Goal: Task Accomplishment & Management: Manage account settings

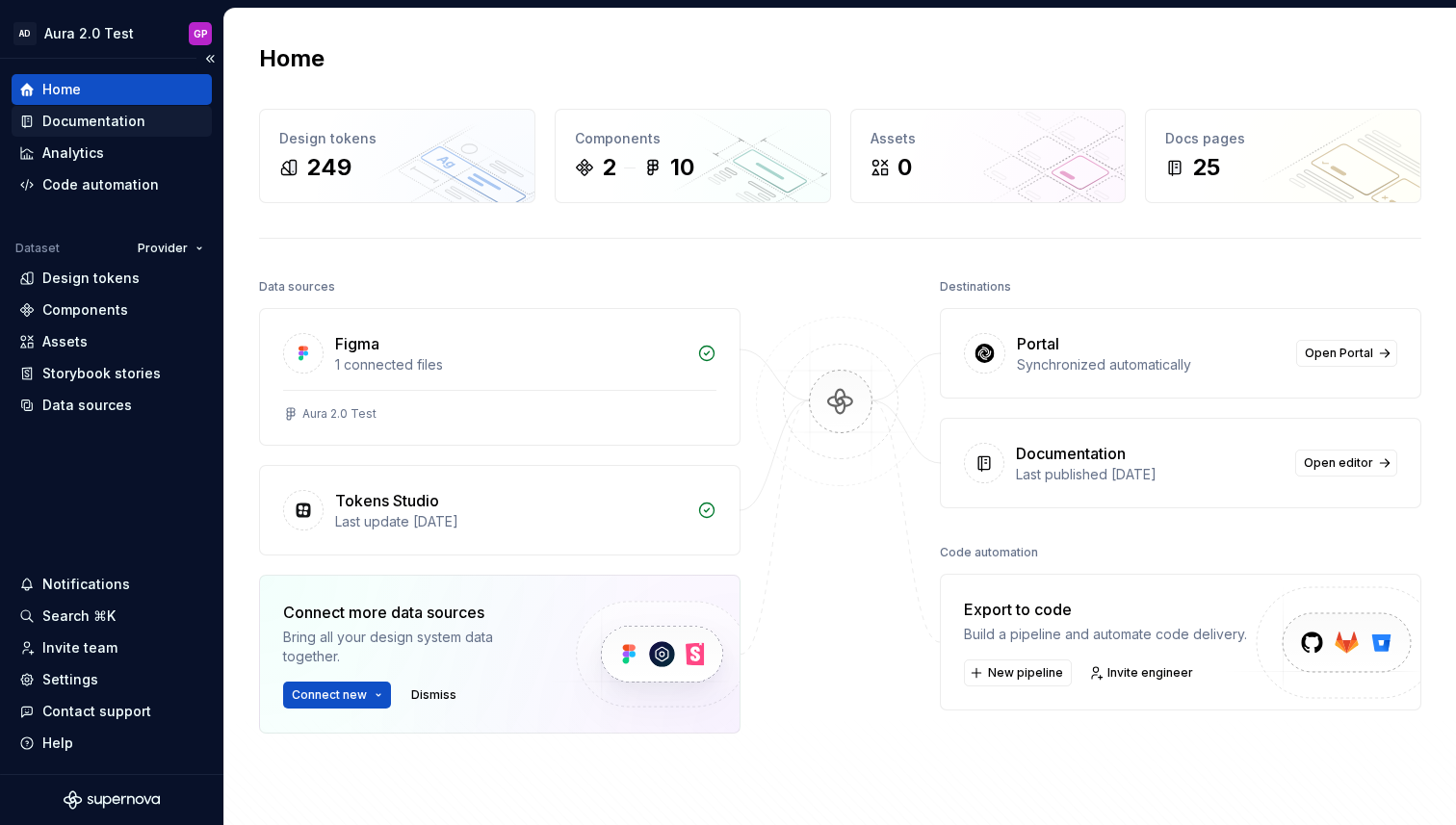
click at [69, 120] on div "Documentation" at bounding box center [94, 121] width 103 height 19
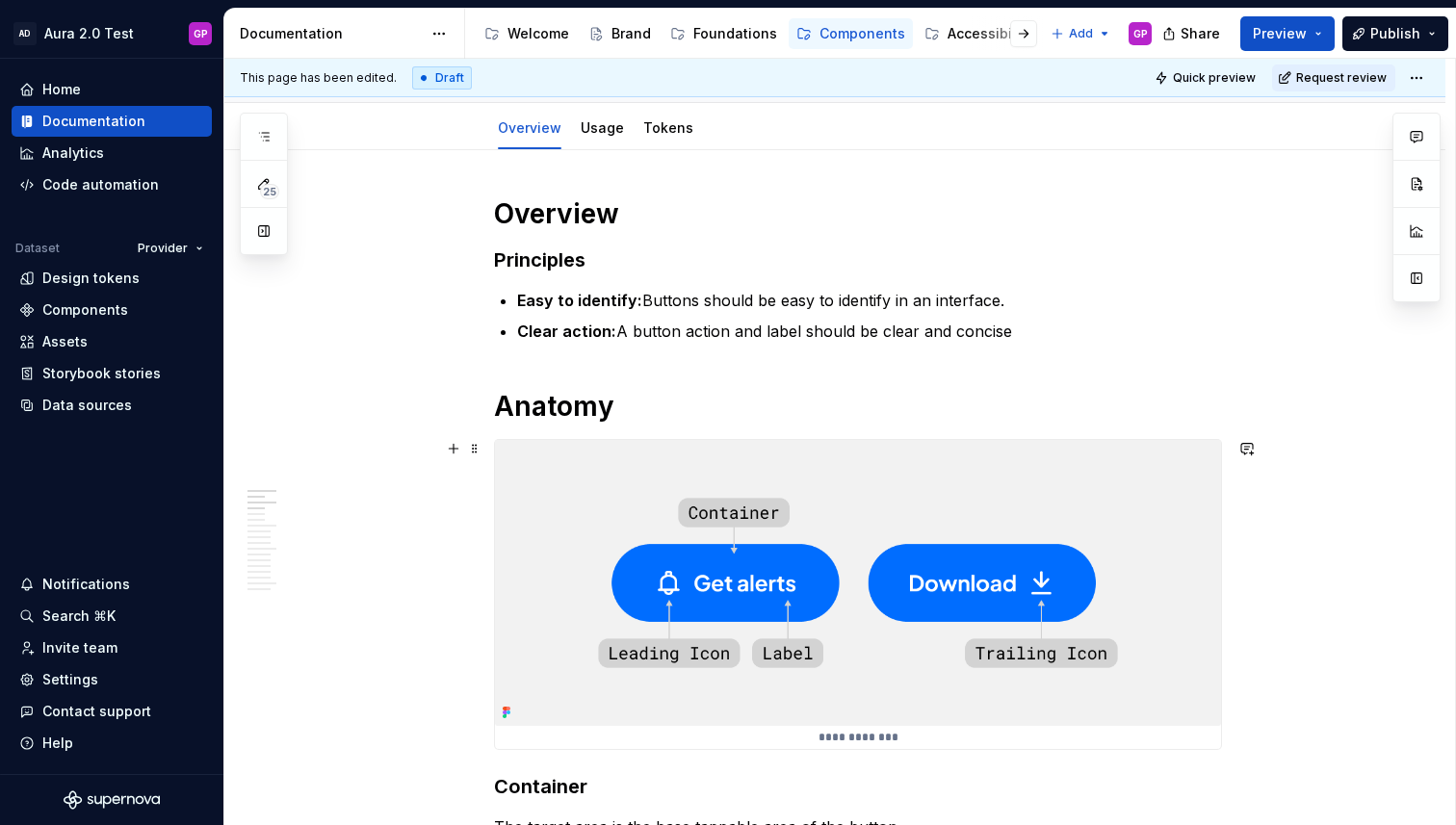
scroll to position [194, 0]
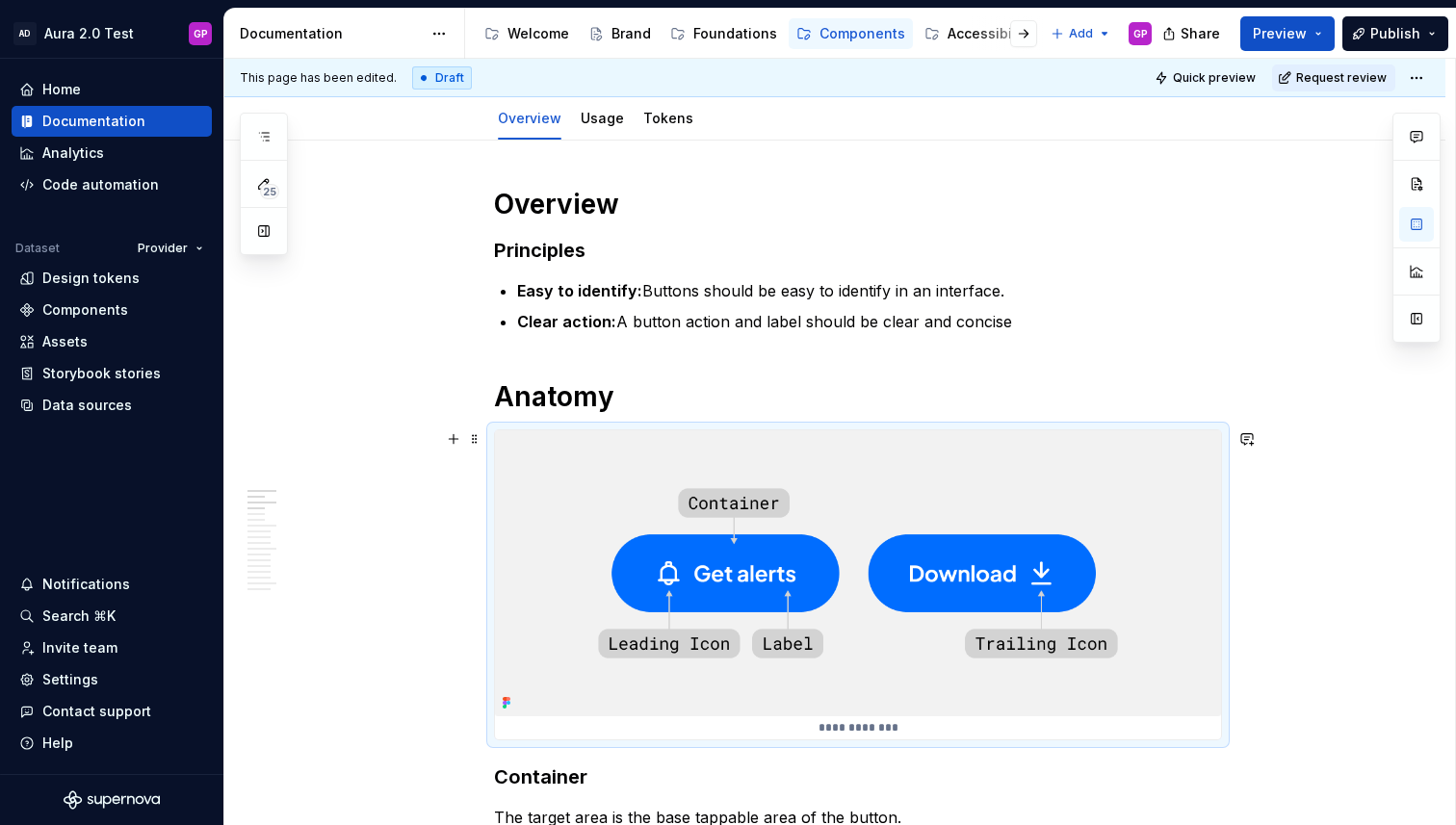
click at [598, 490] on img at bounding box center [858, 573] width 726 height 286
click at [947, 473] on img at bounding box center [858, 573] width 726 height 286
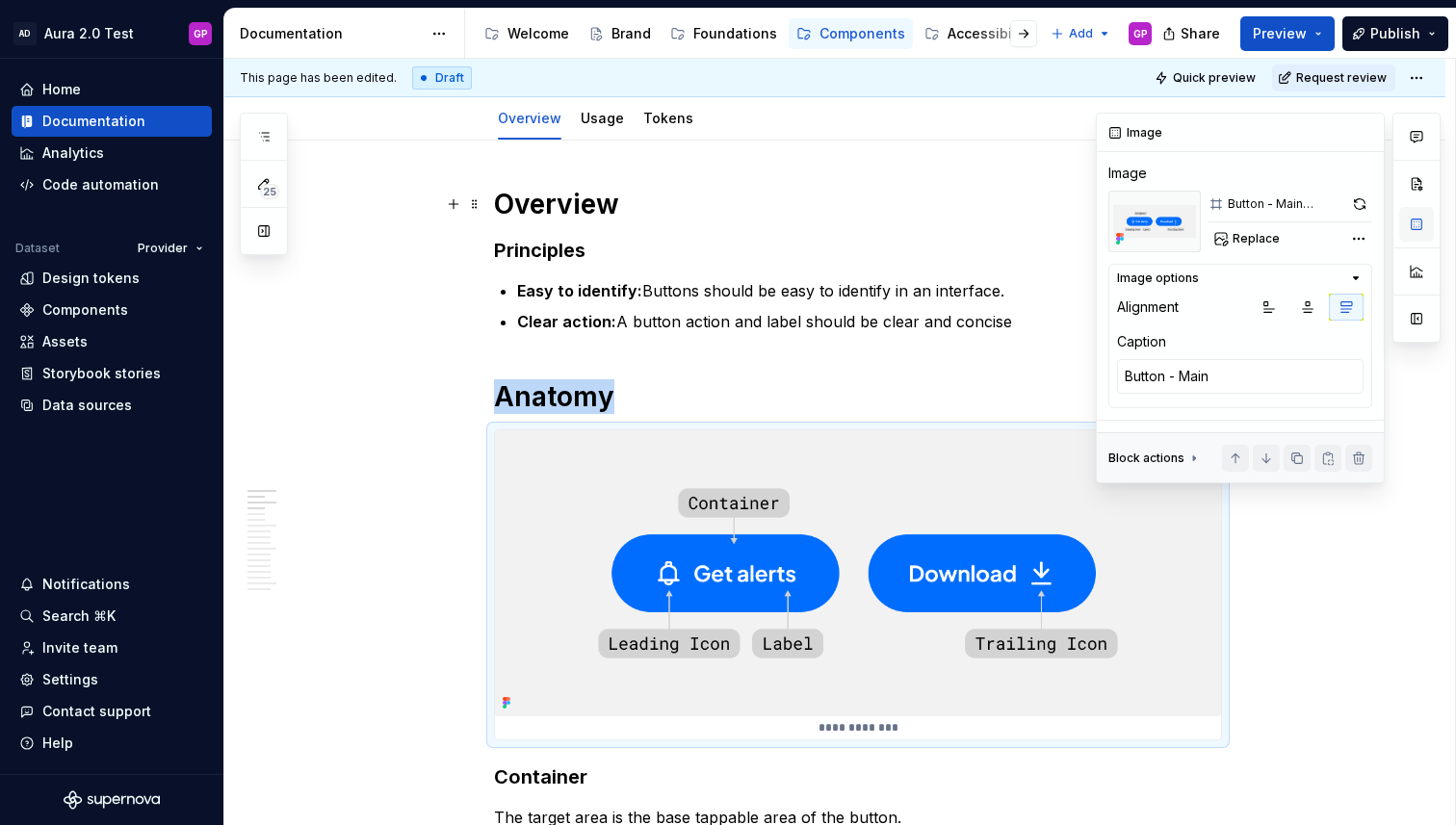
click at [1416, 216] on button "button" at bounding box center [1415, 224] width 35 height 35
click at [1356, 202] on button "button" at bounding box center [1359, 204] width 25 height 27
click at [1359, 200] on button "button" at bounding box center [1359, 204] width 25 height 27
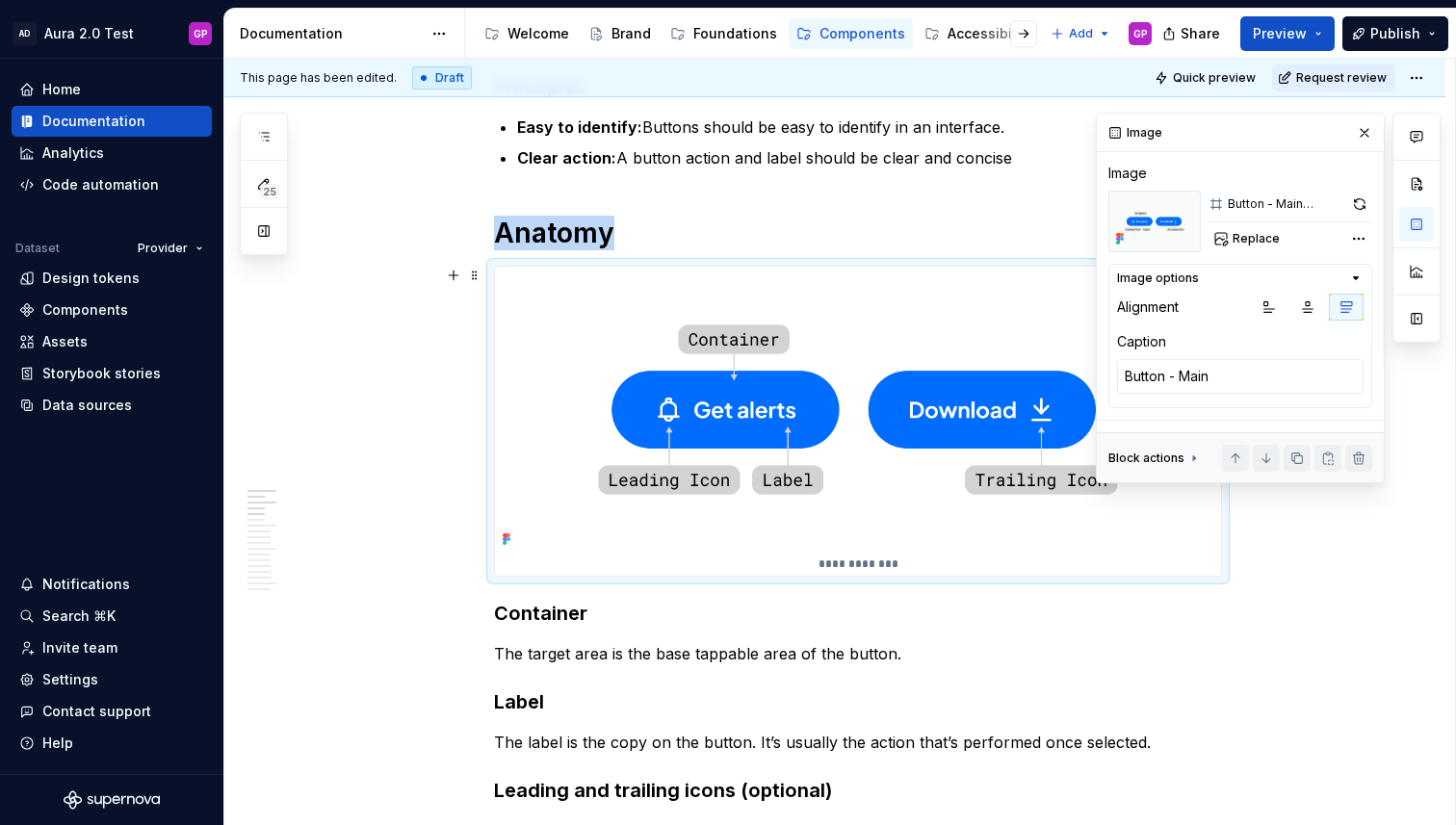
scroll to position [391, 0]
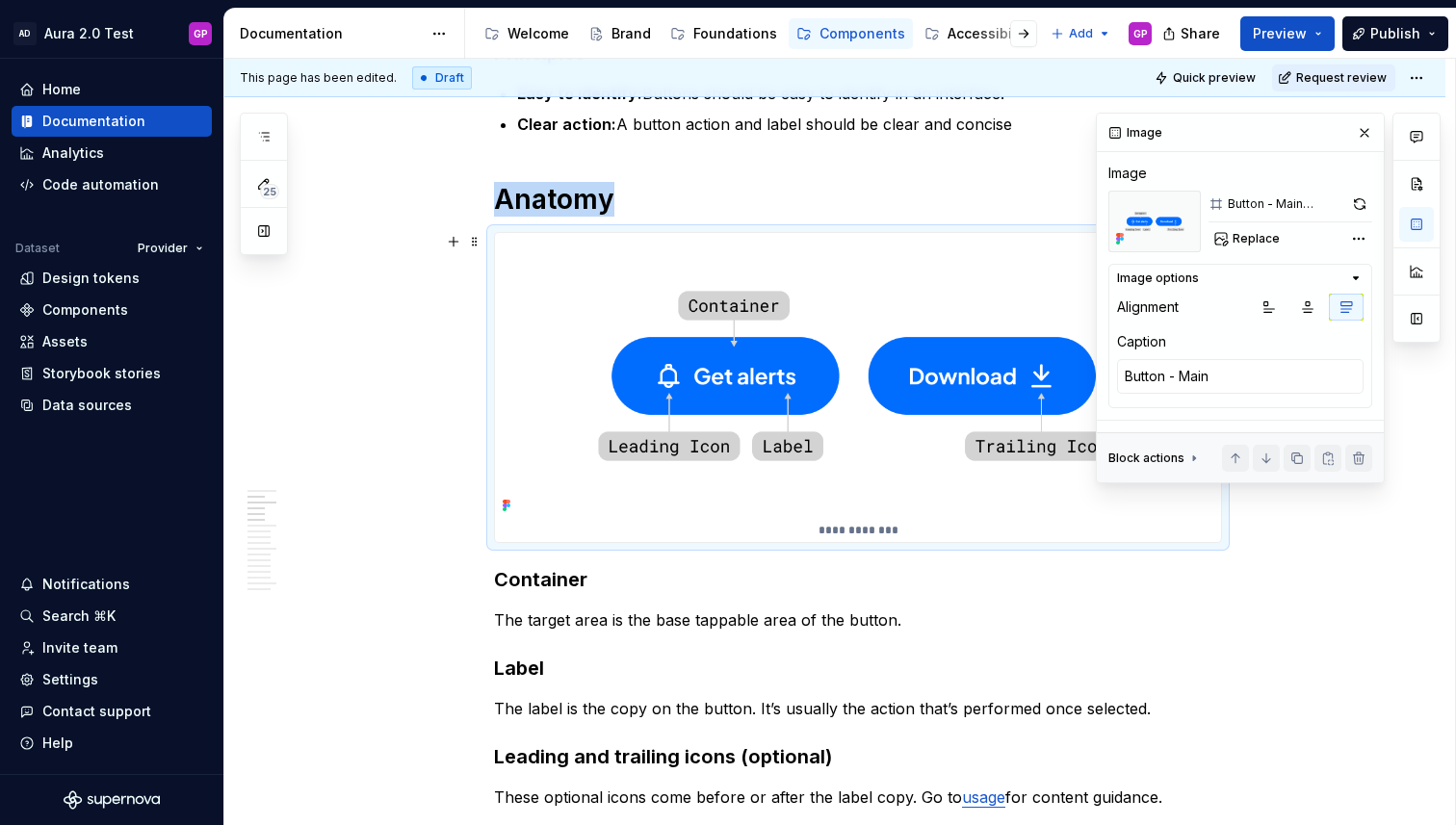
click at [1365, 134] on button "button" at bounding box center [1364, 133] width 27 height 27
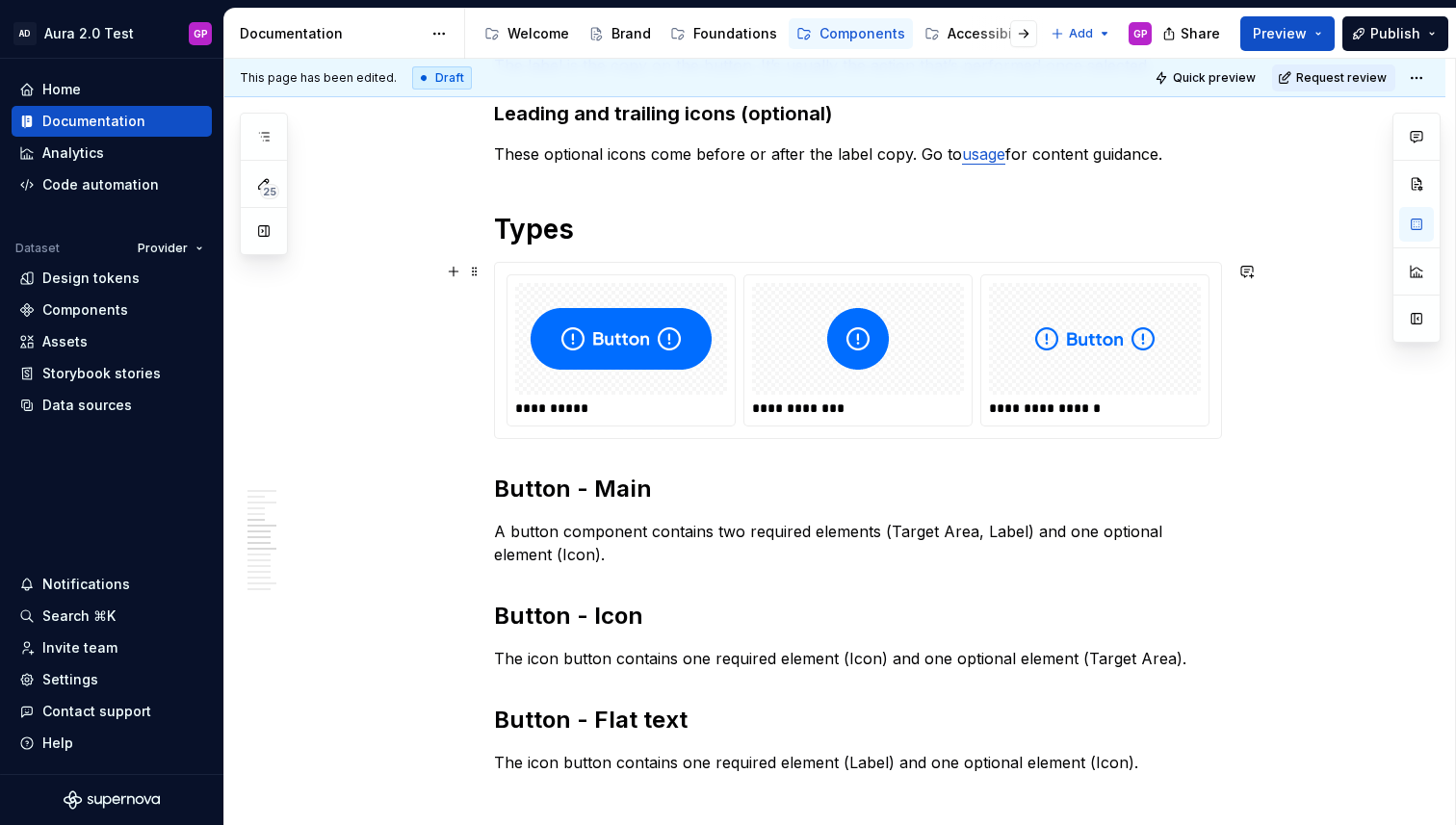
scroll to position [985, 0]
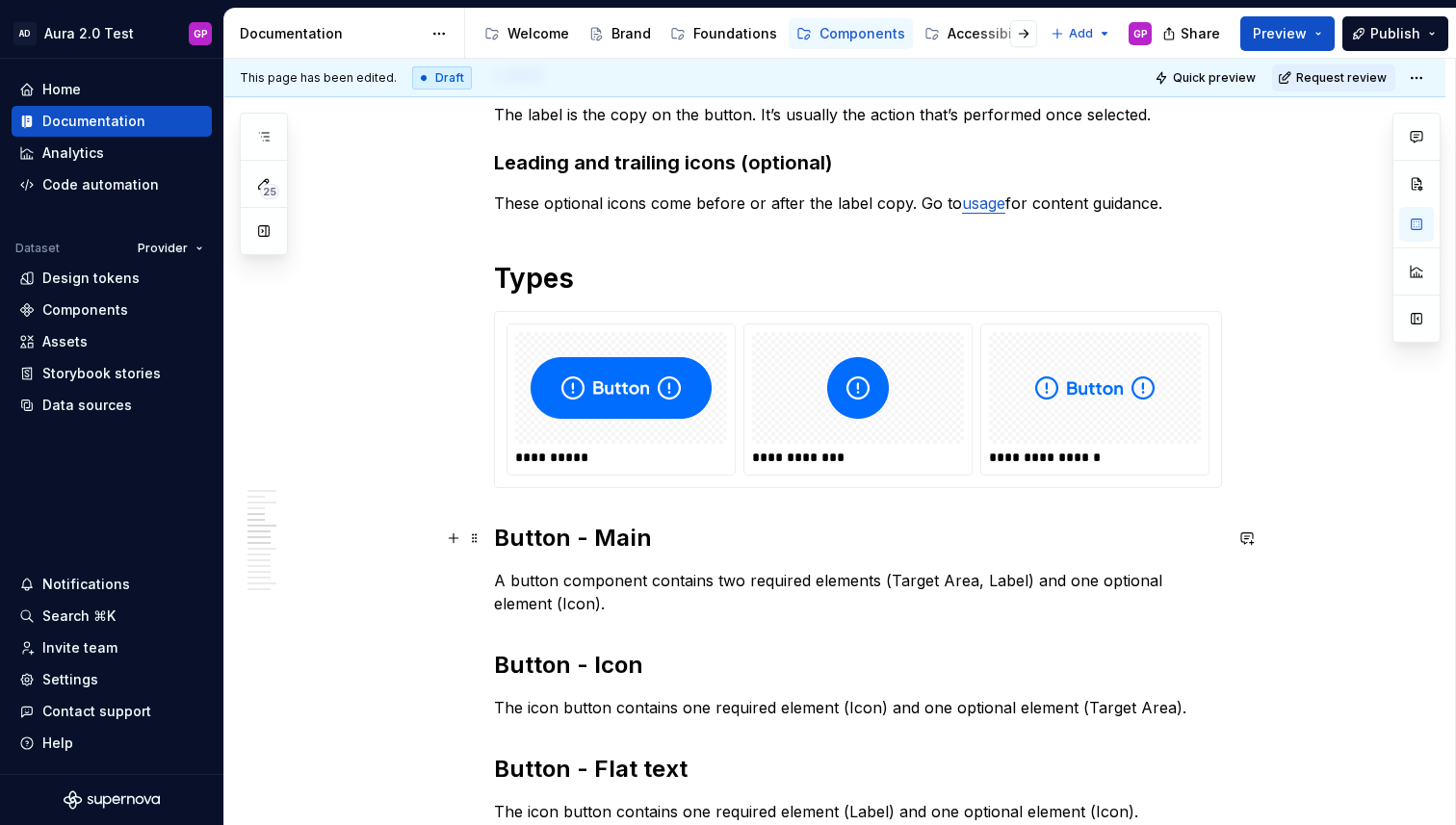
click at [533, 538] on h2 "Button - Main" at bounding box center [858, 538] width 728 height 31
click at [531, 538] on h2 "Button - Main" at bounding box center [858, 538] width 728 height 31
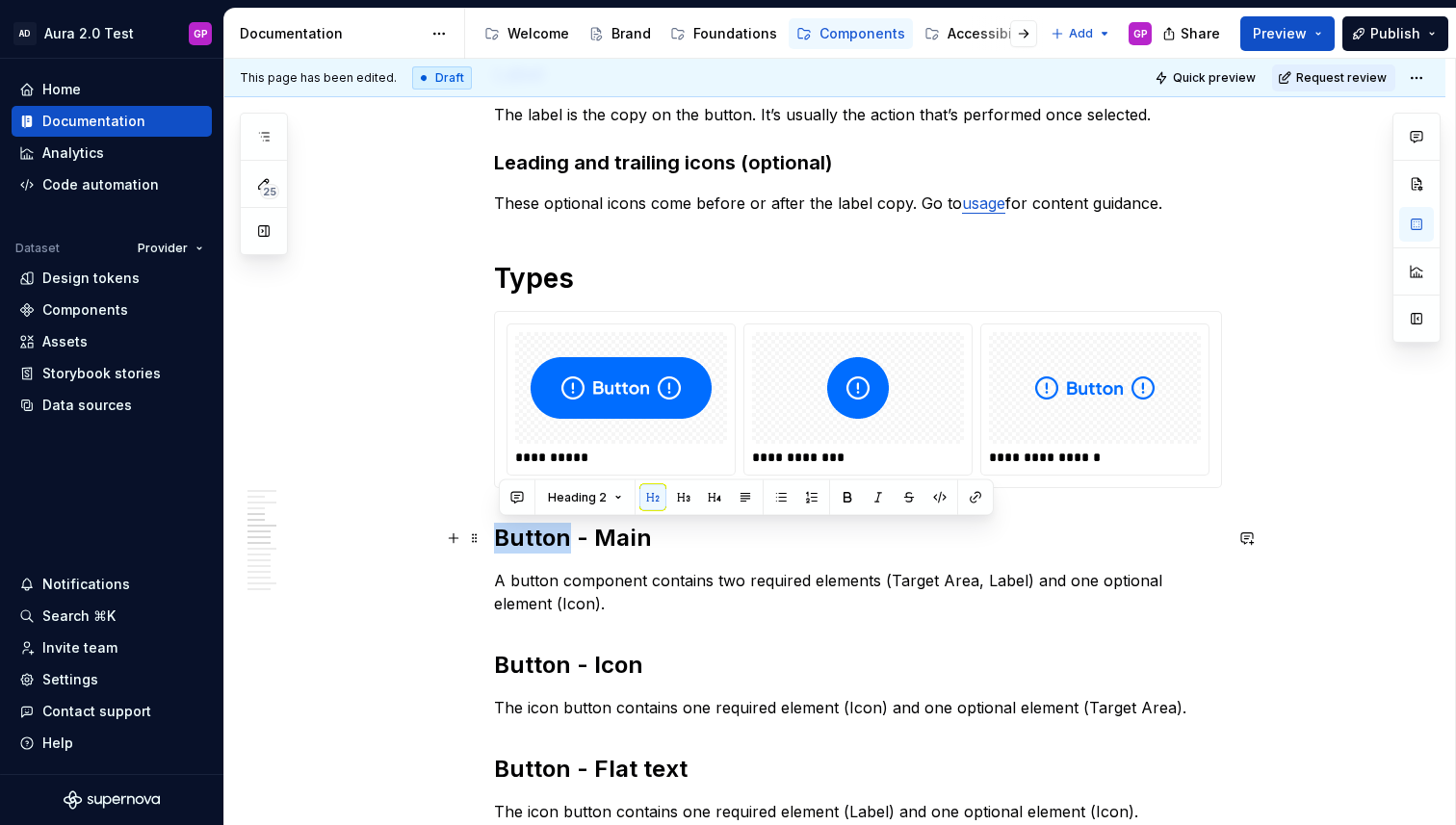
click at [530, 538] on h2 "Button - Main" at bounding box center [858, 538] width 728 height 31
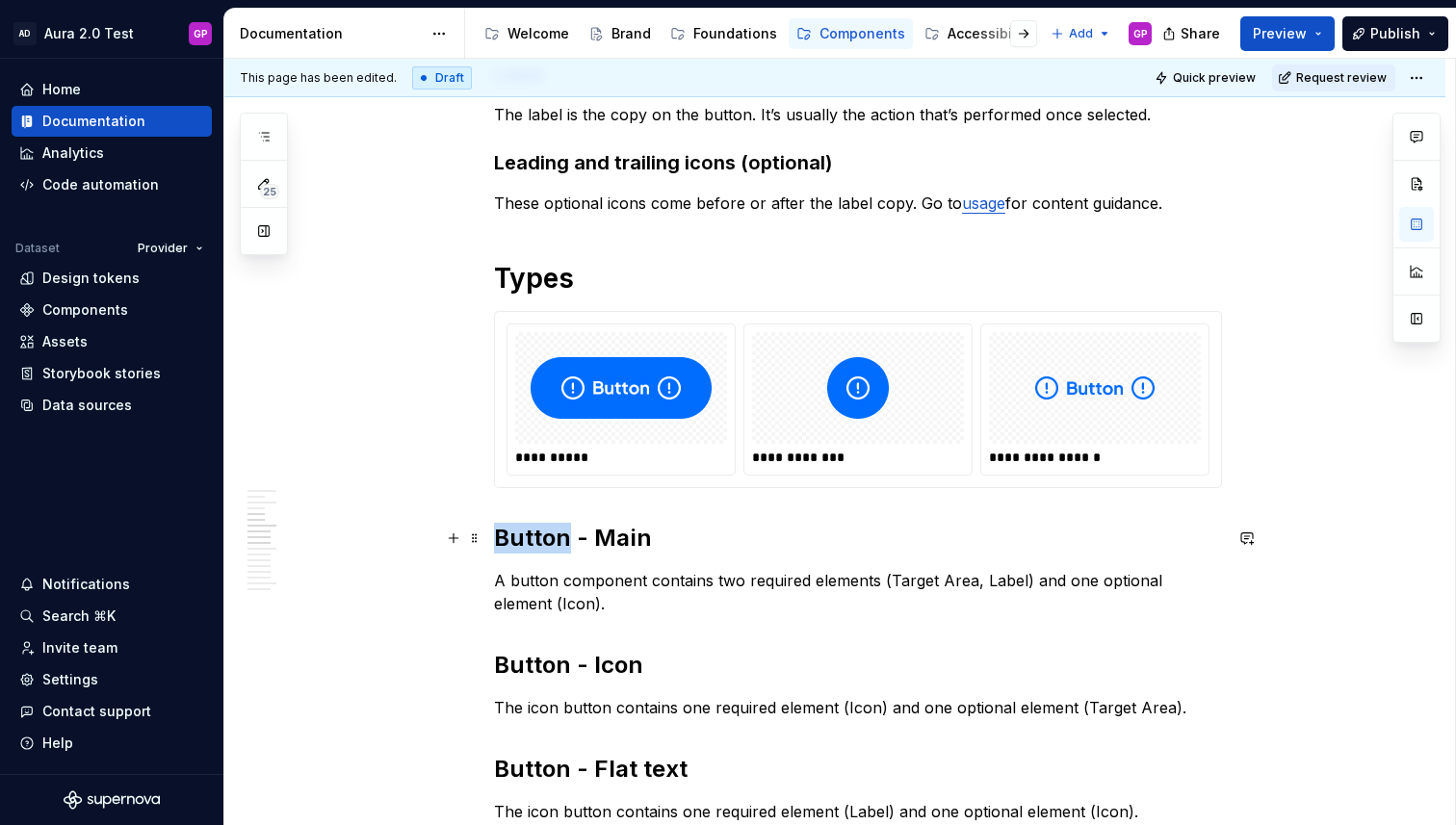
click at [530, 538] on h2 "Button - Main" at bounding box center [858, 538] width 728 height 31
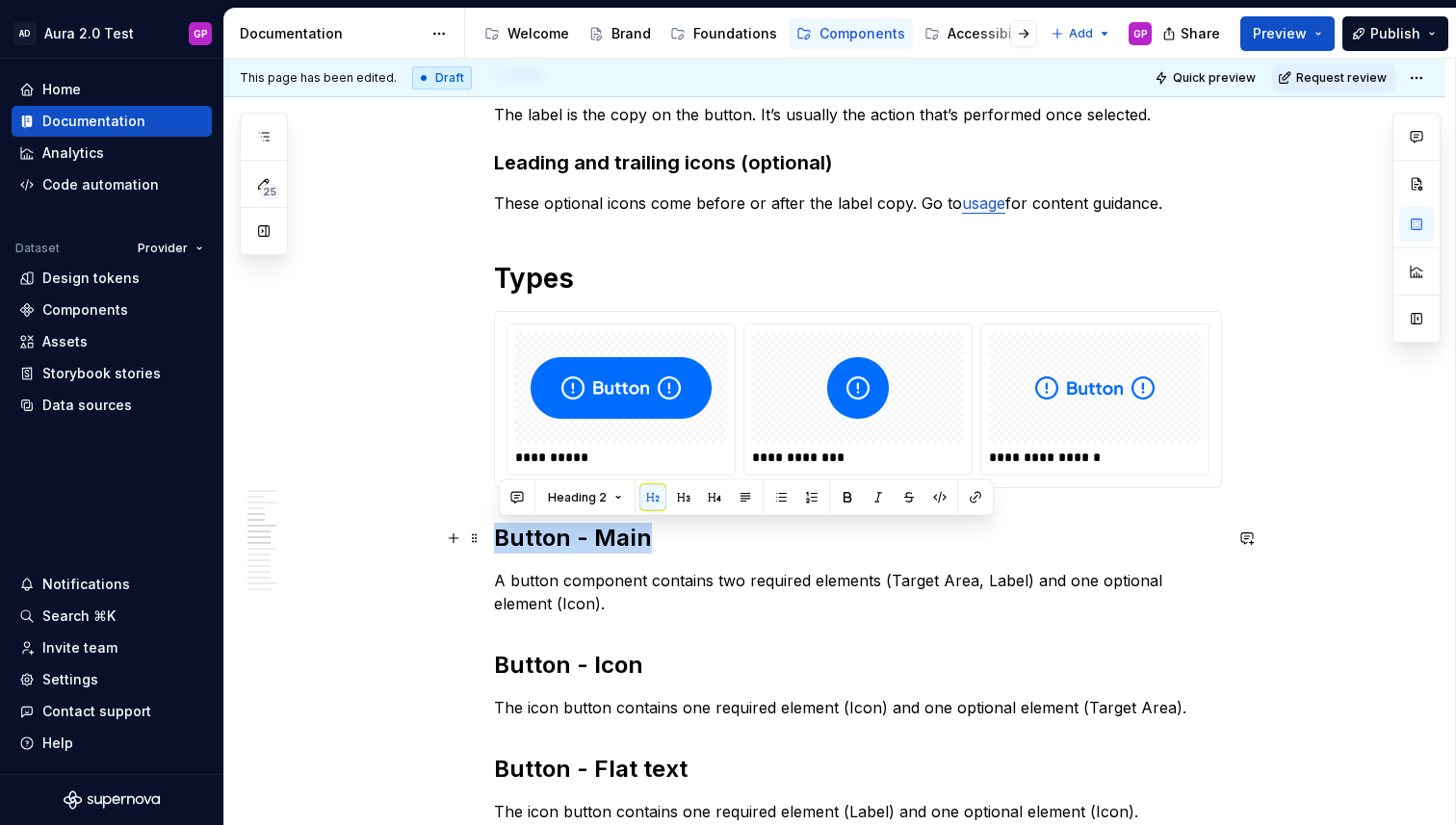
click at [530, 538] on h2 "Button - Main" at bounding box center [858, 538] width 728 height 31
click at [607, 500] on button "Heading 2" at bounding box center [585, 498] width 91 height 27
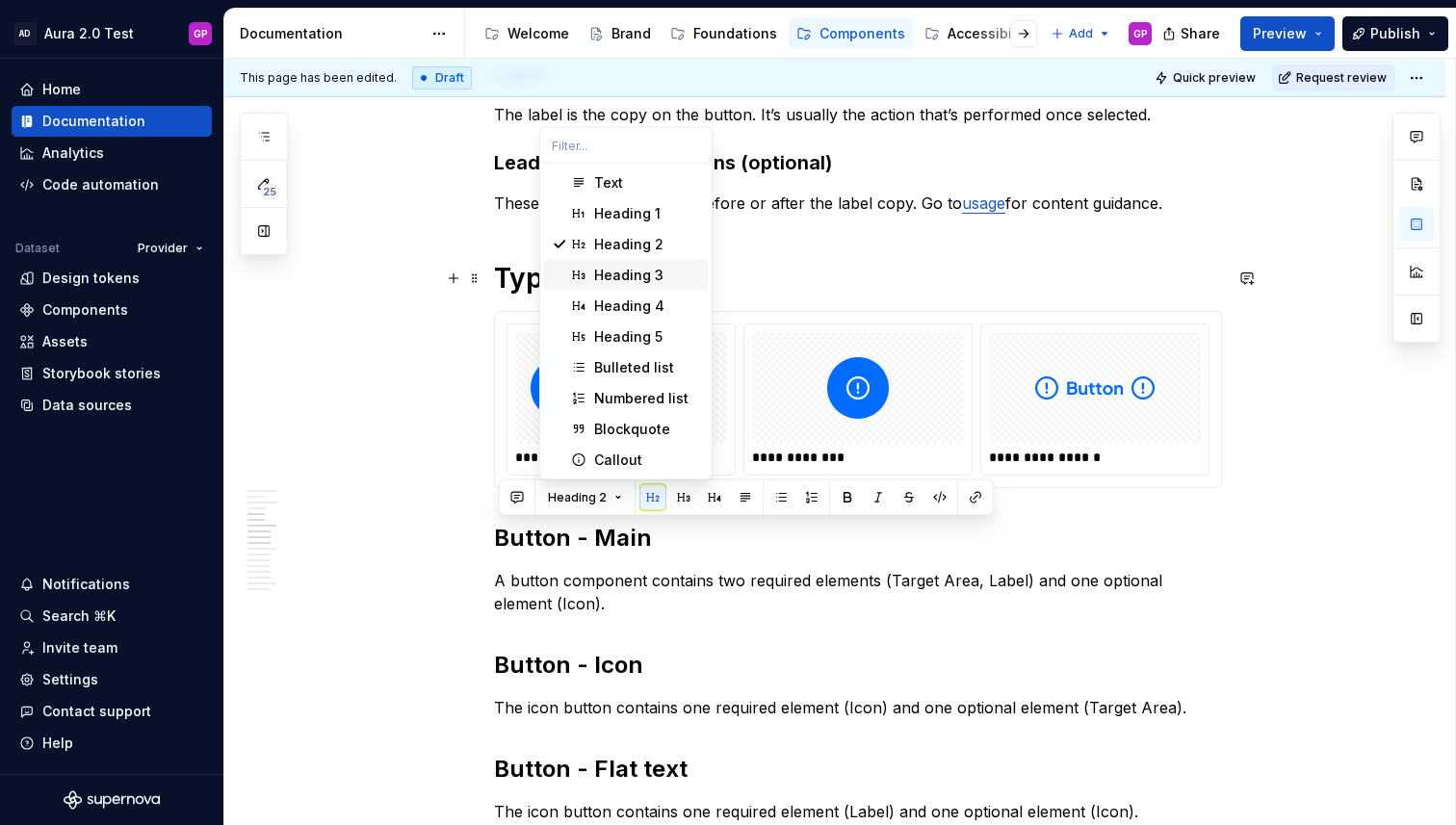
click at [612, 270] on div "Heading 3" at bounding box center [629, 275] width 69 height 19
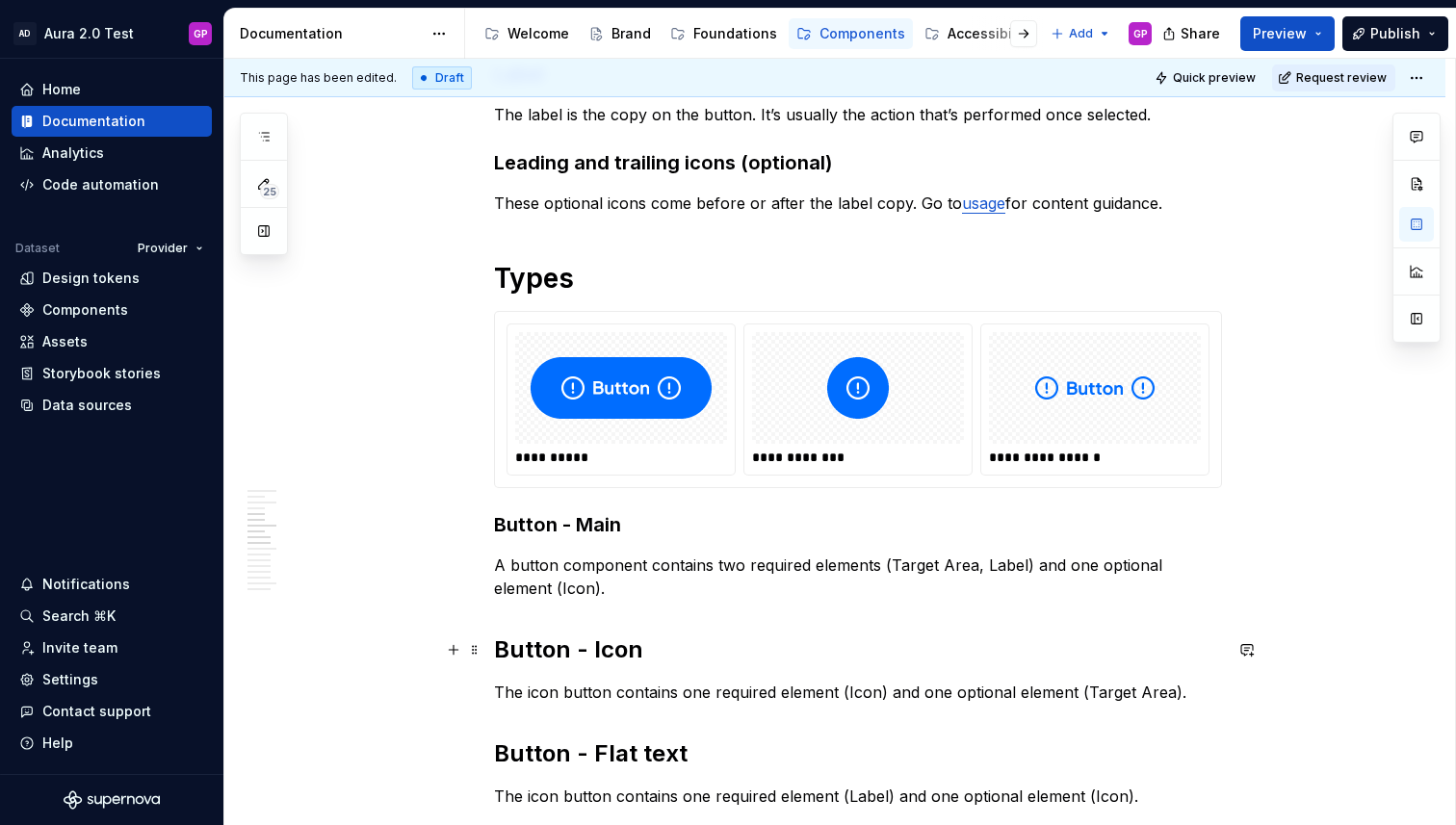
click at [523, 656] on h2 "Button - Icon" at bounding box center [858, 649] width 728 height 31
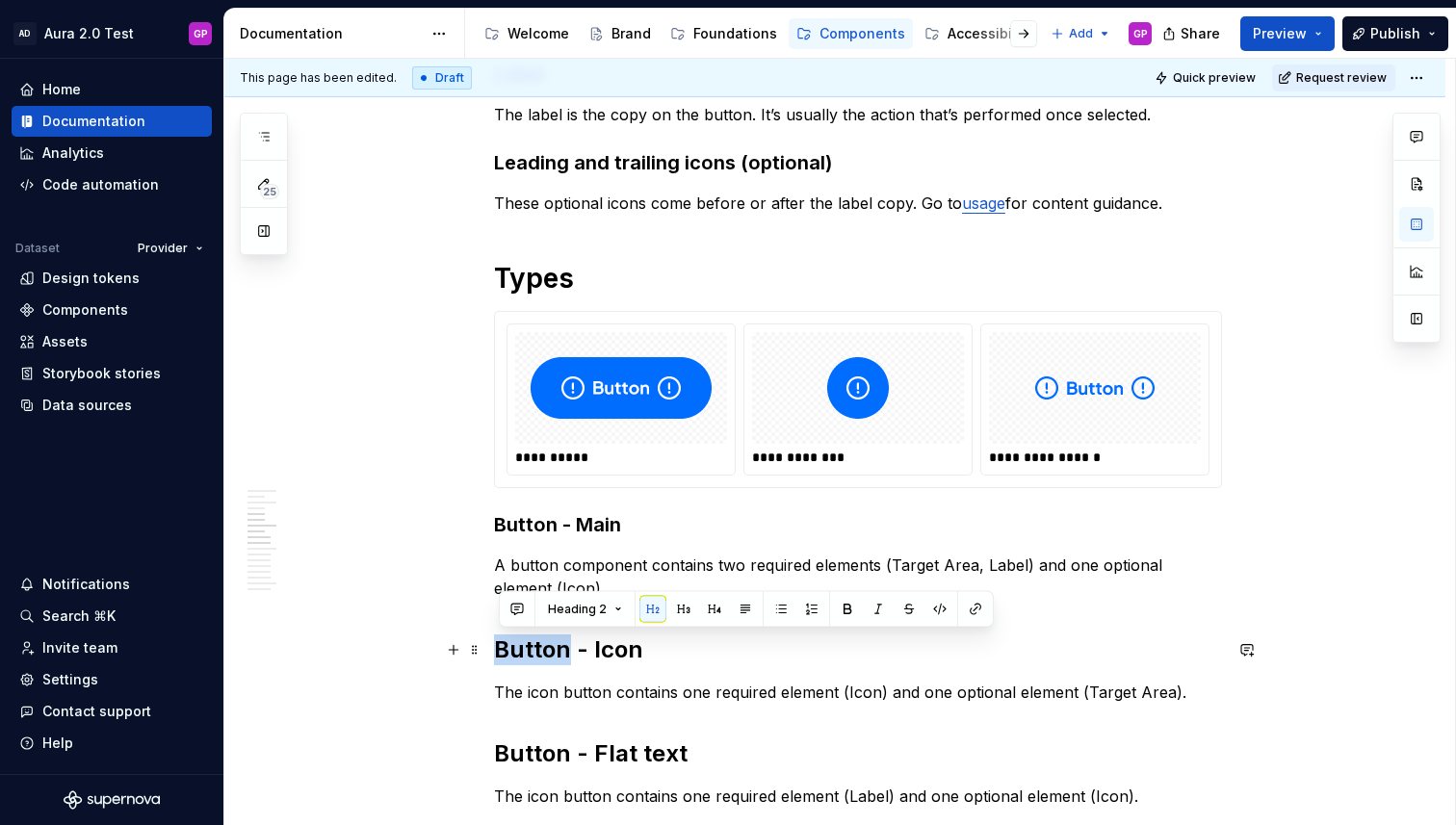
click at [523, 656] on h2 "Button - Icon" at bounding box center [858, 649] width 728 height 31
drag, startPoint x: 580, startPoint y: 609, endPoint x: 594, endPoint y: 608, distance: 14.0
click at [586, 608] on span "Heading 2" at bounding box center [577, 609] width 58 height 16
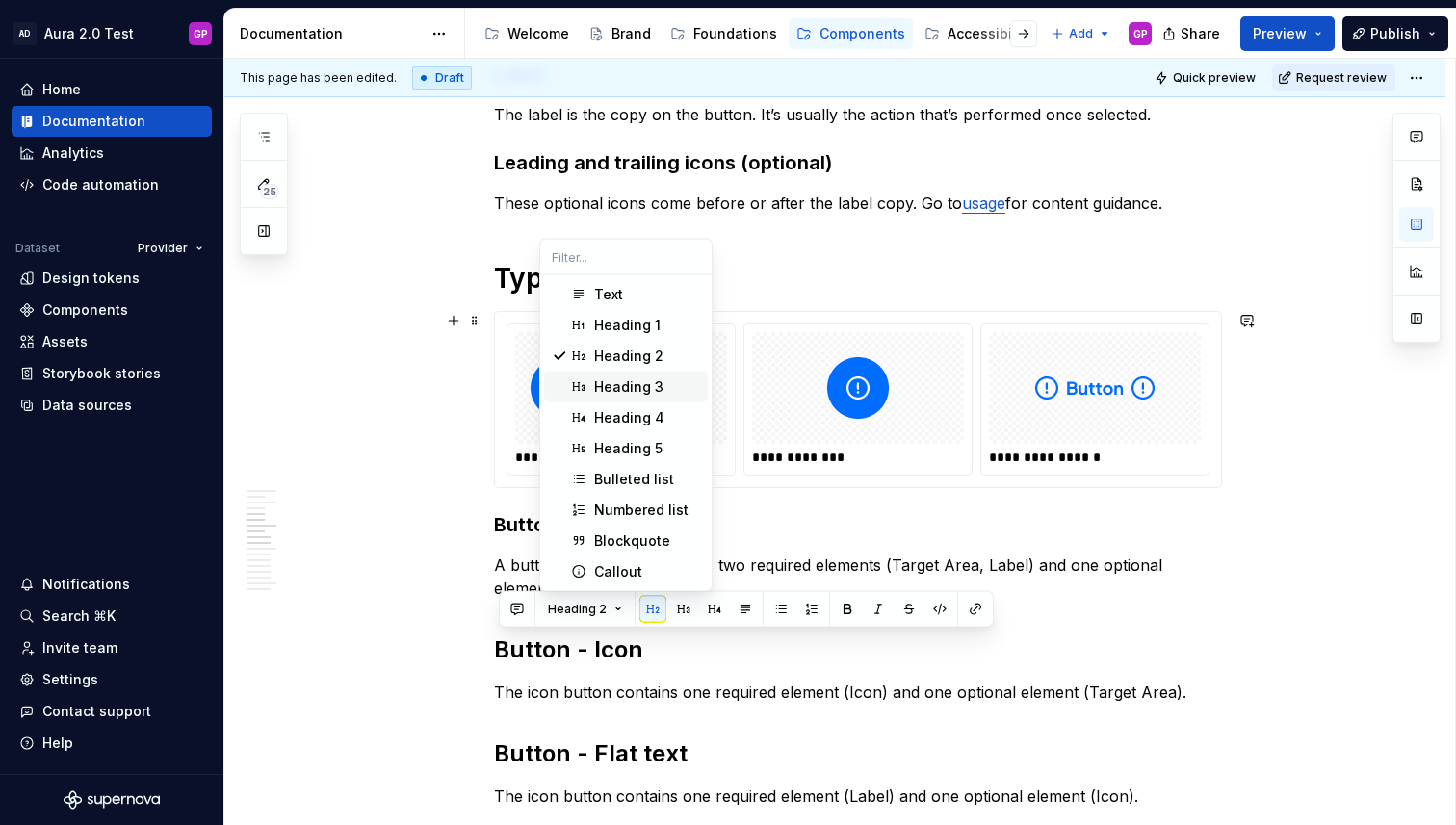
click at [630, 388] on div "Heading 3" at bounding box center [629, 387] width 69 height 19
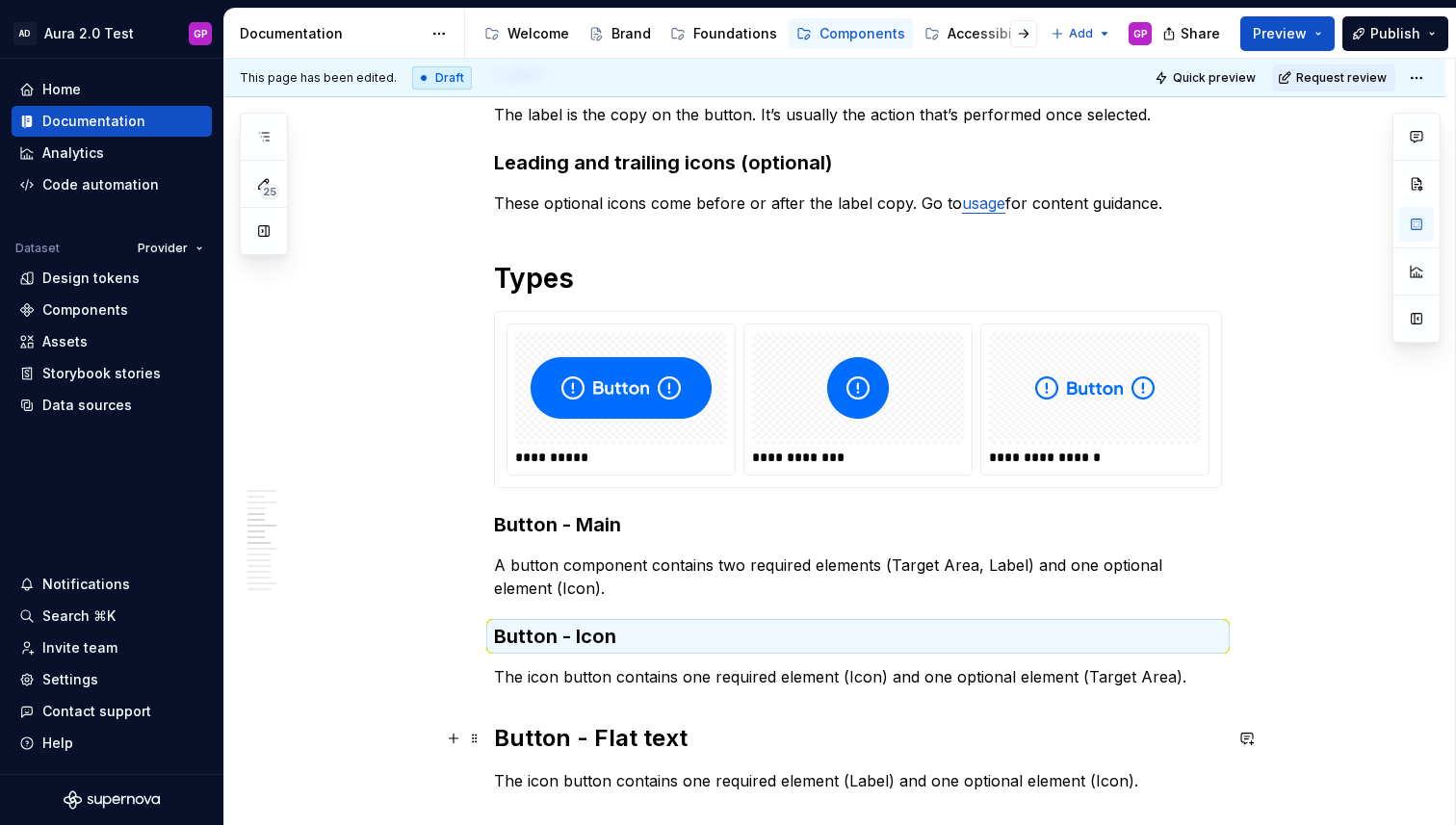
click at [548, 740] on h2 "Button - Flat text" at bounding box center [858, 738] width 728 height 31
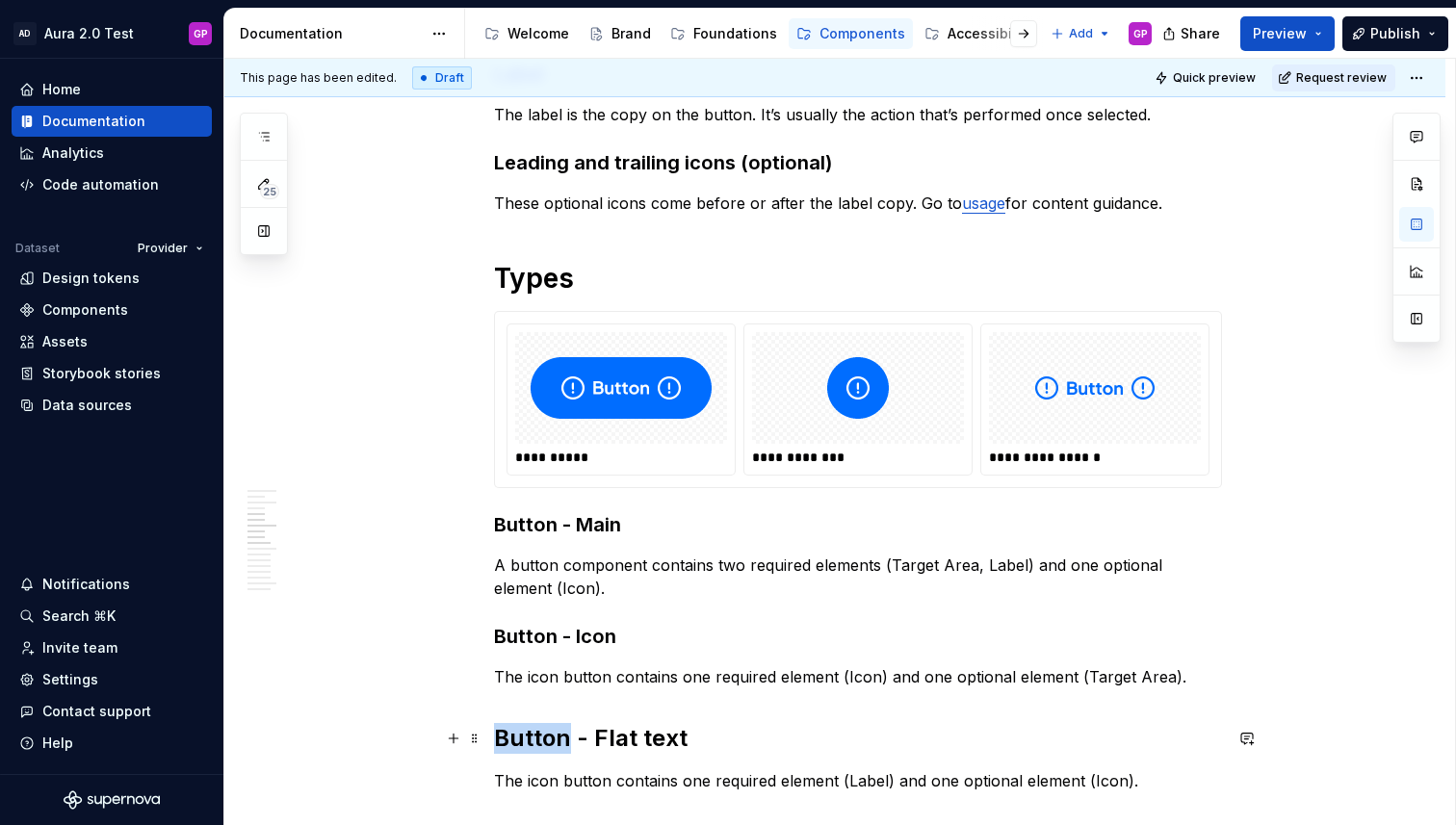
click at [548, 740] on h2 "Button - Flat text" at bounding box center [858, 738] width 728 height 31
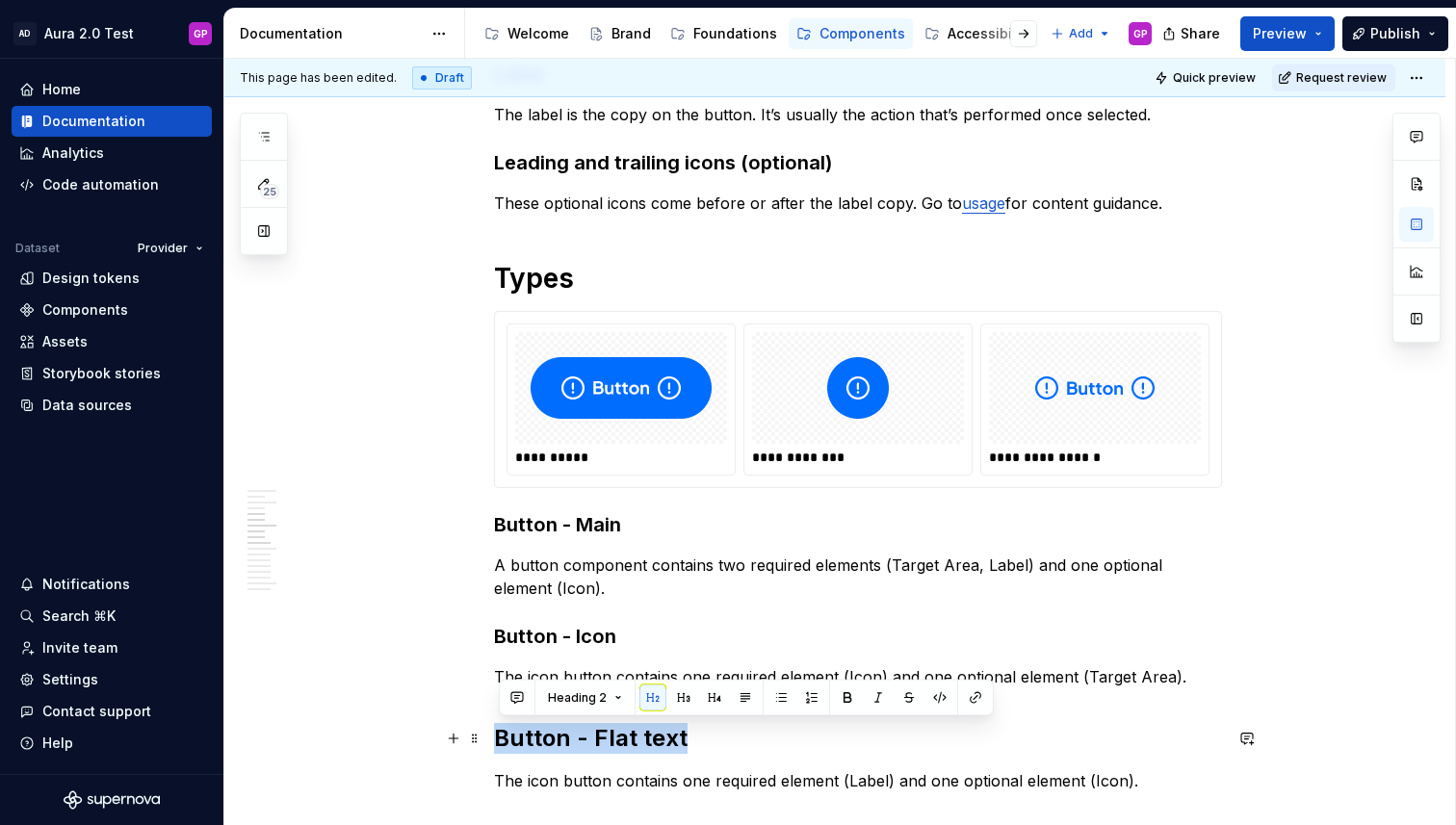
click at [548, 740] on h2 "Button - Flat text" at bounding box center [858, 738] width 728 height 31
click at [588, 692] on span "Heading 2" at bounding box center [577, 698] width 58 height 16
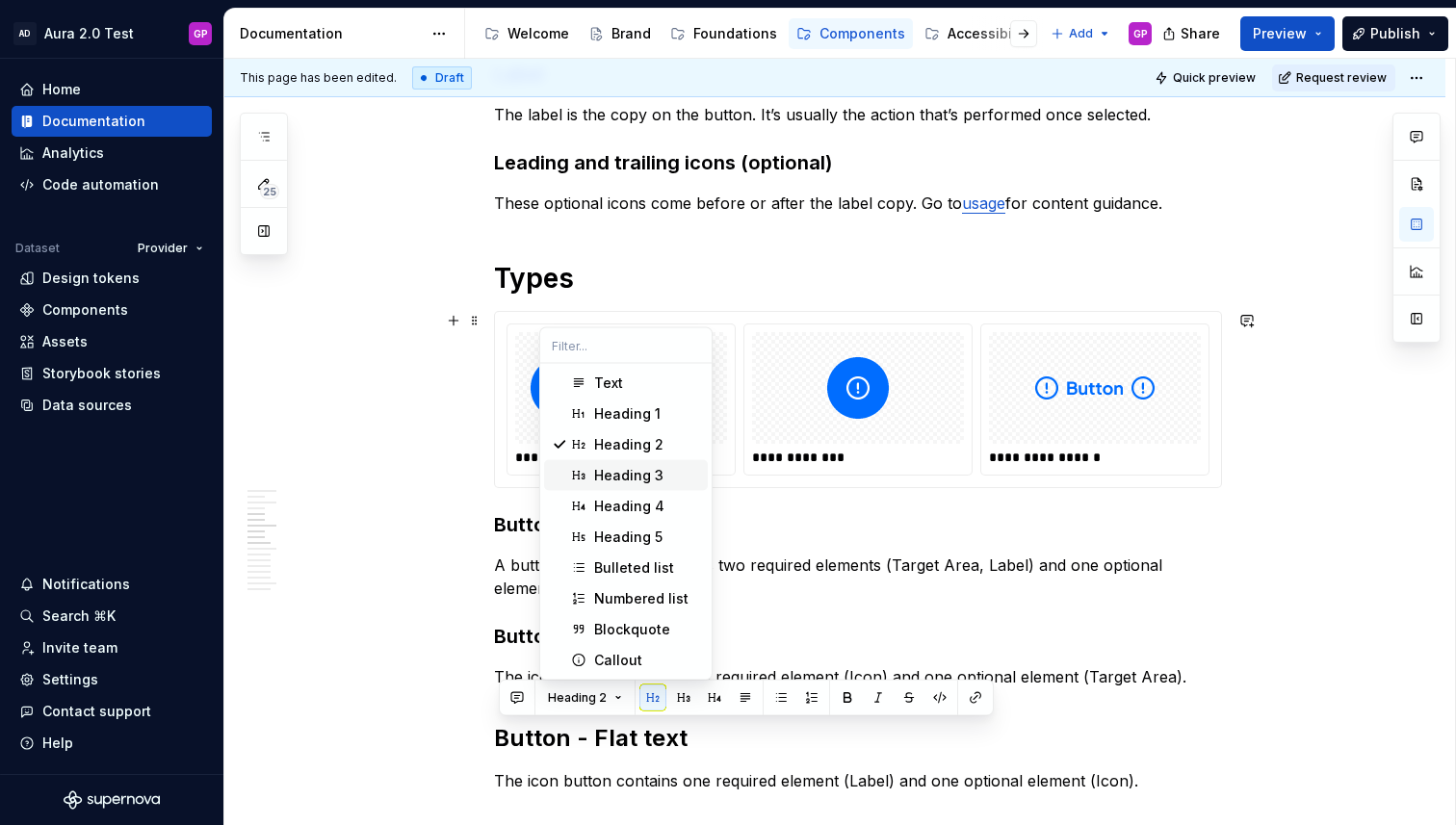
click at [629, 477] on div "Heading 3" at bounding box center [629, 475] width 69 height 19
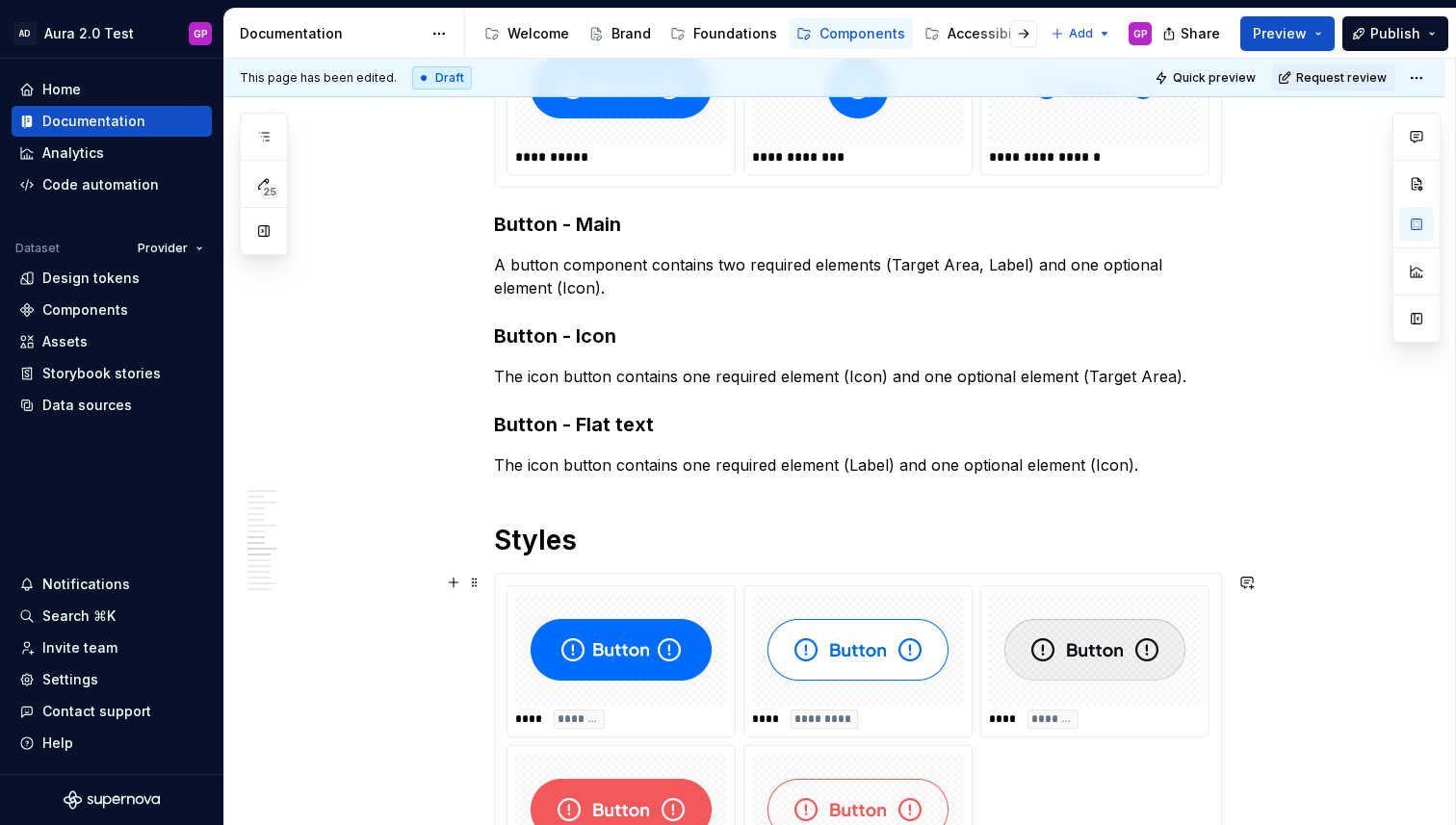
scroll to position [1271, 0]
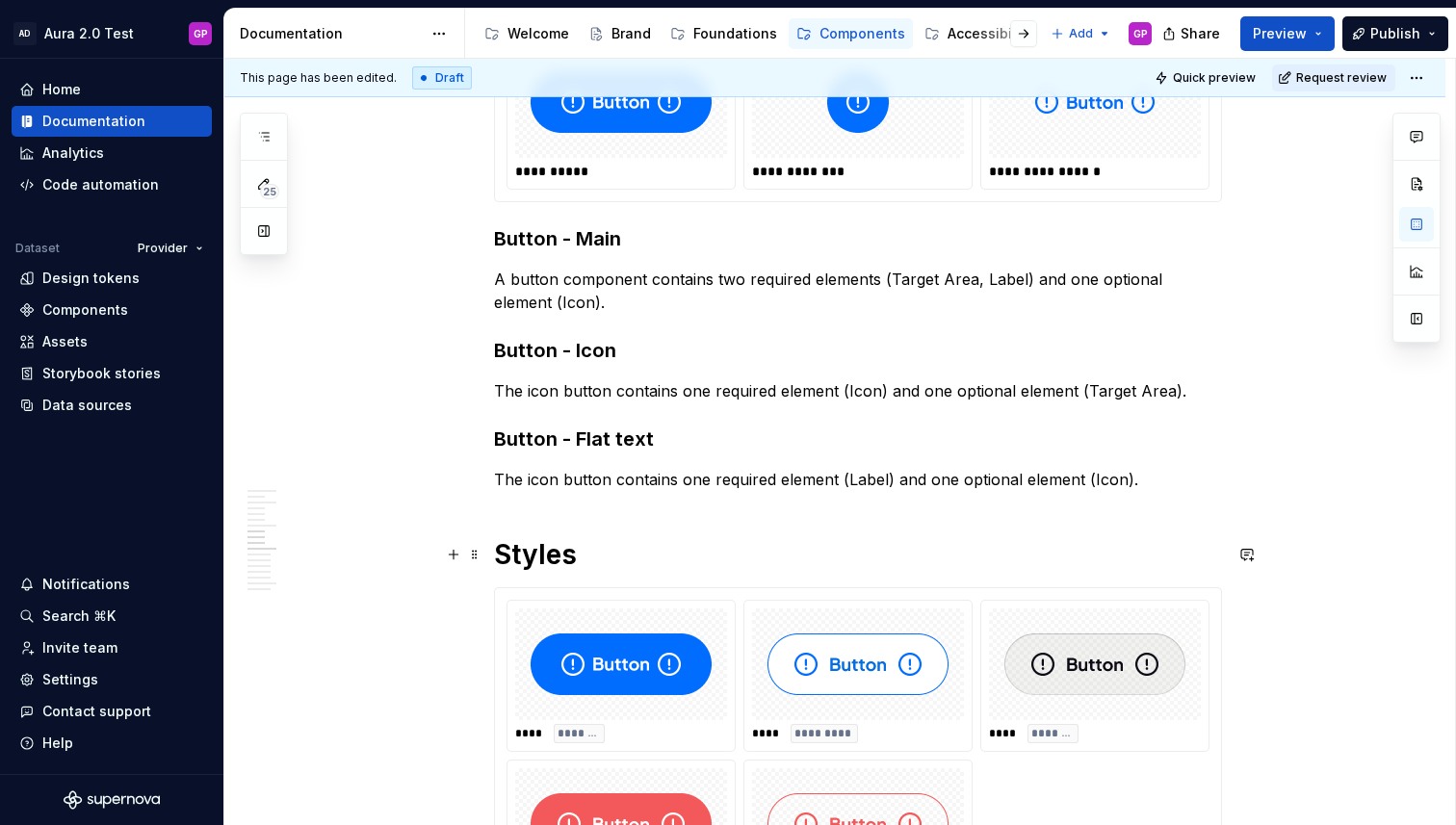
click at [523, 559] on strong "Styles" at bounding box center [535, 554] width 83 height 33
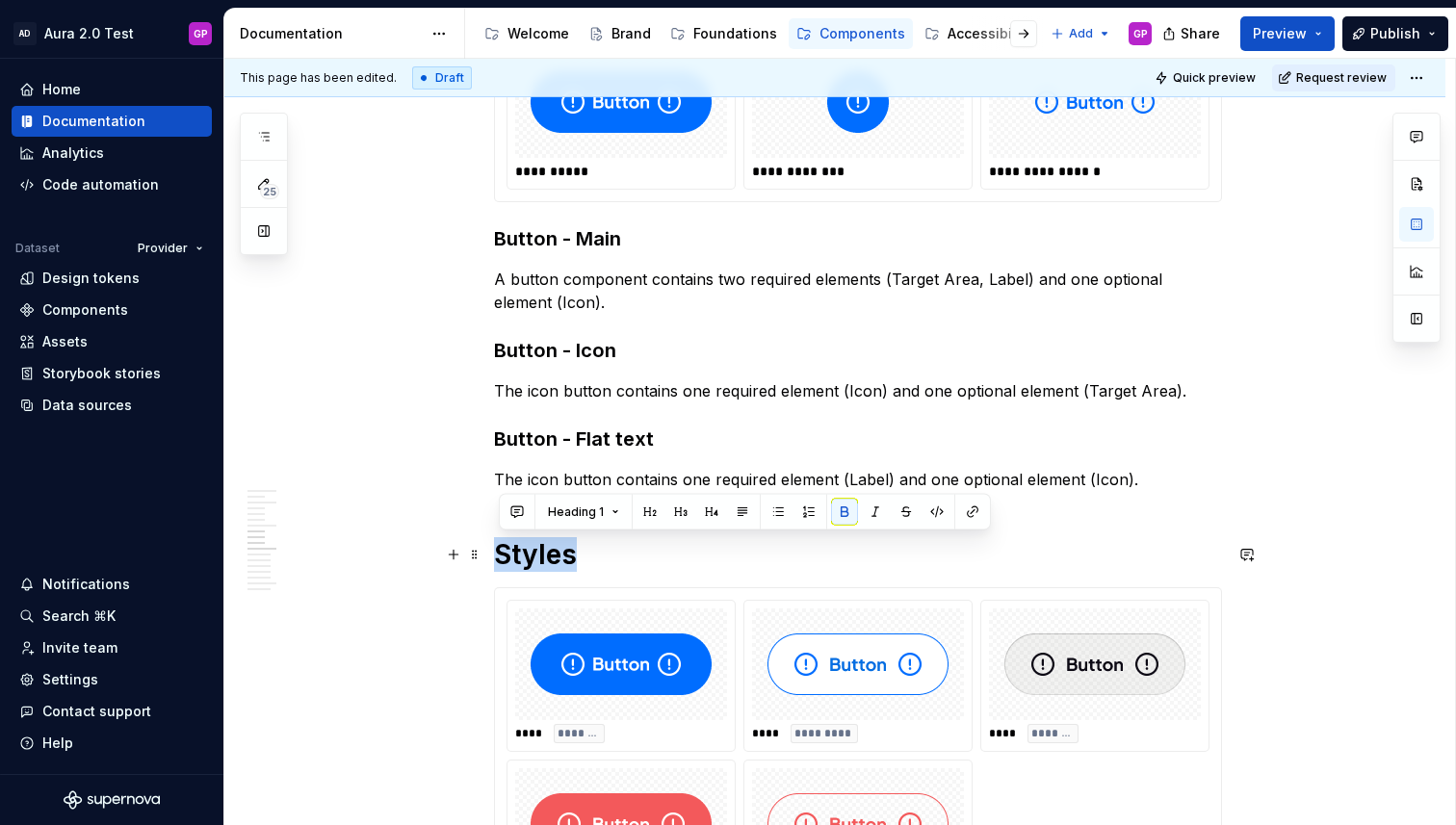
click at [523, 559] on strong "Styles" at bounding box center [535, 554] width 83 height 33
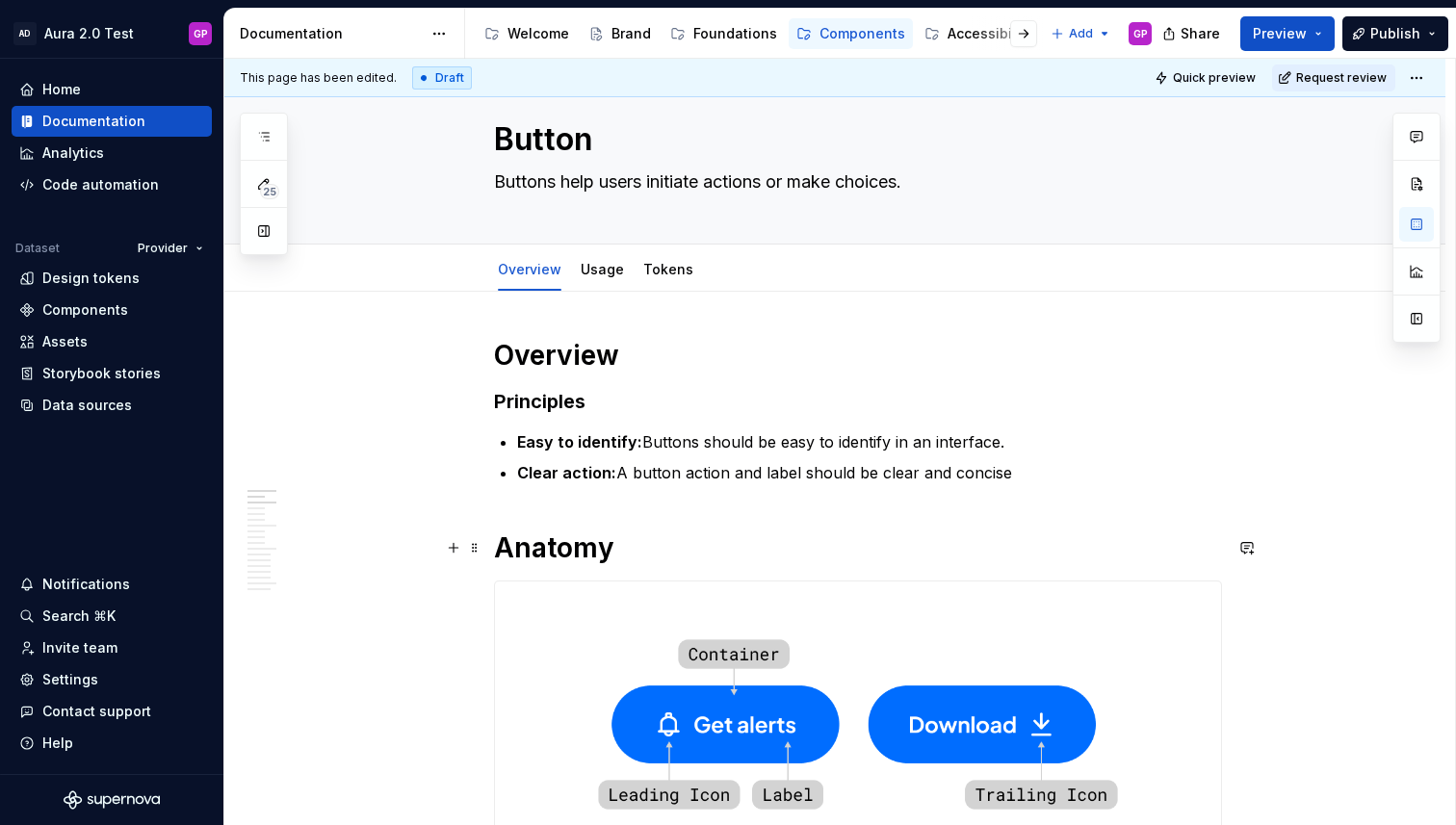
scroll to position [41, 0]
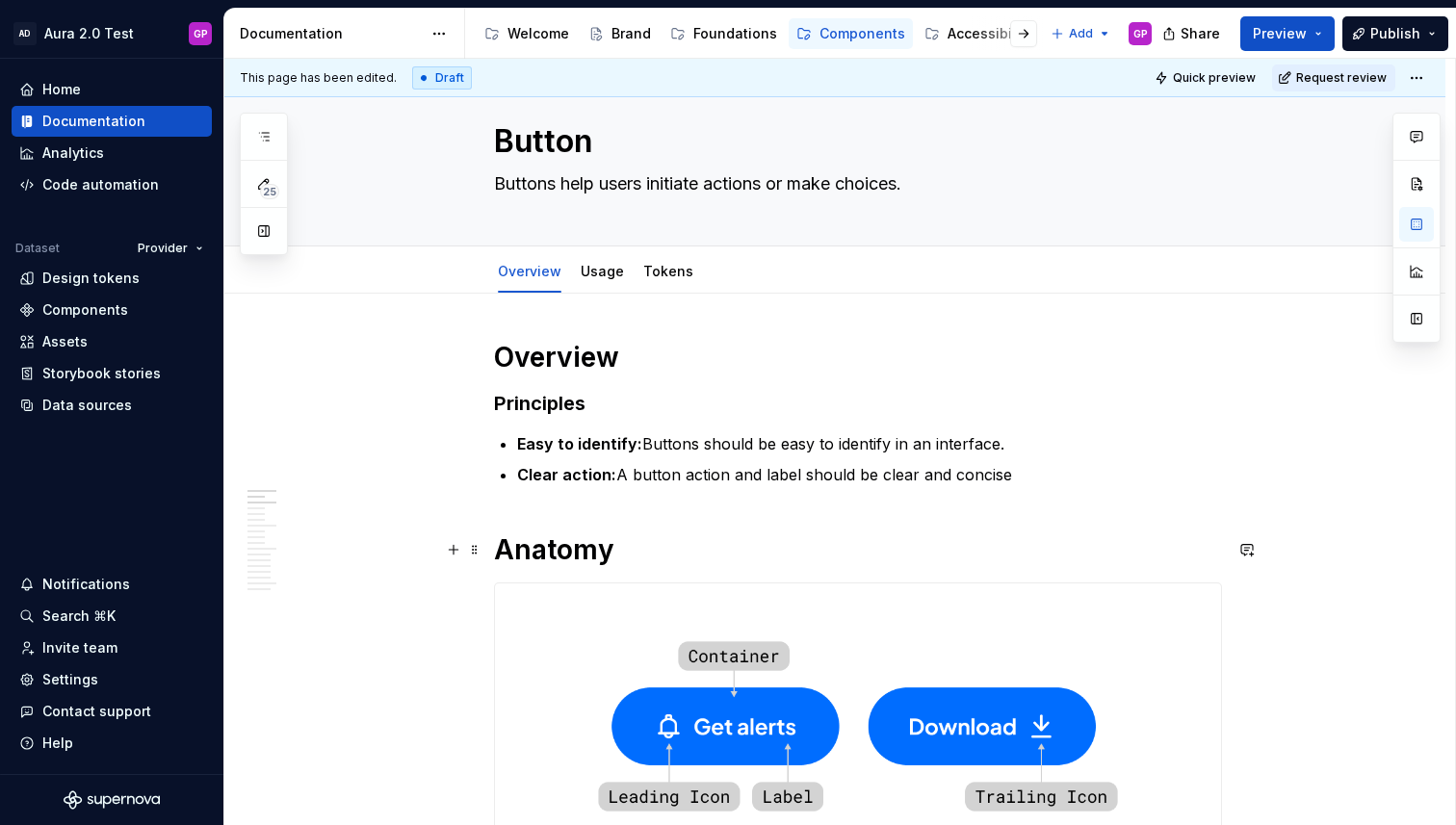
click at [524, 558] on h1 "Anatomy" at bounding box center [858, 549] width 728 height 35
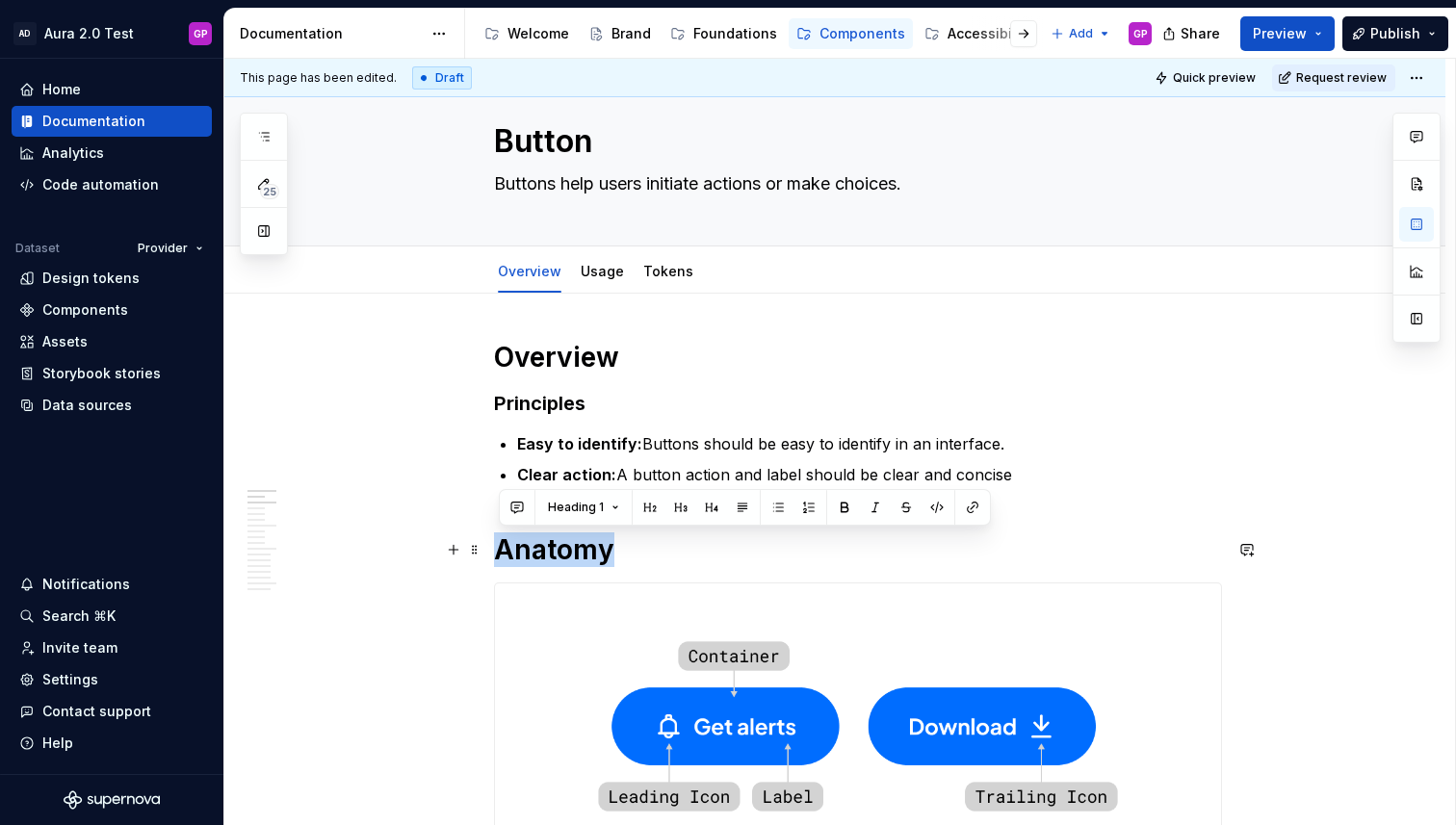
click at [524, 558] on h1 "Anatomy" at bounding box center [858, 549] width 728 height 35
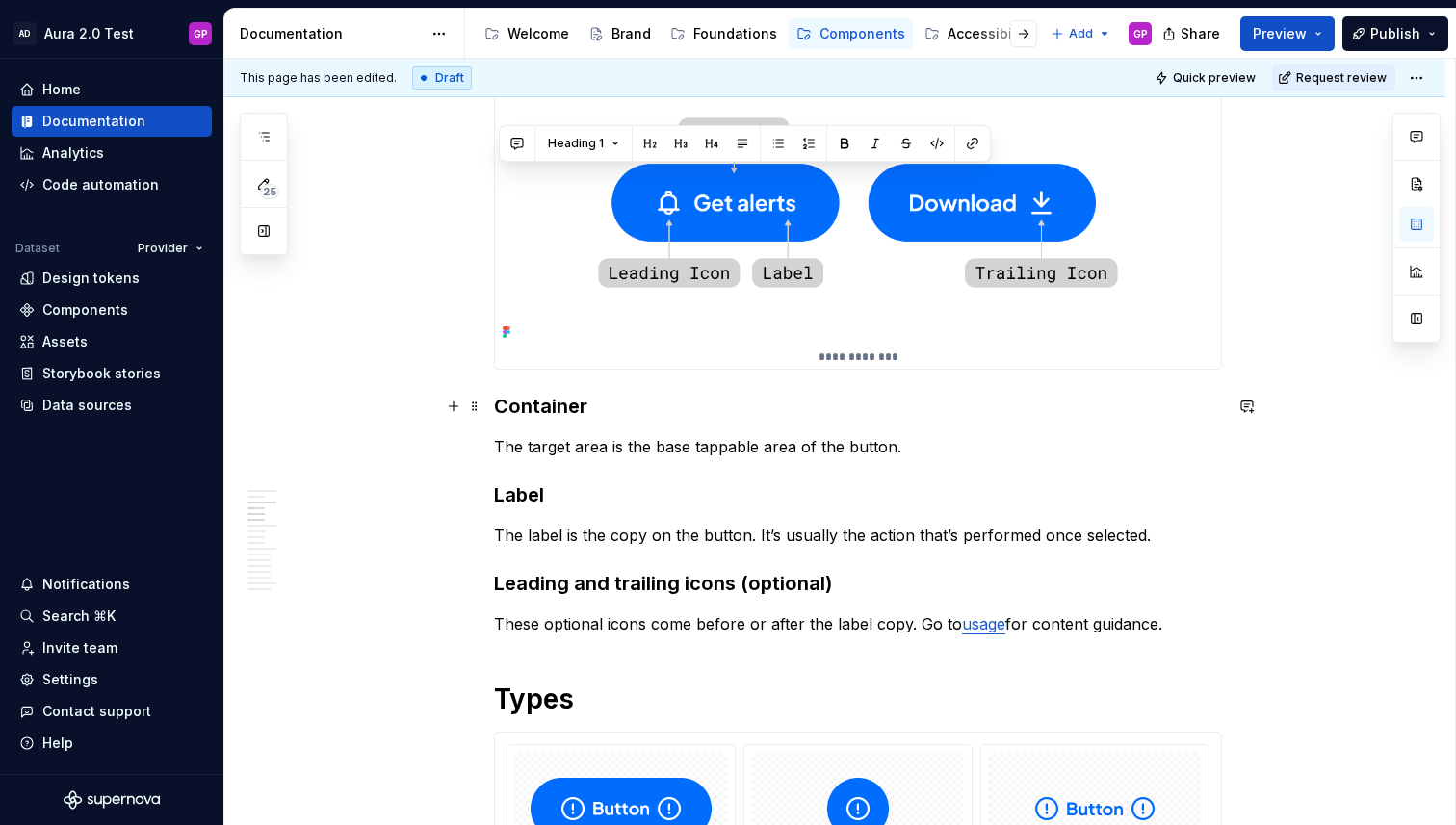
scroll to position [612, 0]
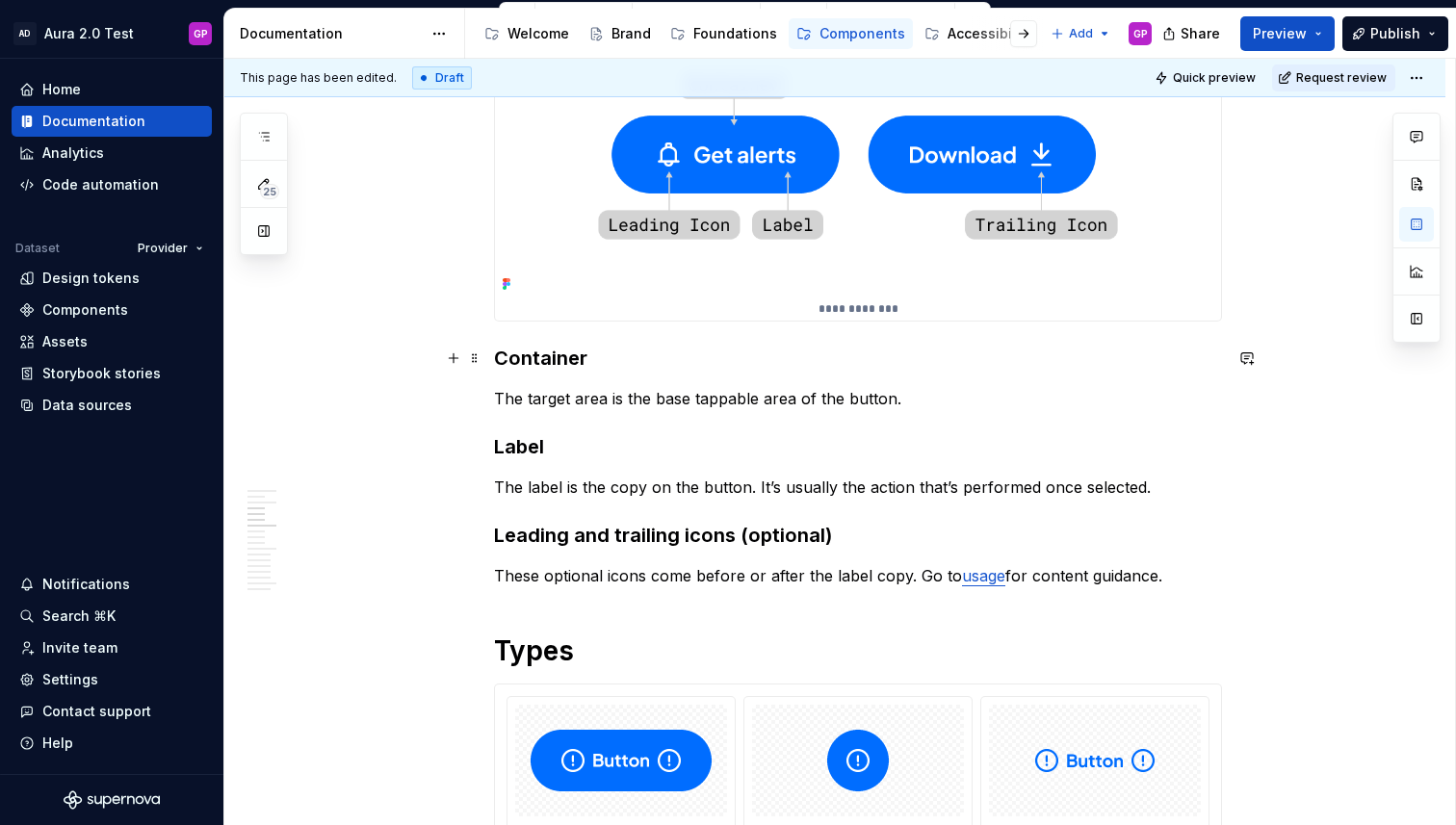
click at [526, 359] on strong "Container" at bounding box center [540, 357] width 93 height 23
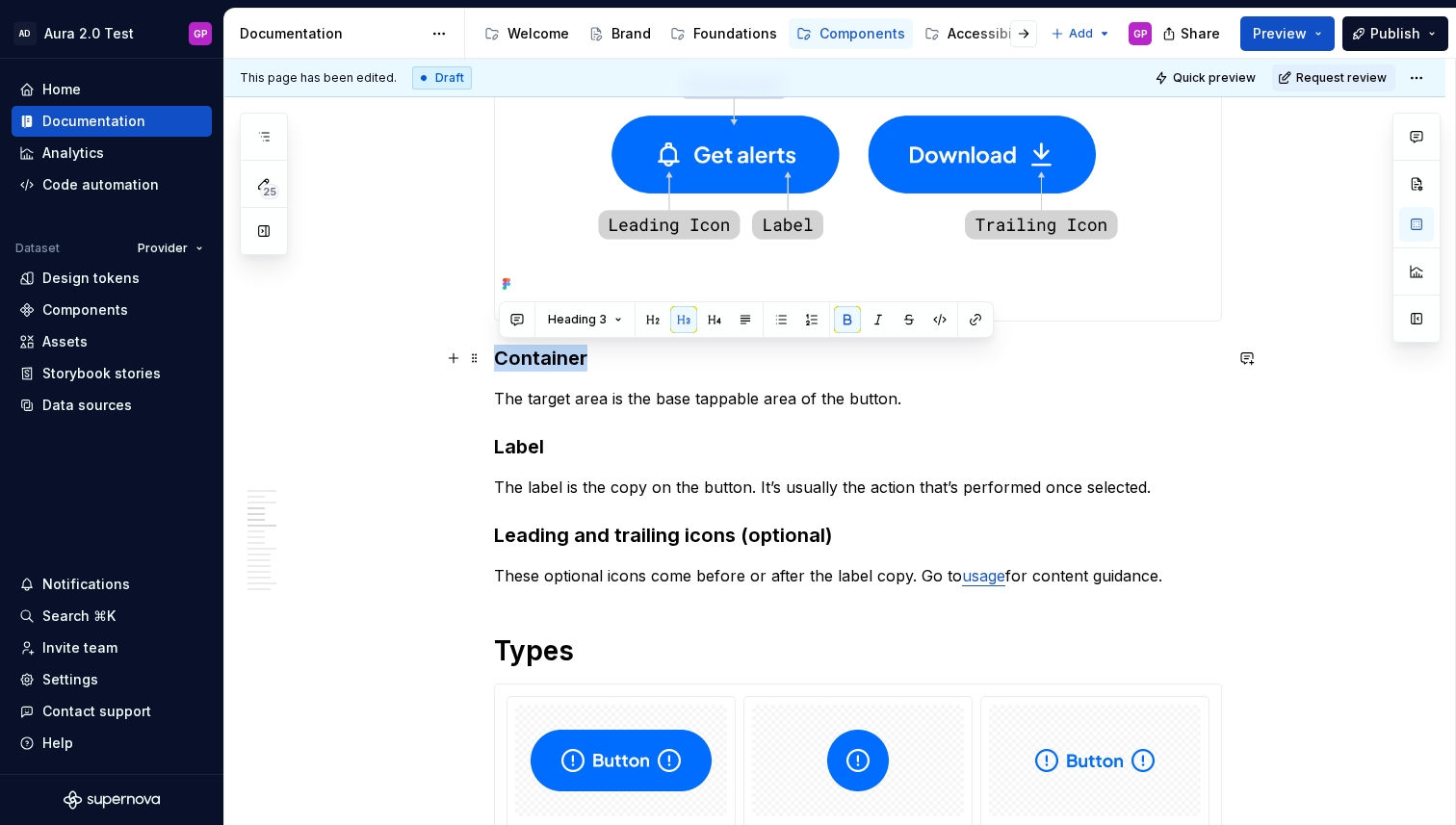
click at [526, 359] on strong "Container" at bounding box center [540, 357] width 93 height 23
click at [588, 315] on span "Heading 3" at bounding box center [577, 320] width 58 height 16
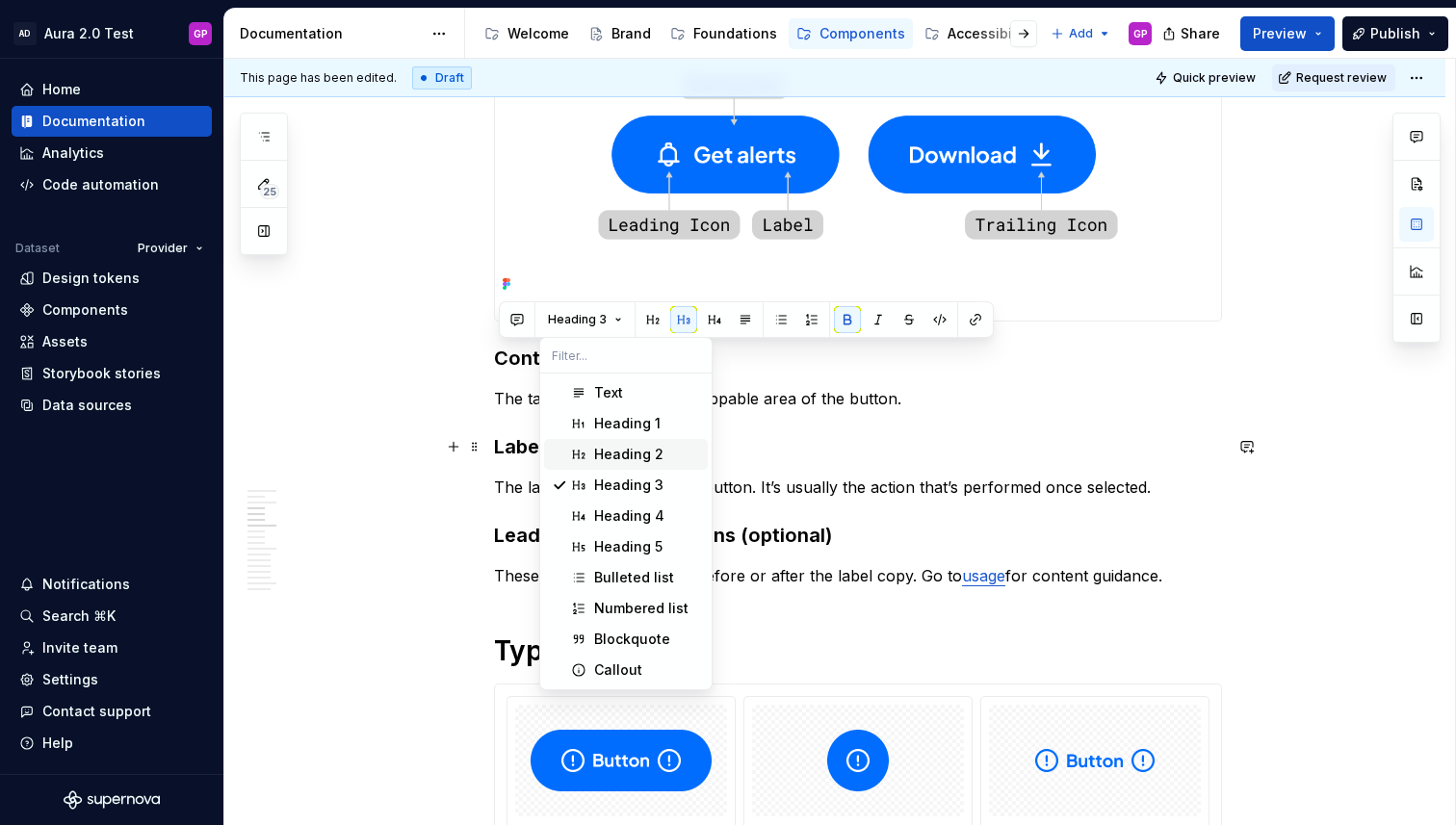
click at [614, 451] on div "Heading 2" at bounding box center [629, 454] width 69 height 19
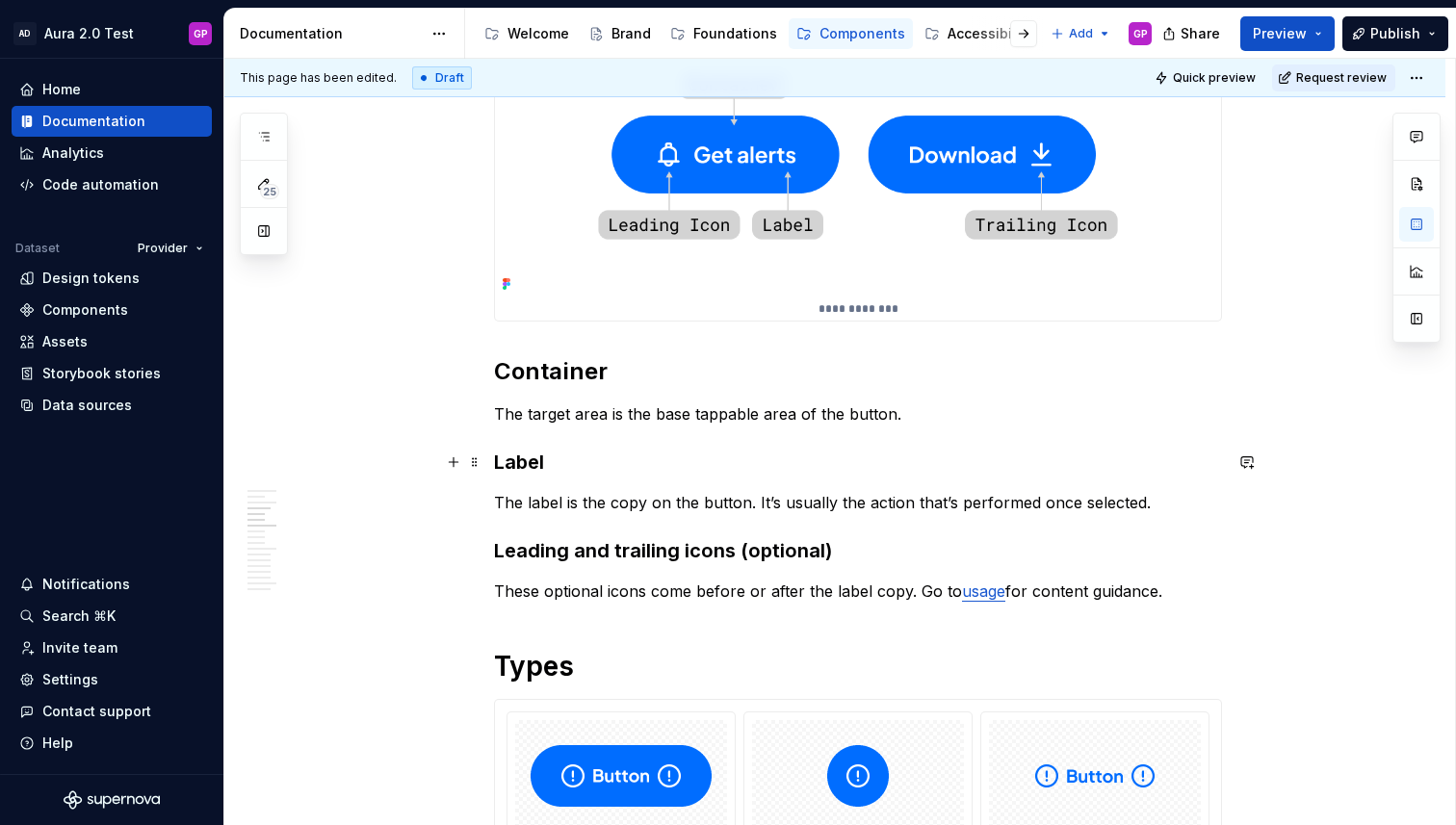
click at [516, 464] on strong "Label" at bounding box center [518, 462] width 50 height 23
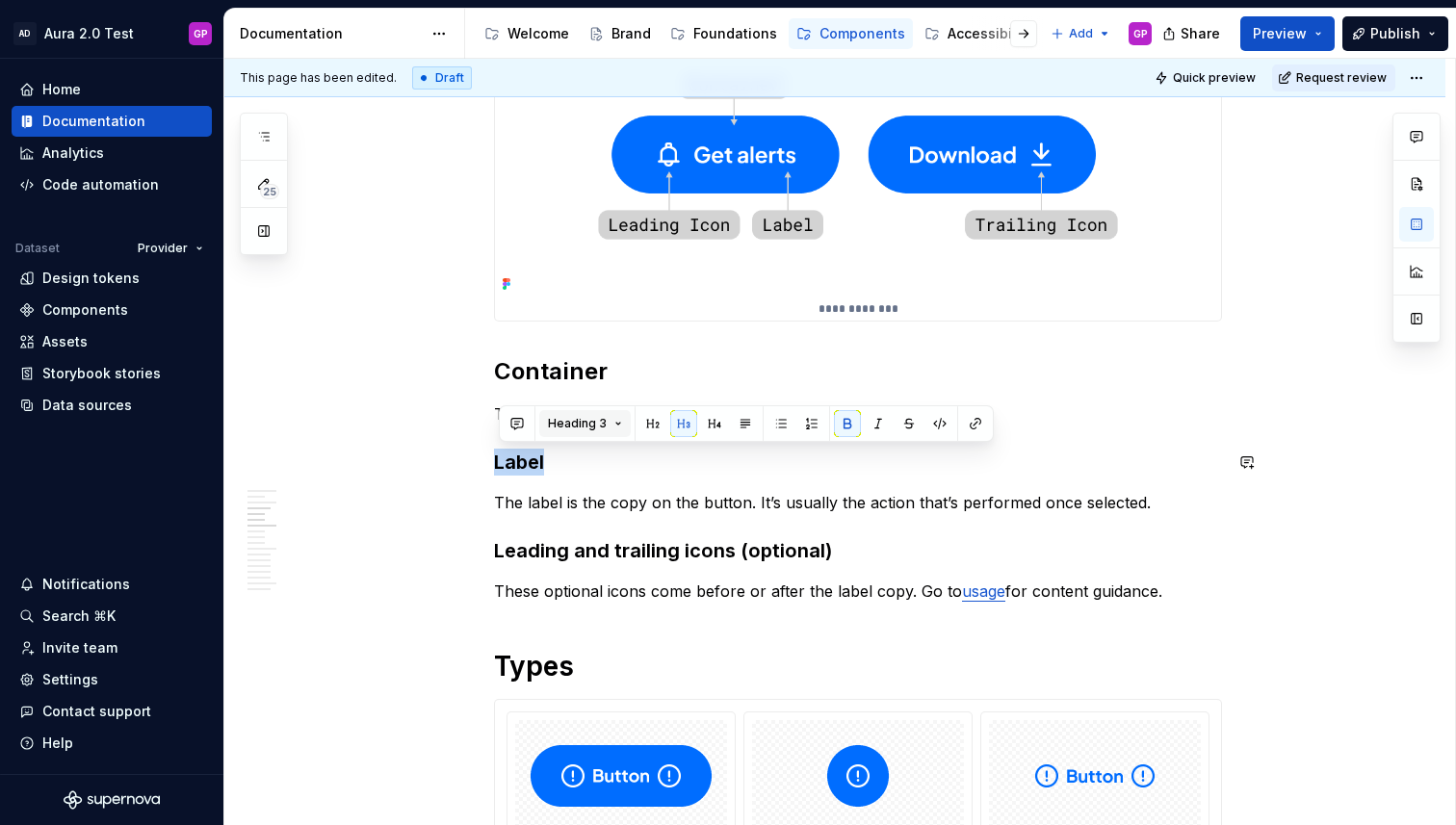
click at [615, 417] on button "Heading 3" at bounding box center [585, 423] width 91 height 27
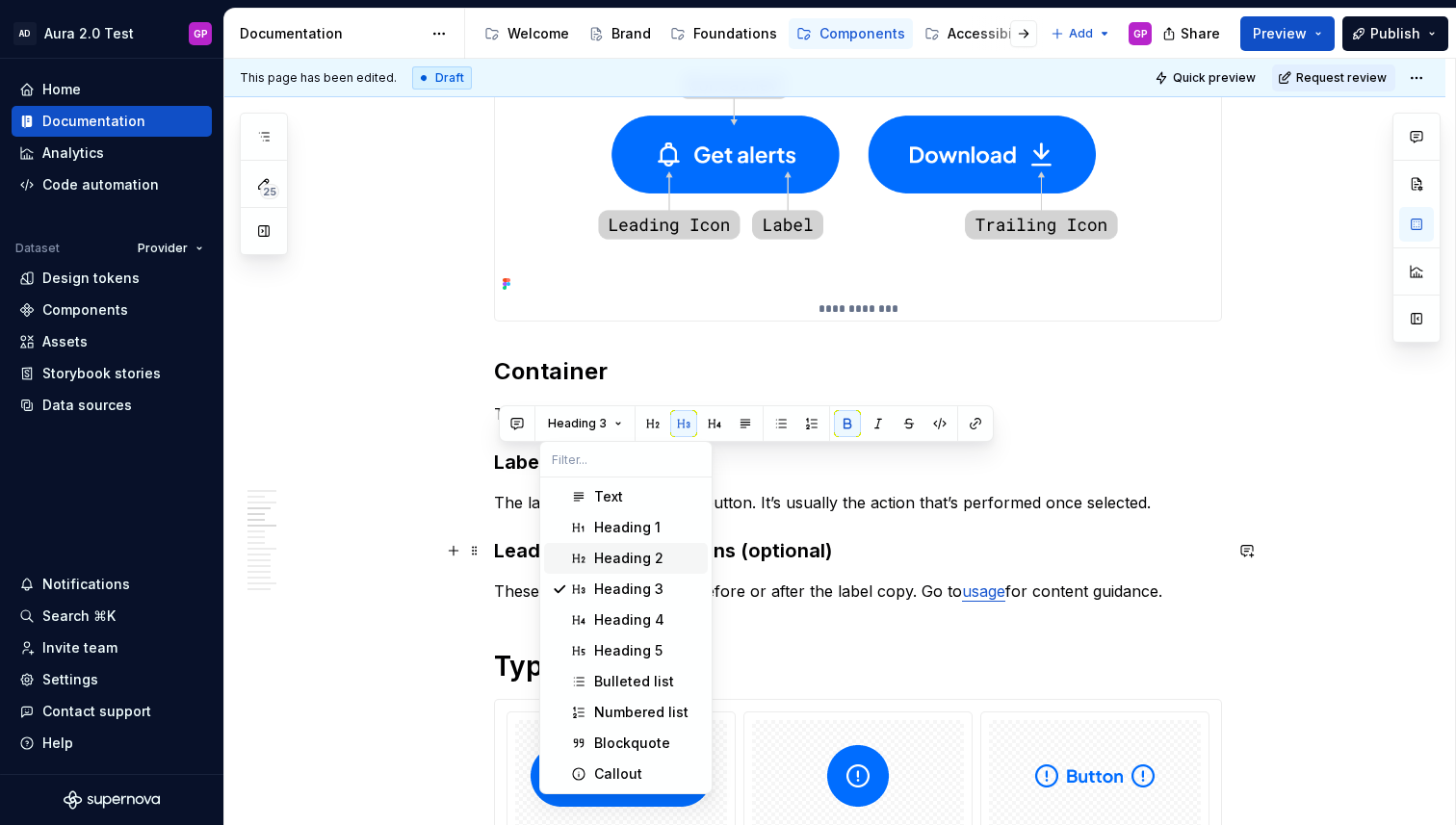
click at [617, 558] on div "Heading 2" at bounding box center [629, 558] width 69 height 19
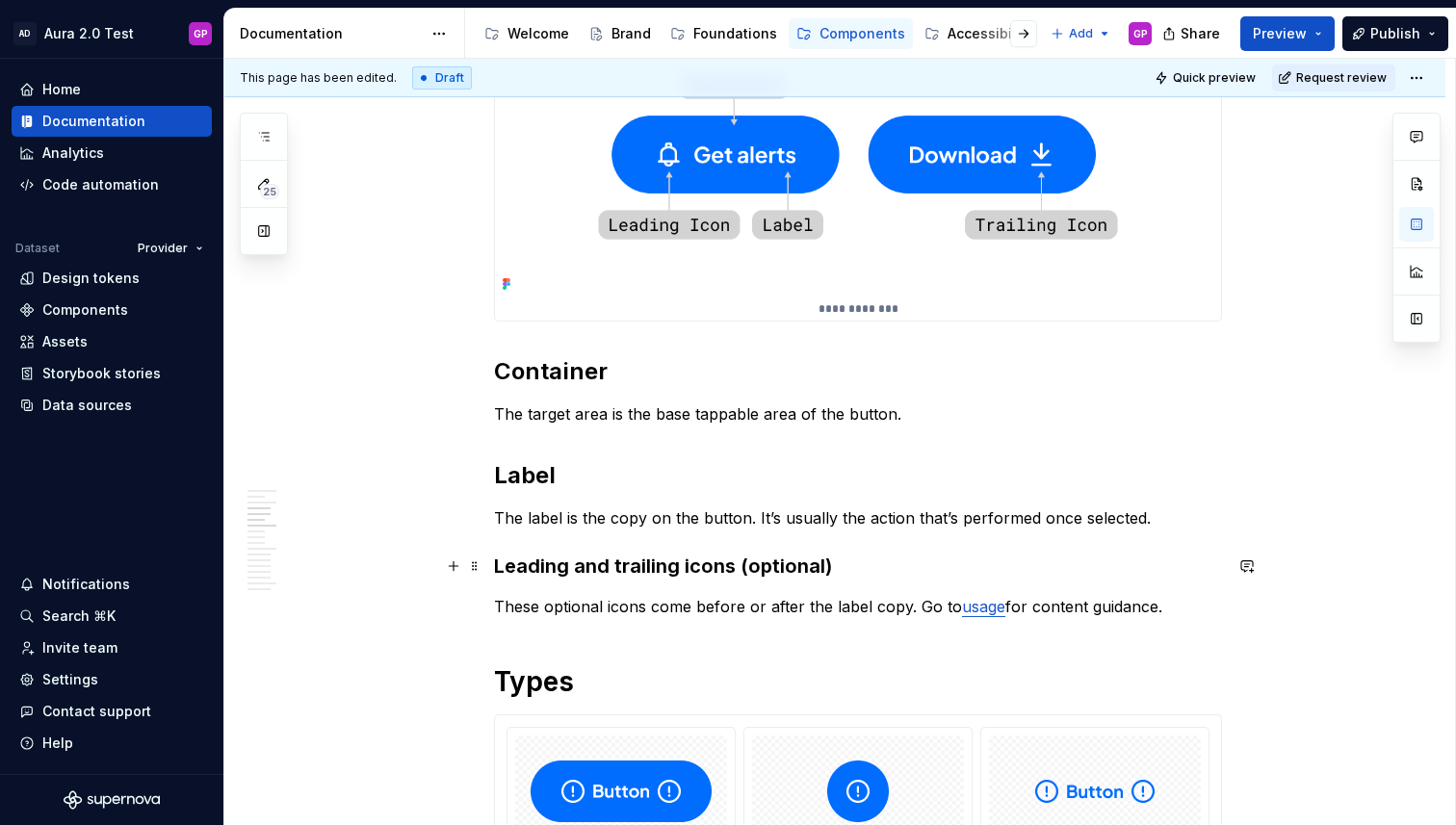
click at [522, 576] on strong "Leading and trailing icons (optional)" at bounding box center [663, 566] width 338 height 23
click at [521, 576] on strong "Leading and trailing icons (optional)" at bounding box center [663, 566] width 338 height 23
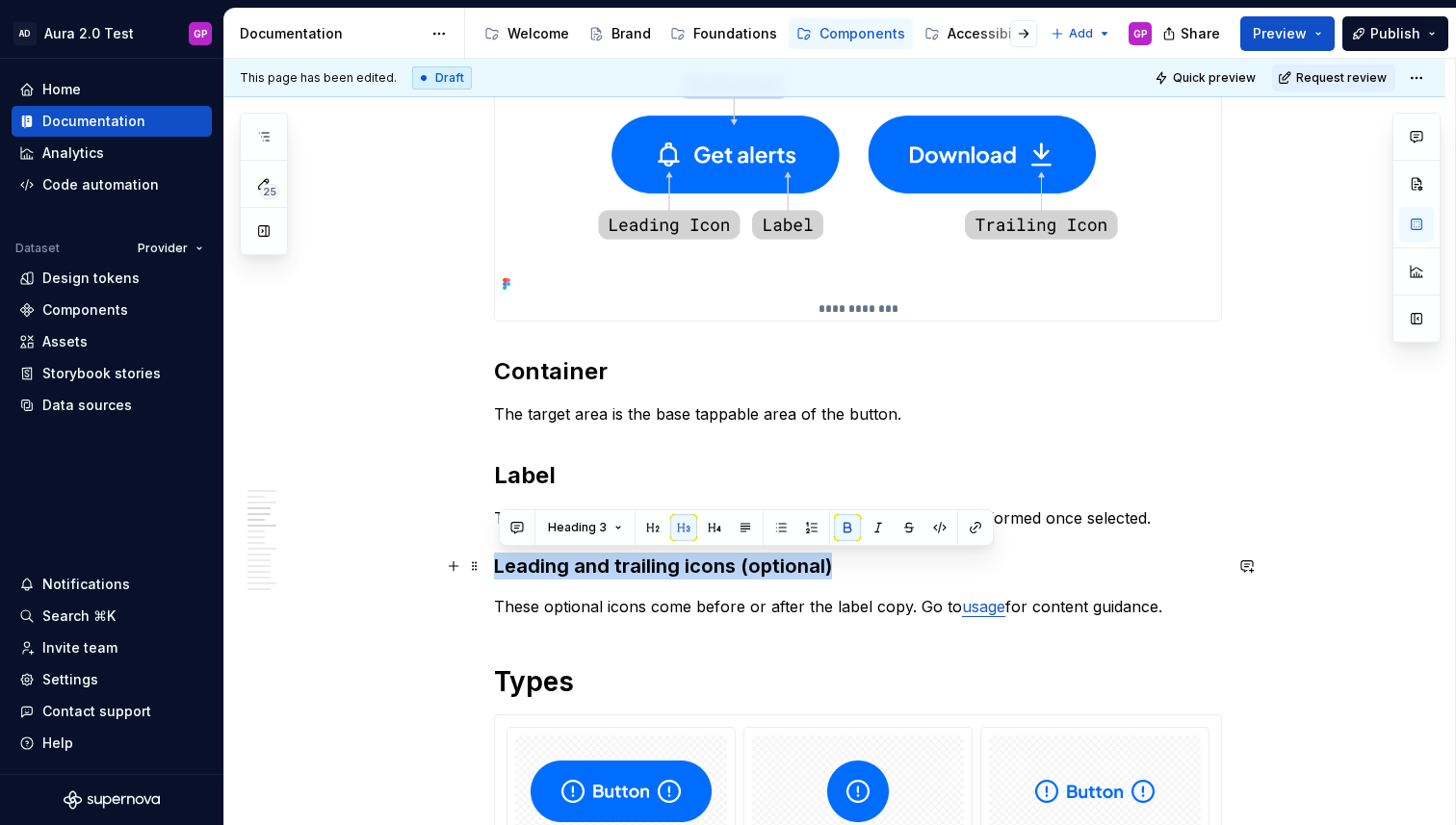
click at [521, 576] on strong "Leading and trailing icons (optional)" at bounding box center [663, 566] width 338 height 23
click at [610, 530] on button "Heading 3" at bounding box center [585, 527] width 91 height 27
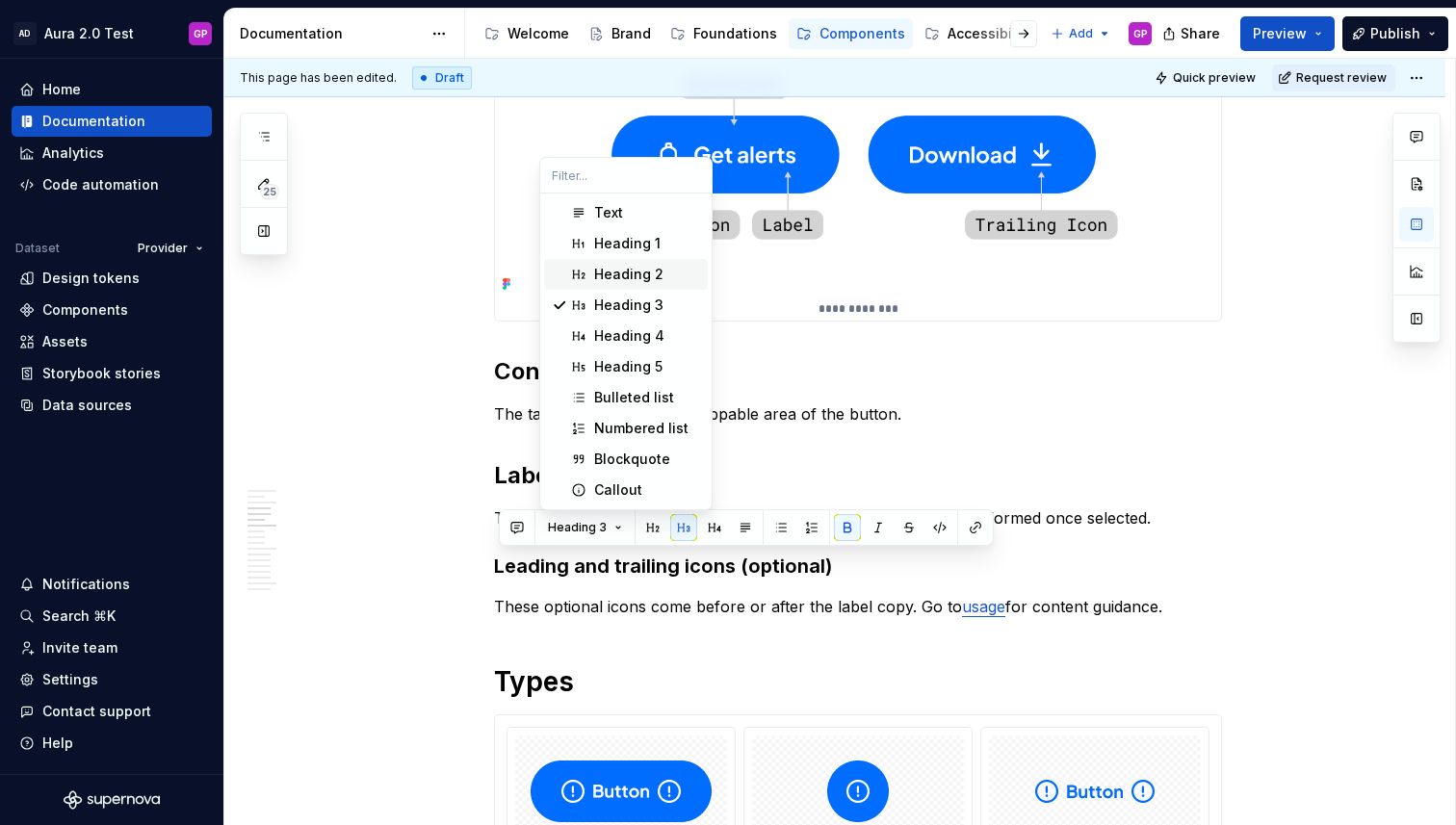
click at [611, 274] on div "Heading 2" at bounding box center [629, 274] width 69 height 19
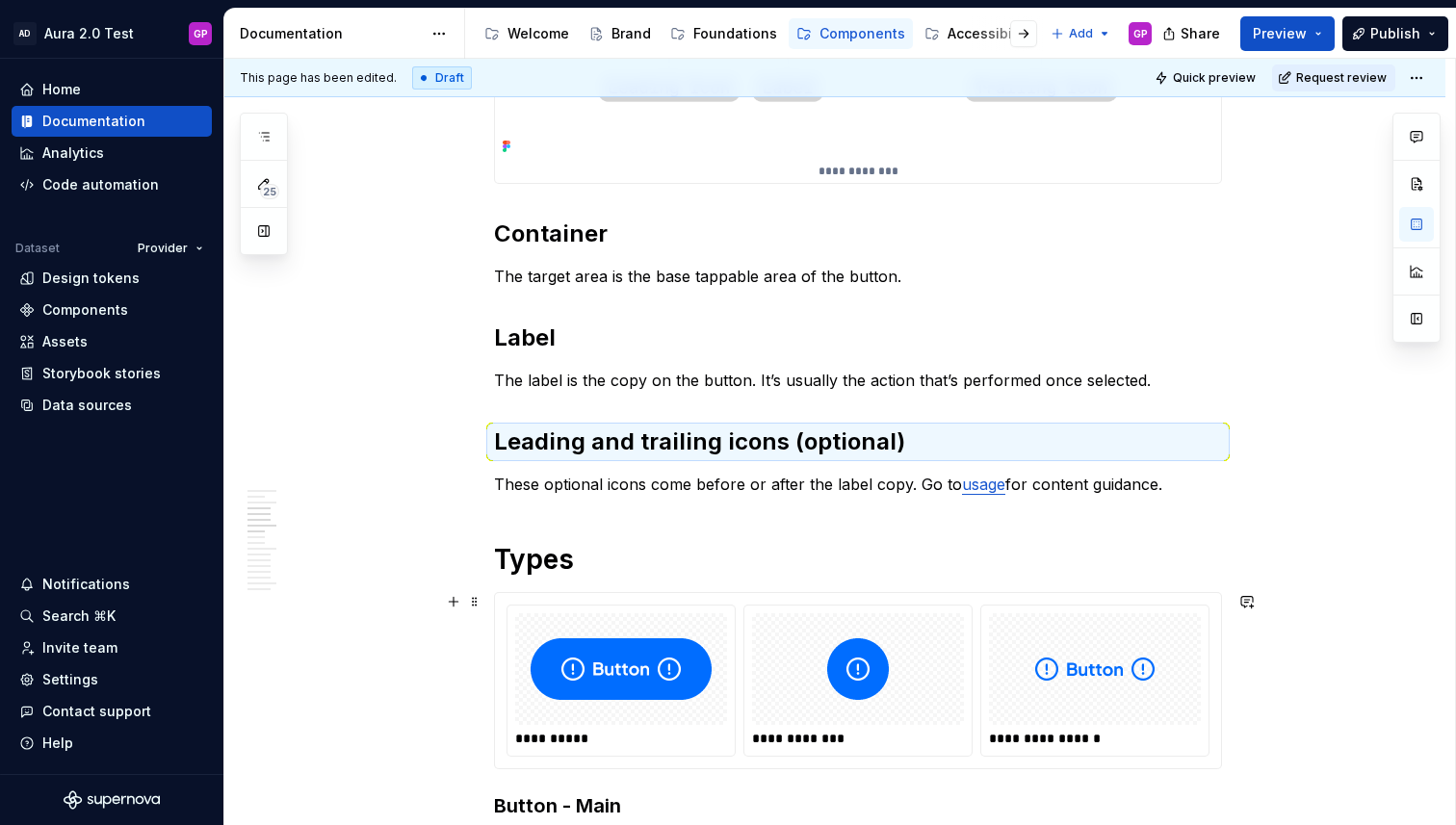
scroll to position [751, 0]
click at [528, 558] on h1 "Types" at bounding box center [858, 558] width 728 height 35
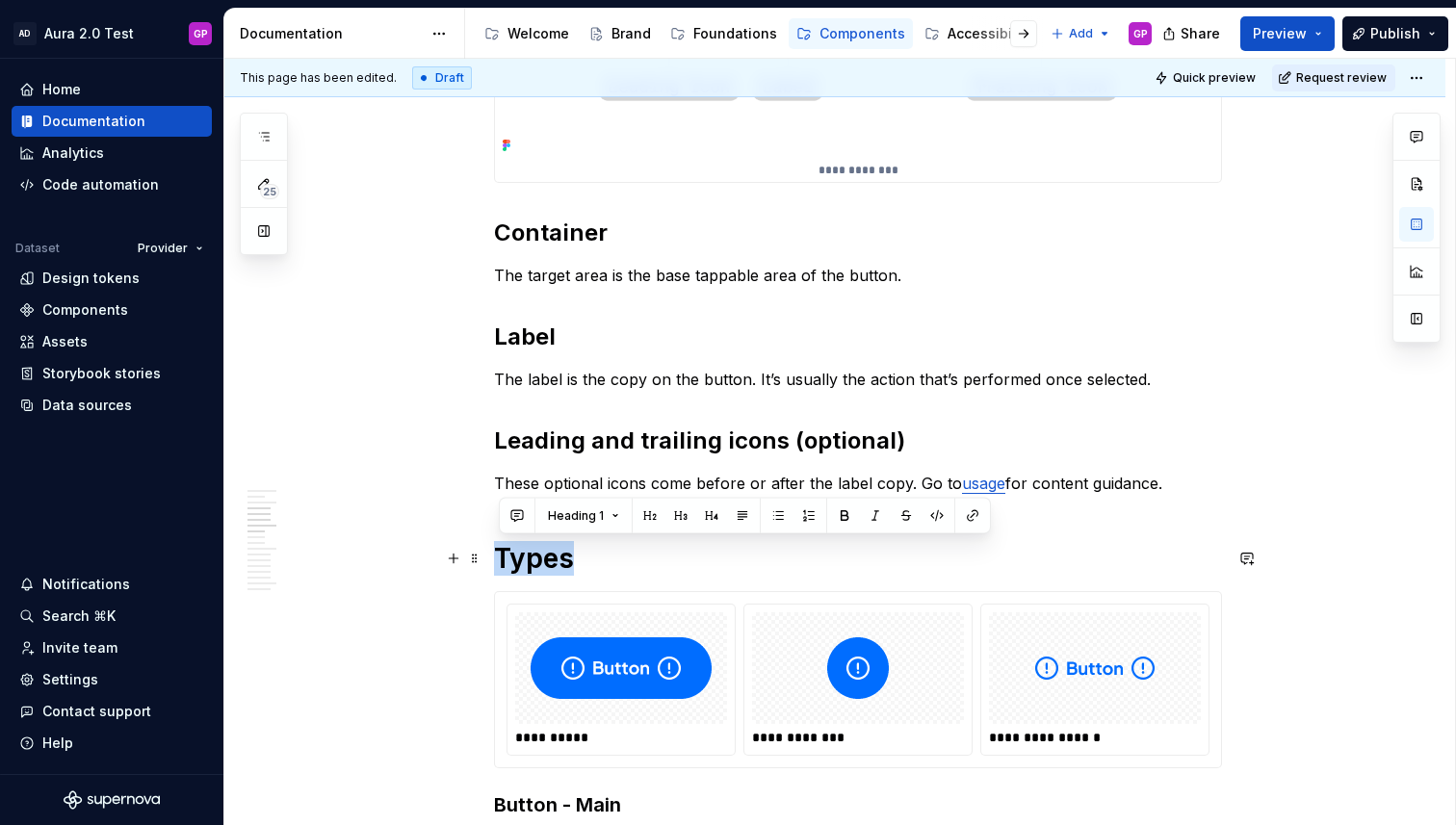
click at [528, 558] on h1 "Types" at bounding box center [858, 558] width 728 height 35
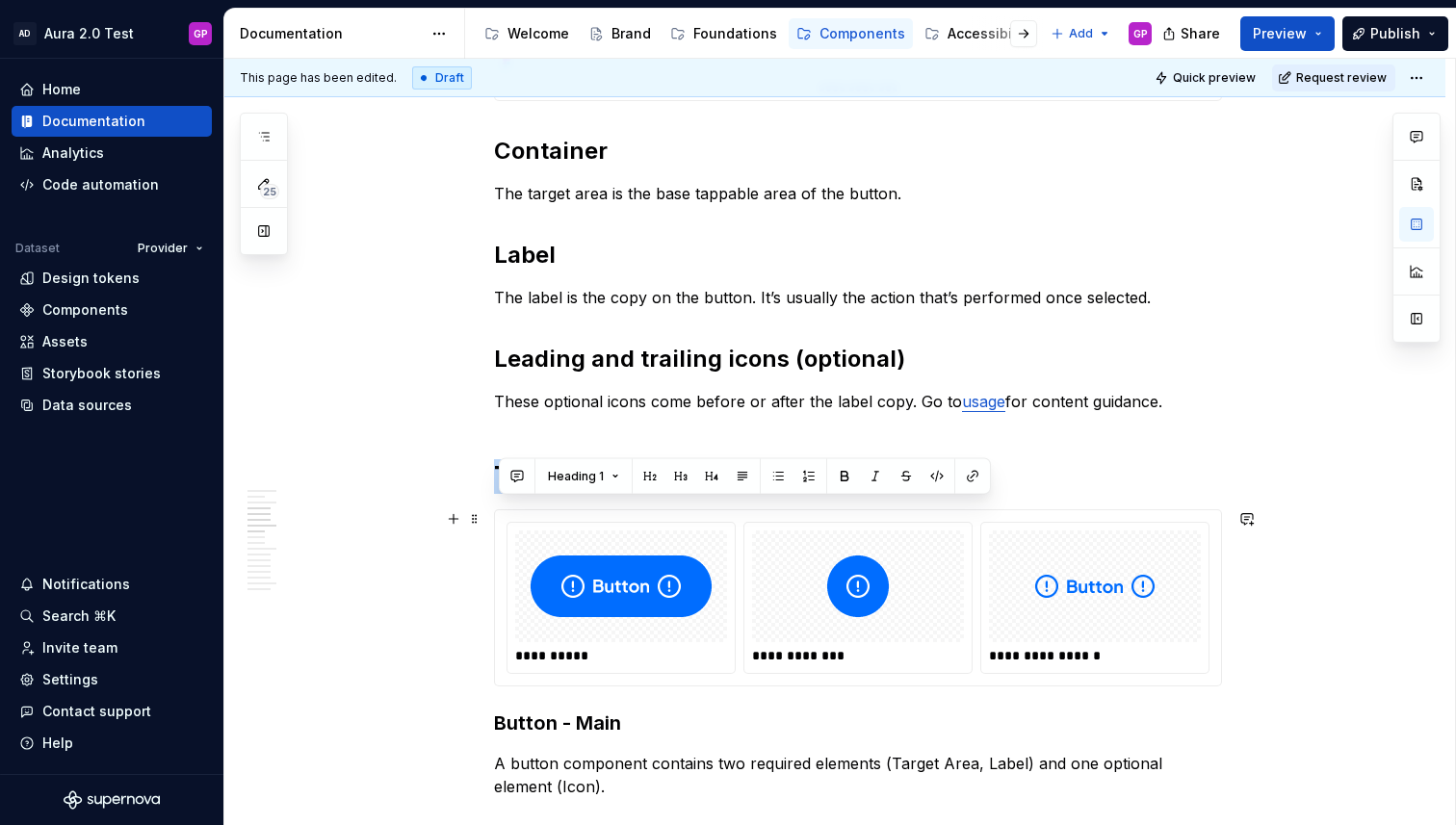
scroll to position [971, 0]
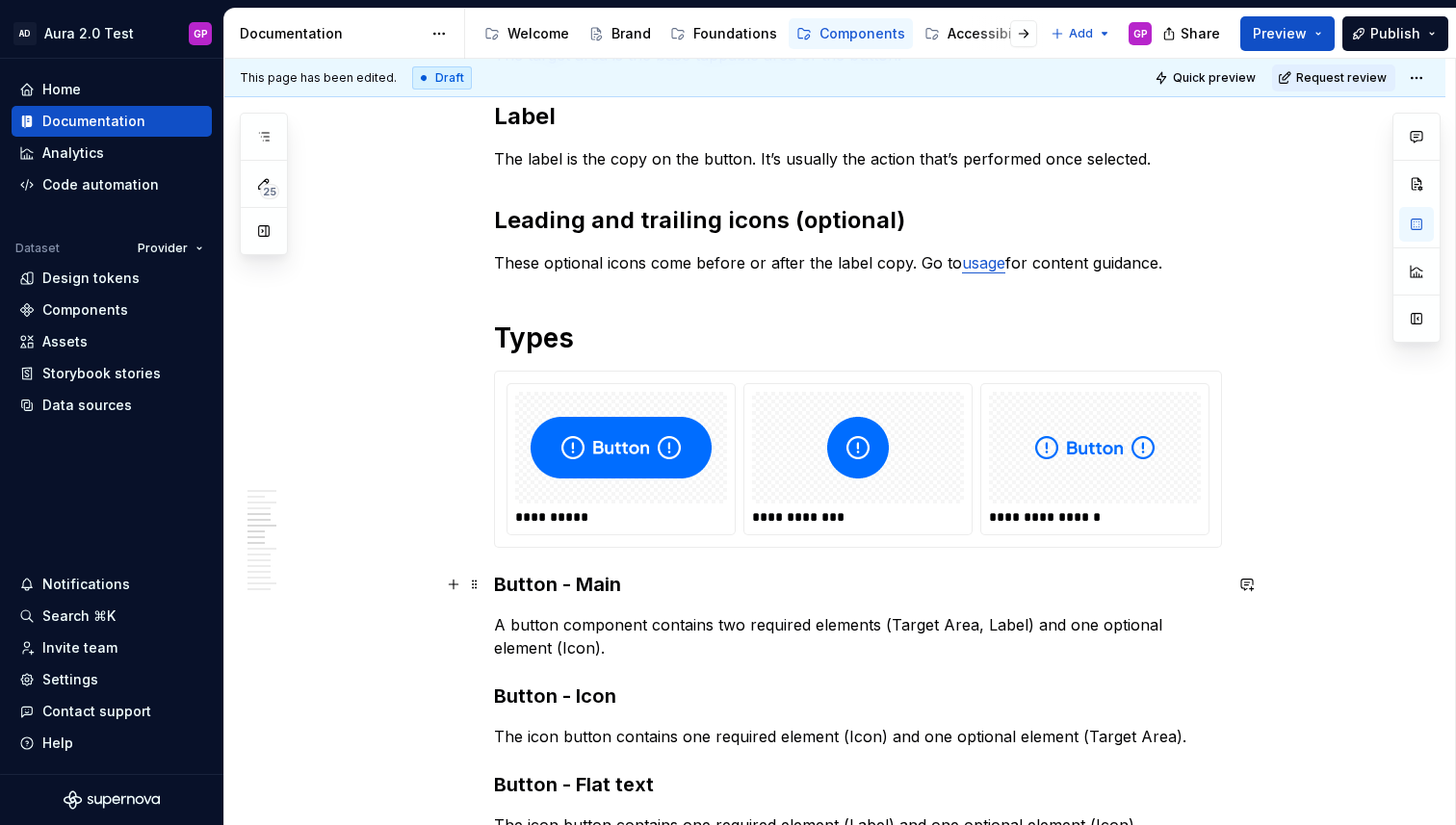
click at [538, 579] on h3 "Button - Main" at bounding box center [858, 584] width 728 height 27
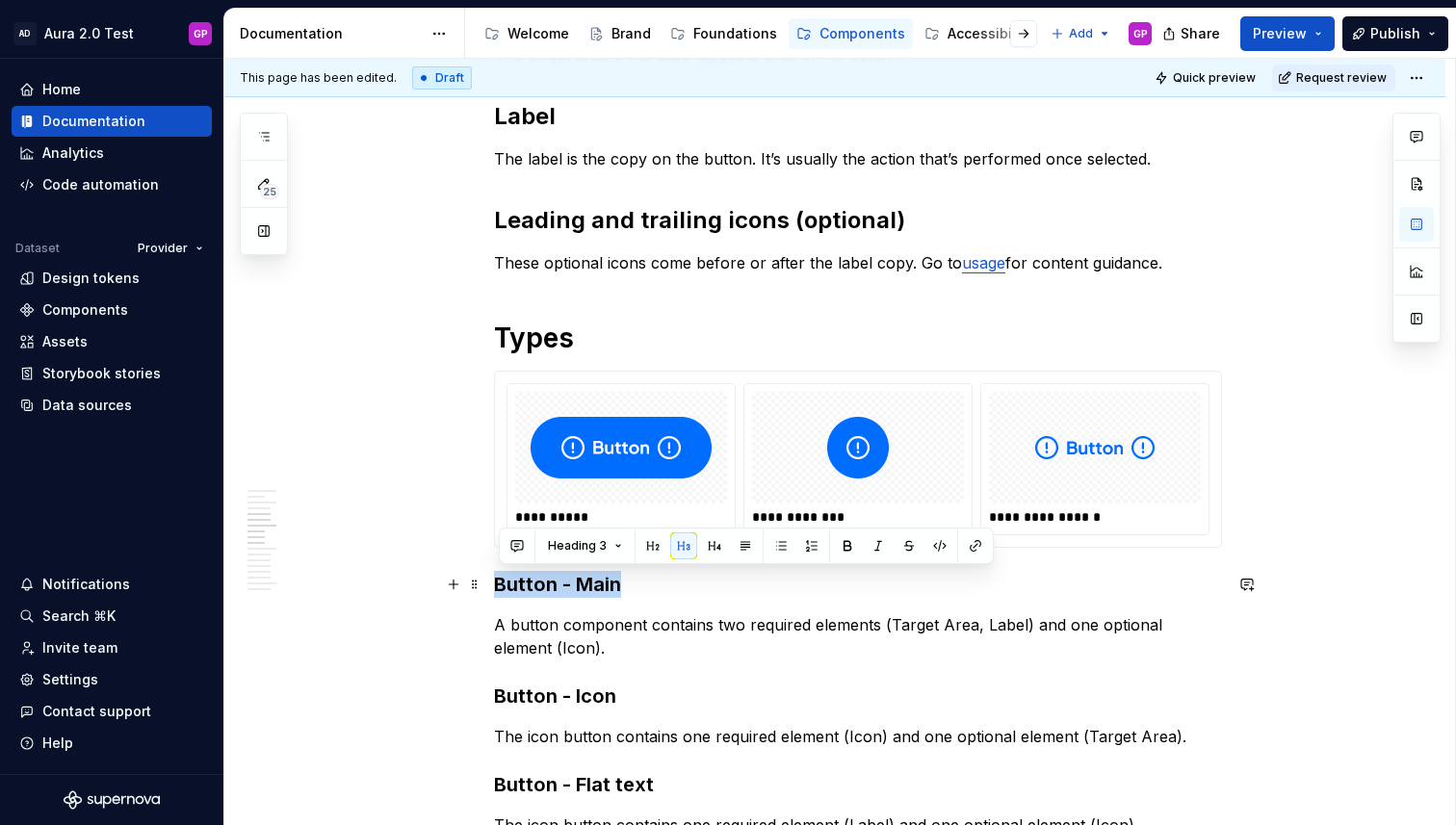
click at [538, 579] on h3 "Button - Main" at bounding box center [858, 584] width 728 height 27
click at [590, 542] on span "Heading 3" at bounding box center [577, 546] width 58 height 16
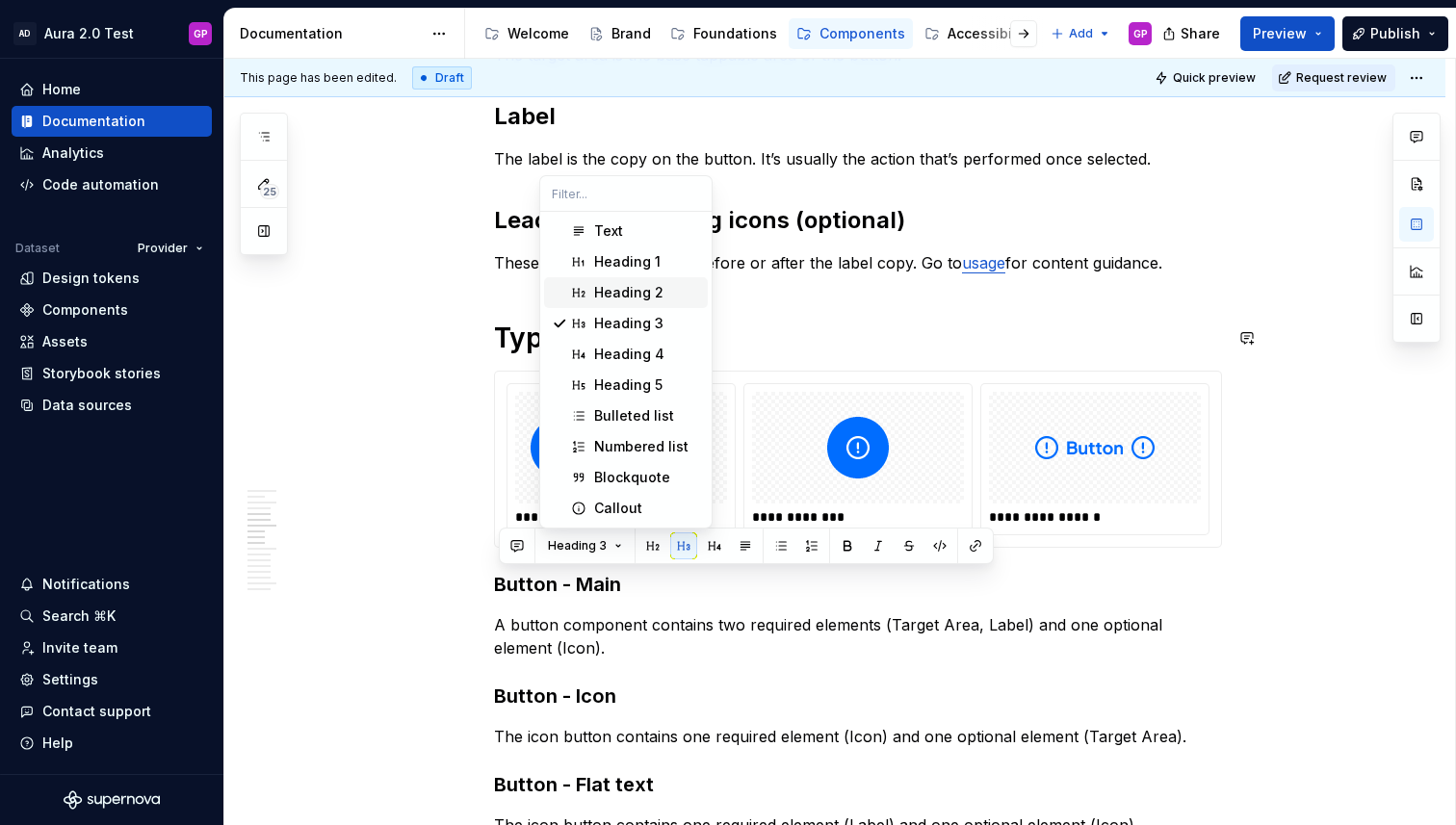
click at [630, 294] on div "Heading 2" at bounding box center [629, 292] width 69 height 19
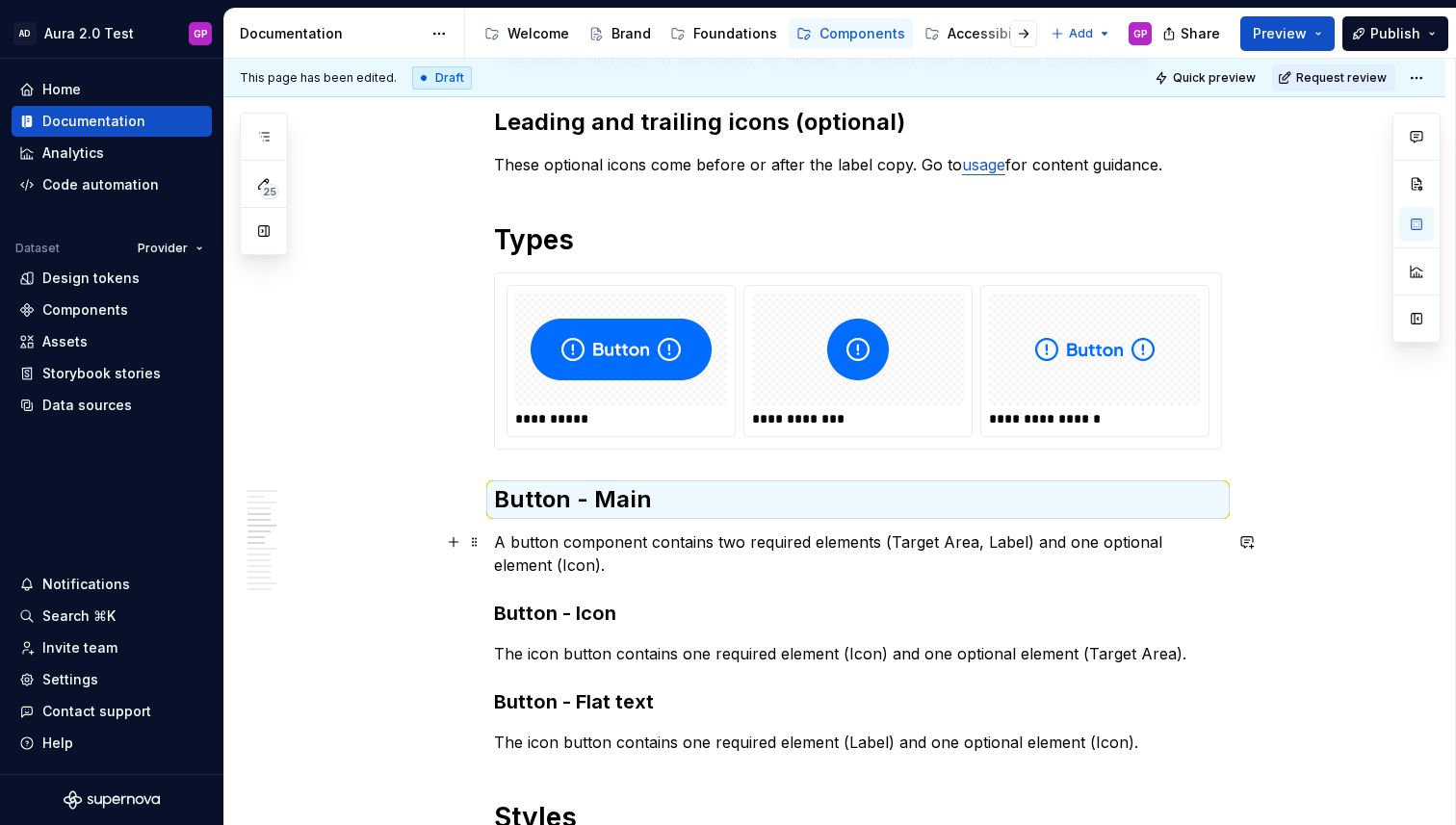
scroll to position [1100, 0]
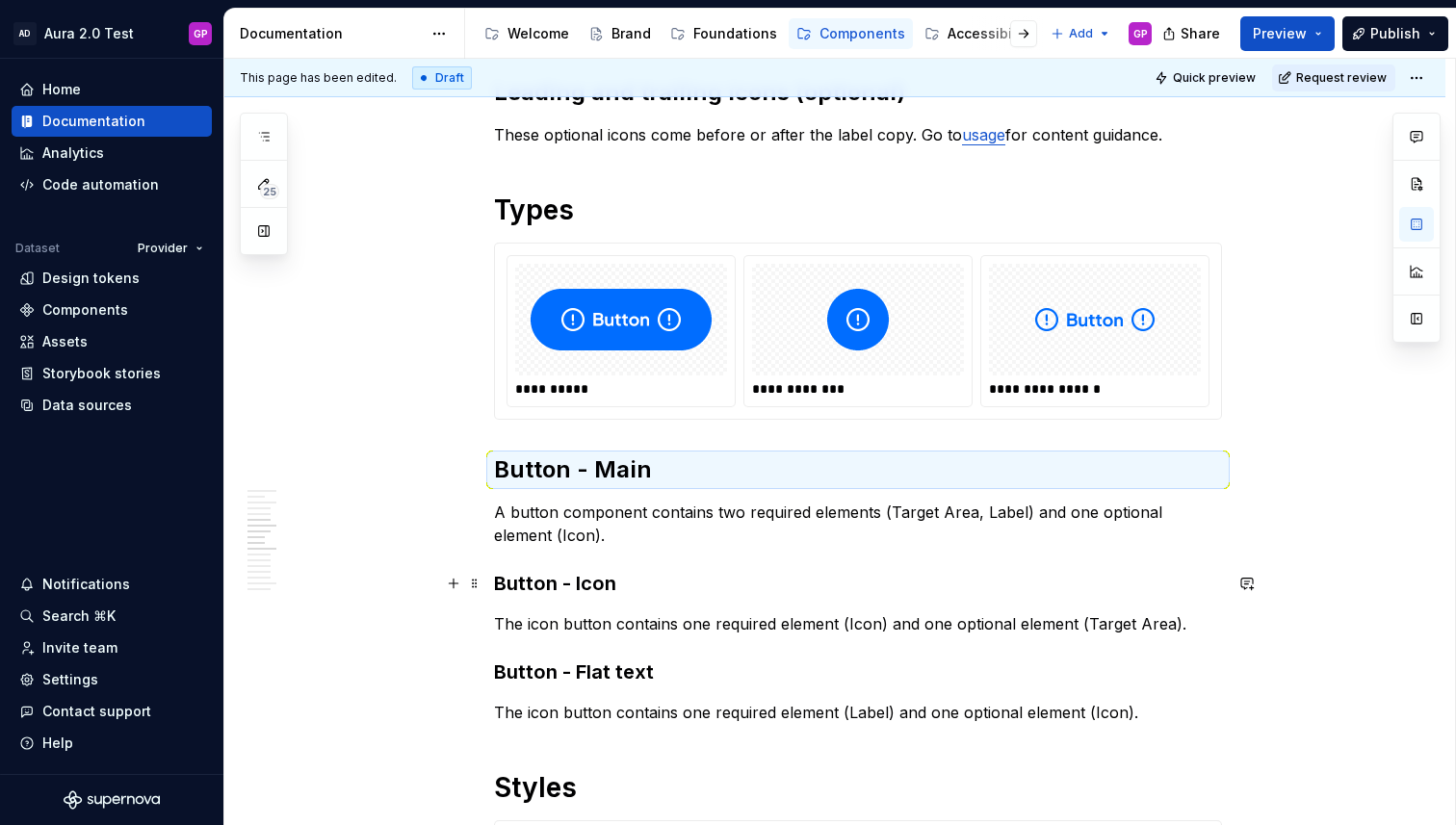
click at [539, 588] on h3 "Button - Icon" at bounding box center [858, 583] width 728 height 27
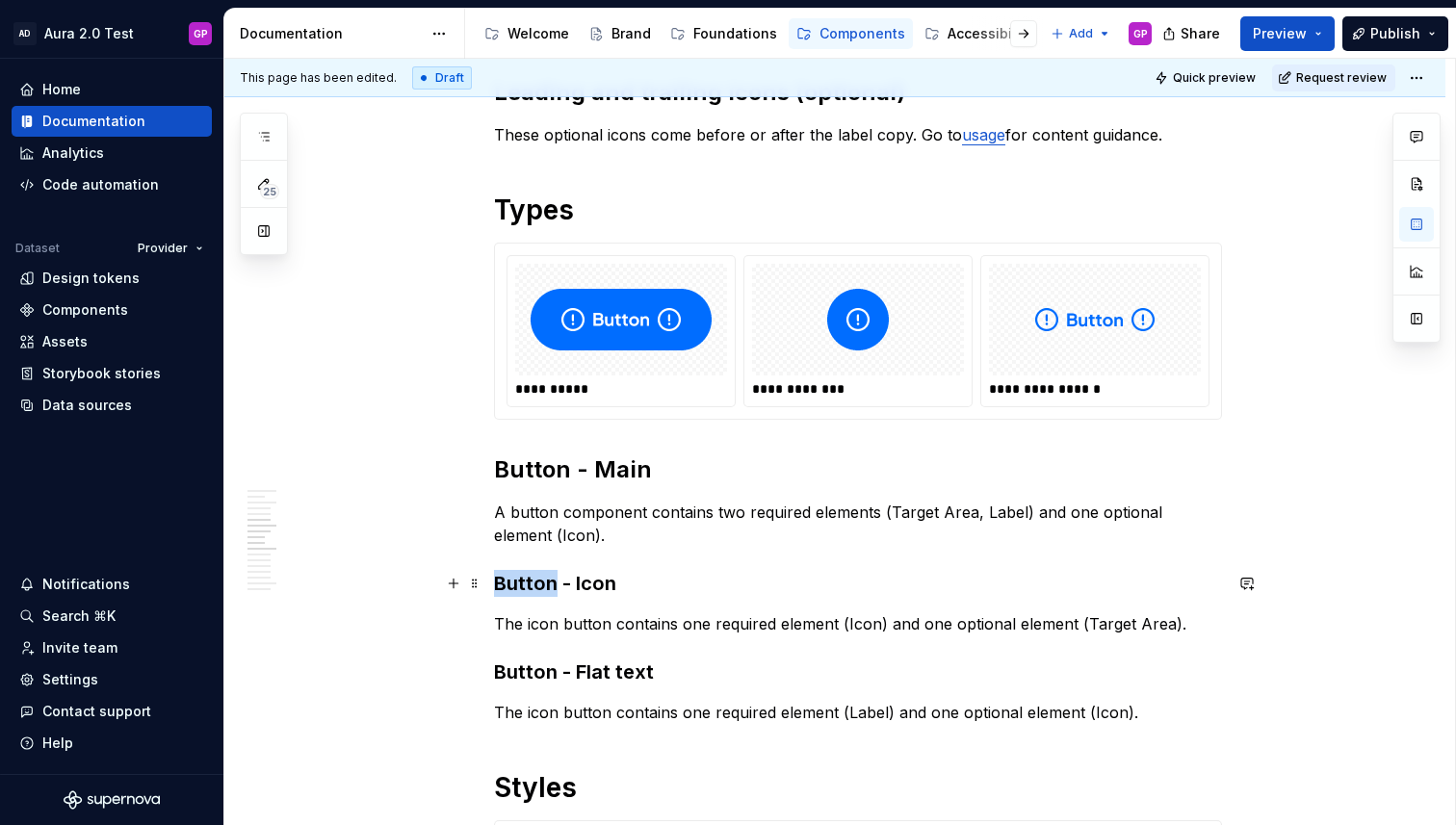
click at [539, 588] on h3 "Button - Icon" at bounding box center [858, 583] width 728 height 27
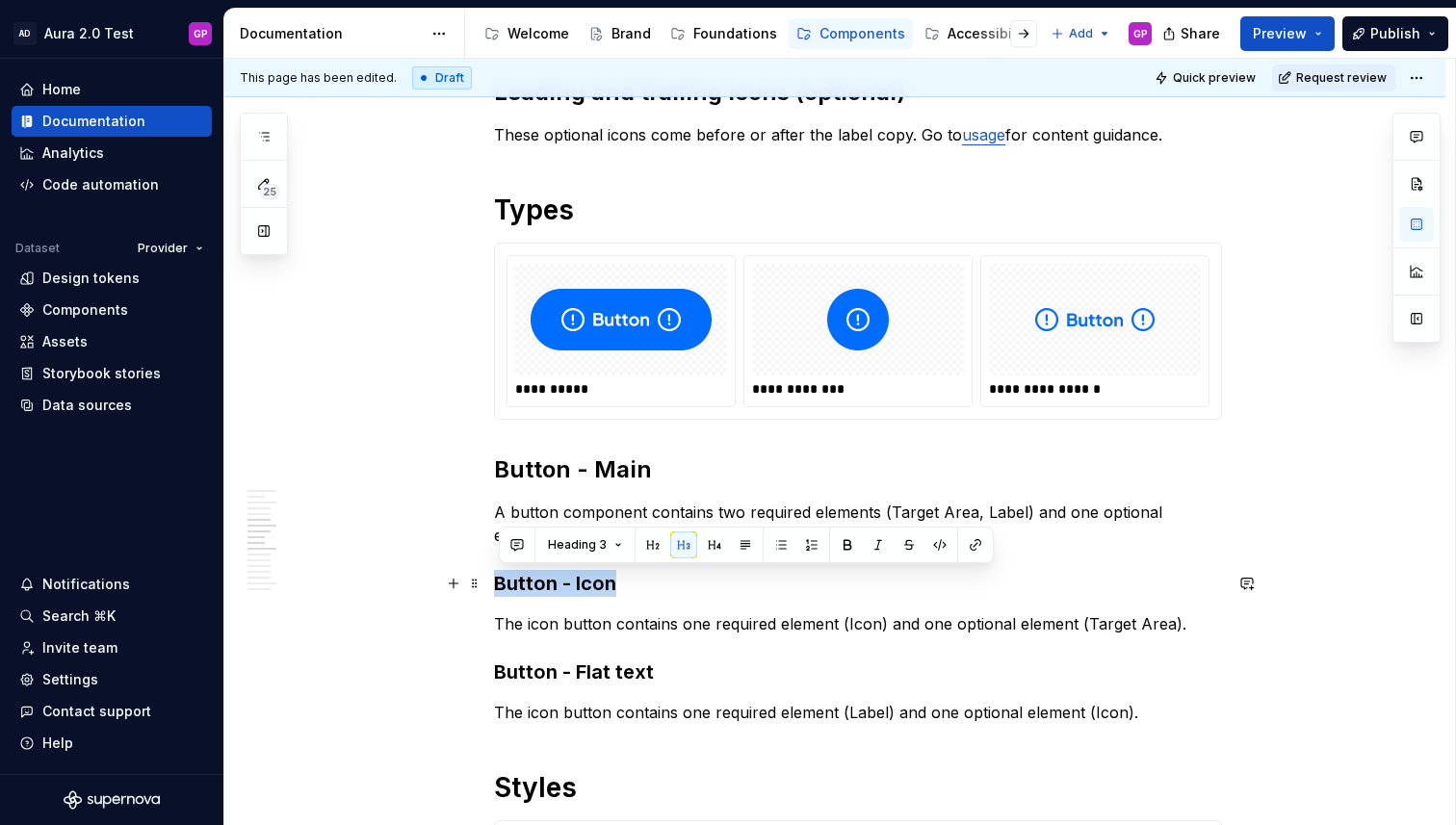
click at [539, 588] on h3 "Button - Icon" at bounding box center [858, 583] width 728 height 27
click at [604, 537] on button "Heading 3" at bounding box center [585, 544] width 91 height 27
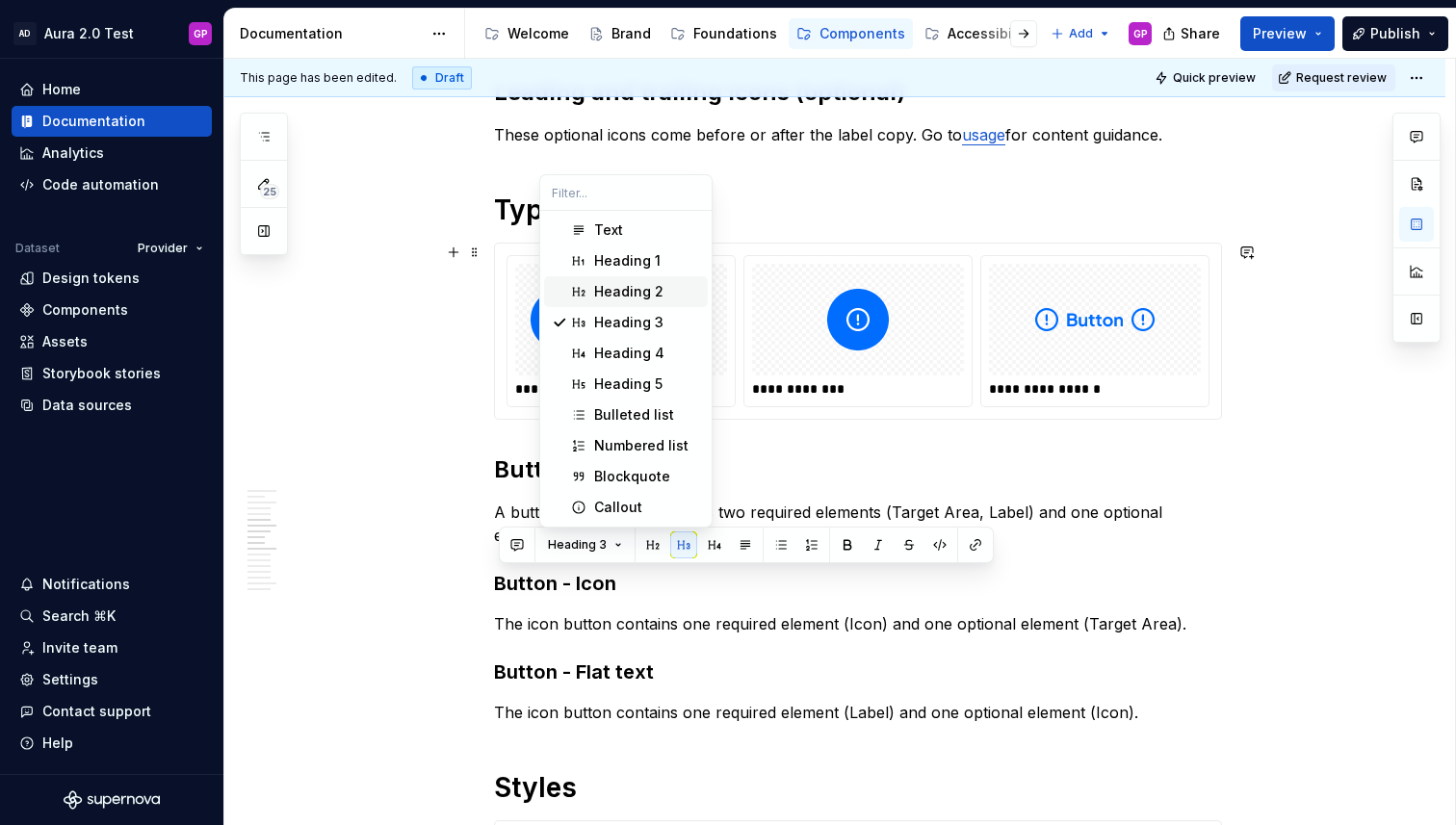
click at [627, 288] on div "Heading 2" at bounding box center [629, 291] width 69 height 19
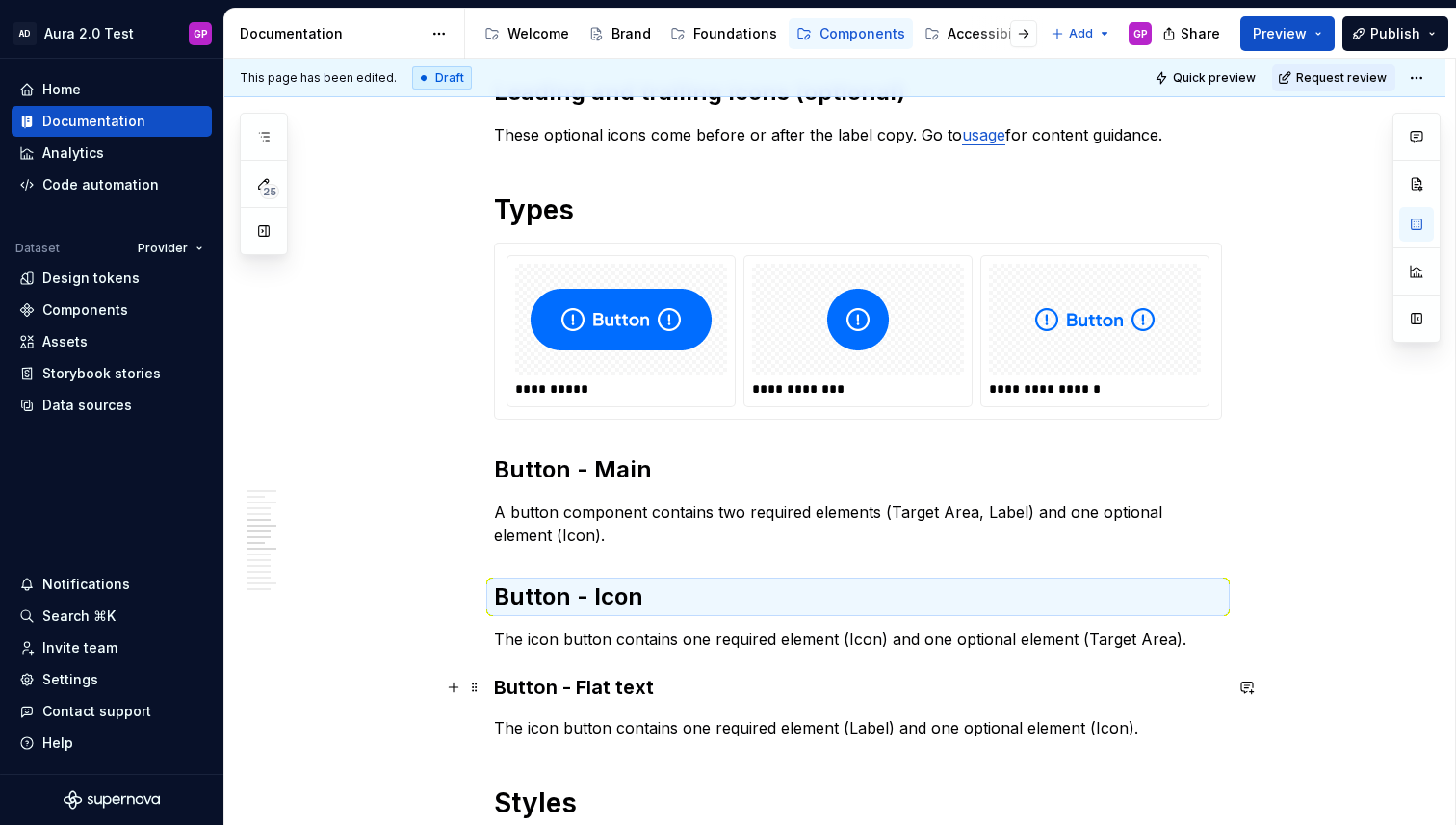
click at [516, 691] on h3 "Button - Flat text" at bounding box center [858, 687] width 728 height 27
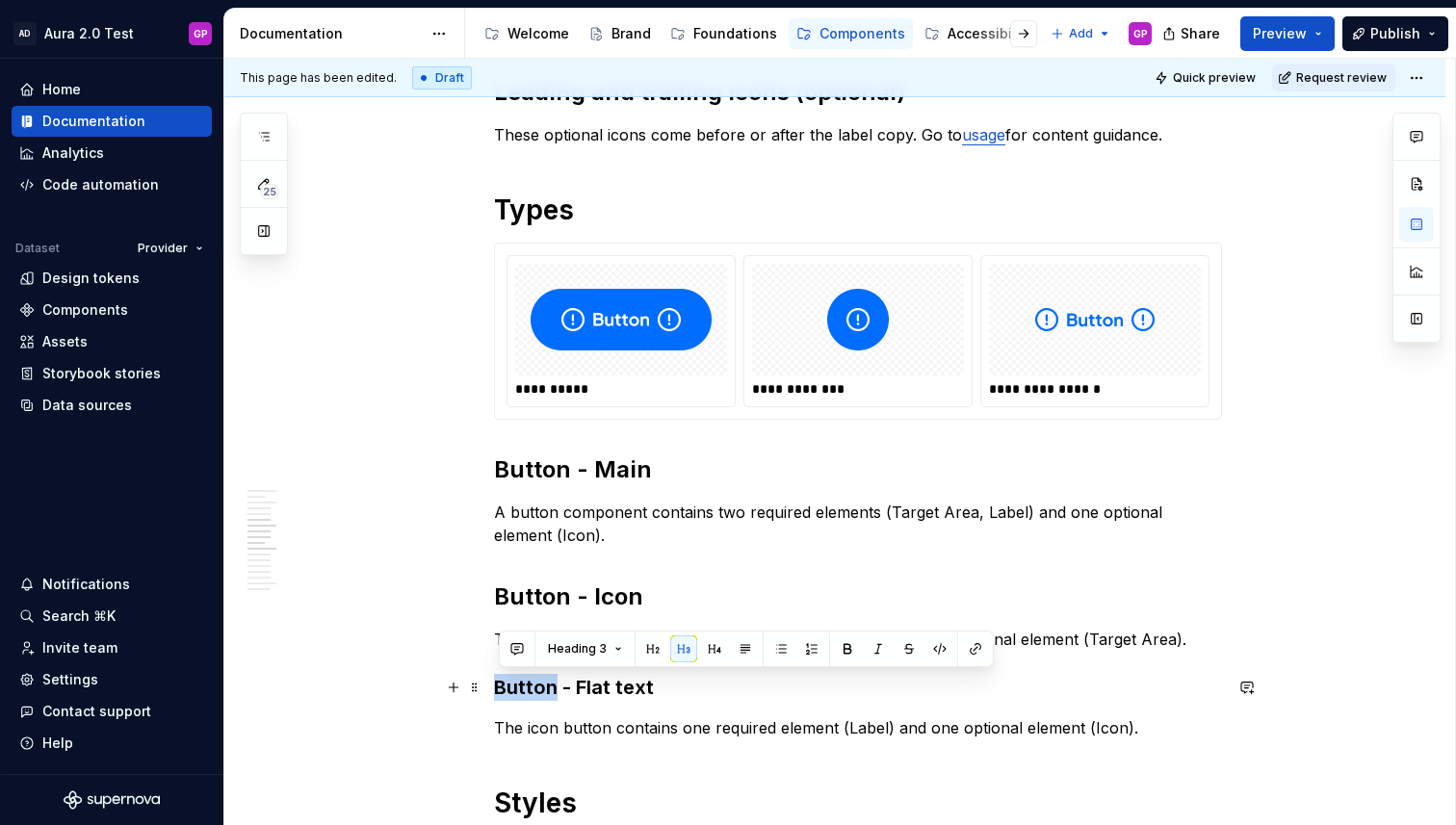
click at [516, 691] on h3 "Button - Flat text" at bounding box center [858, 687] width 728 height 27
click at [608, 644] on button "Heading 3" at bounding box center [585, 648] width 91 height 27
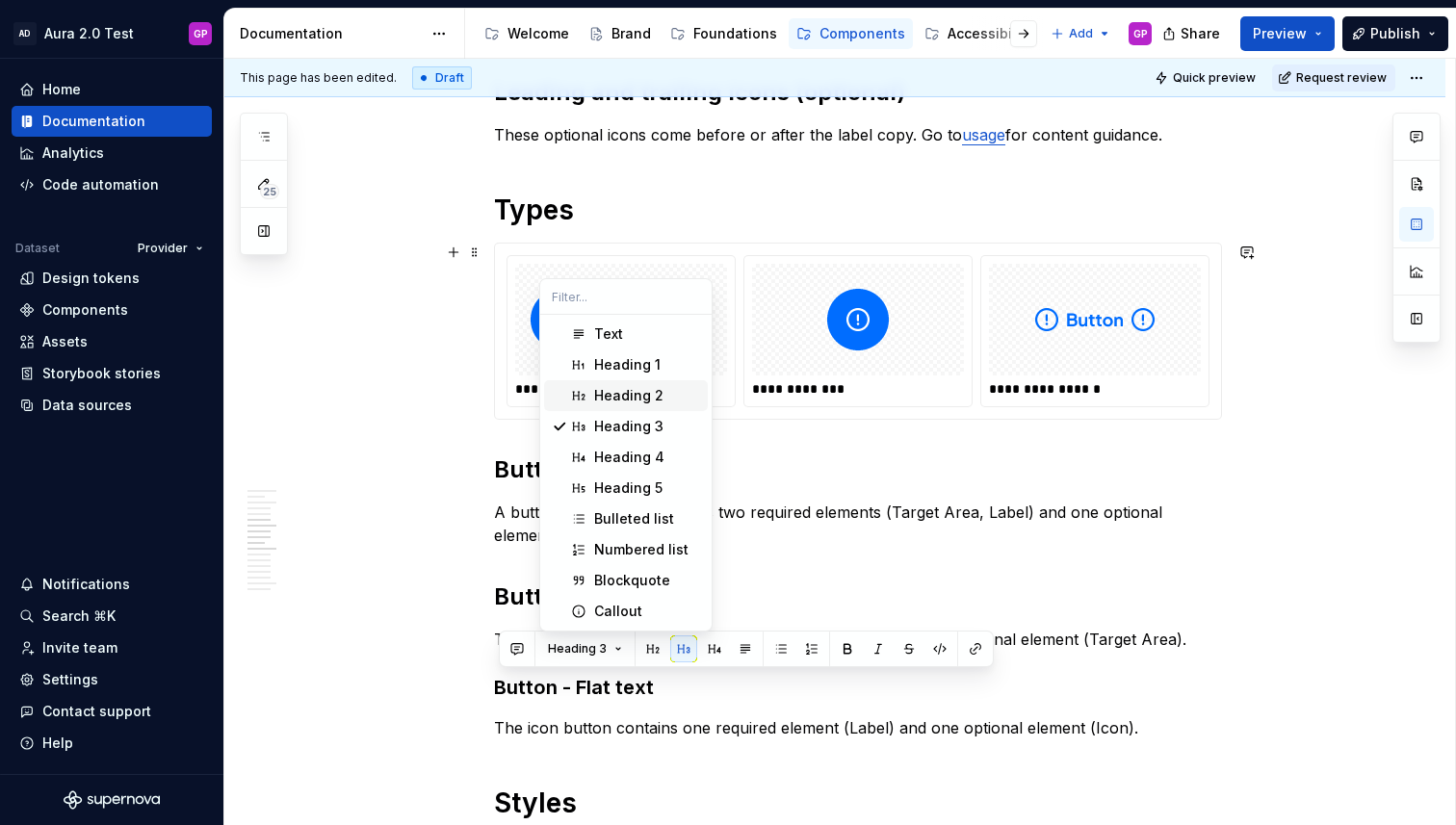
drag, startPoint x: 630, startPoint y: 391, endPoint x: 626, endPoint y: 429, distance: 38.2
click at [630, 391] on div "Heading 2" at bounding box center [629, 395] width 69 height 19
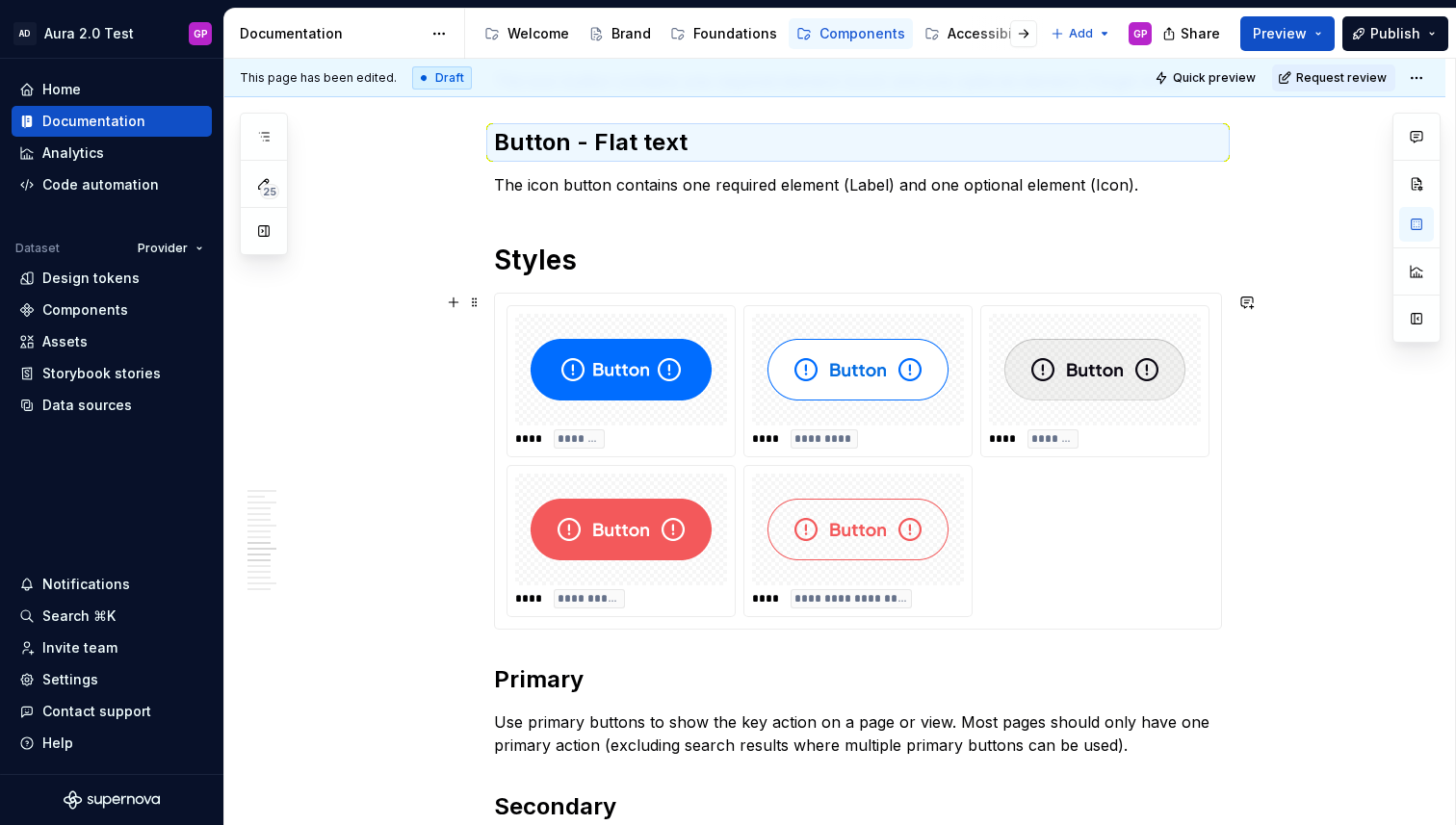
scroll to position [1675, 0]
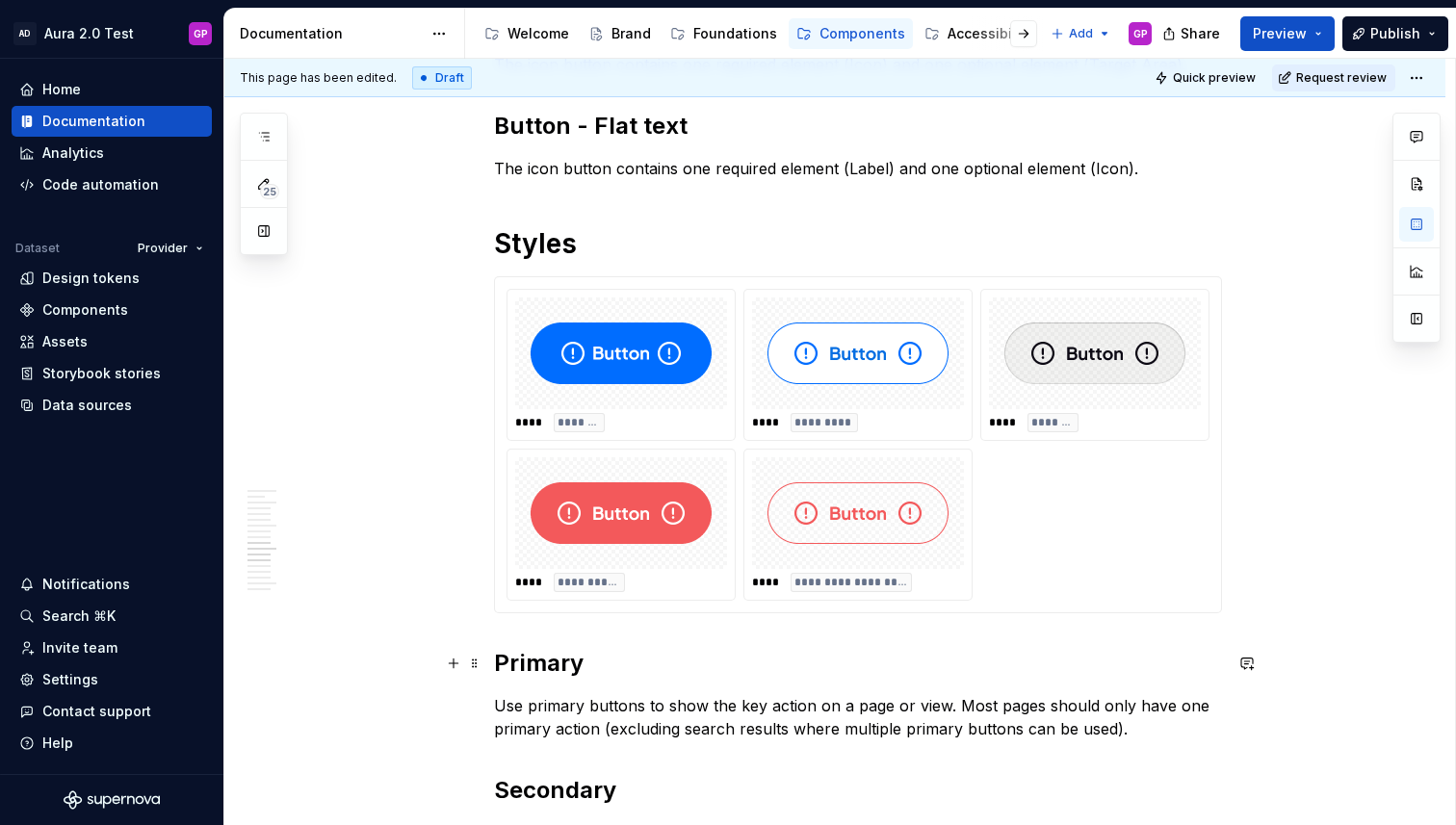
click at [538, 657] on strong "Primary" at bounding box center [538, 663] width 90 height 28
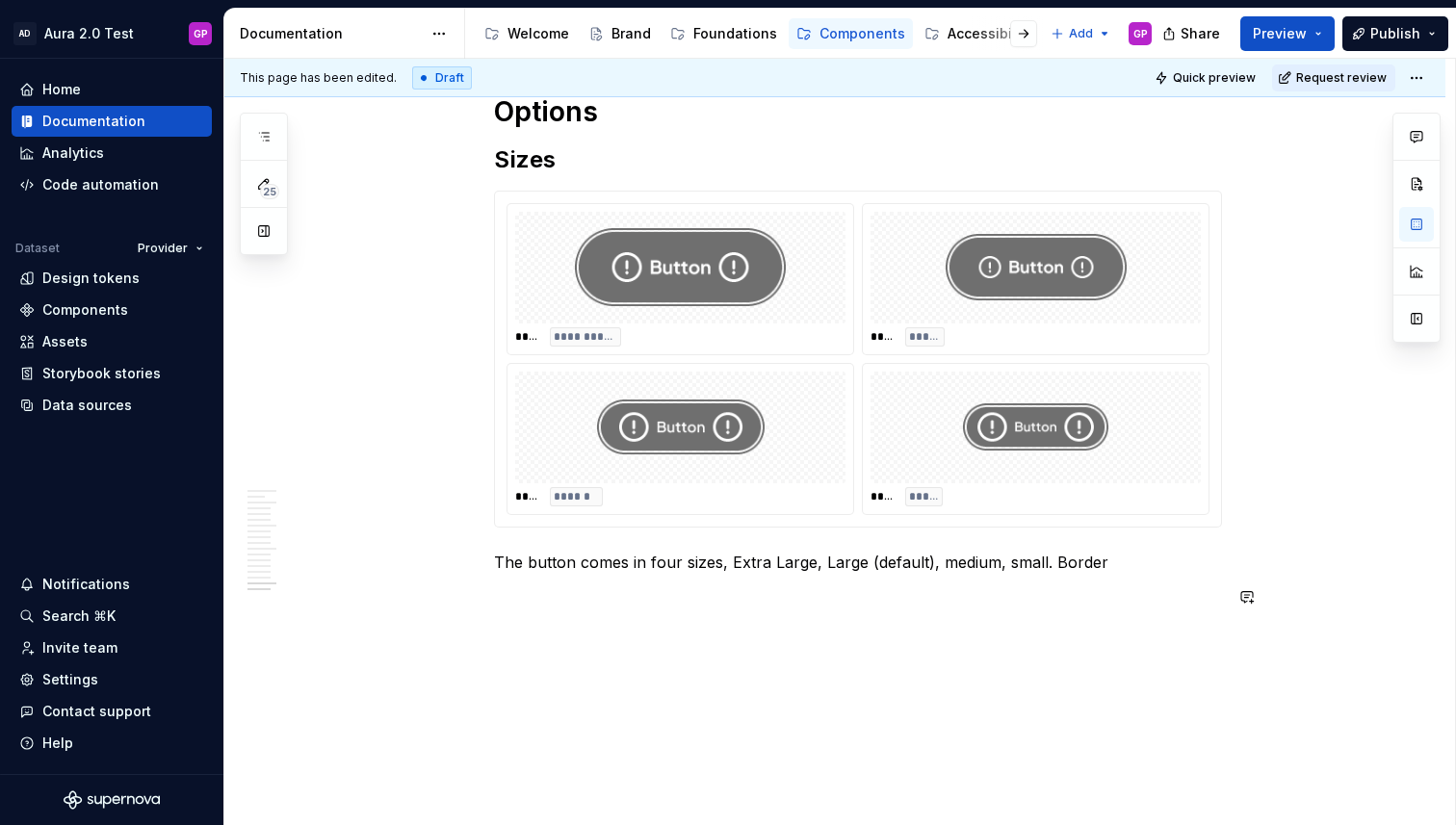
scroll to position [2942, 0]
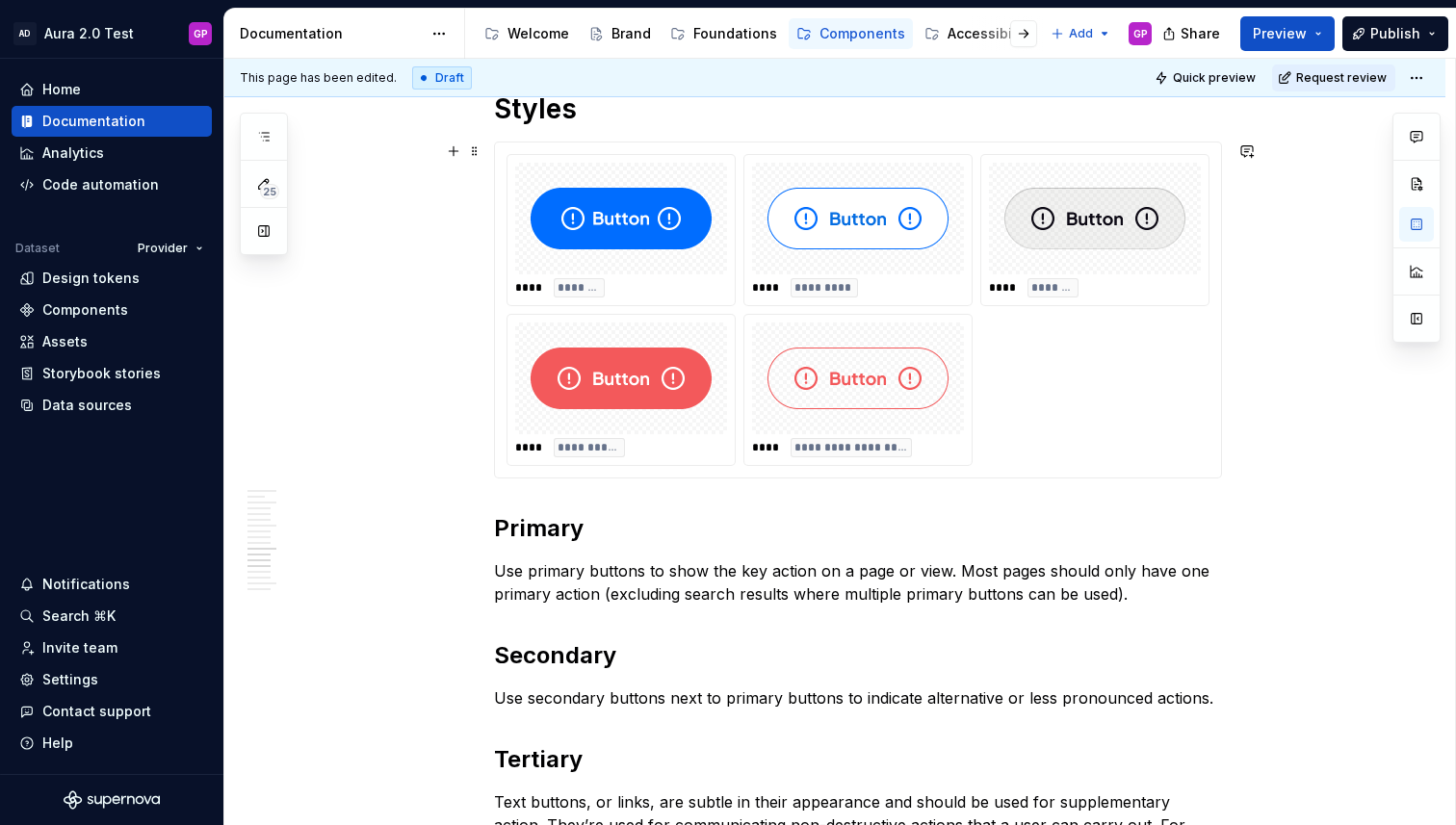
scroll to position [1812, 0]
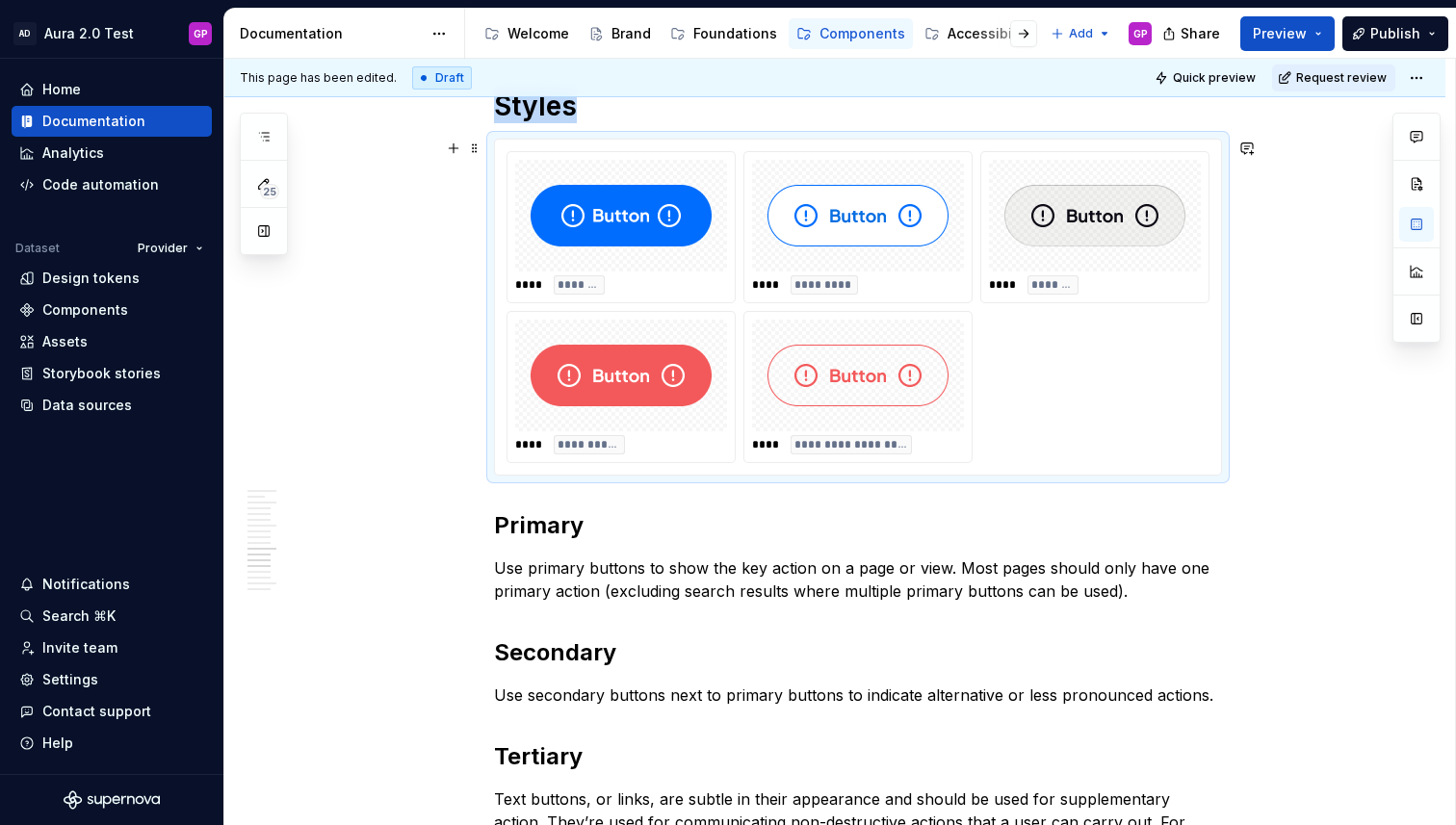
click at [607, 214] on img at bounding box center [620, 215] width 181 height 96
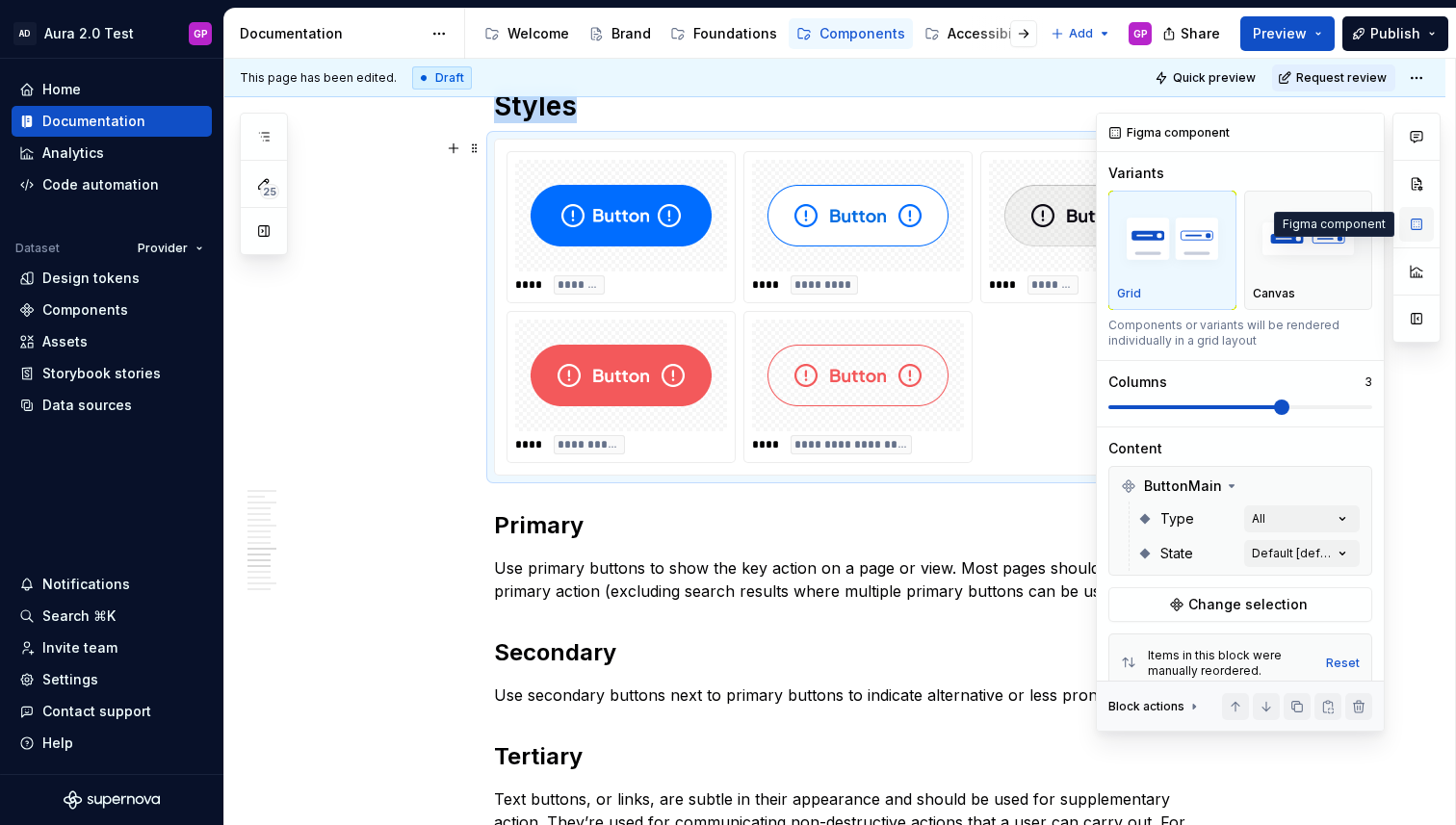
click at [1410, 229] on button "button" at bounding box center [1415, 224] width 35 height 35
click at [1259, 598] on span "Change selection" at bounding box center [1247, 604] width 120 height 19
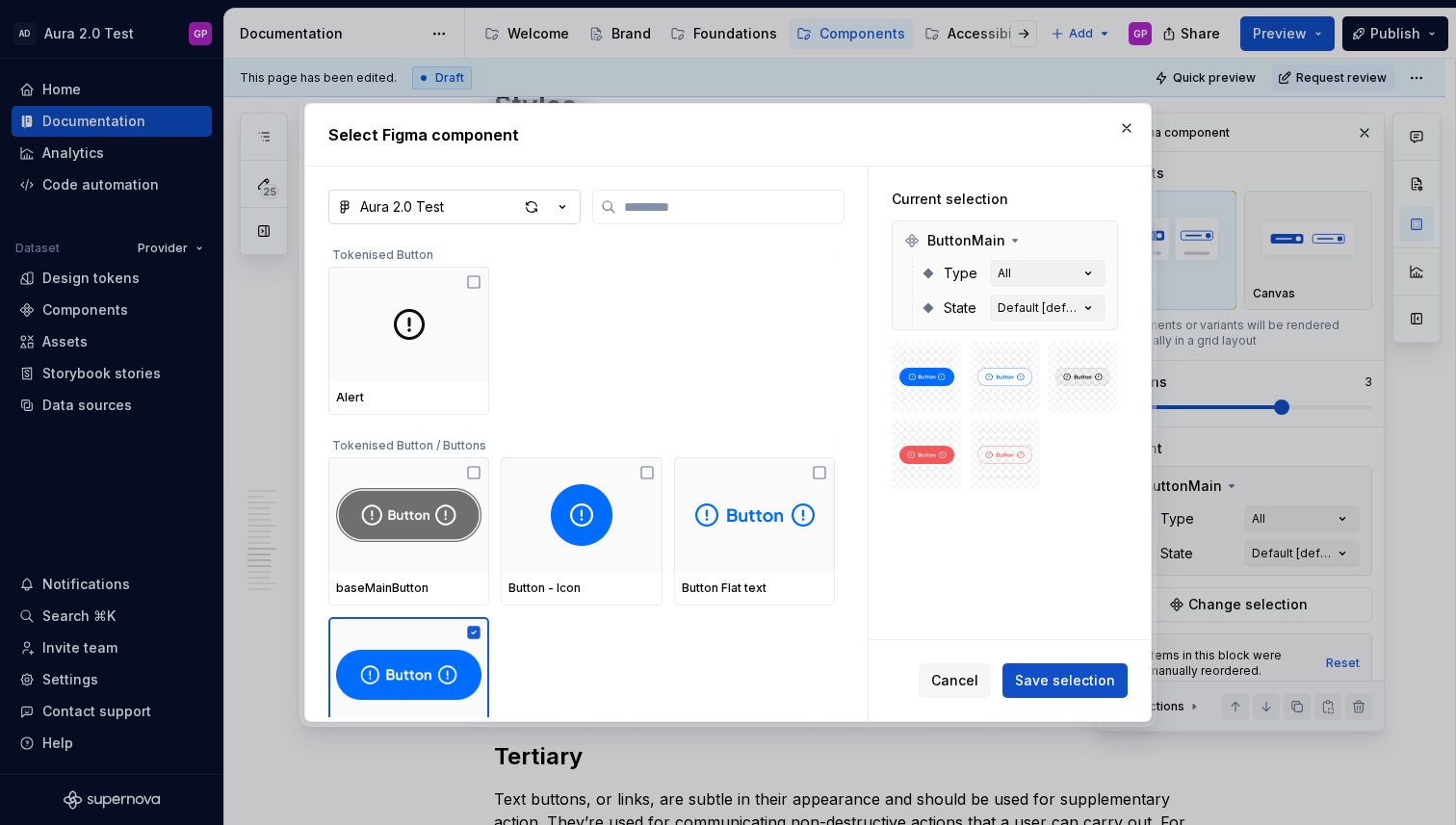
click at [562, 208] on icon "button" at bounding box center [563, 207] width 5 height 3
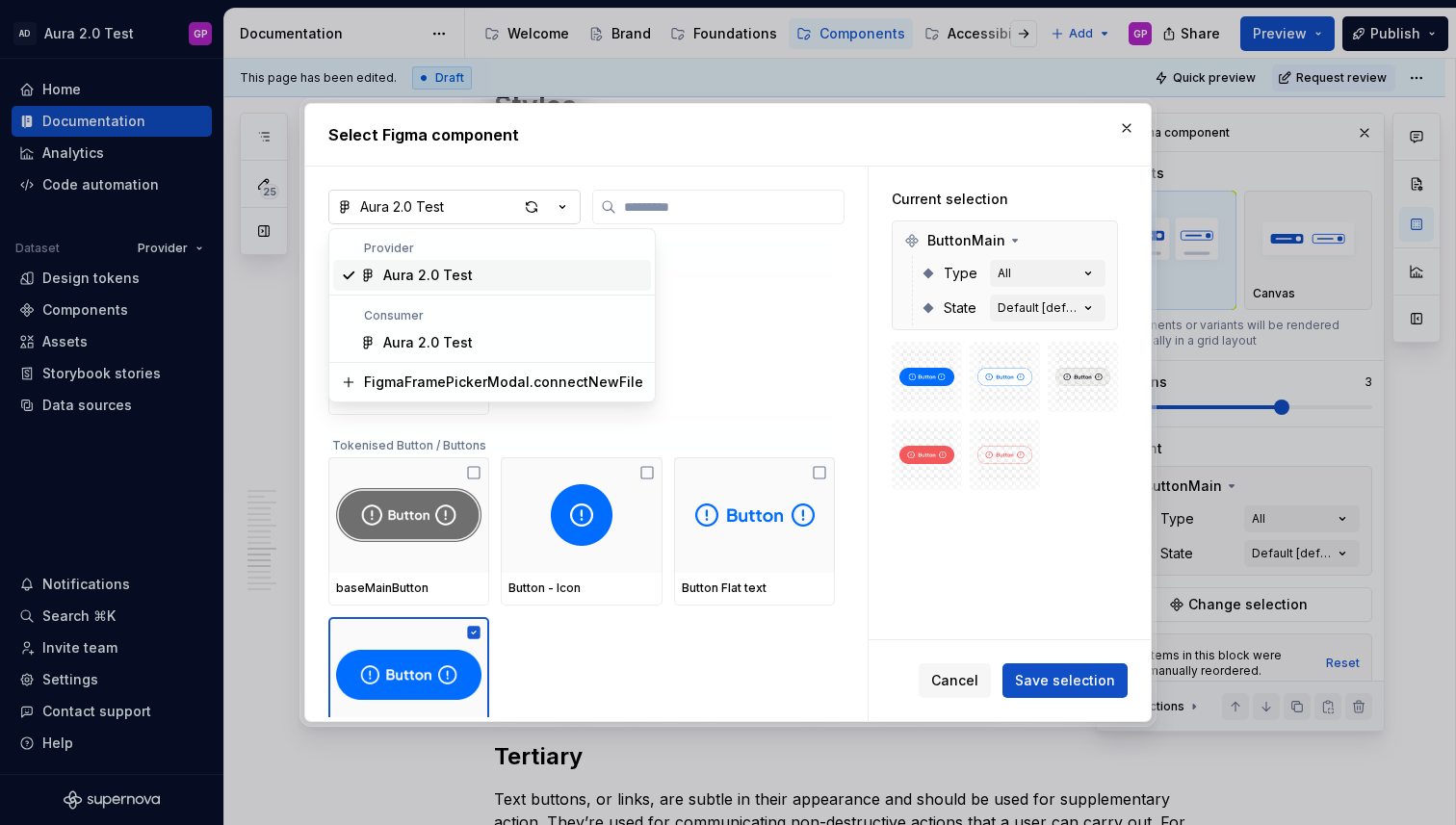
click at [562, 208] on div "Select Figma component Aura 2.0 Test Tokenised Button Alert Tokenised Button / …" at bounding box center [728, 412] width 1456 height 825
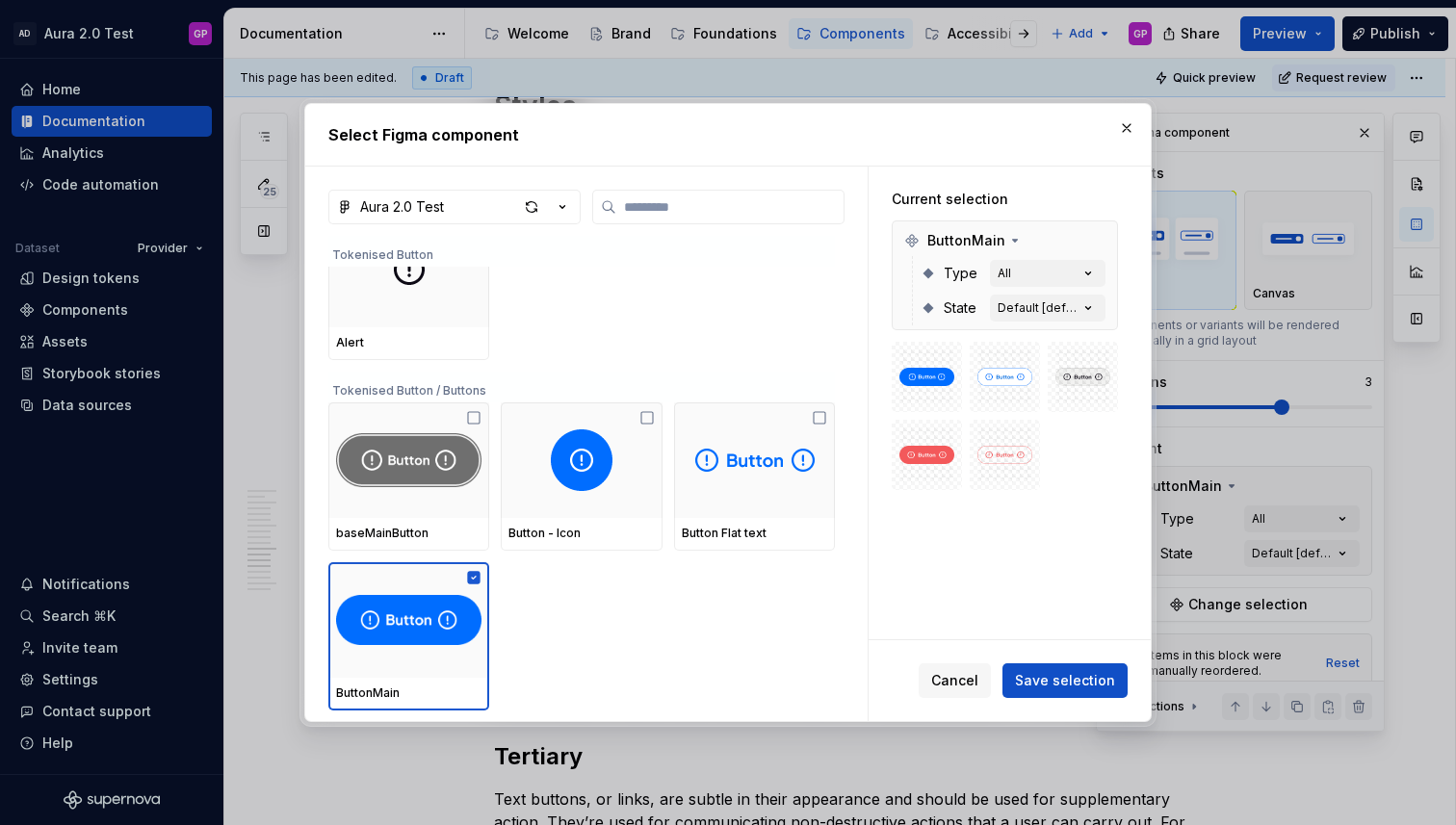
scroll to position [0, 0]
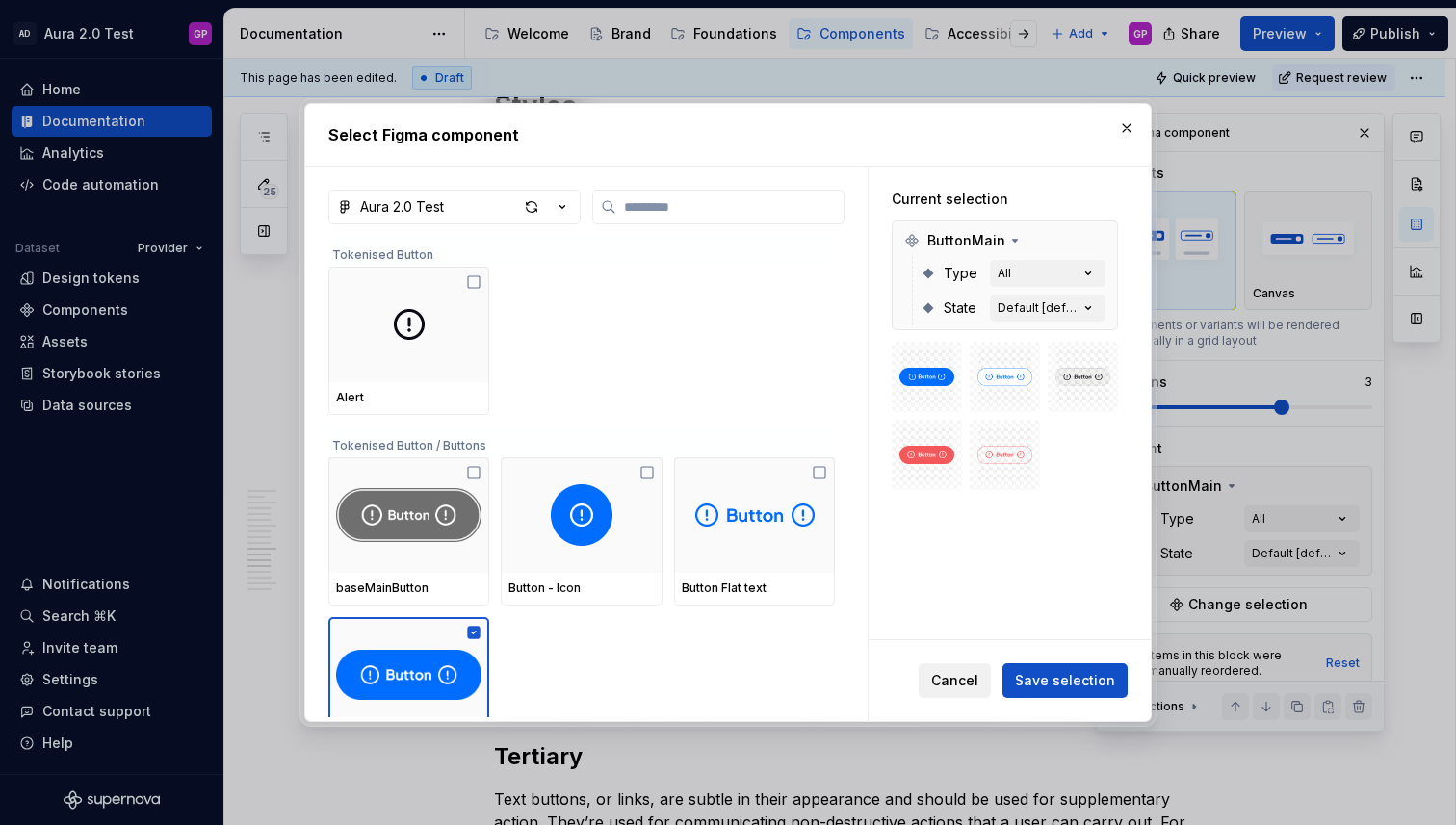
click at [951, 687] on span "Cancel" at bounding box center [955, 680] width 47 height 19
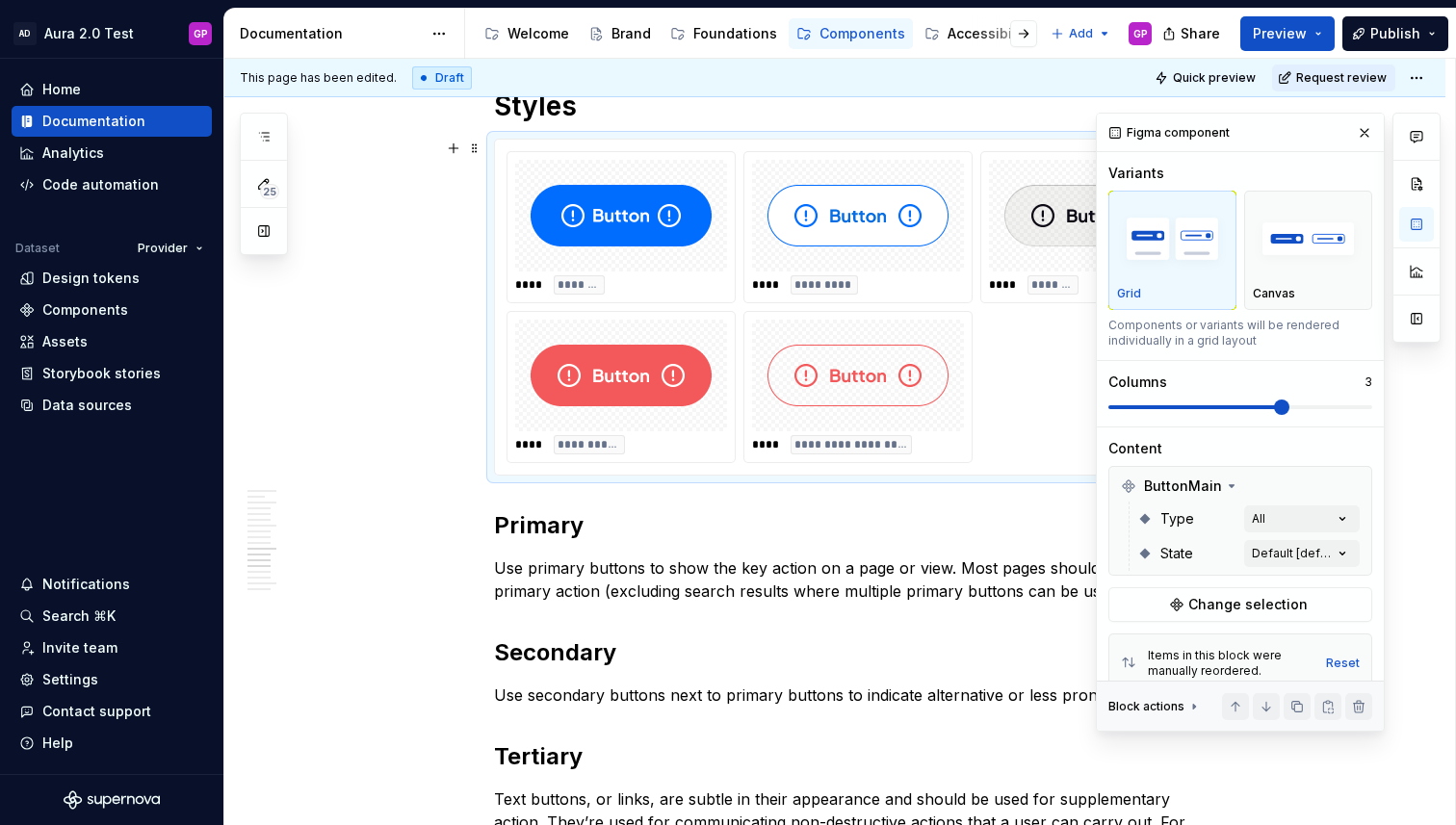
click at [387, 455] on div "**********" at bounding box center [835, 267] width 1221 height 3490
click at [1365, 132] on button "button" at bounding box center [1364, 133] width 27 height 27
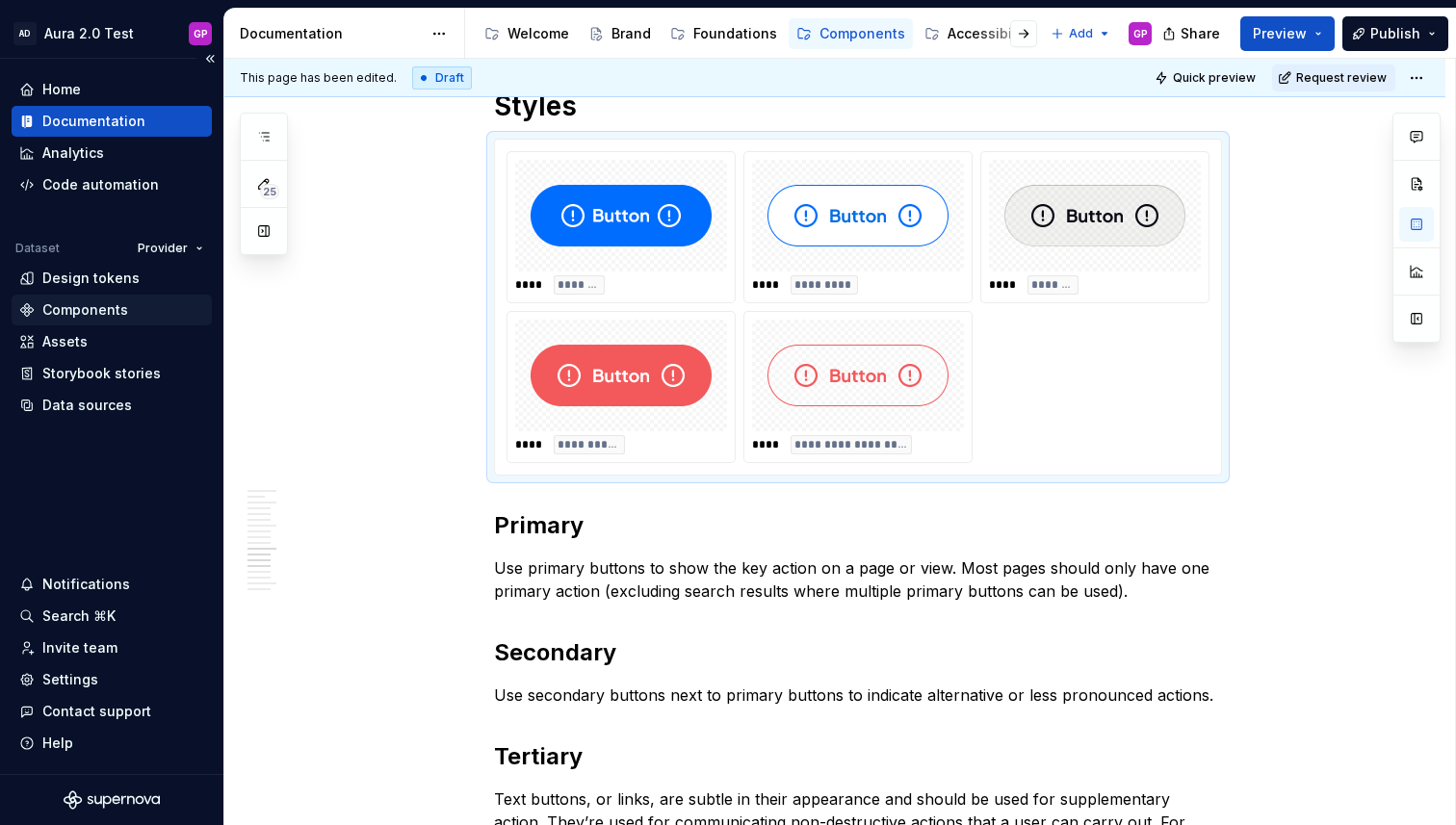
click at [60, 304] on div "Components" at bounding box center [85, 310] width 86 height 19
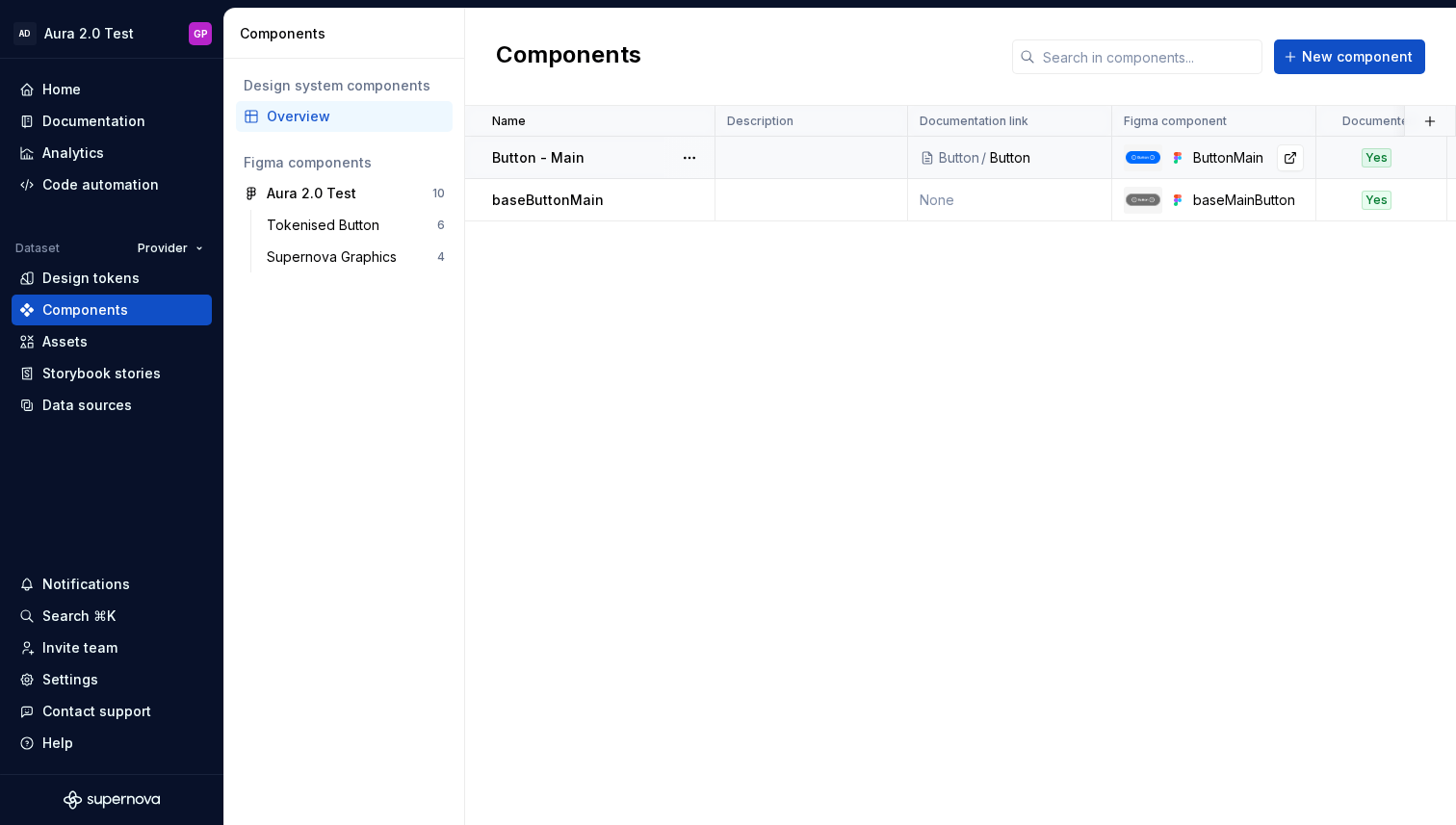
click at [1146, 153] on img at bounding box center [1142, 157] width 35 height 12
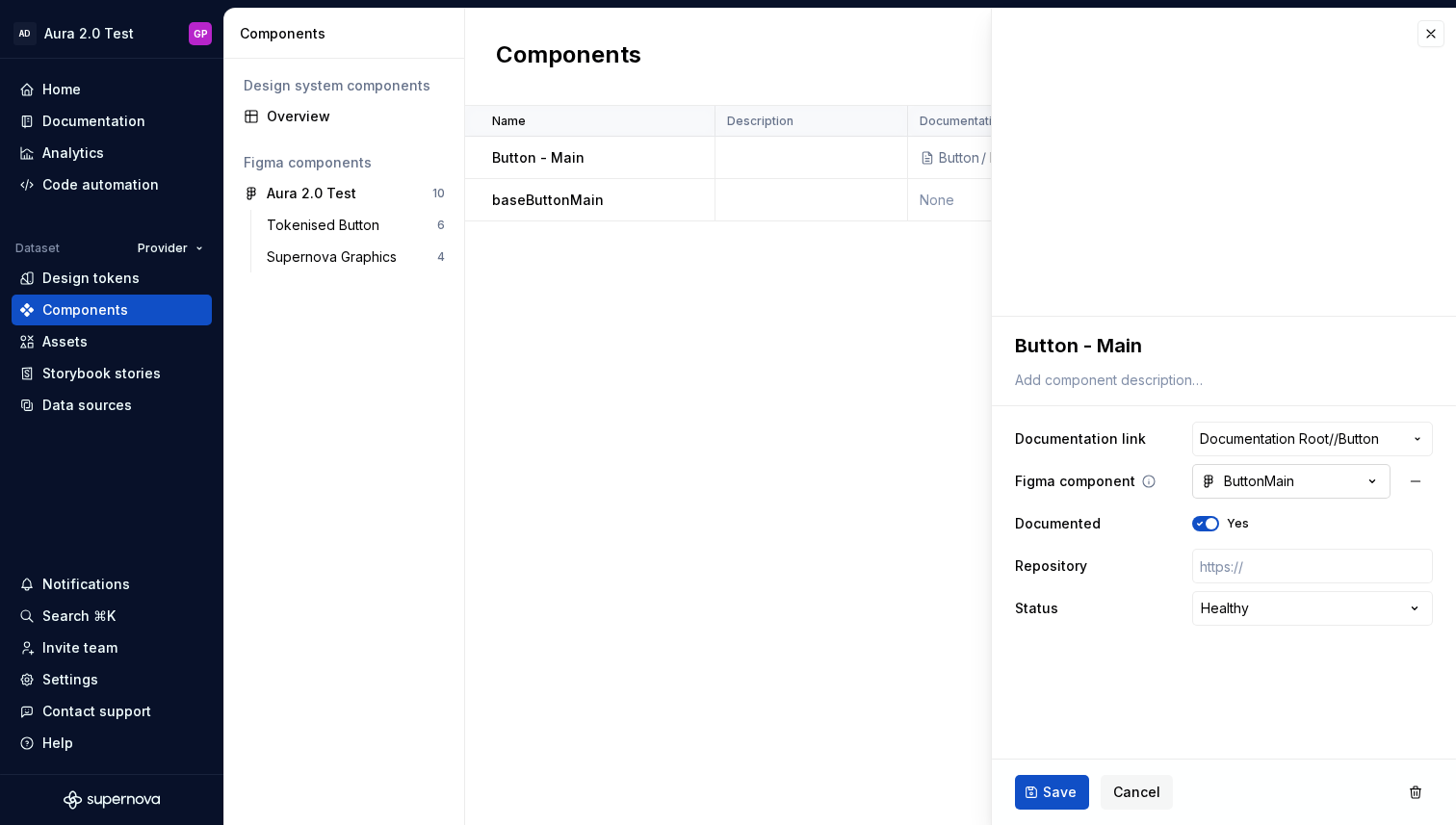
click at [1370, 481] on icon "button" at bounding box center [1372, 482] width 5 height 3
click at [659, 385] on html "**********" at bounding box center [728, 412] width 1456 height 825
click at [53, 401] on div "Data sources" at bounding box center [87, 405] width 90 height 19
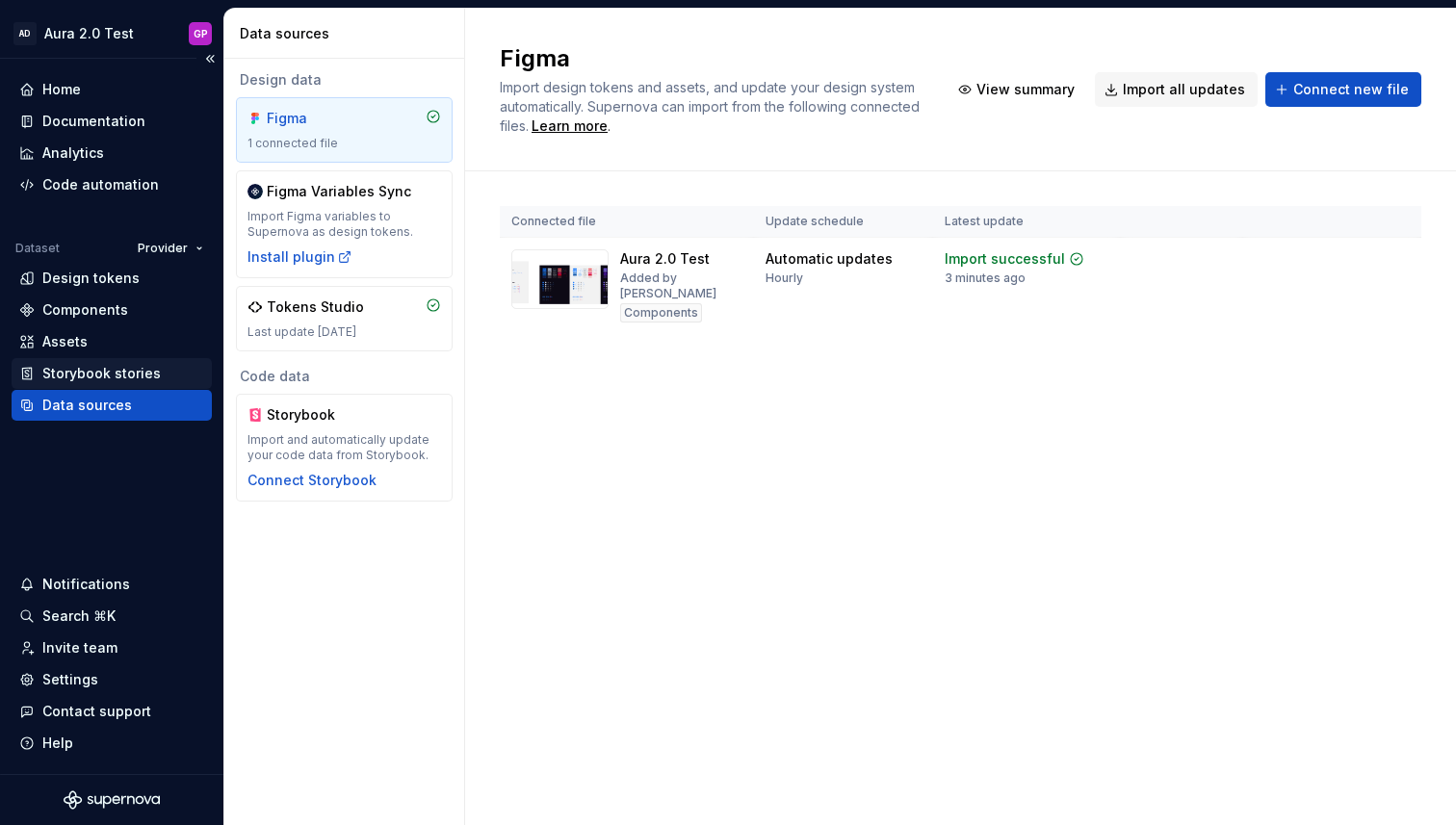
click at [56, 370] on div "Storybook stories" at bounding box center [102, 373] width 119 height 19
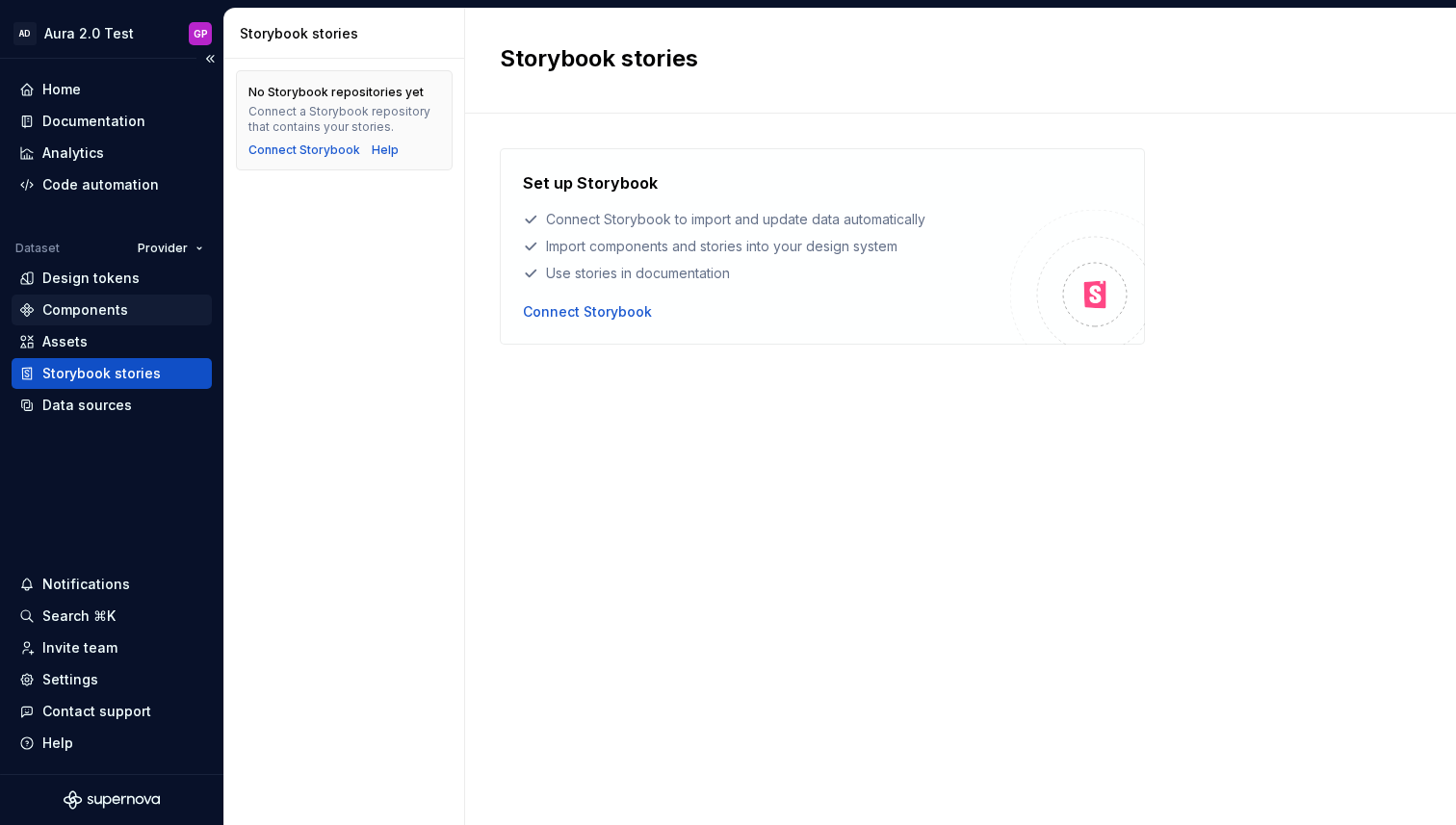
click at [68, 308] on div "Components" at bounding box center [85, 310] width 86 height 19
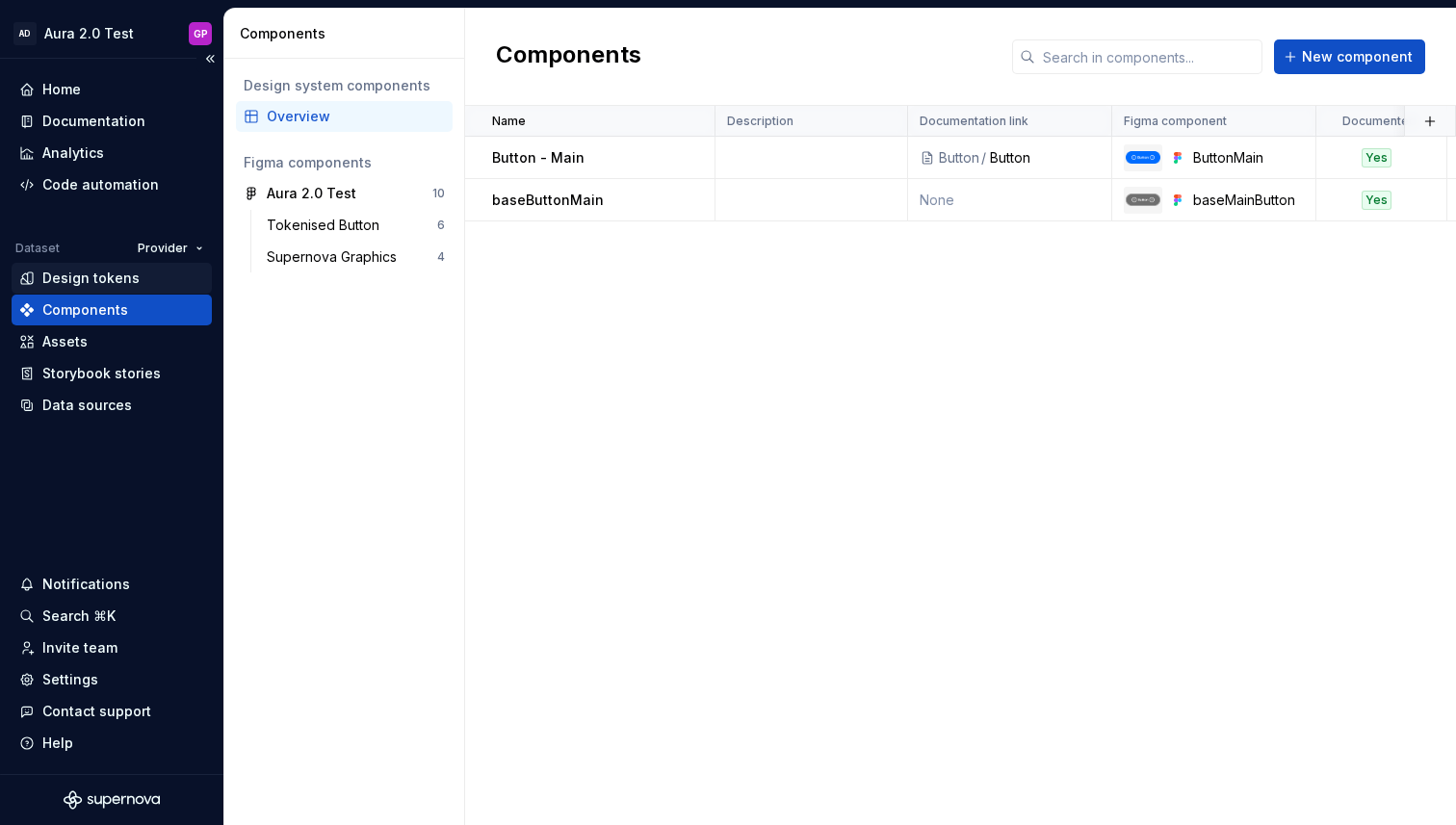
click at [59, 276] on div "Design tokens" at bounding box center [91, 278] width 97 height 19
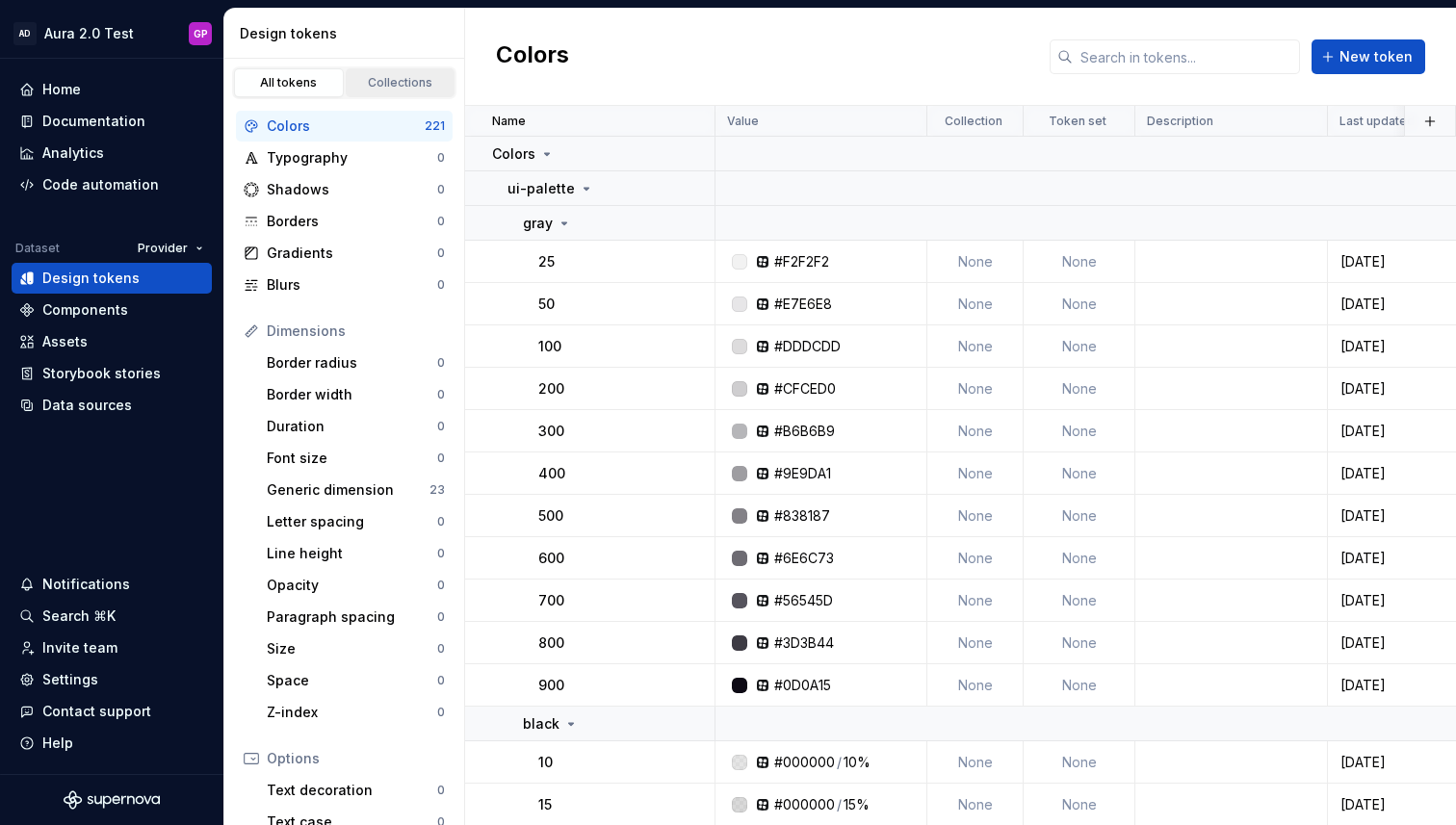
click at [396, 88] on div "Collections" at bounding box center [400, 83] width 96 height 16
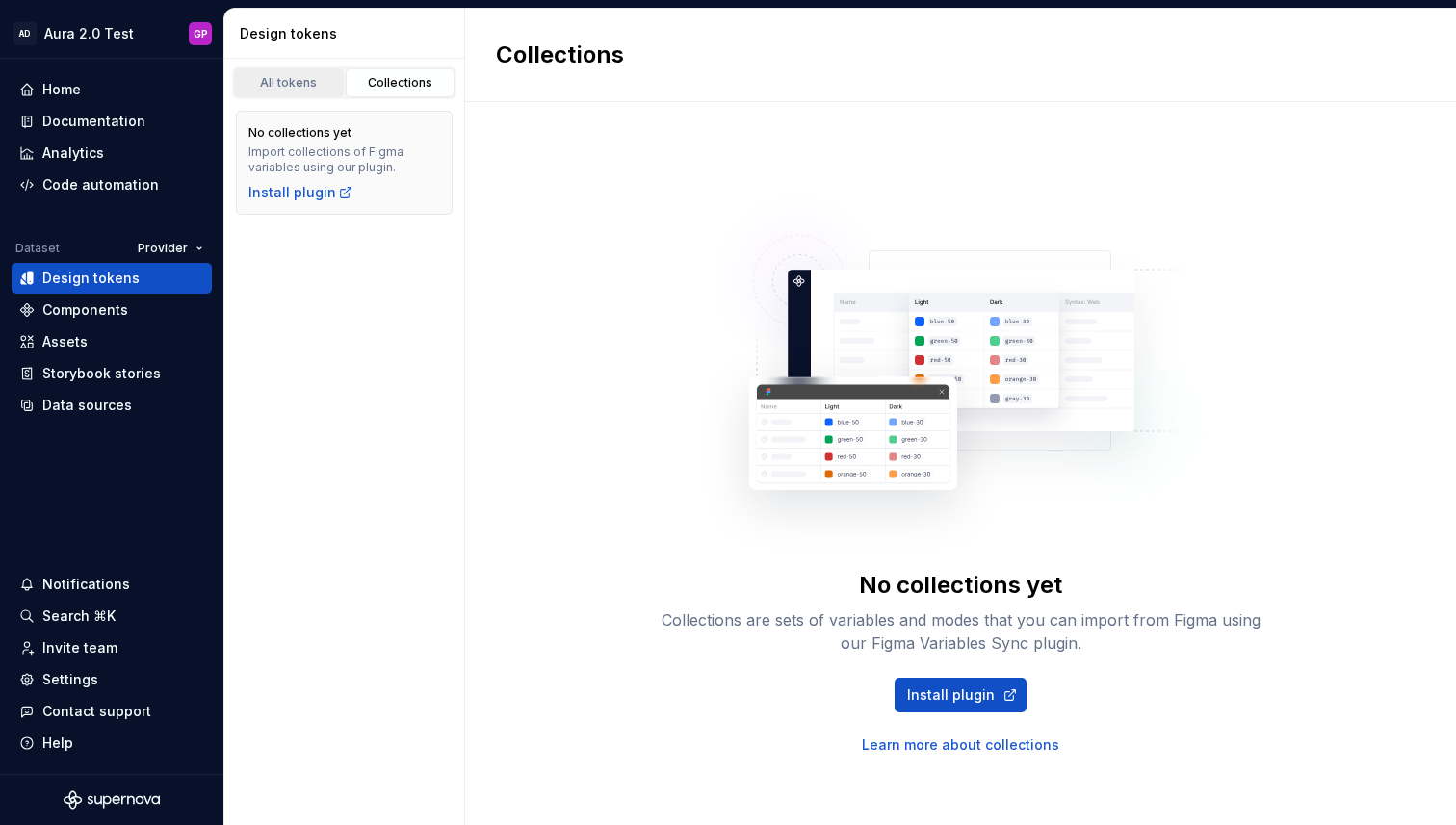
click at [281, 84] on div "All tokens" at bounding box center [288, 83] width 96 height 16
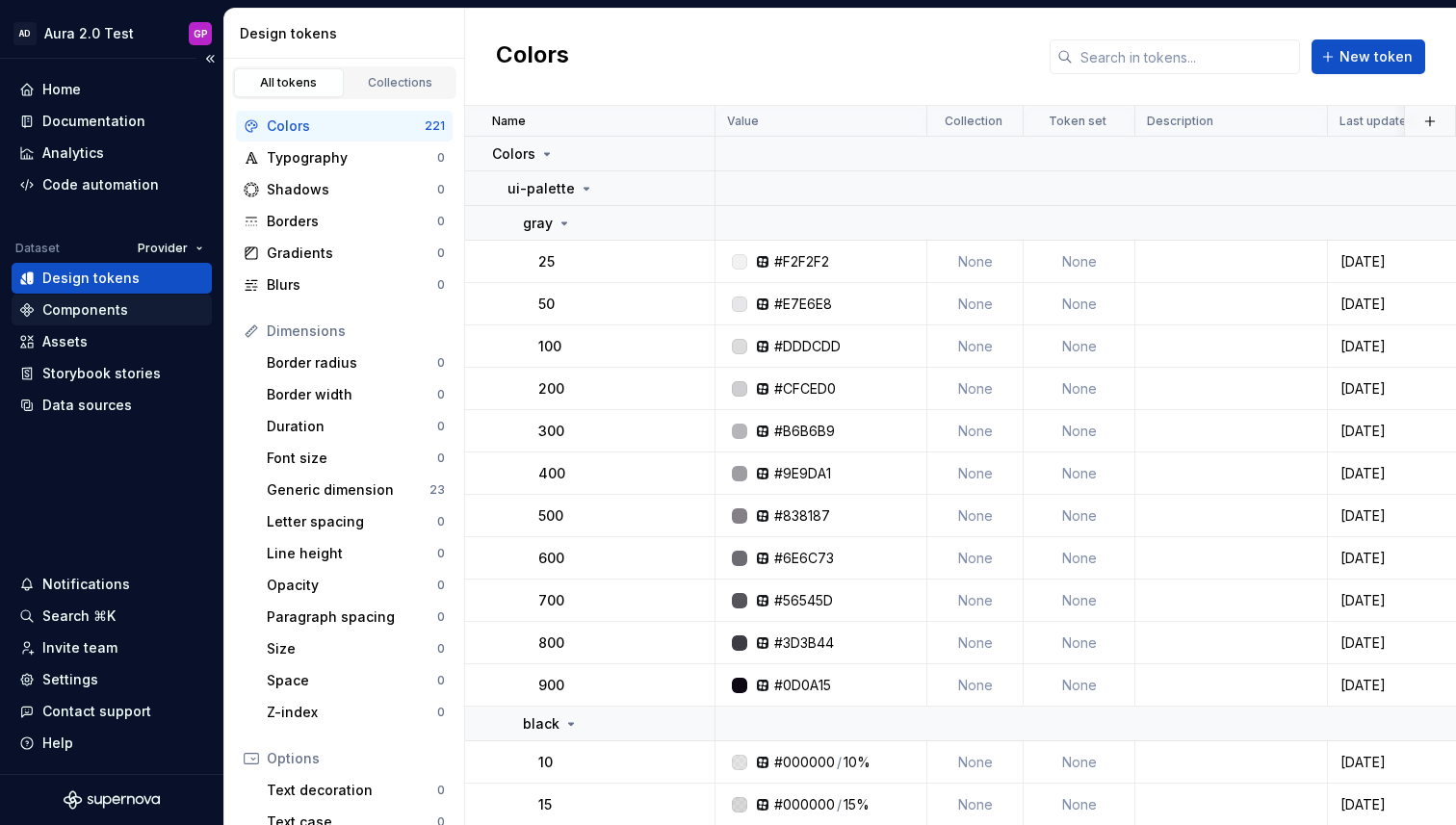
click at [64, 309] on div "Components" at bounding box center [85, 310] width 86 height 19
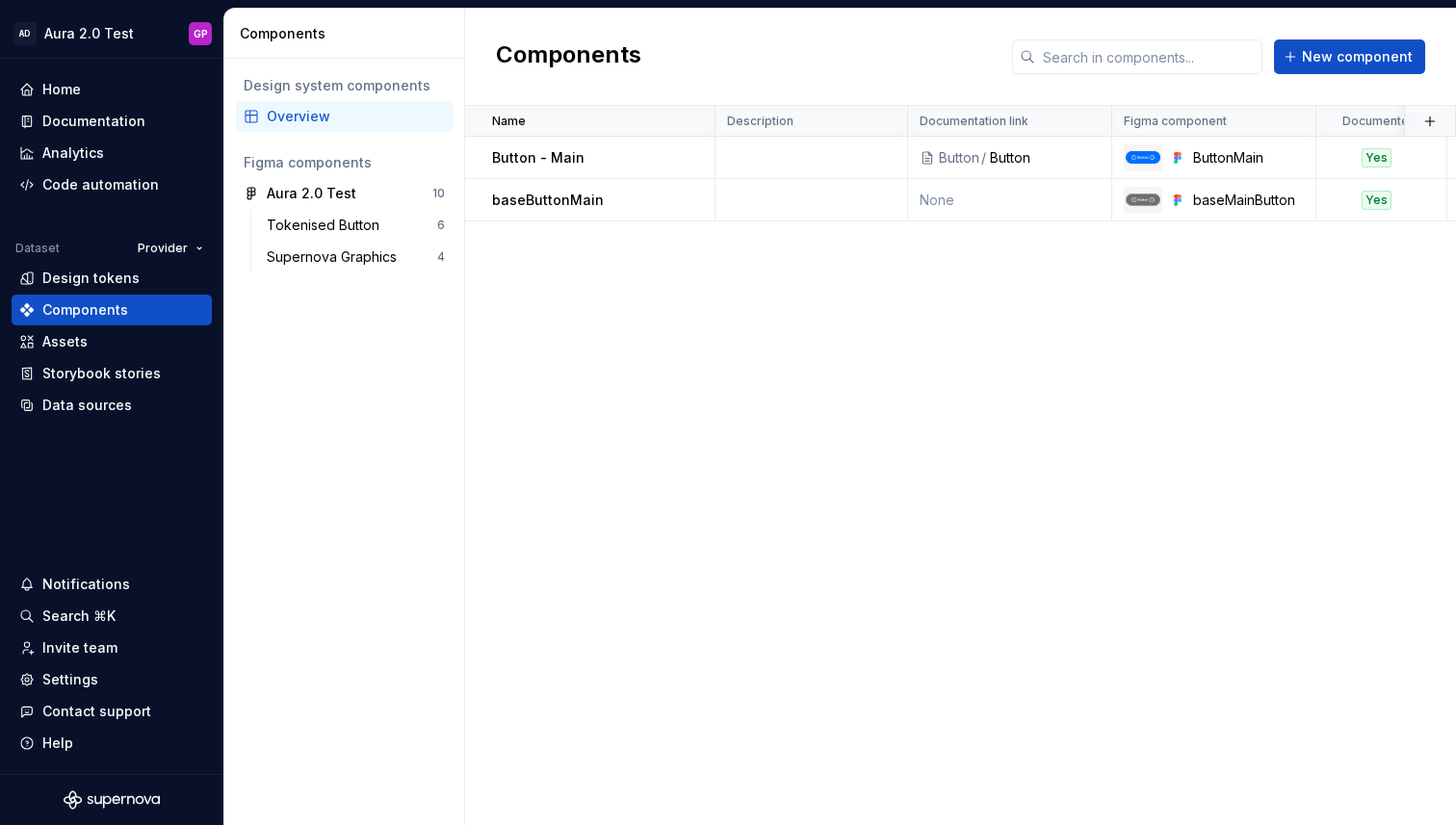
click at [182, 246] on html "AD Aura 2.0 Test GP Home Documentation Analytics Code automation Dataset Provid…" at bounding box center [728, 412] width 1456 height 825
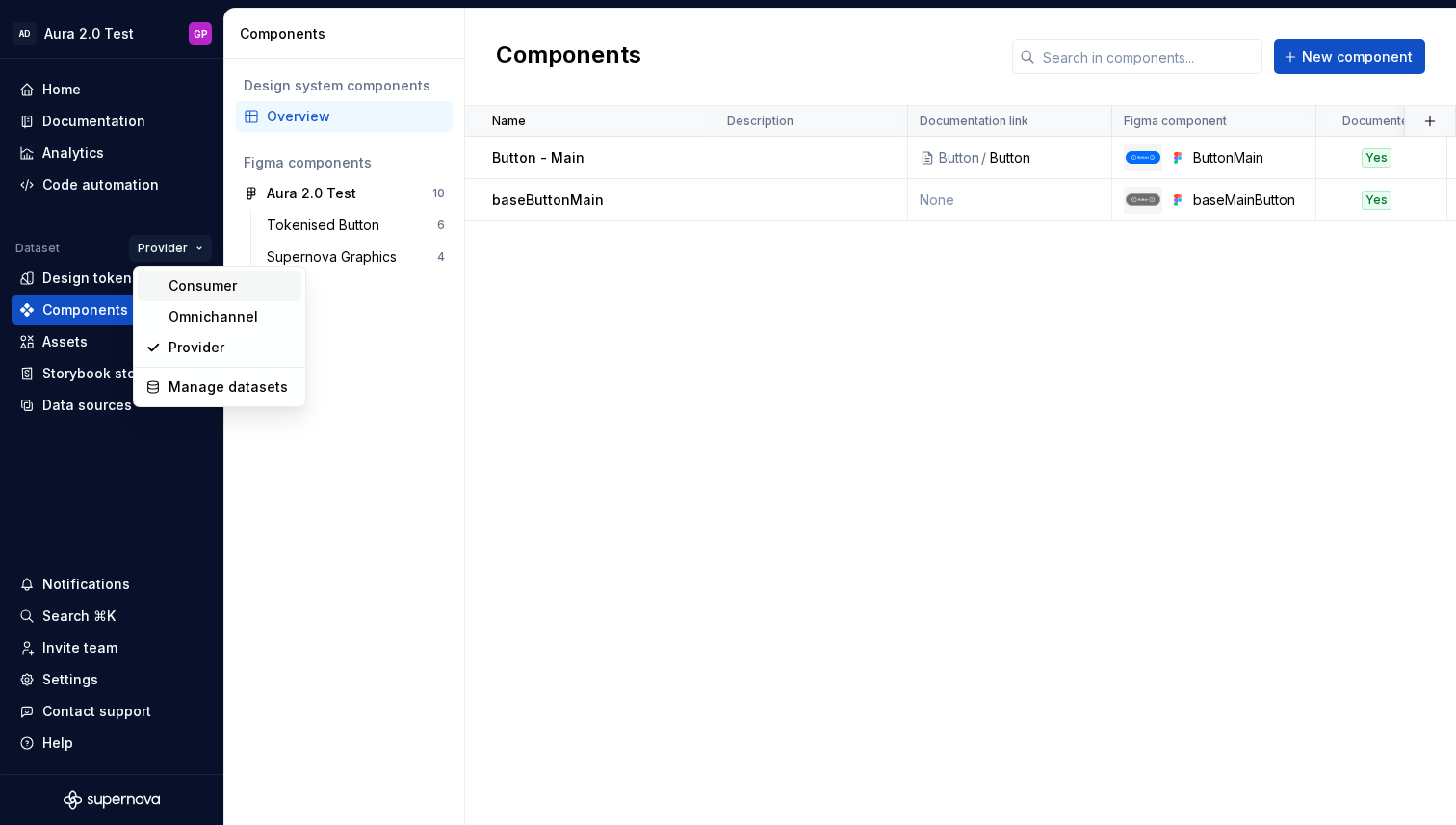
click at [186, 286] on div "Consumer" at bounding box center [230, 285] width 126 height 19
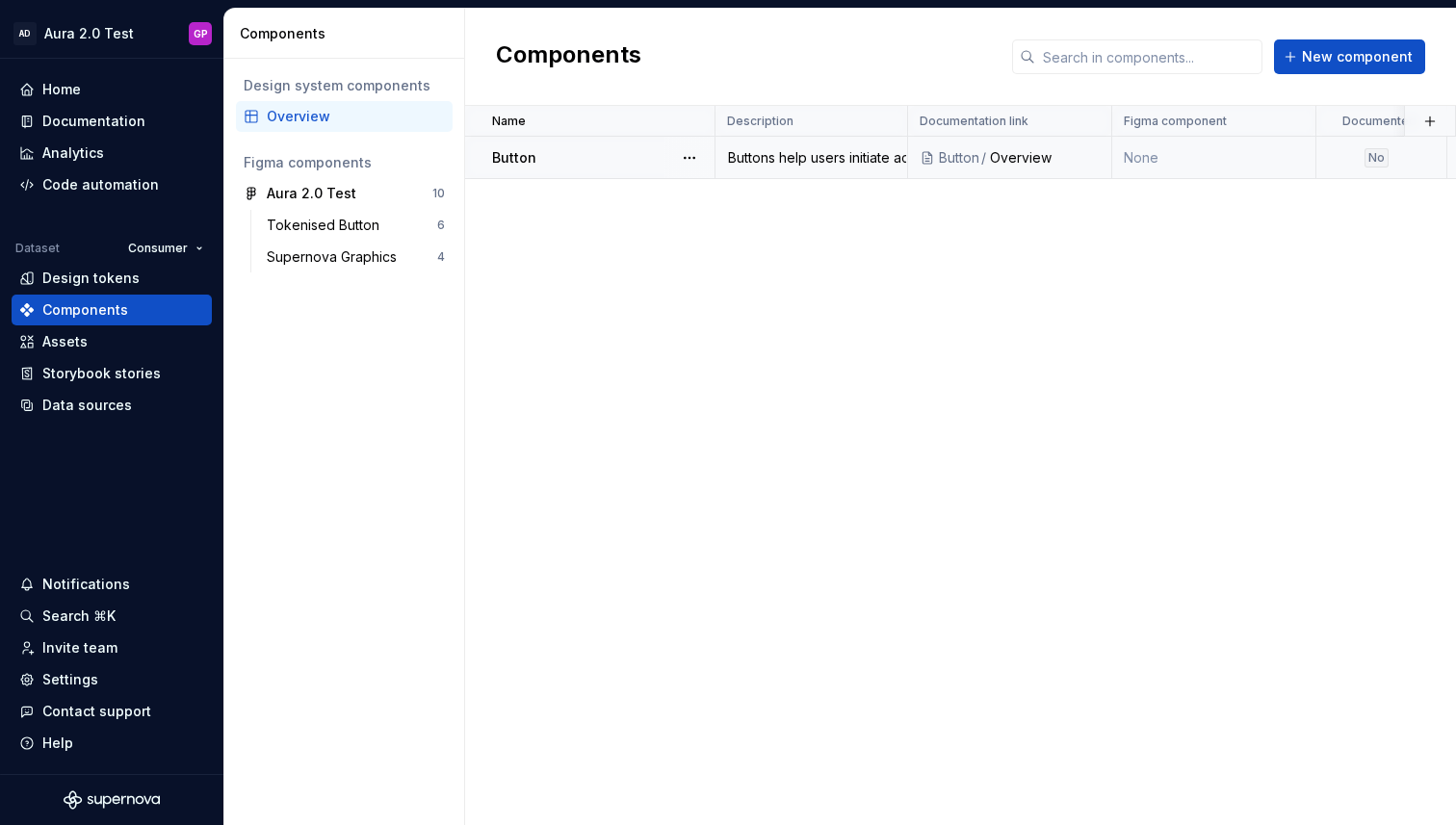
click at [844, 151] on div "Buttons help users initiate actions or make choices." at bounding box center [811, 157] width 190 height 19
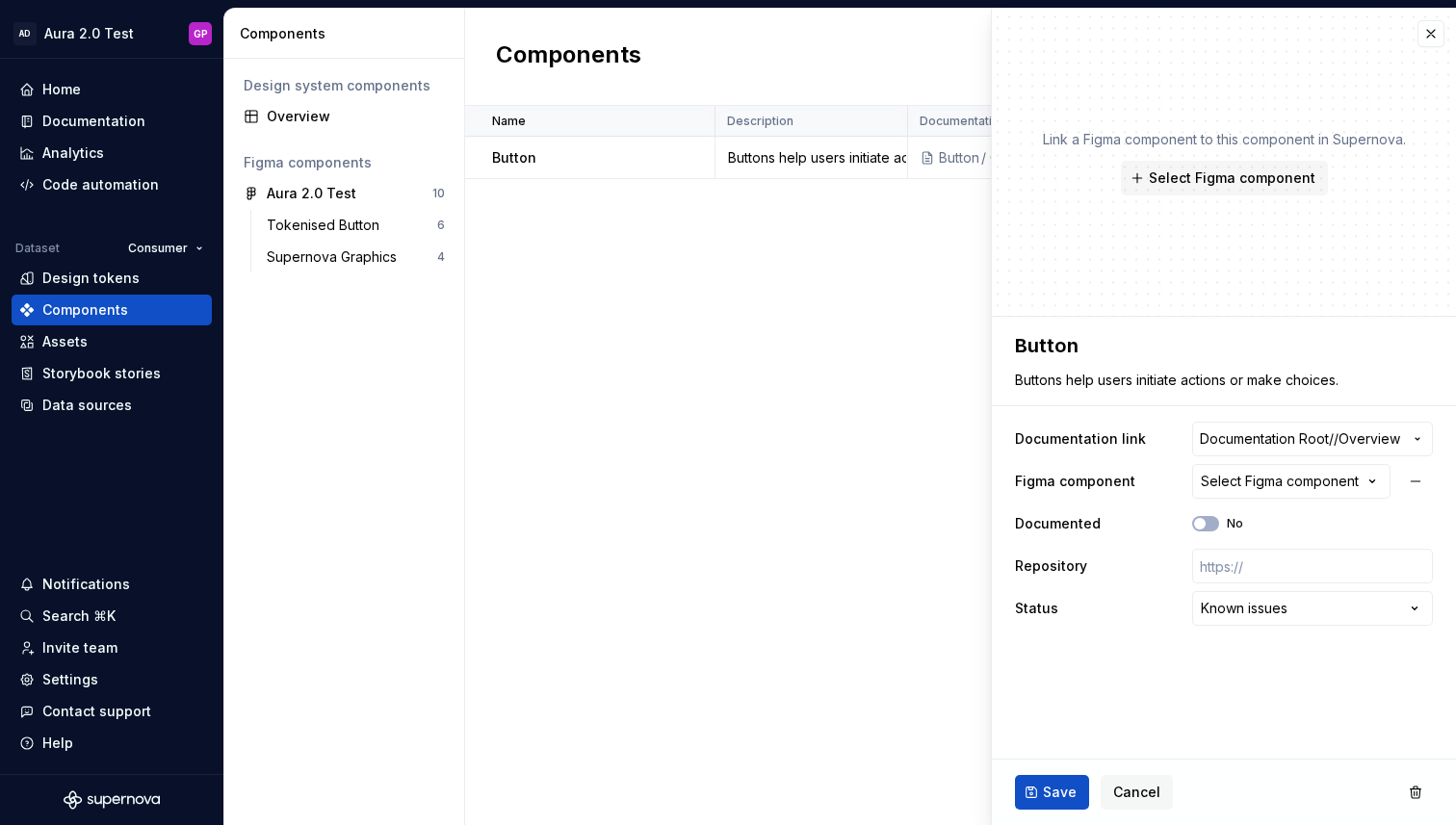
click at [1248, 483] on div "Select Figma component" at bounding box center [1280, 481] width 158 height 19
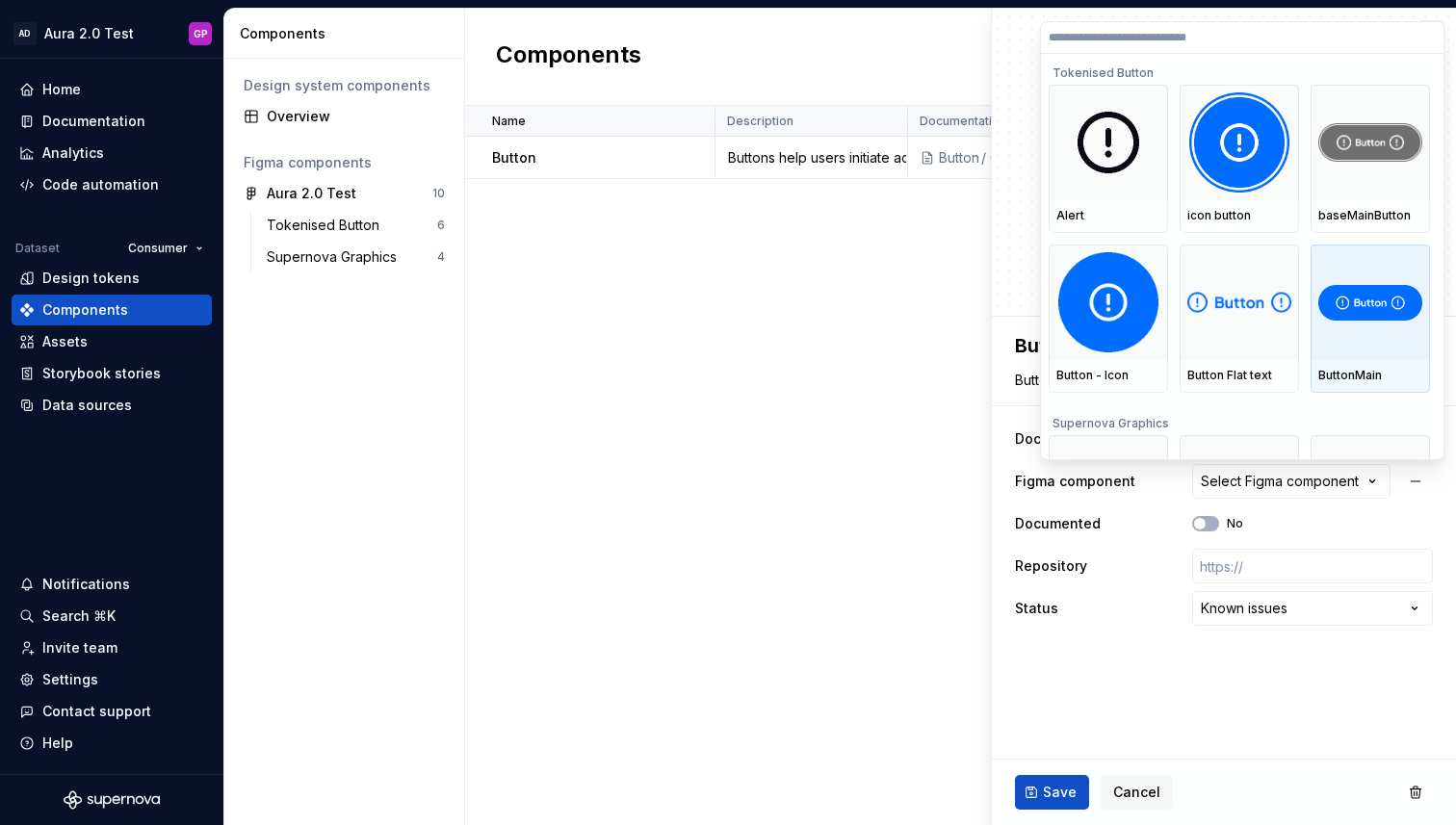
click at [1376, 300] on img at bounding box center [1370, 303] width 104 height 36
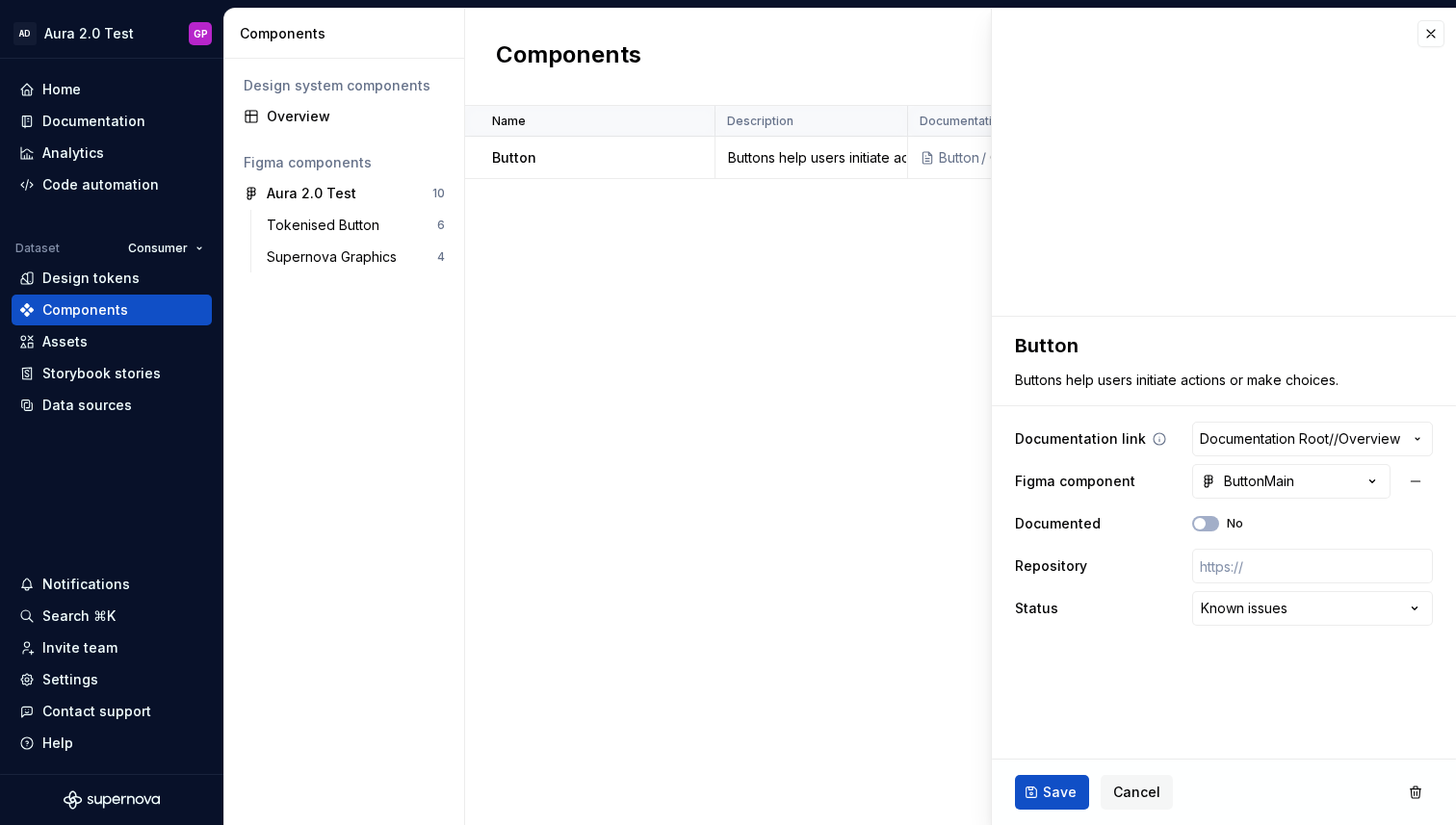
click at [1228, 448] on span "Documentation Root /" at bounding box center [1266, 438] width 134 height 19
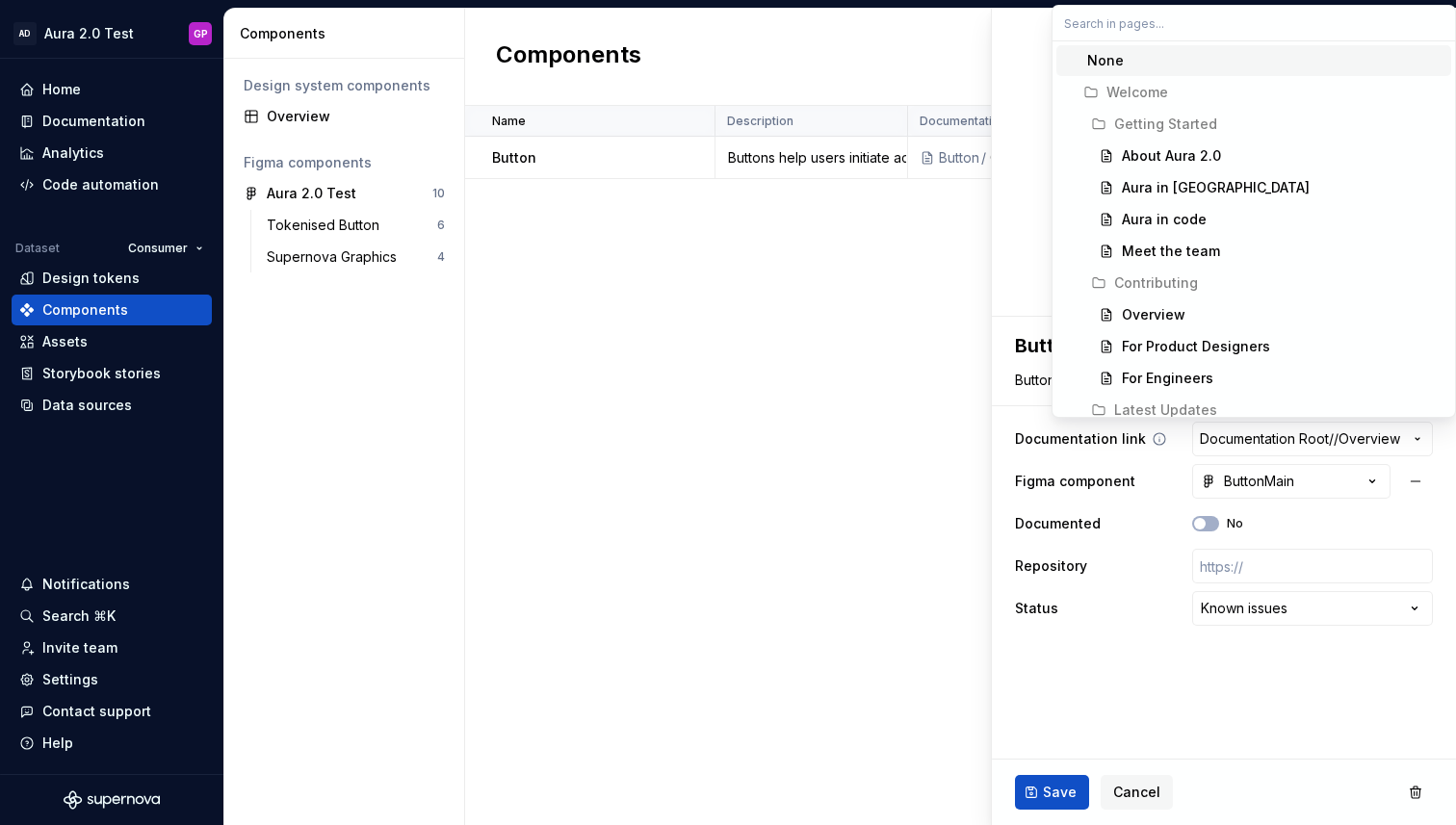
click at [1228, 442] on html "**********" at bounding box center [728, 412] width 1456 height 825
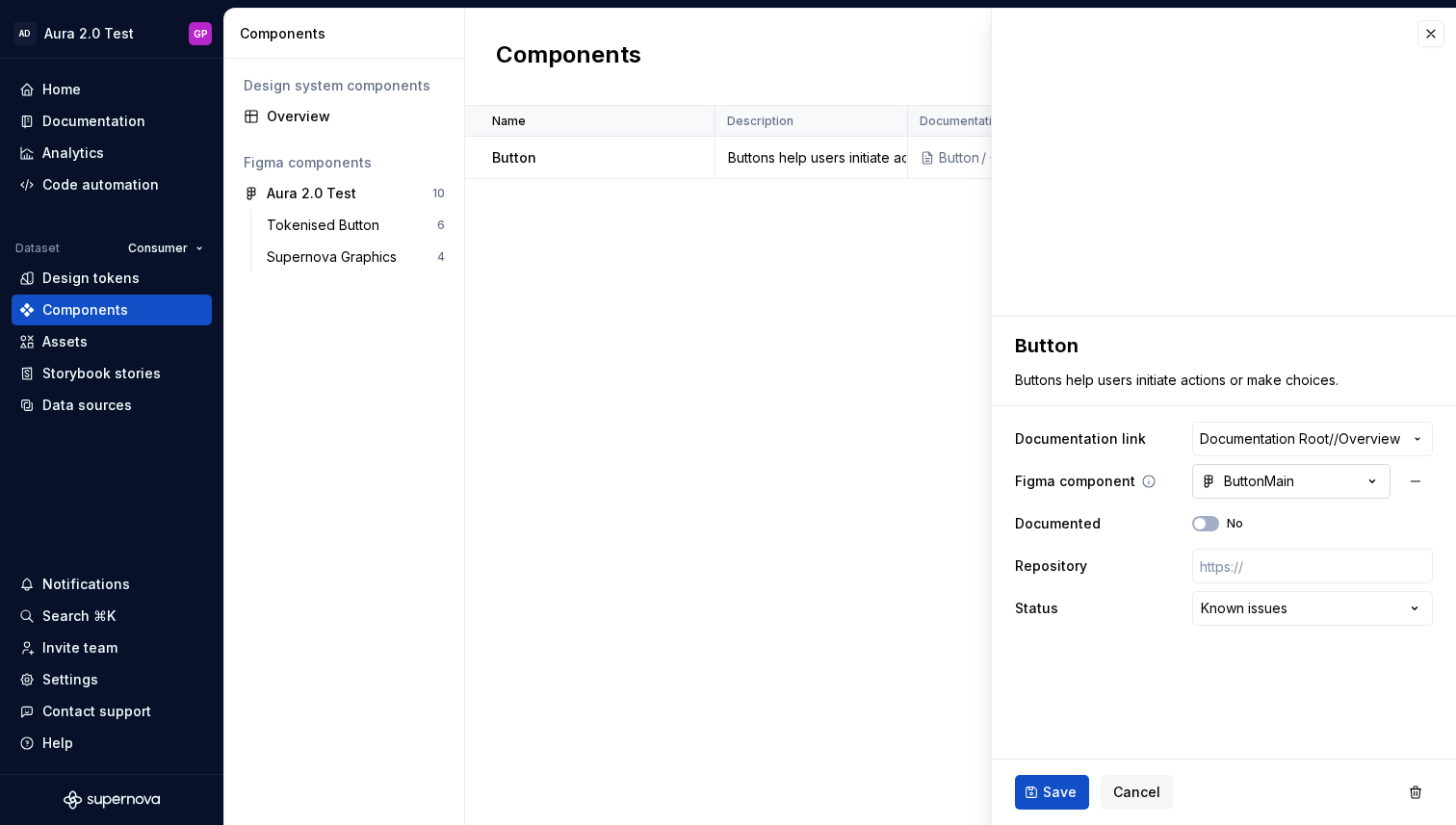
click at [1372, 480] on icon "button" at bounding box center [1371, 481] width 19 height 19
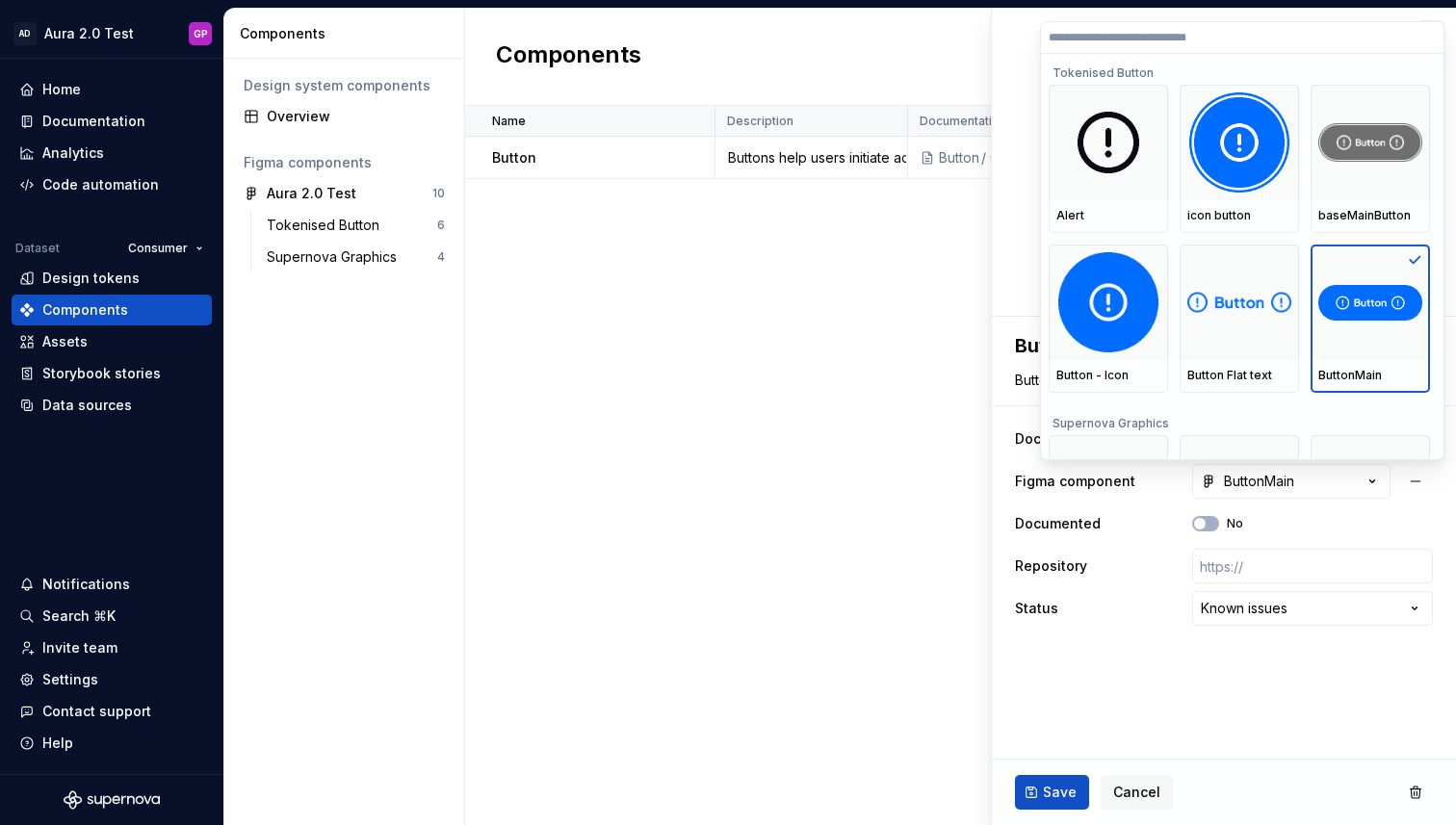
click at [906, 241] on html "**********" at bounding box center [728, 412] width 1456 height 825
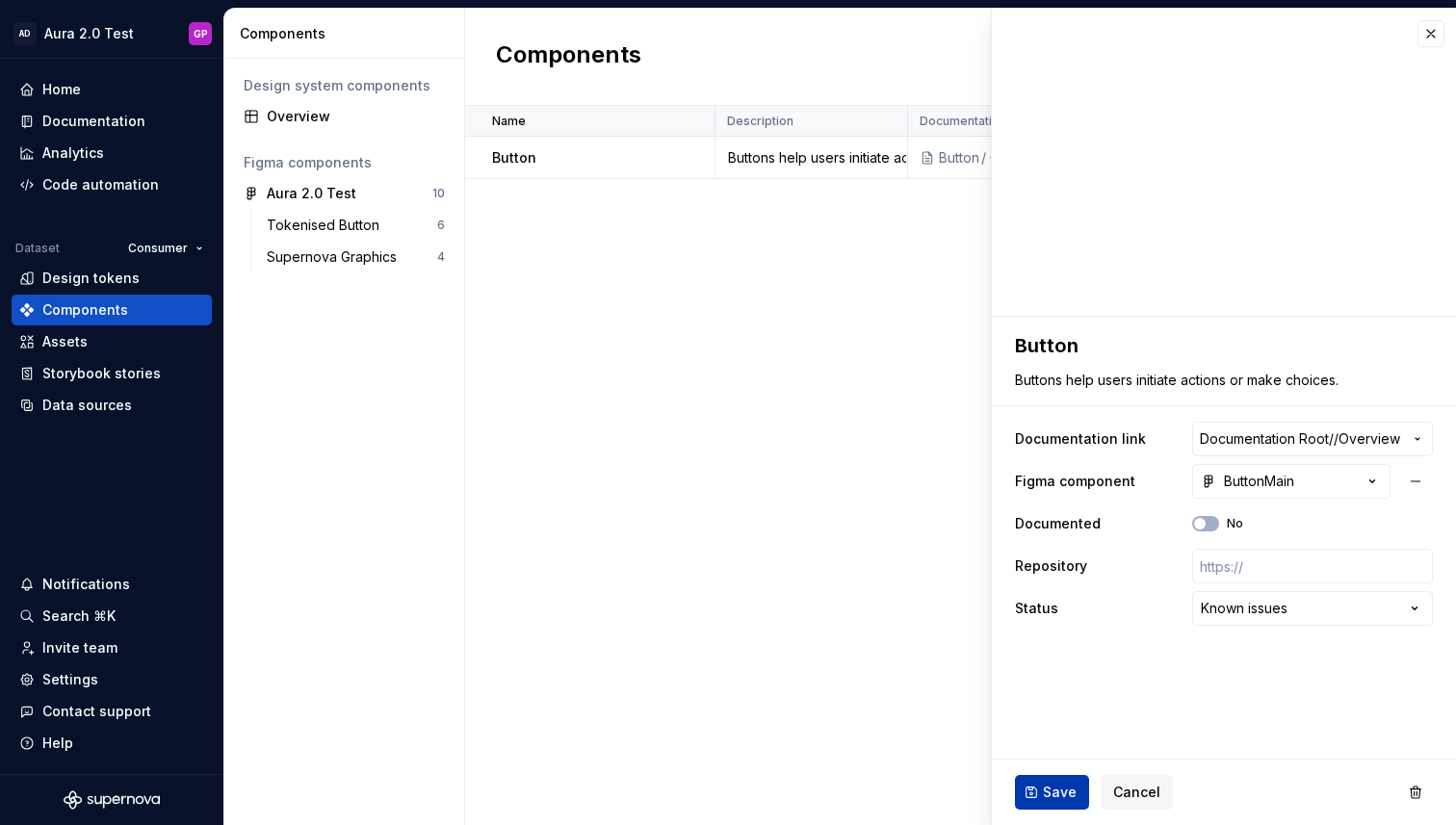
click at [1055, 797] on span "Save" at bounding box center [1059, 791] width 34 height 19
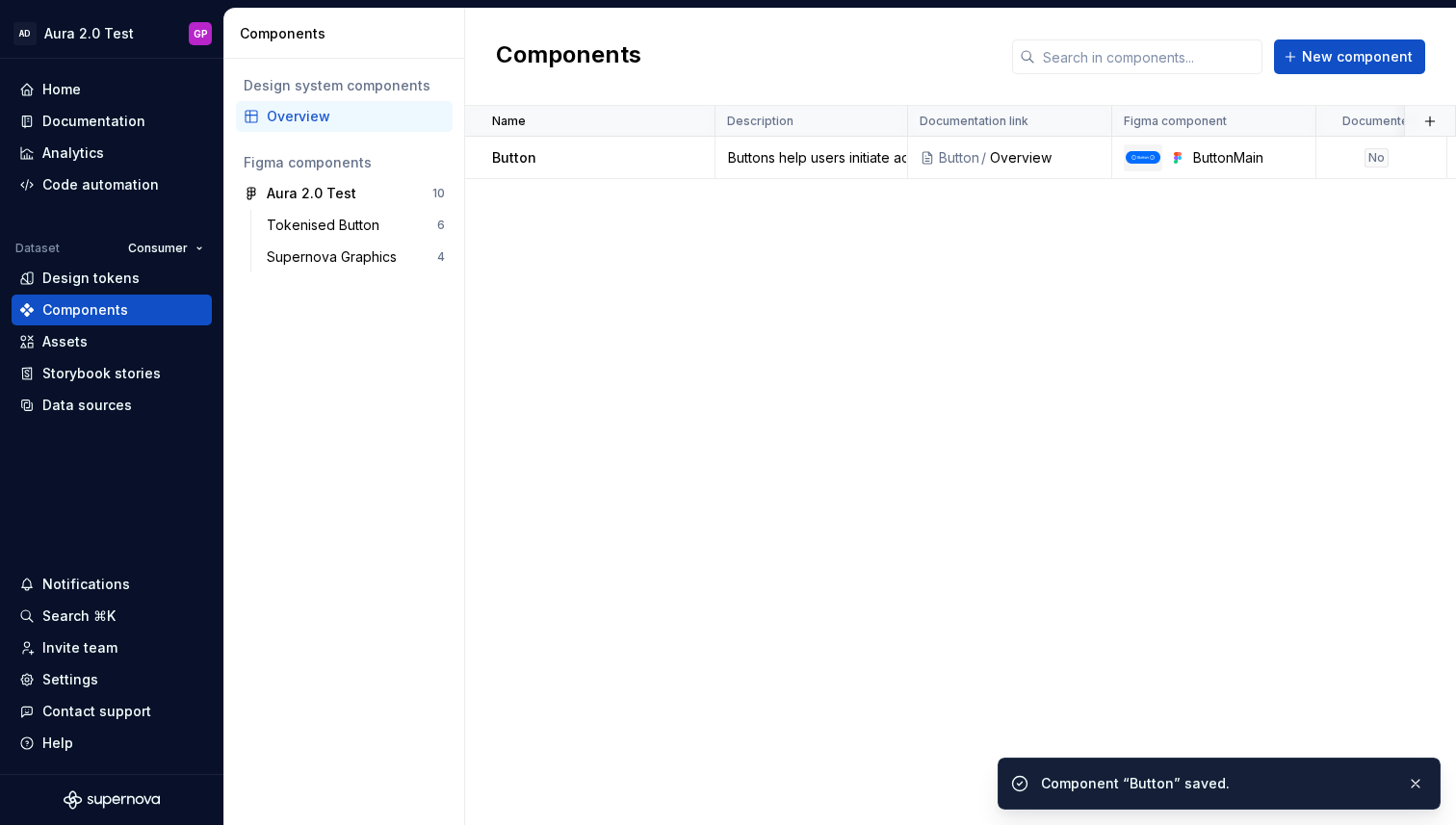
click at [829, 399] on div "Name Description Documentation link Figma component Documented Repository Statu…" at bounding box center [960, 465] width 991 height 719
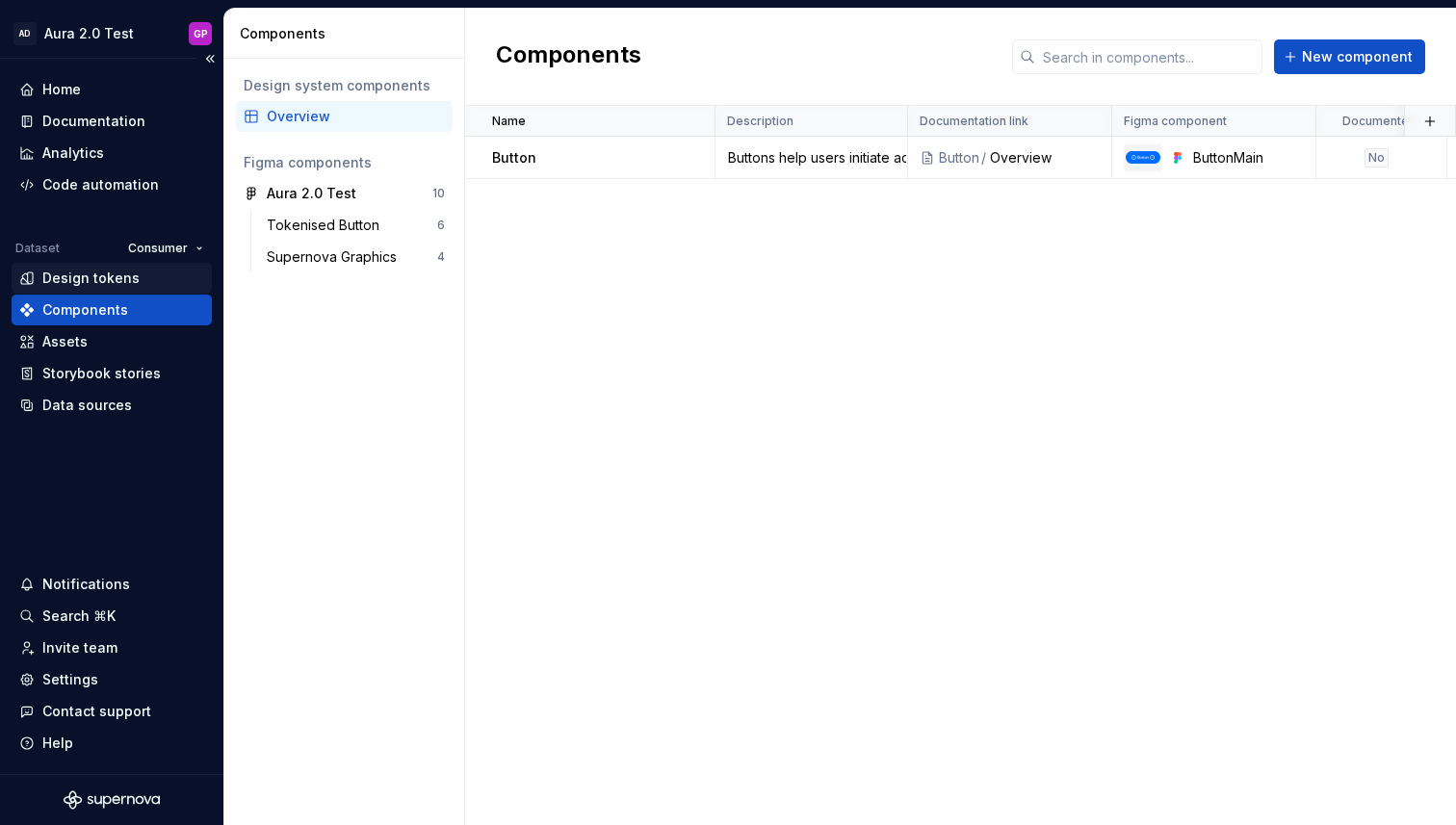
click at [66, 278] on div "Design tokens" at bounding box center [91, 278] width 97 height 19
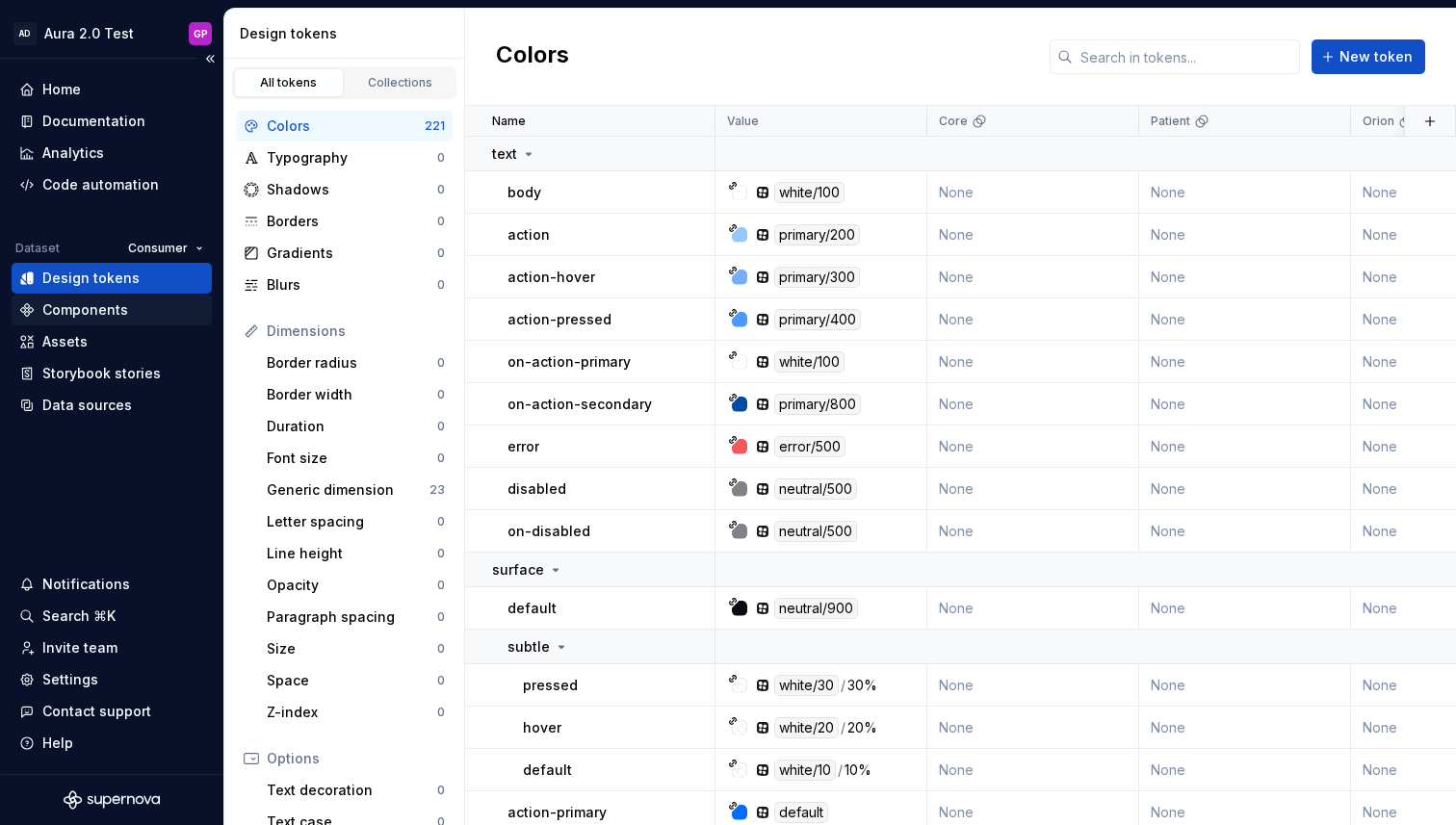
click at [68, 311] on div "Components" at bounding box center [85, 310] width 86 height 19
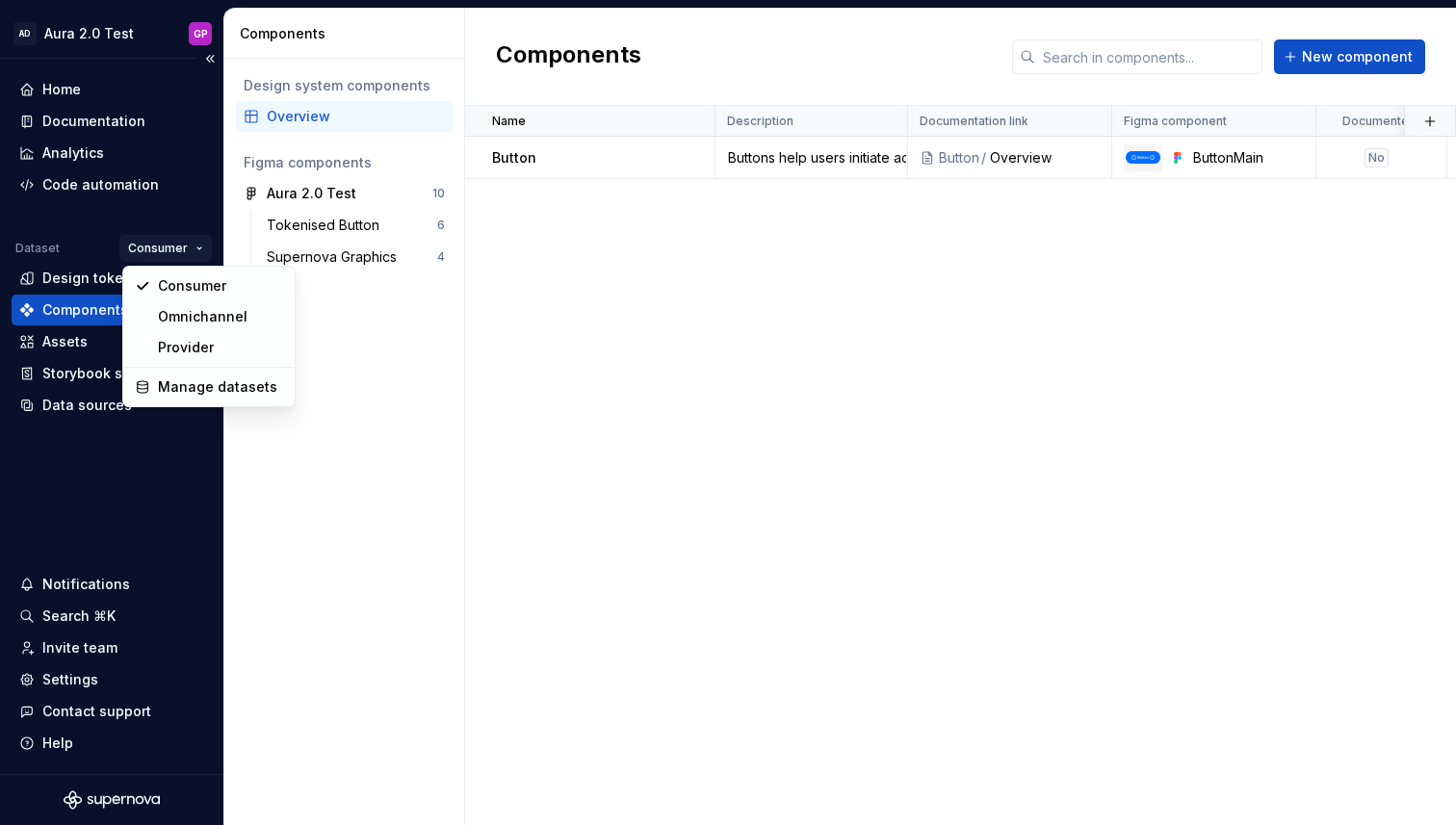
click at [176, 246] on html "AD Aura 2.0 Test GP Home Documentation Analytics Code automation Dataset Consum…" at bounding box center [728, 412] width 1456 height 825
click at [173, 283] on div "Consumer" at bounding box center [221, 285] width 126 height 19
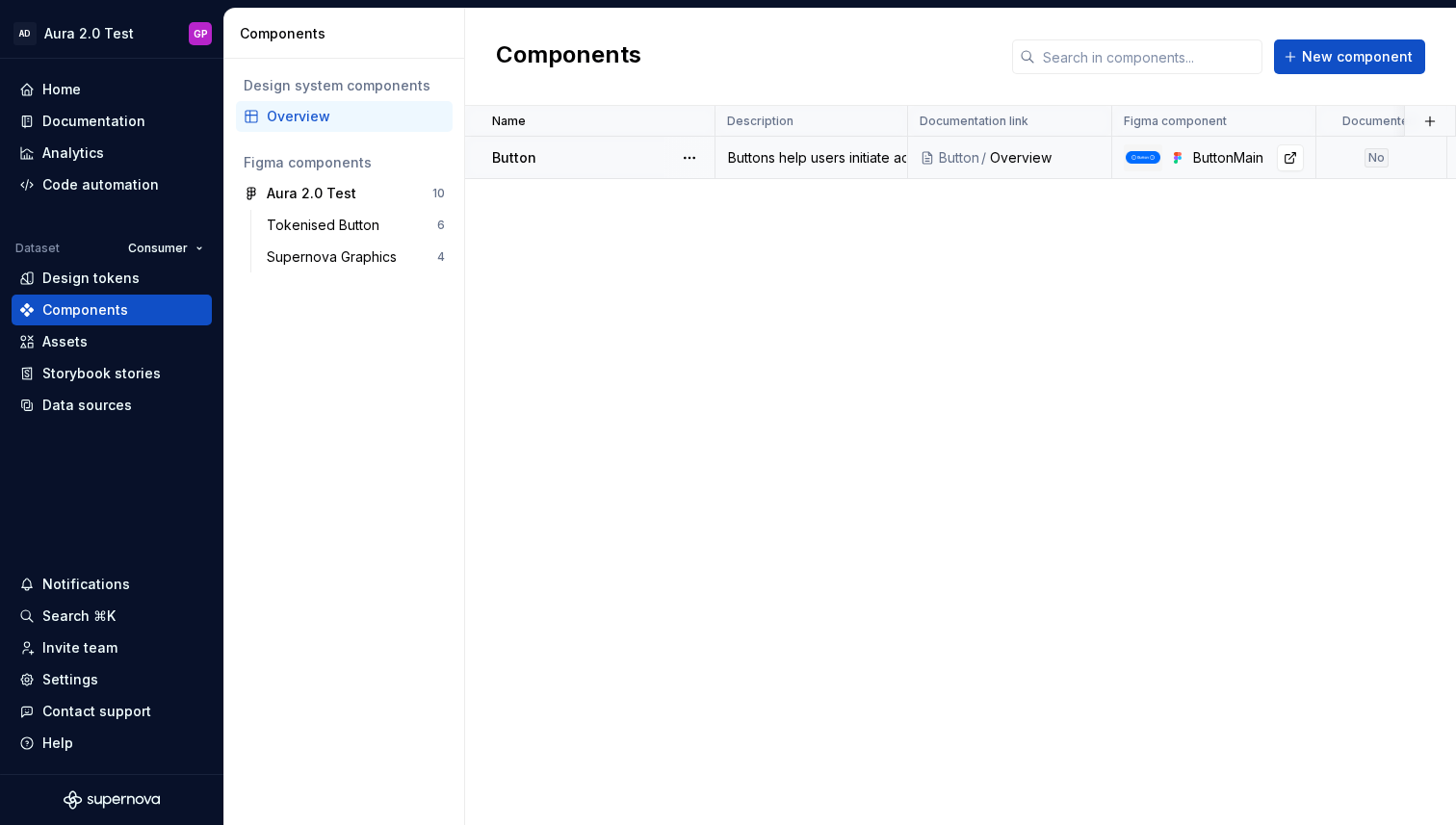
click at [1132, 160] on img at bounding box center [1142, 157] width 35 height 12
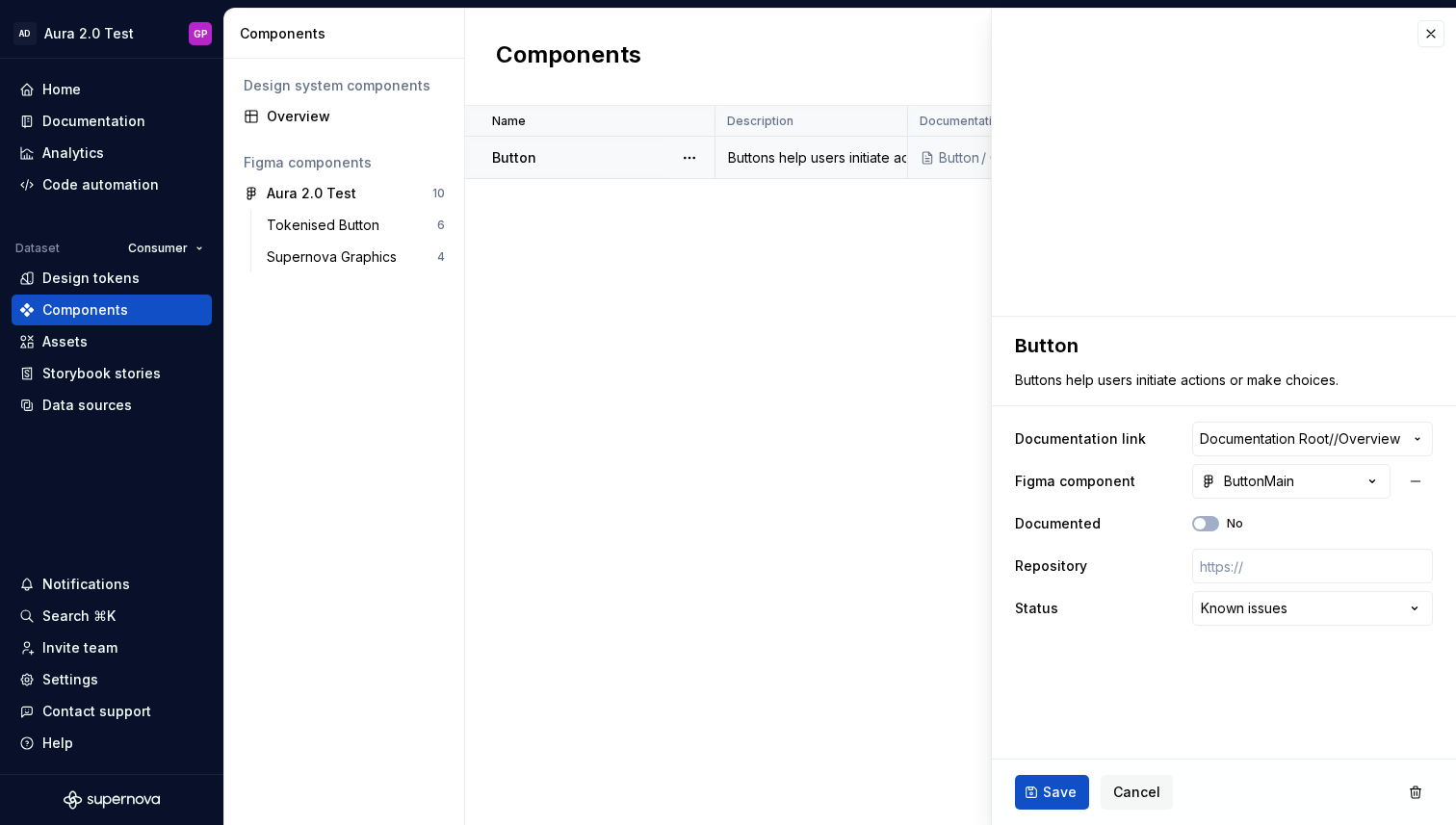
click at [775, 154] on div "Buttons help users initiate actions or make choices." at bounding box center [811, 157] width 190 height 19
type textarea "*"
click at [1433, 26] on button "button" at bounding box center [1430, 33] width 27 height 27
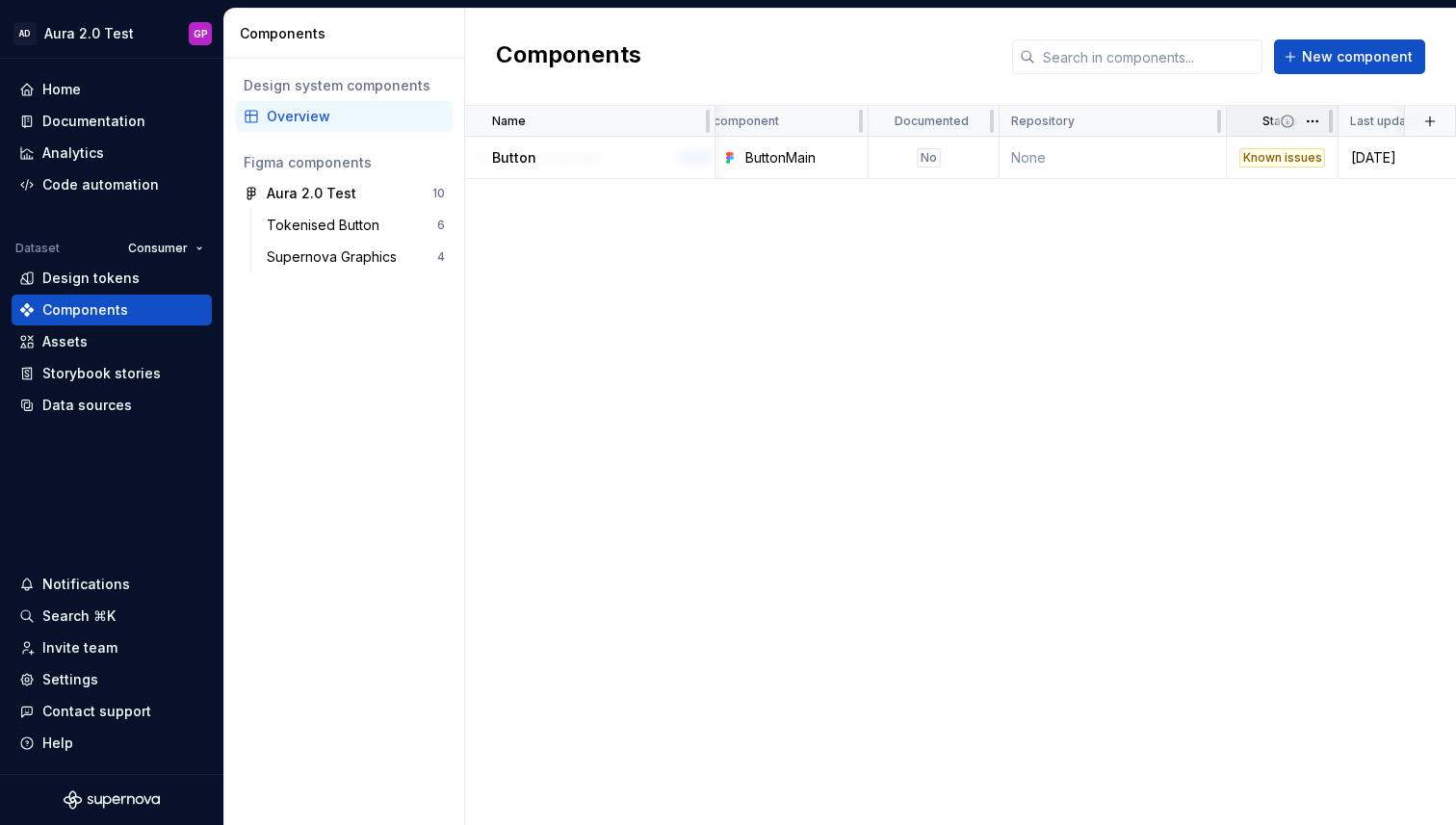
scroll to position [0, 516]
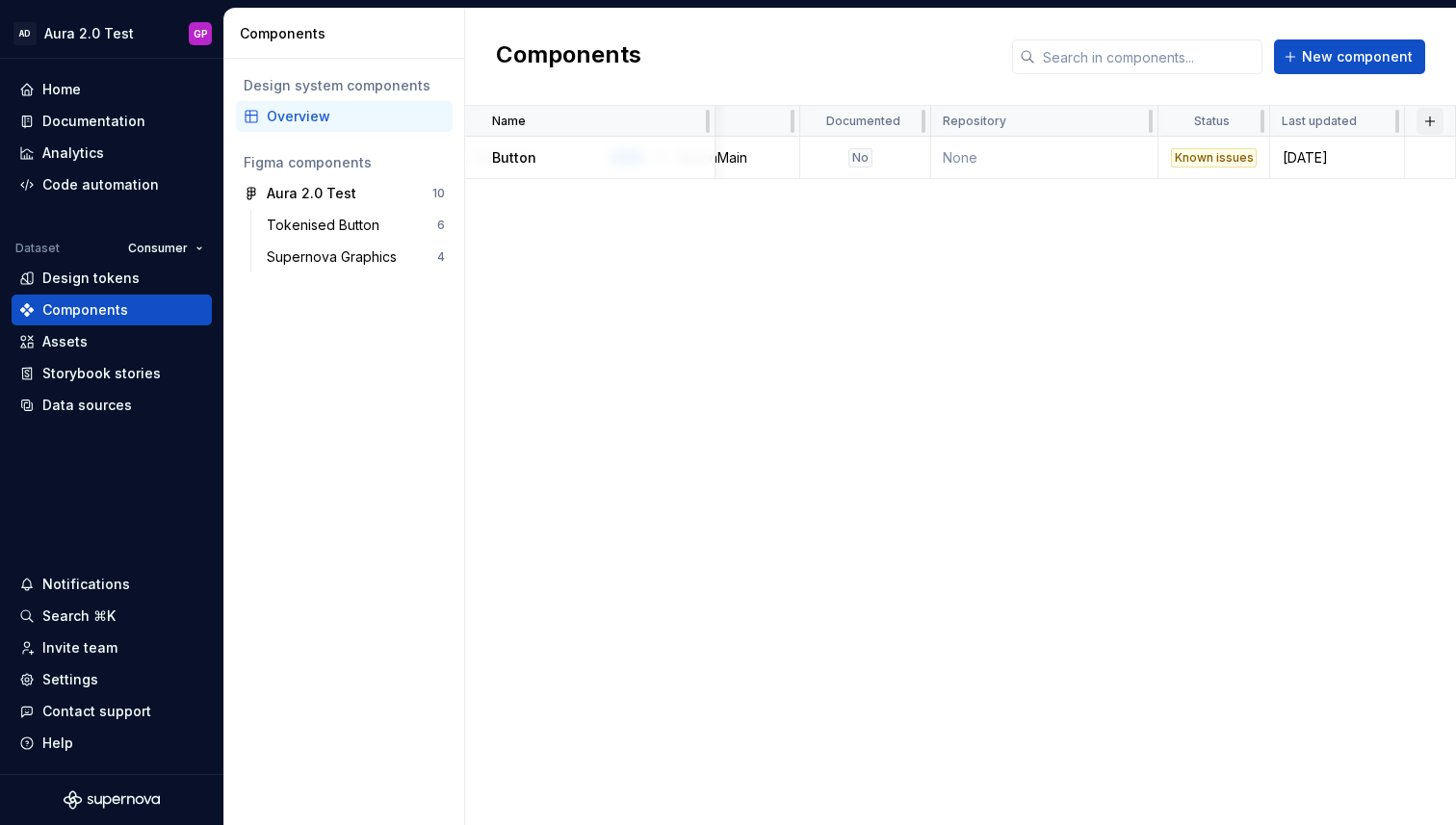
click at [1427, 120] on button "button" at bounding box center [1429, 121] width 27 height 27
click at [1282, 157] on div "New custom property" at bounding box center [1320, 158] width 144 height 19
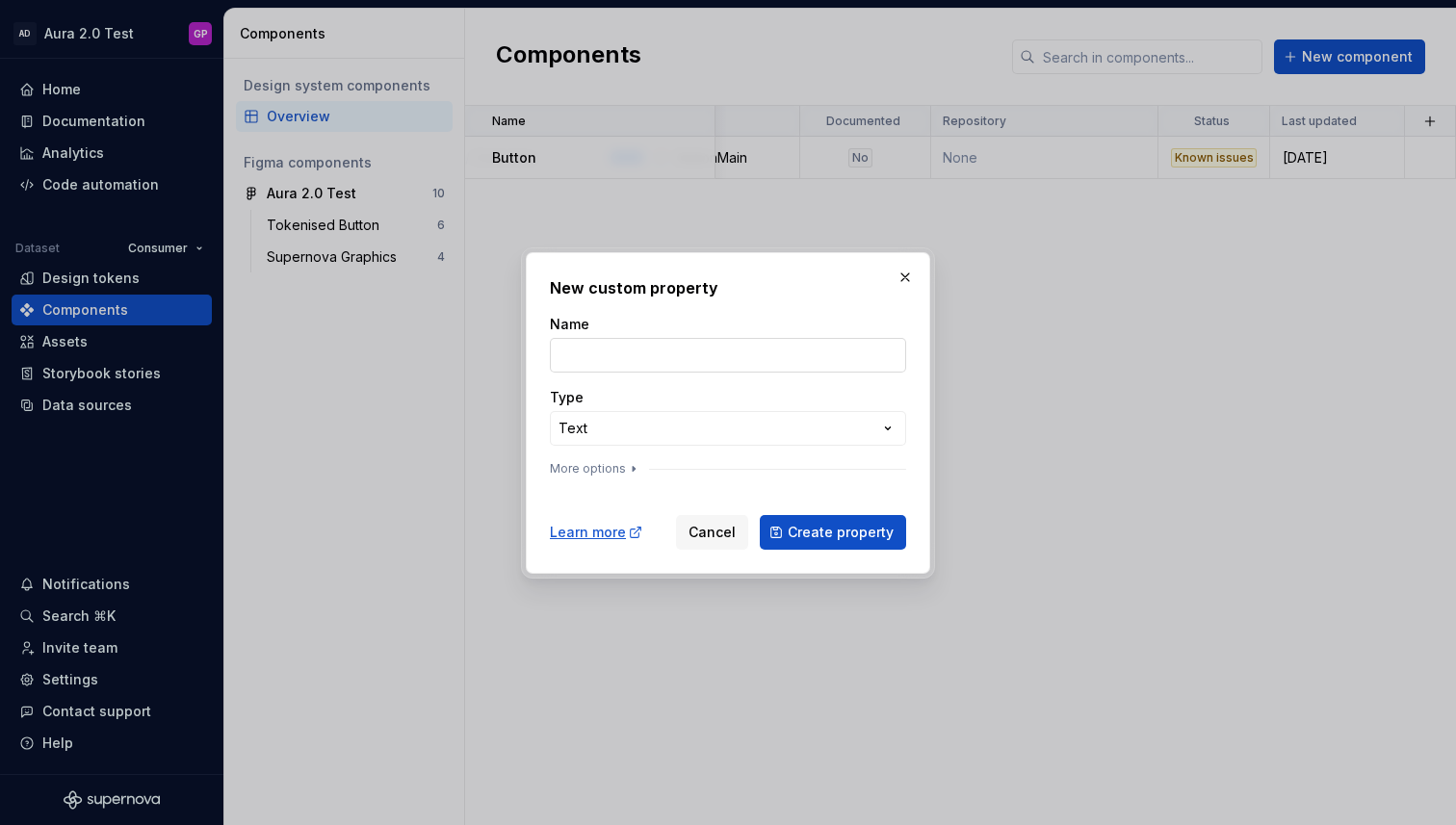
click at [581, 353] on input "Name" at bounding box center [728, 355] width 356 height 35
type input "Theme"
click at [607, 421] on div "**********" at bounding box center [728, 412] width 1456 height 825
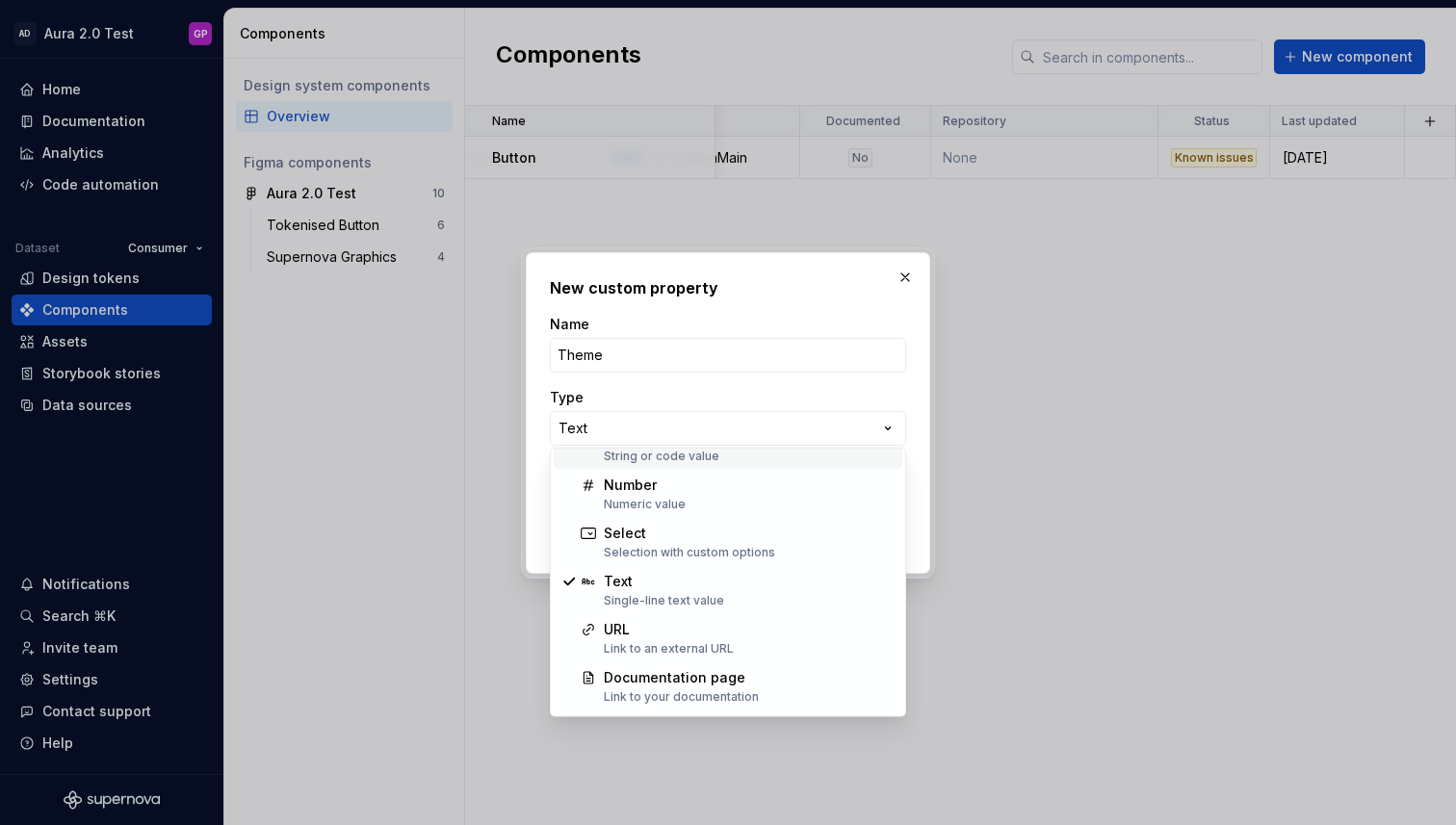
scroll to position [89, 0]
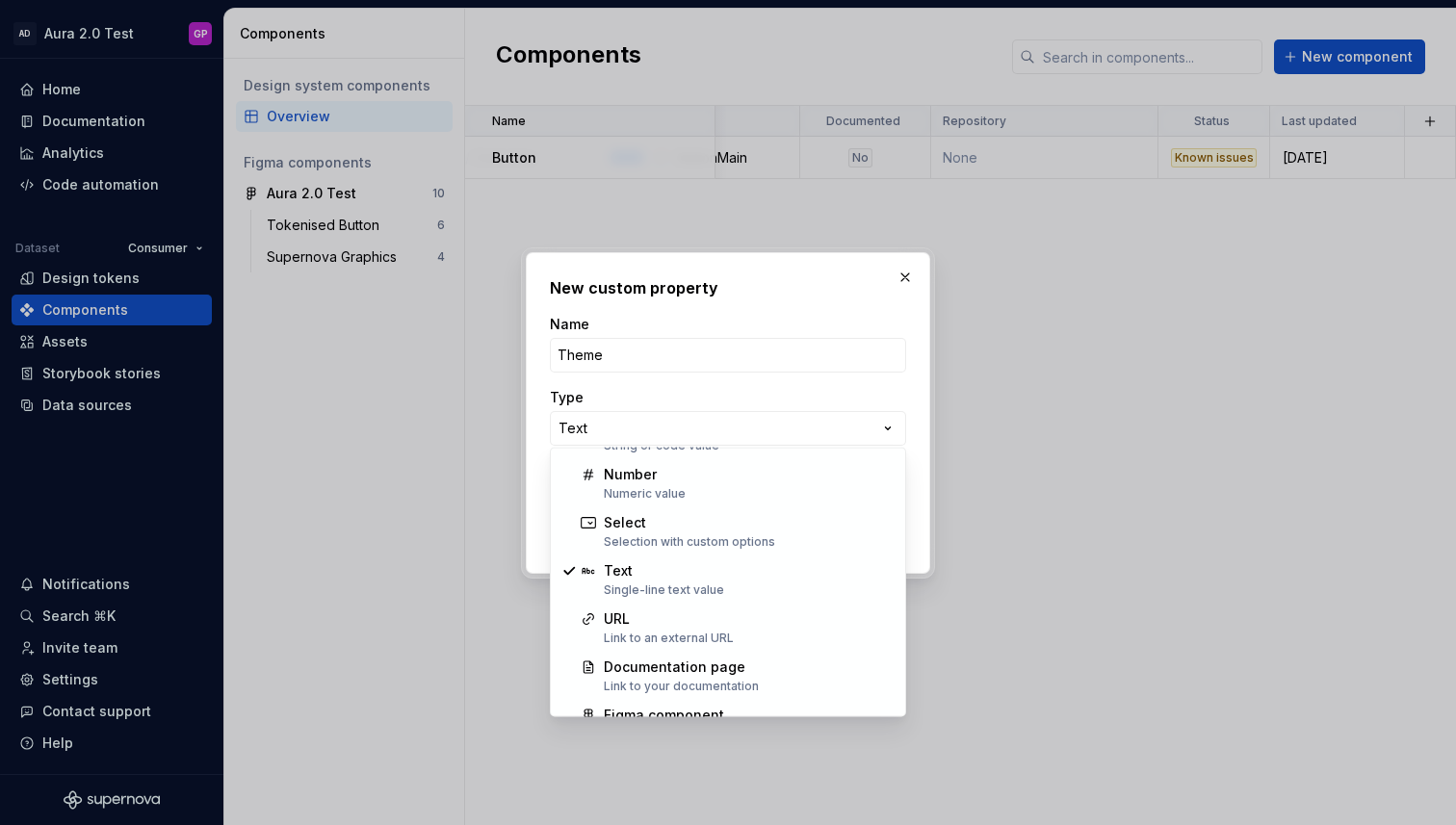
select select "******"
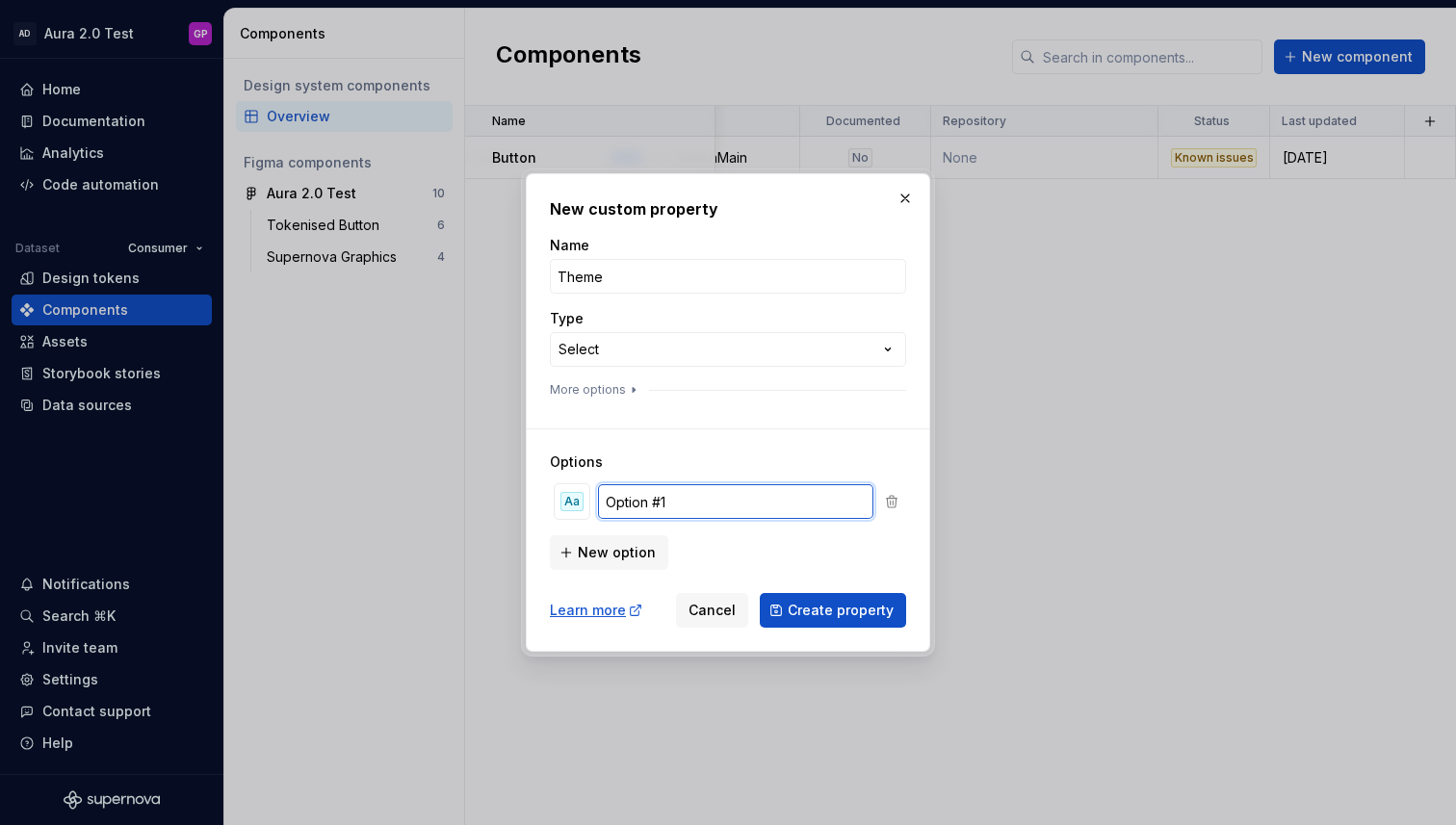
click at [646, 501] on input "Option #1" at bounding box center [736, 502] width 275 height 35
click at [686, 502] on input "Option #1" at bounding box center [736, 502] width 275 height 35
click at [581, 503] on div "Aa" at bounding box center [572, 501] width 23 height 19
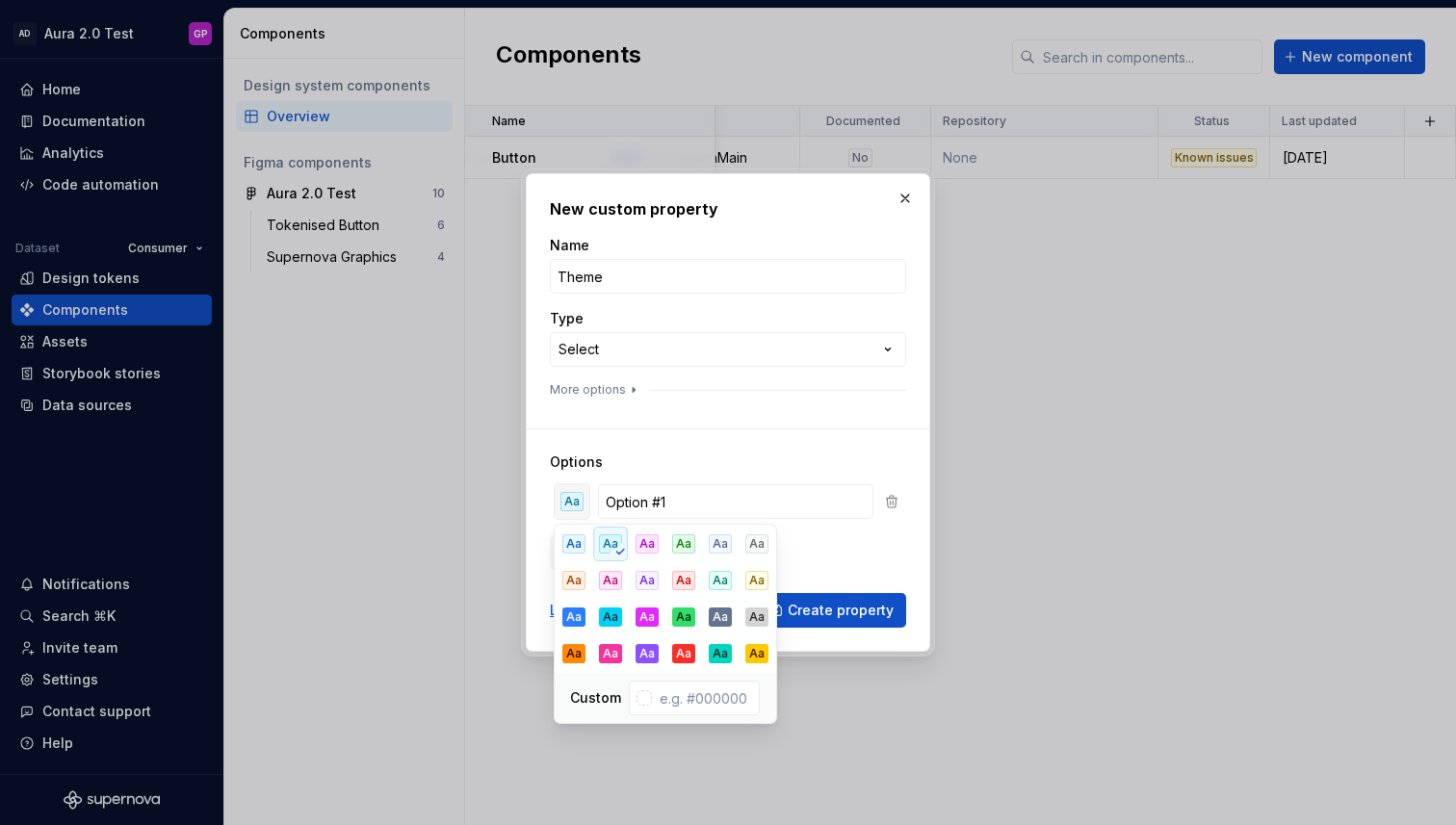
click at [570, 507] on div "Aa" at bounding box center [572, 501] width 23 height 19
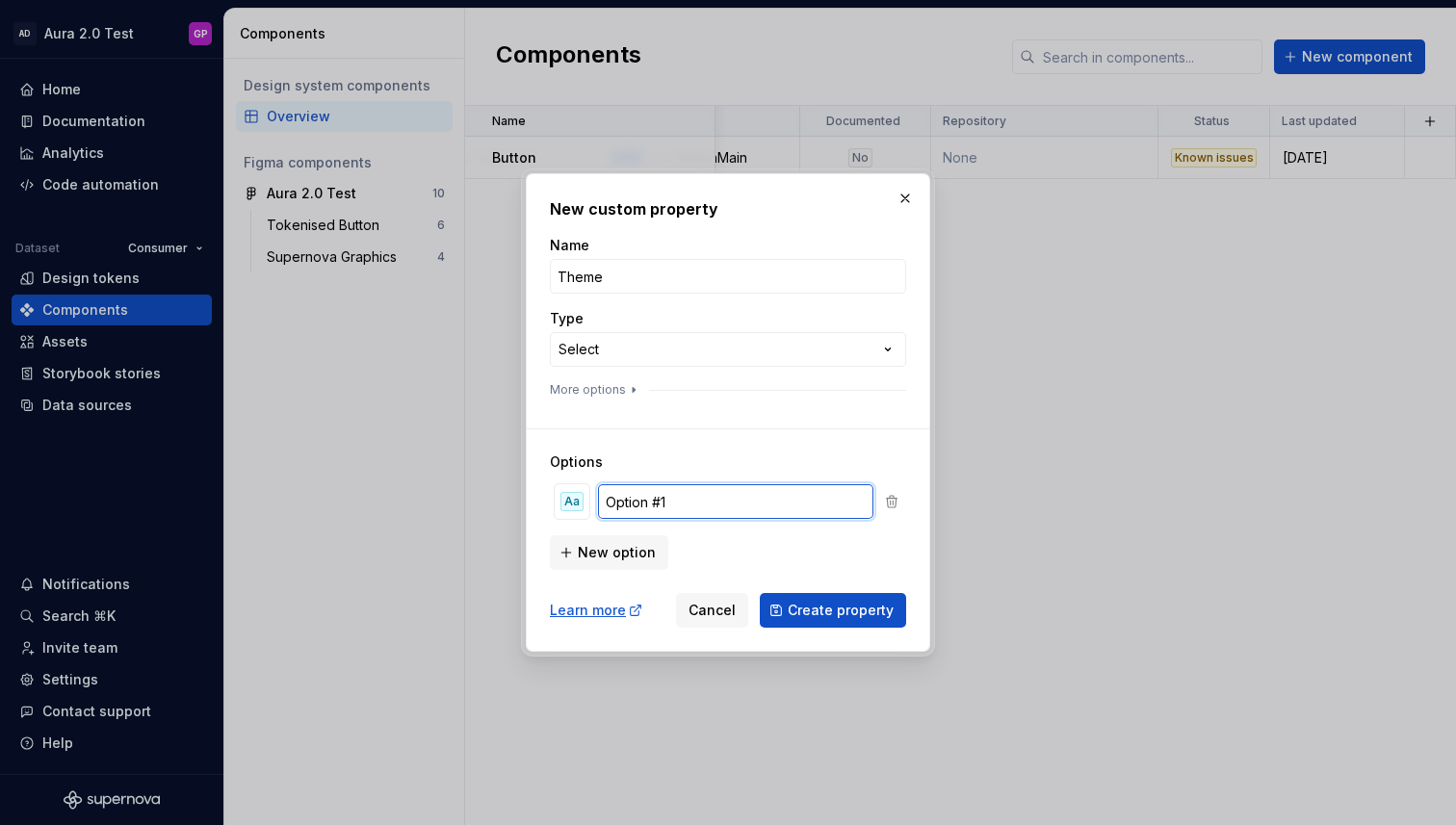
click at [649, 504] on input "Option #1" at bounding box center [736, 502] width 275 height 35
type input "Consumer"
click at [595, 551] on span "New option" at bounding box center [616, 552] width 78 height 19
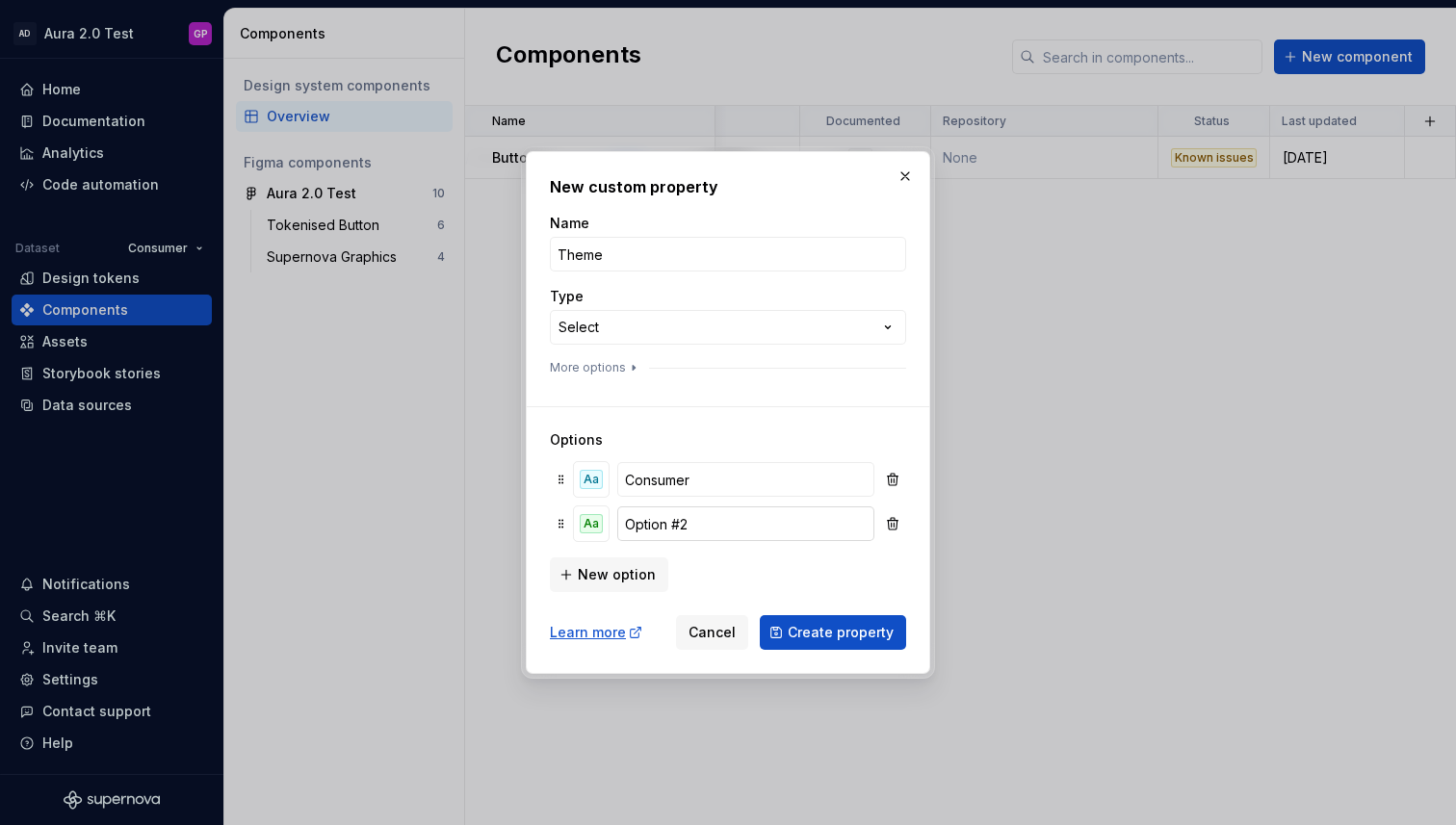
click at [651, 530] on input "Option #2" at bounding box center [746, 523] width 257 height 35
click at [874, 326] on div "**********" at bounding box center [728, 412] width 1456 height 825
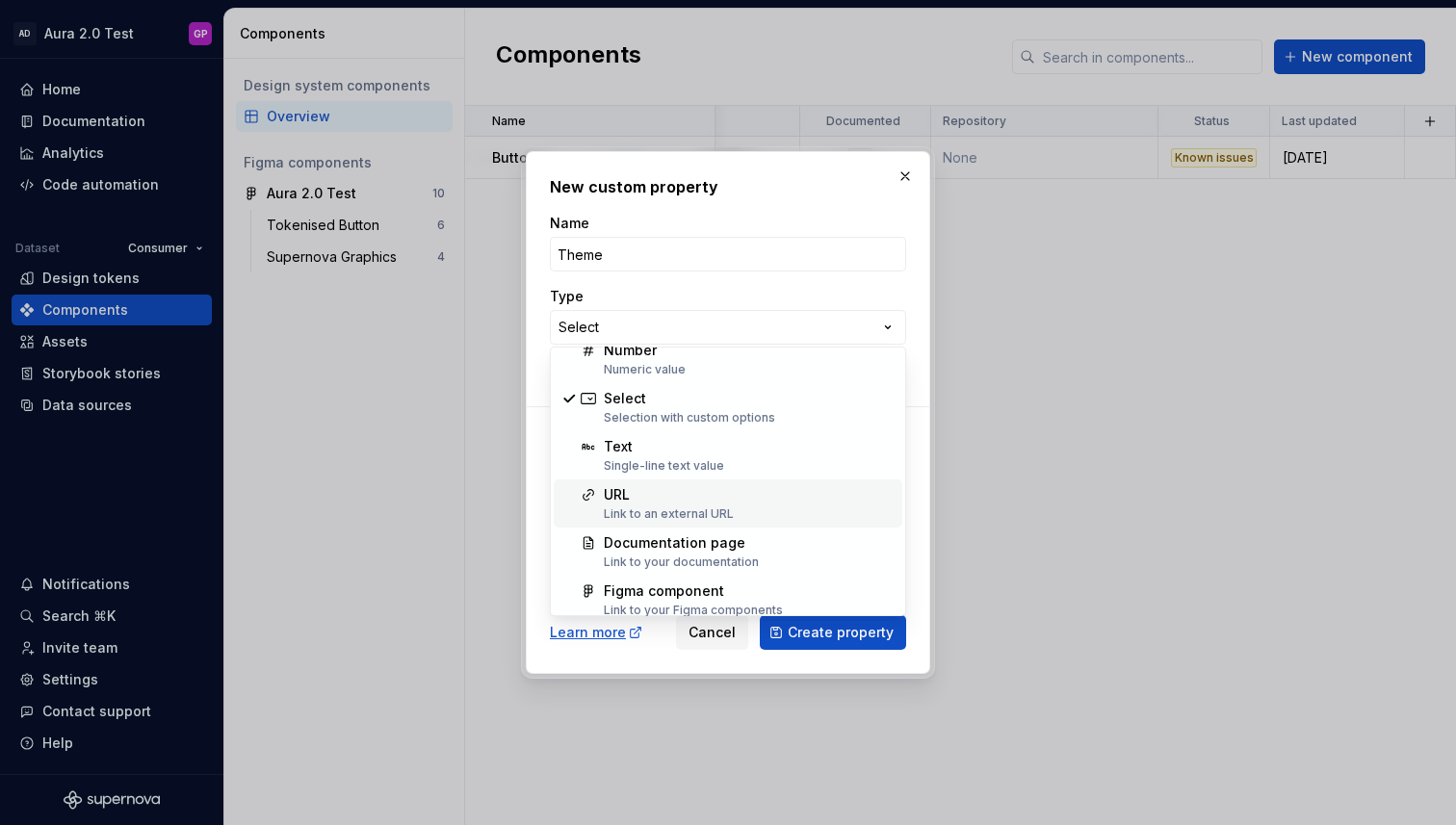
scroll to position [124, 0]
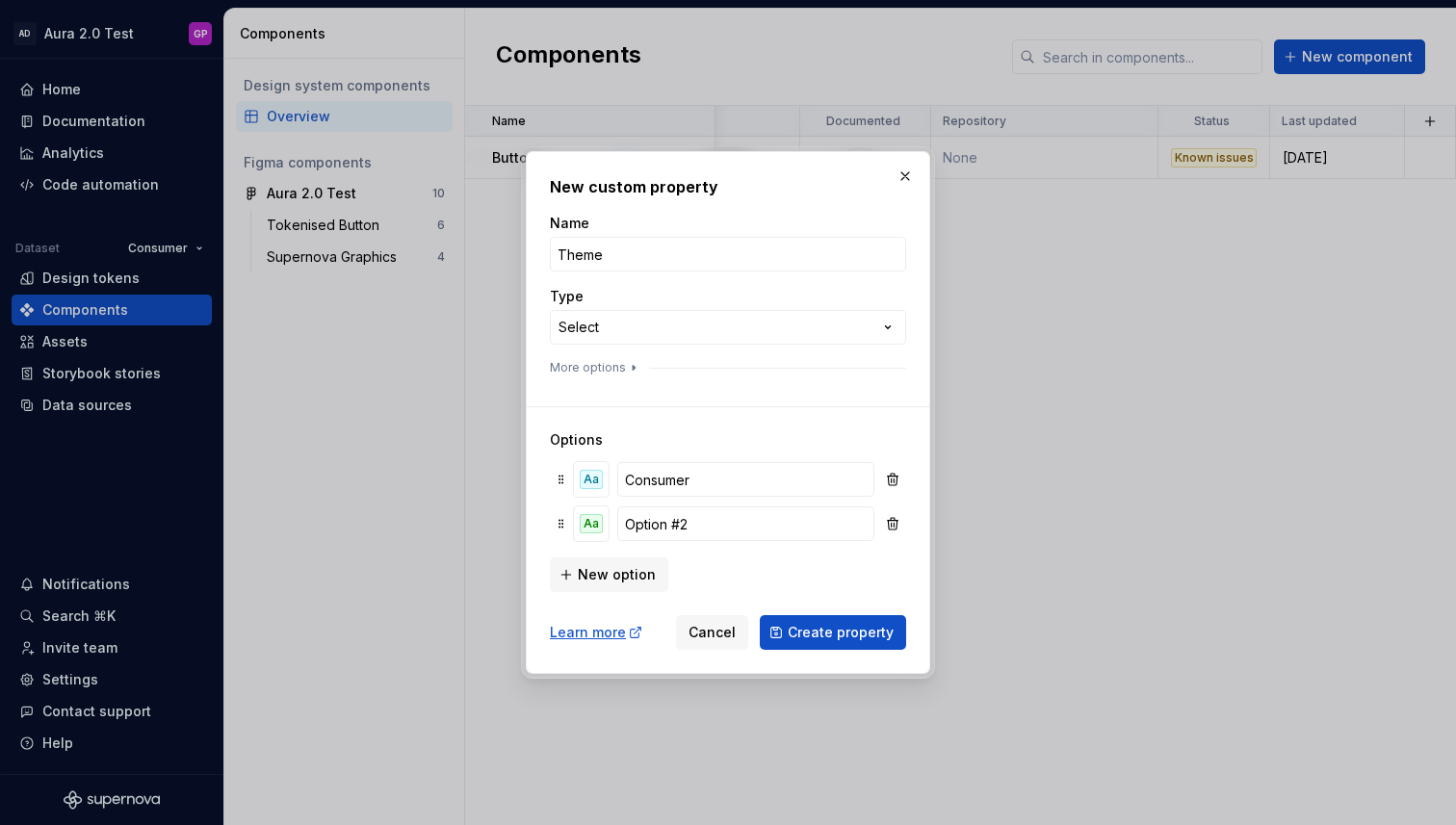
click at [513, 568] on div at bounding box center [728, 412] width 1456 height 825
click at [676, 522] on input "Option #2" at bounding box center [746, 523] width 257 height 35
click at [675, 522] on input "Option #2" at bounding box center [746, 523] width 257 height 35
click at [676, 522] on input "Option #2" at bounding box center [746, 523] width 257 height 35
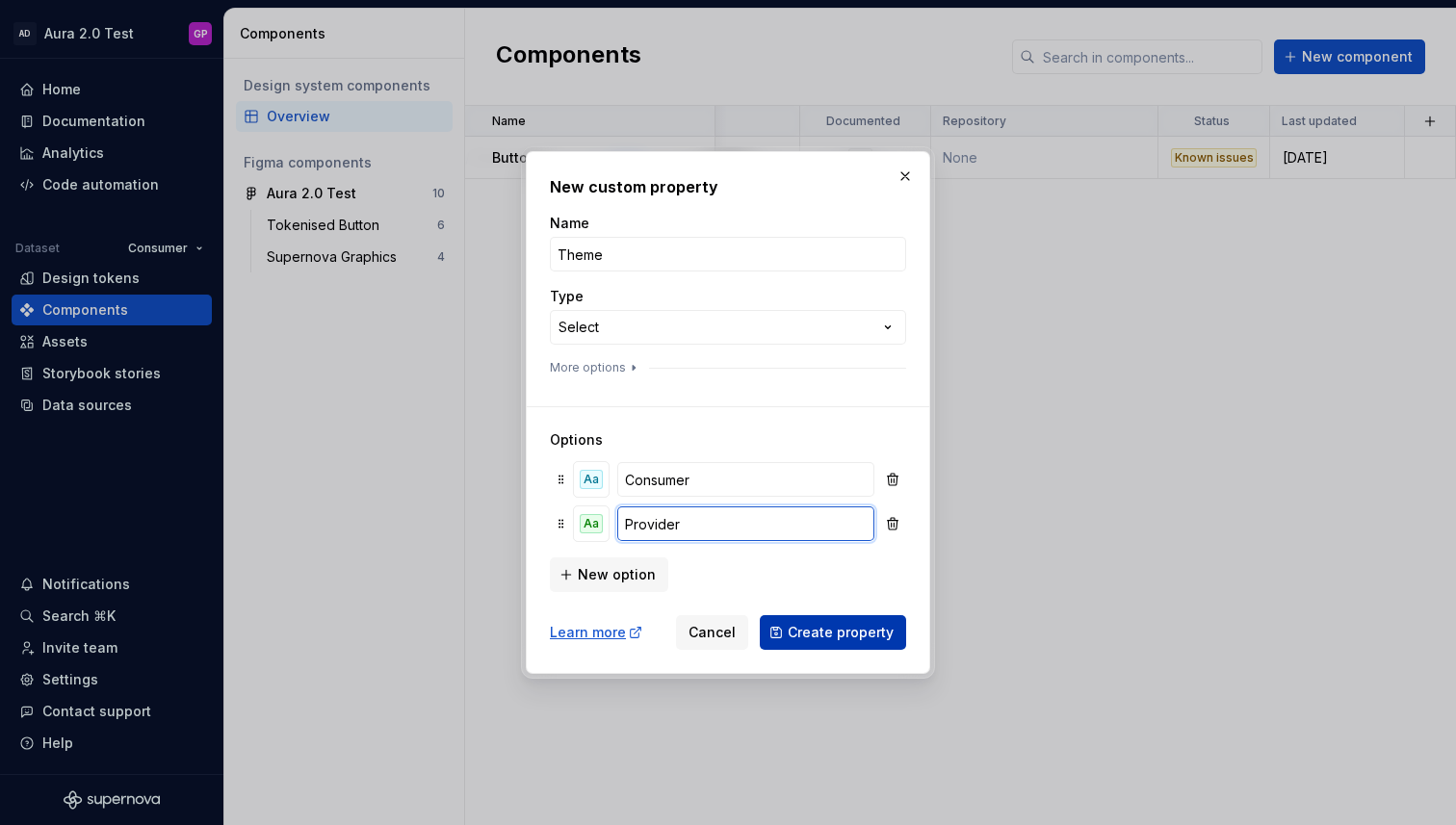
type input "Provider"
click at [835, 627] on span "Create property" at bounding box center [840, 632] width 106 height 19
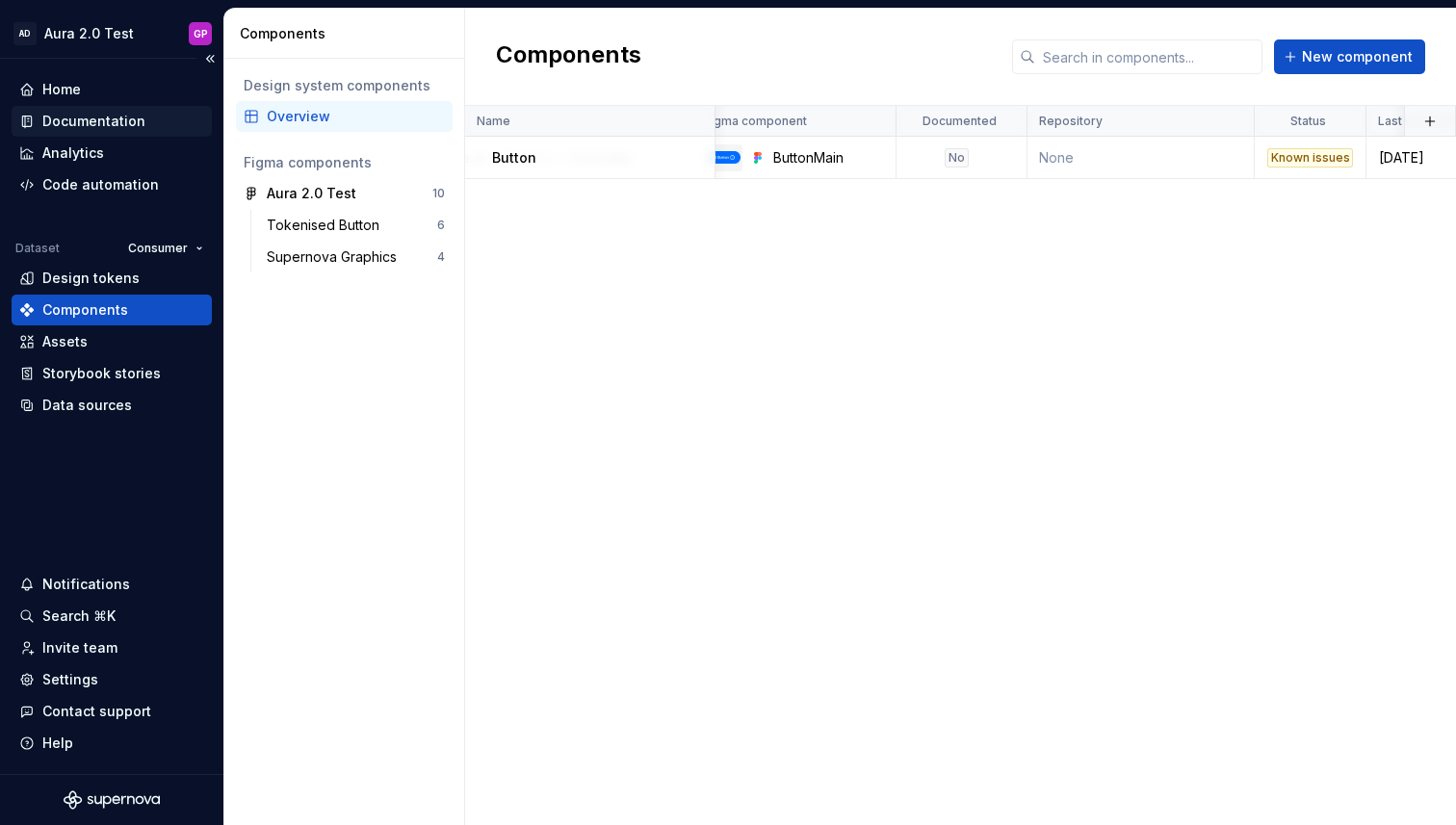
click at [80, 123] on div "Documentation" at bounding box center [94, 121] width 103 height 19
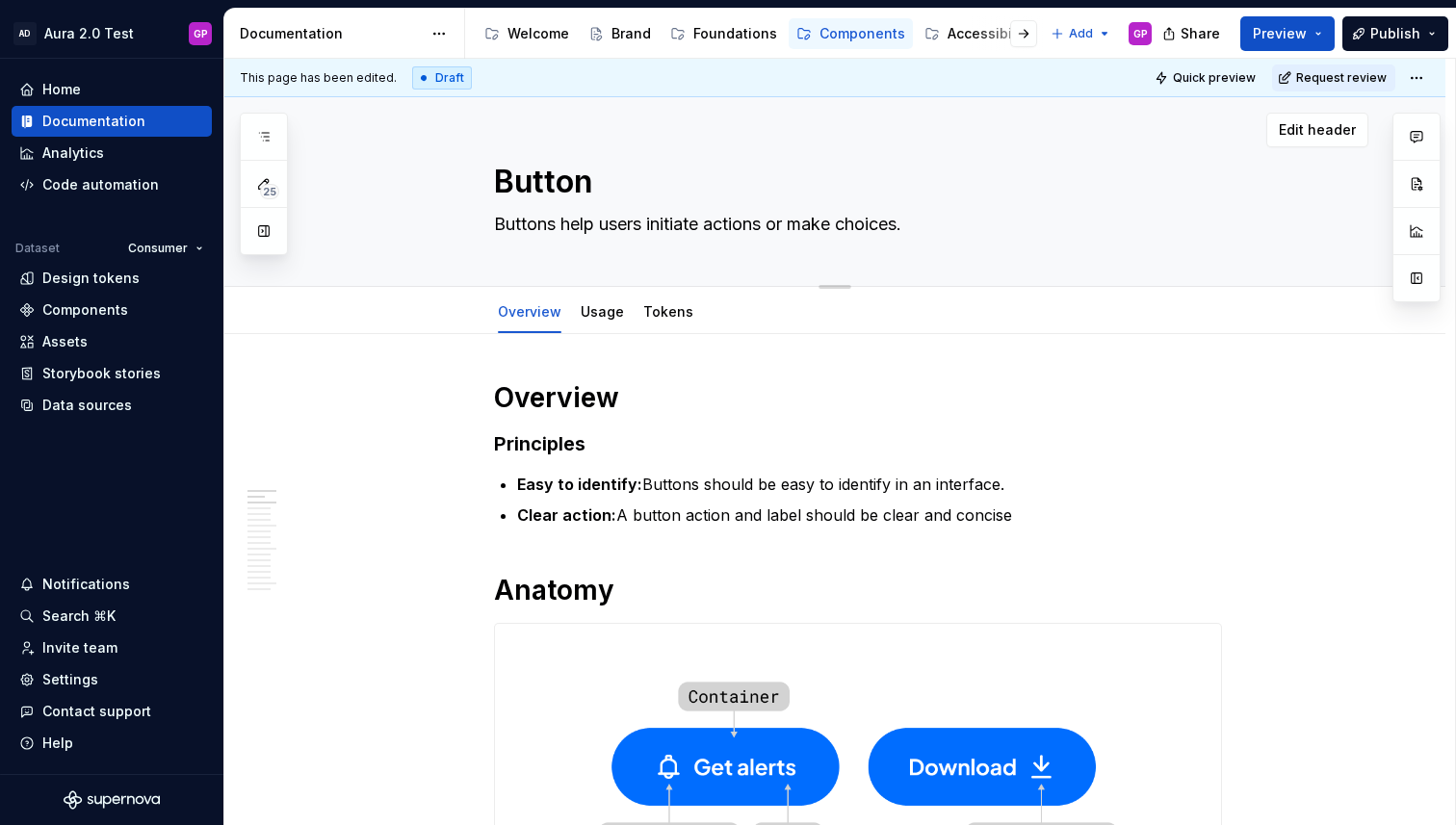
click at [262, 229] on button "button" at bounding box center [263, 230] width 35 height 35
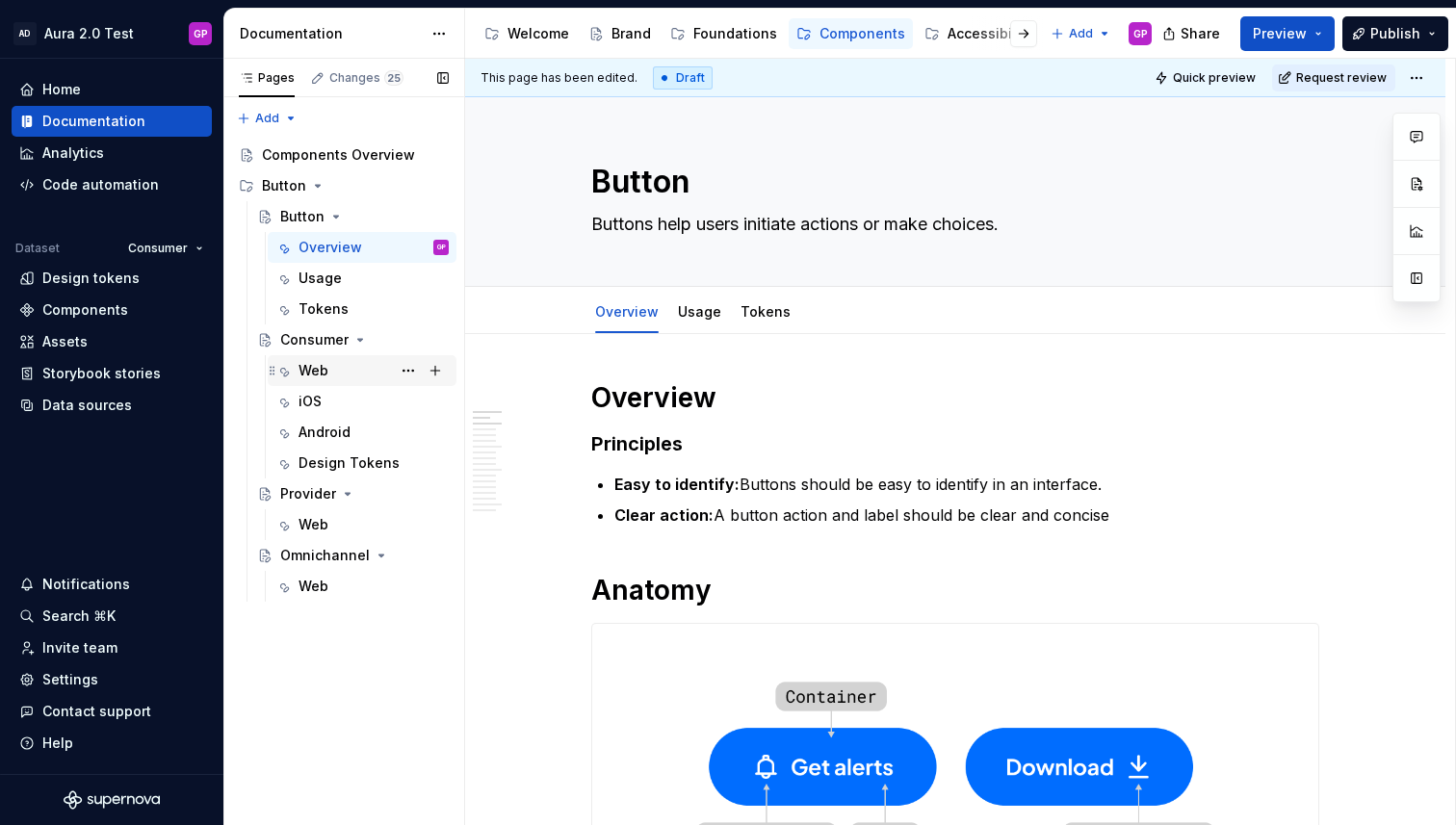
click at [311, 369] on div "Web" at bounding box center [314, 370] width 30 height 19
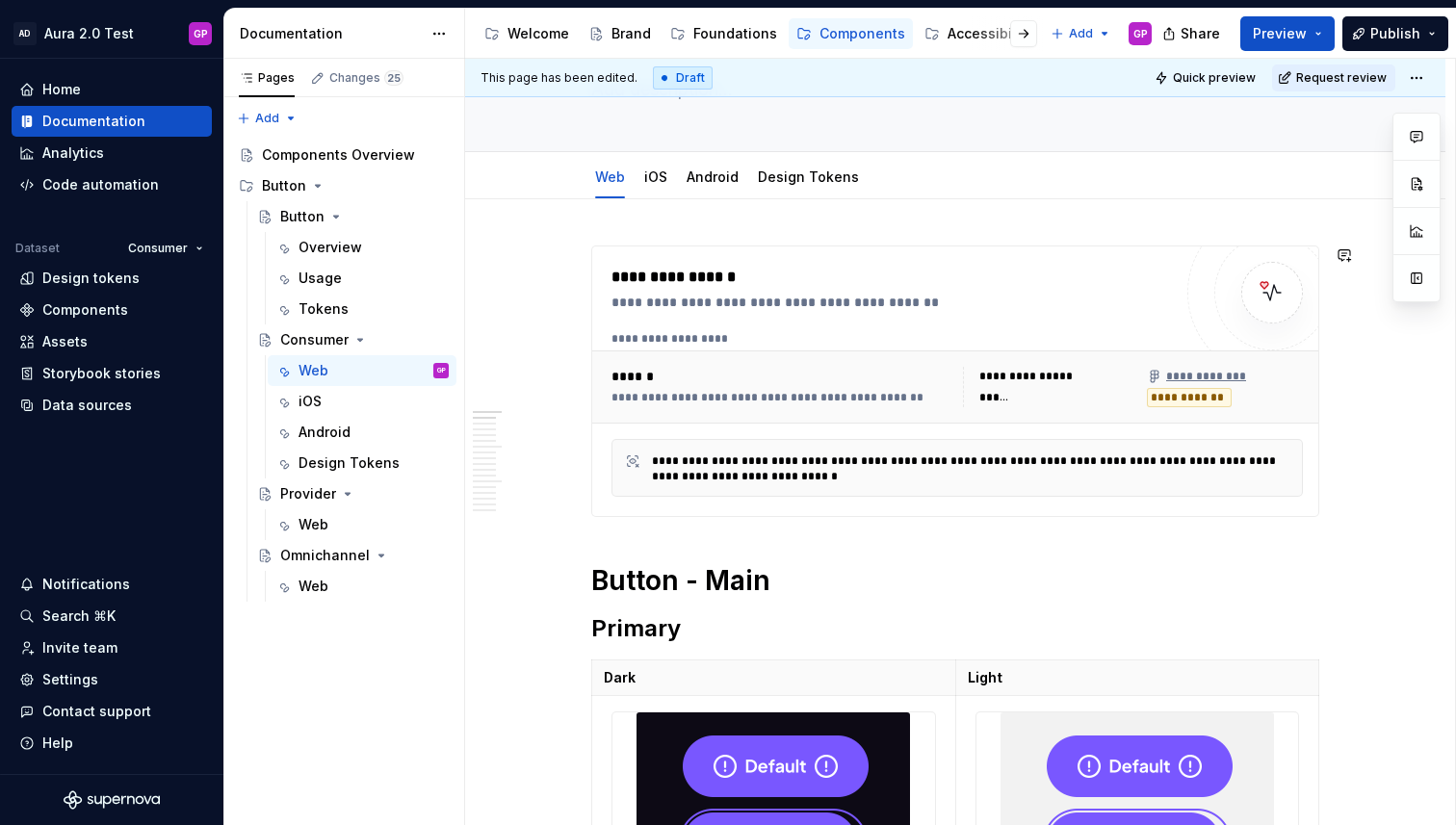
scroll to position [228, 0]
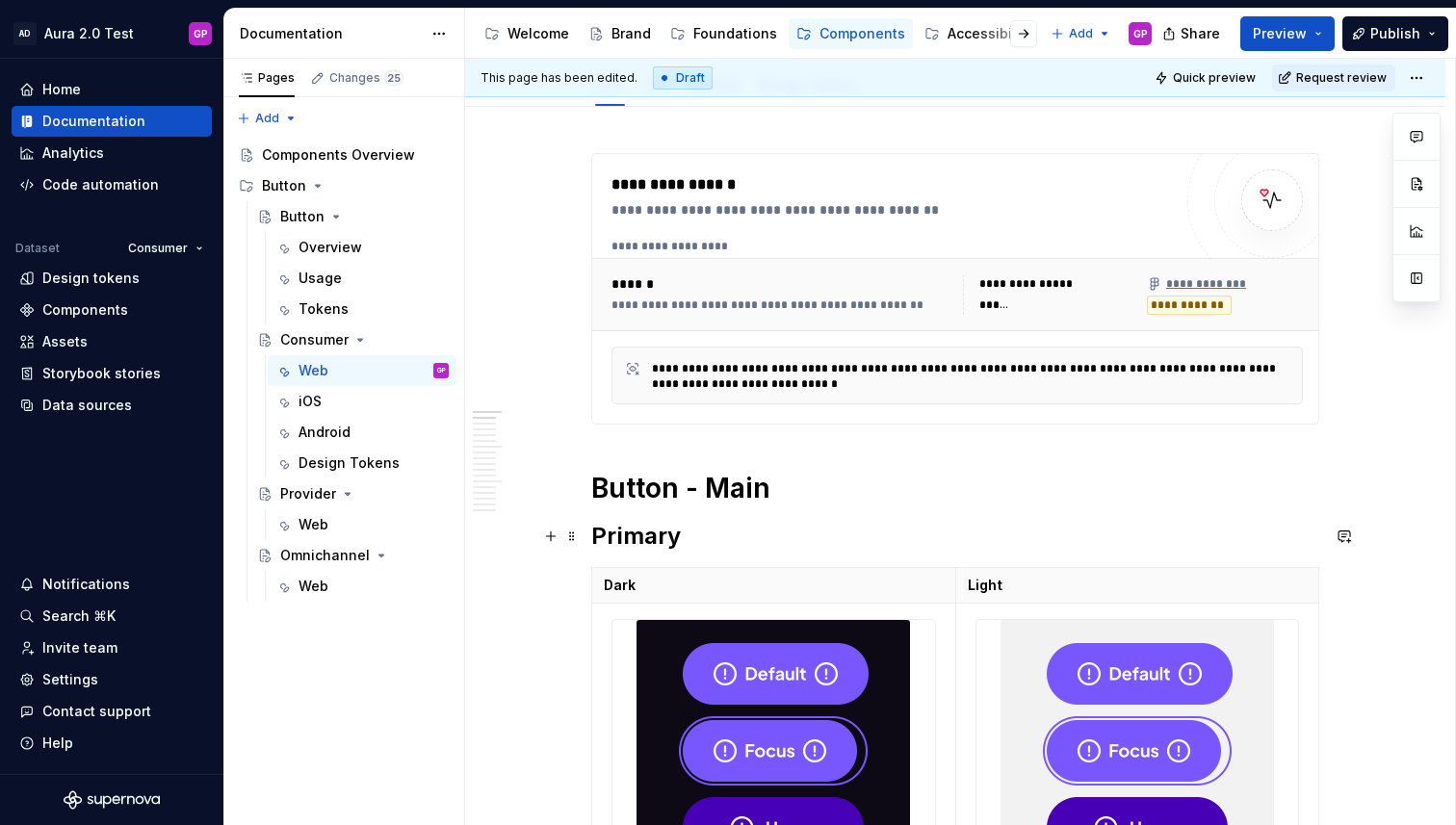
type textarea "*"
click at [705, 545] on h2 "Primary" at bounding box center [956, 536] width 728 height 31
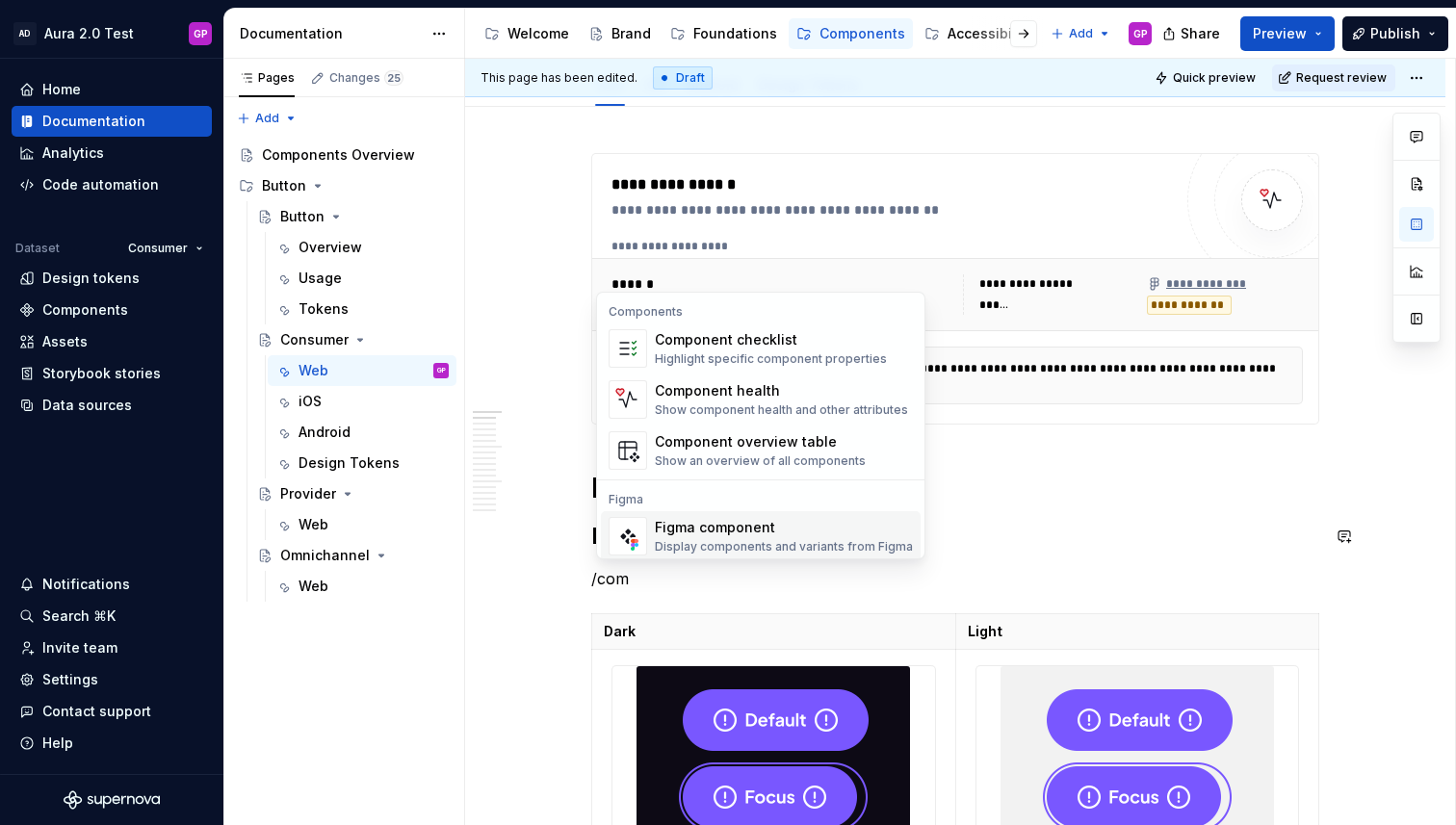
click at [690, 536] on div "Figma component" at bounding box center [783, 527] width 258 height 19
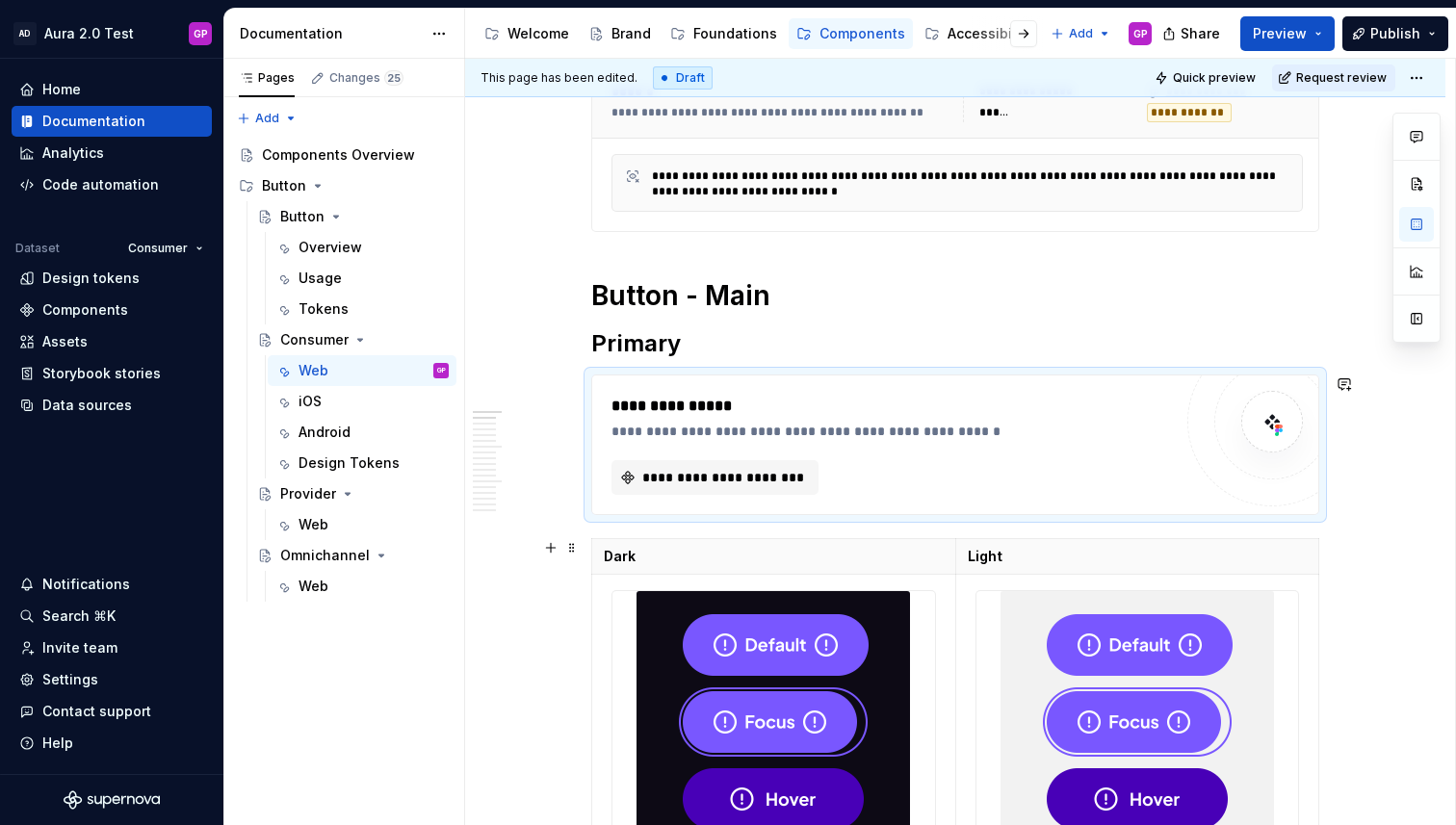
scroll to position [462, 0]
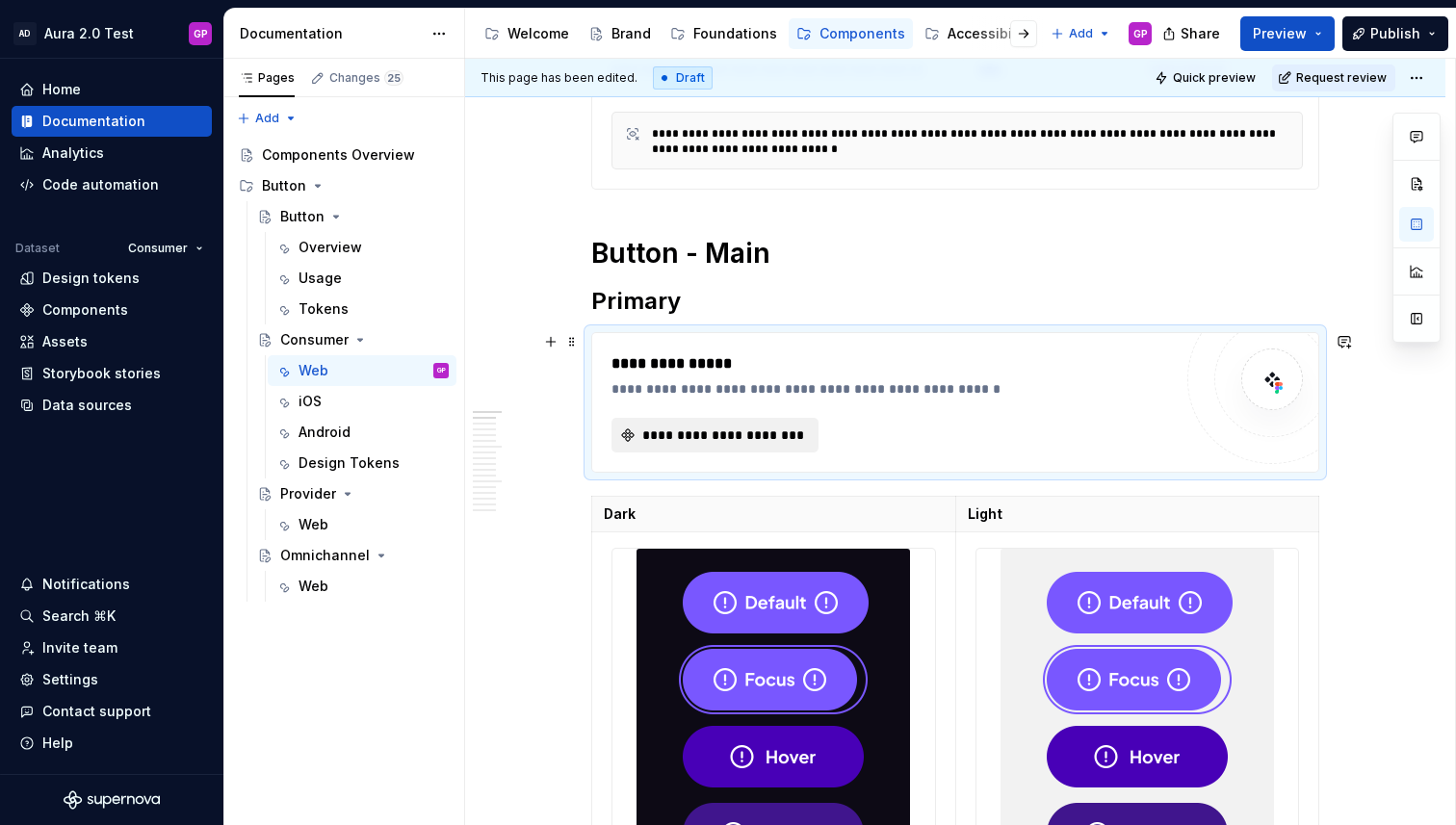
click at [692, 434] on span "**********" at bounding box center [722, 434] width 166 height 19
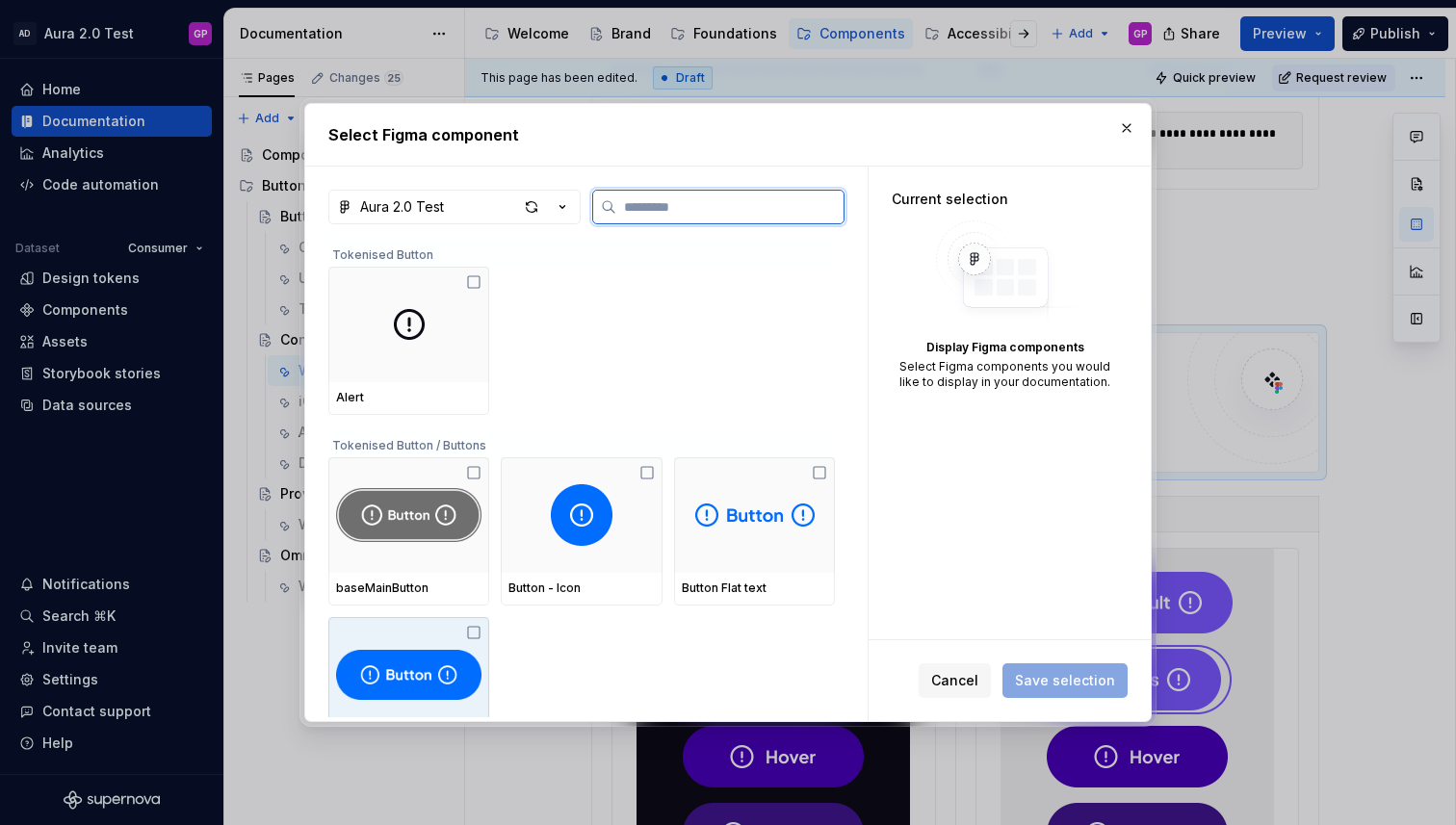
click at [407, 674] on img at bounding box center [409, 675] width 145 height 61
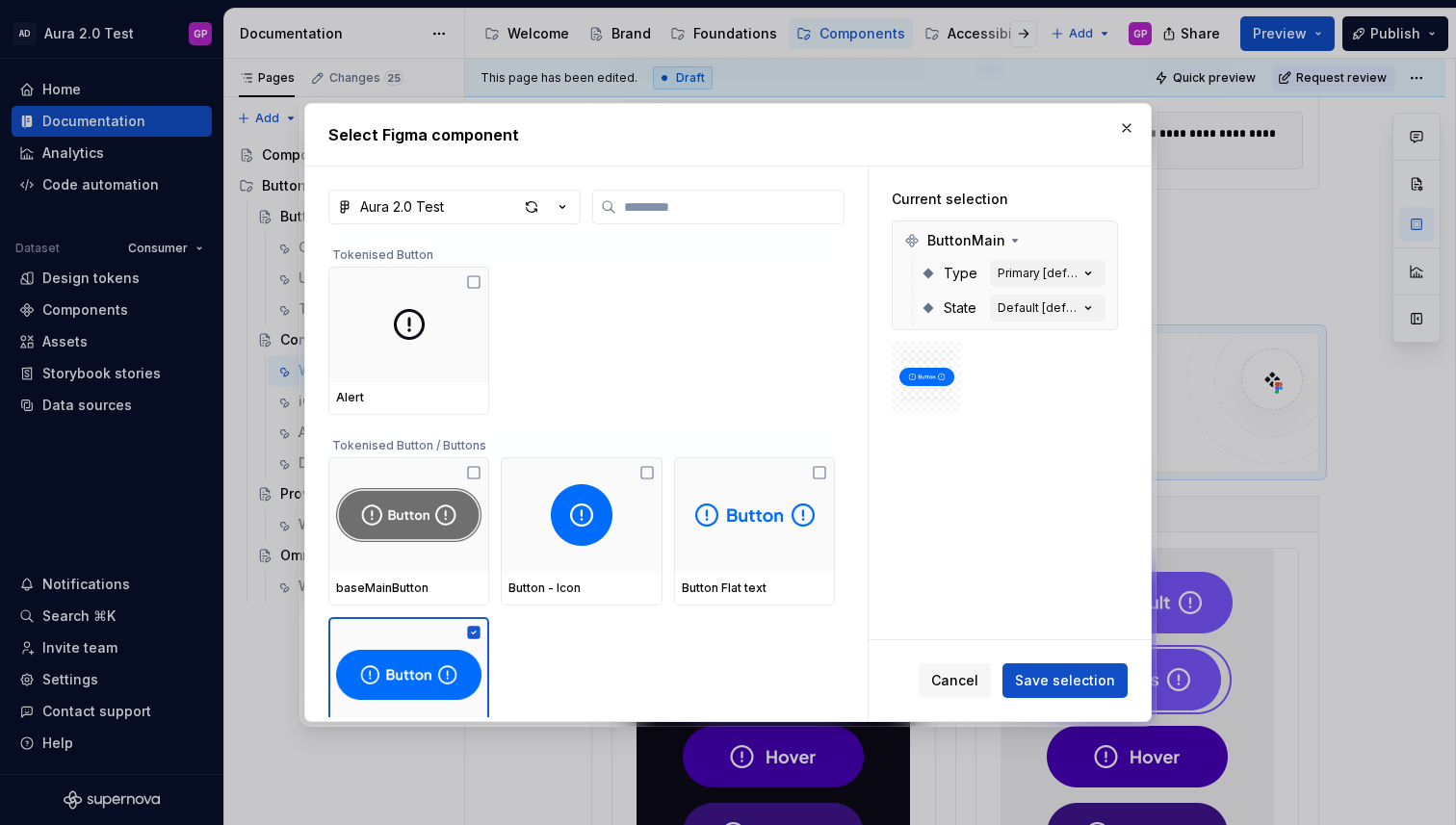
click at [1063, 678] on span "Save selection" at bounding box center [1064, 680] width 100 height 19
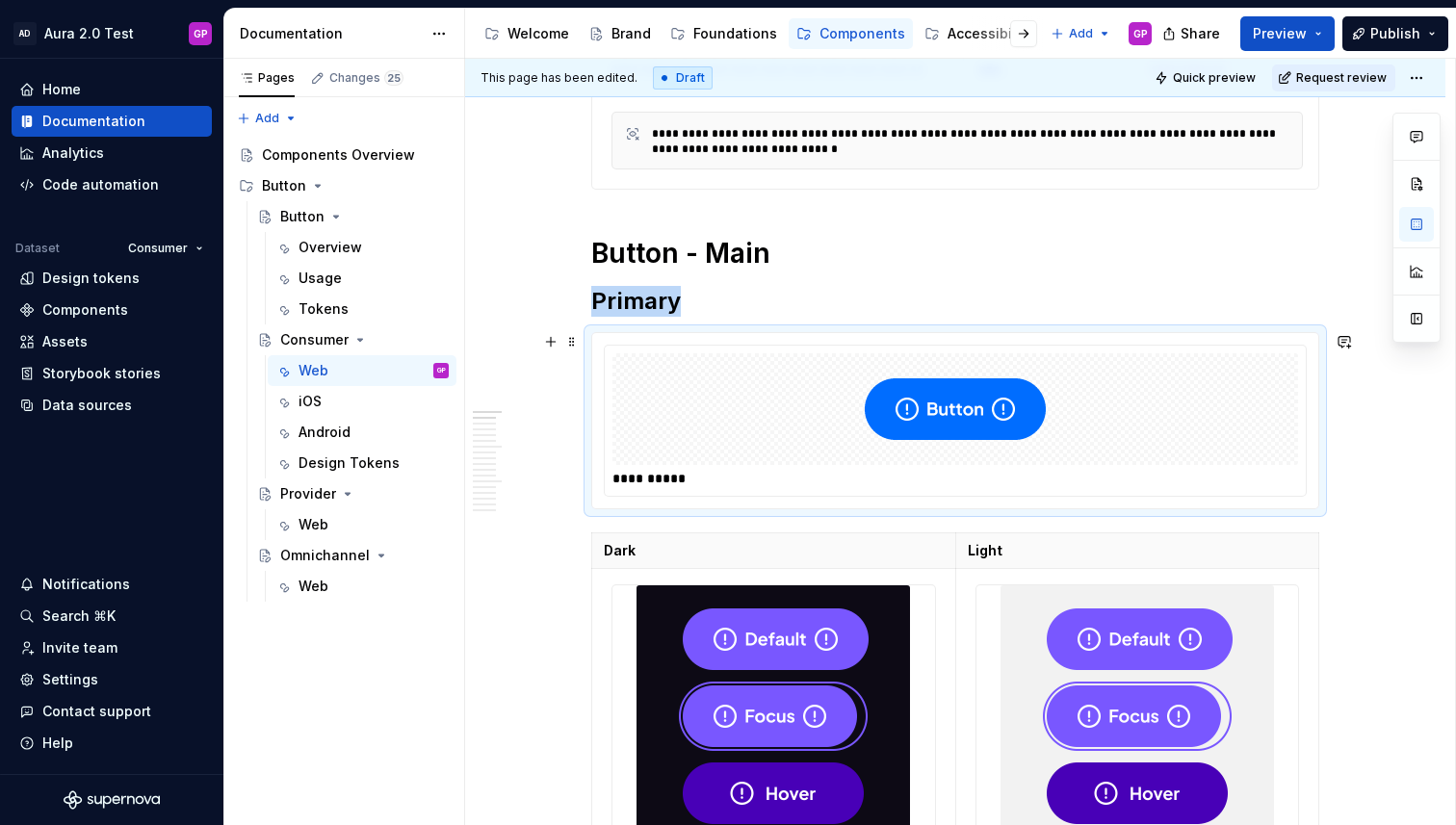
click at [958, 437] on img at bounding box center [955, 409] width 181 height 96
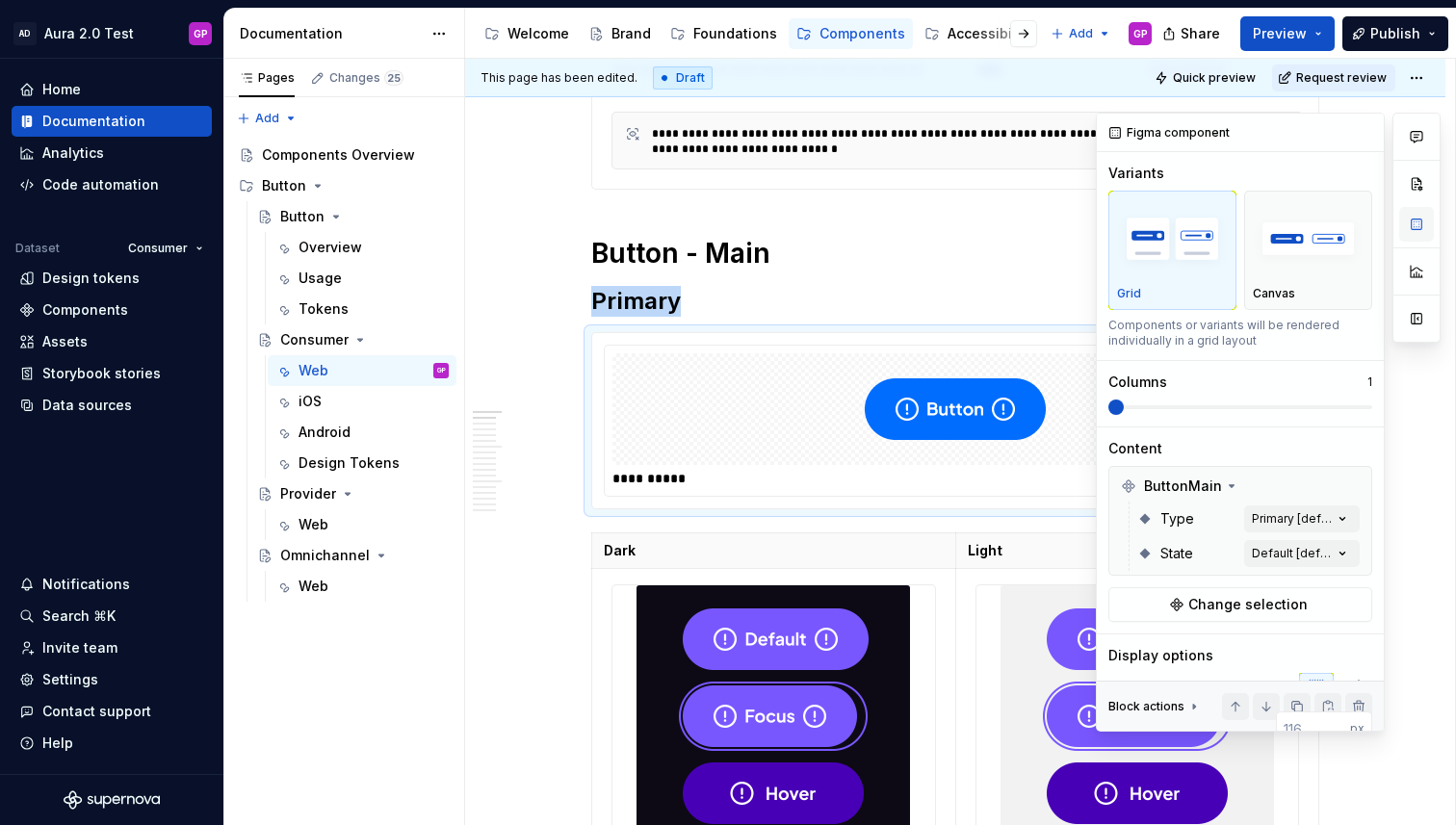
click at [1418, 232] on button "button" at bounding box center [1415, 224] width 35 height 35
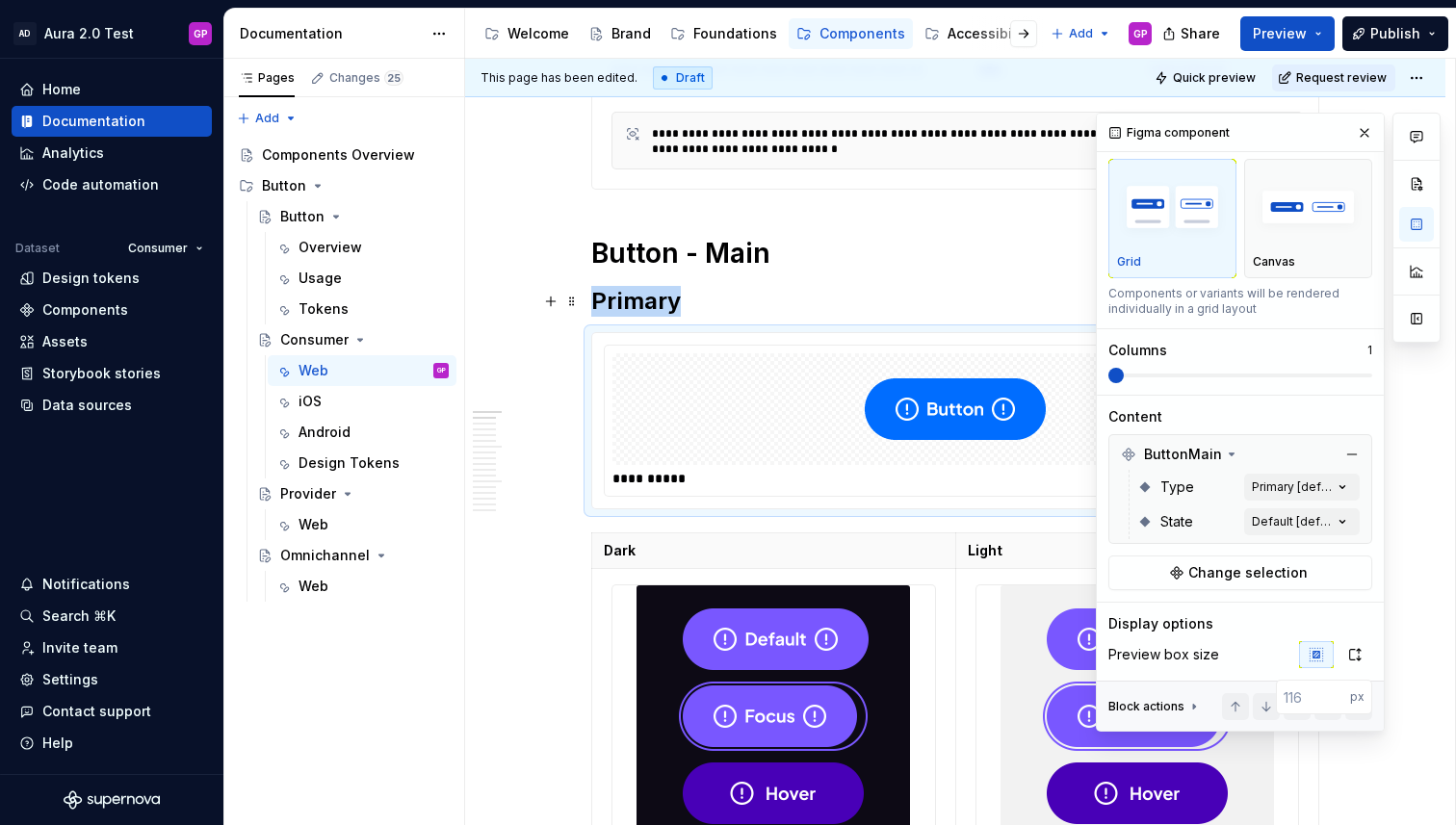
scroll to position [0, 0]
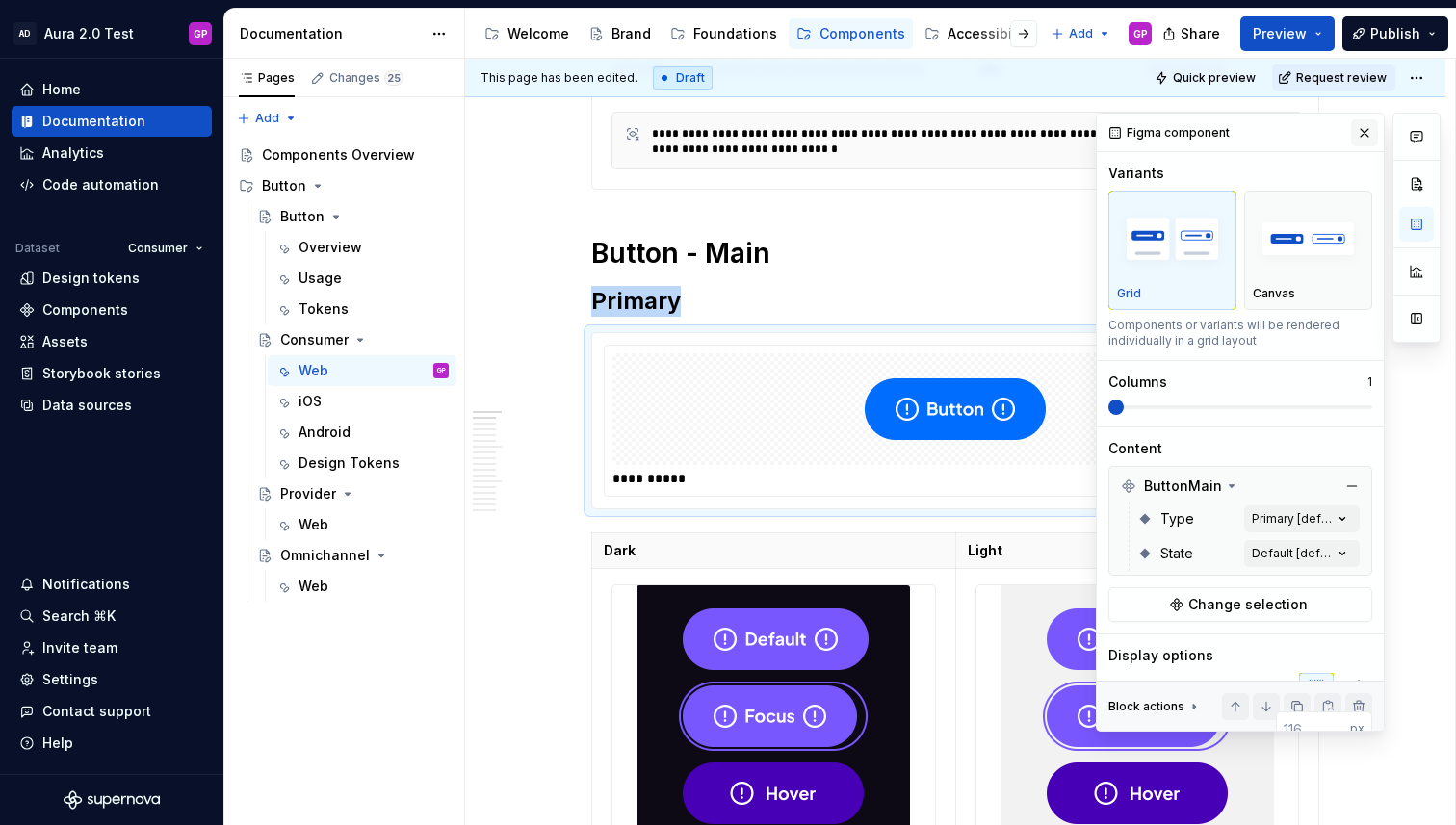
click at [1363, 137] on button "button" at bounding box center [1364, 133] width 27 height 27
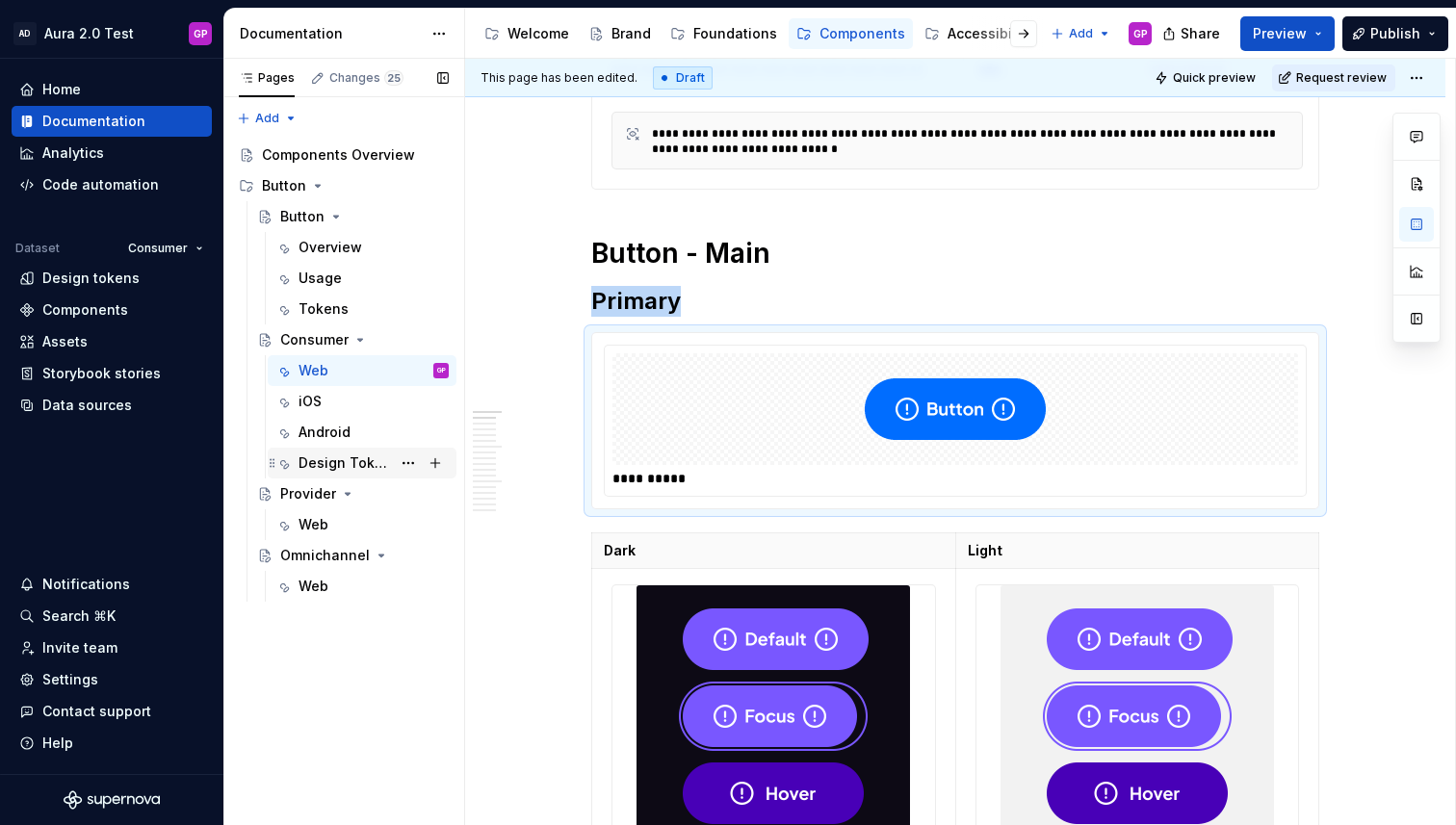
click at [324, 467] on div "Design Tokens" at bounding box center [344, 462] width 92 height 19
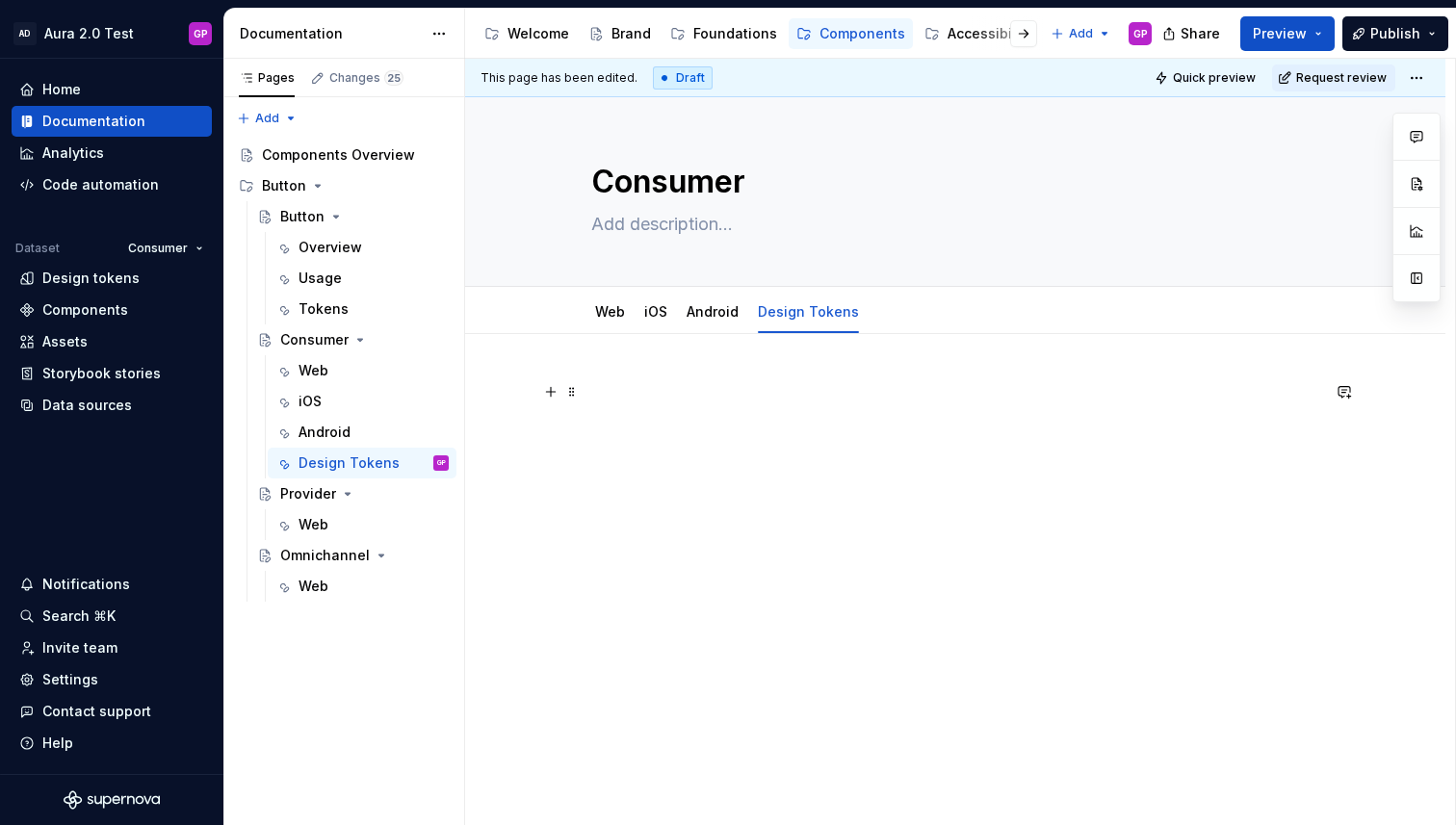
type textarea "*"
click at [644, 401] on p at bounding box center [956, 392] width 728 height 23
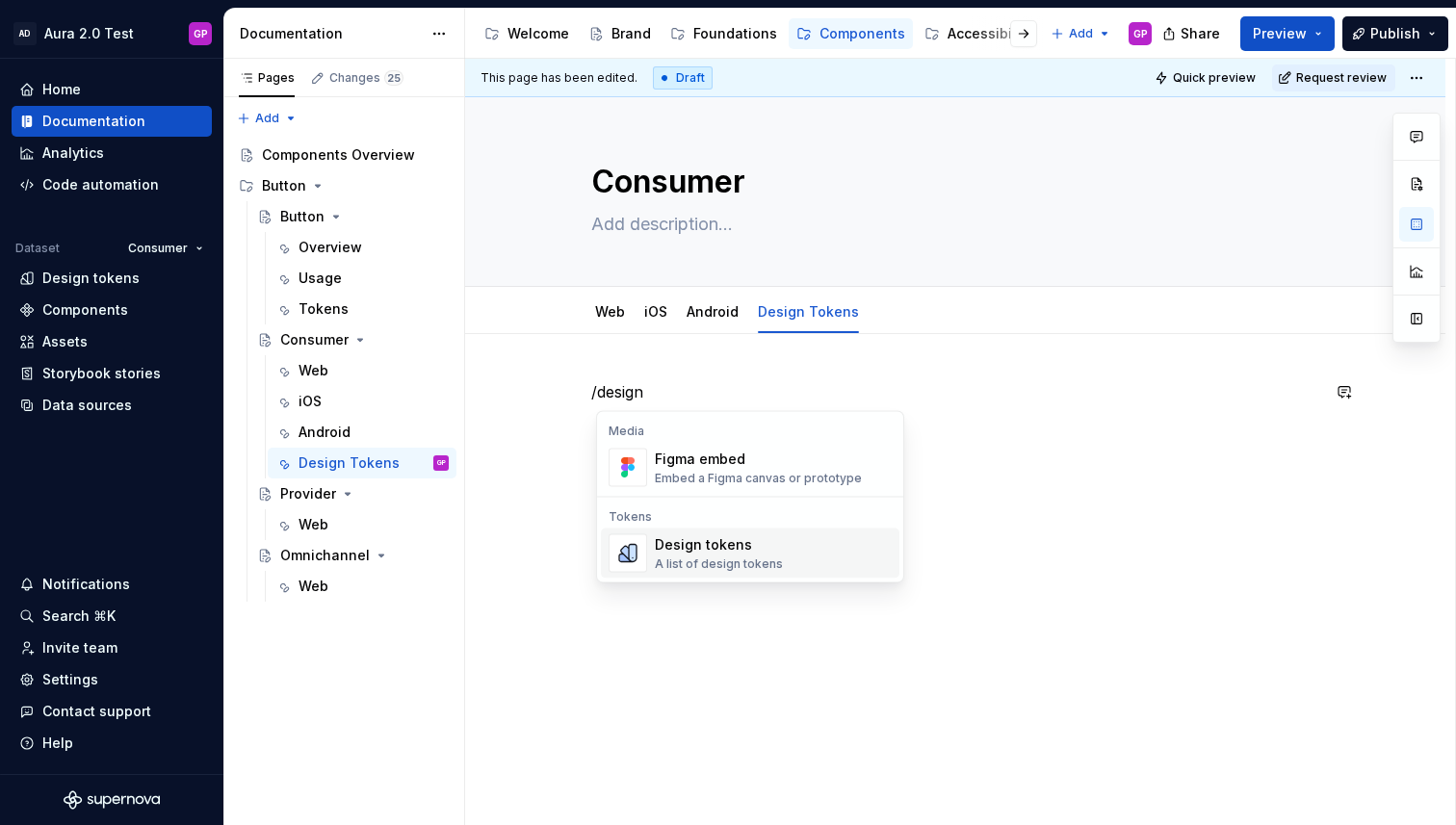
click at [705, 550] on div "Design tokens" at bounding box center [718, 544] width 128 height 19
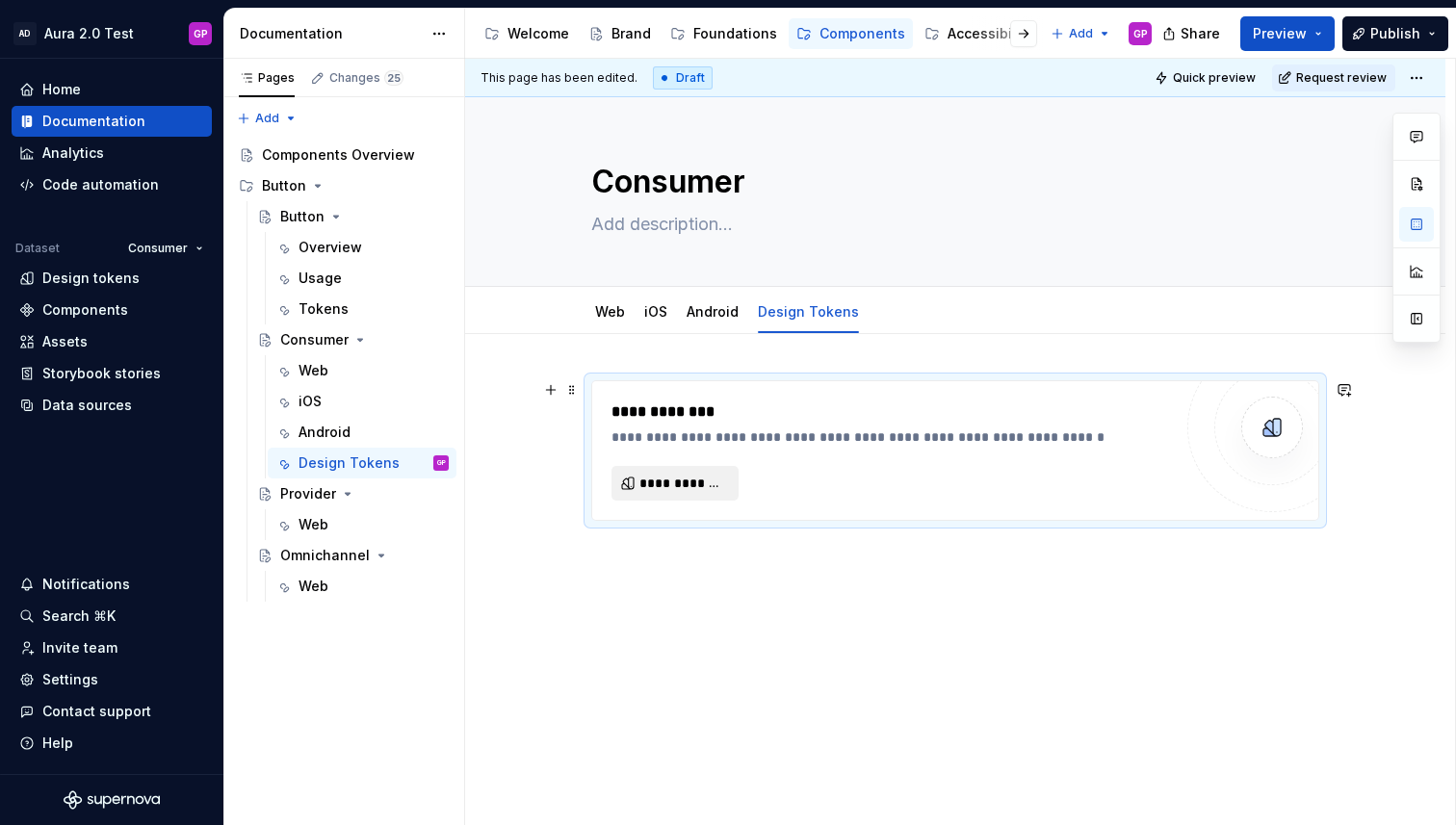
click at [687, 480] on span "**********" at bounding box center [682, 483] width 87 height 19
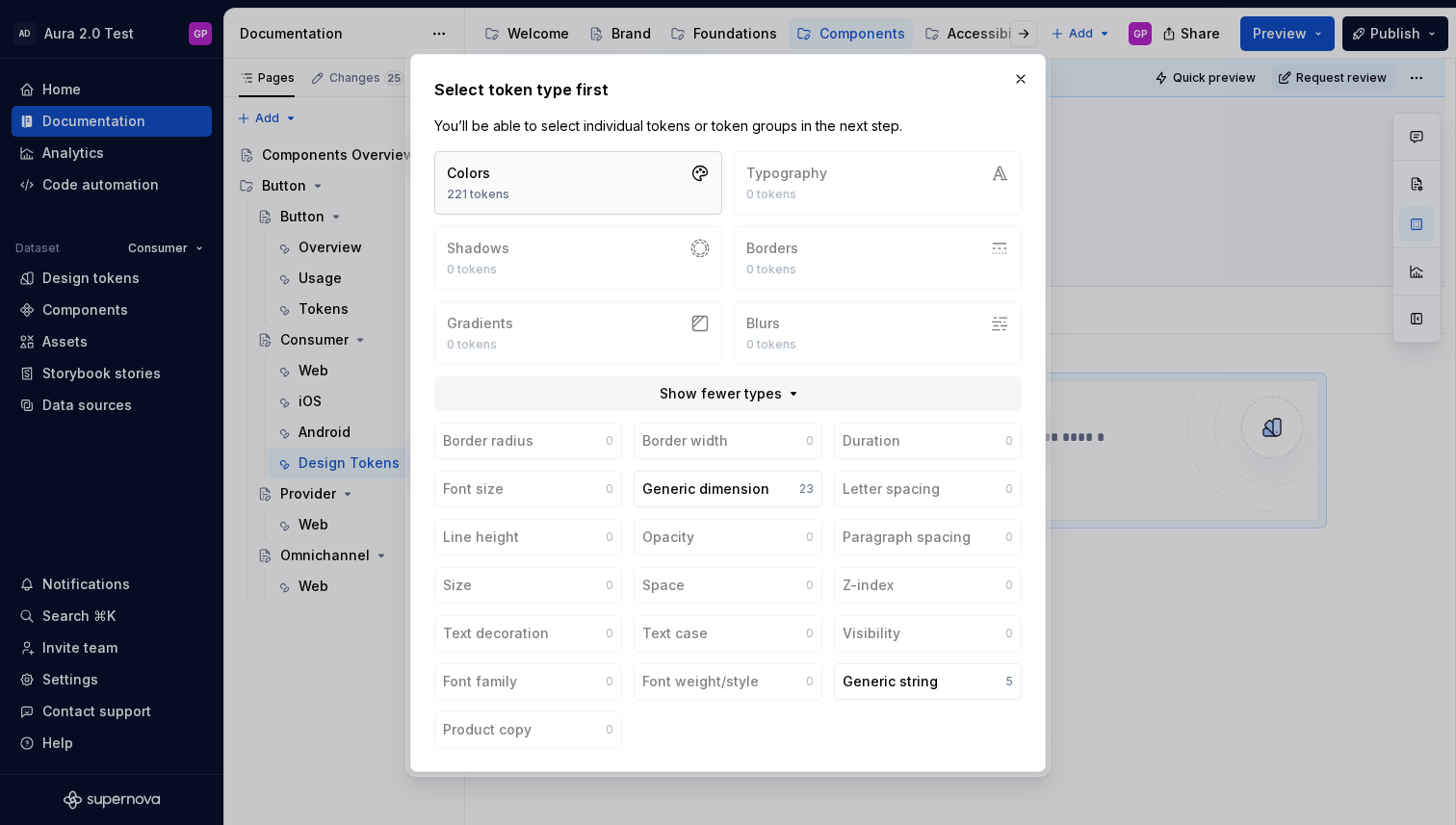
click at [609, 175] on button "Colors 221 tokens" at bounding box center [578, 183] width 288 height 63
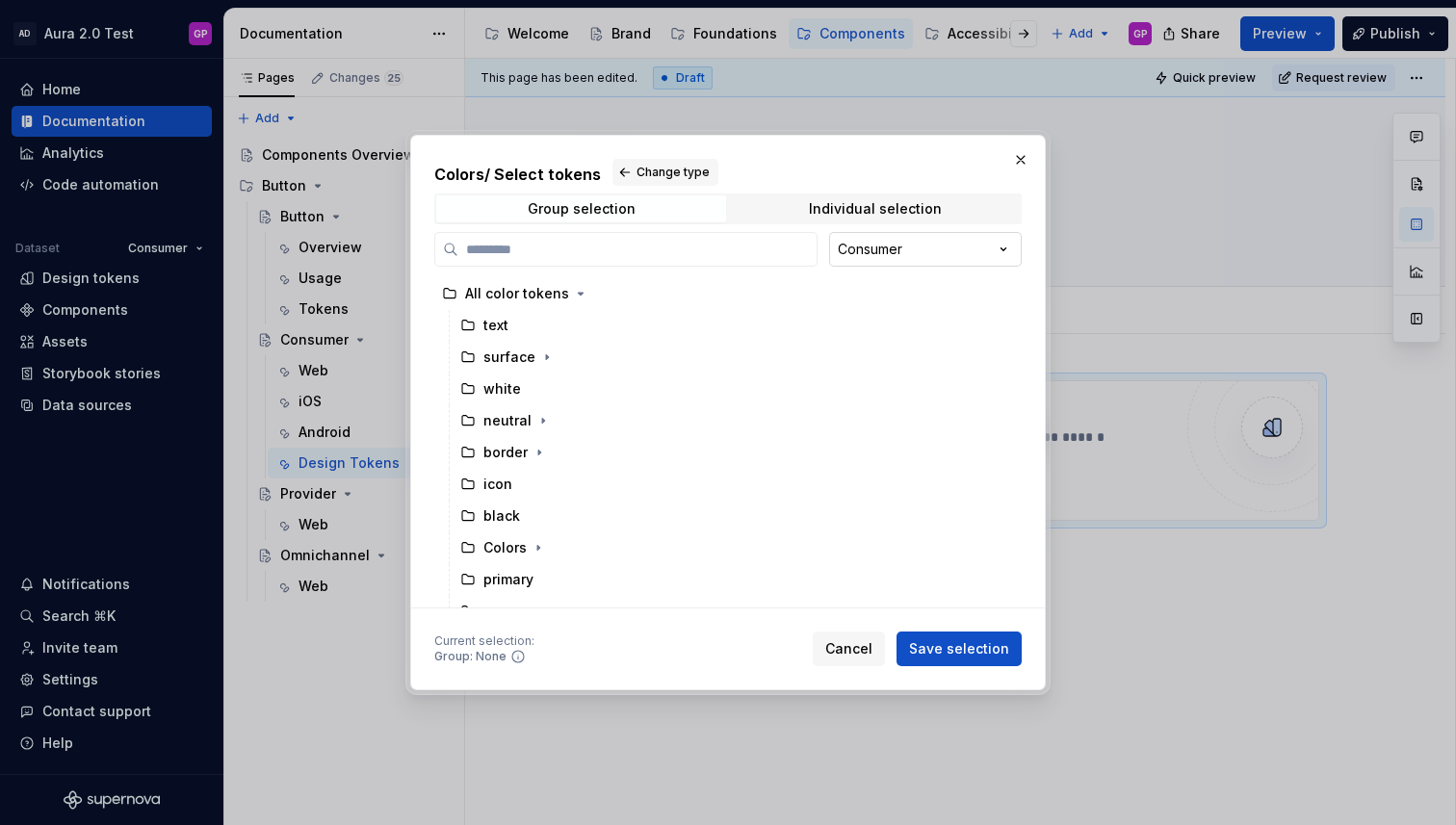
click at [1004, 246] on div "Colors / Select tokens Change type Group selection Individual selection Consume…" at bounding box center [728, 412] width 1456 height 825
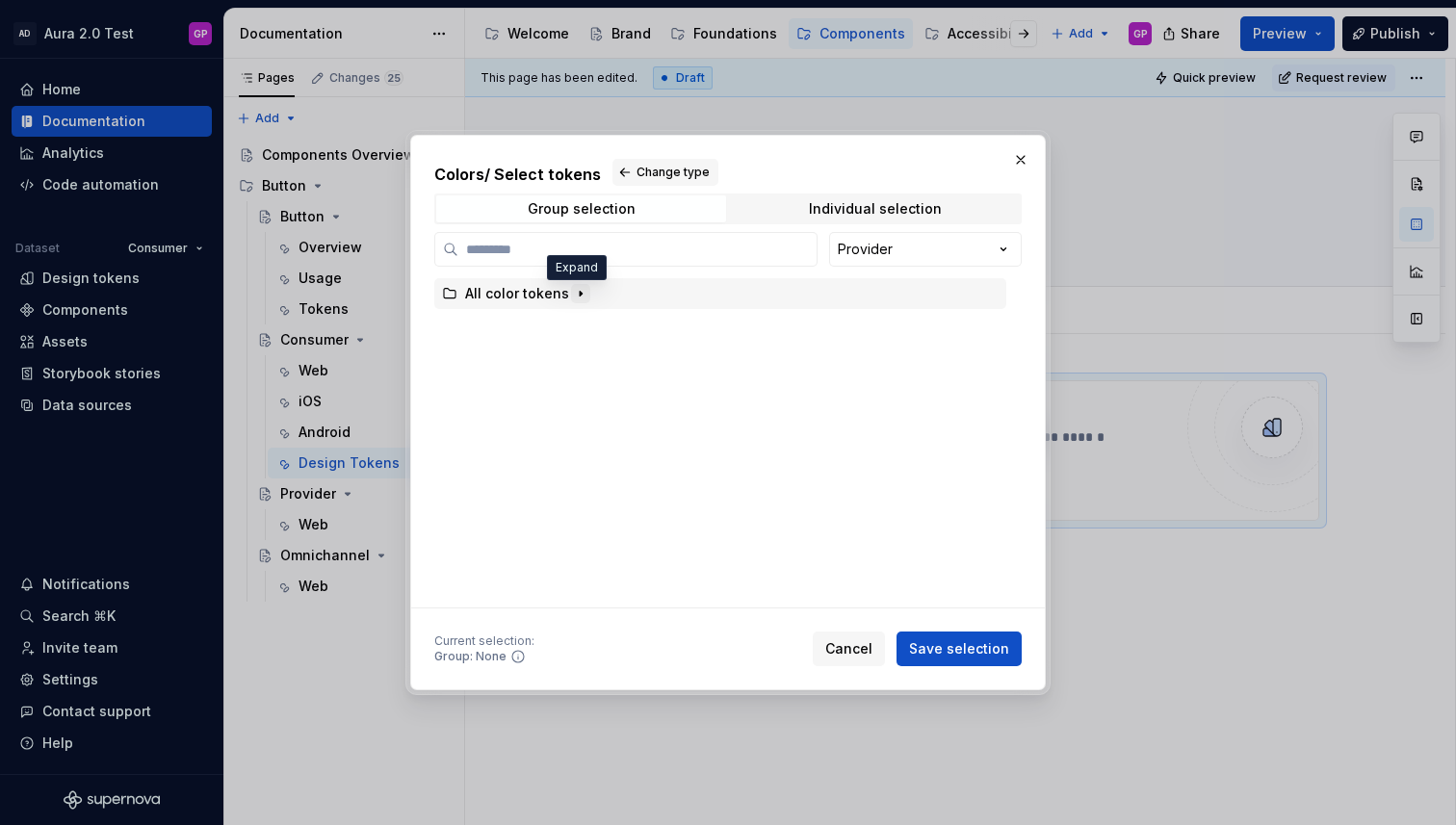
click at [577, 296] on icon "button" at bounding box center [581, 294] width 16 height 16
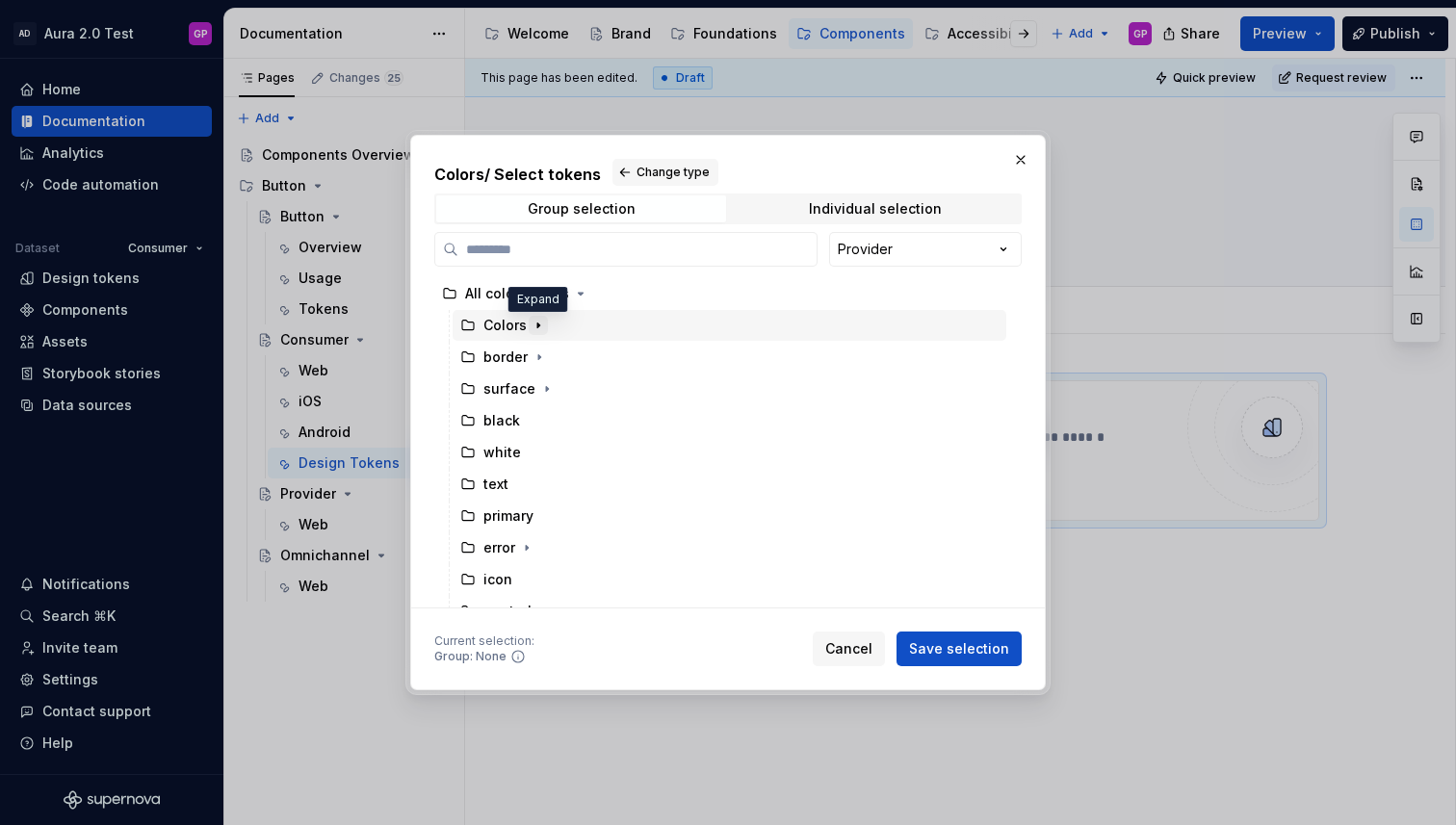
click at [537, 325] on icon "button" at bounding box center [538, 324] width 2 height 5
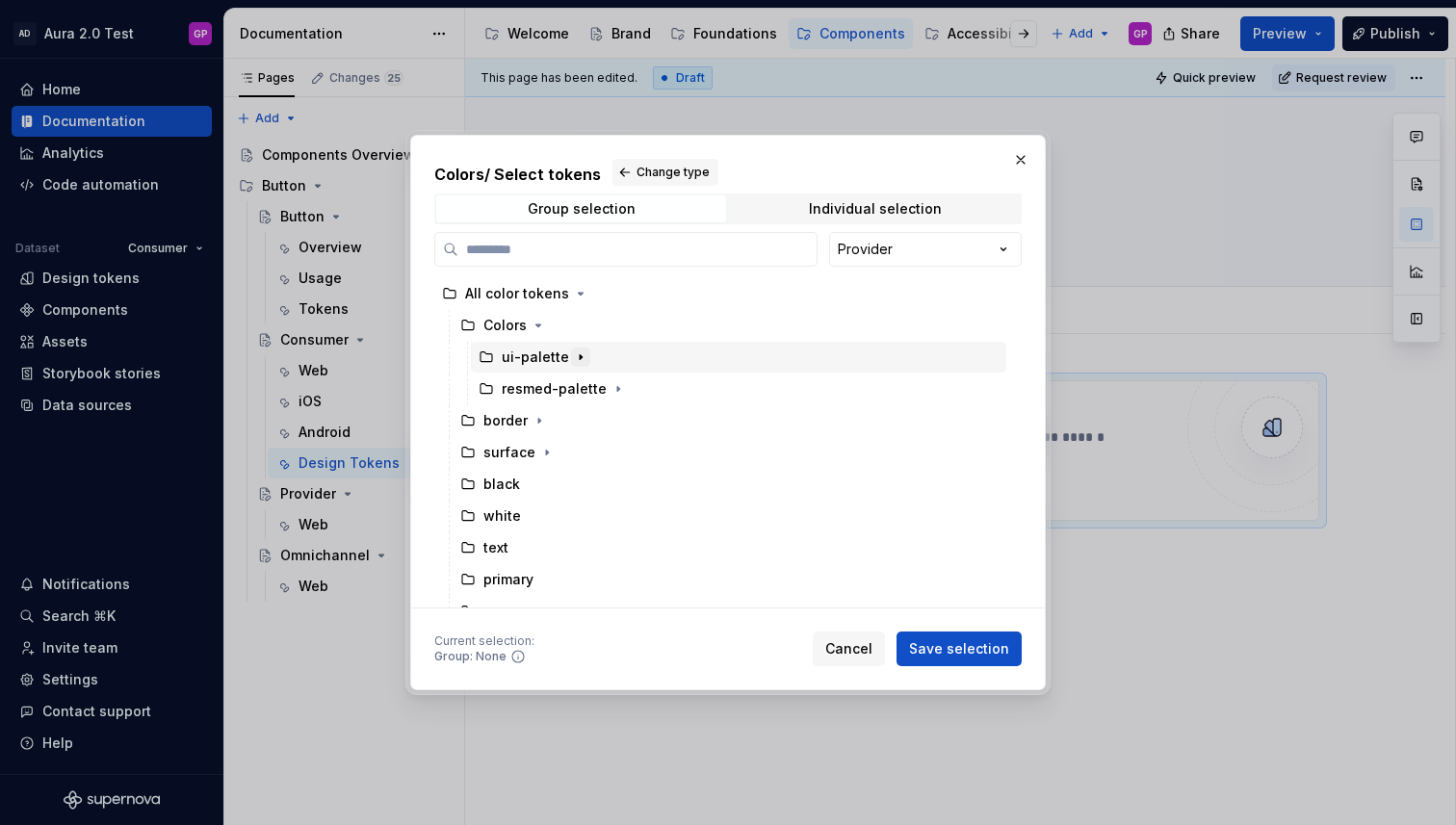
click at [580, 359] on icon "button" at bounding box center [581, 356] width 2 height 5
click at [574, 359] on icon "button" at bounding box center [581, 357] width 16 height 16
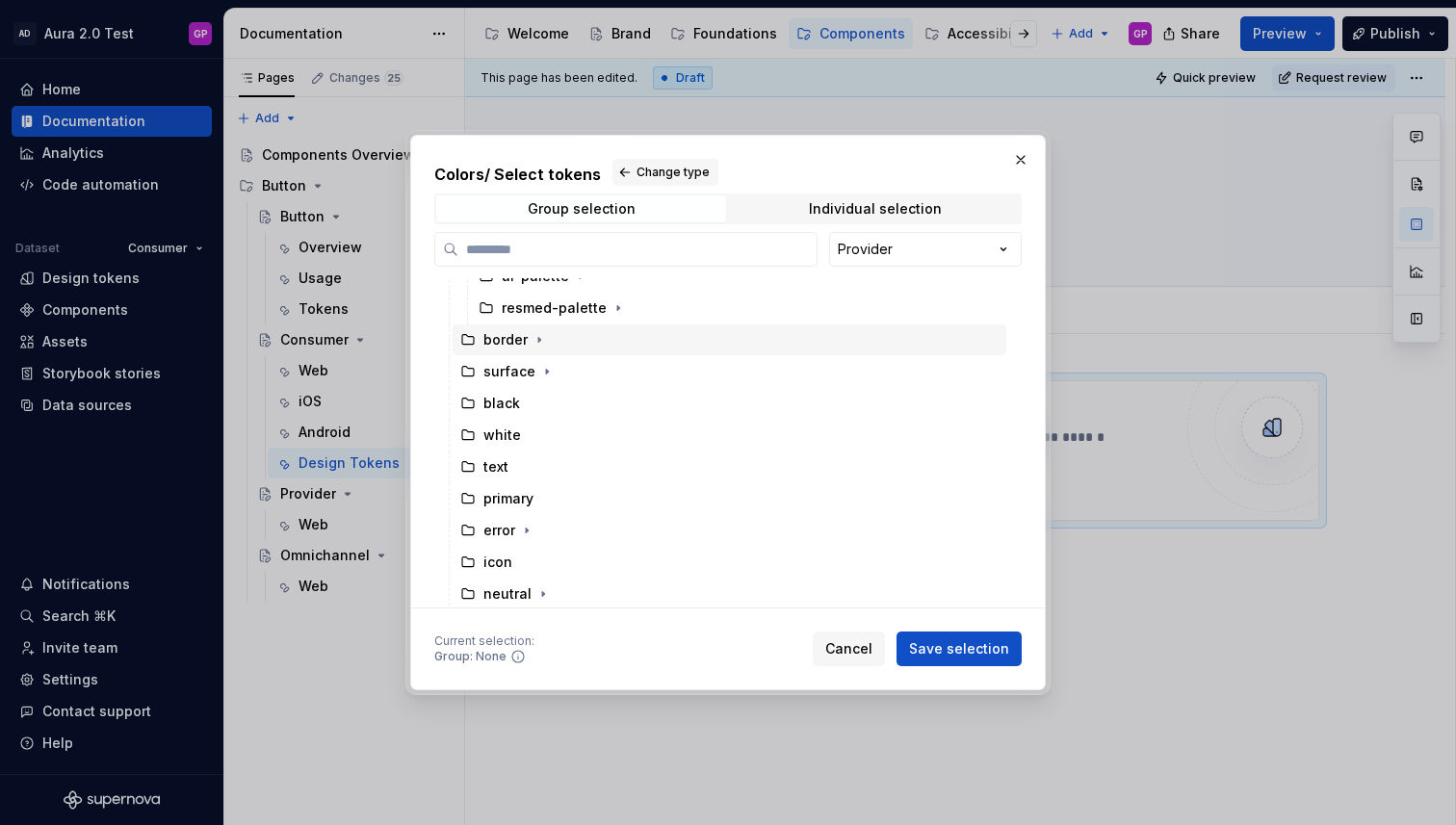
scroll to position [83, 0]
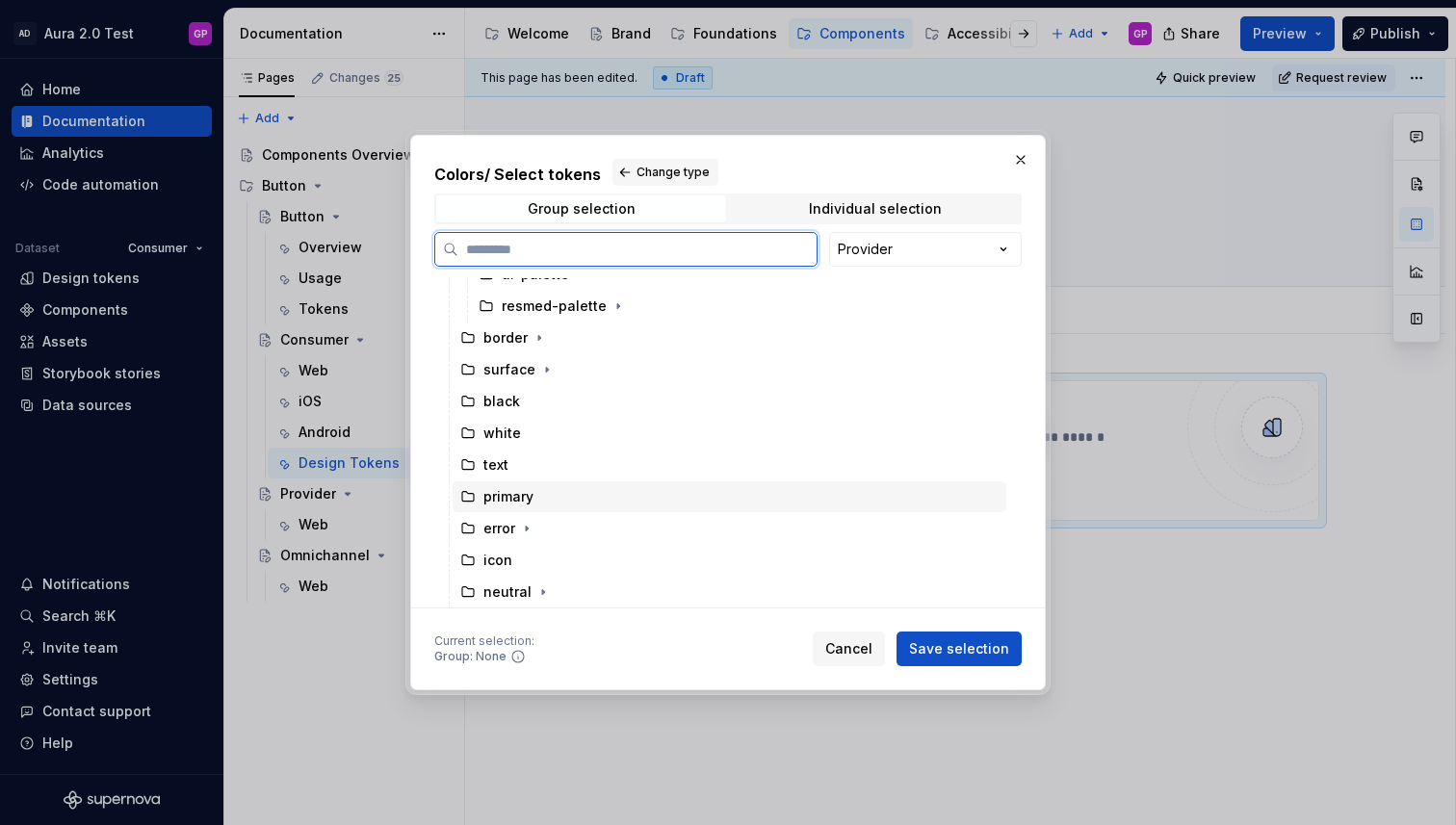
click at [464, 500] on icon at bounding box center [468, 498] width 16 height 16
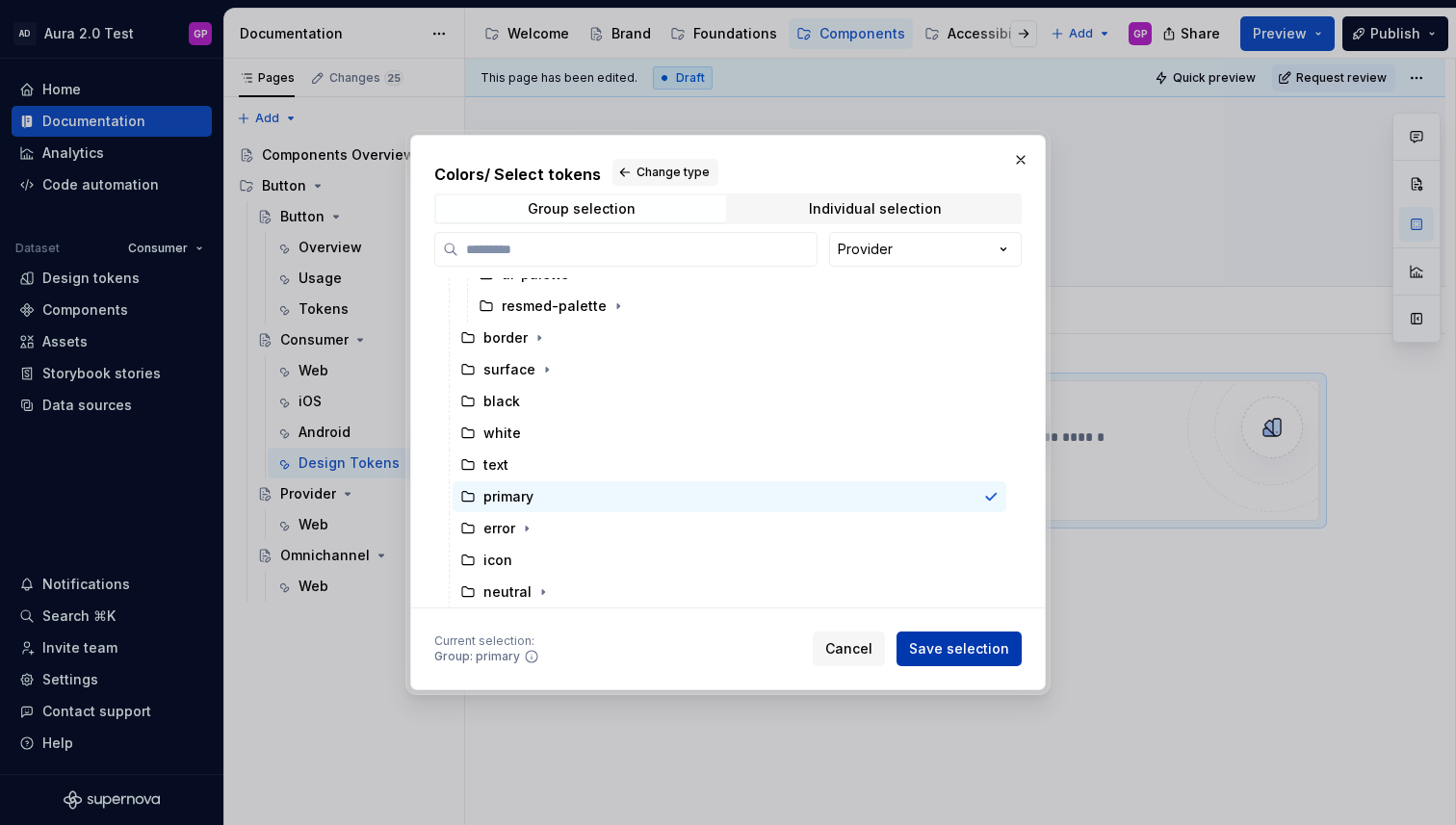
click at [949, 651] on span "Save selection" at bounding box center [958, 648] width 100 height 19
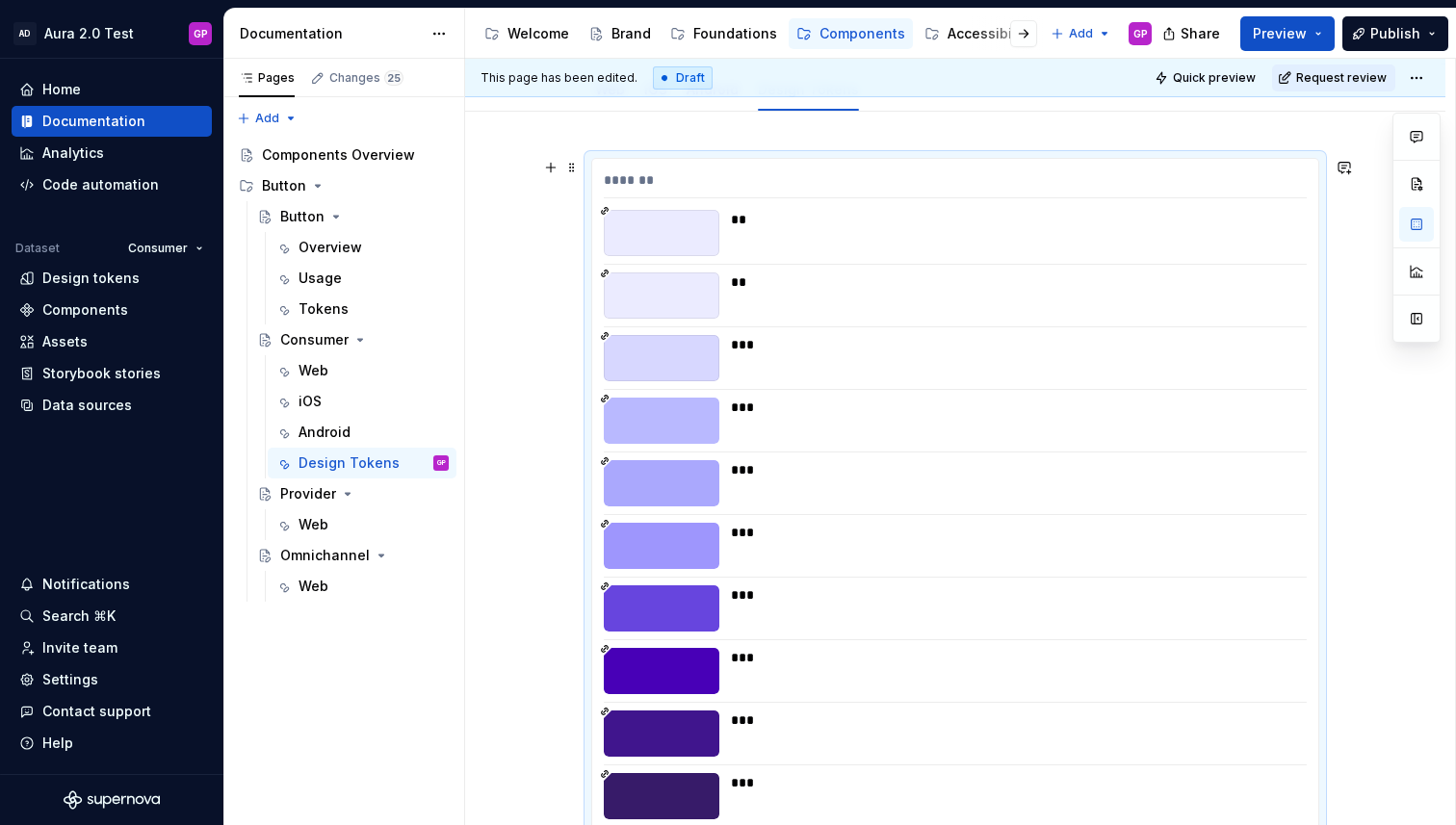
scroll to position [213, 0]
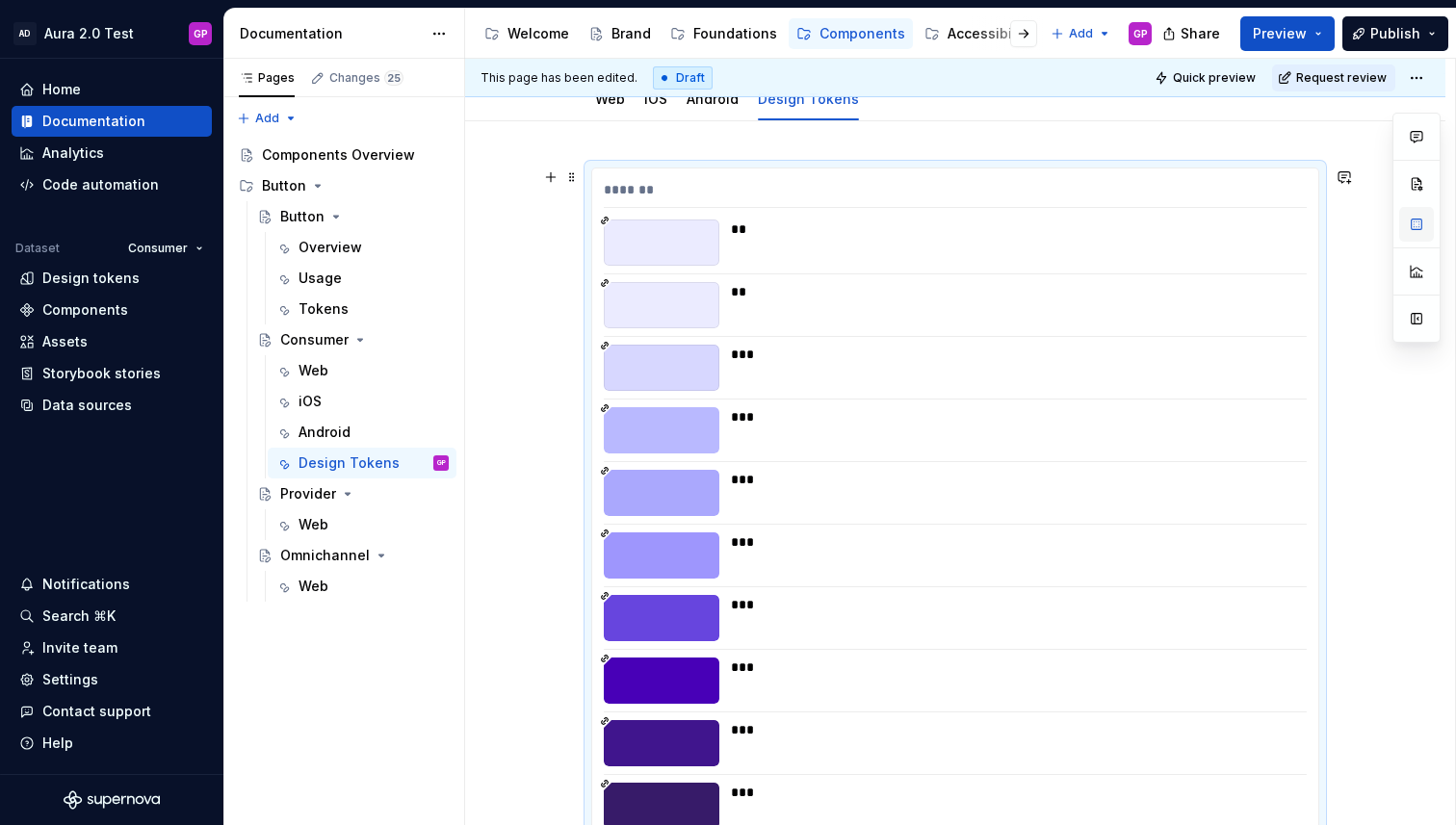
click at [1412, 229] on button "button" at bounding box center [1415, 224] width 35 height 35
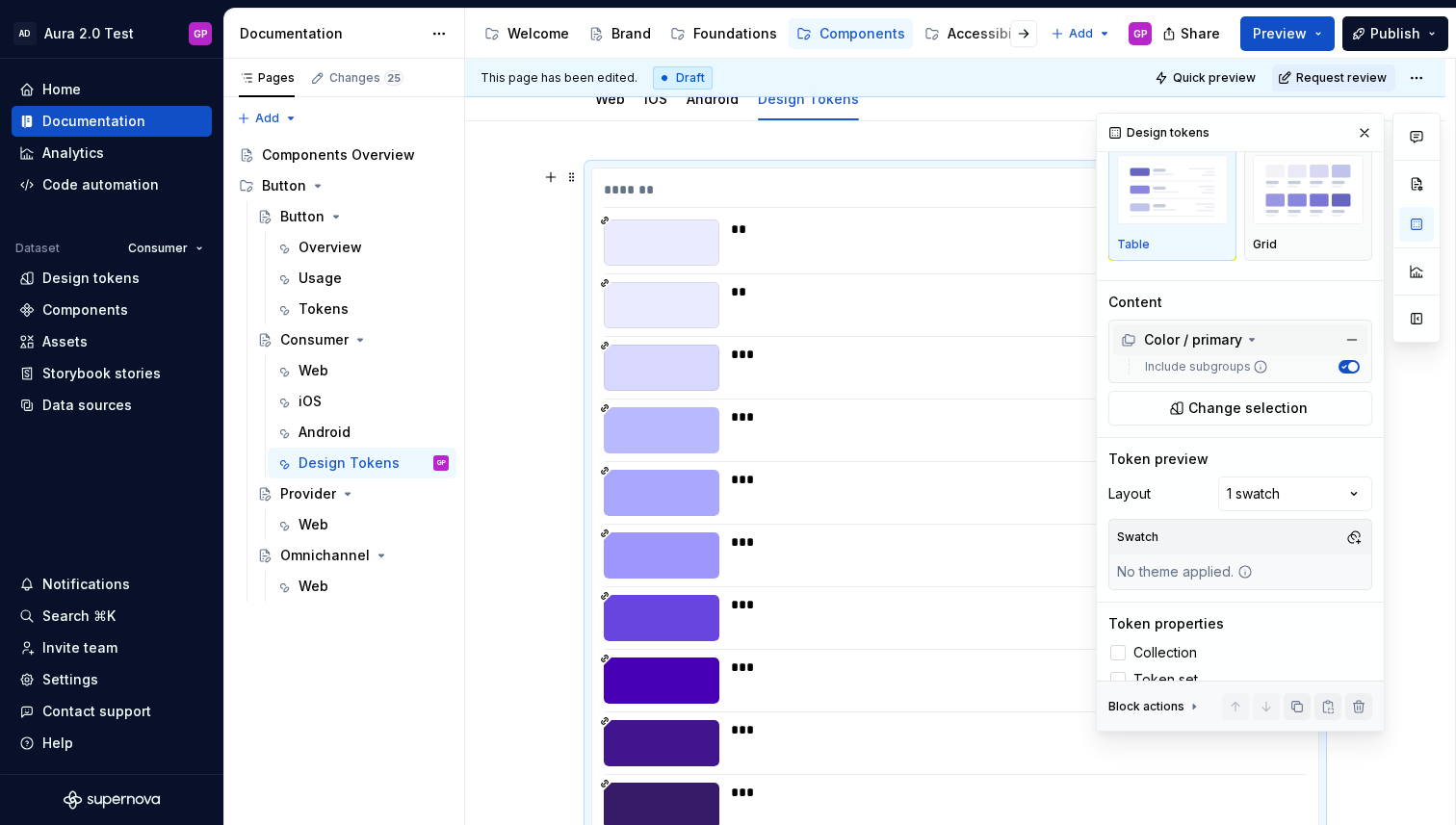
scroll to position [71, 0]
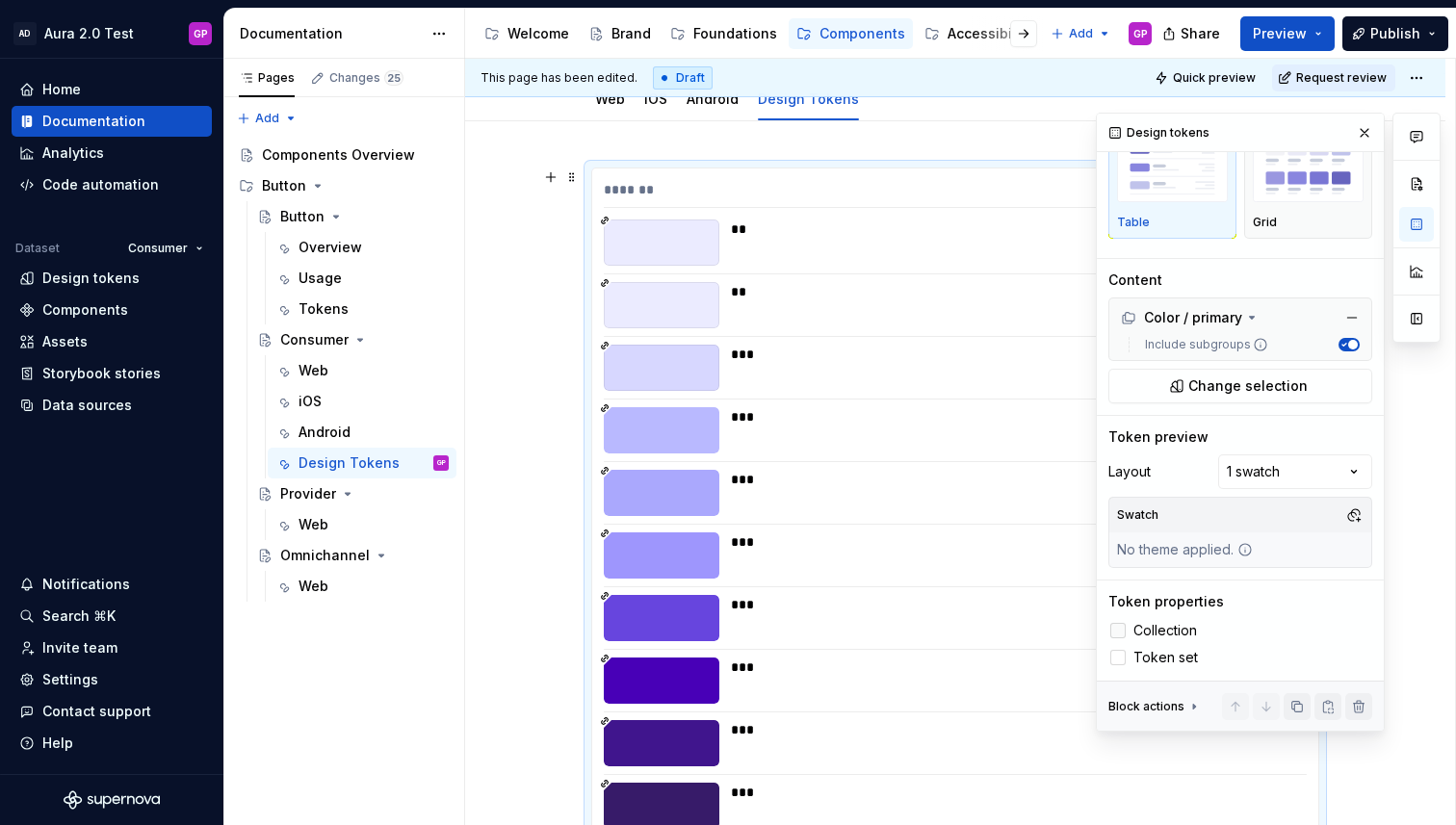
click at [1118, 630] on div at bounding box center [1118, 631] width 16 height 16
click at [1116, 661] on div at bounding box center [1118, 658] width 16 height 16
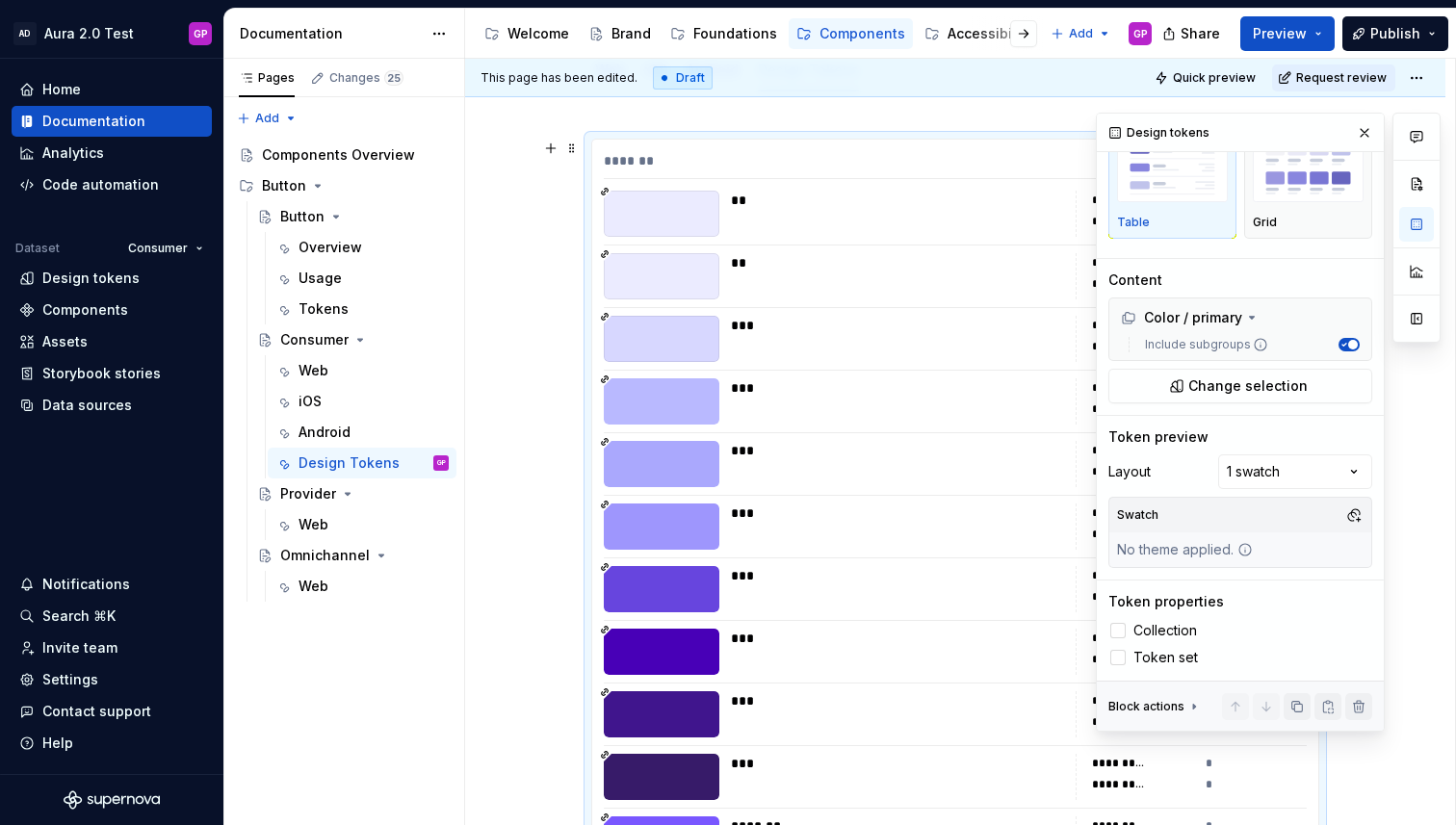
scroll to position [242, 0]
click at [1207, 390] on span "Change selection" at bounding box center [1247, 386] width 120 height 19
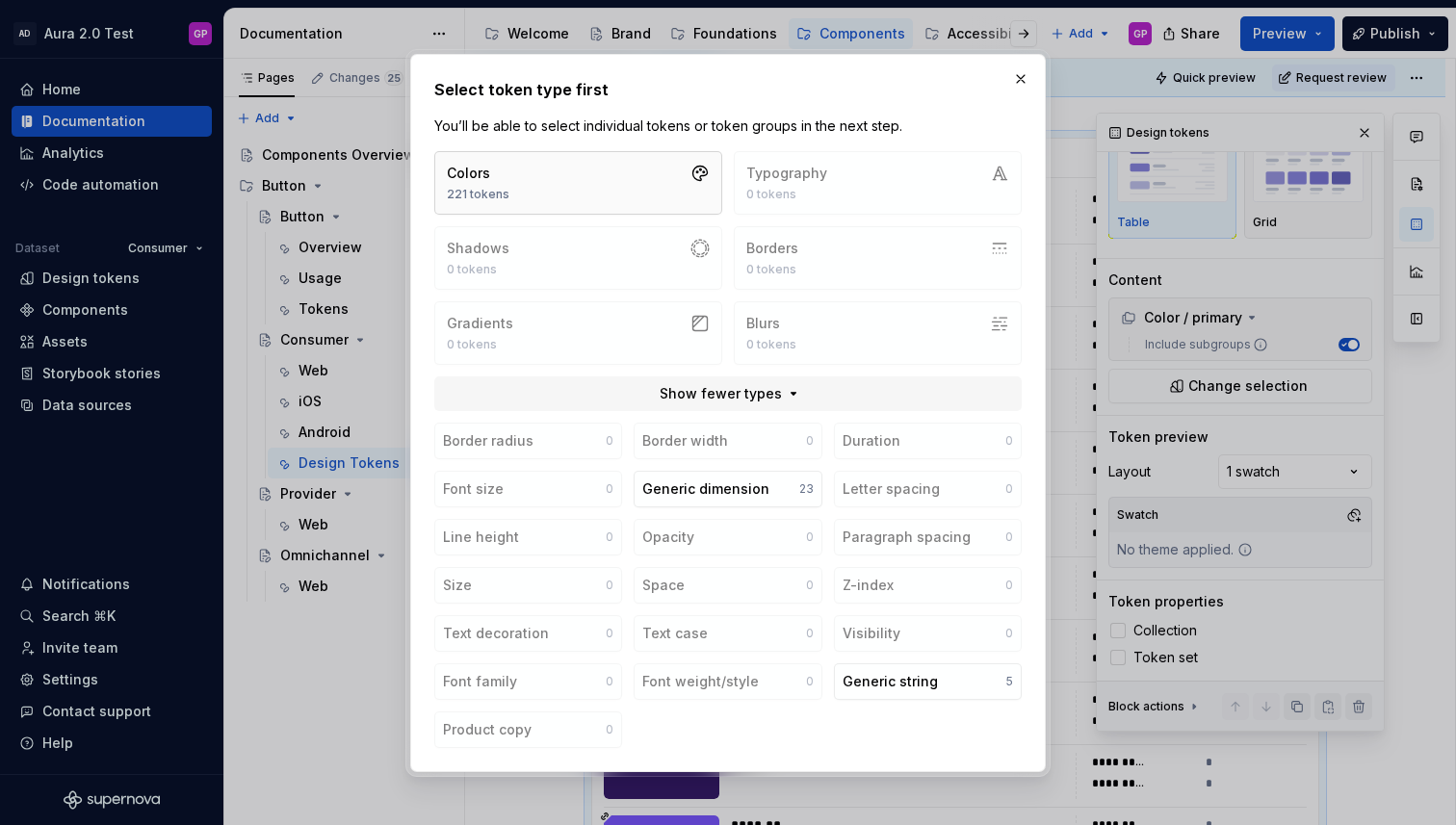
click at [562, 185] on button "Colors 221 tokens" at bounding box center [578, 183] width 288 height 63
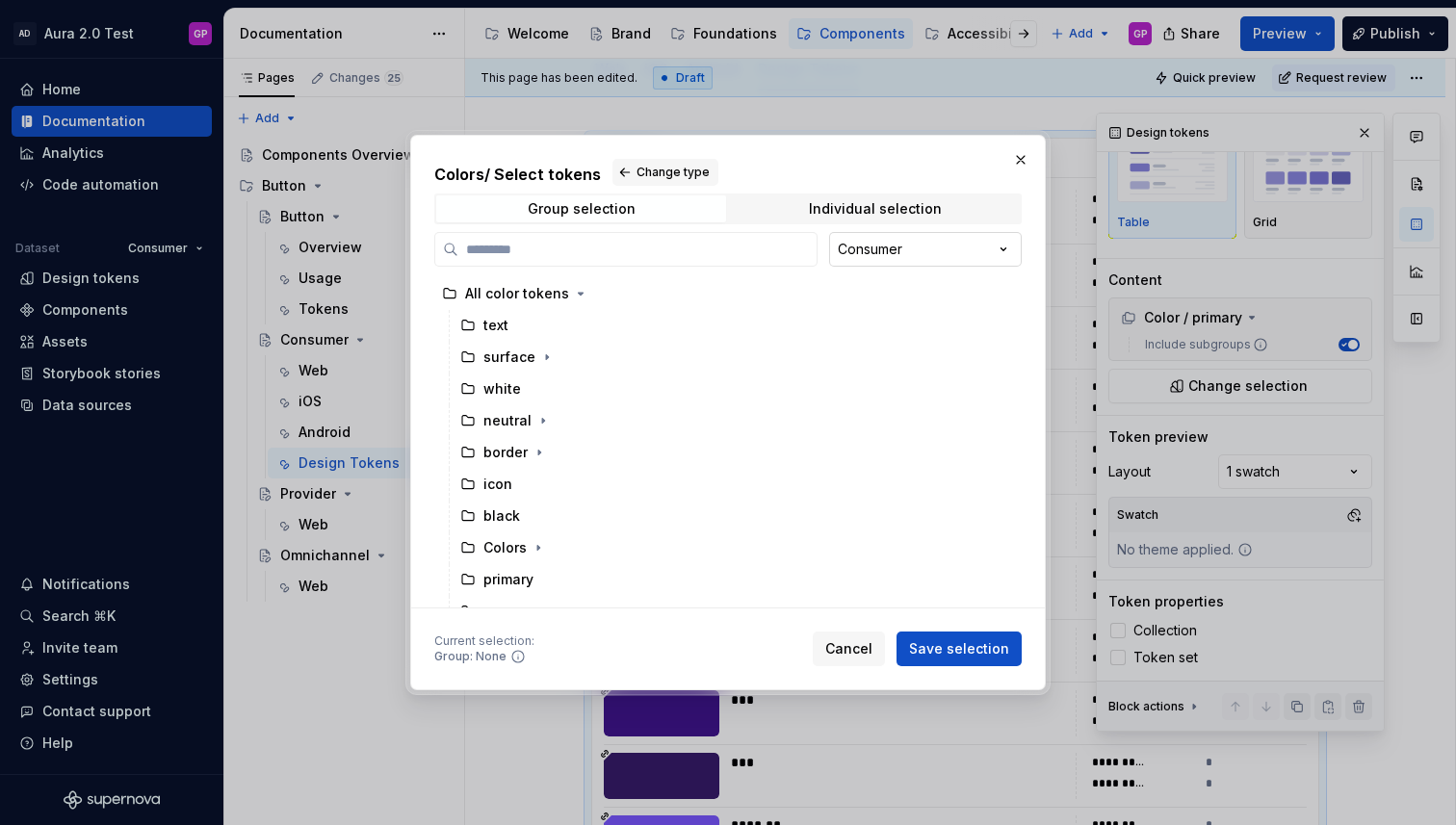
click at [927, 240] on div "Colors / Select tokens Change type Group selection Individual selection Consume…" at bounding box center [728, 412] width 1456 height 825
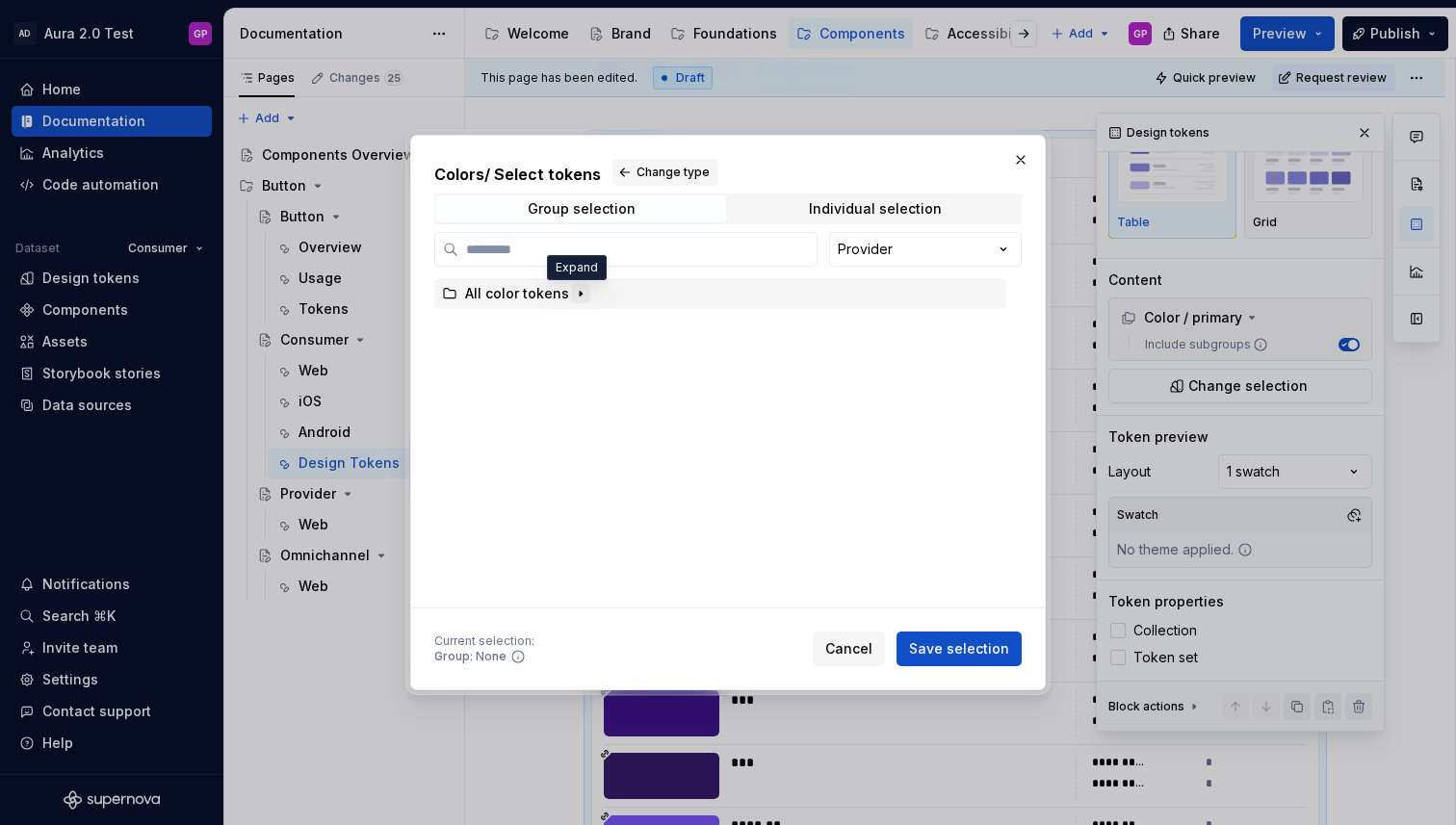
click at [573, 298] on icon "button" at bounding box center [581, 294] width 16 height 16
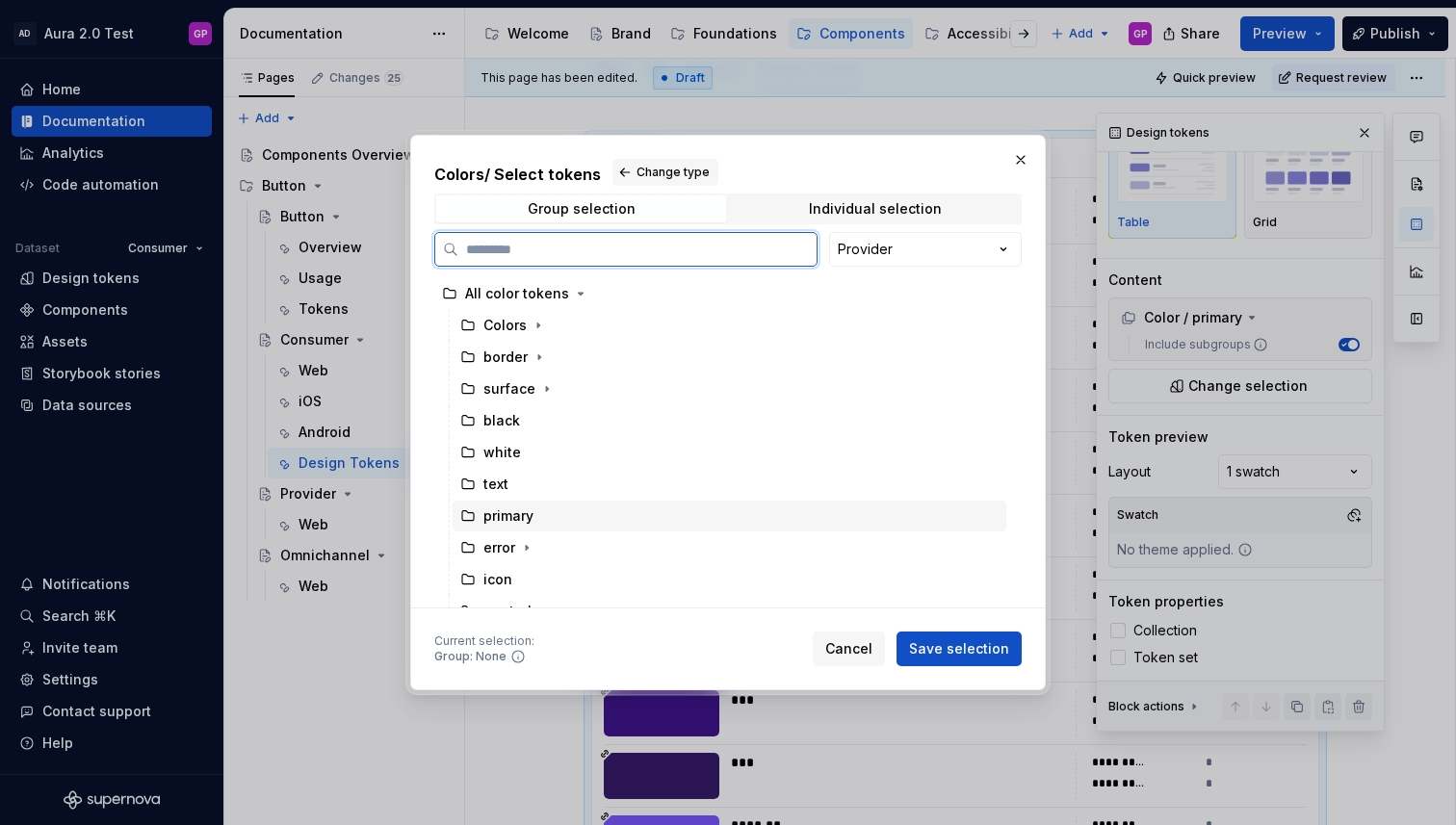
click at [508, 511] on div "primary" at bounding box center [508, 515] width 50 height 19
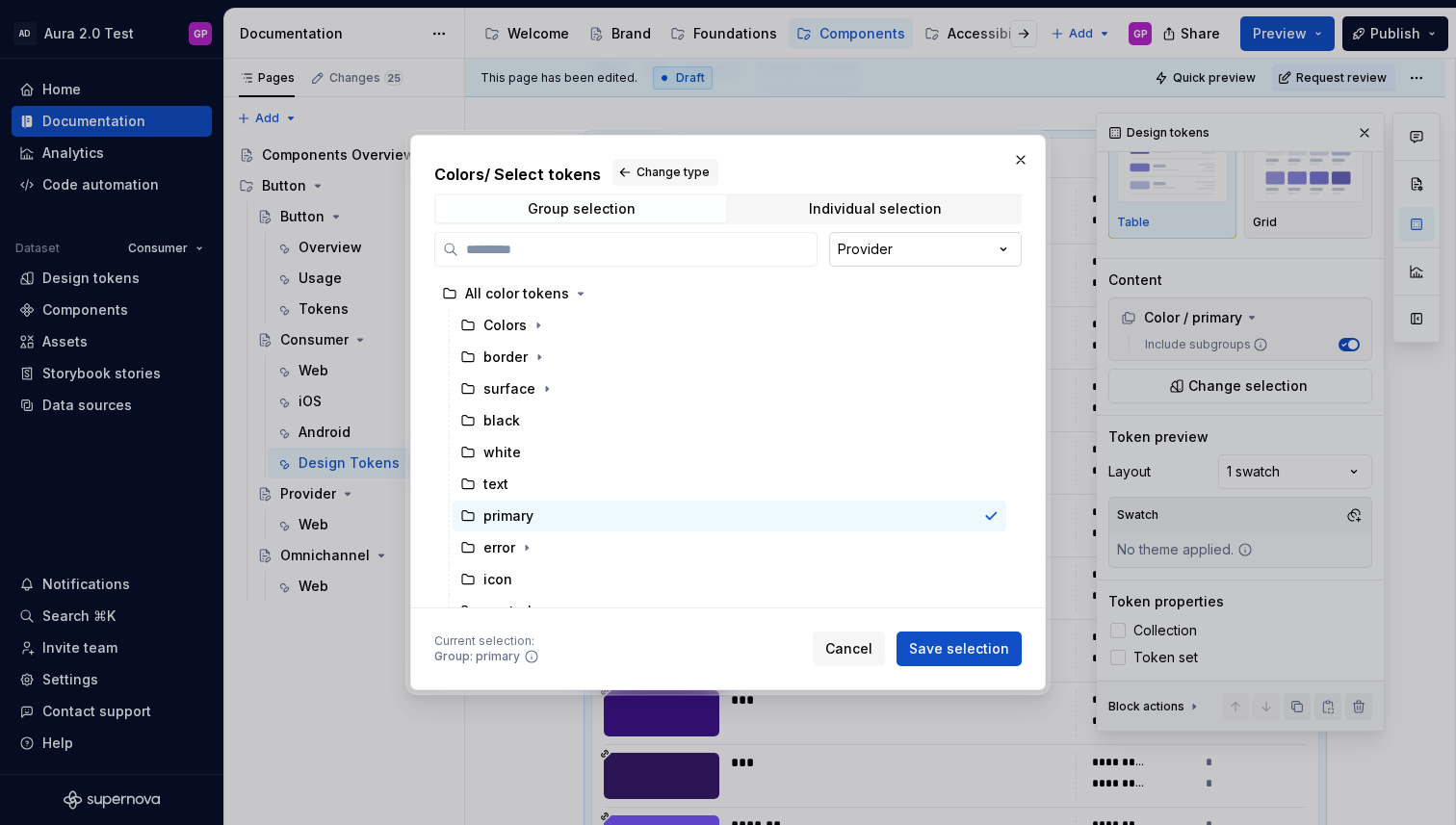
click at [993, 248] on div "Colors / Select tokens Change type Group selection Individual selection Provide…" at bounding box center [728, 412] width 1456 height 825
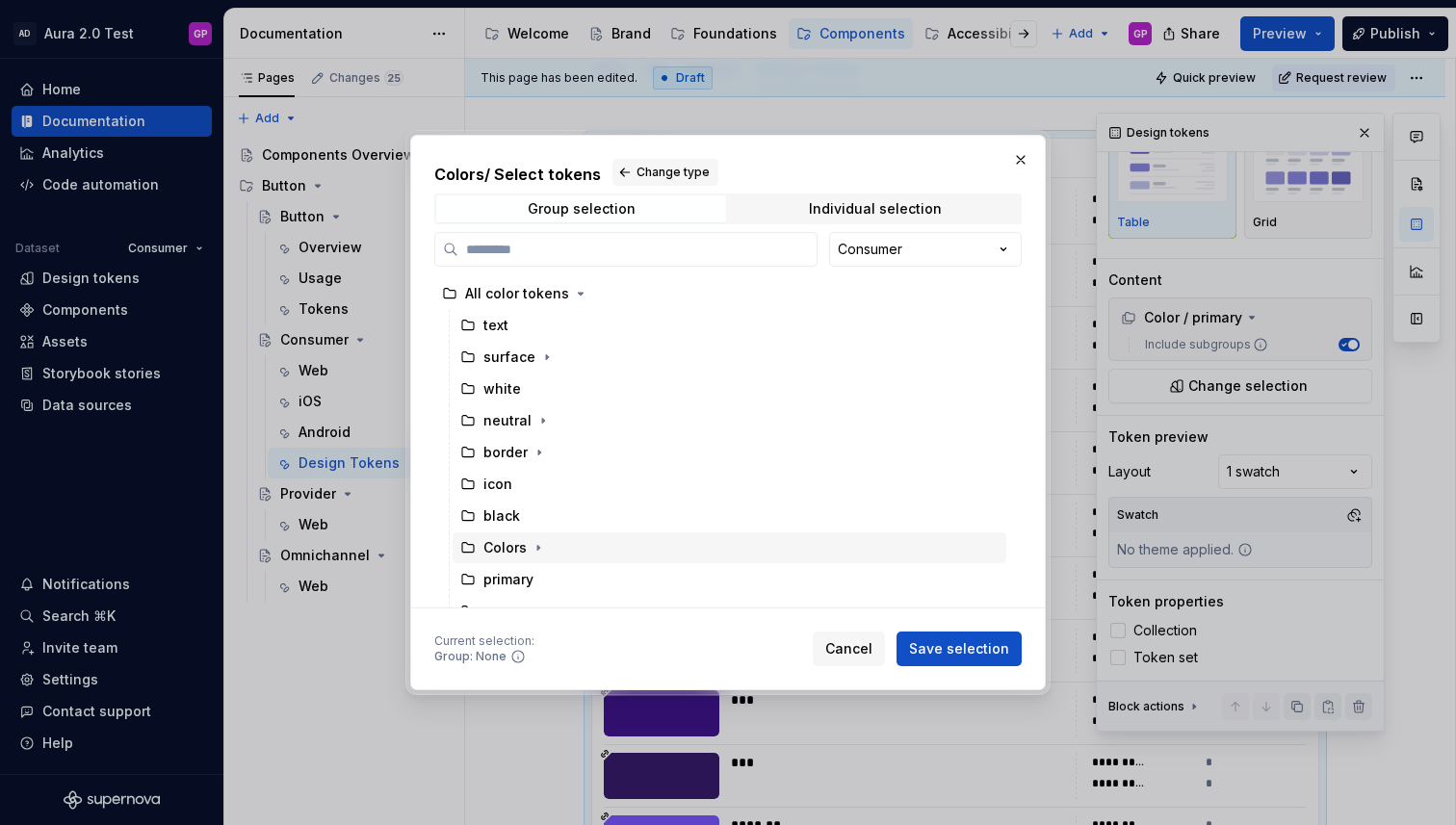
scroll to position [19, 0]
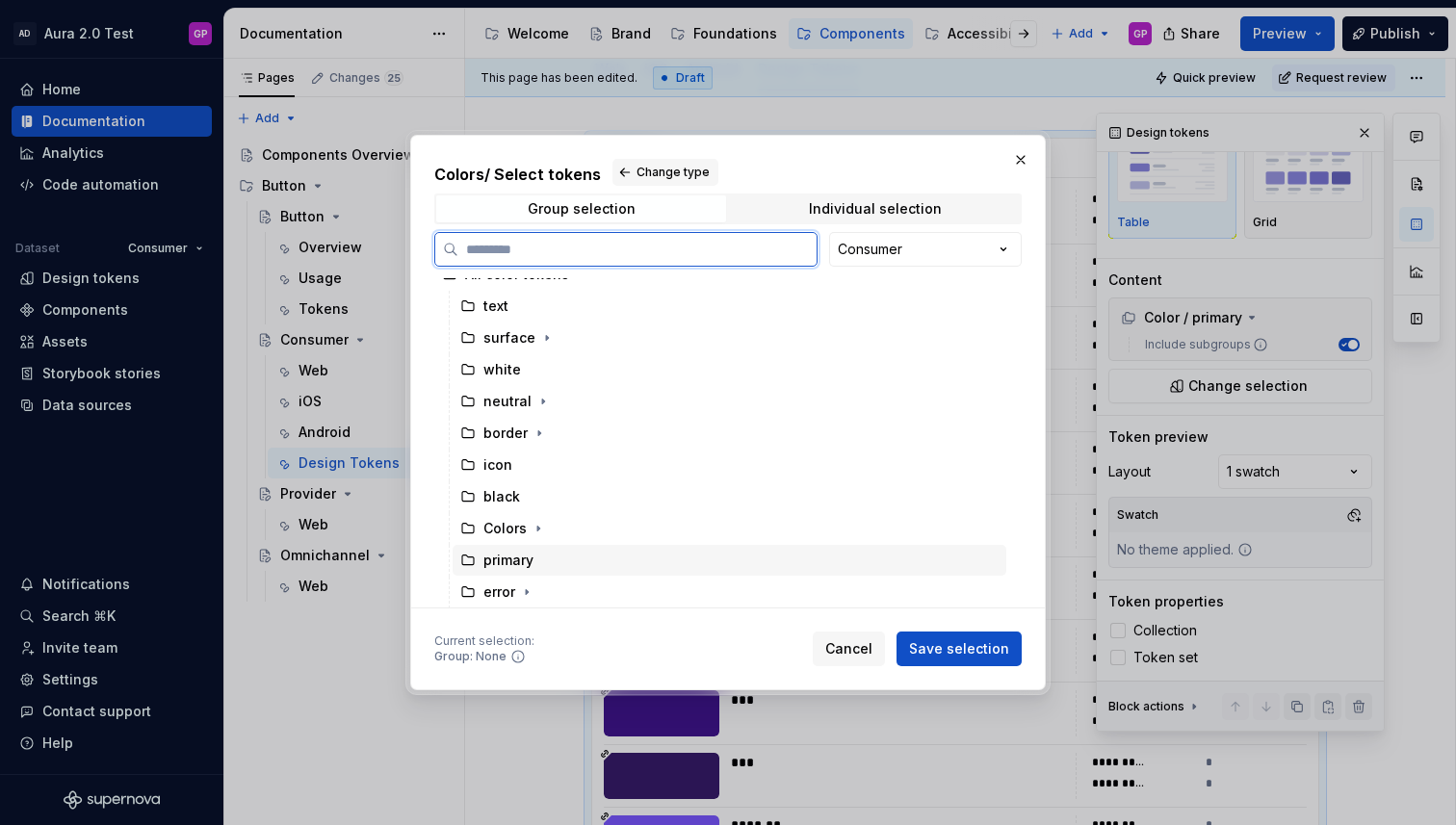
click at [505, 561] on div "primary" at bounding box center [508, 560] width 50 height 19
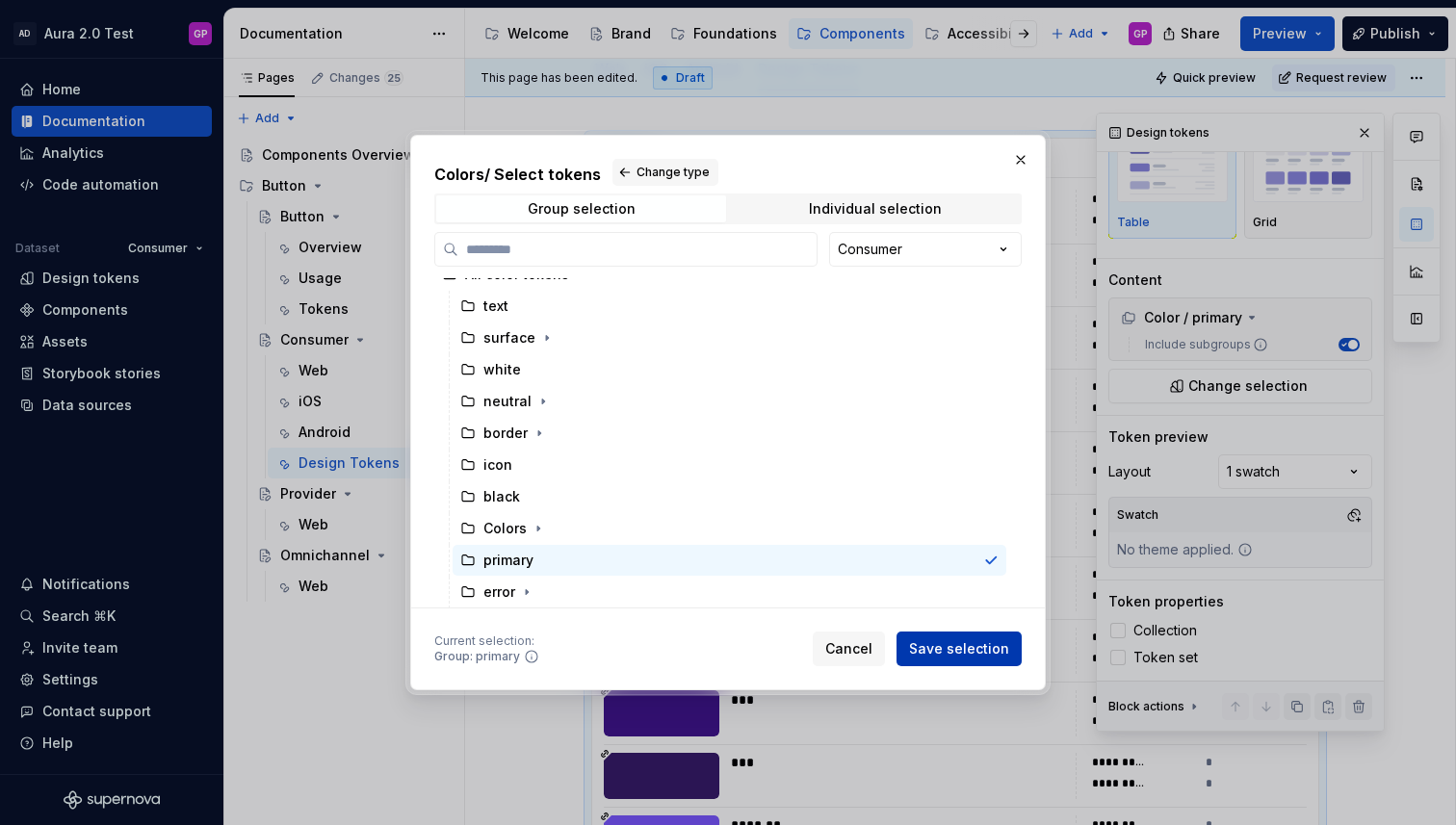
click at [944, 645] on span "Save selection" at bounding box center [958, 648] width 100 height 19
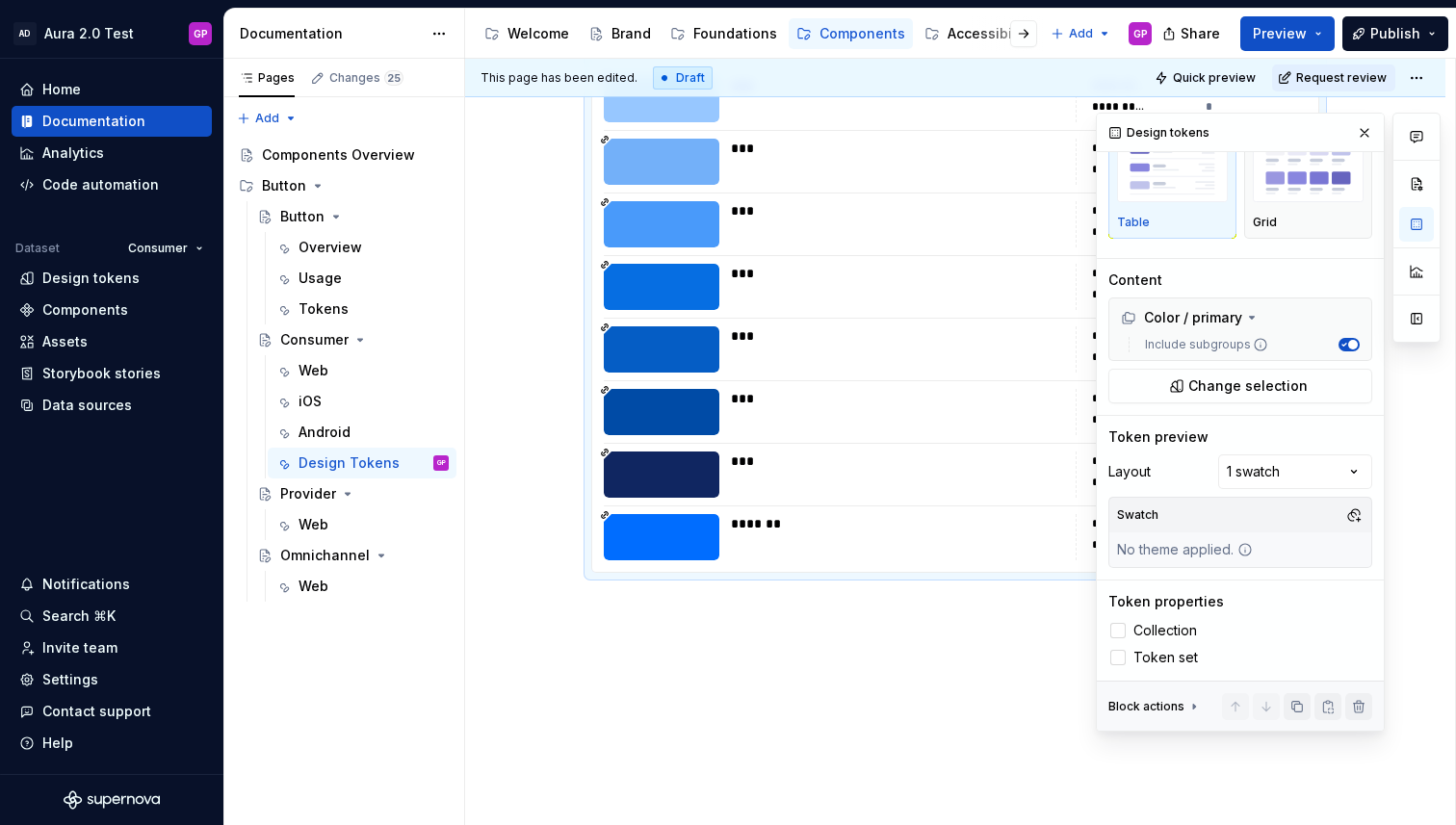
scroll to position [562, 0]
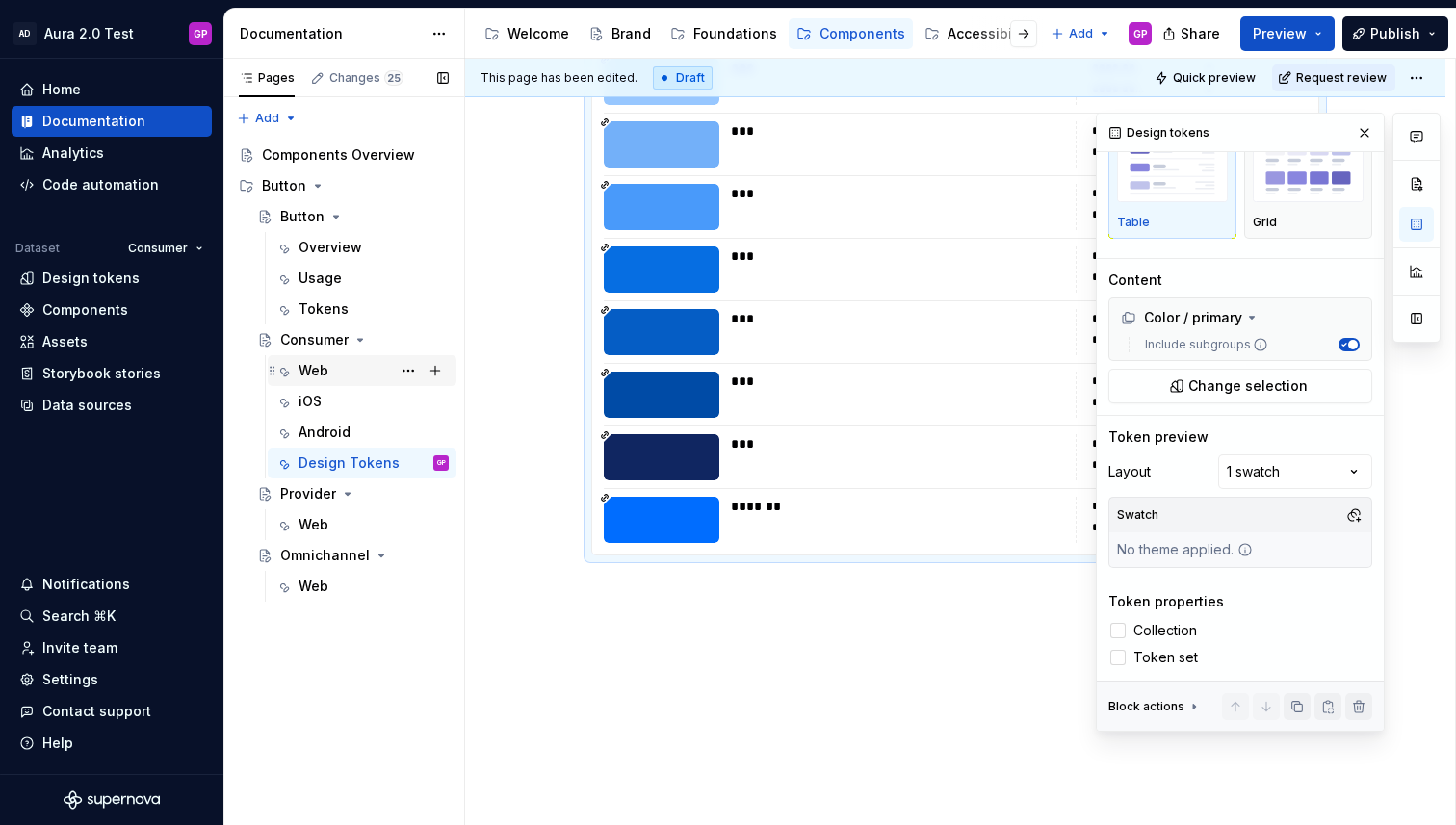
click at [309, 367] on div "Web" at bounding box center [314, 370] width 30 height 19
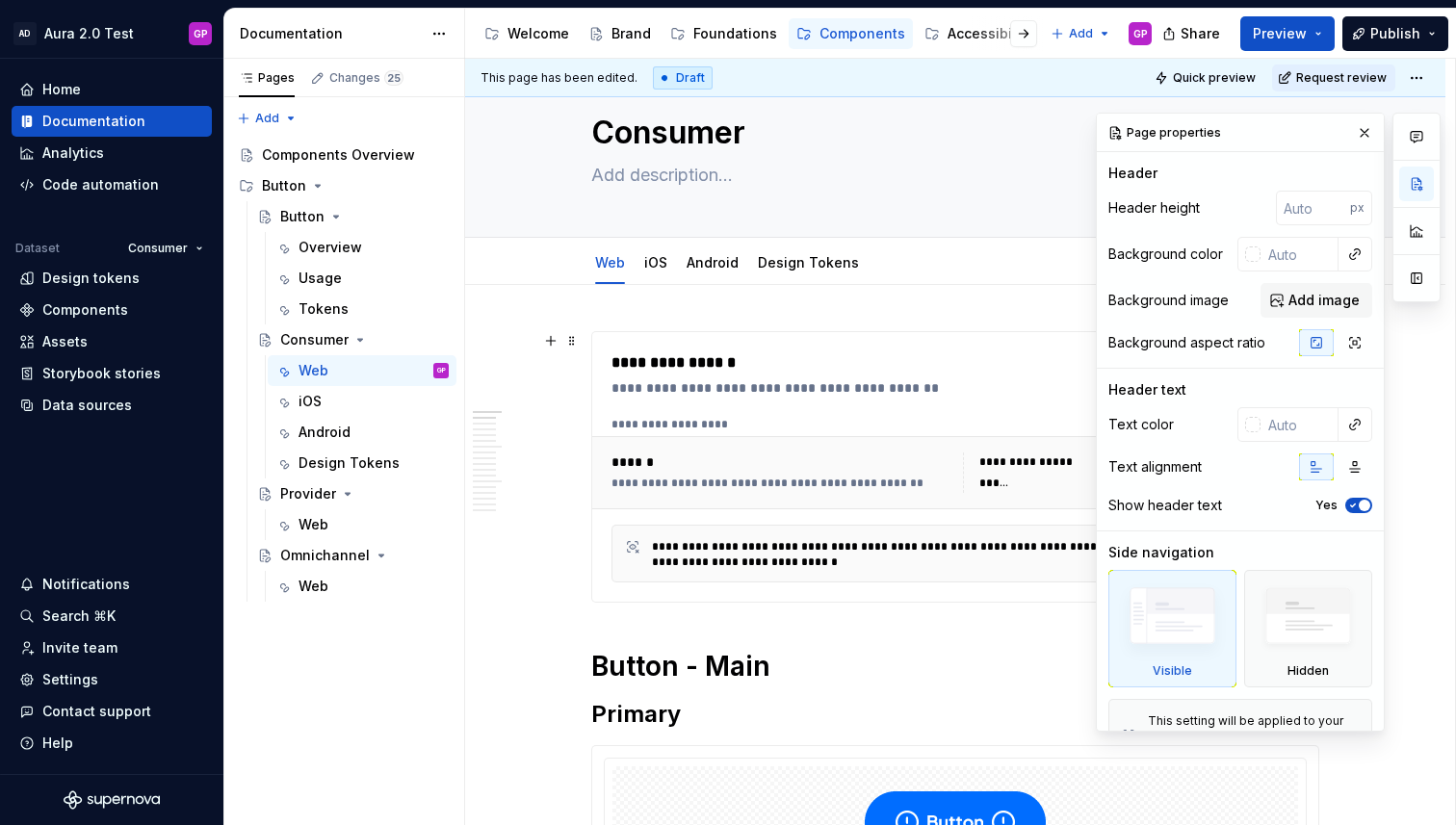
scroll to position [54, 0]
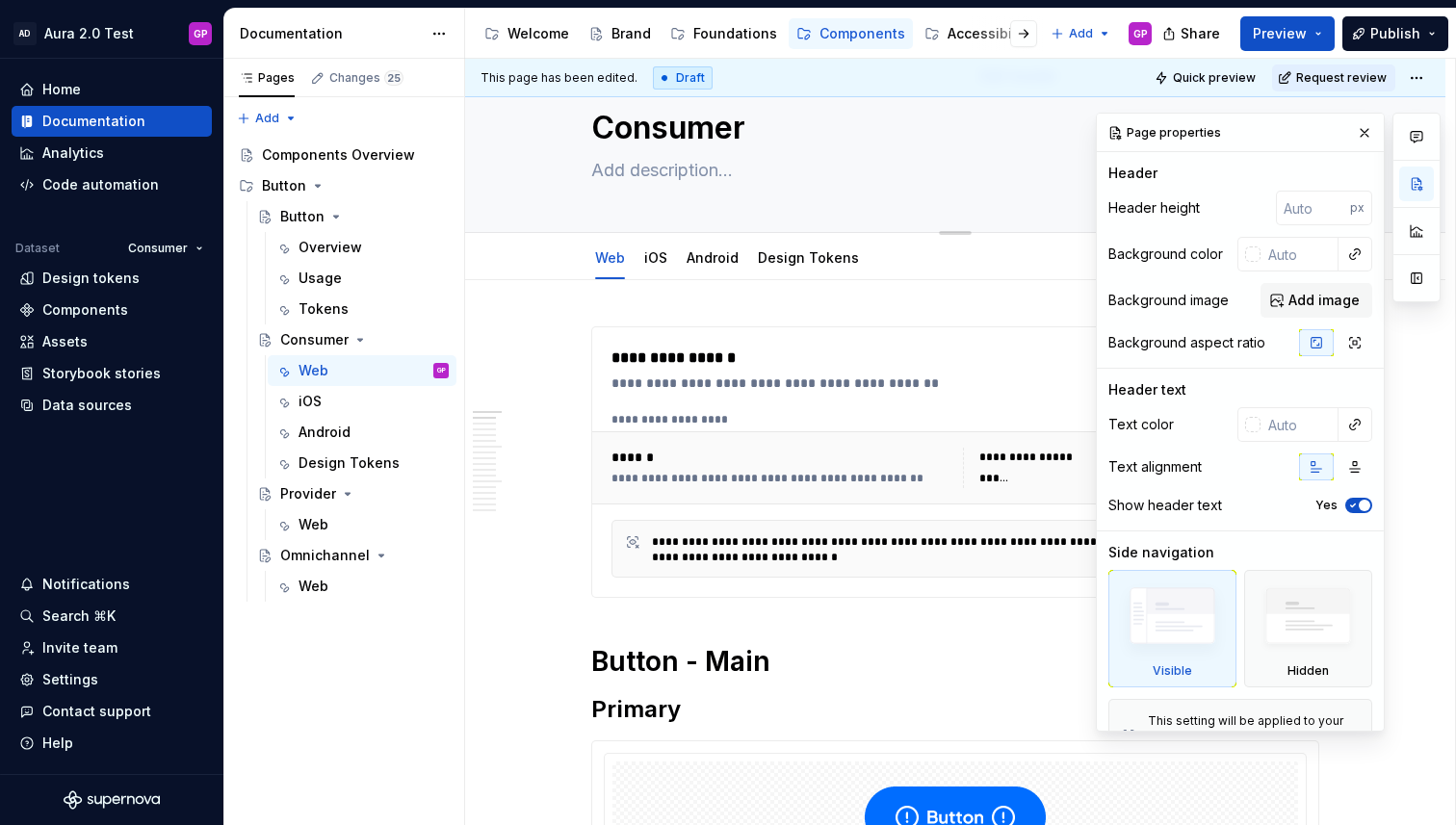
click at [1363, 130] on button "button" at bounding box center [1364, 133] width 27 height 27
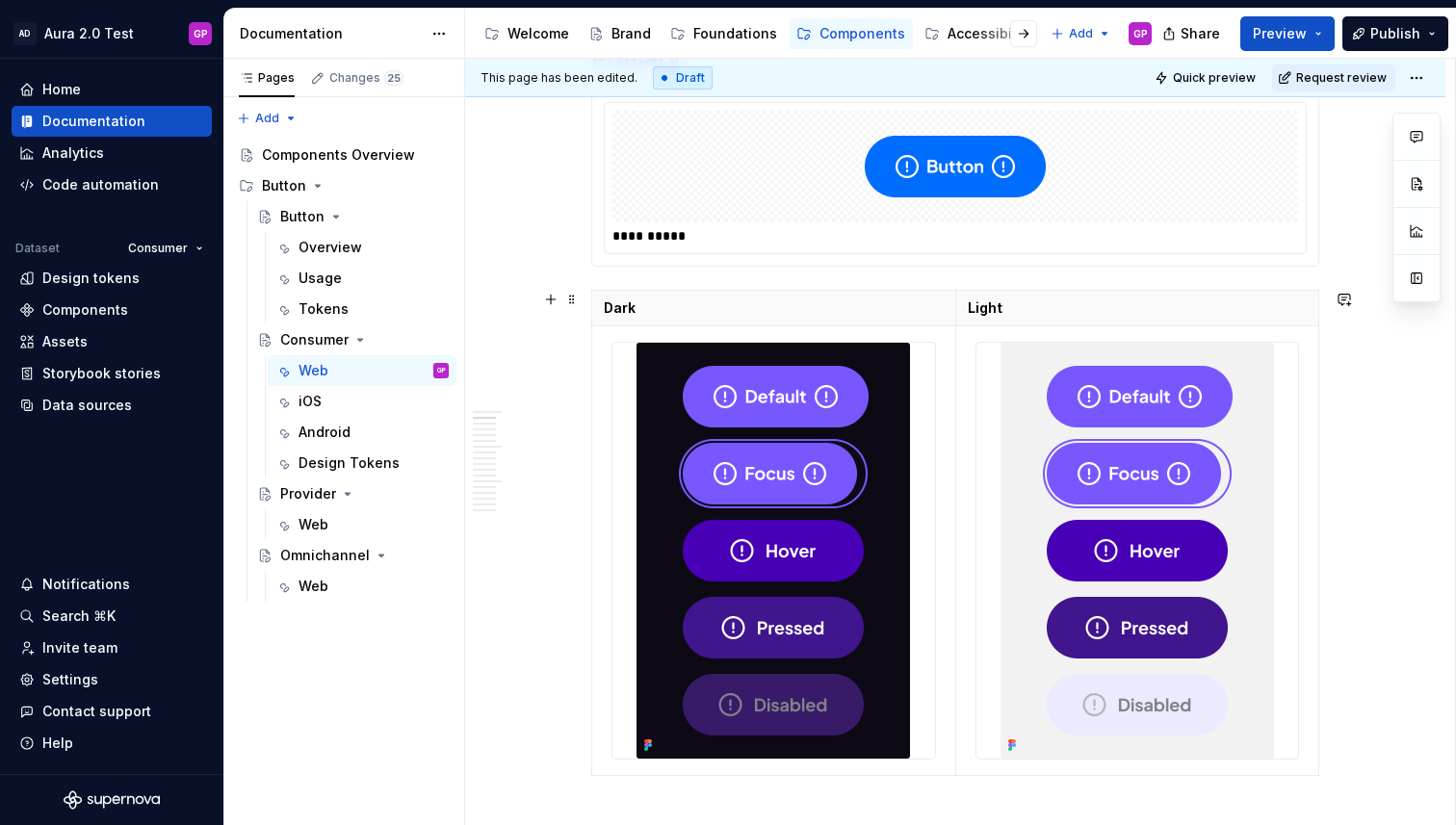
scroll to position [712, 0]
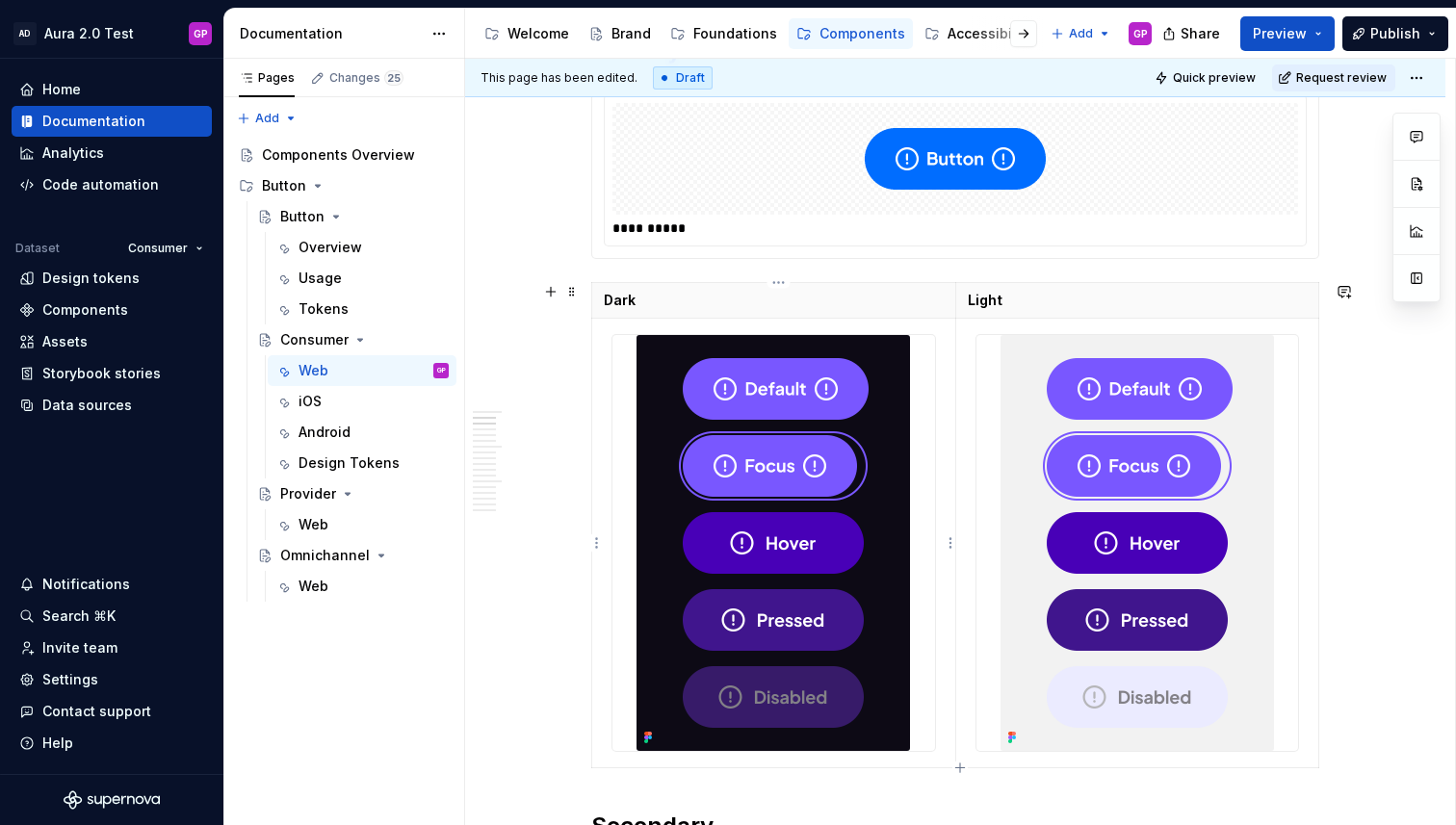
click at [783, 486] on img at bounding box center [773, 543] width 273 height 416
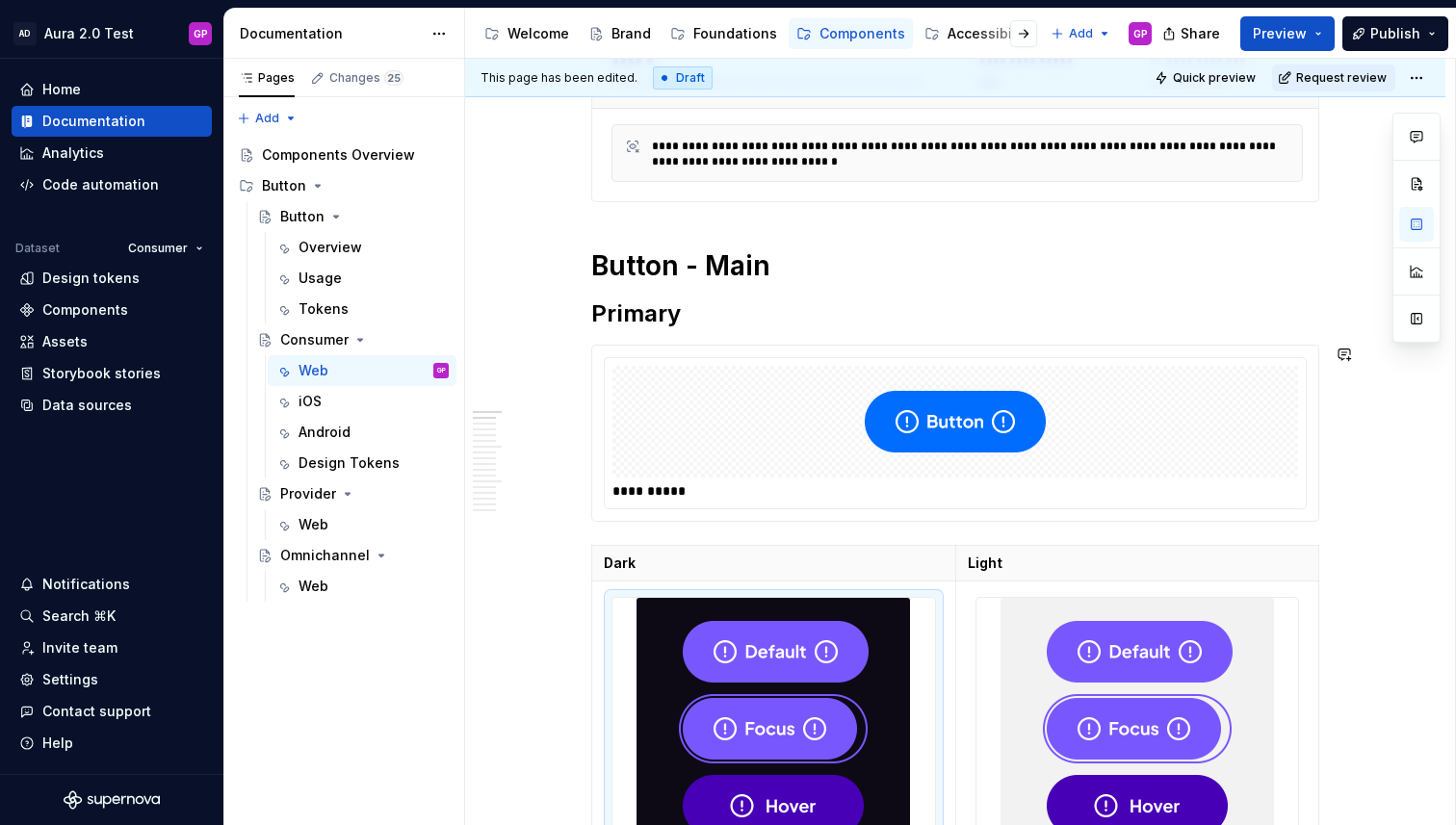
scroll to position [443, 0]
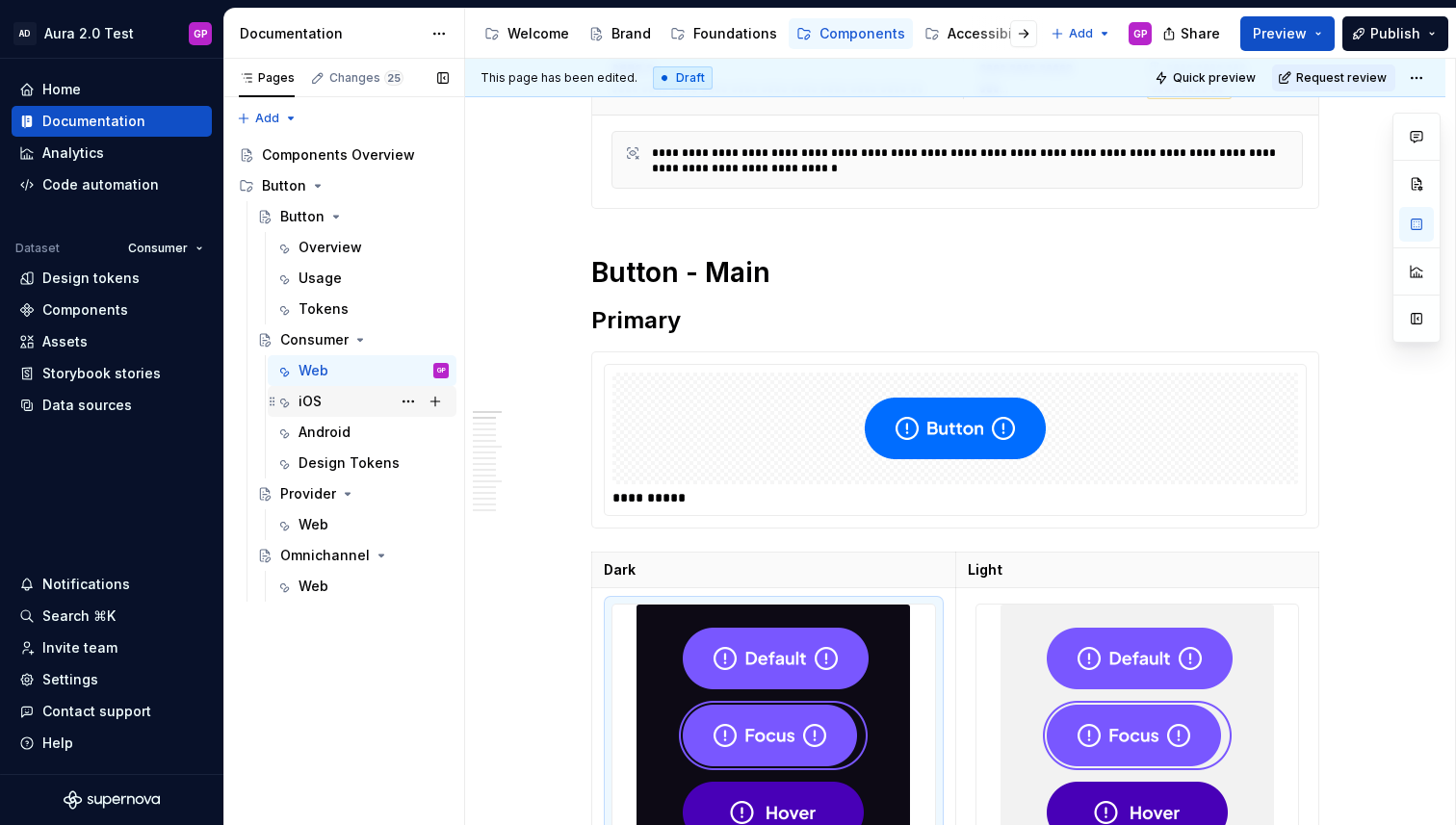
click at [328, 401] on div "iOS" at bounding box center [374, 401] width 150 height 27
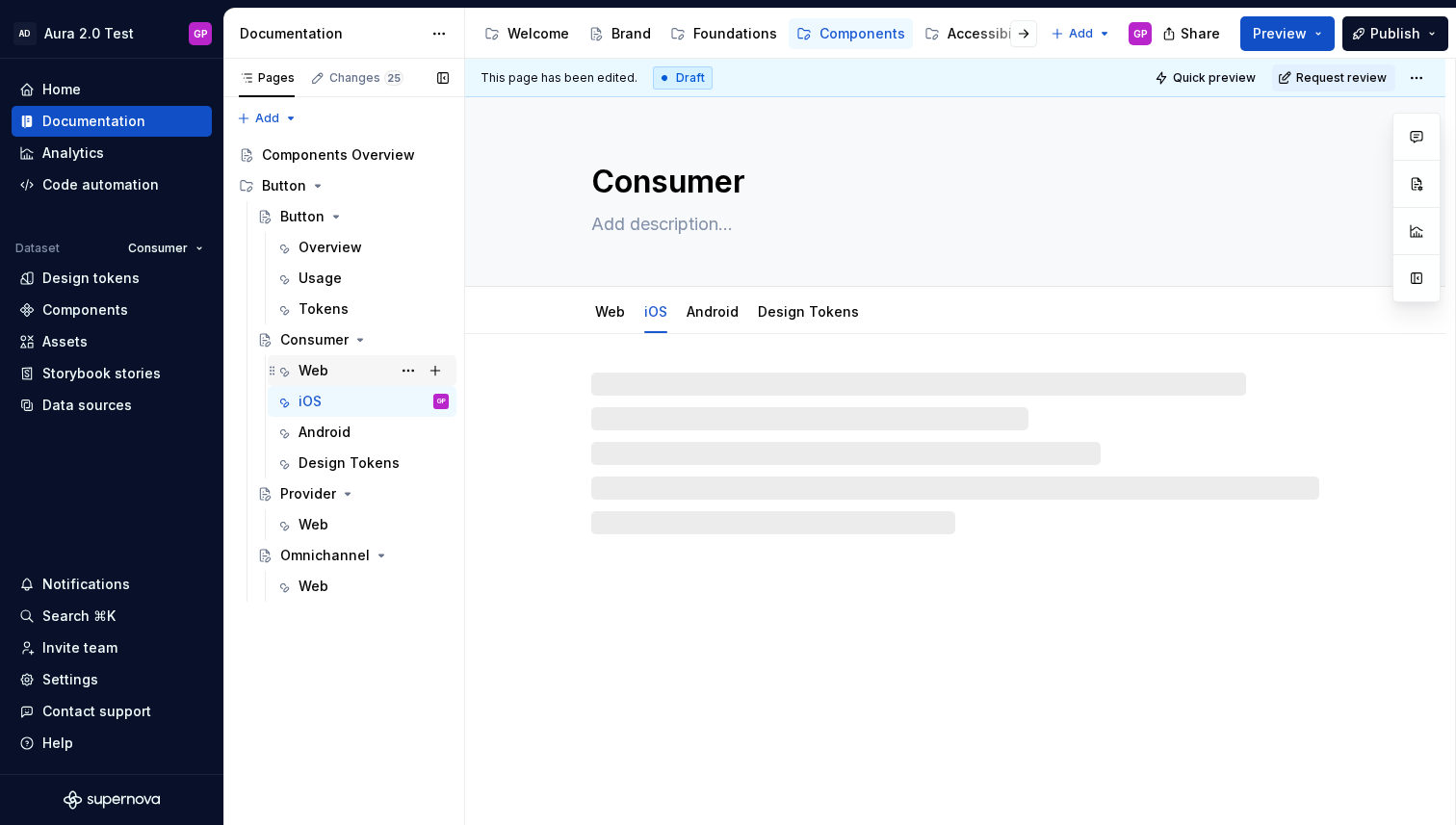
click at [318, 372] on div "Web" at bounding box center [314, 370] width 30 height 19
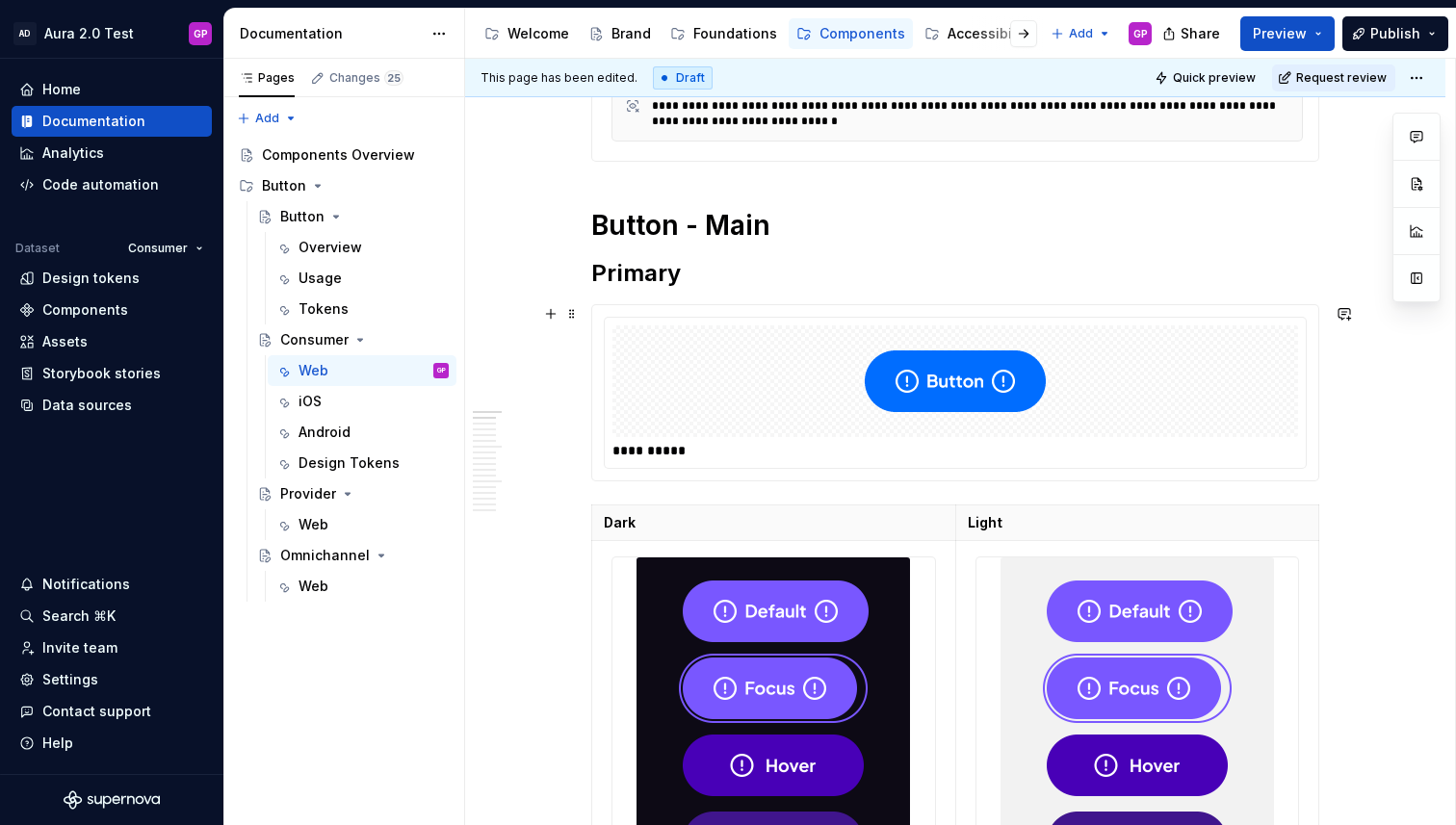
scroll to position [498, 0]
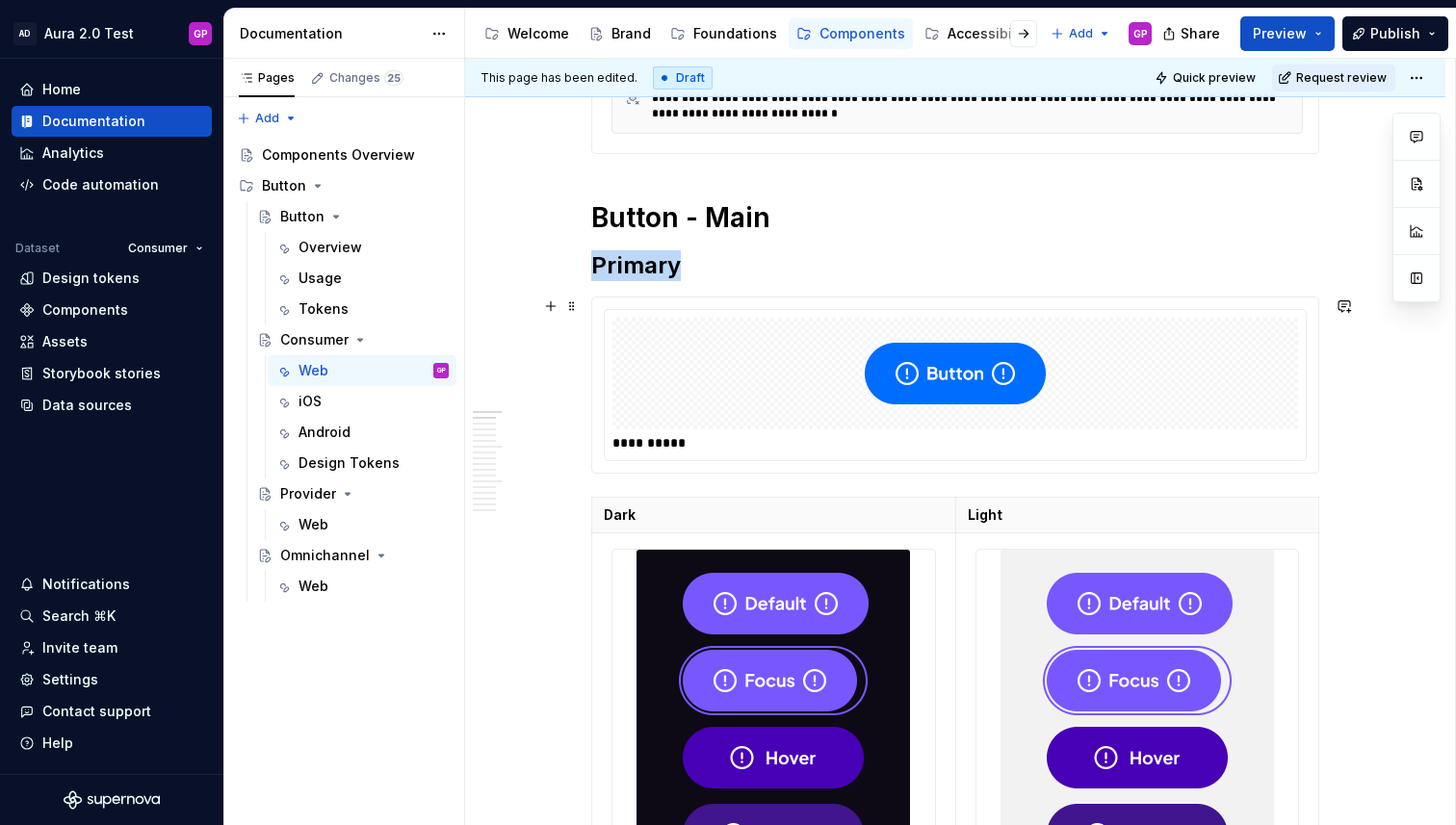
click at [976, 387] on img at bounding box center [955, 373] width 181 height 96
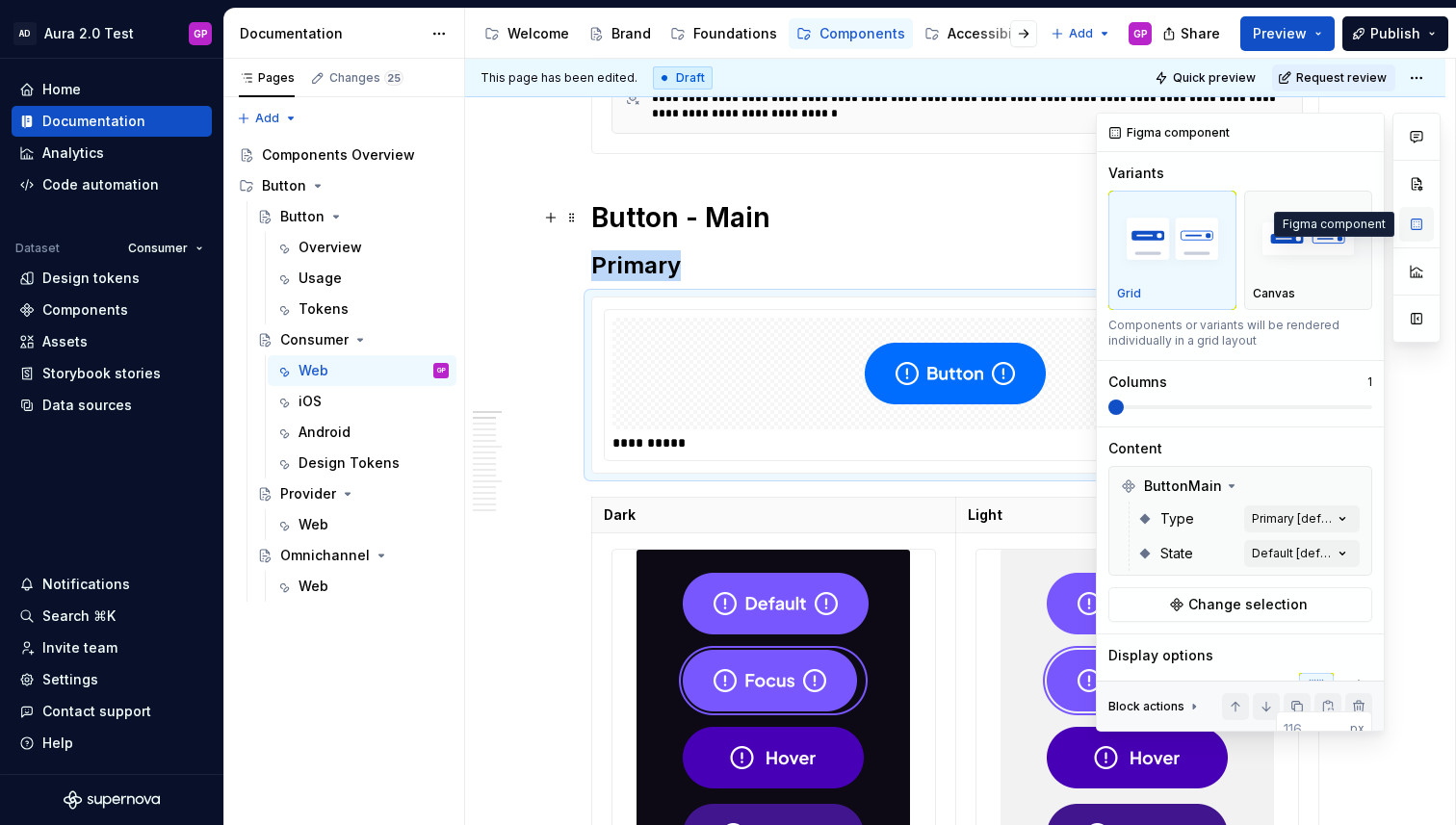
click at [1420, 221] on button "button" at bounding box center [1415, 224] width 35 height 35
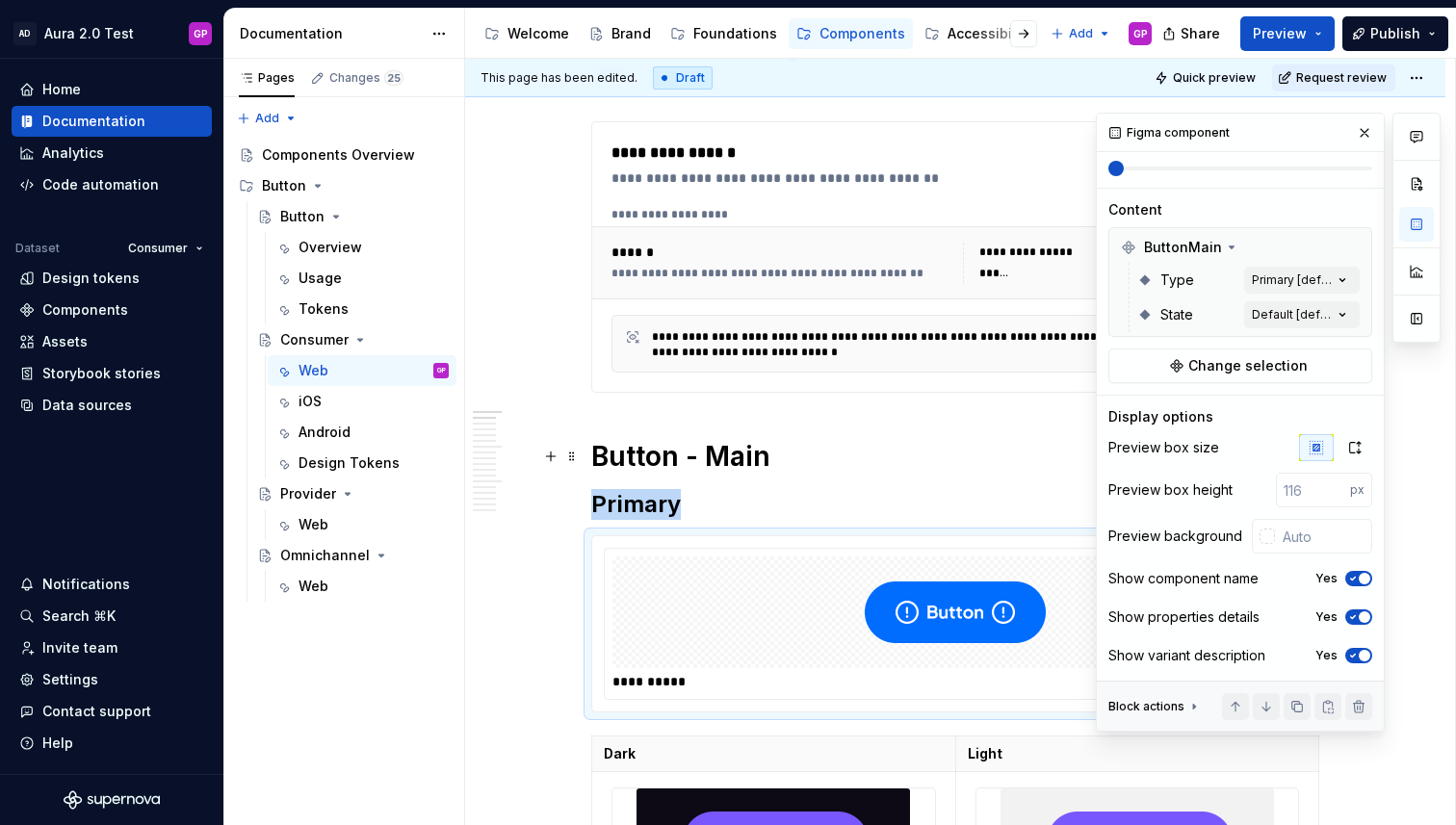
scroll to position [257, 0]
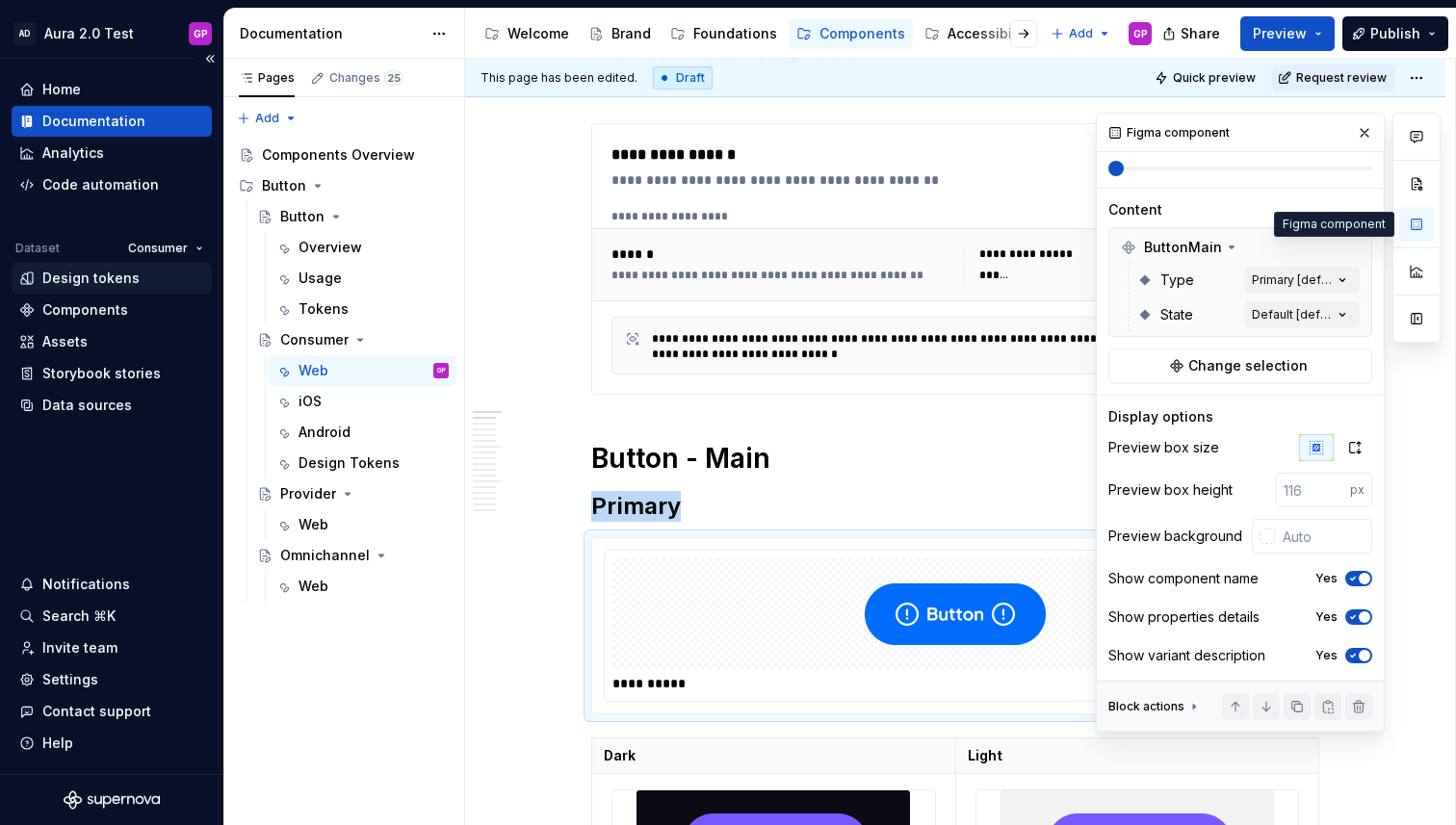
click at [75, 273] on div "Design tokens" at bounding box center [91, 278] width 97 height 19
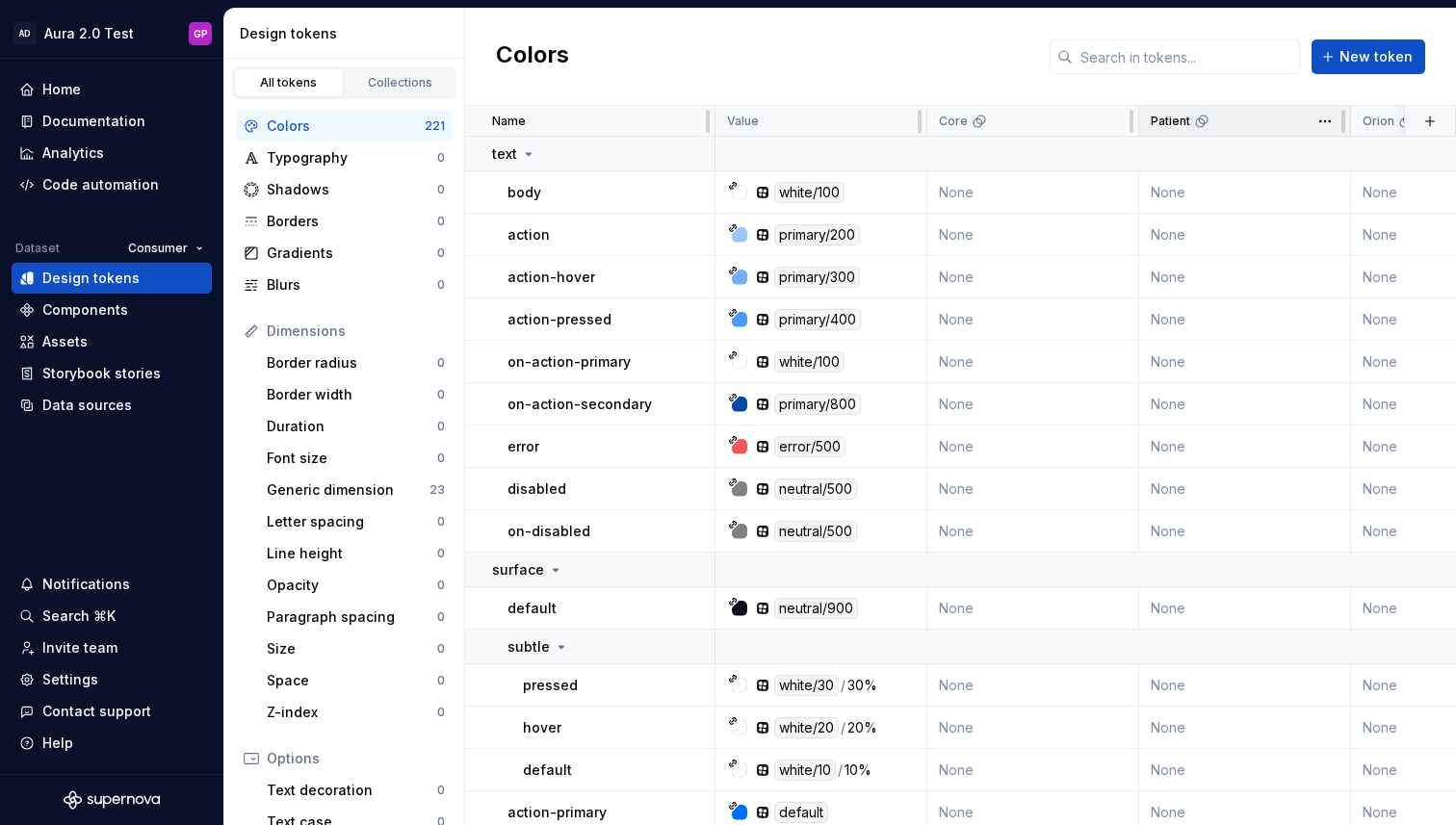
click at [1206, 128] on div "Patient" at bounding box center [1245, 121] width 212 height 31
click at [1322, 127] on html "AD Aura 2.0 Test GP Home Documentation Analytics Code automation Dataset Consum…" at bounding box center [728, 412] width 1456 height 825
click at [1328, 157] on span "Edit theme" at bounding box center [1381, 158] width 126 height 19
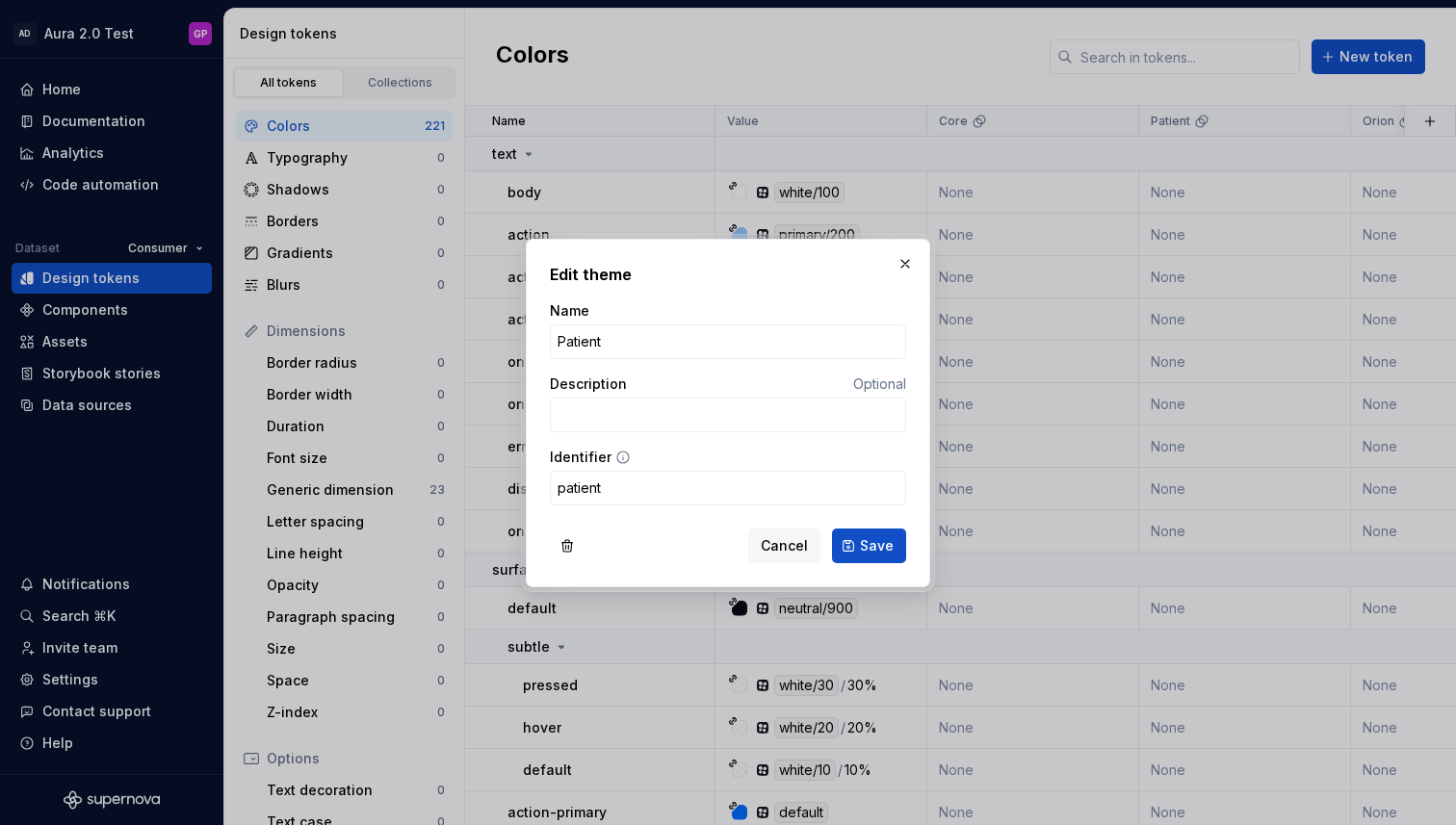
click at [626, 559] on div "Cancel Save" at bounding box center [728, 542] width 356 height 43
click at [779, 548] on span "Cancel" at bounding box center [784, 545] width 47 height 19
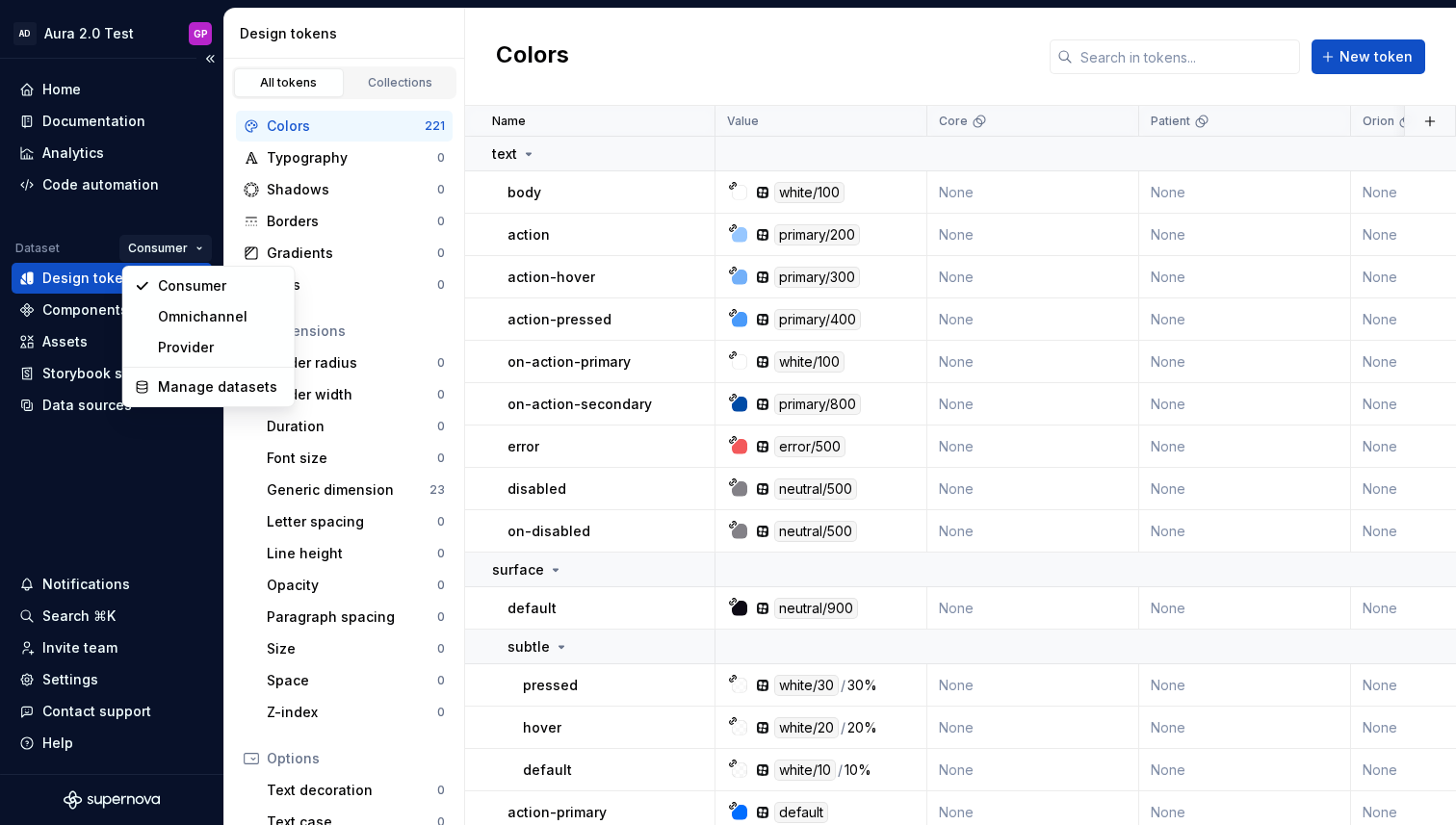
click at [198, 248] on html "AD Aura 2.0 Test GP Home Documentation Analytics Code automation Dataset Consum…" at bounding box center [728, 412] width 1456 height 825
click at [167, 383] on div "Manage datasets" at bounding box center [221, 387] width 126 height 19
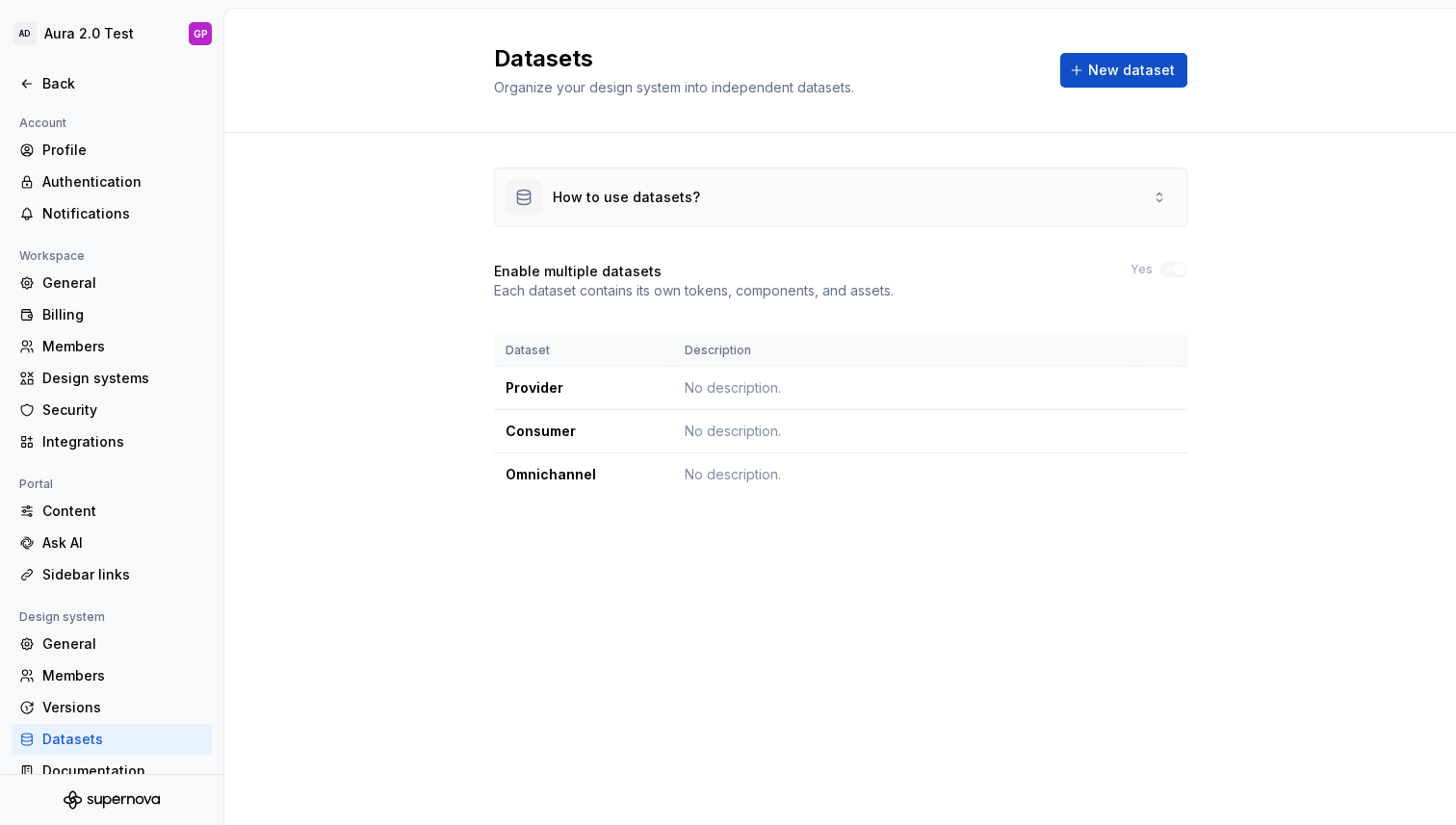
click at [631, 196] on div "How to use datasets?" at bounding box center [626, 197] width 147 height 19
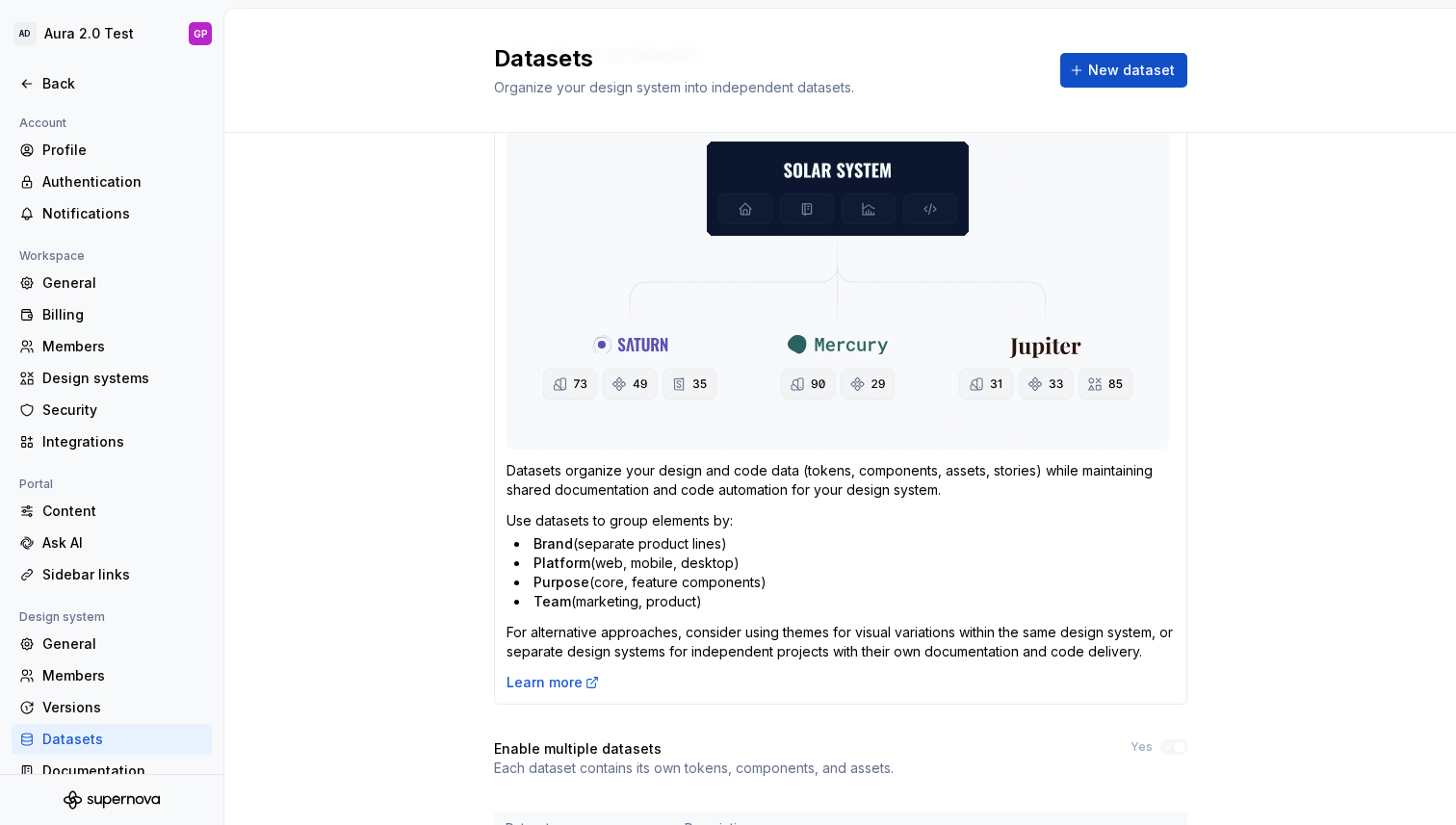
scroll to position [195, 0]
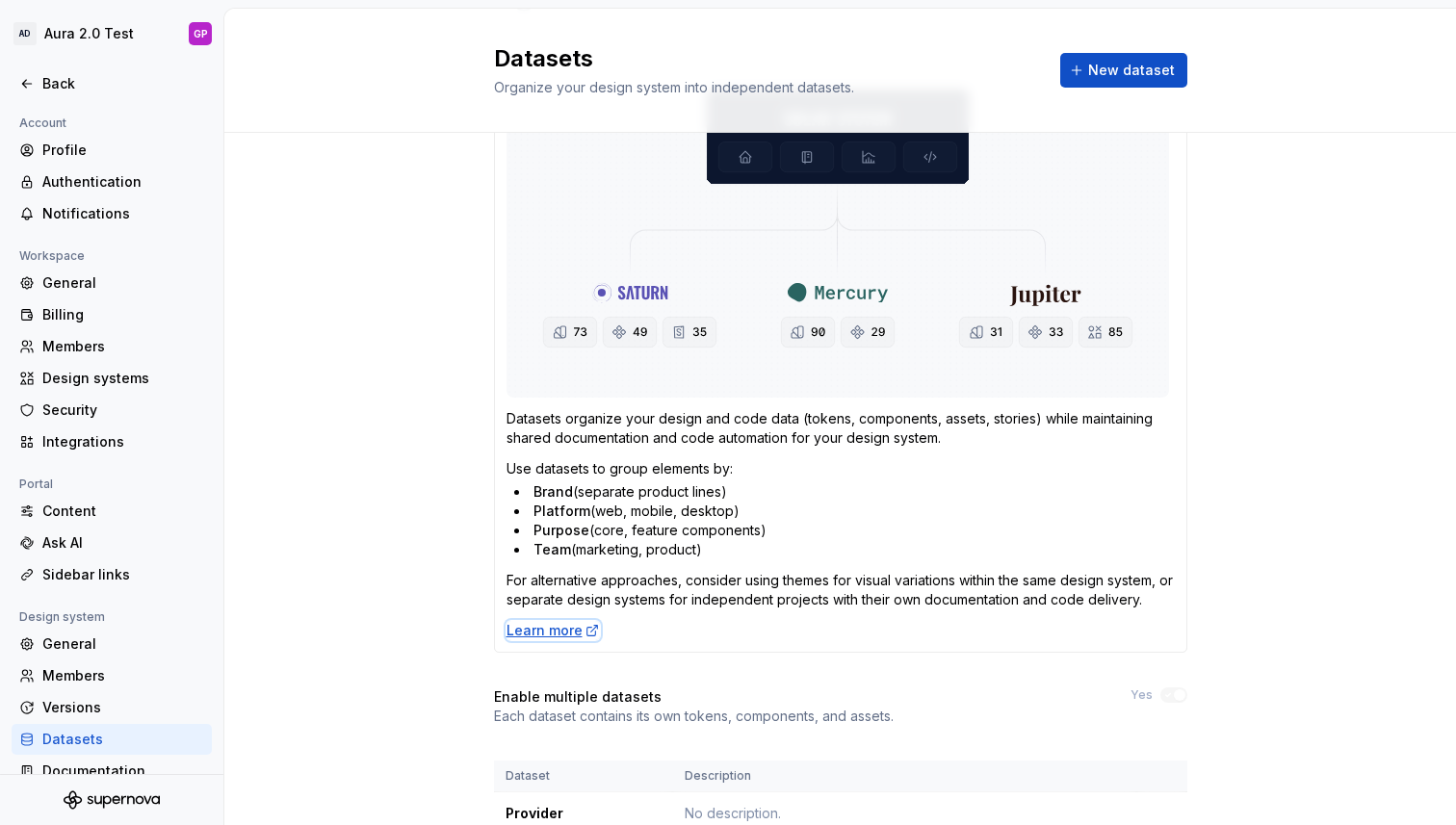
click at [537, 630] on div "Learn more" at bounding box center [553, 630] width 93 height 19
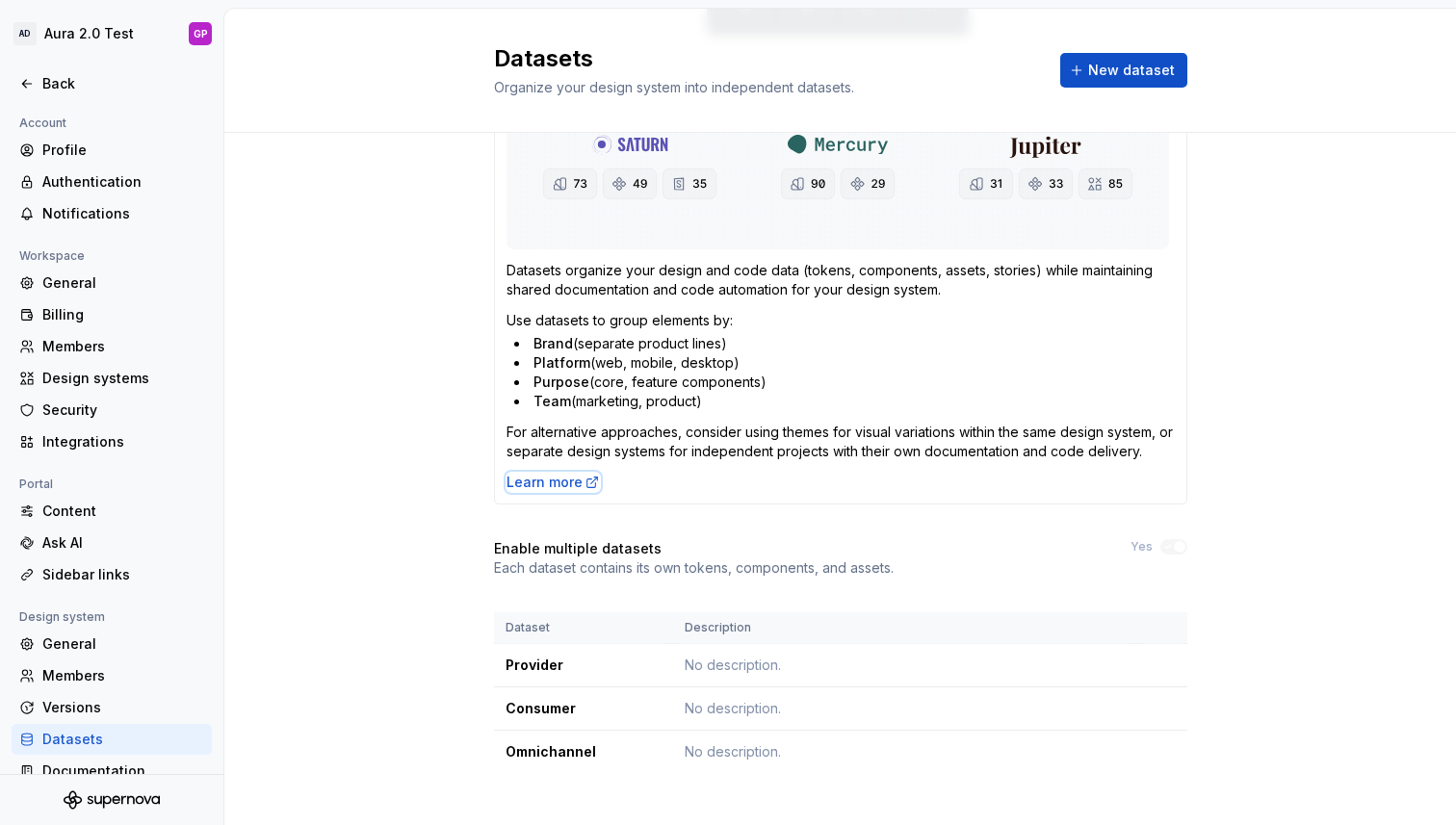
scroll to position [364, 0]
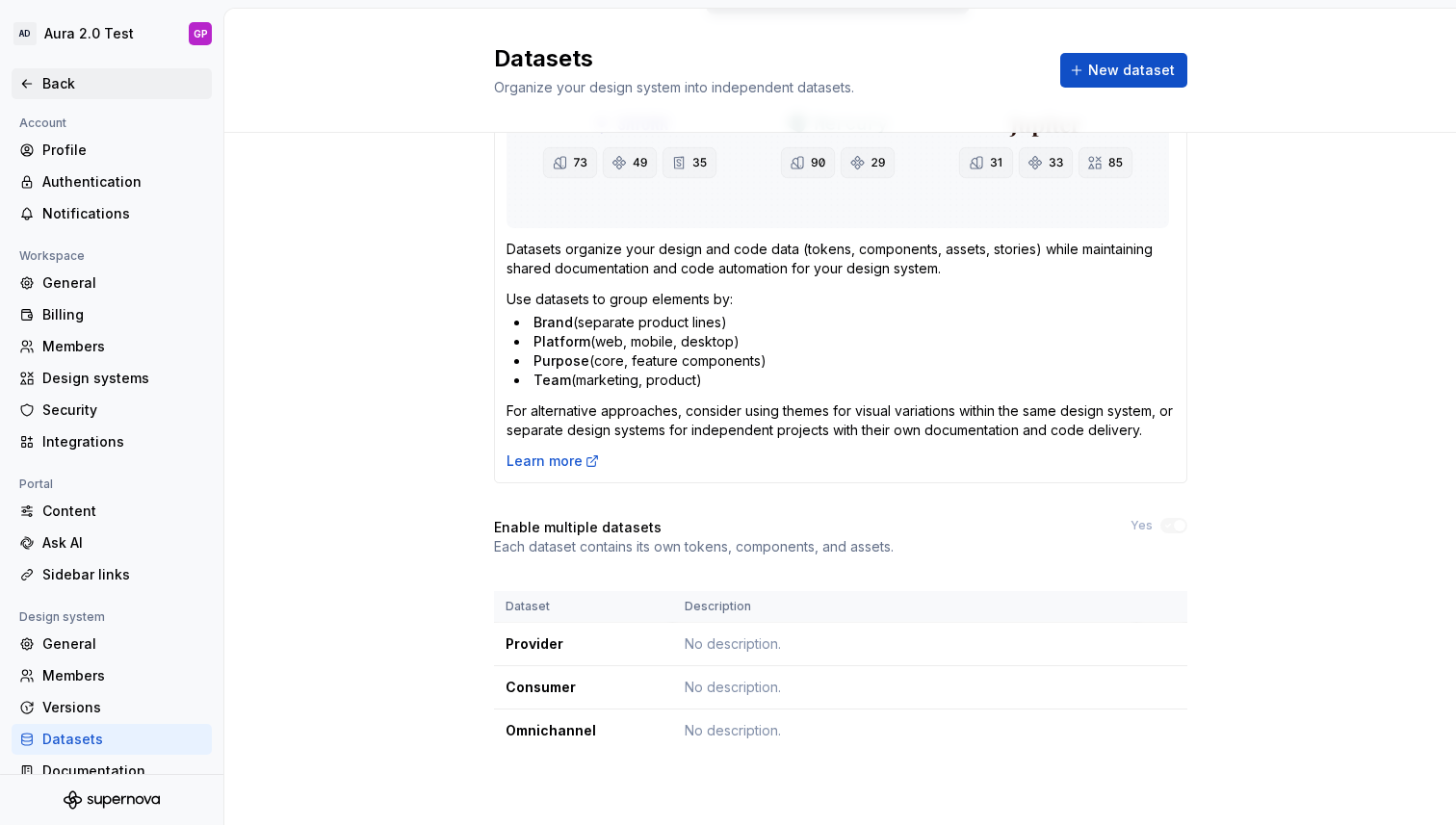
click at [39, 84] on div "Back" at bounding box center [111, 83] width 185 height 19
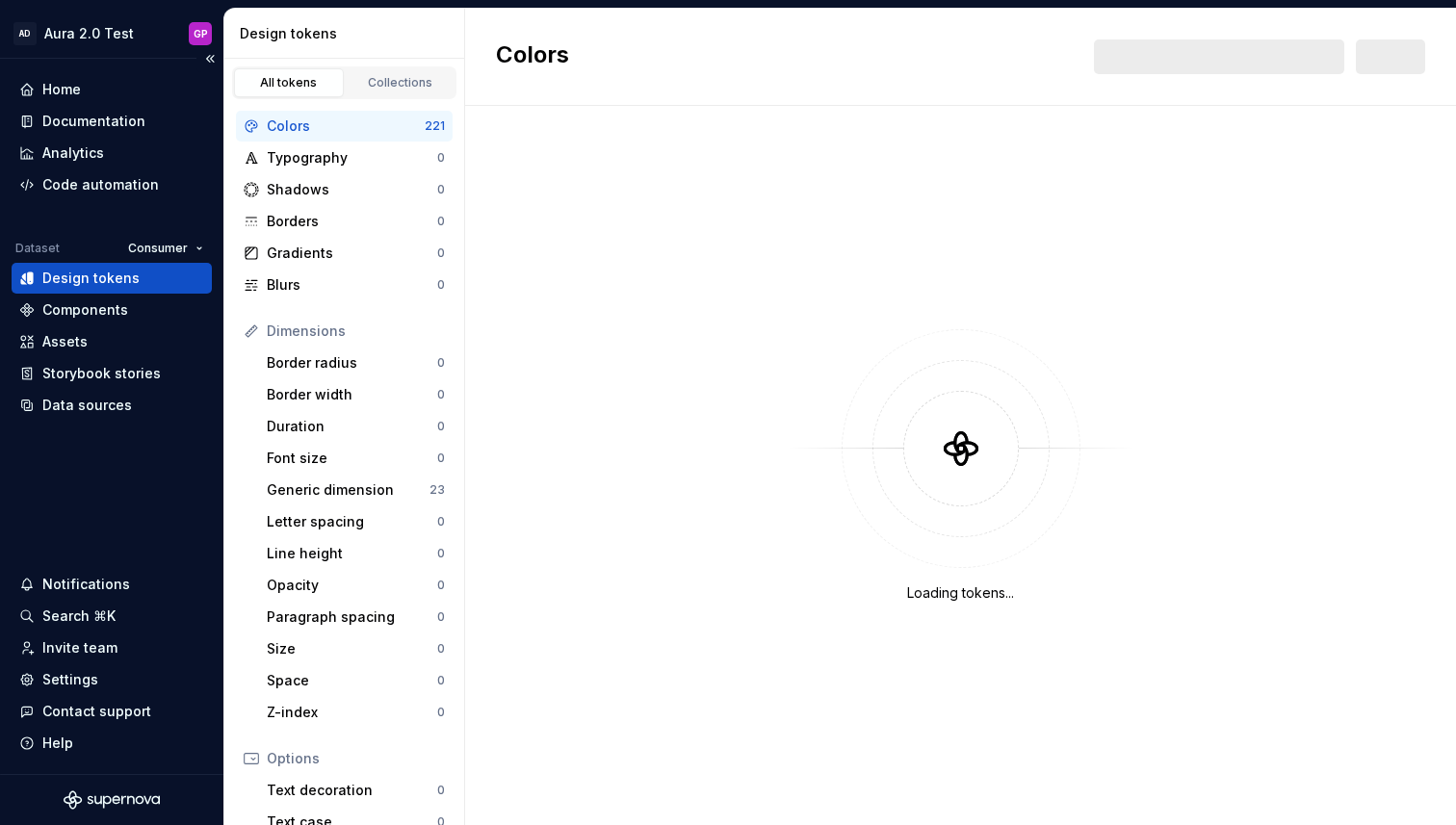
click at [64, 273] on div "Design tokens" at bounding box center [91, 278] width 97 height 19
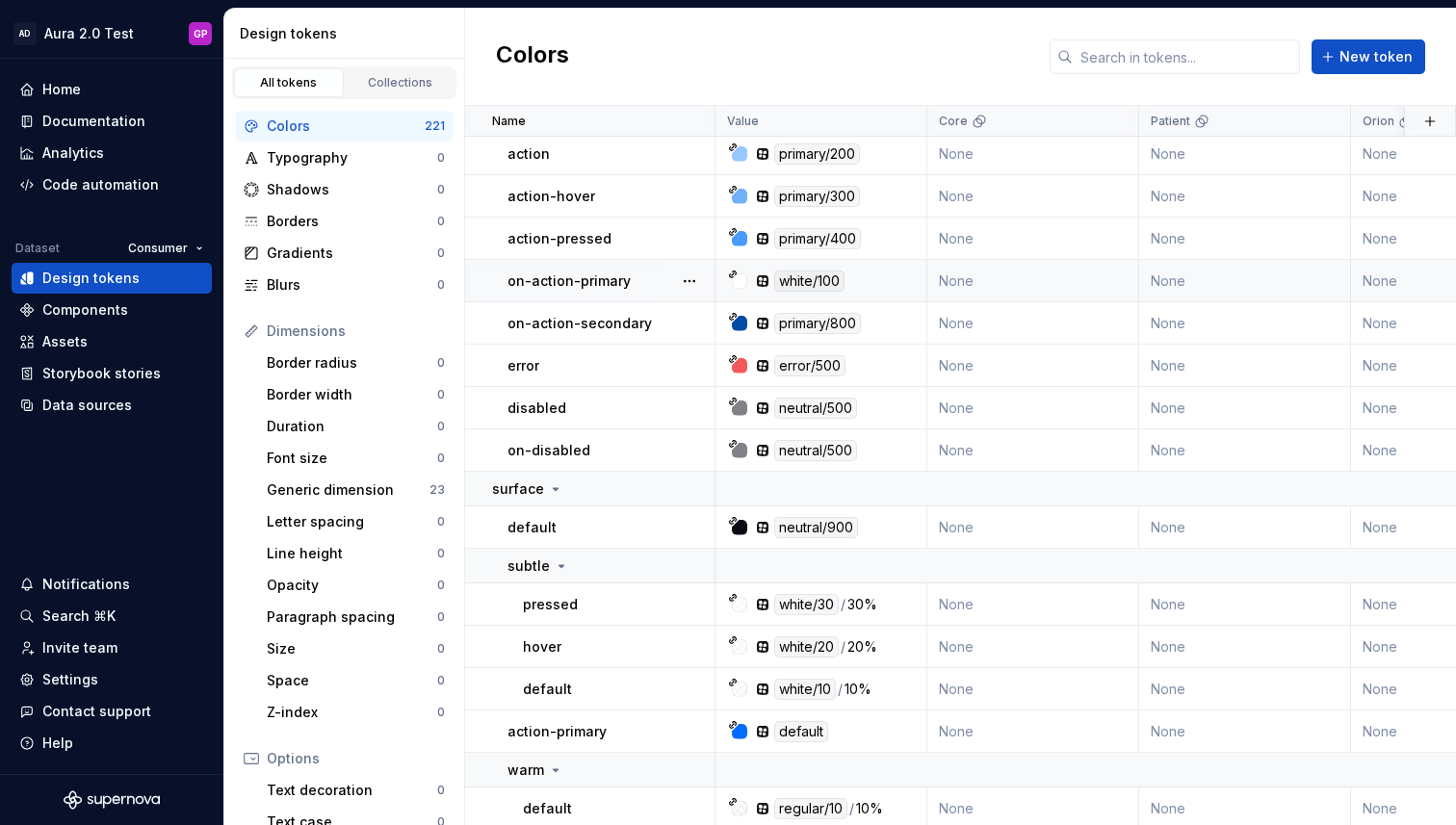
scroll to position [86, 0]
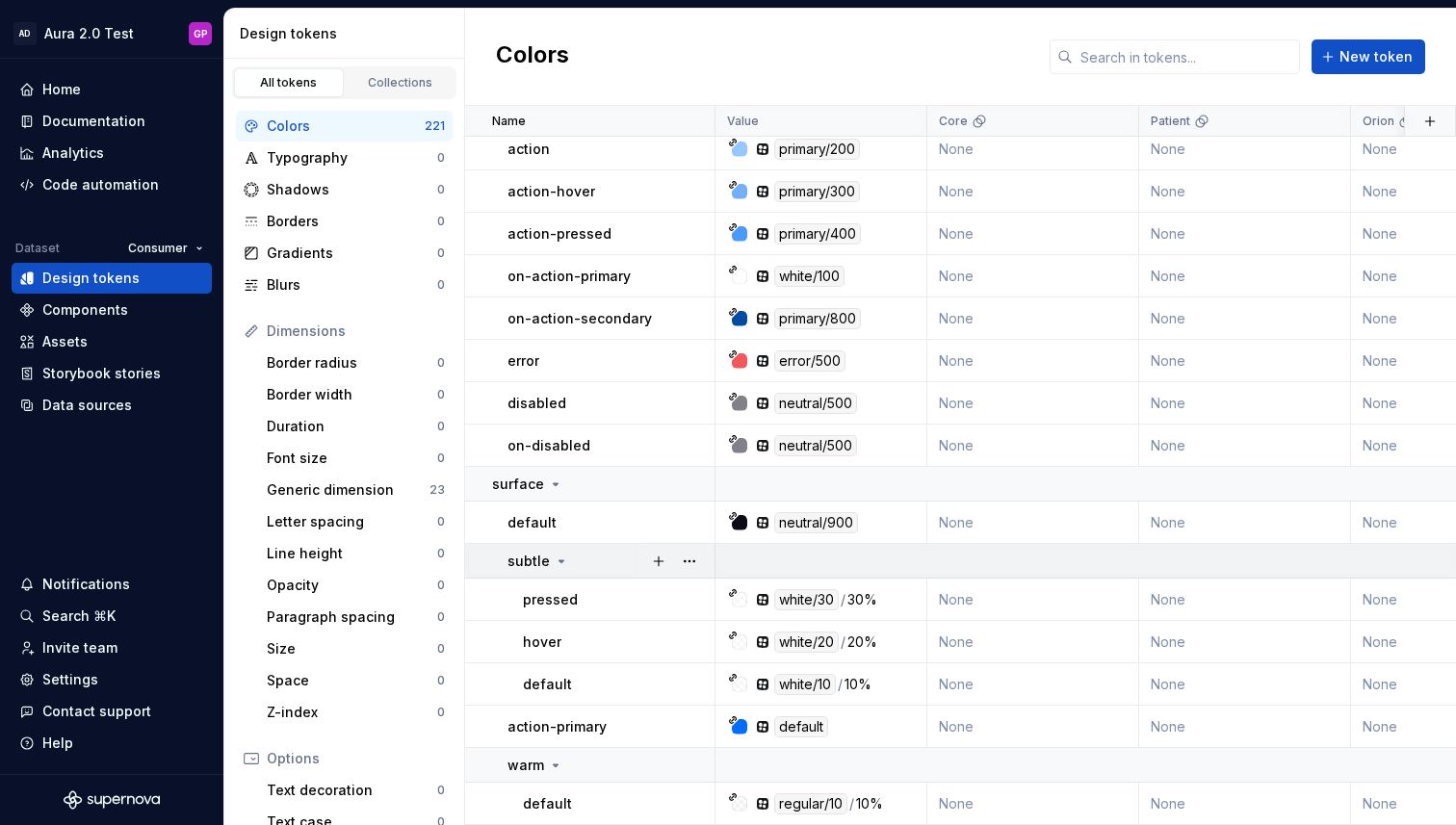
click at [560, 561] on icon at bounding box center [562, 562] width 5 height 2
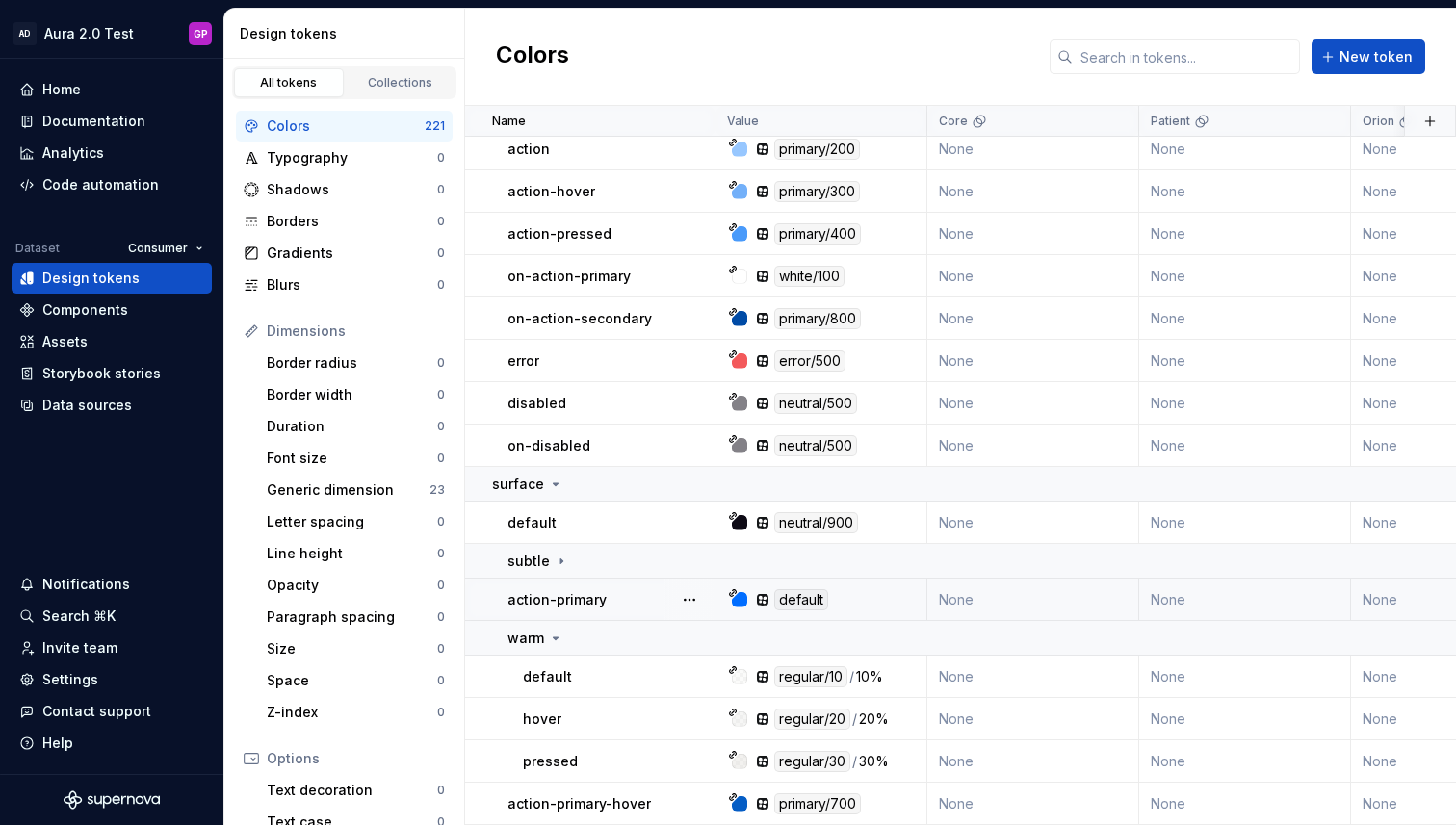
click at [978, 598] on td "None" at bounding box center [1033, 599] width 212 height 43
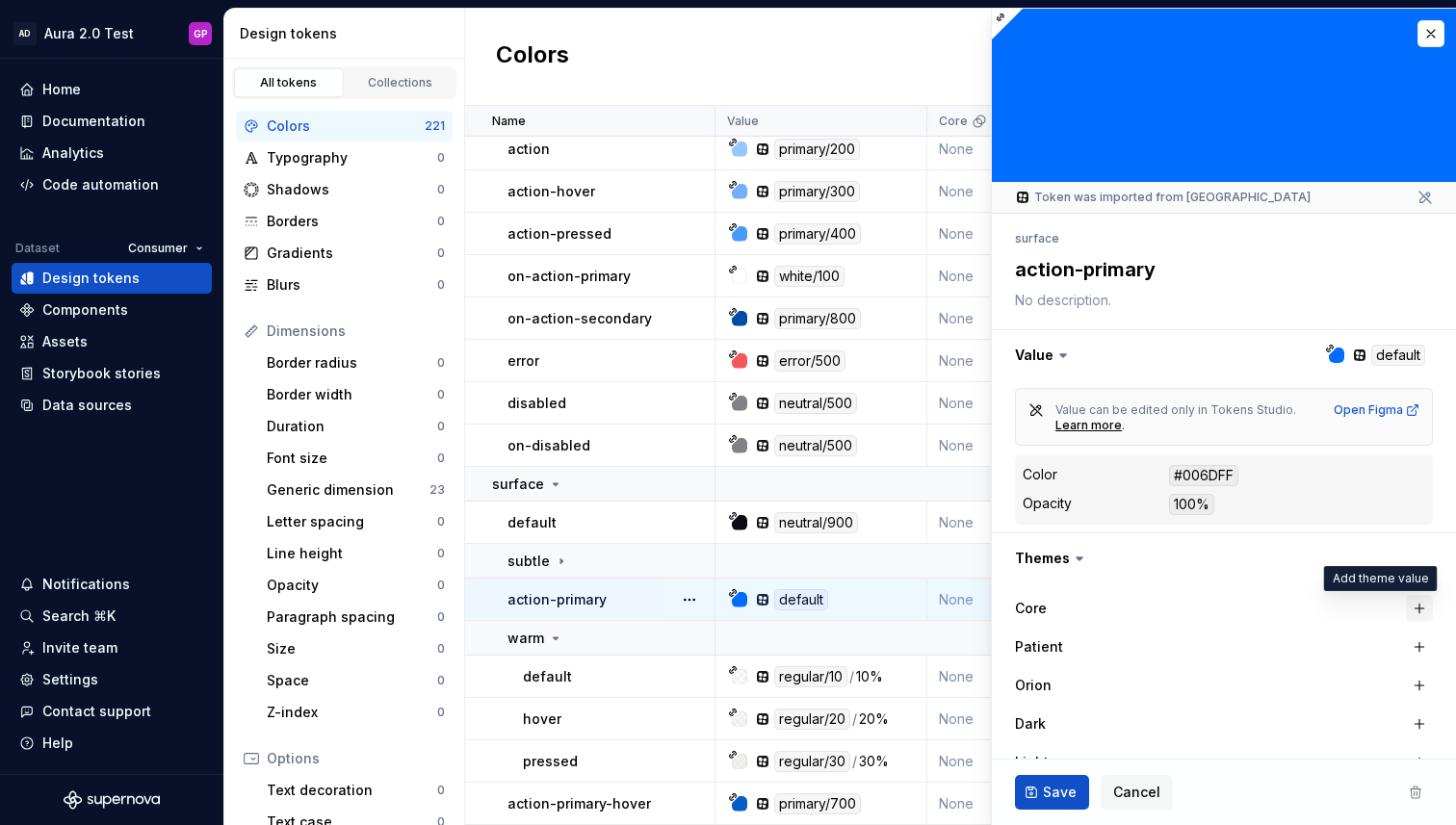
click at [1415, 602] on button "button" at bounding box center [1418, 608] width 27 height 27
click at [1418, 645] on button "button" at bounding box center [1418, 647] width 27 height 27
click at [1418, 683] on button "button" at bounding box center [1418, 685] width 27 height 27
click at [1265, 686] on div "button" at bounding box center [1265, 686] width 16 height 16
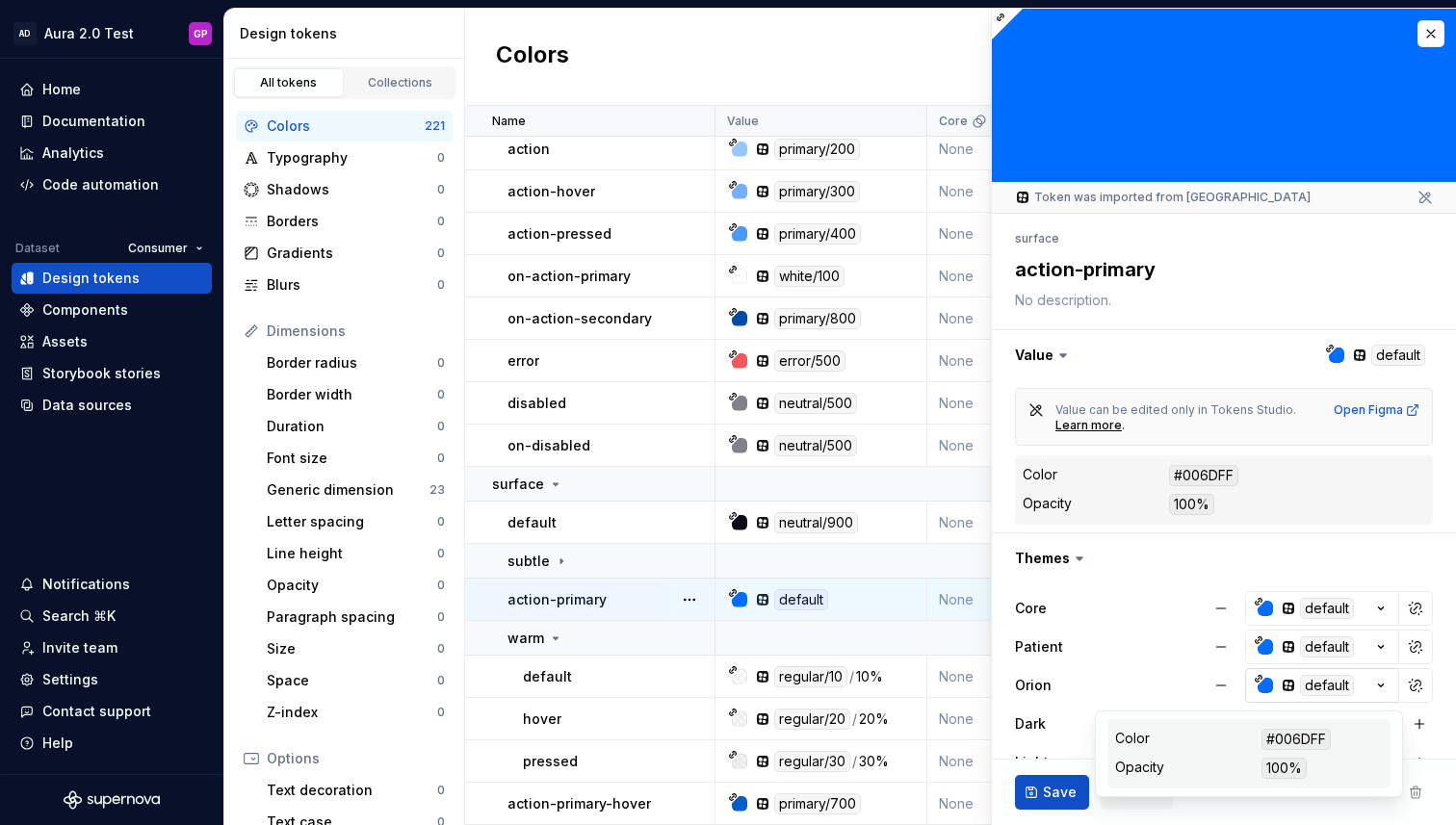
click at [1379, 688] on icon "button" at bounding box center [1380, 685] width 19 height 19
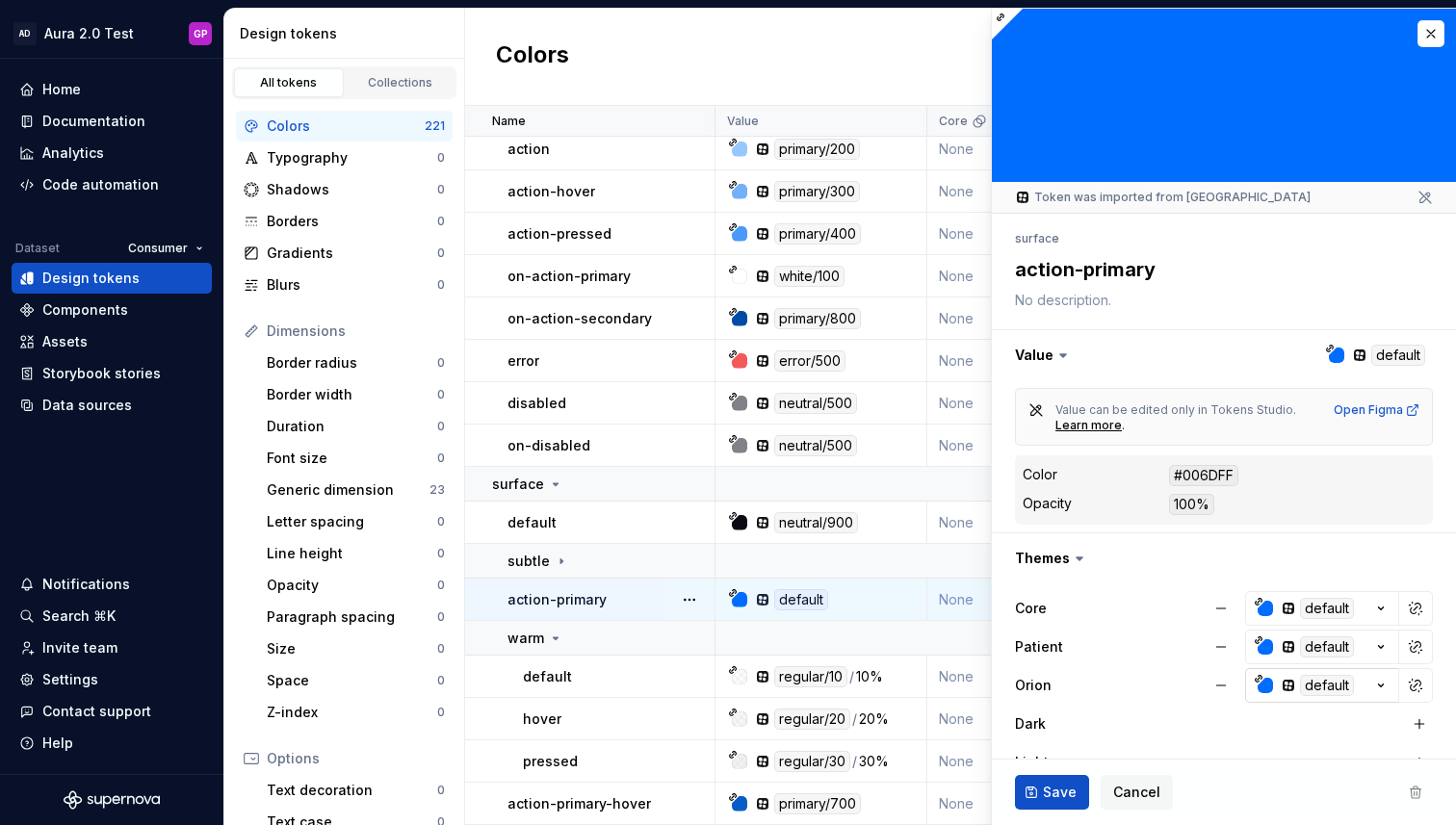
click at [1381, 684] on icon "button" at bounding box center [1380, 685] width 19 height 19
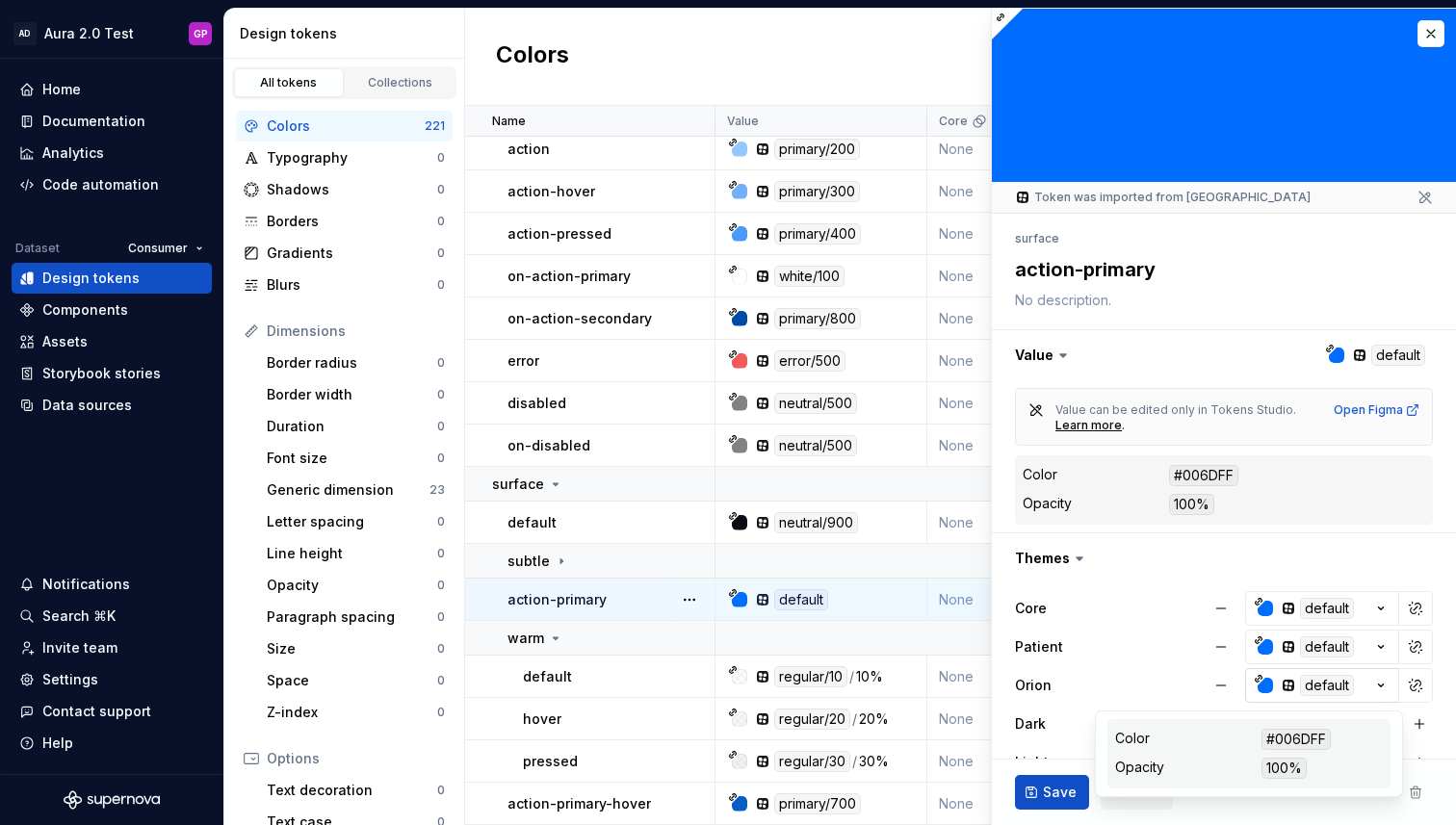
click at [1322, 682] on div "default" at bounding box center [1326, 685] width 54 height 21
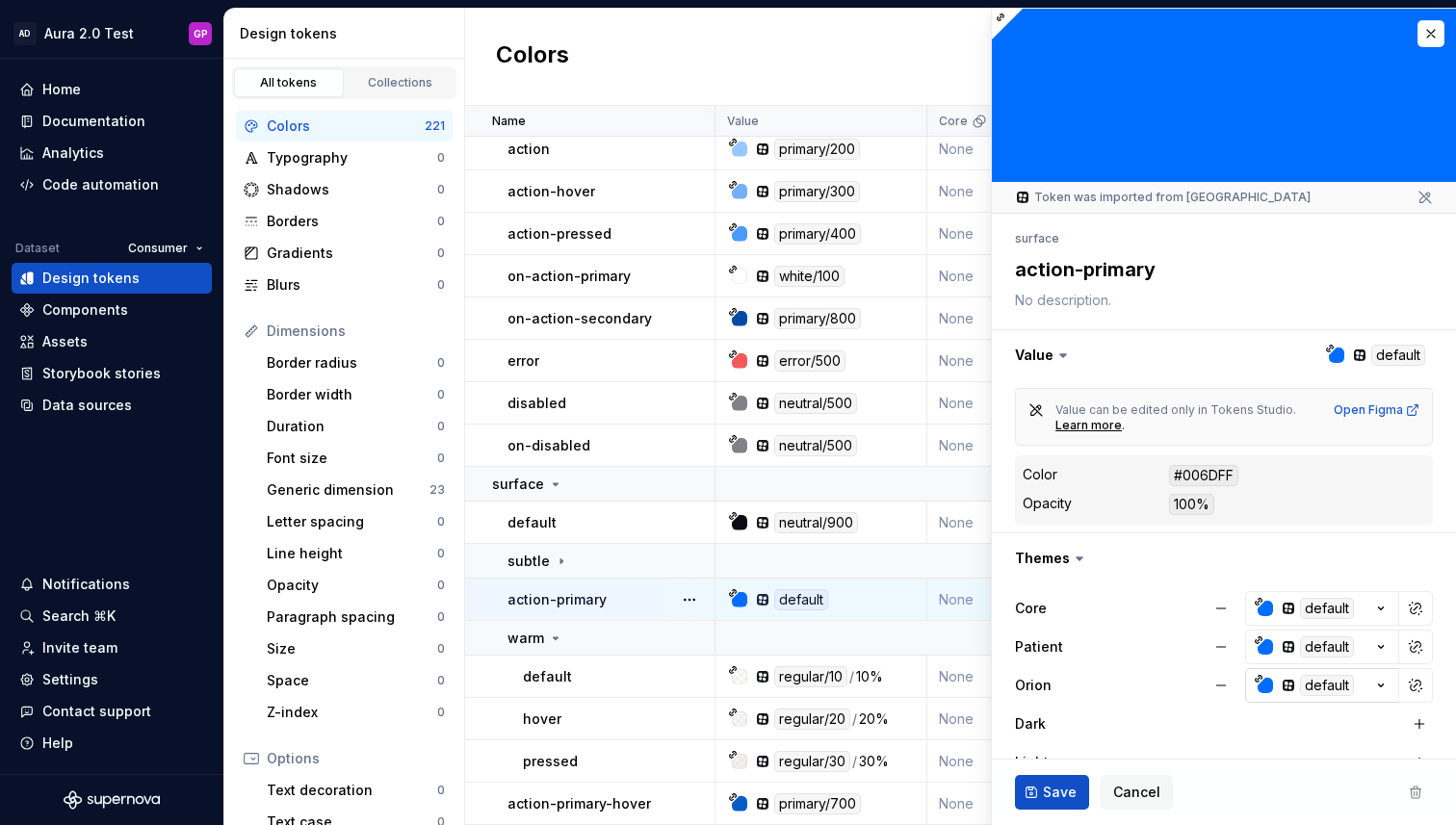
click at [1316, 685] on div "default" at bounding box center [1326, 685] width 54 height 21
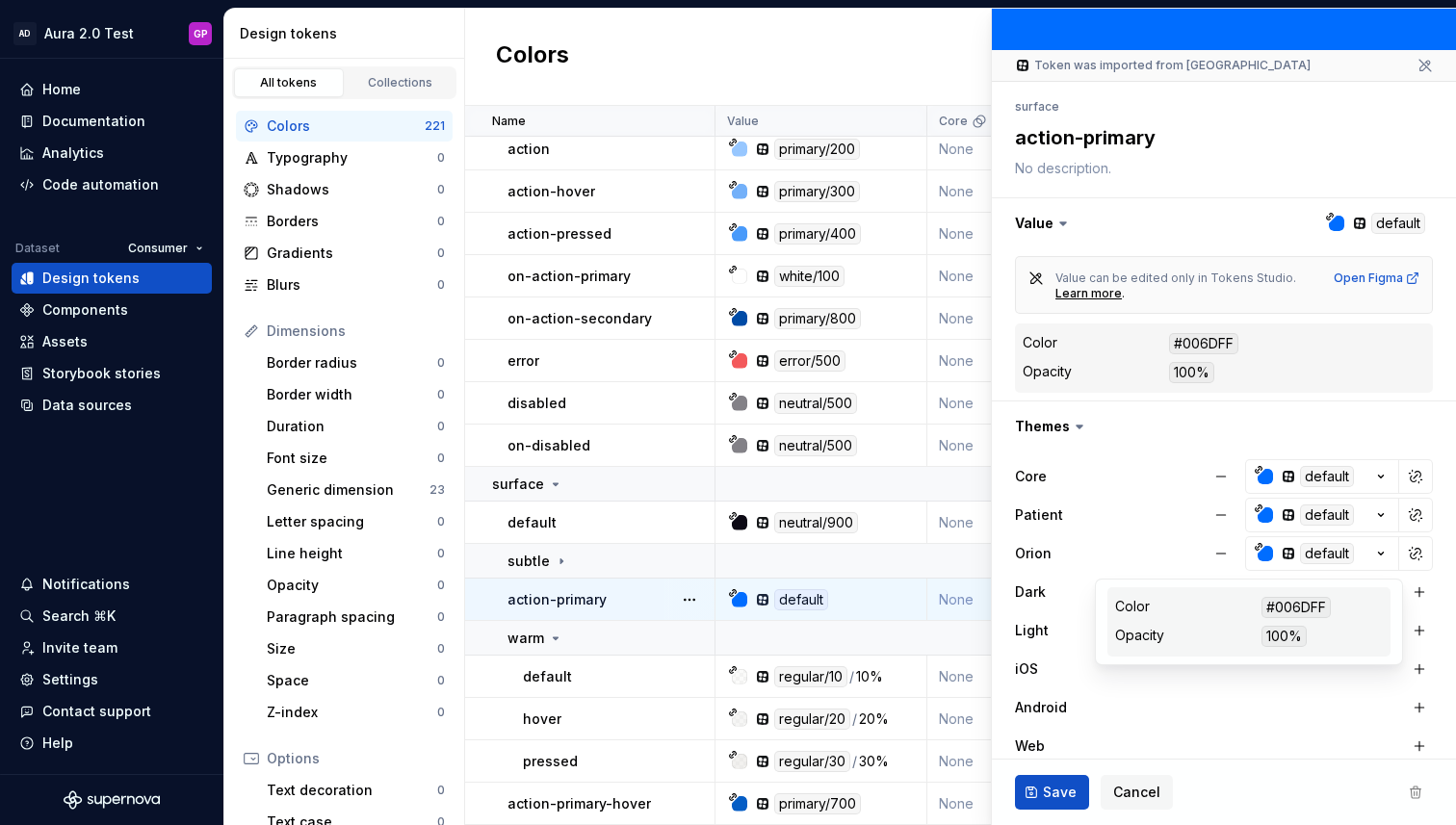
scroll to position [136, 0]
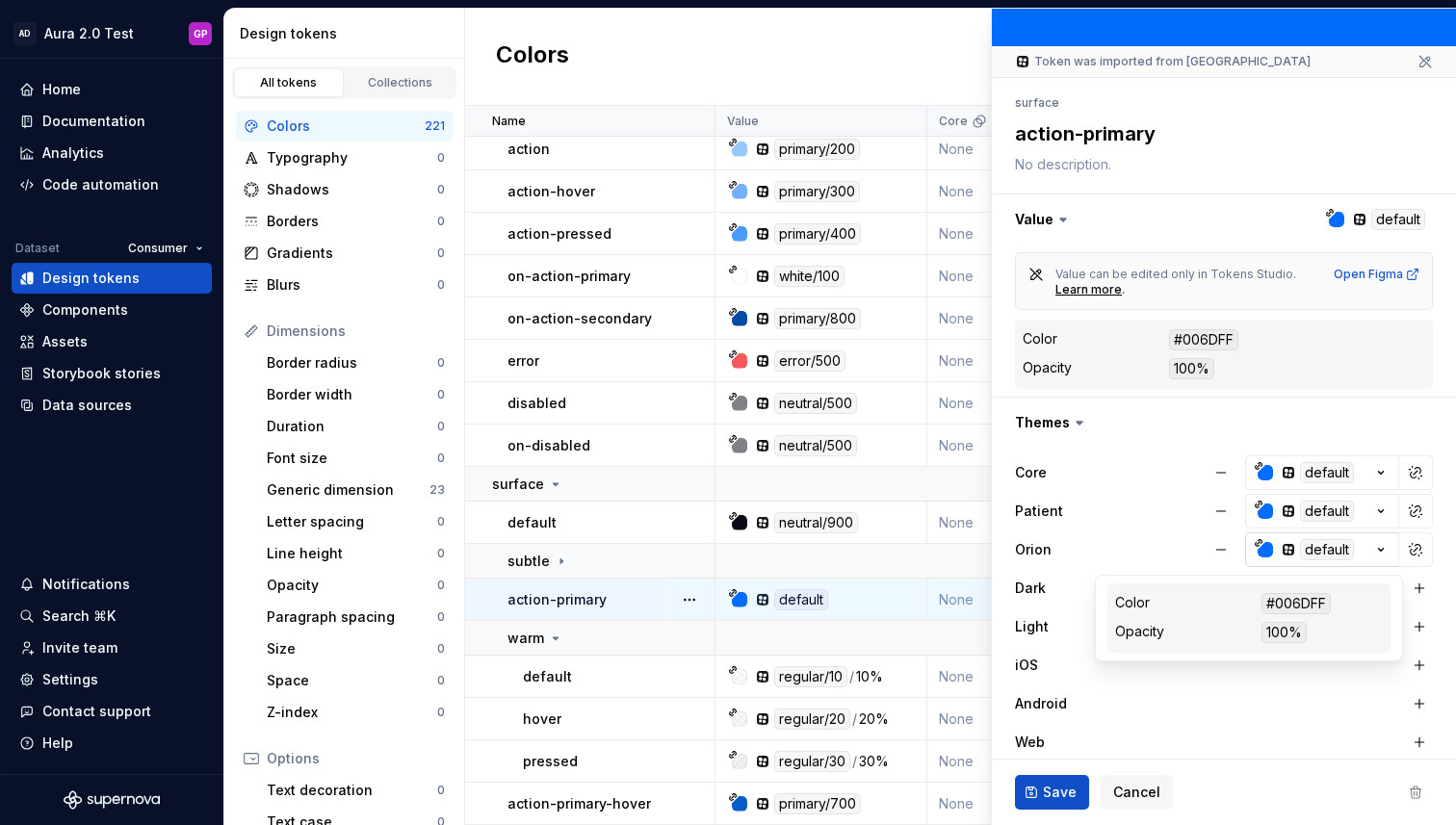
click at [1265, 554] on div "button" at bounding box center [1265, 550] width 16 height 16
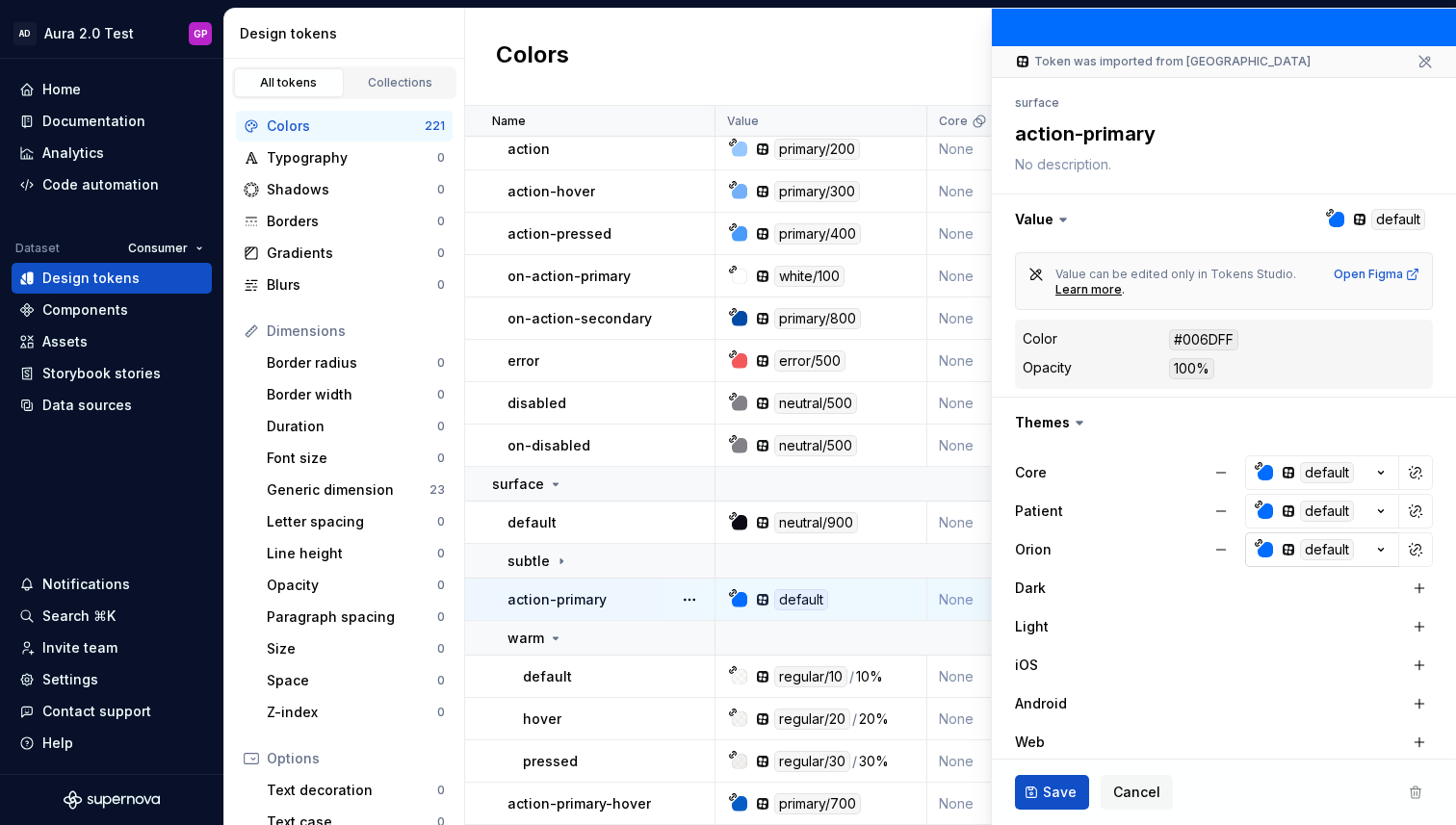
click at [1263, 549] on div "button" at bounding box center [1265, 550] width 16 height 16
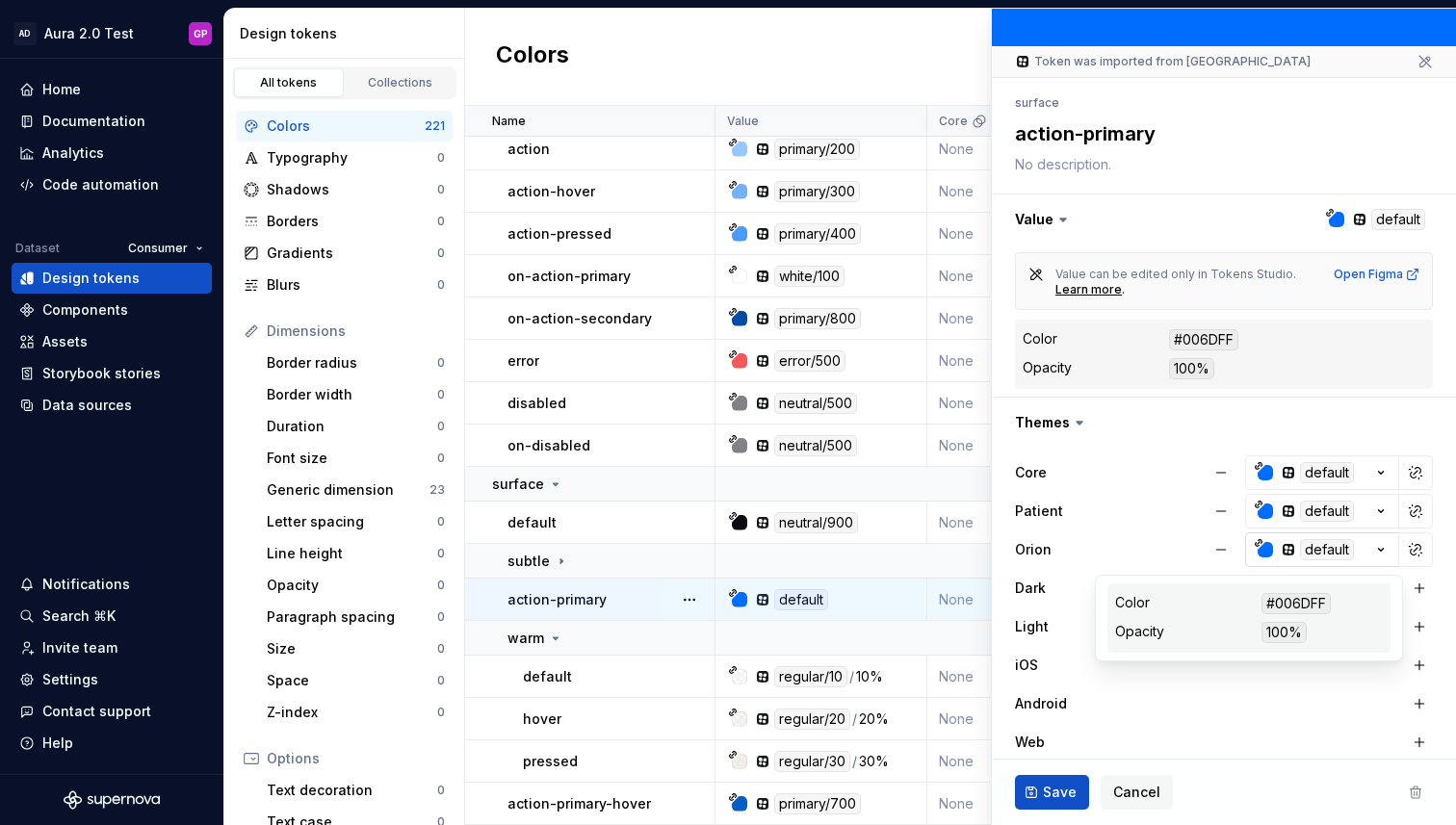
click at [1263, 549] on div "button" at bounding box center [1265, 550] width 16 height 16
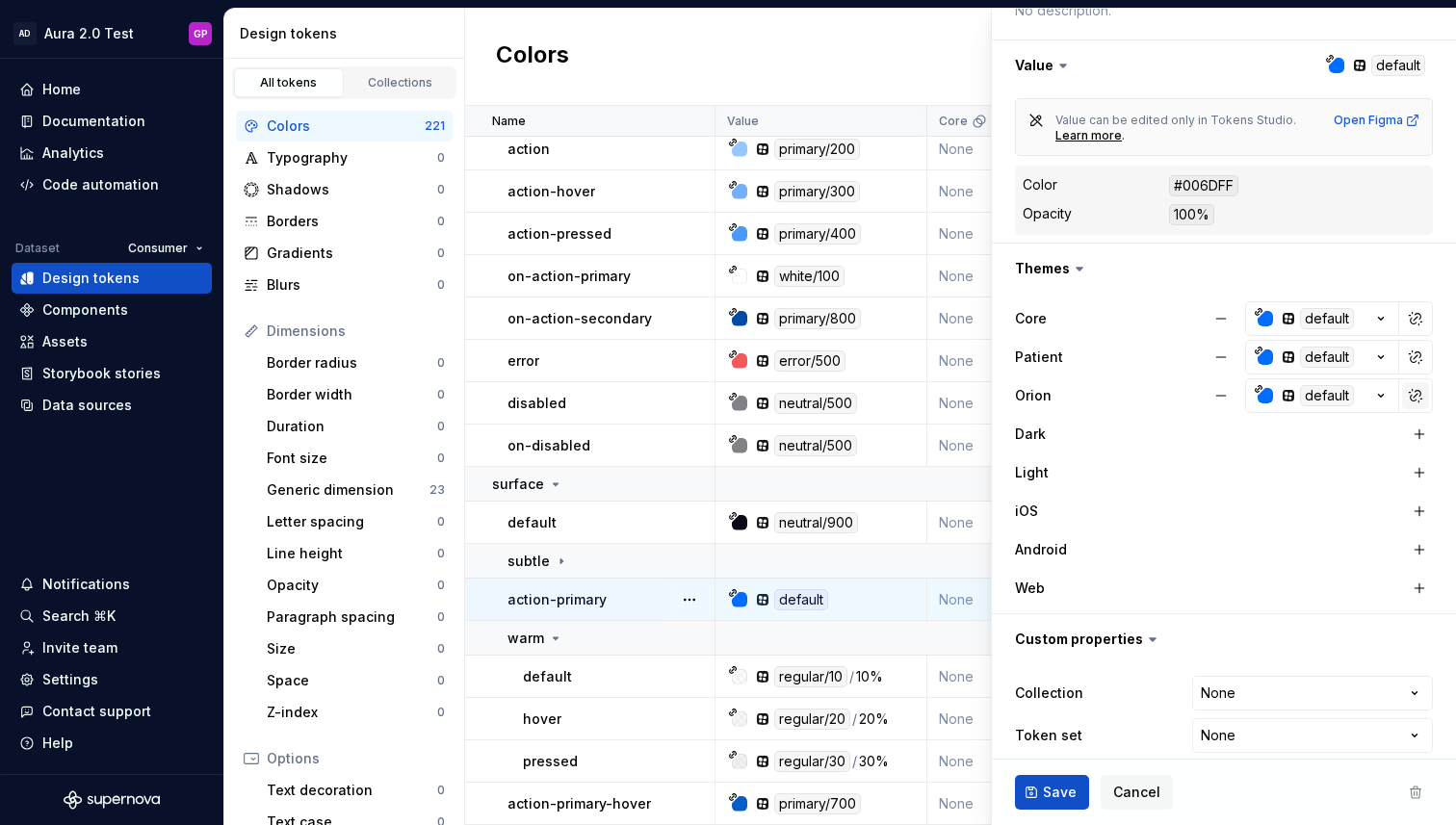
scroll to position [308, 0]
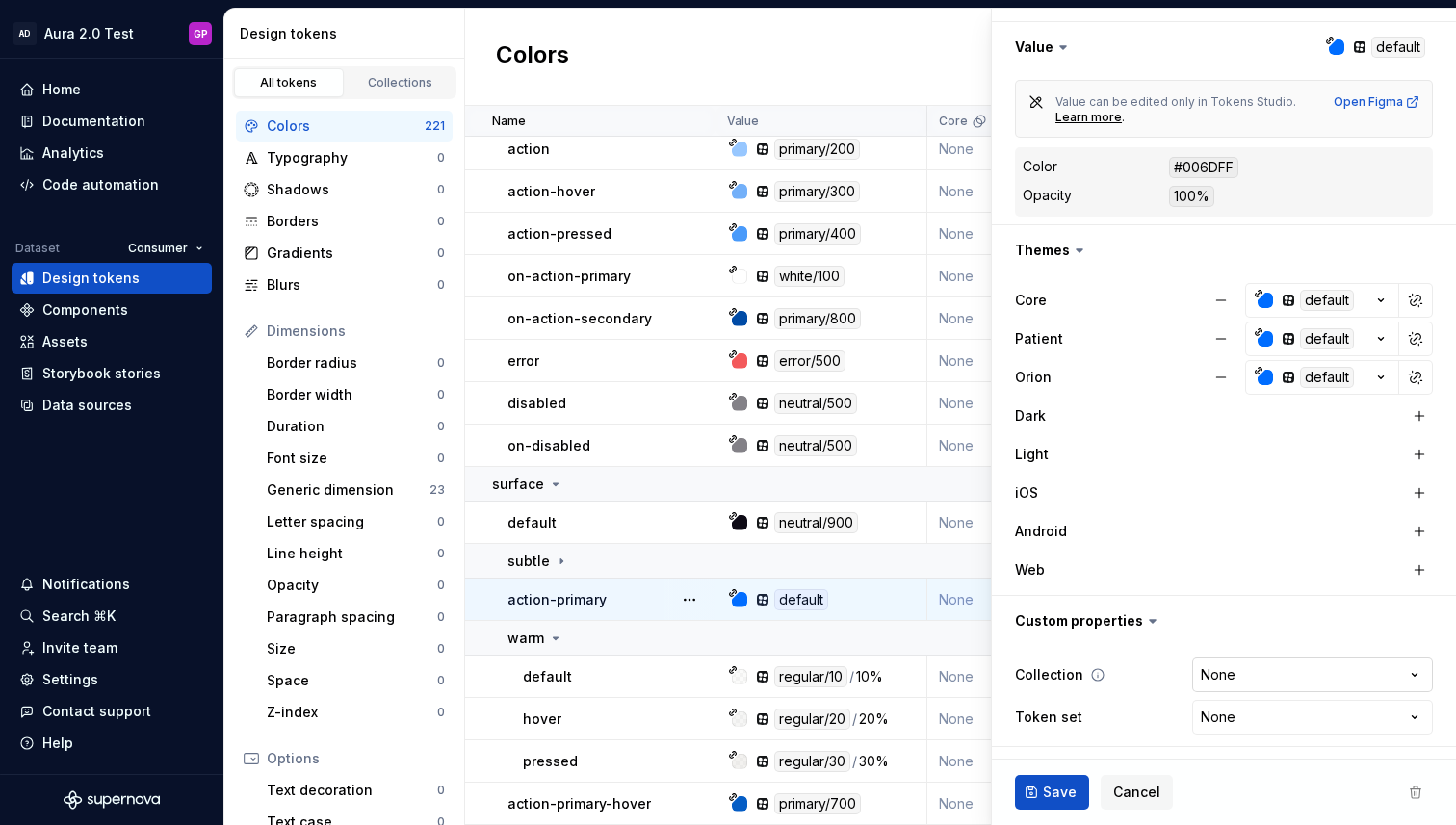
click at [1412, 671] on html "AD Aura 2.0 Test GP Home Documentation Analytics Code automation Dataset Consum…" at bounding box center [728, 412] width 1456 height 825
click at [1405, 718] on html "AD Aura 2.0 Test GP Home Documentation Analytics Code automation Dataset Consum…" at bounding box center [728, 412] width 1456 height 825
click at [1410, 718] on html "AD Aura 2.0 Test GP Home Documentation Analytics Code automation Dataset Consum…" at bounding box center [728, 412] width 1456 height 825
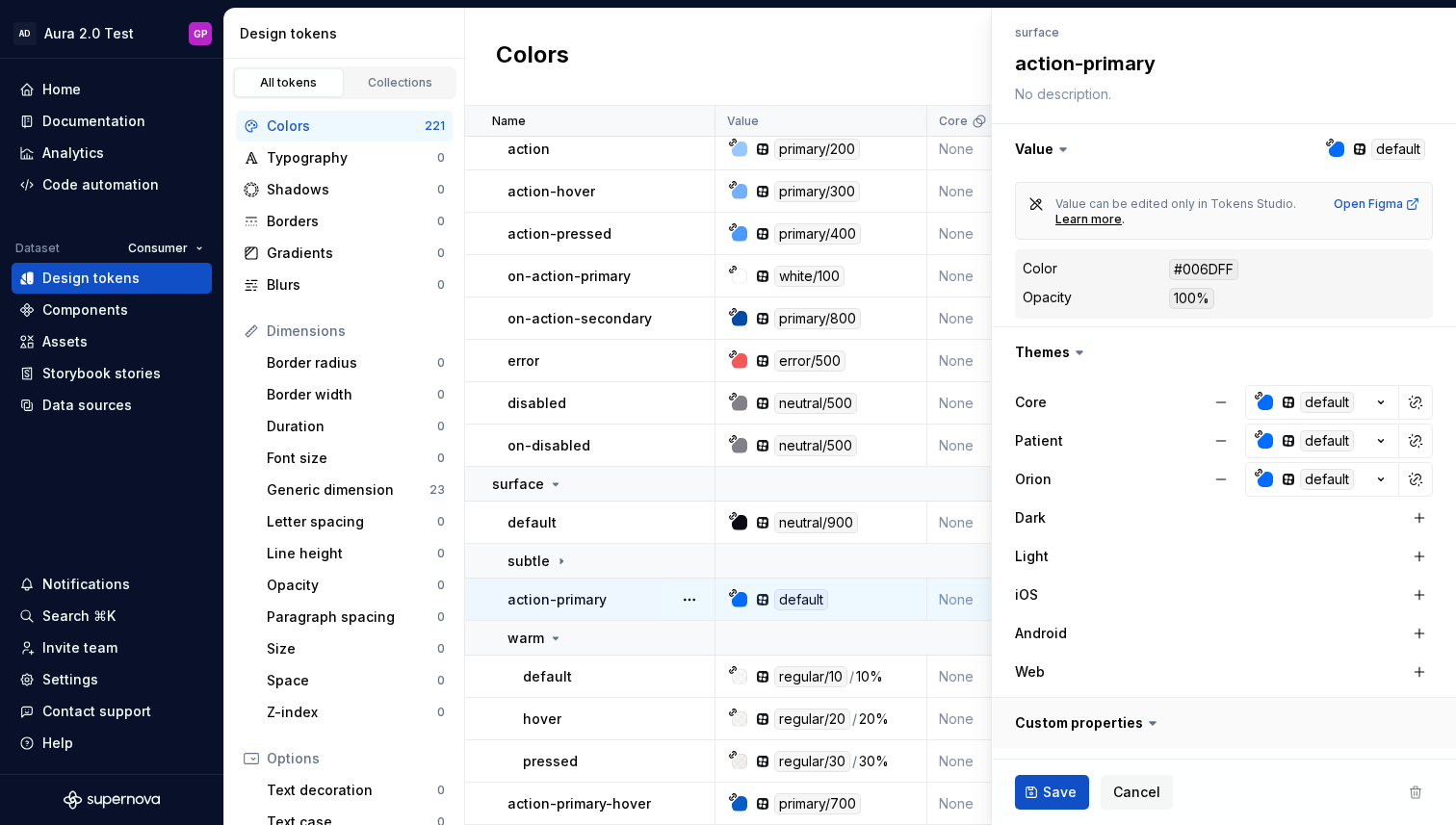
scroll to position [205, 0]
click at [1261, 480] on div "button" at bounding box center [1265, 481] width 16 height 16
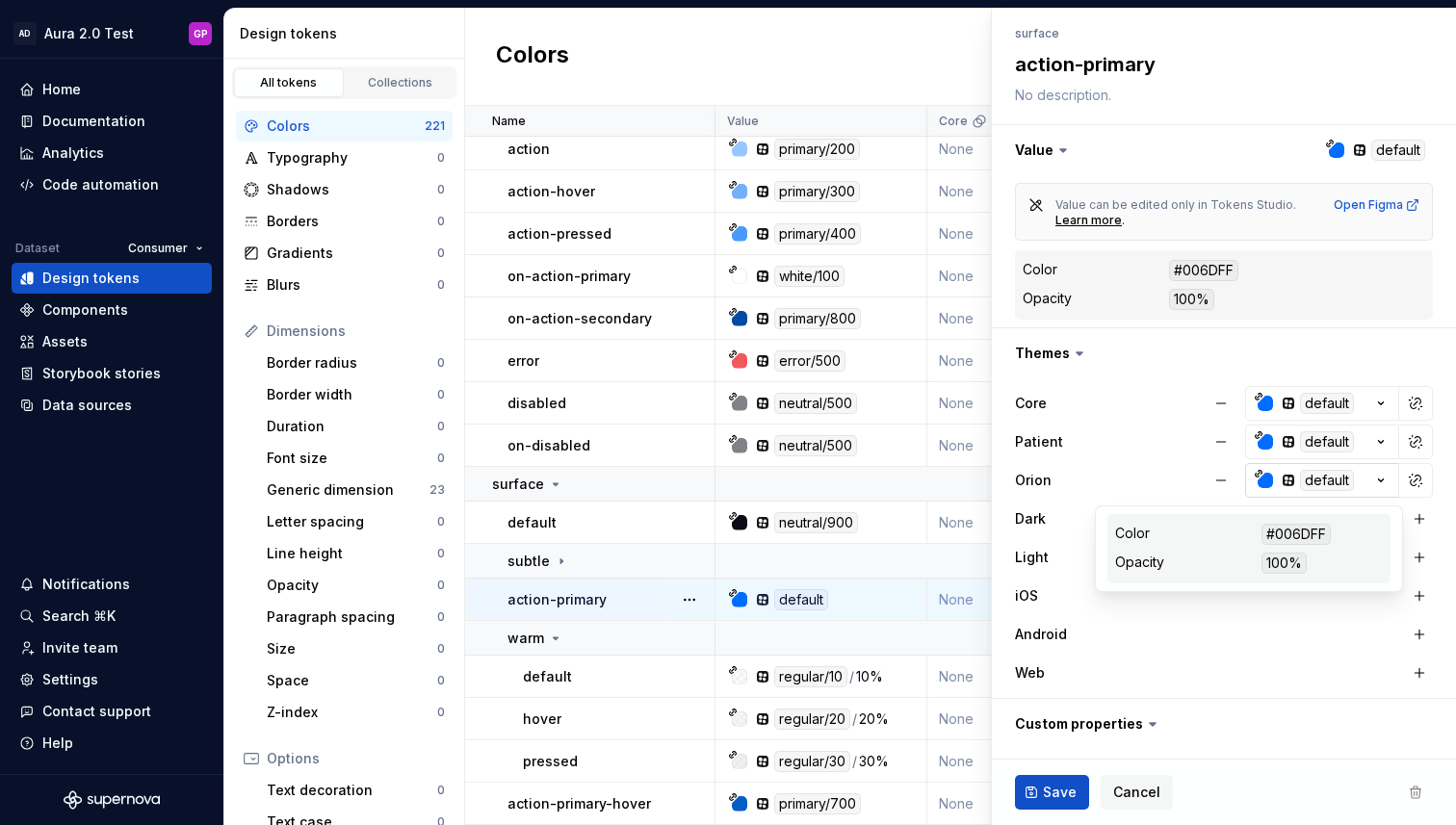
click at [1261, 479] on div "button" at bounding box center [1265, 481] width 16 height 16
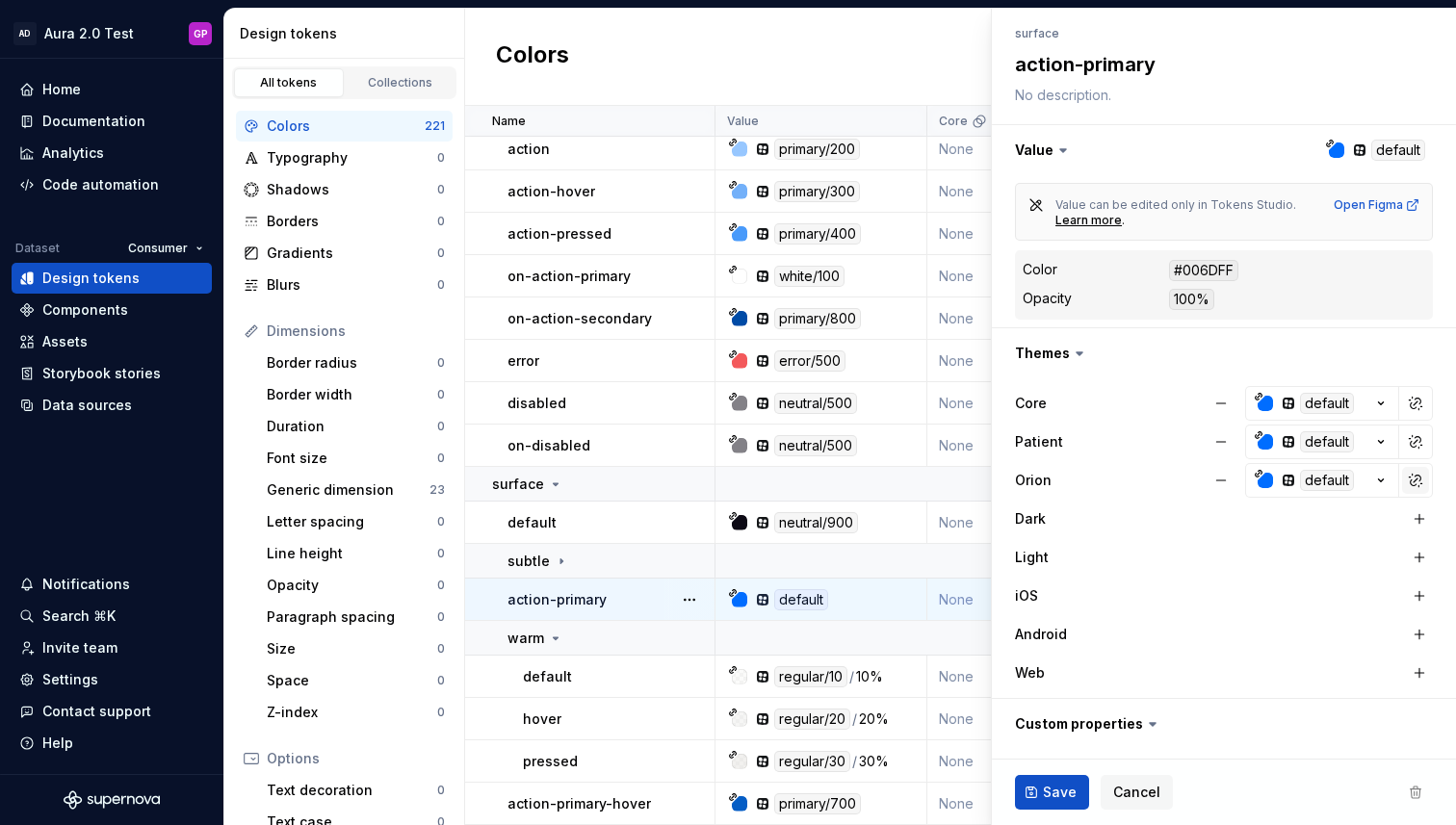
click at [1410, 477] on button "button" at bounding box center [1414, 480] width 27 height 27
click at [1416, 479] on button "button" at bounding box center [1414, 480] width 27 height 27
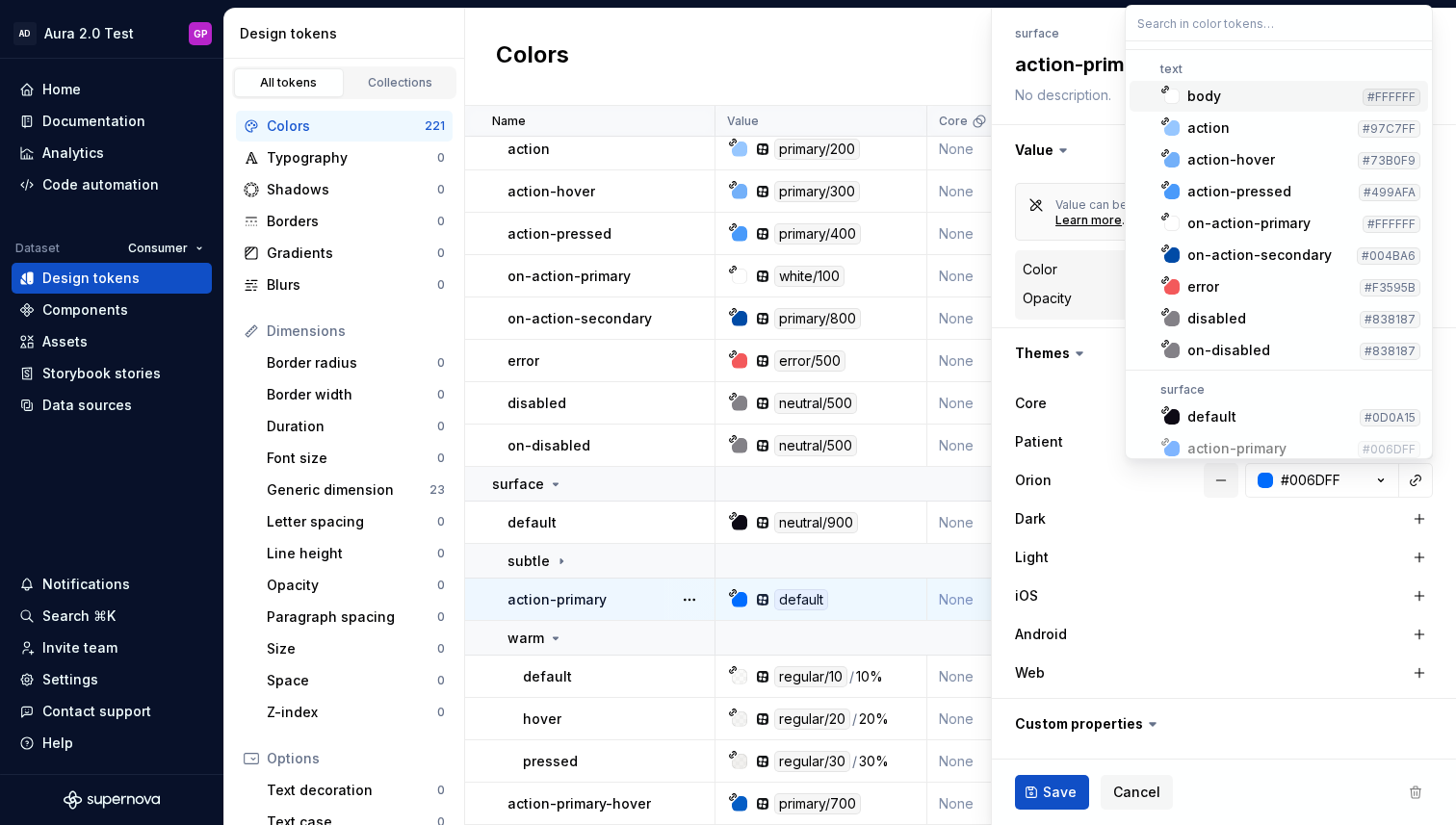
click at [1221, 482] on html "AD Aura 2.0 Test GP Home Documentation Analytics Code automation Dataset Consum…" at bounding box center [728, 412] width 1456 height 825
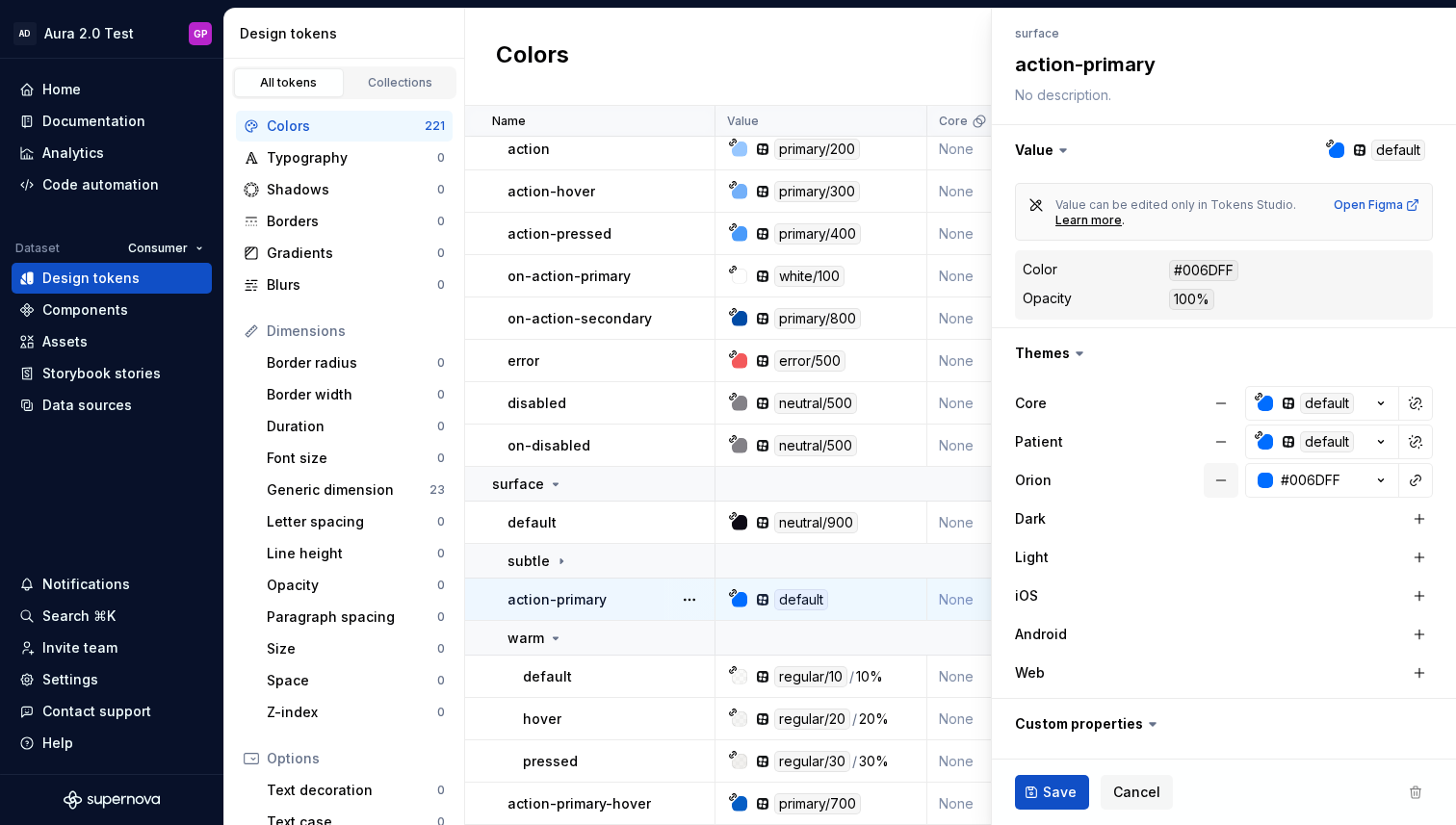
click at [1221, 482] on button "button" at bounding box center [1221, 480] width 35 height 35
click at [1418, 595] on button "button" at bounding box center [1418, 596] width 27 height 27
click at [1417, 634] on button "button" at bounding box center [1418, 634] width 27 height 27
click at [1417, 675] on button "button" at bounding box center [1418, 673] width 27 height 27
click at [1382, 596] on icon "button" at bounding box center [1381, 596] width 5 height 3
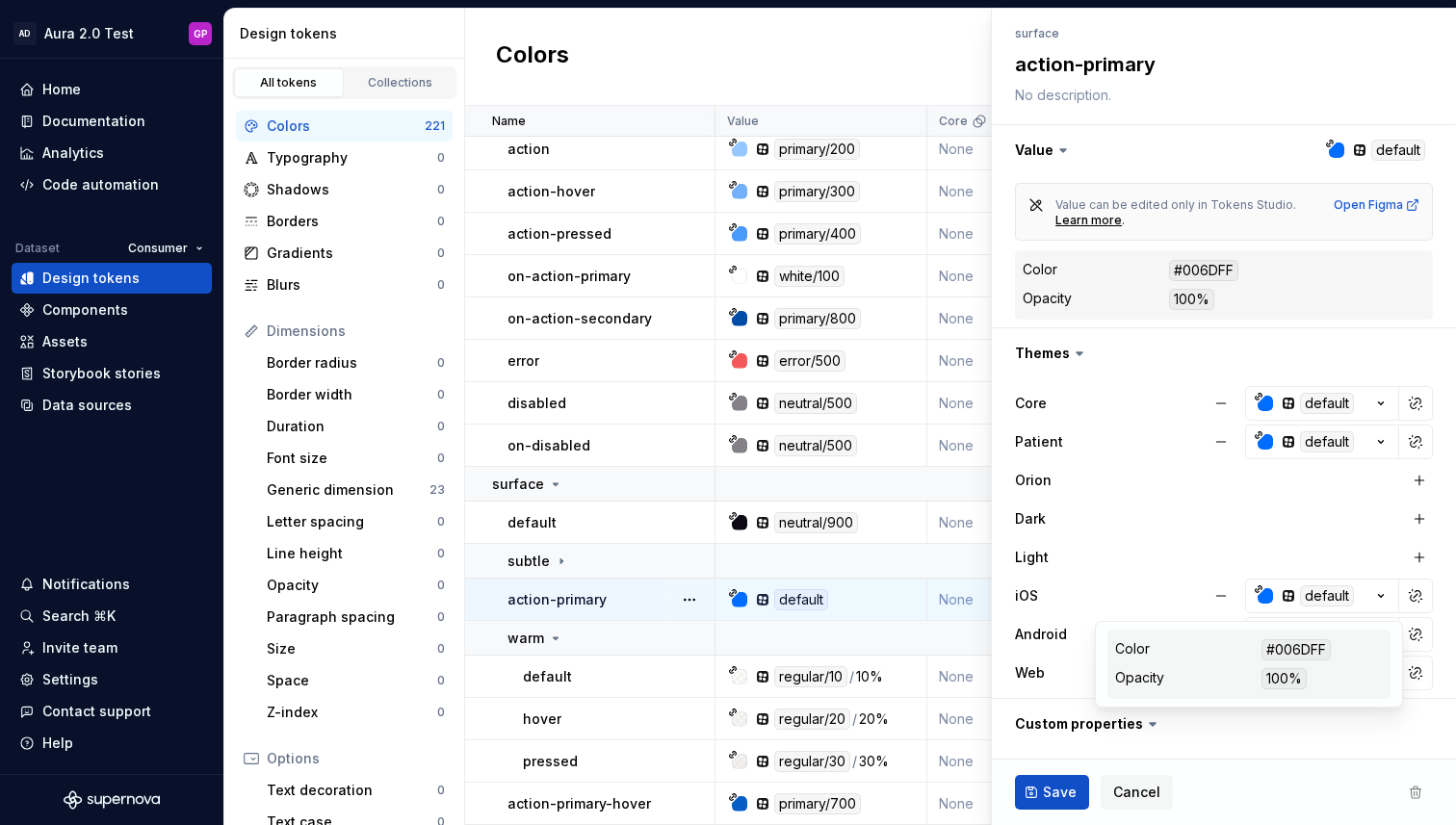
click at [1341, 655] on dd "#006DFF" at bounding box center [1321, 649] width 122 height 21
click at [1277, 680] on div "100%" at bounding box center [1284, 679] width 46 height 21
click at [1288, 679] on div "100%" at bounding box center [1284, 679] width 46 height 21
click at [1289, 596] on icon "button" at bounding box center [1289, 596] width 12 height 12
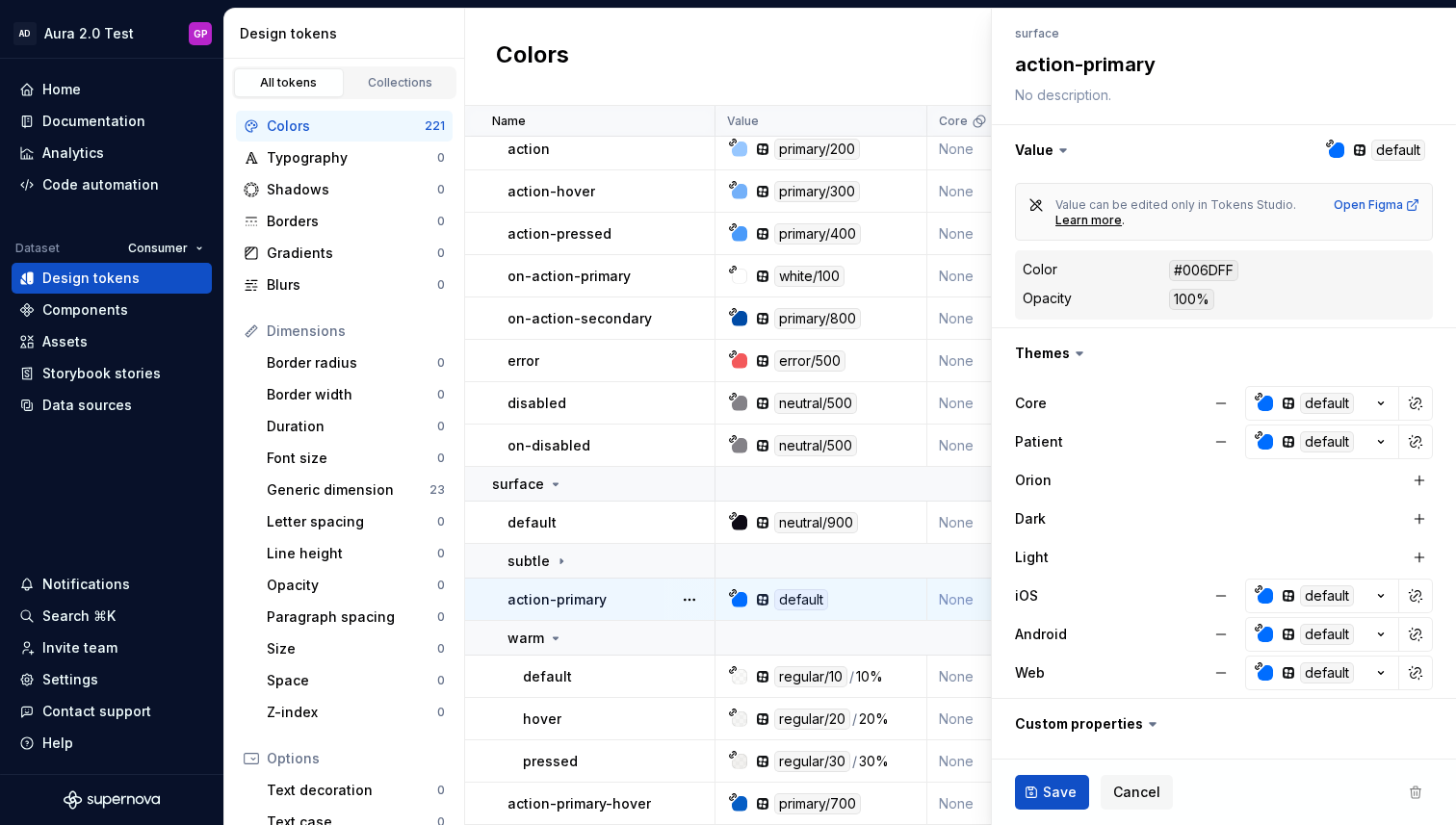
click at [1222, 596] on button "button" at bounding box center [1221, 596] width 35 height 35
click at [1217, 628] on button "button" at bounding box center [1221, 634] width 35 height 35
click at [1226, 666] on button "button" at bounding box center [1221, 673] width 35 height 35
click at [1056, 779] on button "Save" at bounding box center [1051, 792] width 74 height 35
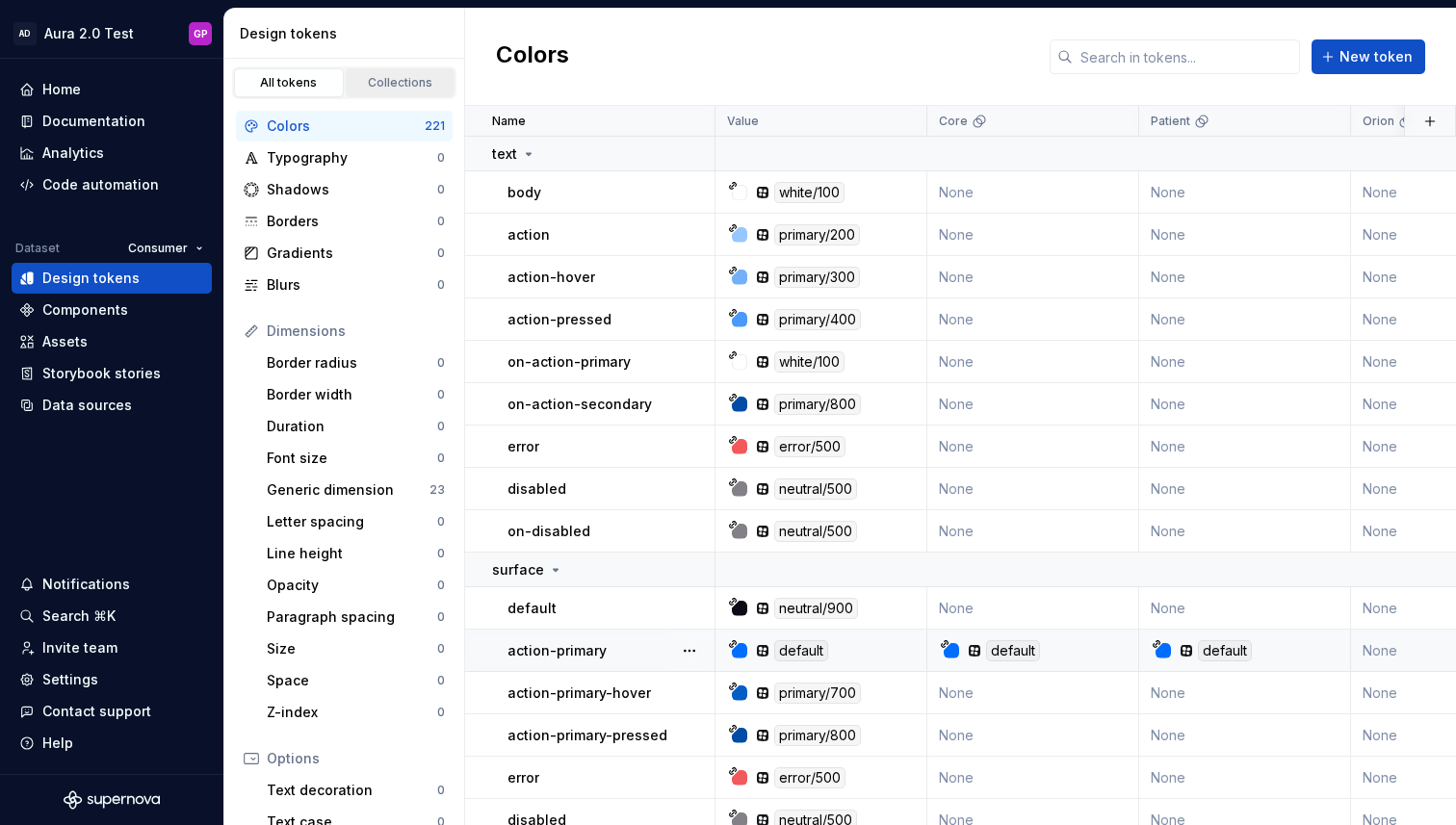
click at [399, 84] on div "Collections" at bounding box center [400, 83] width 96 height 16
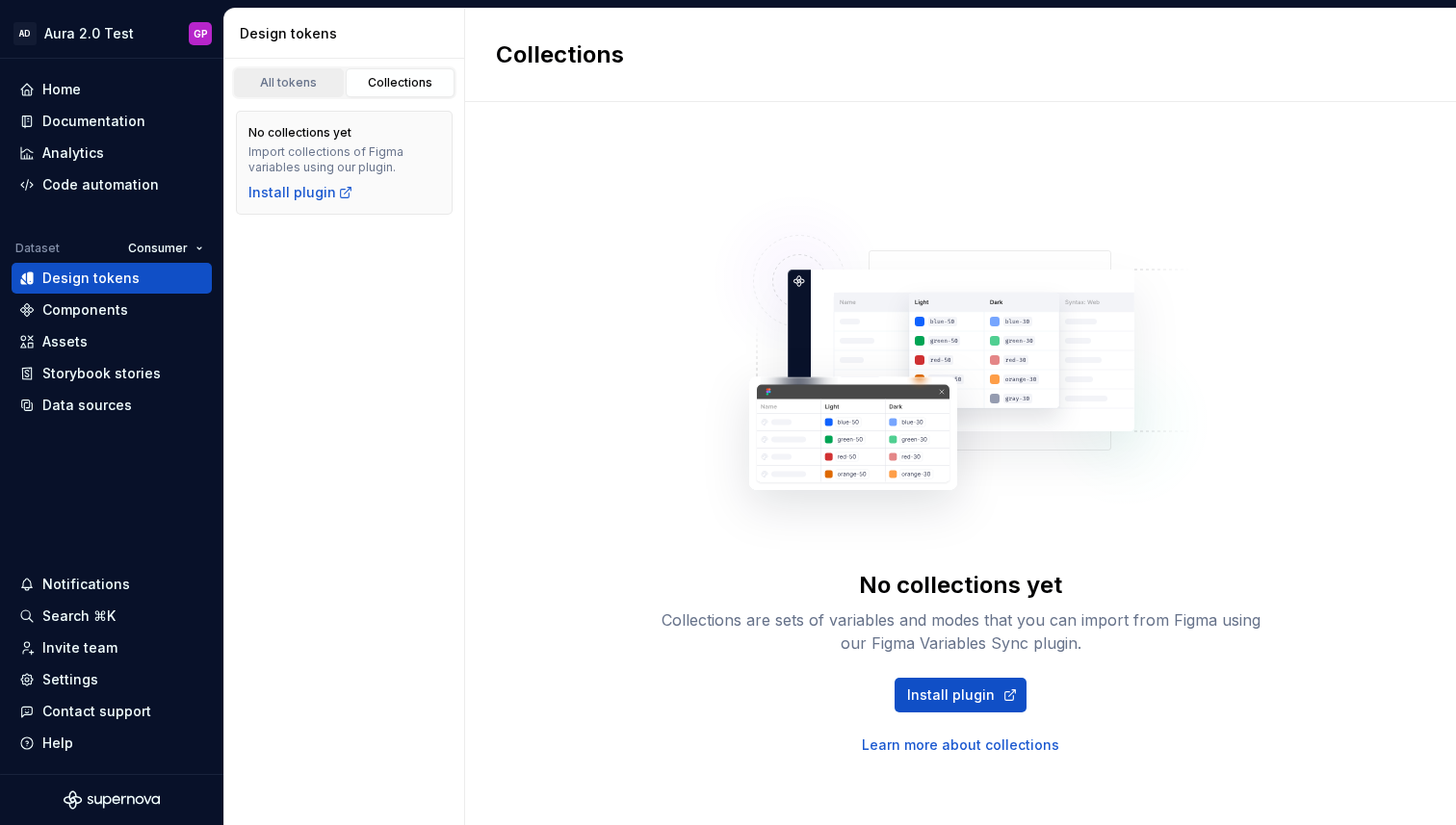
click at [299, 80] on div "All tokens" at bounding box center [288, 83] width 96 height 16
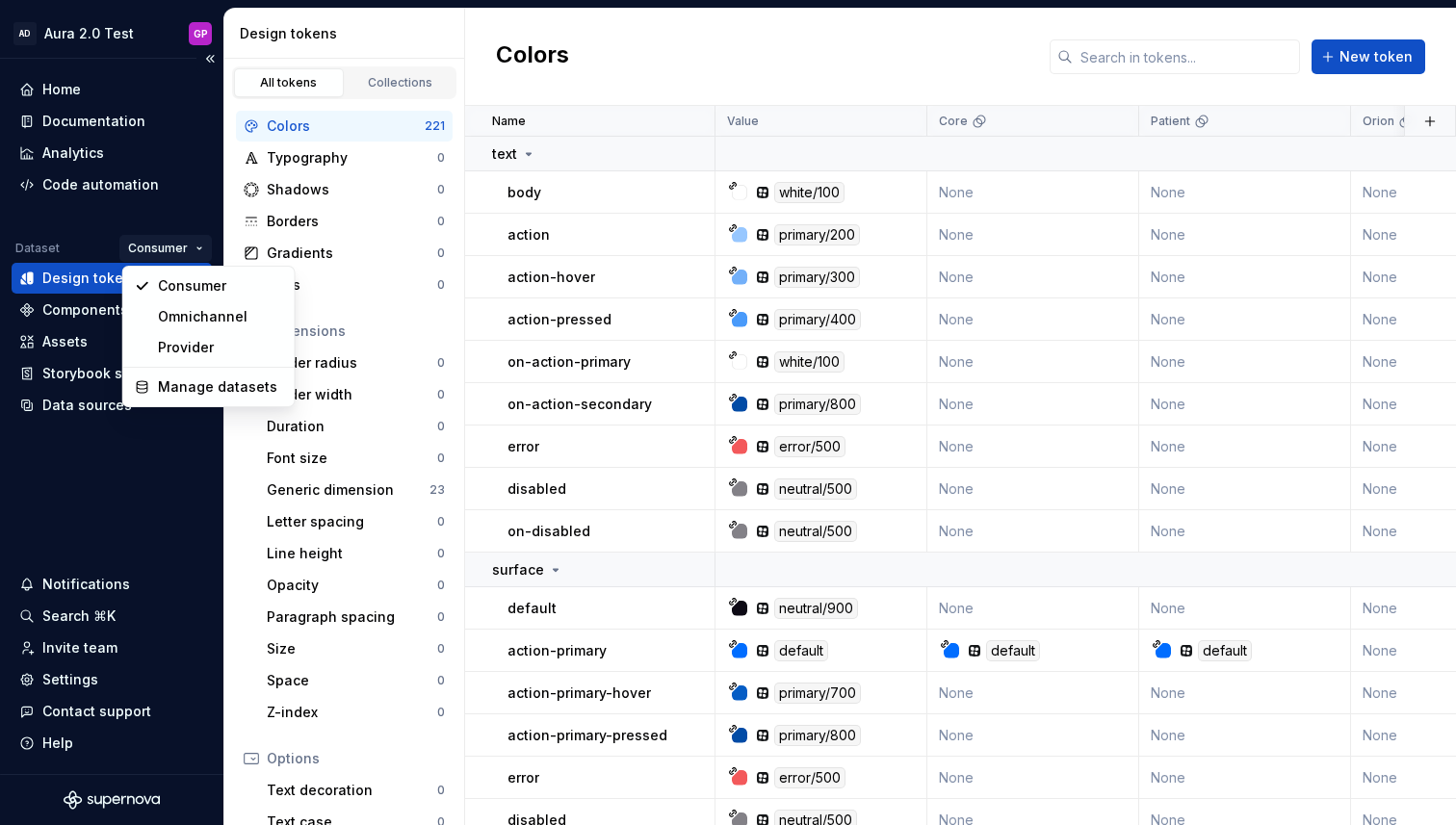
click at [191, 248] on html "AD Aura 2.0 Test GP Home Documentation Analytics Code automation Dataset Consum…" at bounding box center [728, 412] width 1456 height 825
click at [173, 343] on div "Provider" at bounding box center [221, 347] width 126 height 19
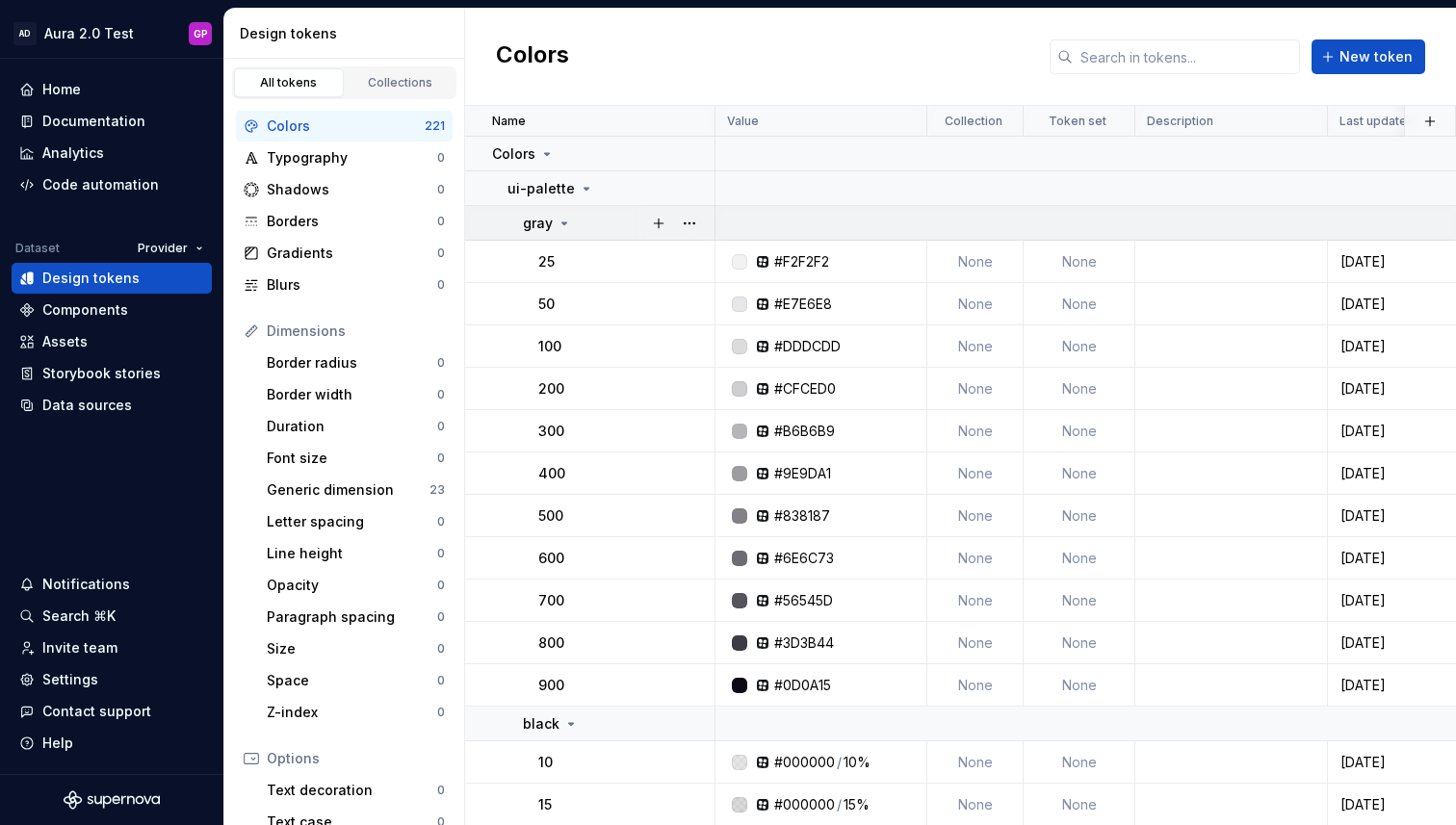
click at [563, 223] on icon at bounding box center [564, 224] width 5 height 2
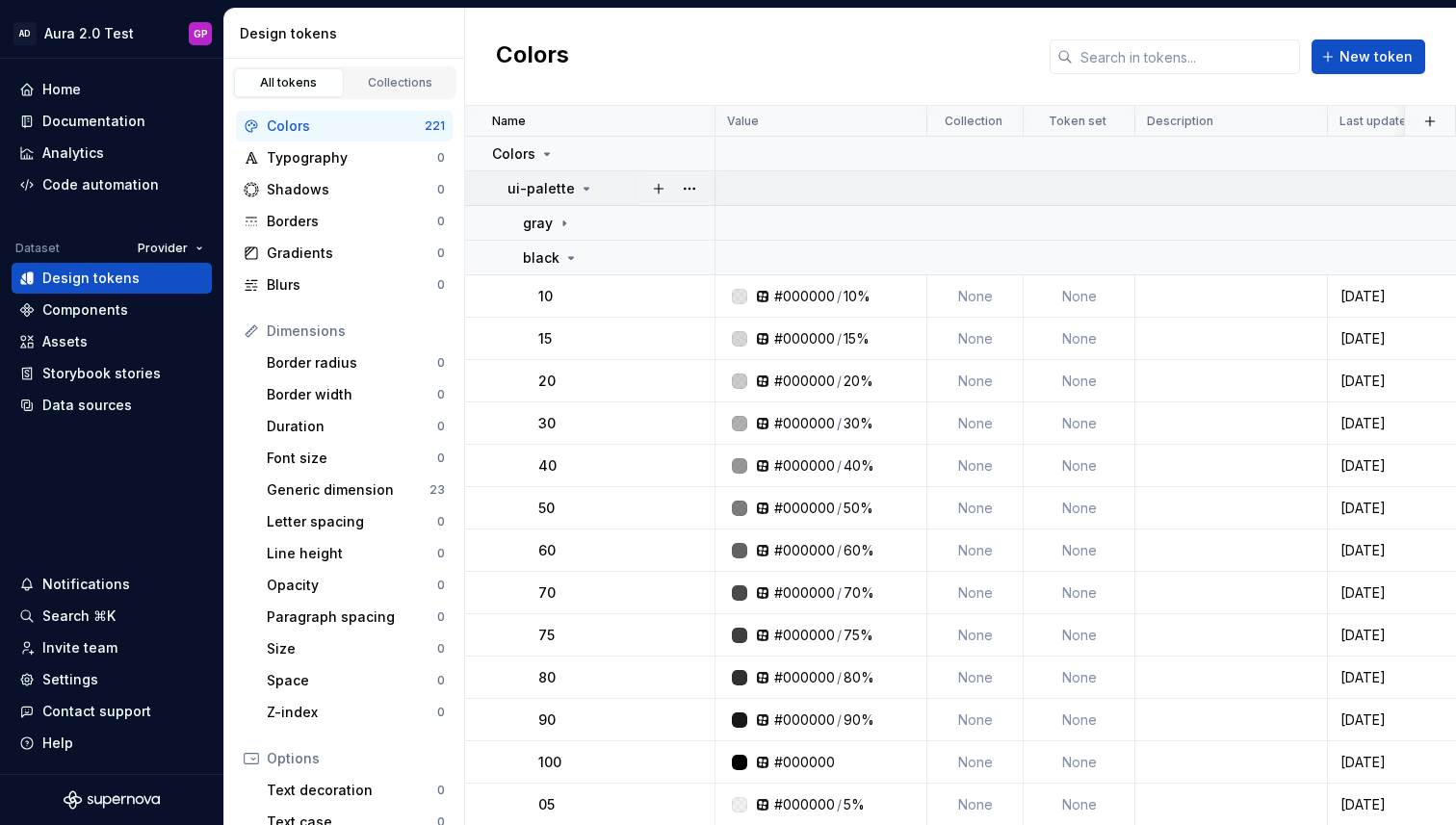
click at [584, 188] on icon at bounding box center [587, 189] width 16 height 16
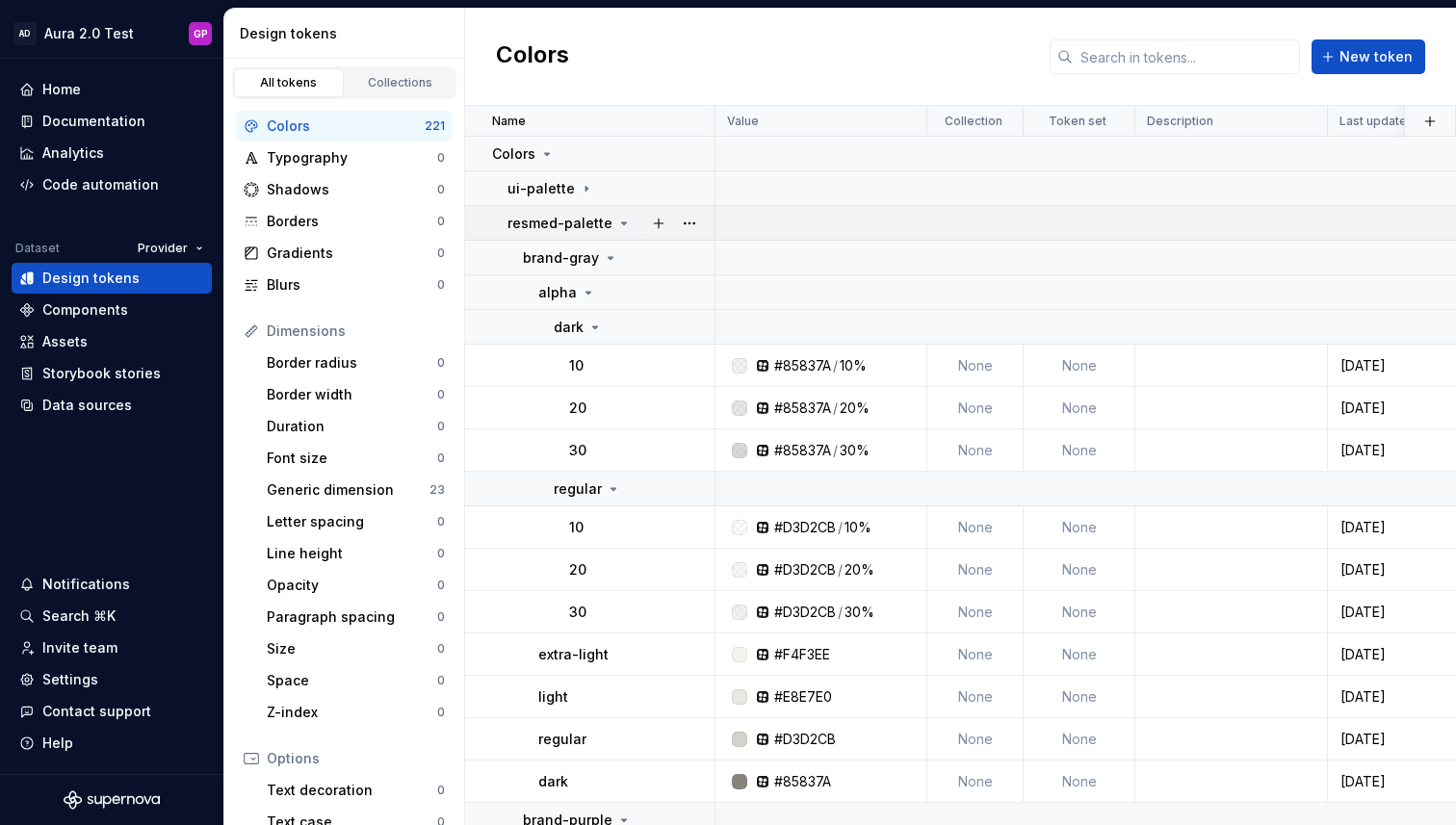
click at [616, 220] on icon at bounding box center [624, 224] width 16 height 16
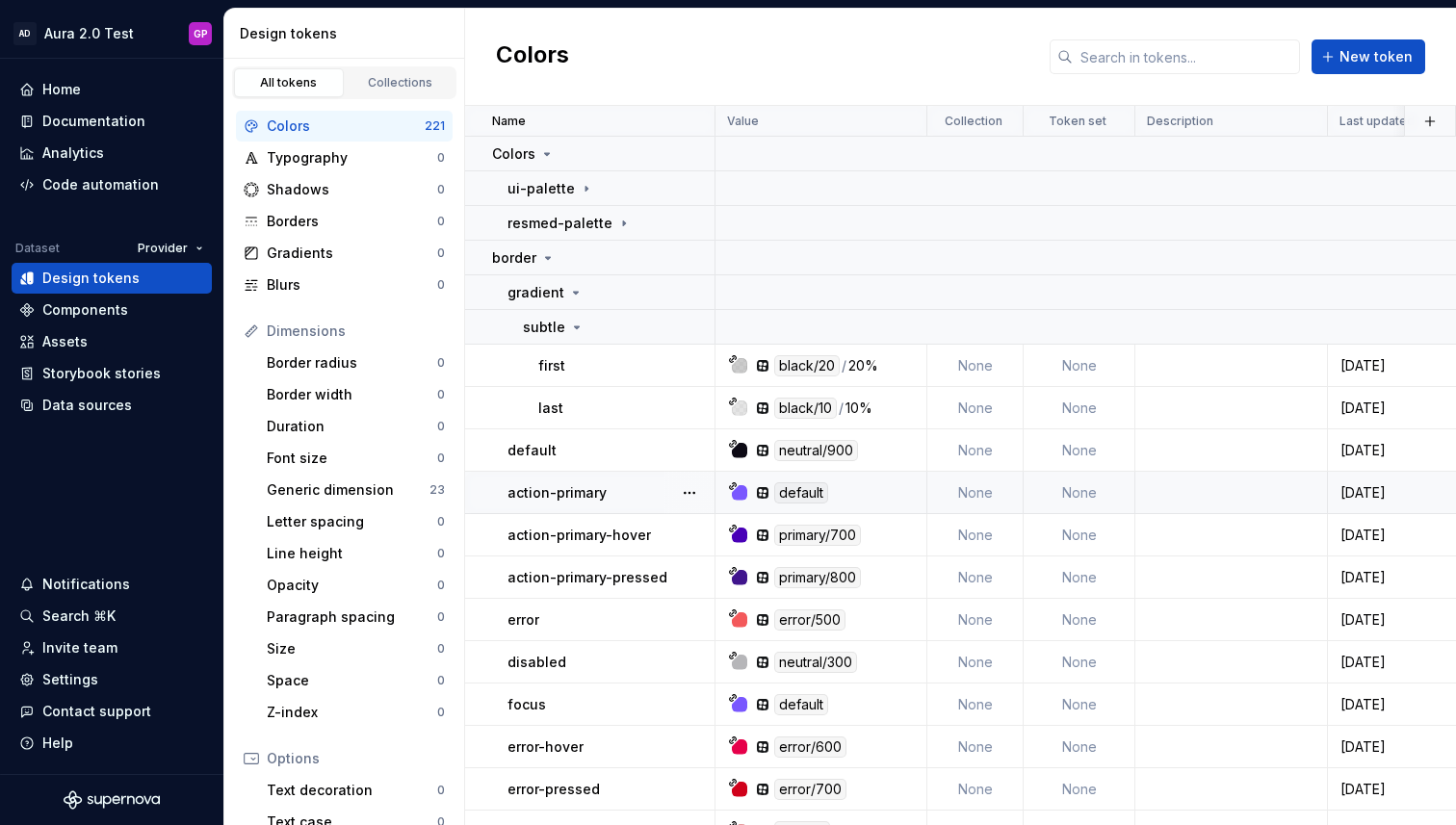
click at [986, 495] on td "None" at bounding box center [974, 493] width 96 height 43
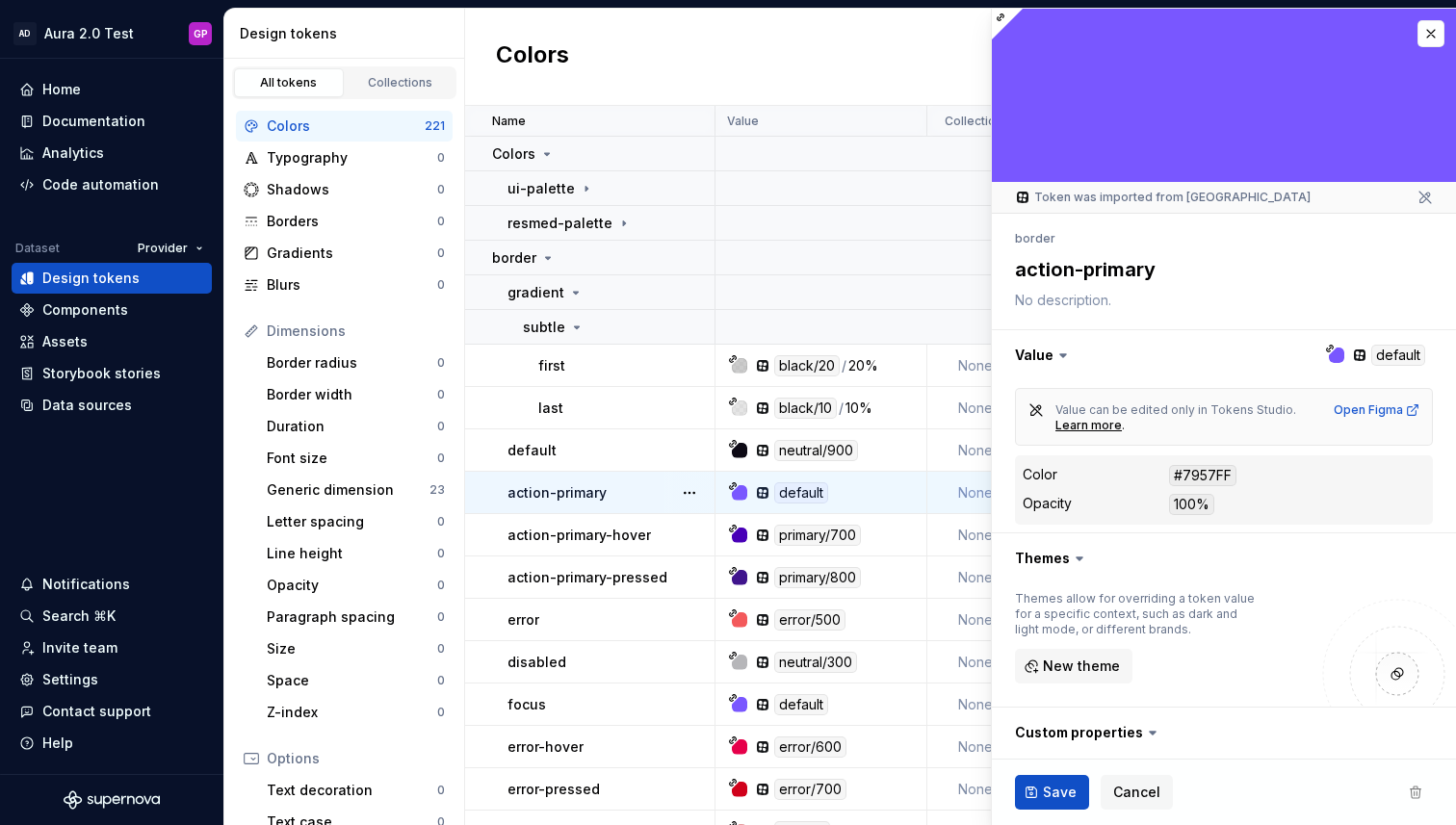
click at [1076, 558] on icon at bounding box center [1079, 559] width 6 height 3
click at [1072, 558] on icon at bounding box center [1078, 558] width 19 height 19
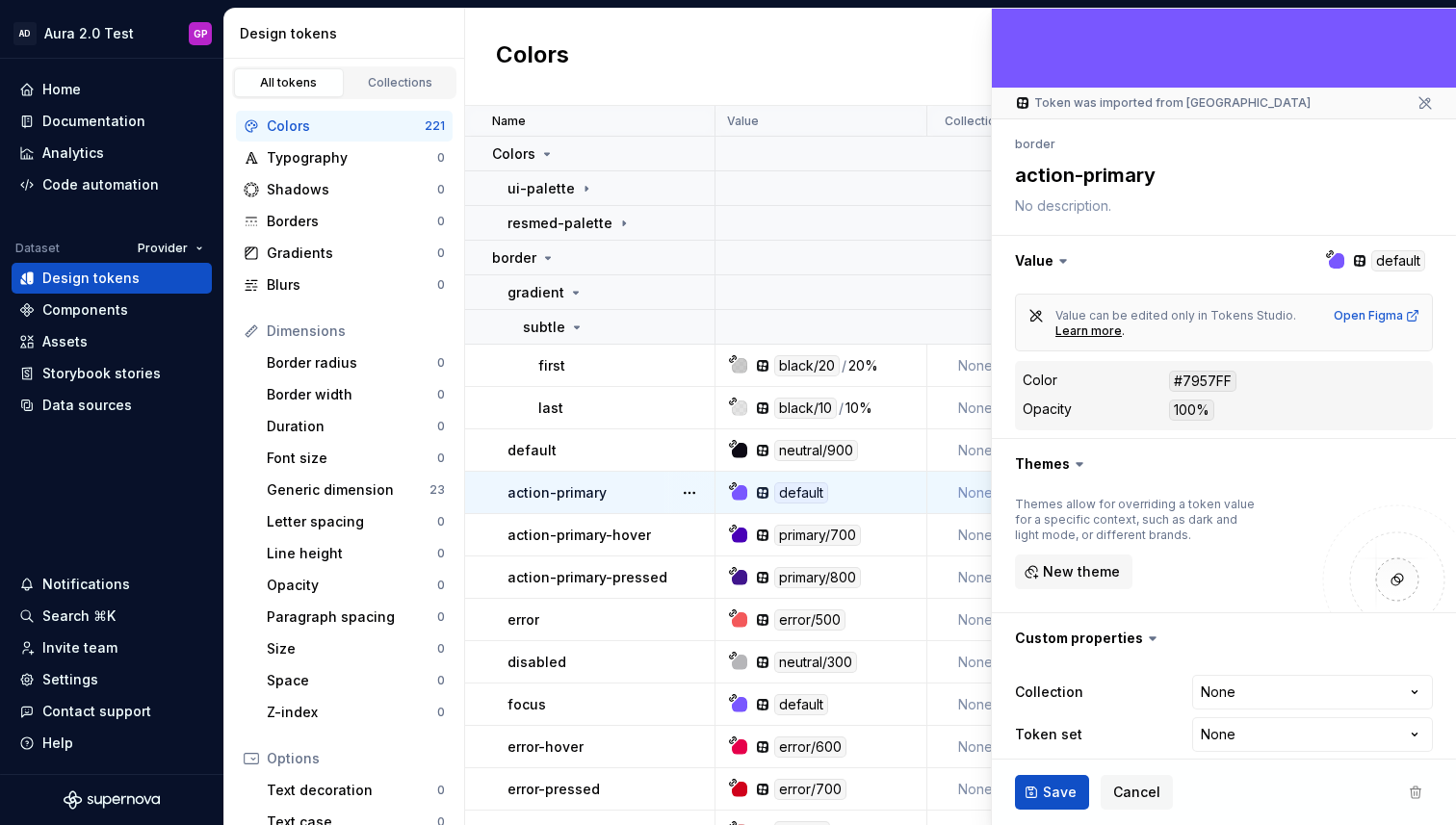
scroll to position [112, 0]
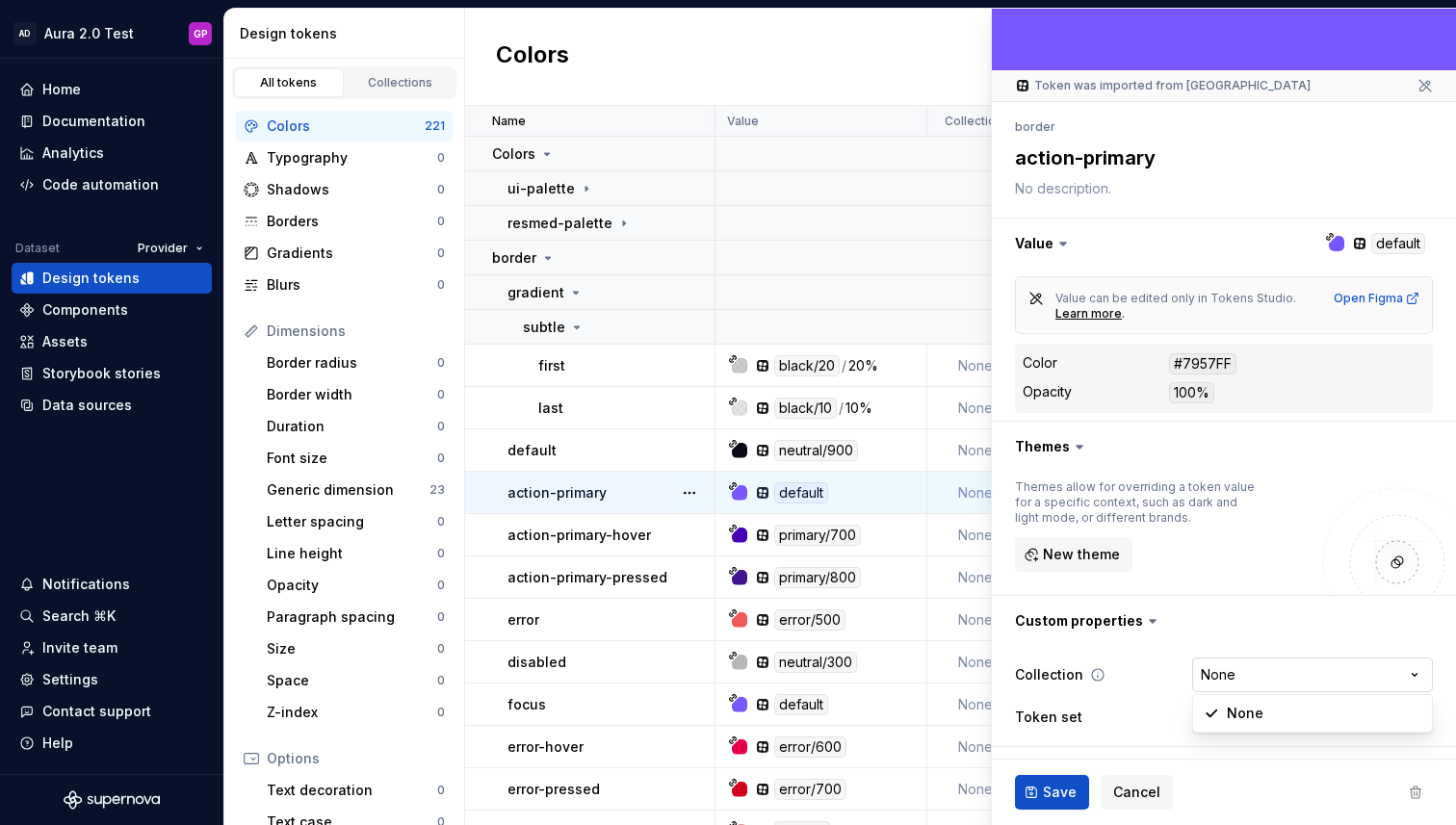
click at [1275, 676] on html "AD Aura 2.0 Test GP Home Documentation Analytics Code automation Dataset Provid…" at bounding box center [728, 412] width 1456 height 825
click at [1276, 676] on html "AD Aura 2.0 Test GP Home Documentation Analytics Code automation Dataset Provid…" at bounding box center [728, 412] width 1456 height 825
click at [1057, 553] on span "New theme" at bounding box center [1081, 554] width 77 height 19
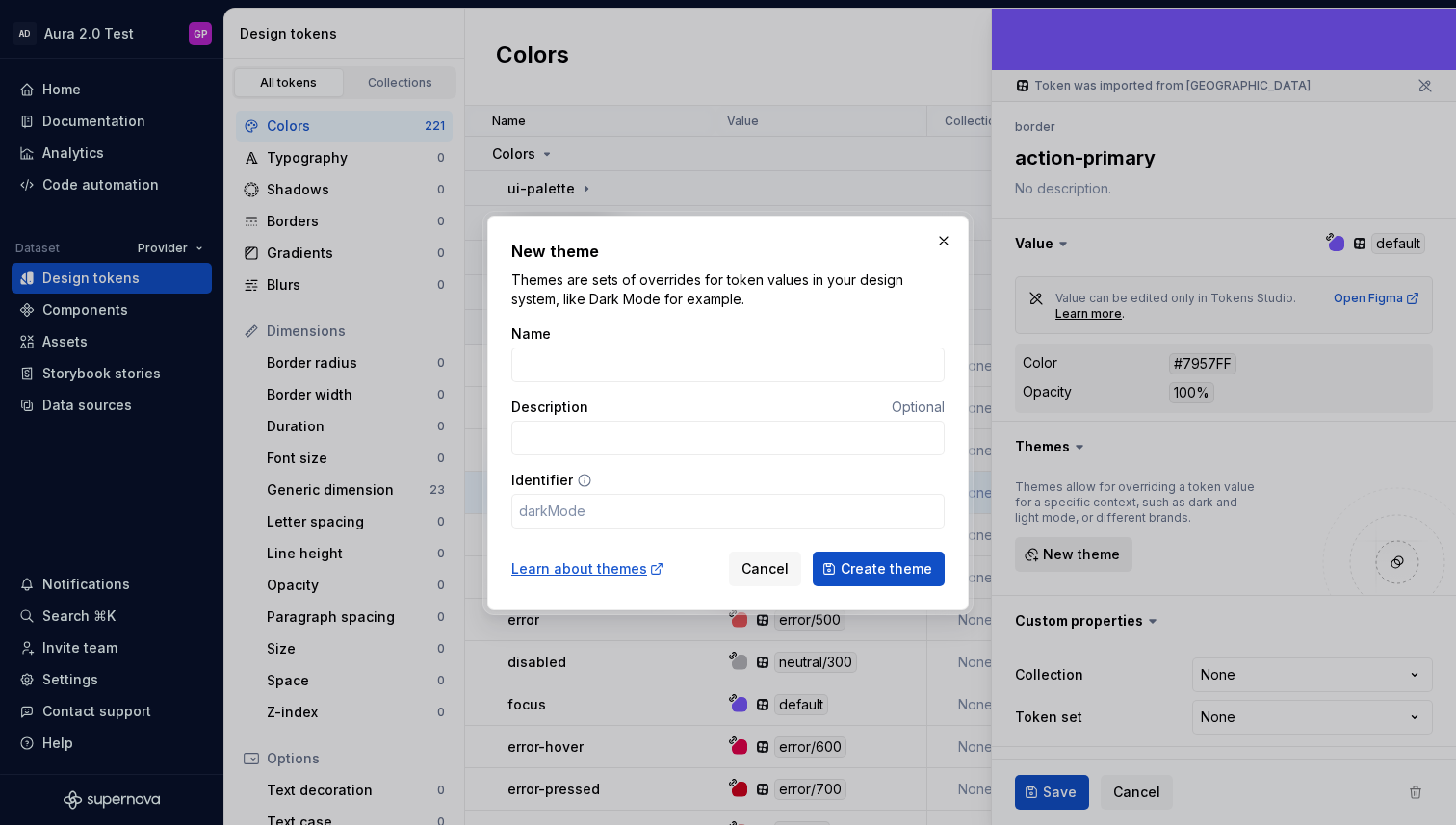
type textarea "*"
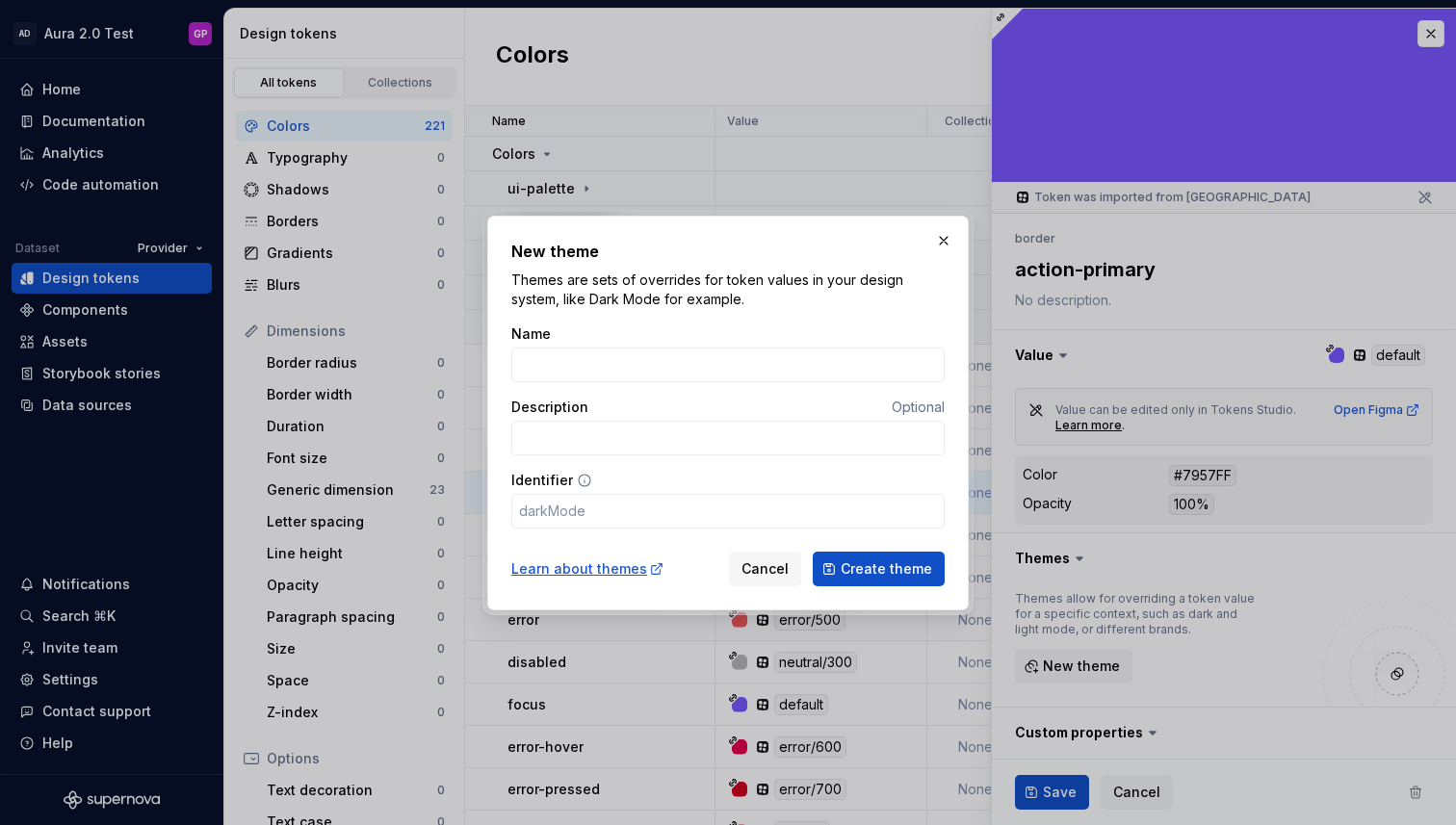
scroll to position [112, 0]
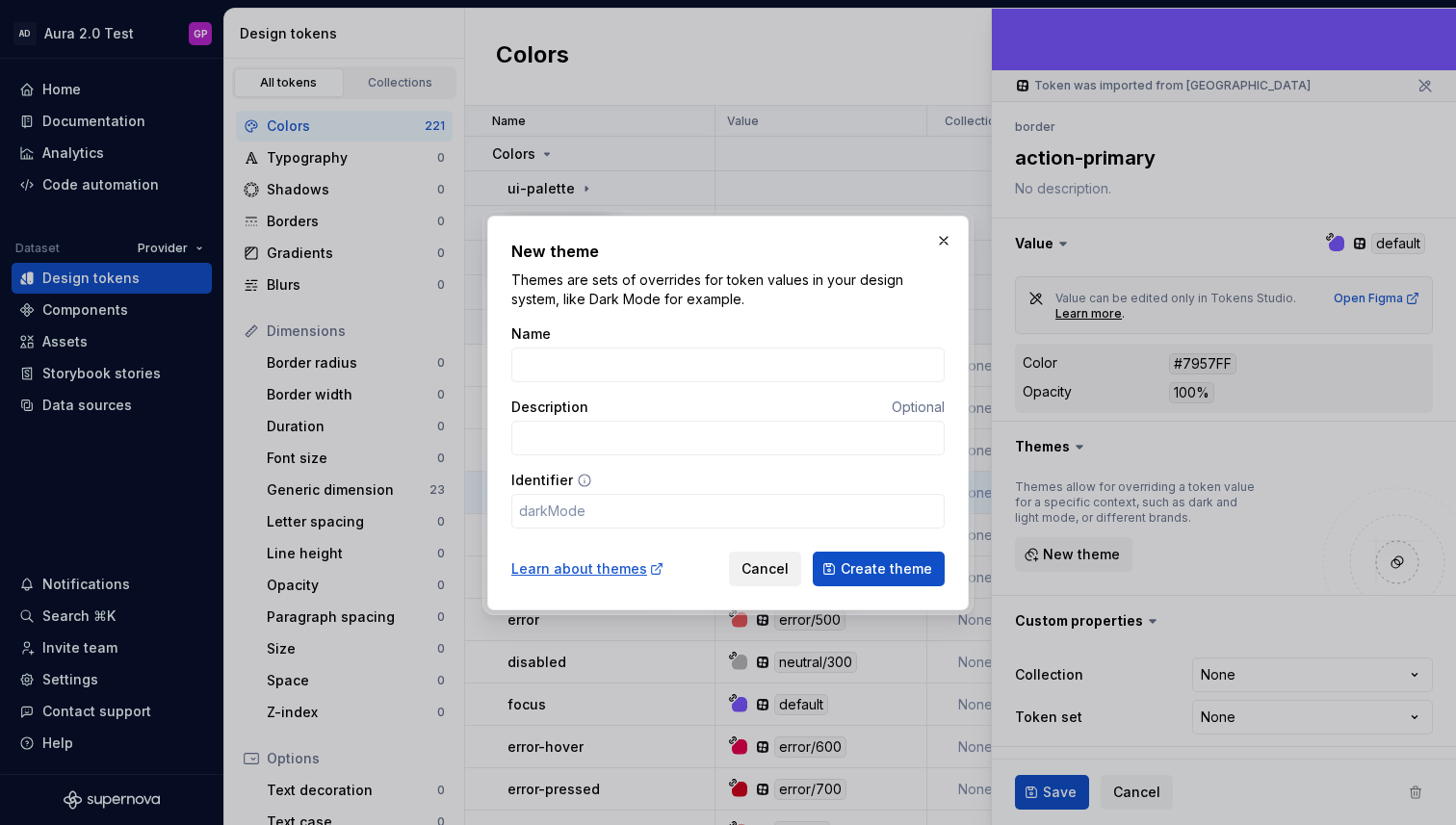
click at [753, 566] on span "Cancel" at bounding box center [766, 569] width 47 height 19
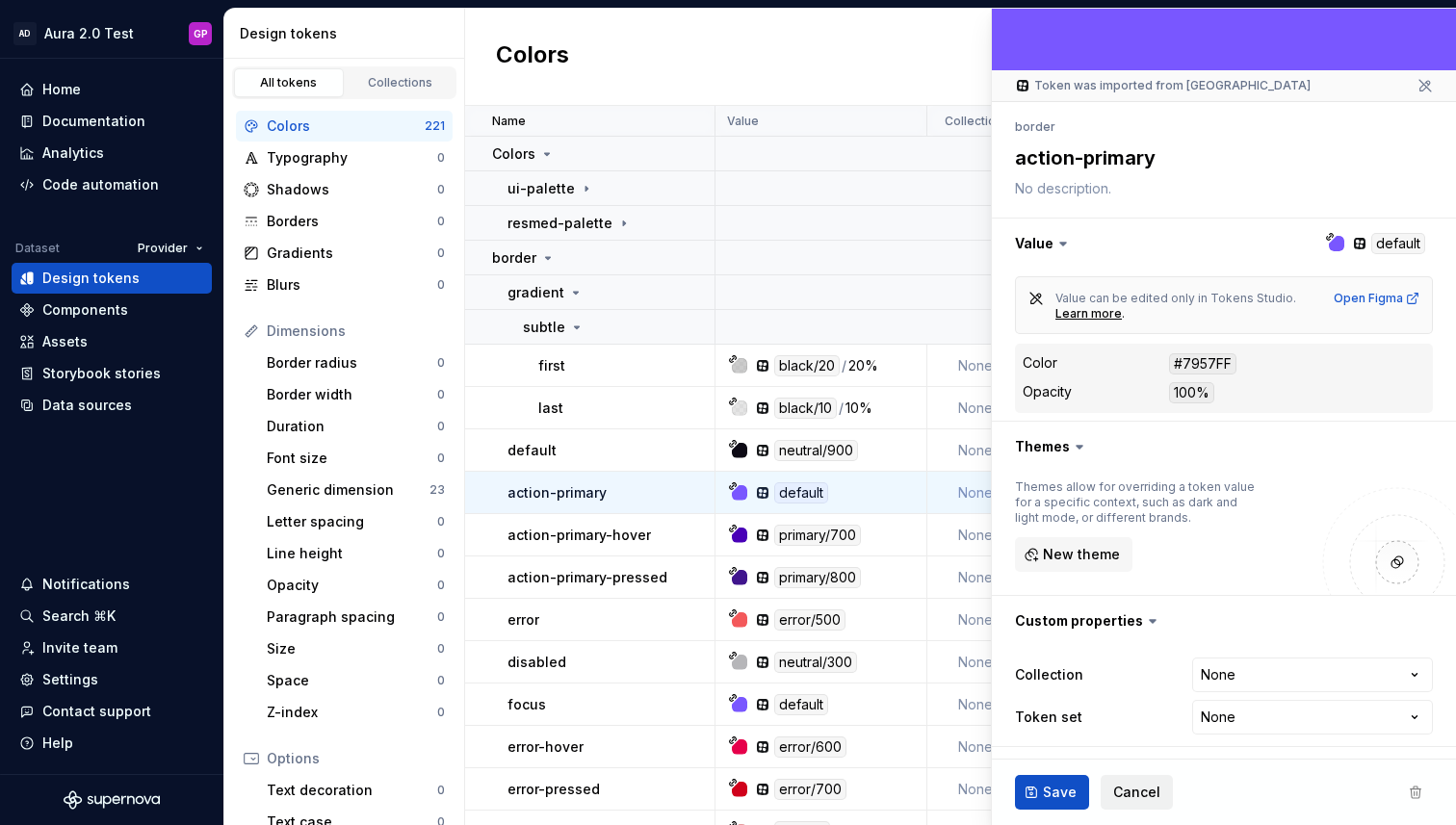
click at [1128, 787] on span "Cancel" at bounding box center [1137, 791] width 47 height 19
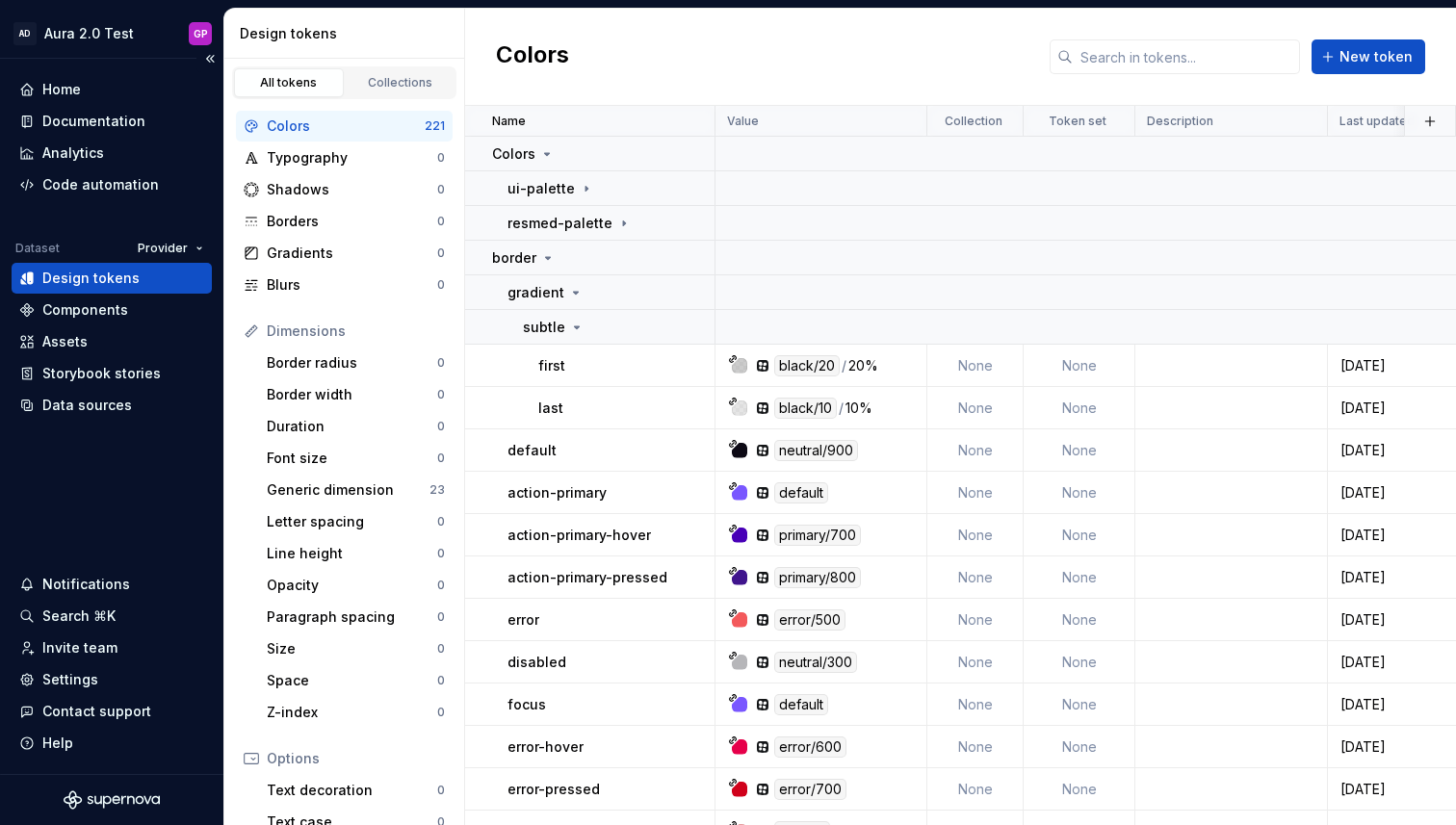
click at [63, 273] on div "Design tokens" at bounding box center [91, 278] width 97 height 19
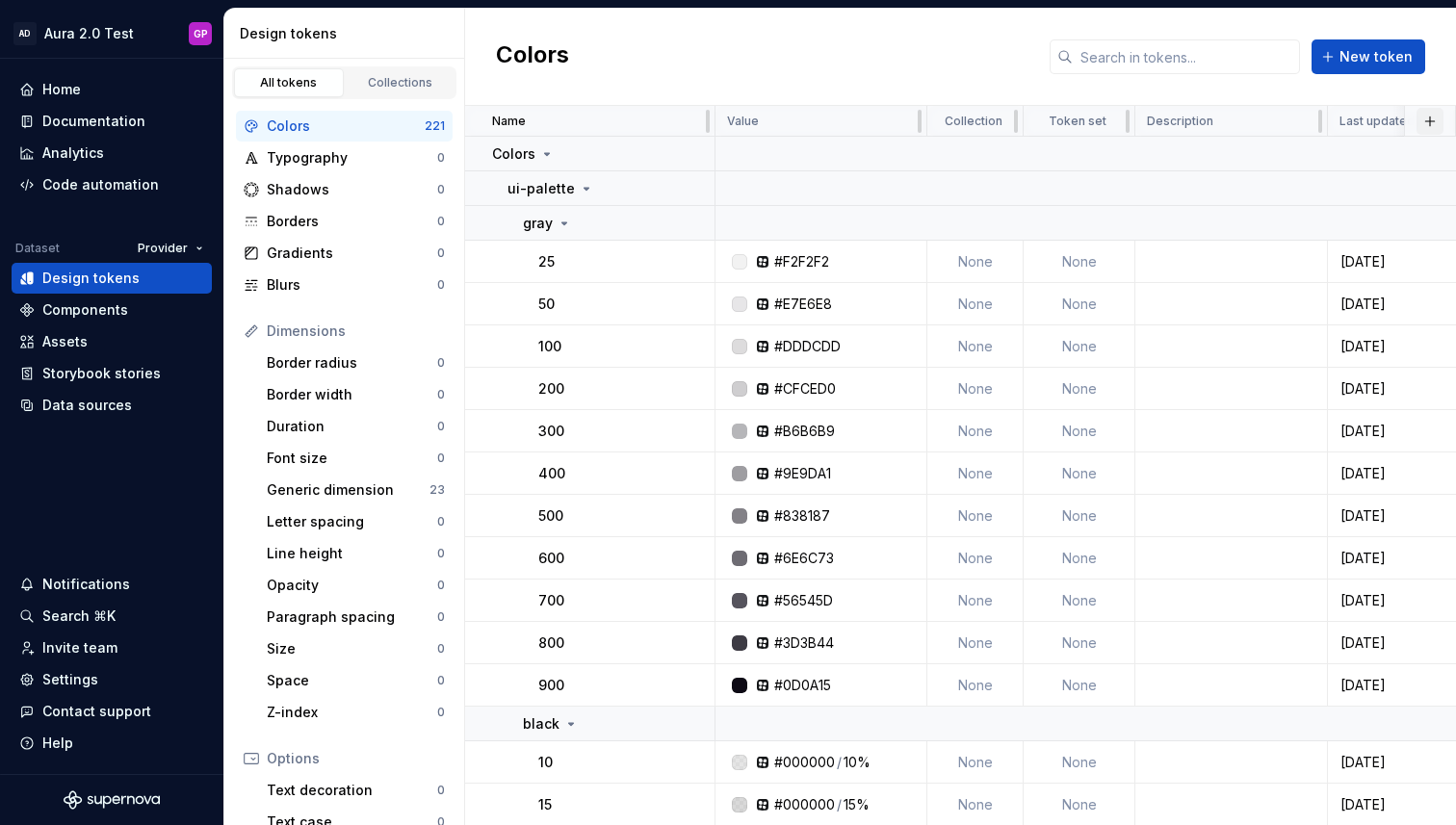
click at [1428, 124] on button "button" at bounding box center [1429, 121] width 27 height 27
click at [1250, 162] on div "New theme" at bounding box center [1287, 158] width 77 height 19
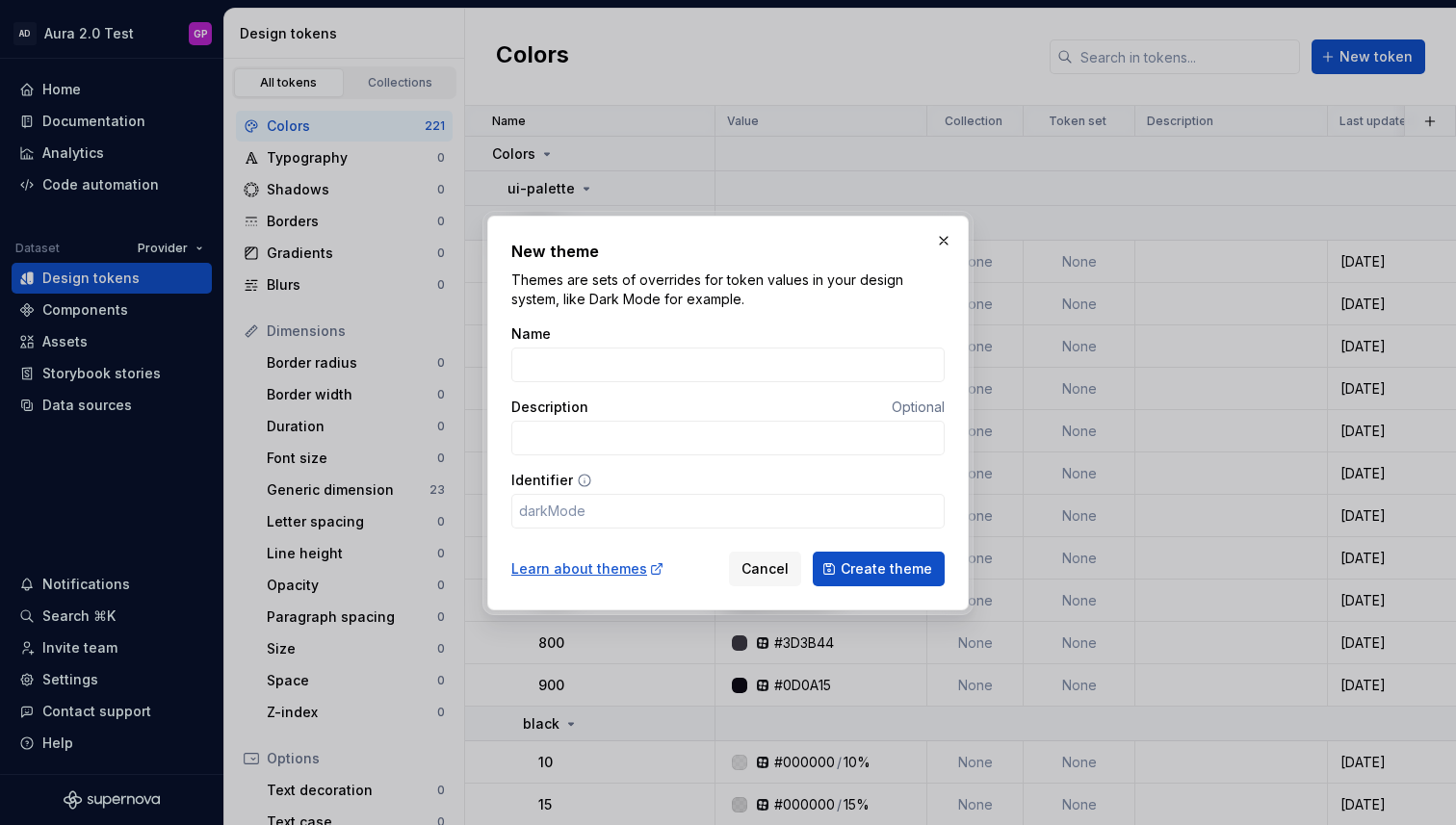
type input "D"
type input "d"
type input "Da"
type input "da"
type input "Dar"
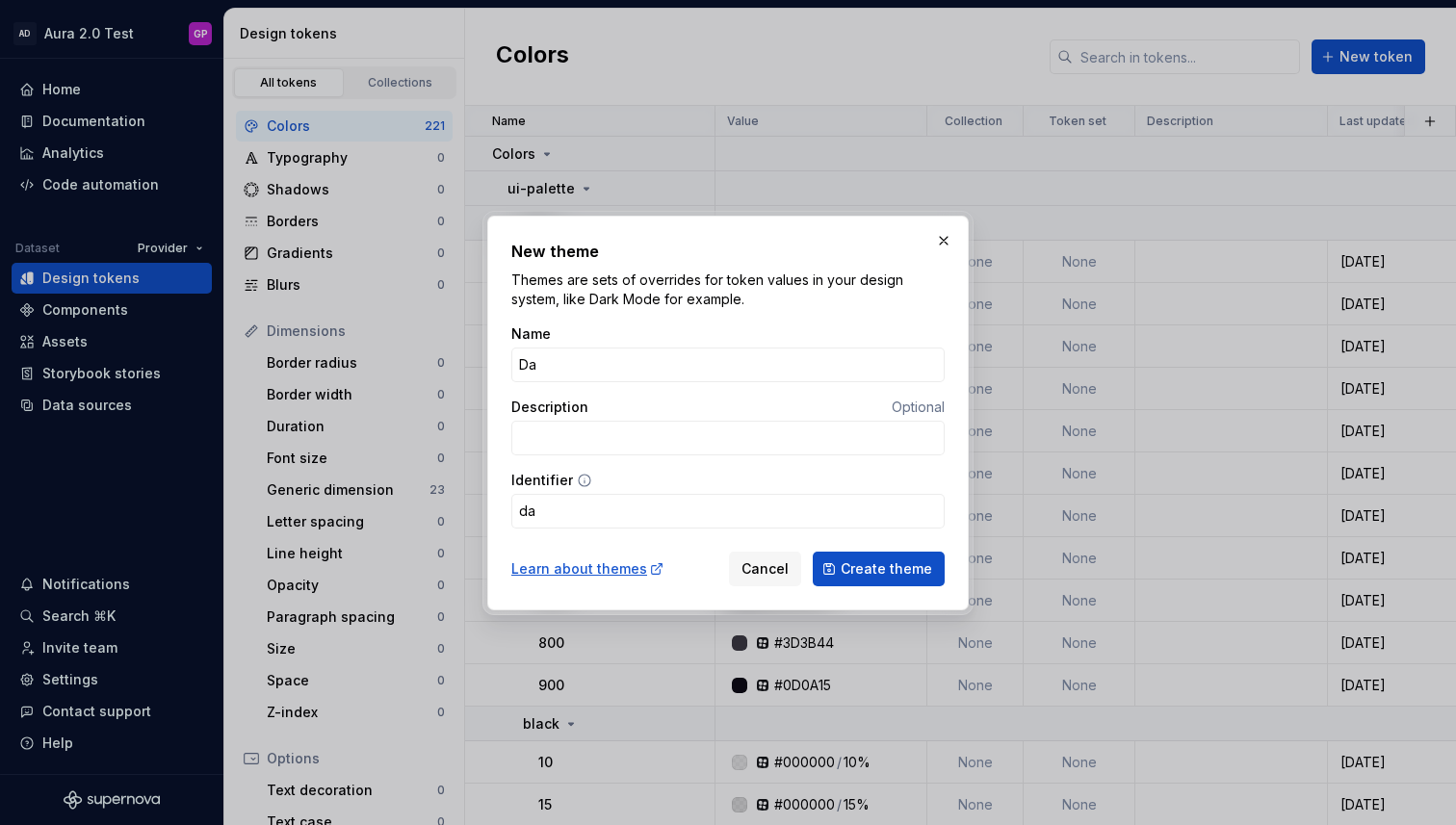
type input "dar"
type input "Dark"
type input "dark"
type input "Dark M"
type input "darkM"
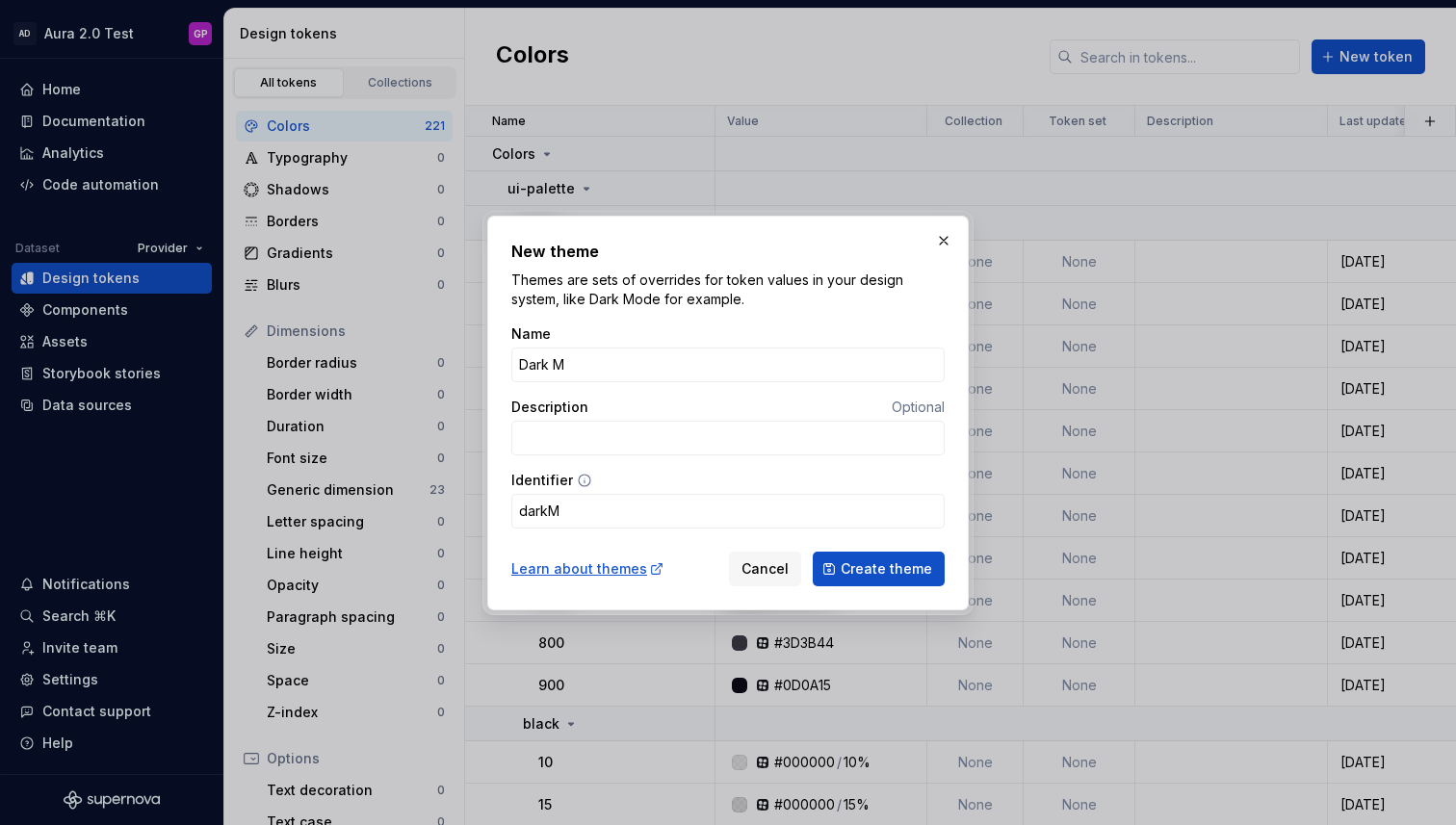
type input "Dark Mo"
type input "darkMo"
type input "Dark Mod"
type input "darkMod"
type input "Dark Mode"
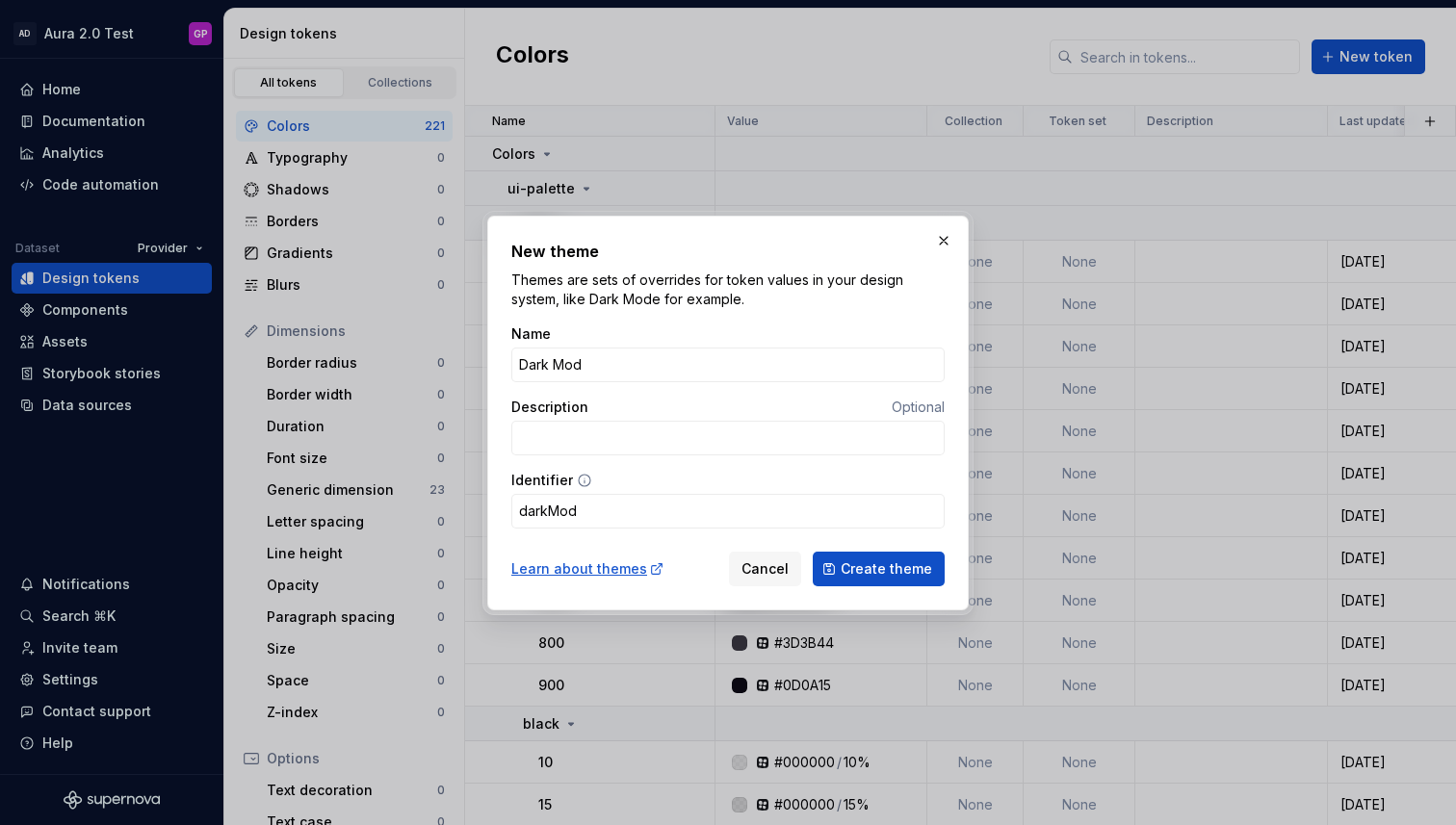
type input "darkMode"
type input "Dark Mode"
click at [638, 433] on input "Description" at bounding box center [728, 437] width 433 height 35
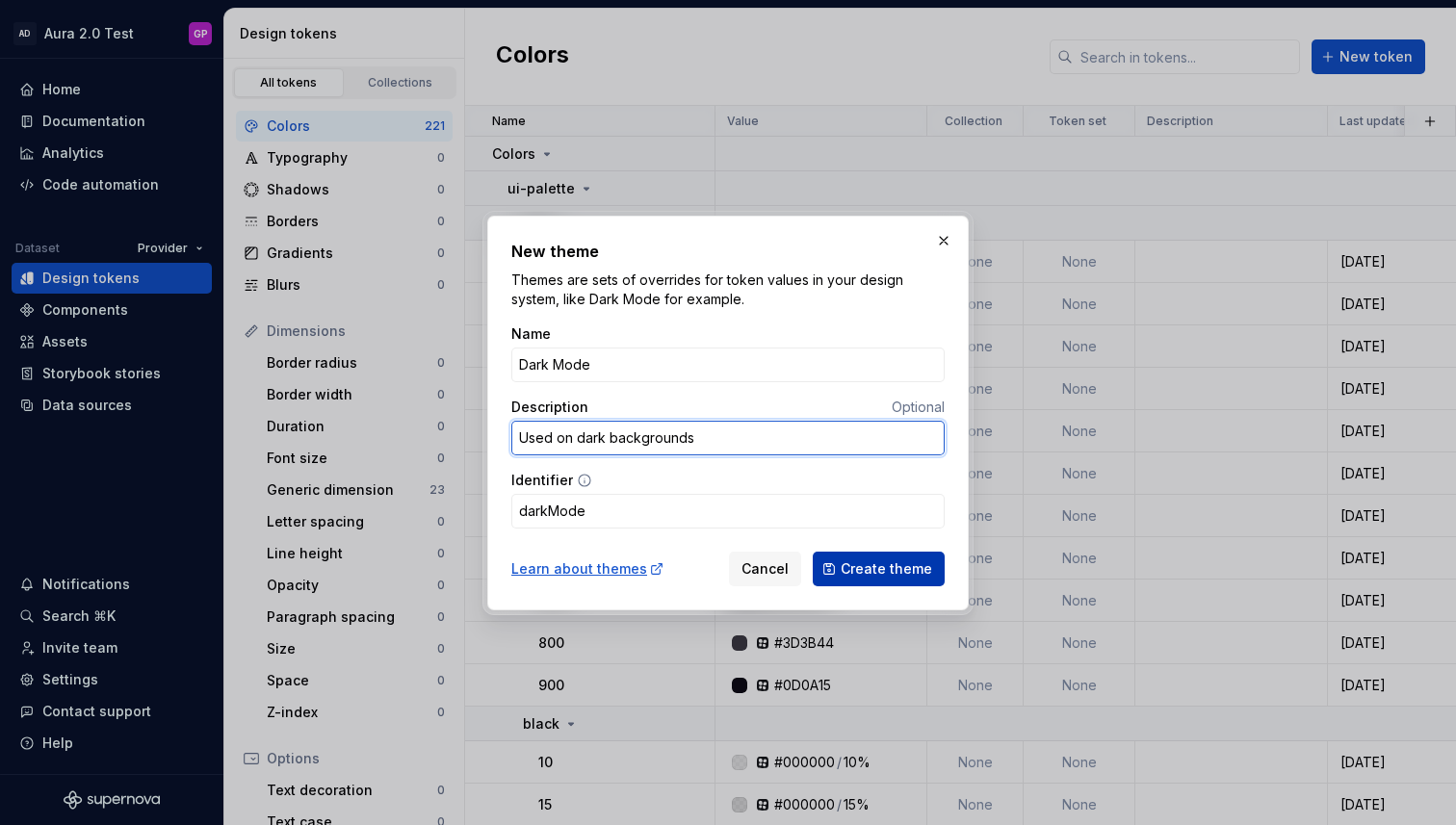
type input "Used on dark backgrounds"
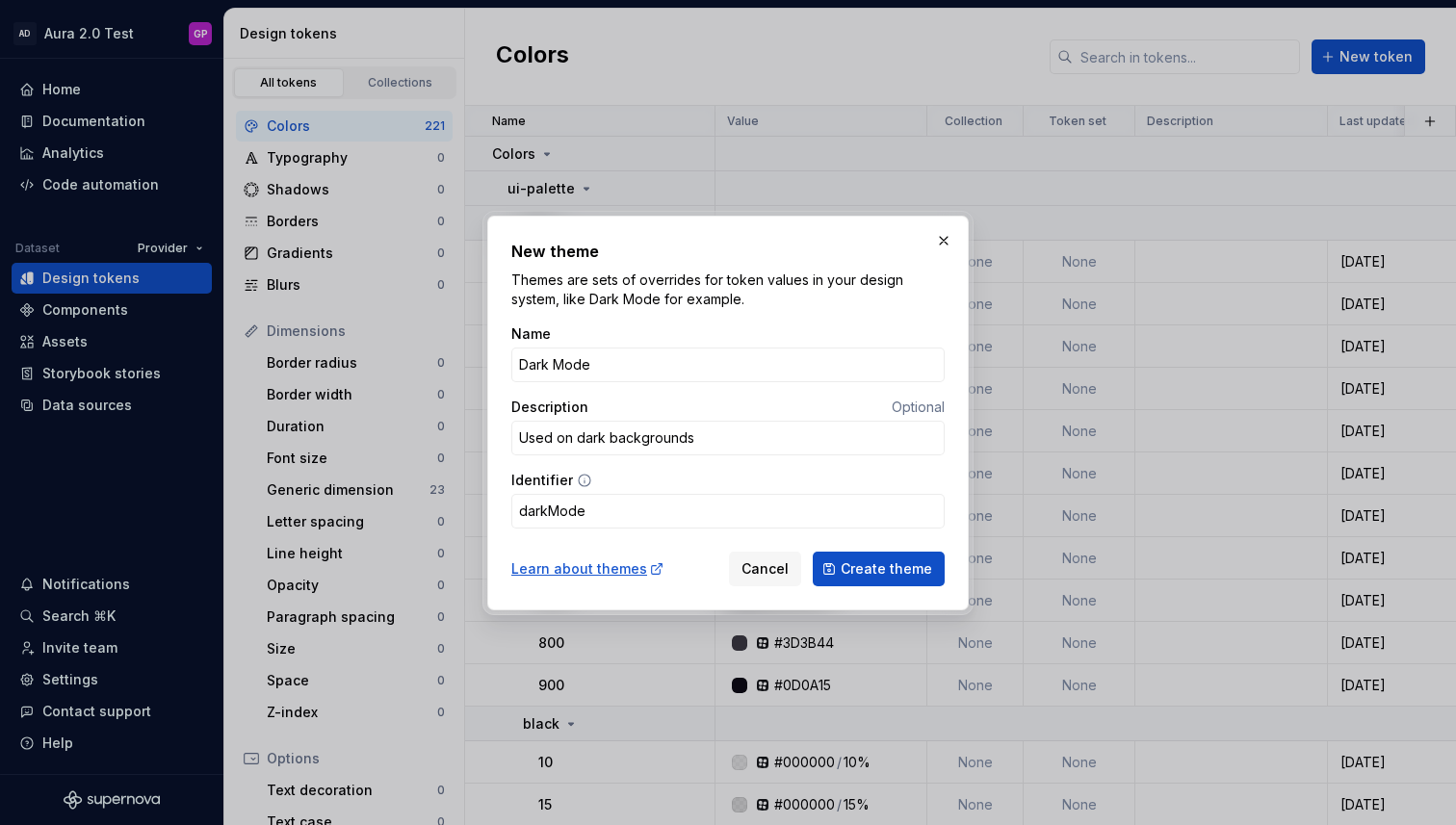
click at [897, 570] on span "Create theme" at bounding box center [886, 569] width 91 height 19
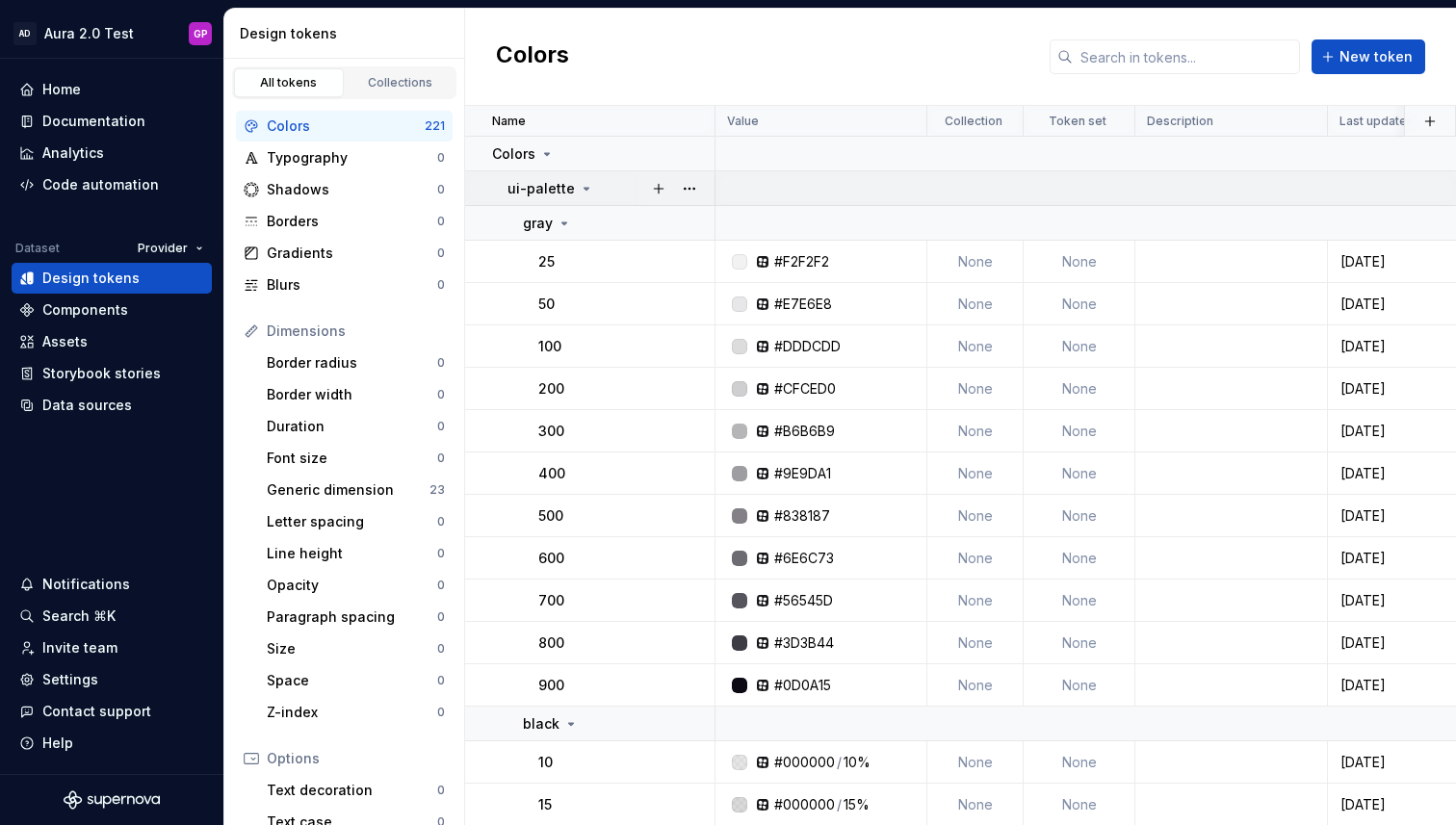
click at [585, 189] on icon at bounding box center [587, 189] width 5 height 2
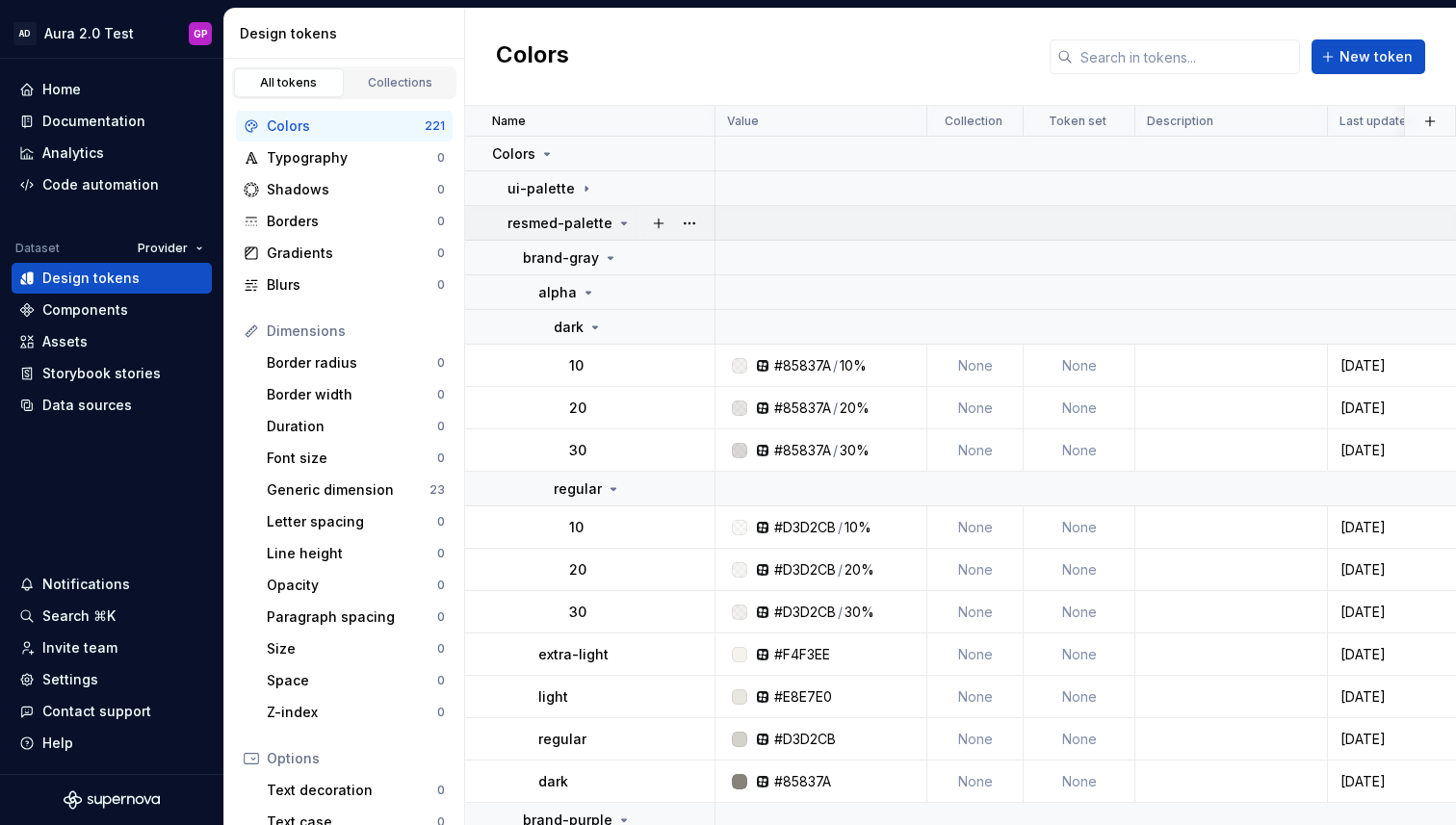
click at [622, 225] on icon at bounding box center [624, 224] width 5 height 2
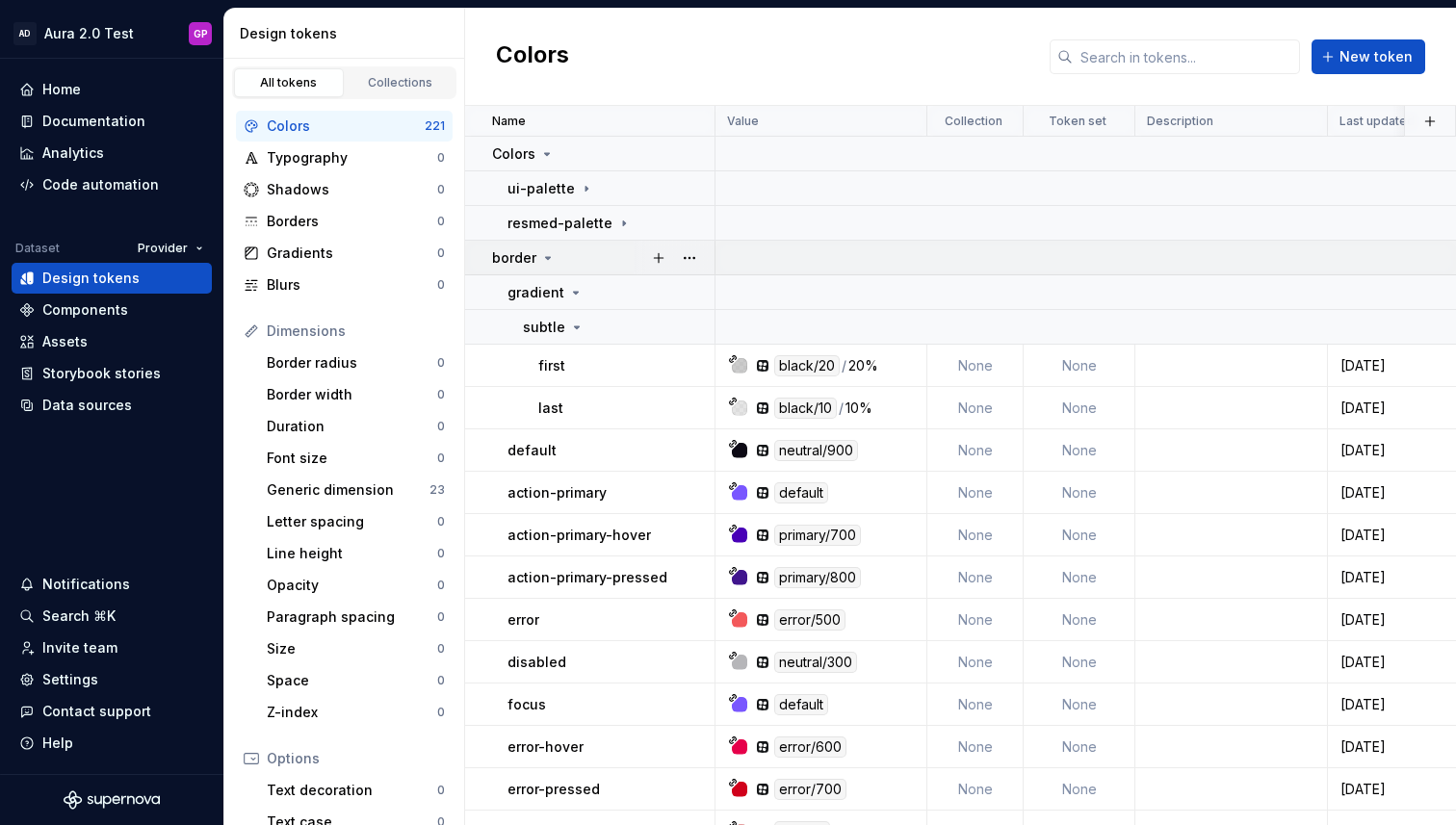
click at [553, 255] on icon at bounding box center [548, 258] width 16 height 16
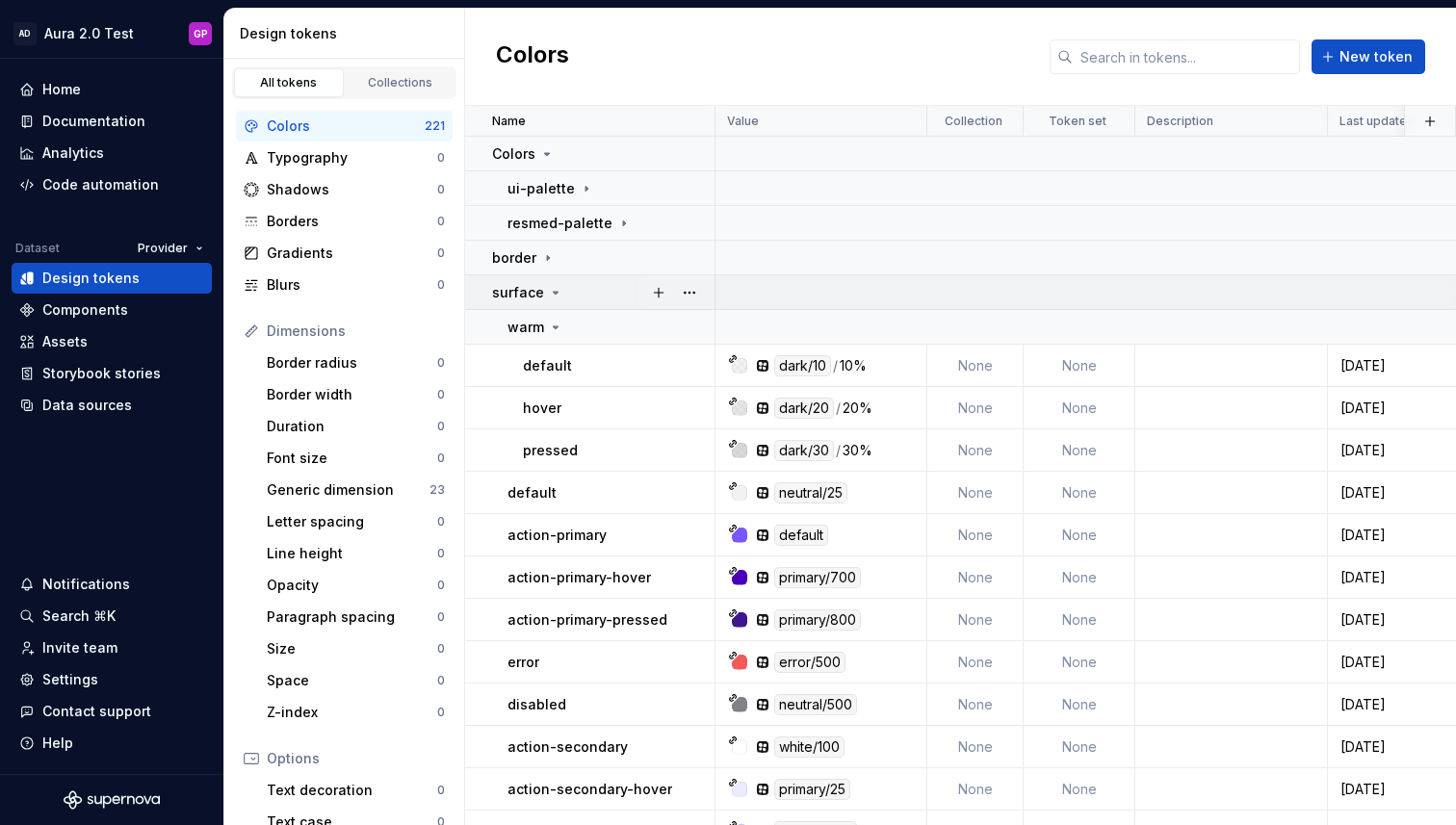
click at [549, 292] on icon at bounding box center [556, 293] width 16 height 16
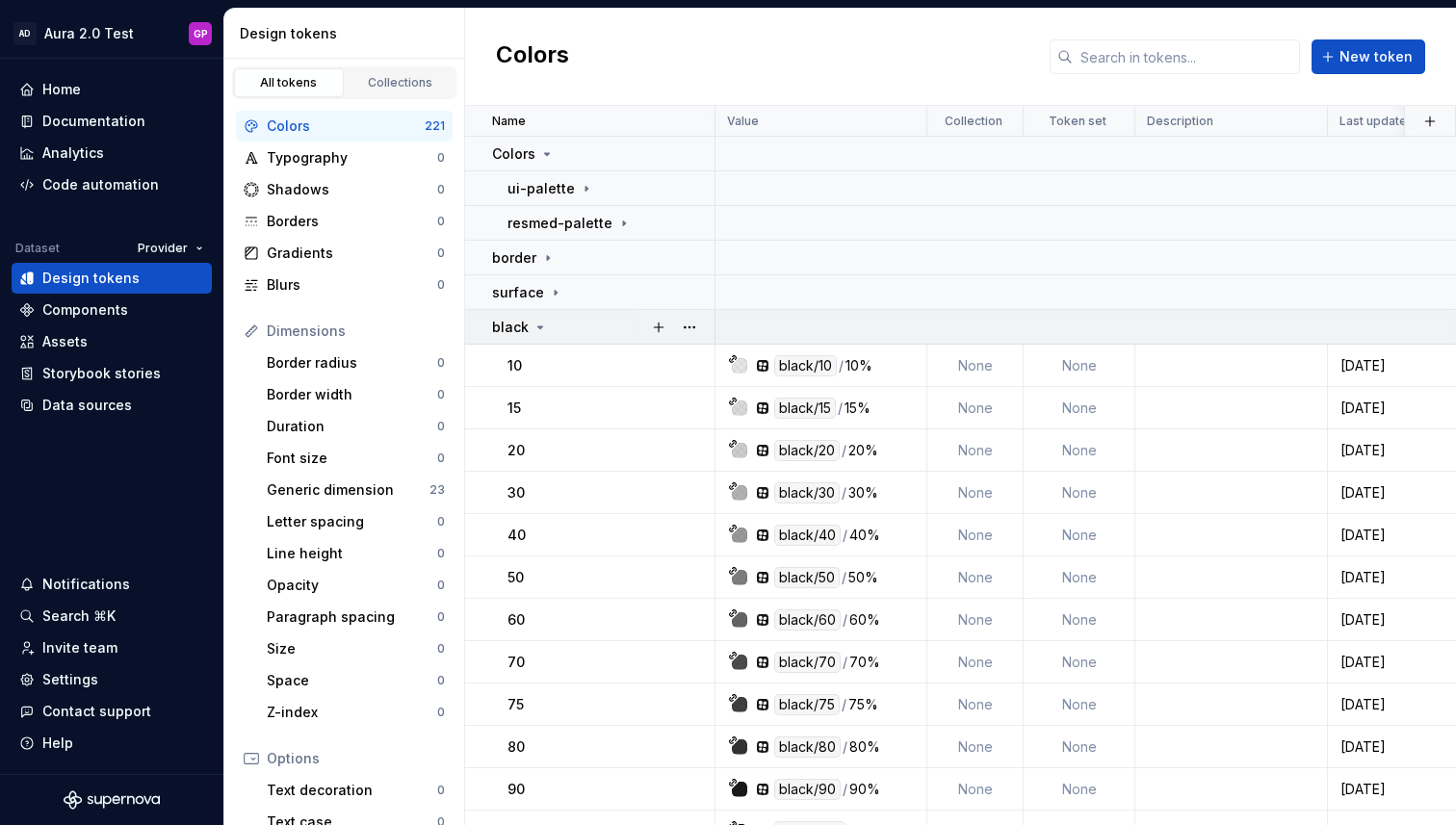
click at [536, 324] on icon at bounding box center [540, 327] width 16 height 16
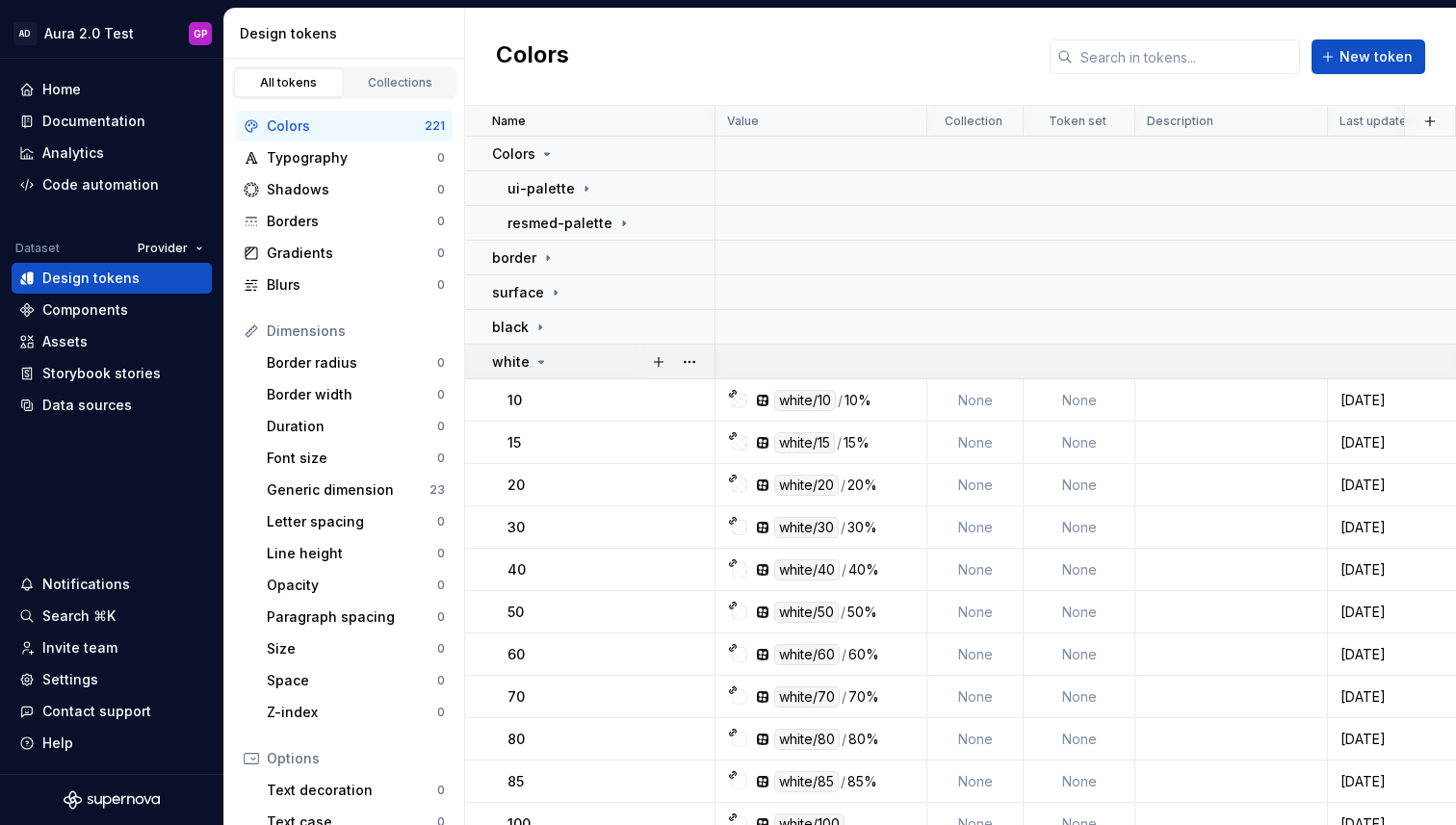
click at [539, 361] on icon at bounding box center [541, 362] width 5 height 2
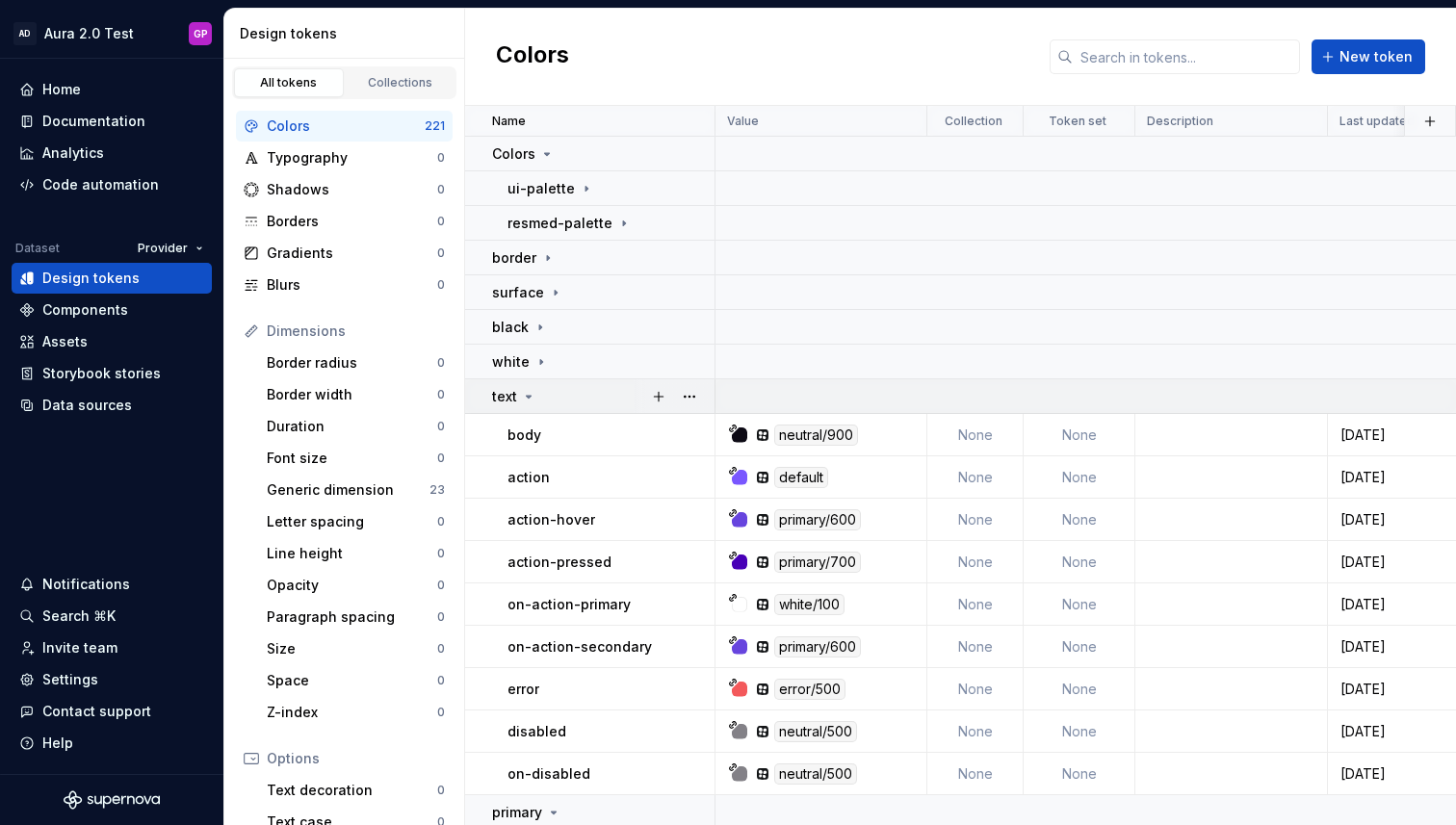
click at [525, 397] on icon at bounding box center [529, 397] width 16 height 16
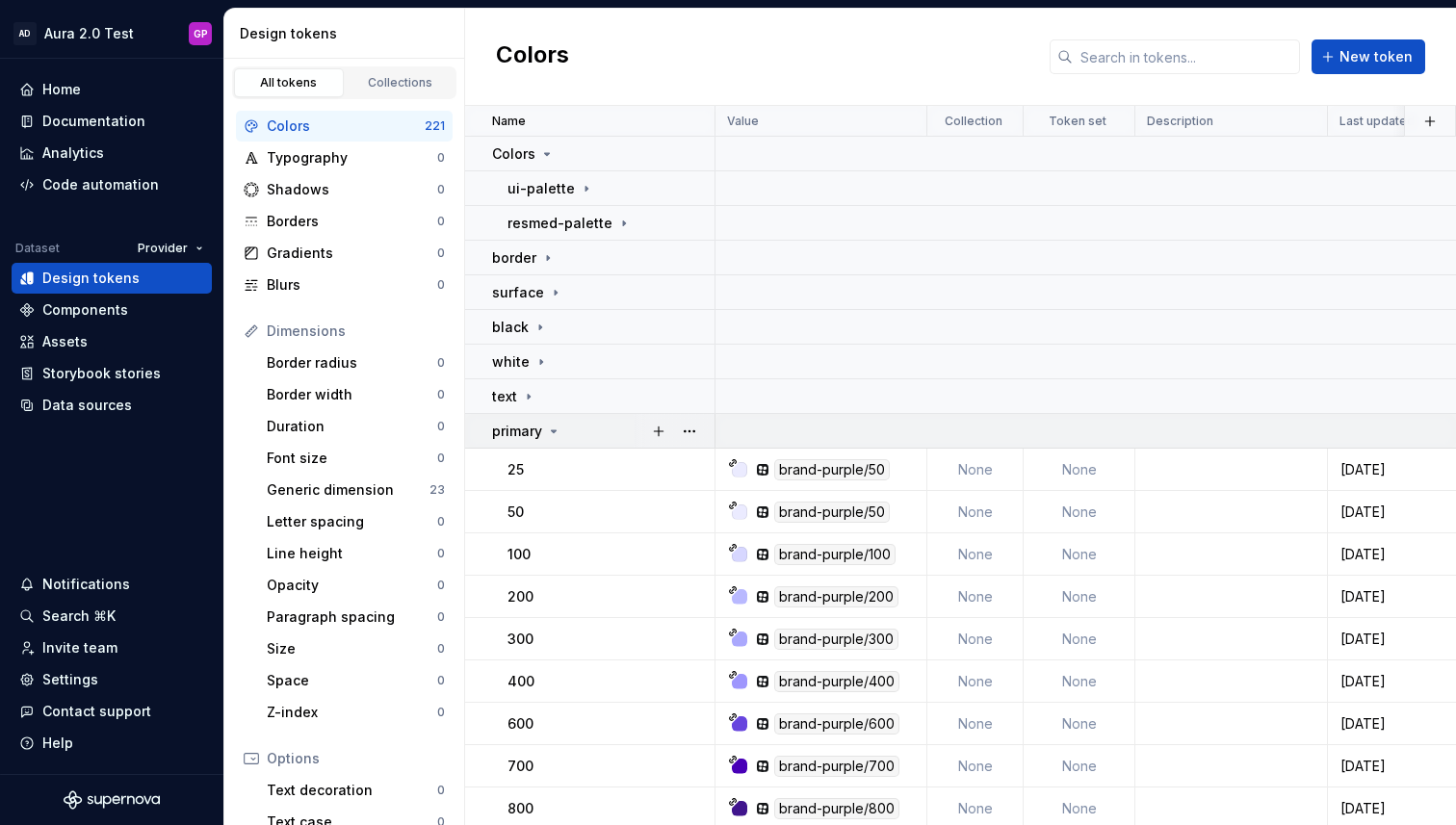
click at [546, 431] on icon at bounding box center [554, 431] width 16 height 16
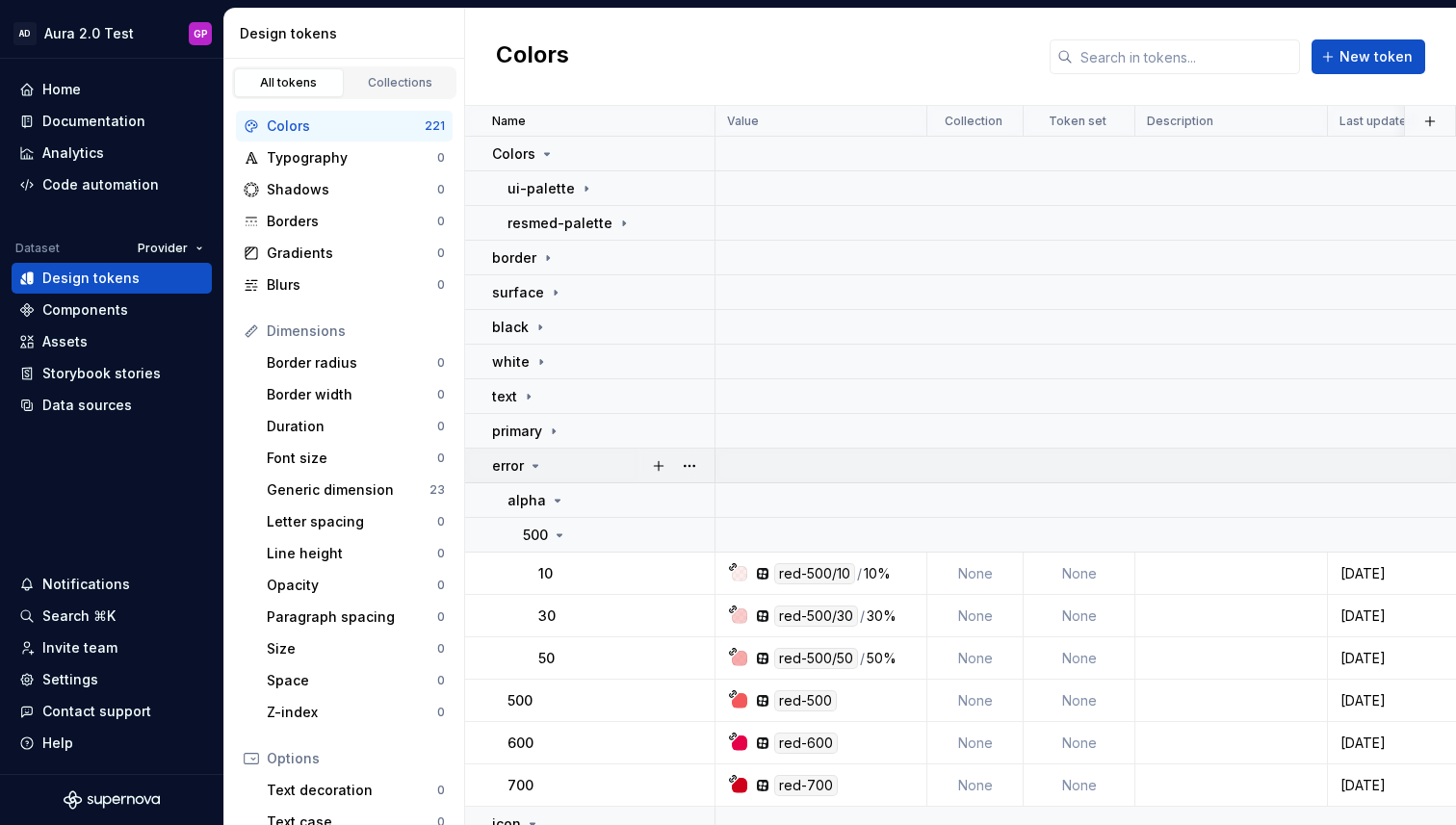
click at [531, 466] on icon at bounding box center [535, 466] width 16 height 16
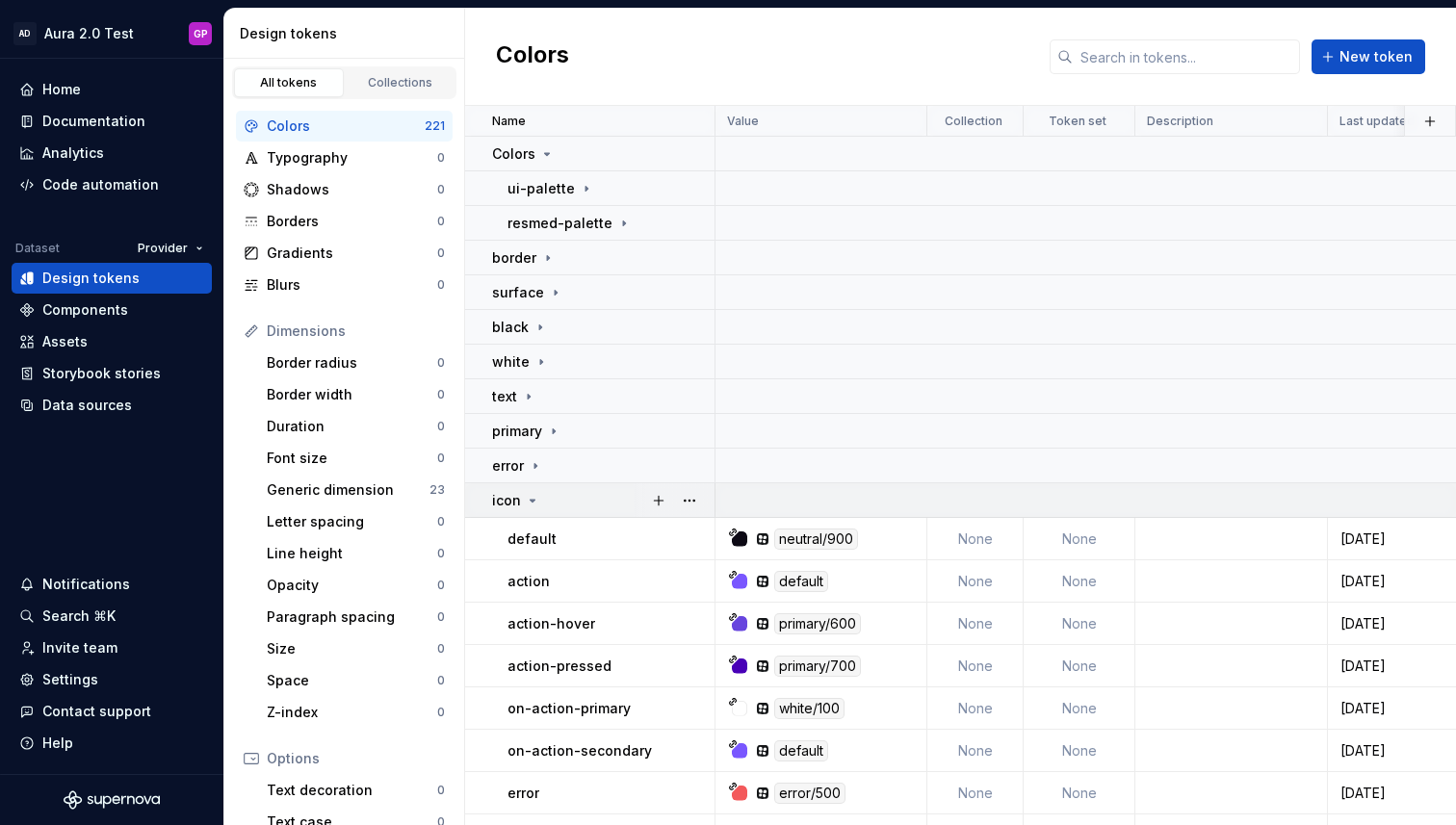
click at [526, 502] on icon at bounding box center [533, 501] width 16 height 16
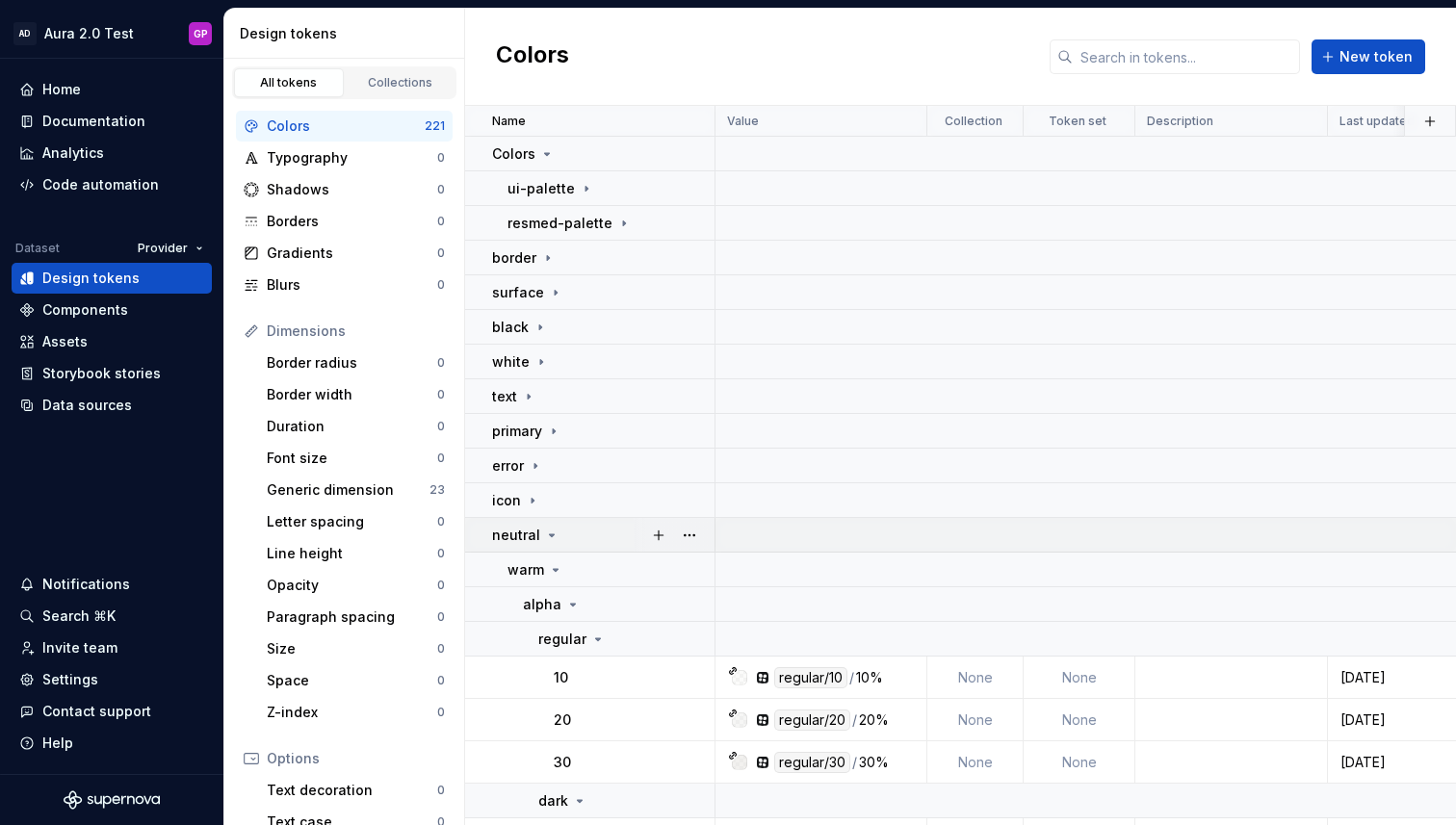
click at [545, 532] on icon at bounding box center [552, 535] width 16 height 16
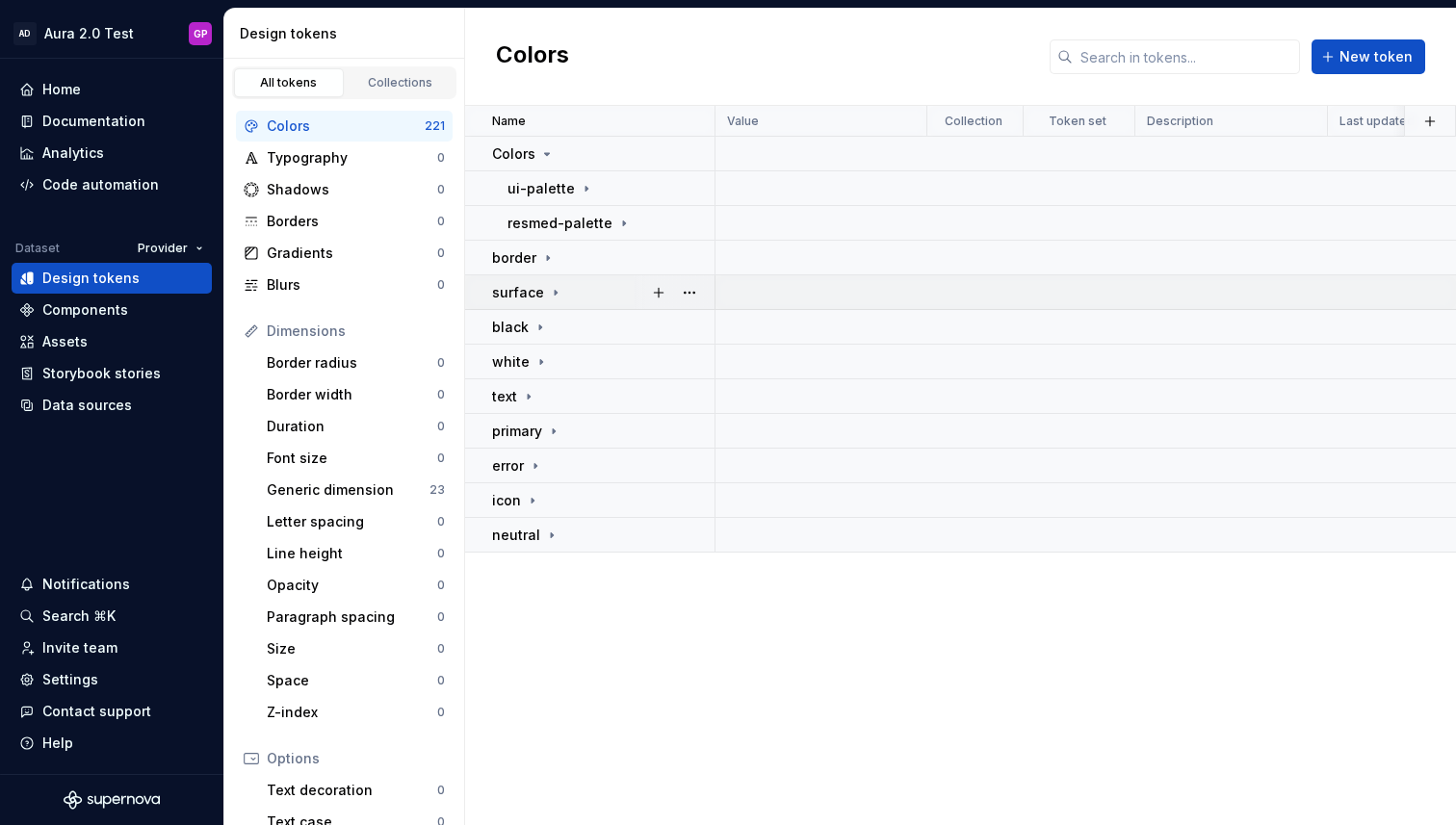
click at [555, 294] on icon at bounding box center [556, 292] width 2 height 5
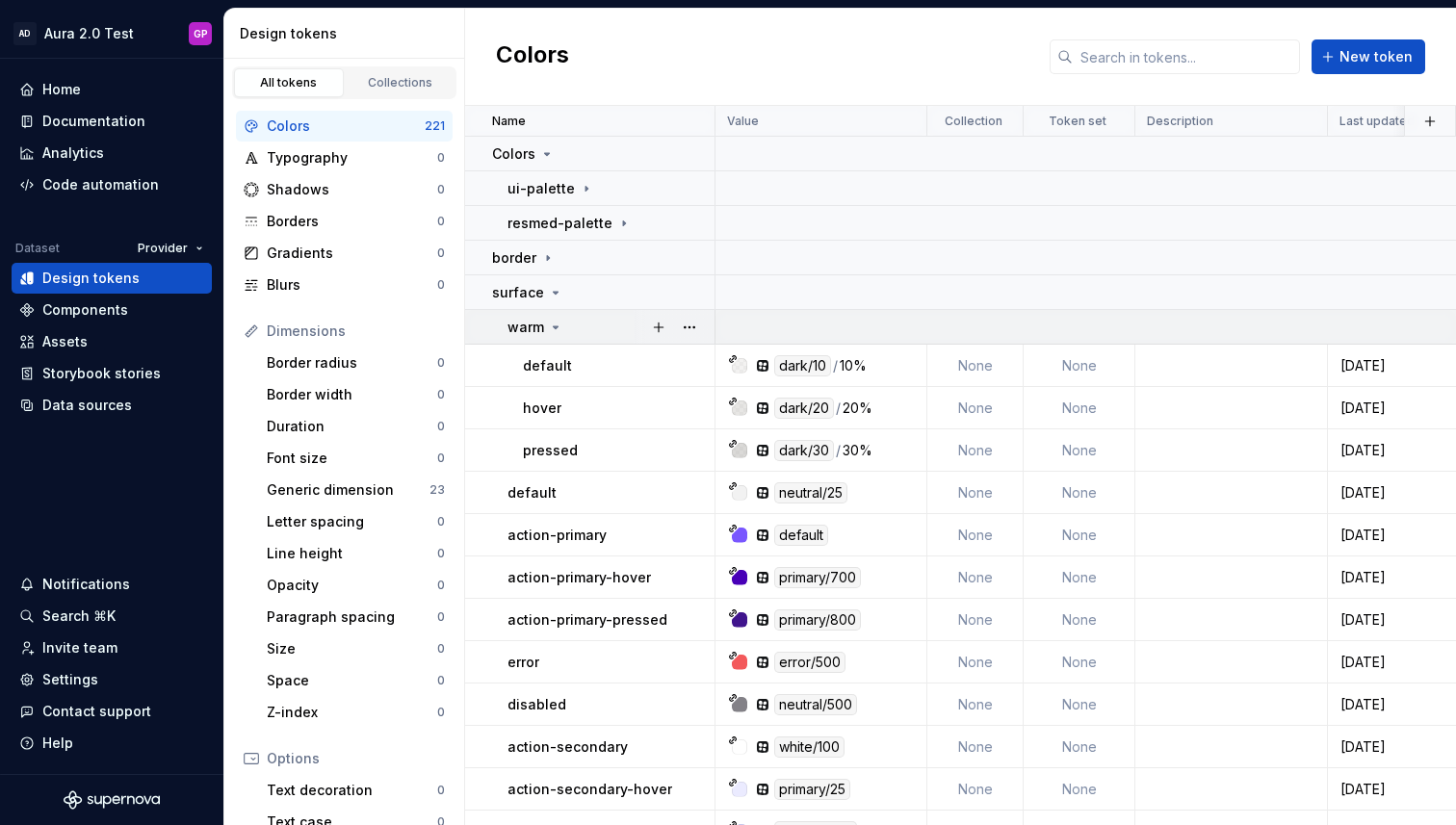
click at [559, 329] on icon at bounding box center [556, 327] width 16 height 16
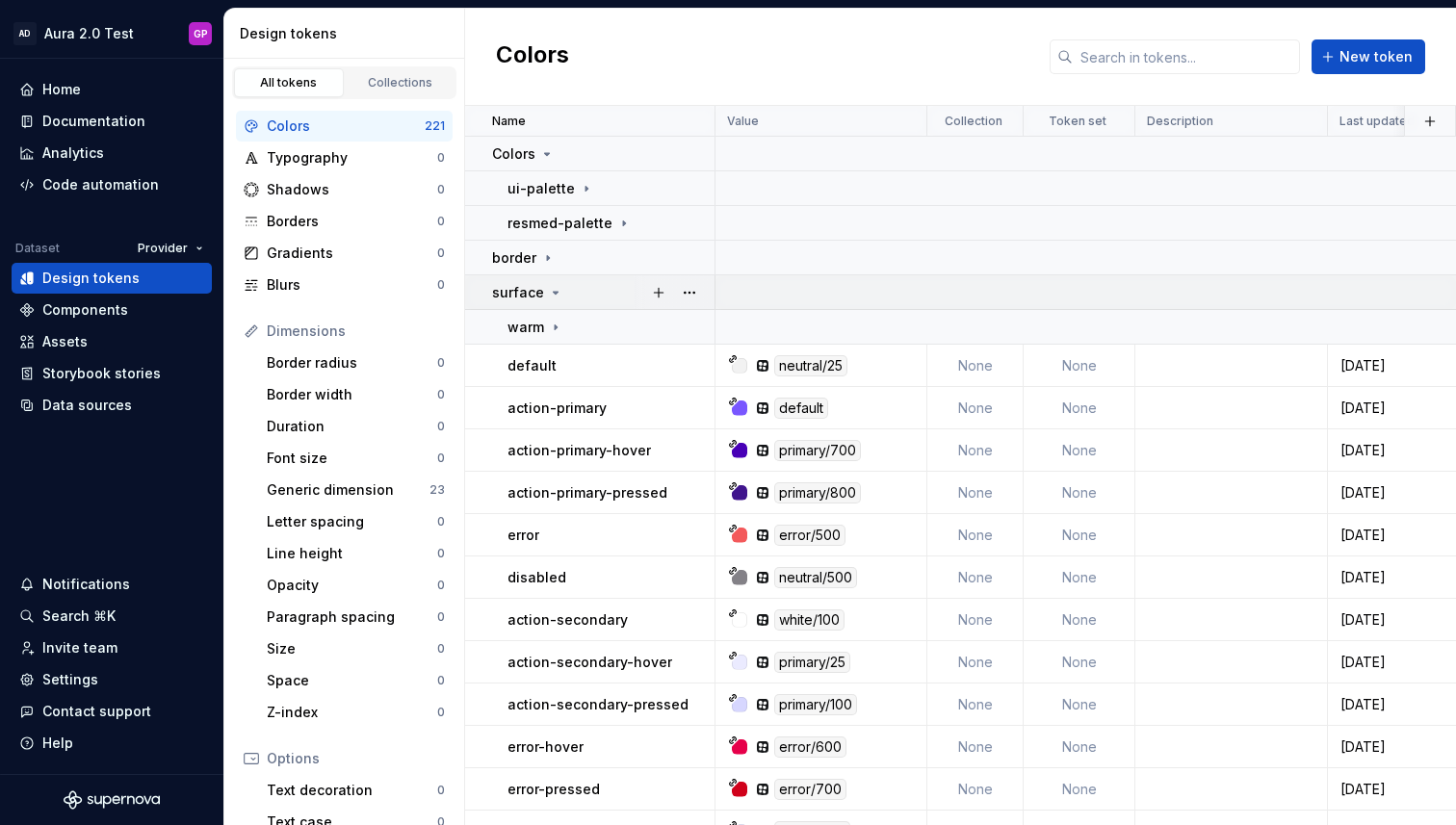
click at [553, 290] on icon at bounding box center [556, 293] width 16 height 16
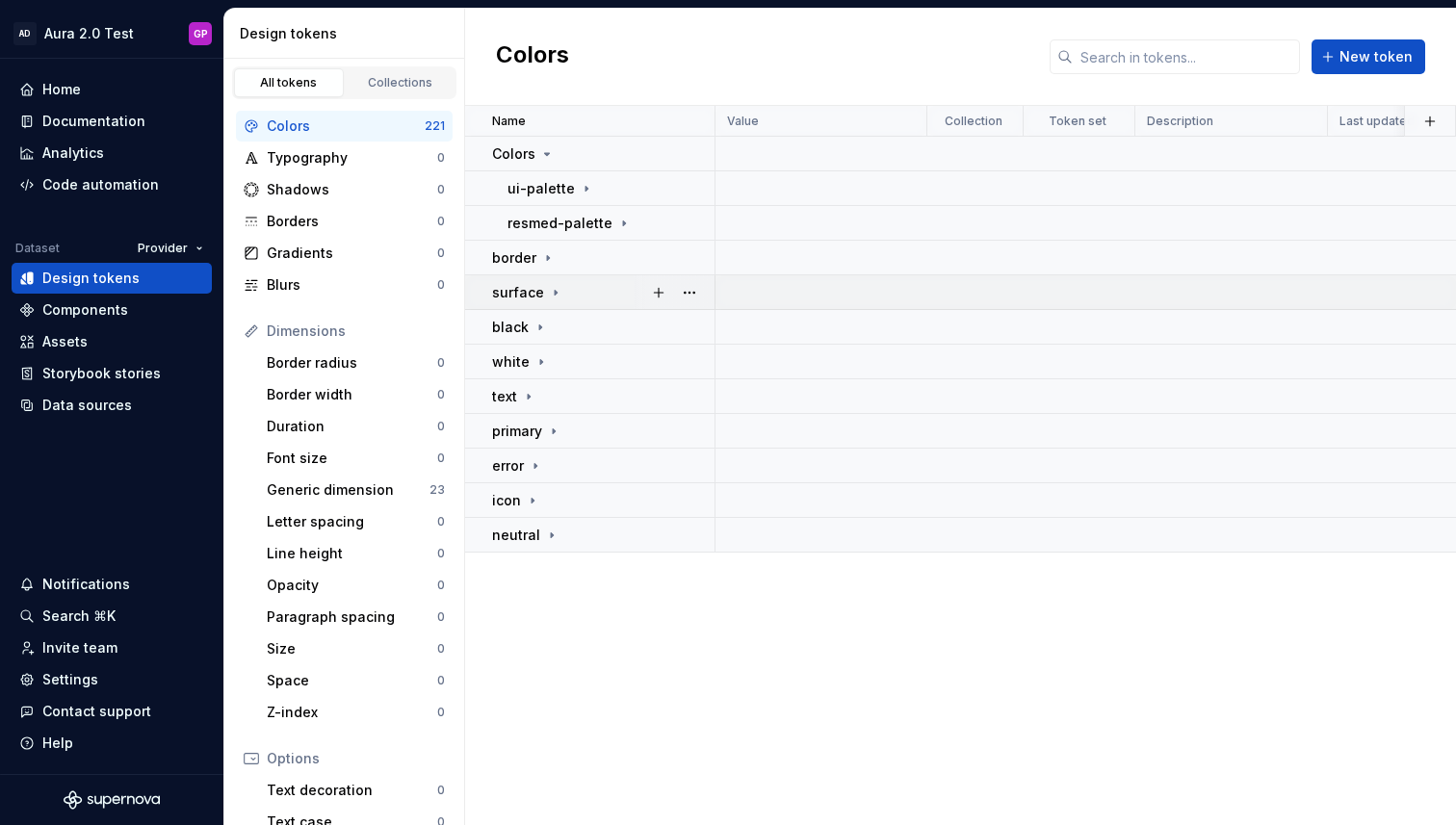
click at [539, 290] on p "surface" at bounding box center [517, 292] width 52 height 19
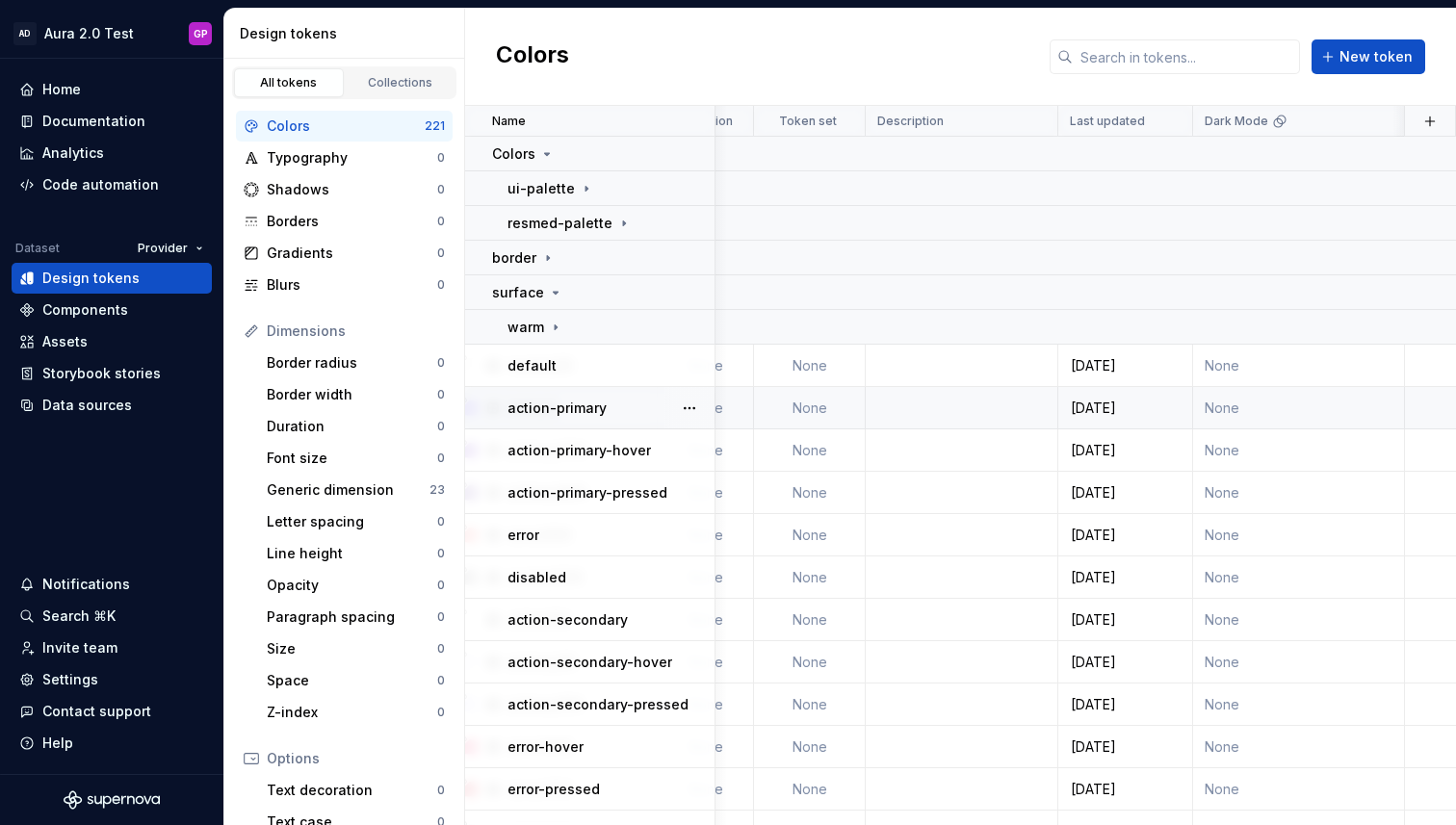
scroll to position [0, 270]
click at [1231, 404] on td "None" at bounding box center [1299, 408] width 212 height 43
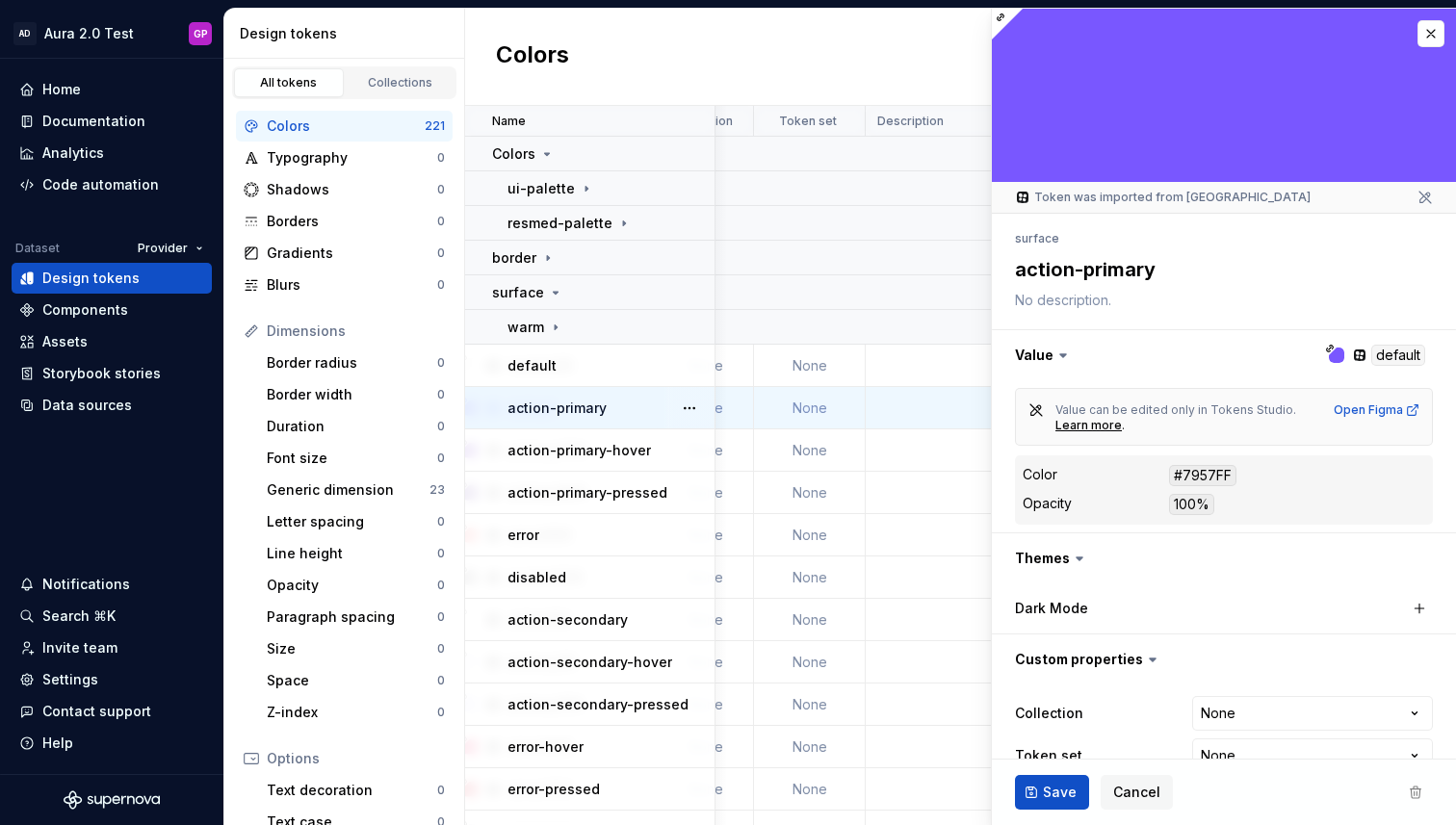
type textarea "*"
click at [1431, 32] on button "button" at bounding box center [1430, 33] width 27 height 27
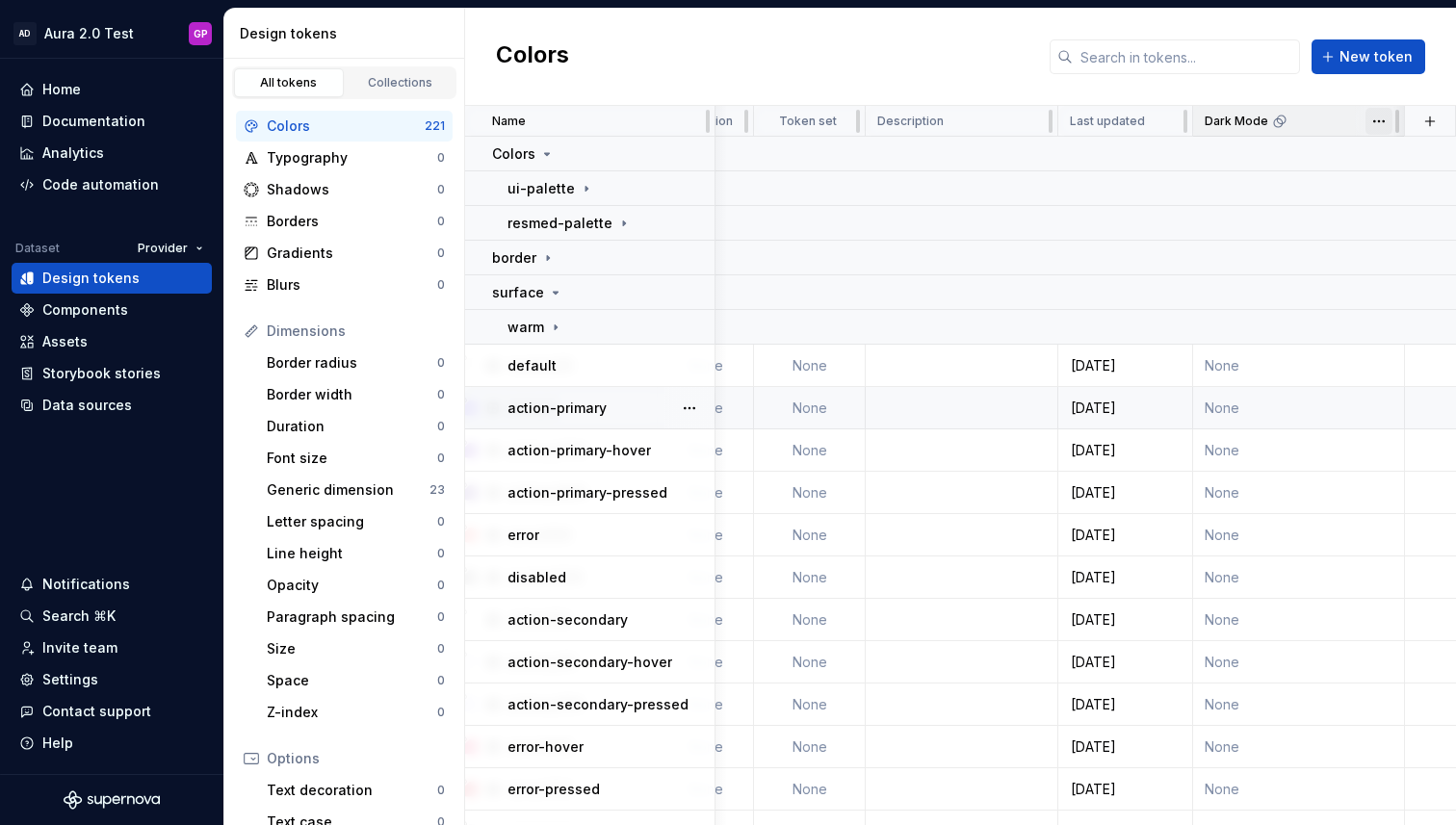
click at [1380, 125] on html "AD Aura 2.0 Test GP Home Documentation Analytics Code automation Dataset Provid…" at bounding box center [728, 412] width 1456 height 825
click at [1354, 264] on span "Delete theme" at bounding box center [1381, 268] width 126 height 19
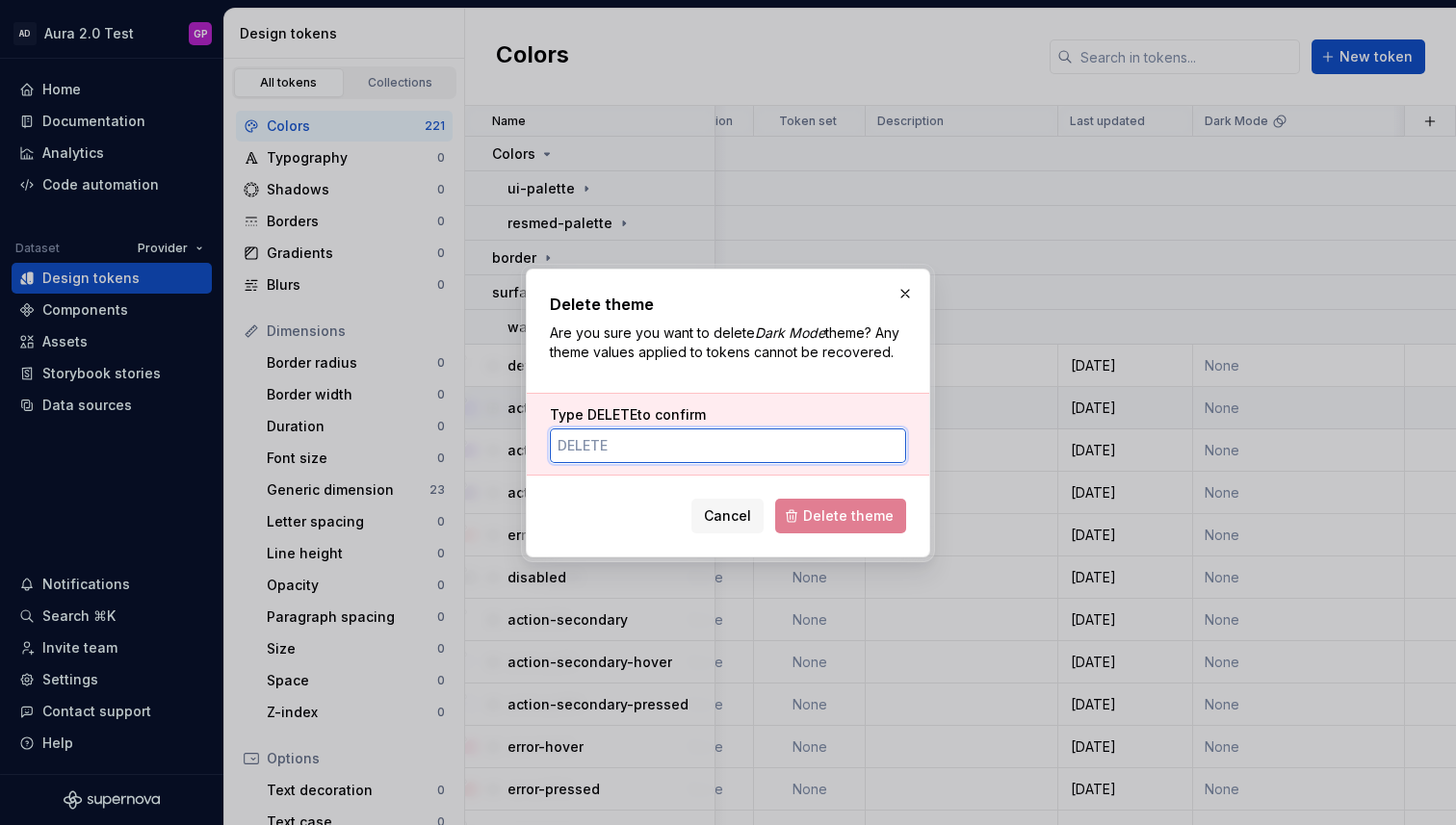
click at [682, 451] on input "Type DELETE to confirm" at bounding box center [728, 445] width 356 height 35
type input "DELETE"
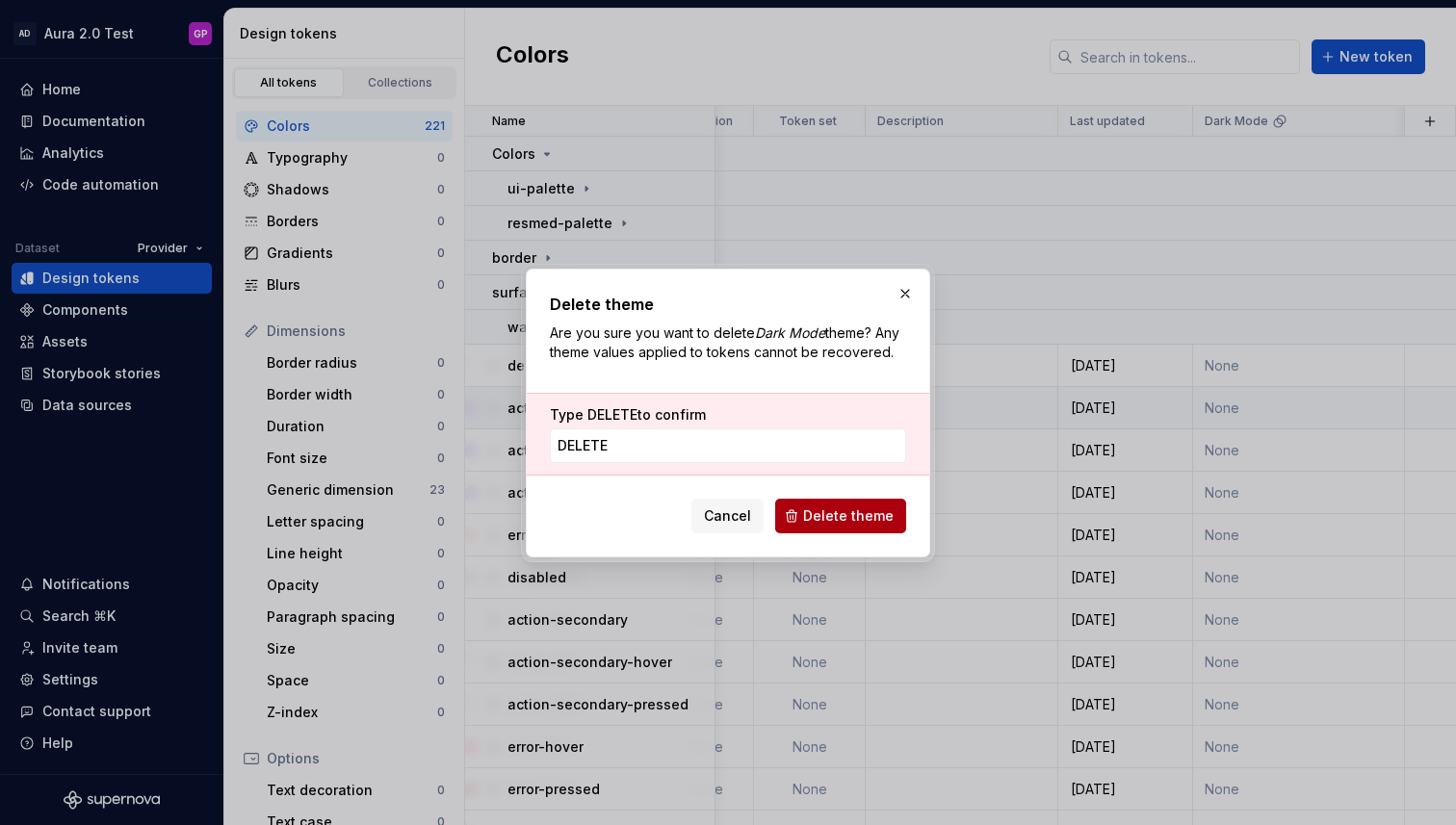
click at [835, 522] on span "Delete theme" at bounding box center [849, 515] width 91 height 19
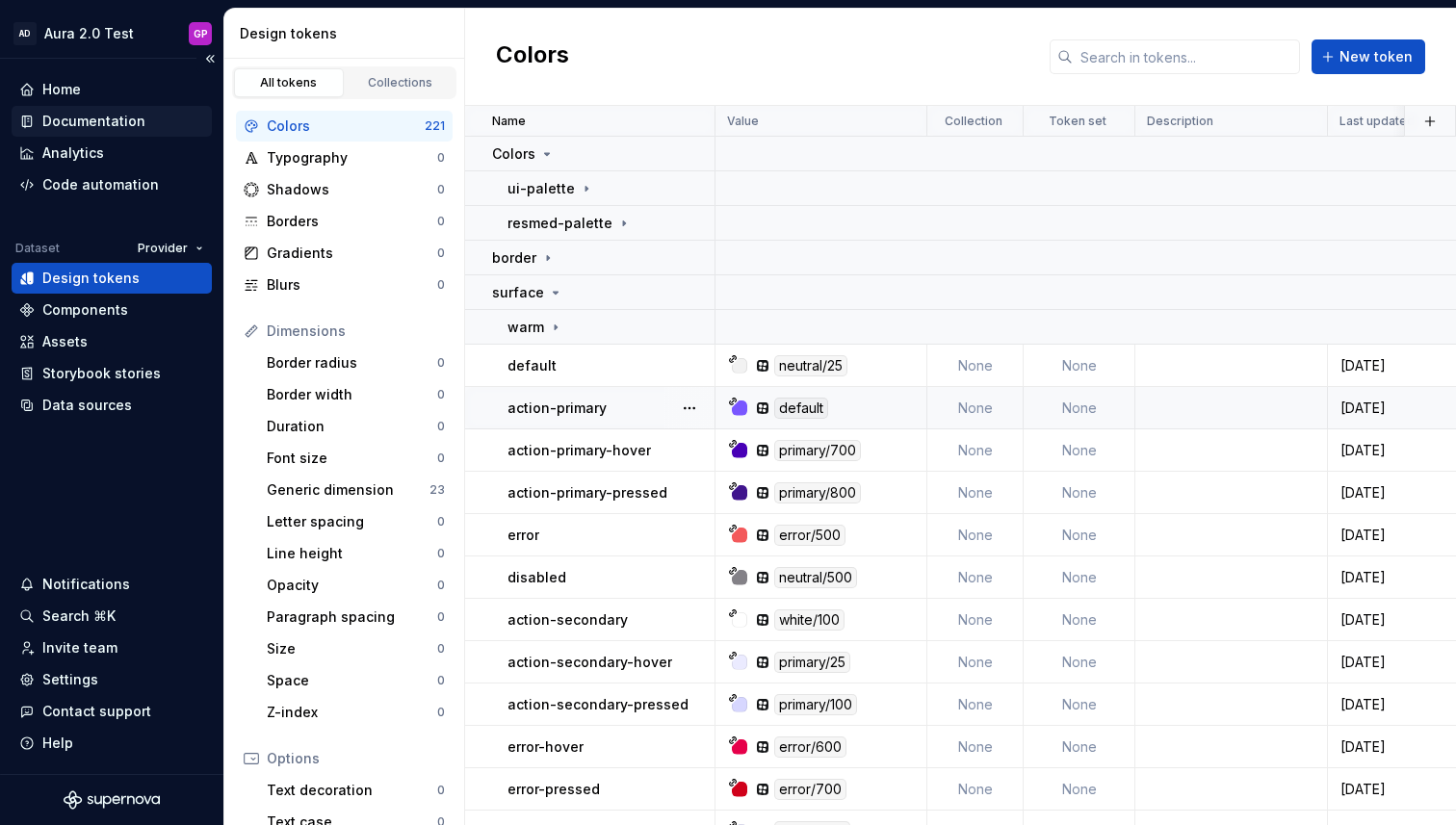
click at [104, 125] on div "Documentation" at bounding box center [94, 121] width 103 height 19
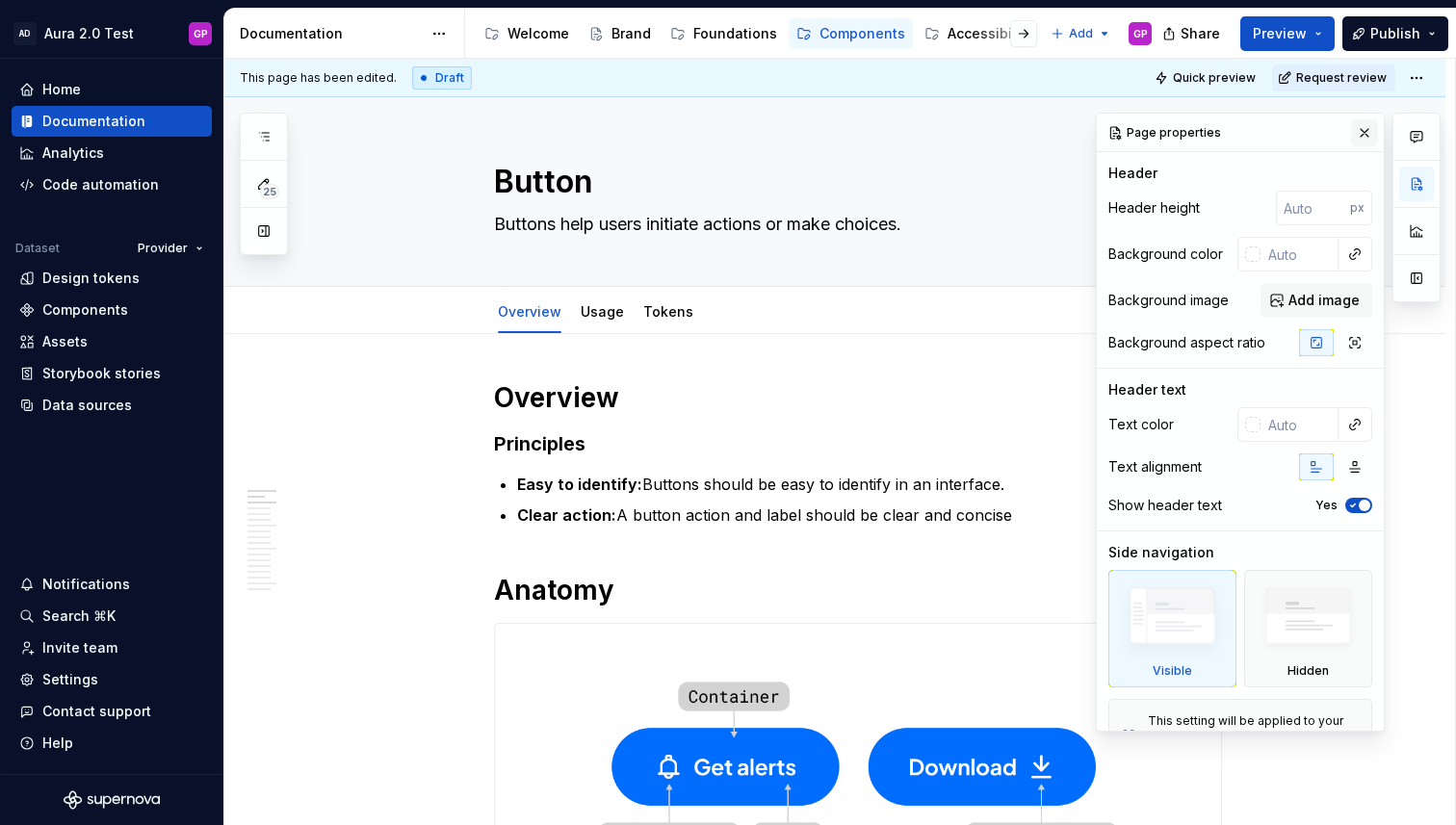
click at [1360, 134] on button "button" at bounding box center [1364, 133] width 27 height 27
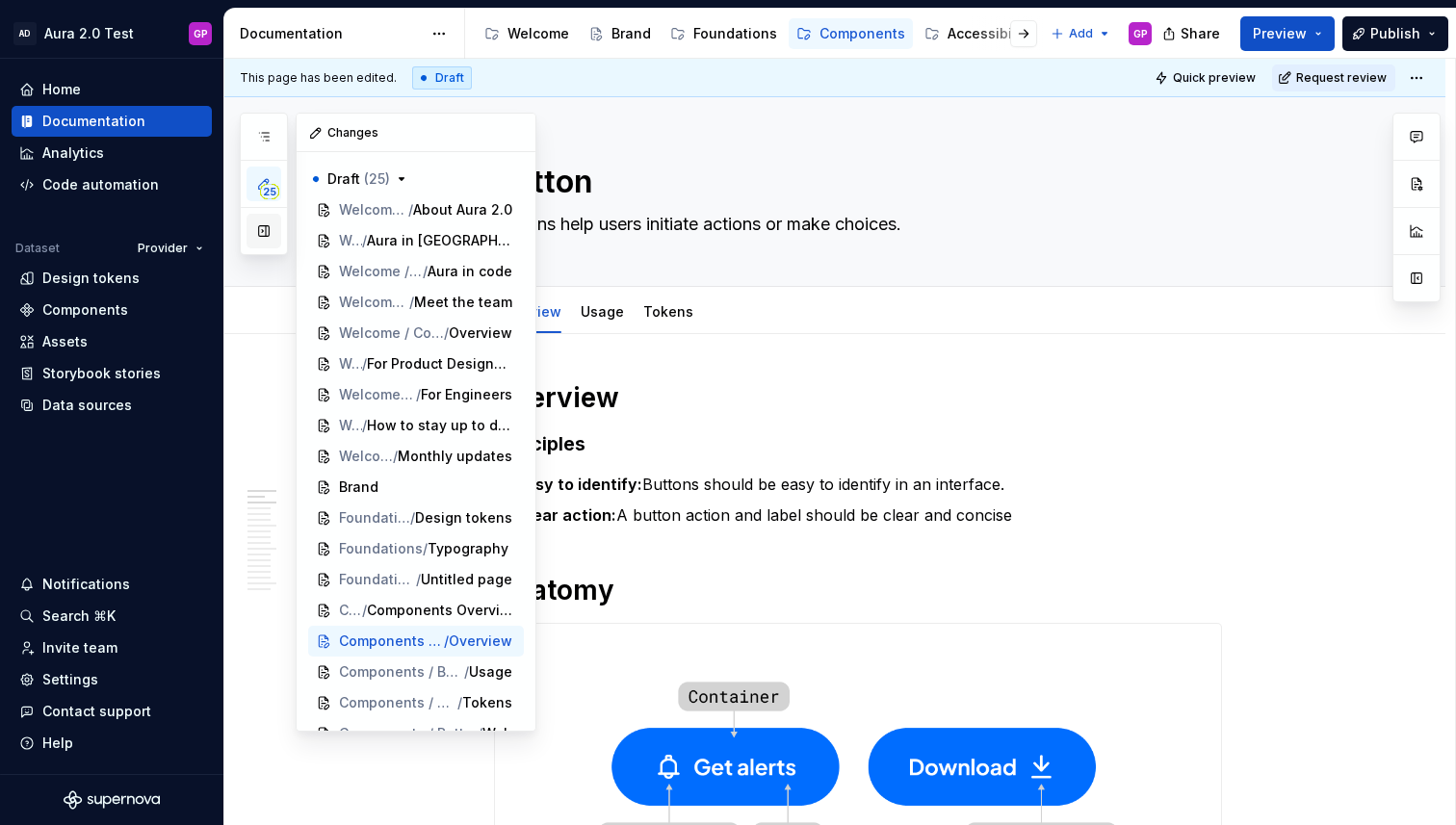
click at [264, 234] on button "button" at bounding box center [263, 230] width 35 height 35
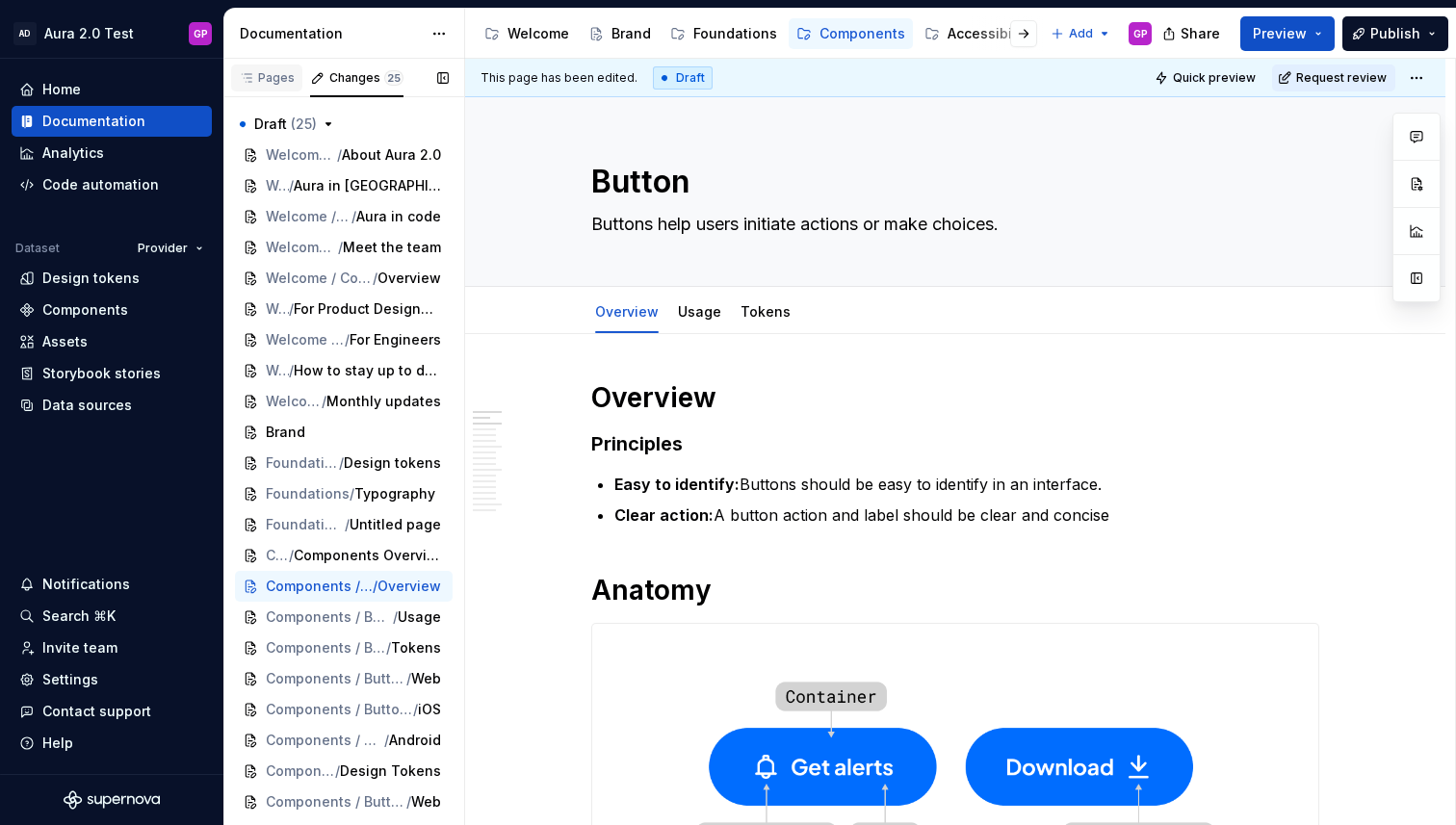
click at [259, 78] on div "Pages" at bounding box center [266, 78] width 55 height 16
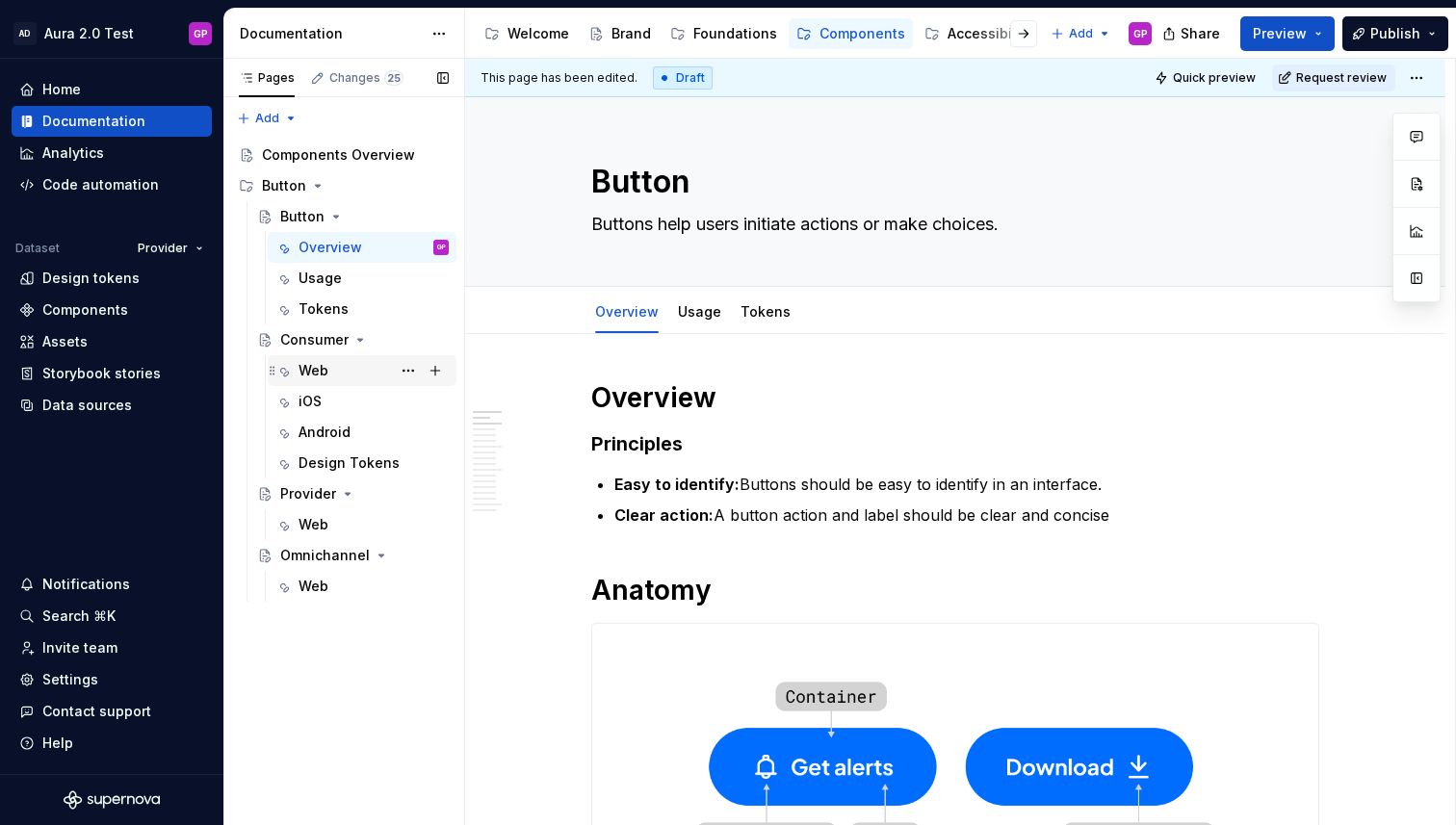
click at [311, 372] on div "Web" at bounding box center [314, 370] width 30 height 19
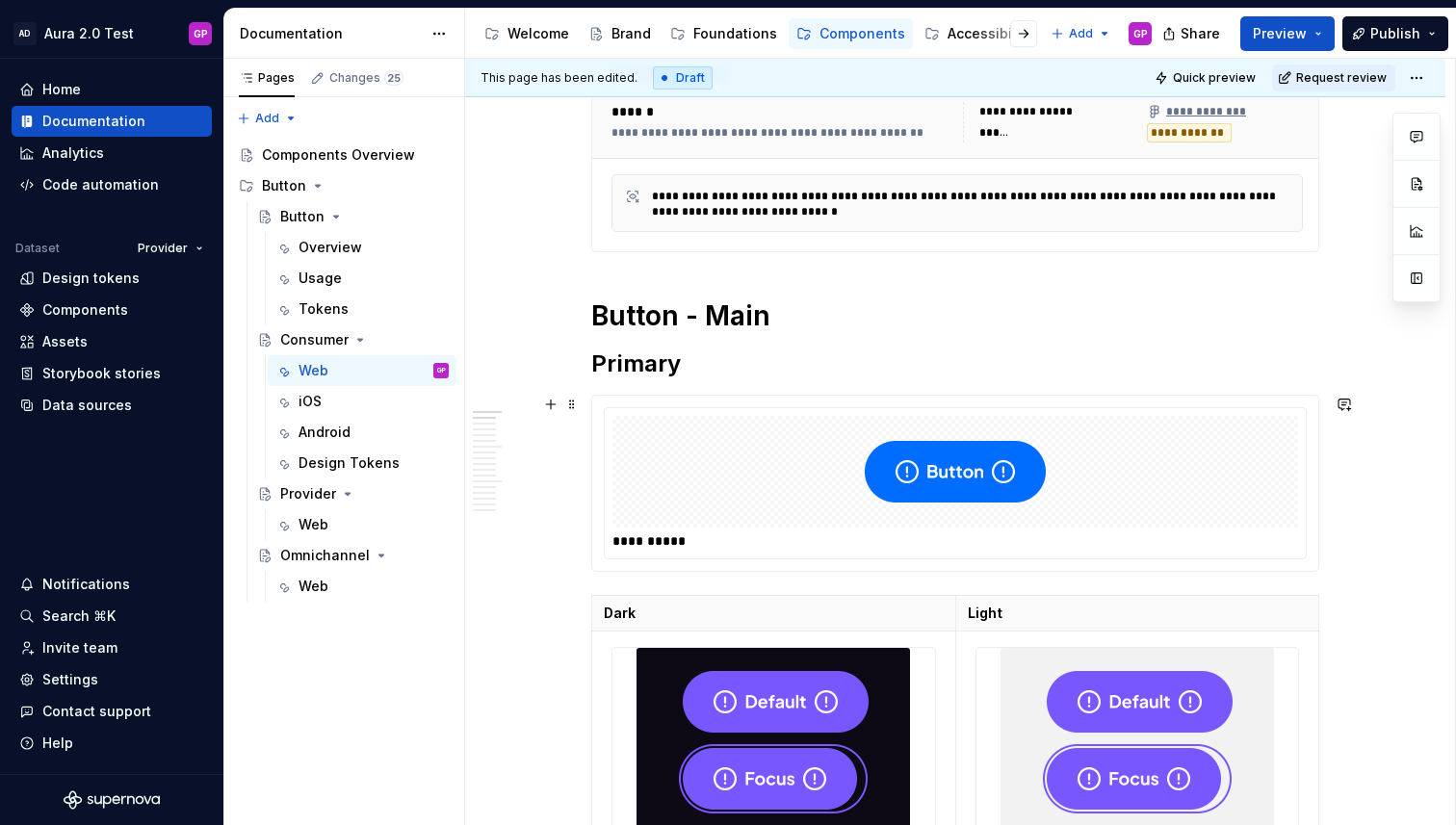
scroll to position [407, 0]
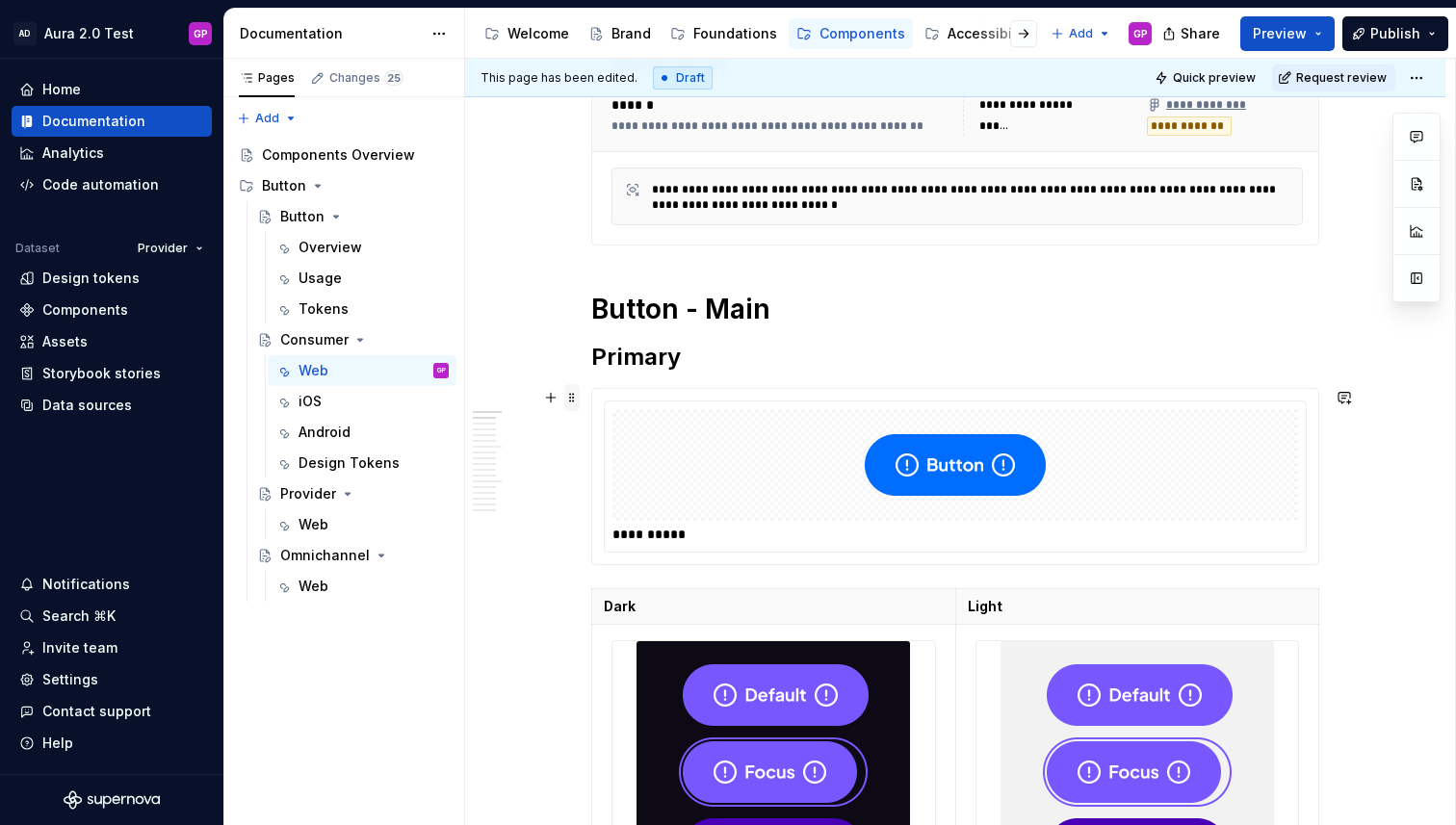
click at [577, 392] on span at bounding box center [572, 397] width 16 height 27
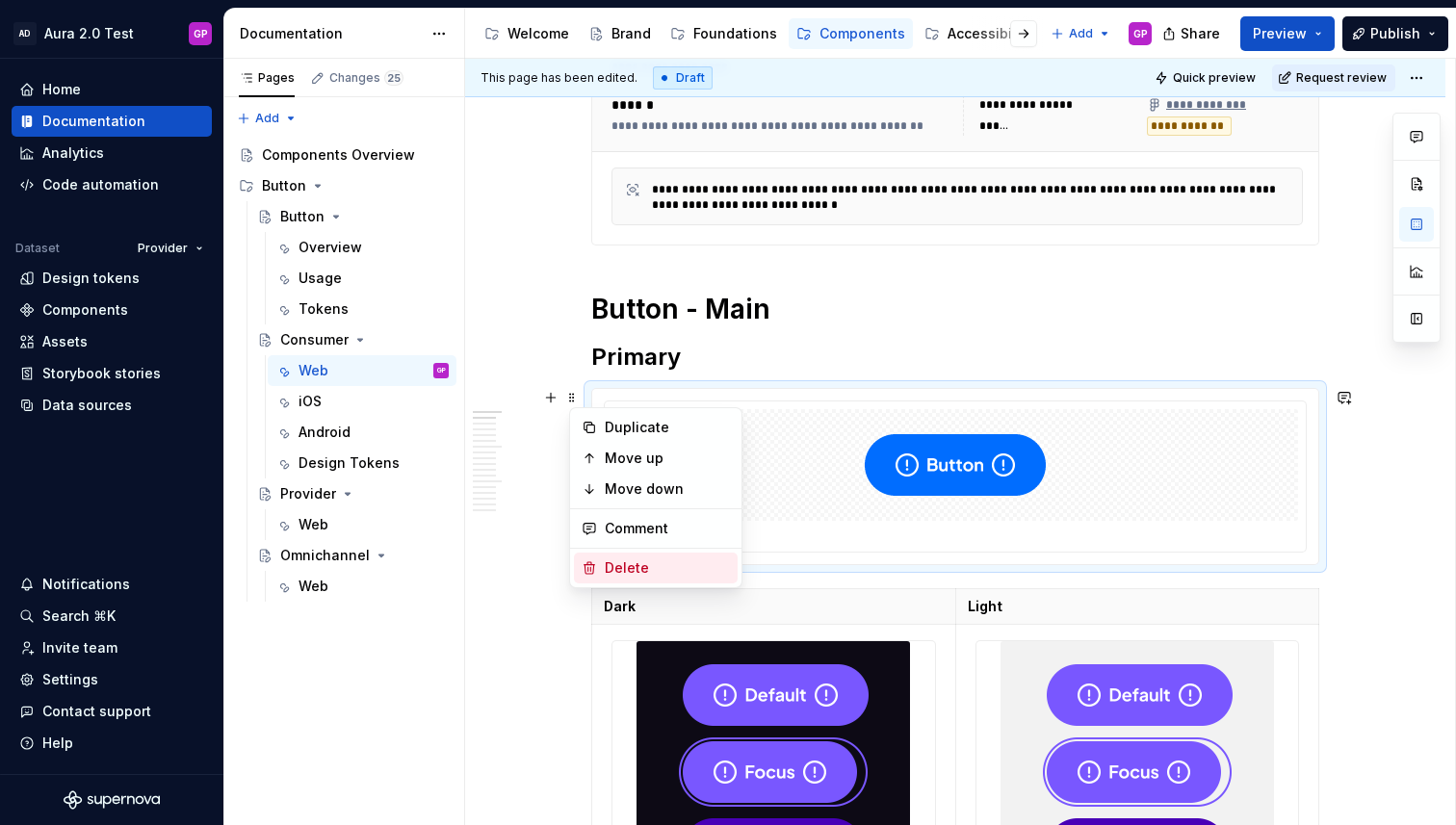
click at [626, 567] on div "Delete" at bounding box center [667, 568] width 126 height 19
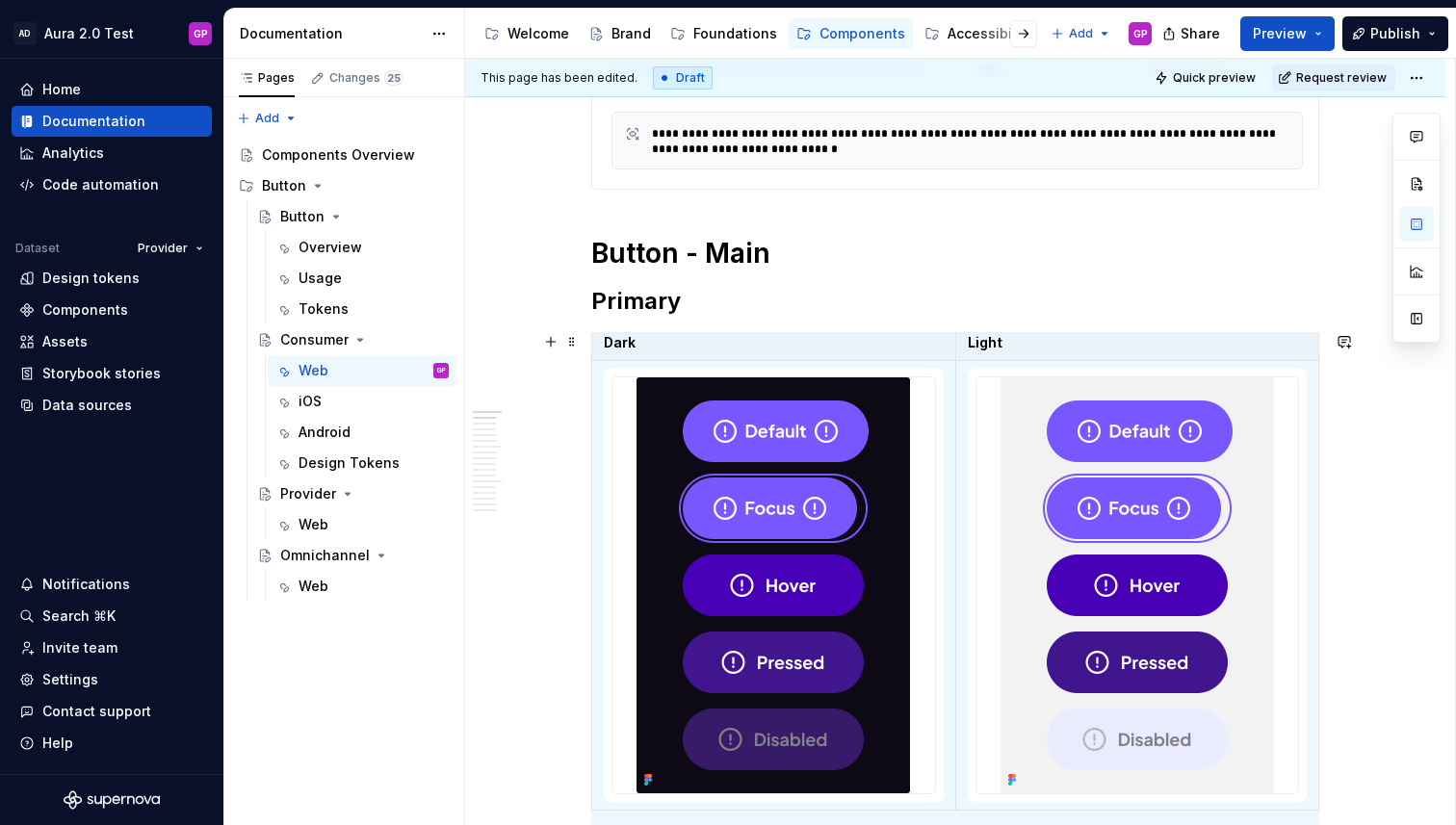
scroll to position [0, 0]
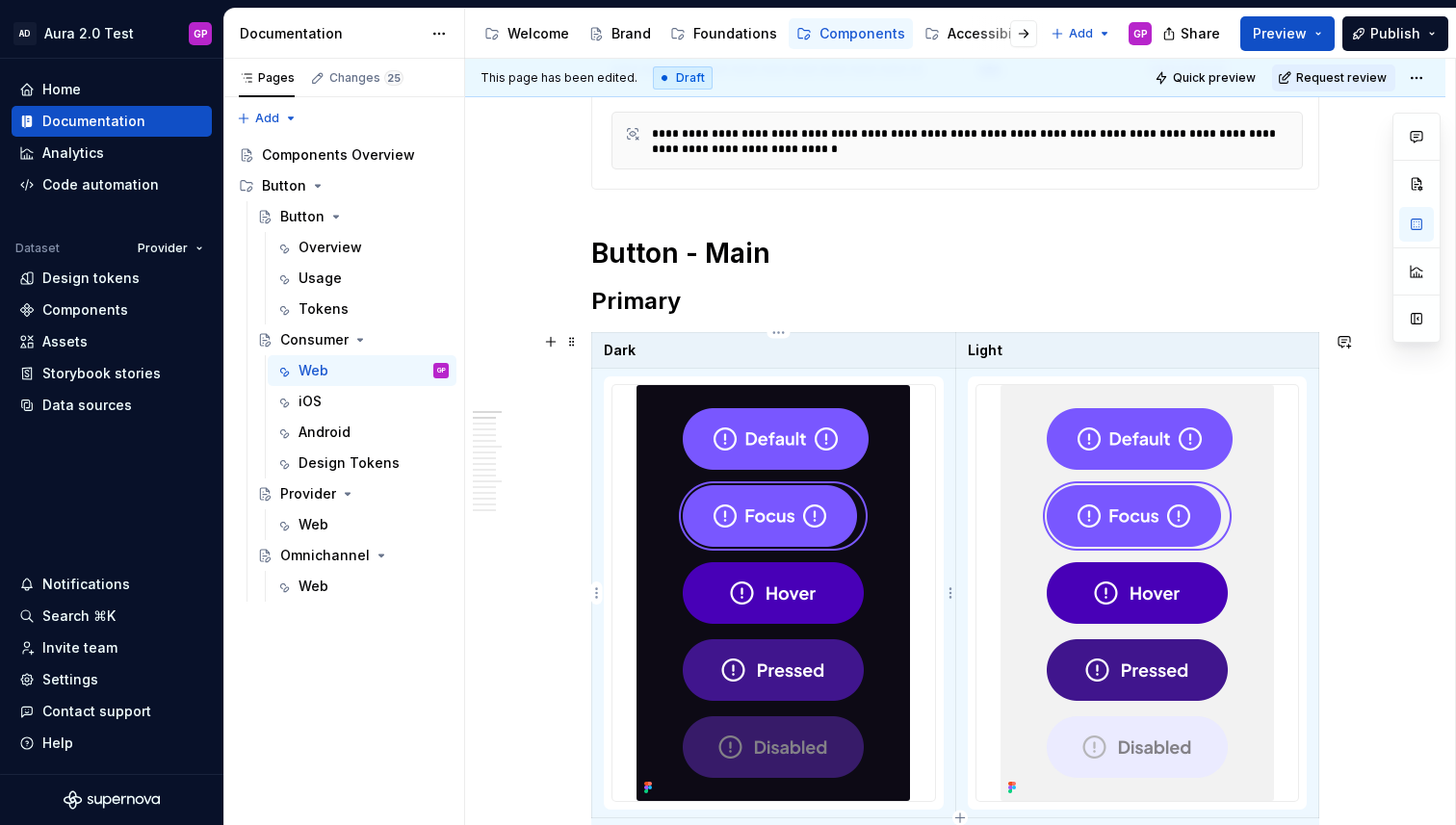
click at [856, 547] on img at bounding box center [773, 593] width 273 height 416
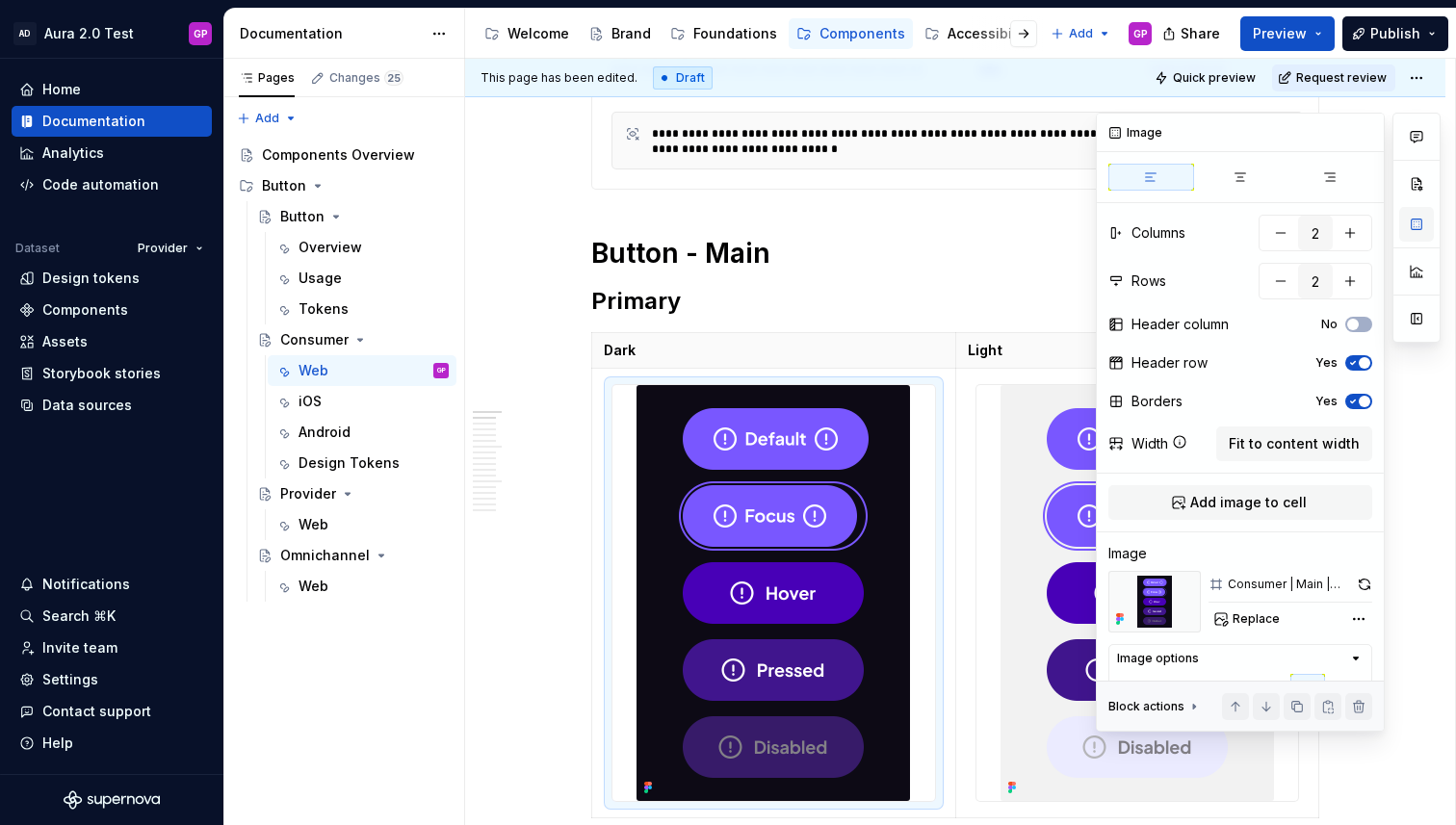
click at [1412, 227] on button "button" at bounding box center [1415, 224] width 35 height 35
click at [1284, 618] on div "Replace" at bounding box center [1290, 618] width 163 height 27
click at [1258, 616] on span "Replace" at bounding box center [1256, 619] width 47 height 16
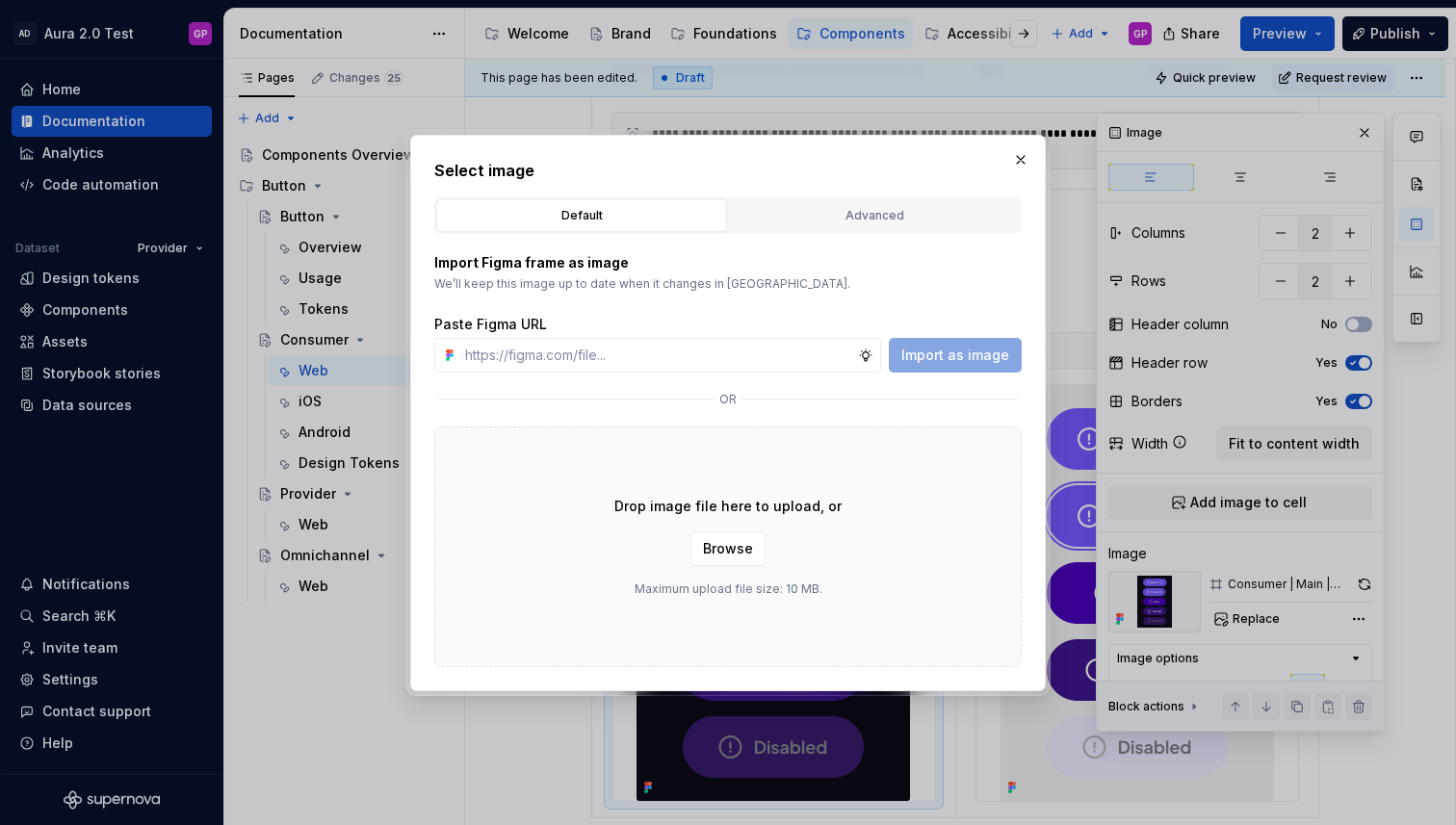
click at [1021, 155] on button "button" at bounding box center [1020, 159] width 27 height 27
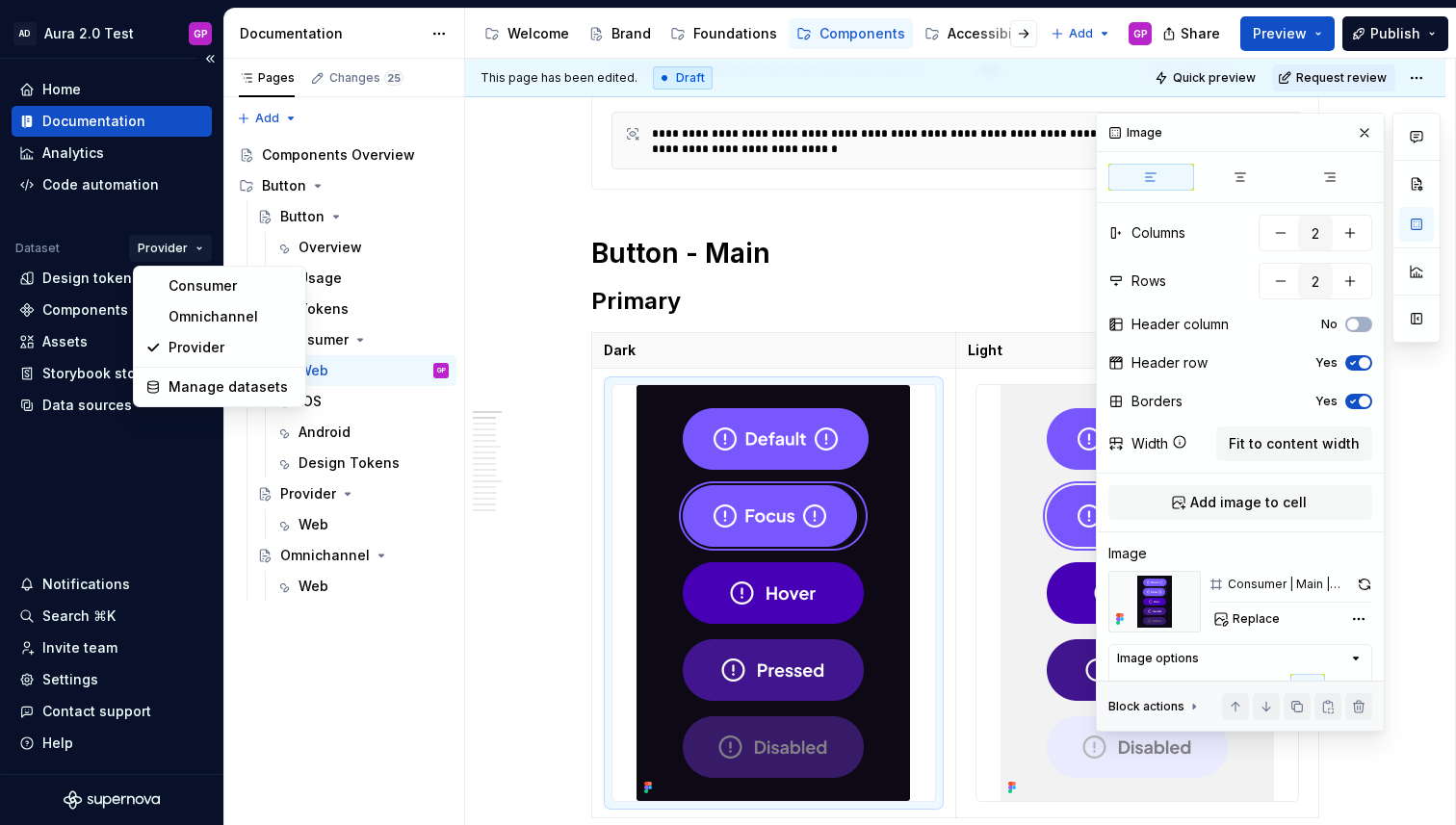
click at [197, 248] on html "AD Aura 2.0 Test GP Home Documentation Analytics Code automation Dataset Provid…" at bounding box center [728, 412] width 1456 height 825
click at [187, 383] on div "Manage datasets" at bounding box center [230, 387] width 126 height 19
type textarea "*"
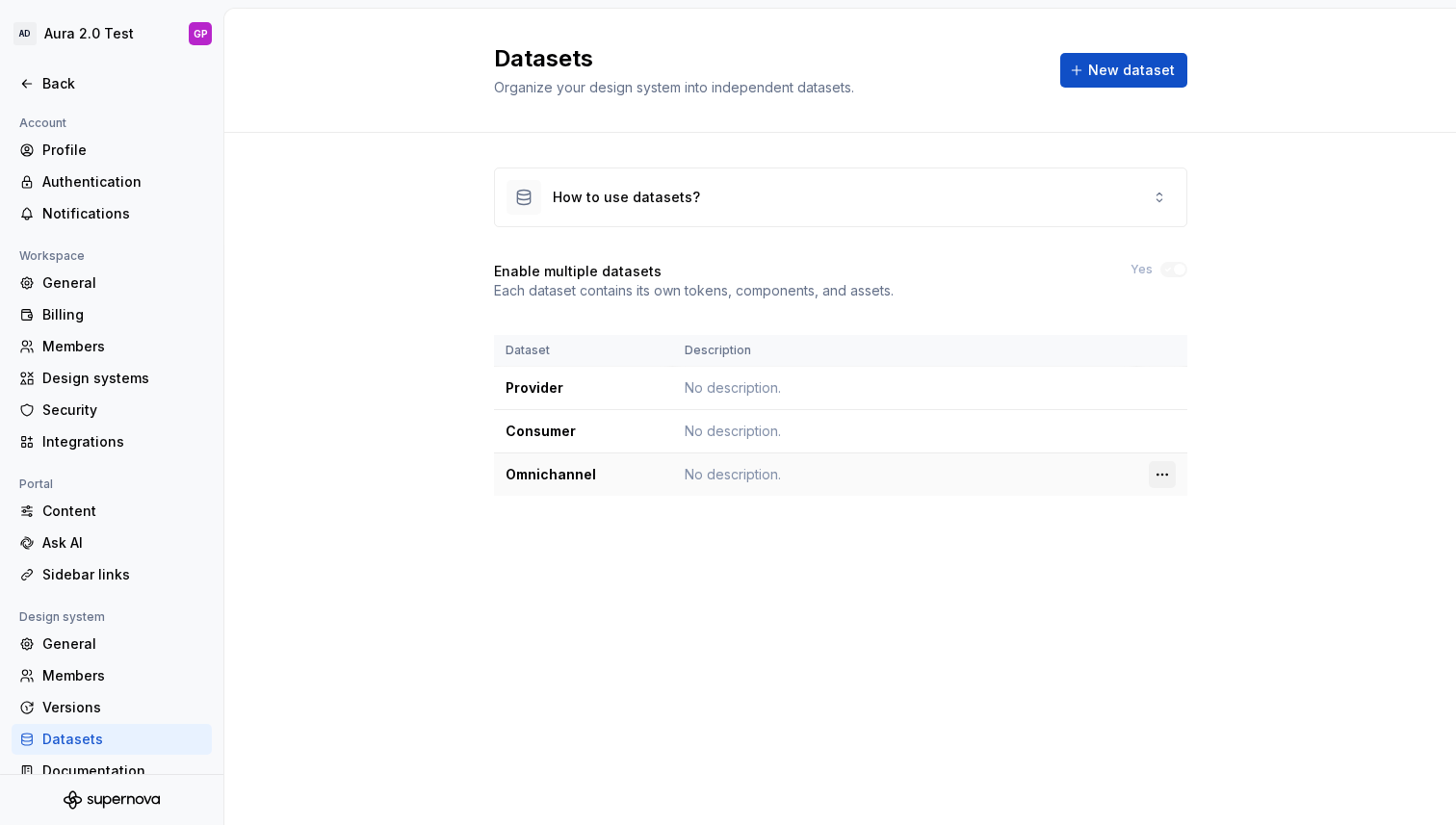
click at [1168, 473] on html "AD Aura 2.0 Test GP Back Account Profile Authentication Notifications Workspace…" at bounding box center [728, 412] width 1456 height 825
click at [1181, 553] on div "Delete dataset" at bounding box center [1234, 551] width 163 height 31
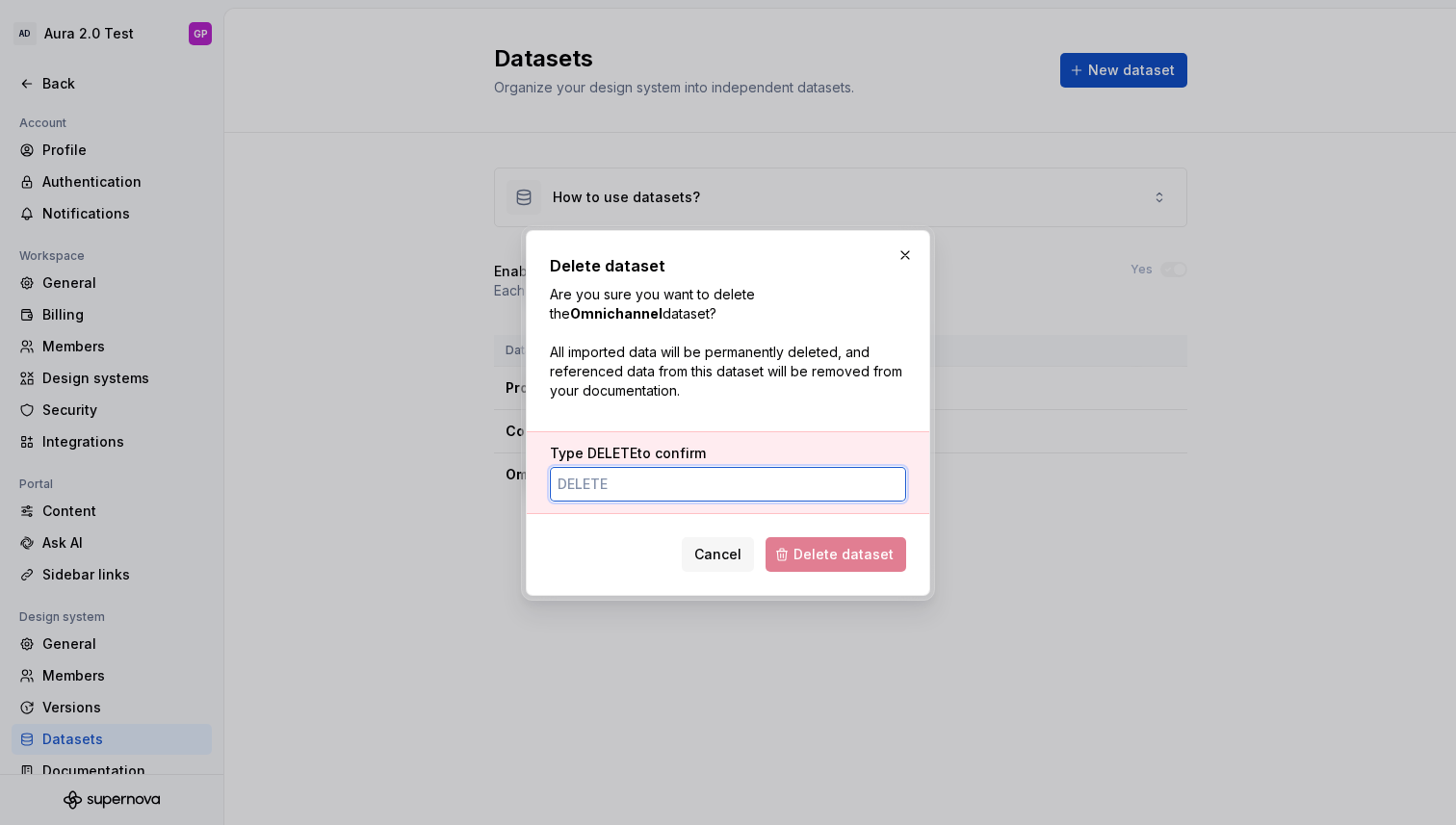
click at [628, 490] on input "Type DELETE to confirm" at bounding box center [728, 484] width 356 height 35
type input "DELETE"
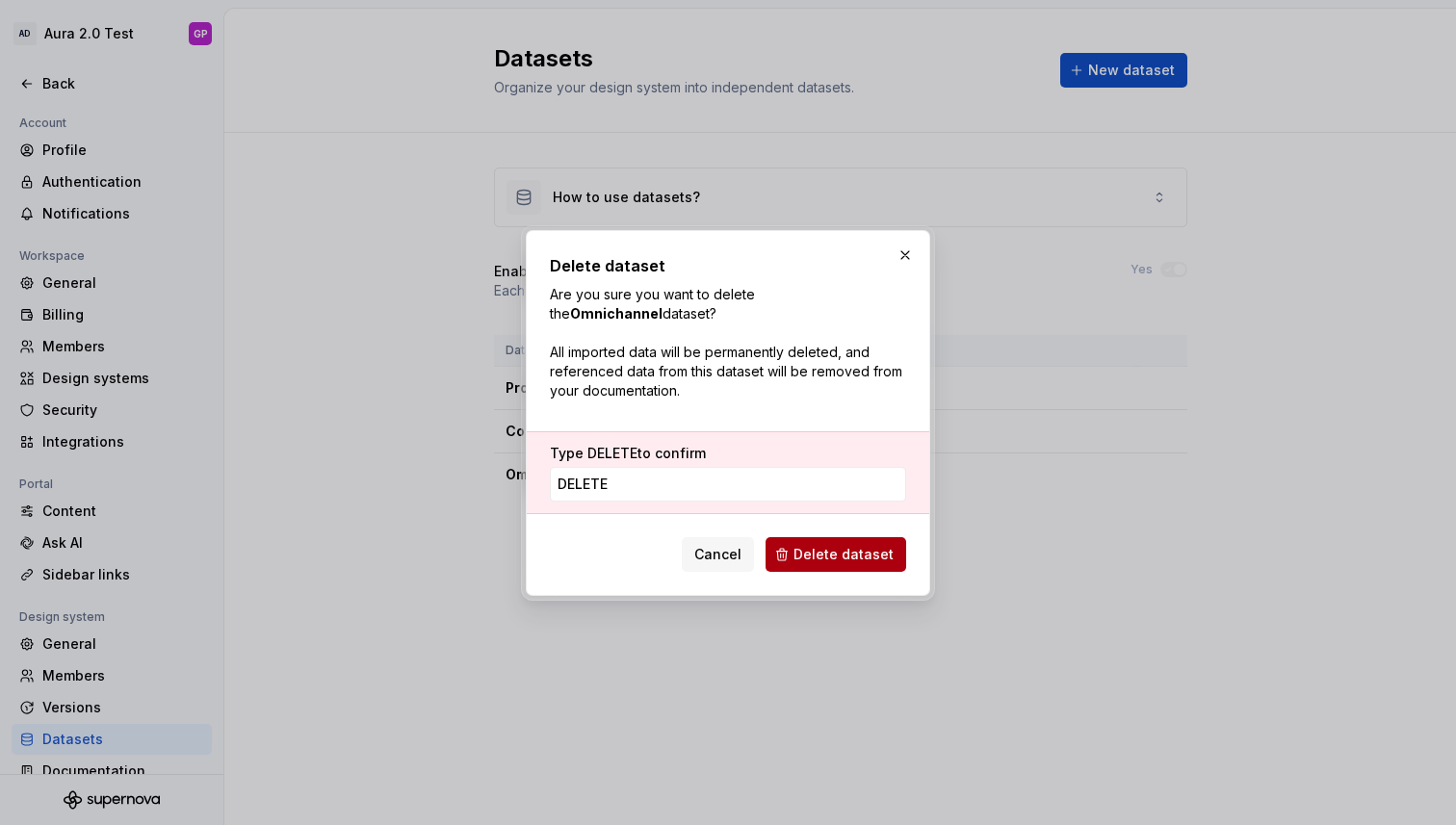
click at [856, 553] on span "Delete dataset" at bounding box center [843, 554] width 100 height 19
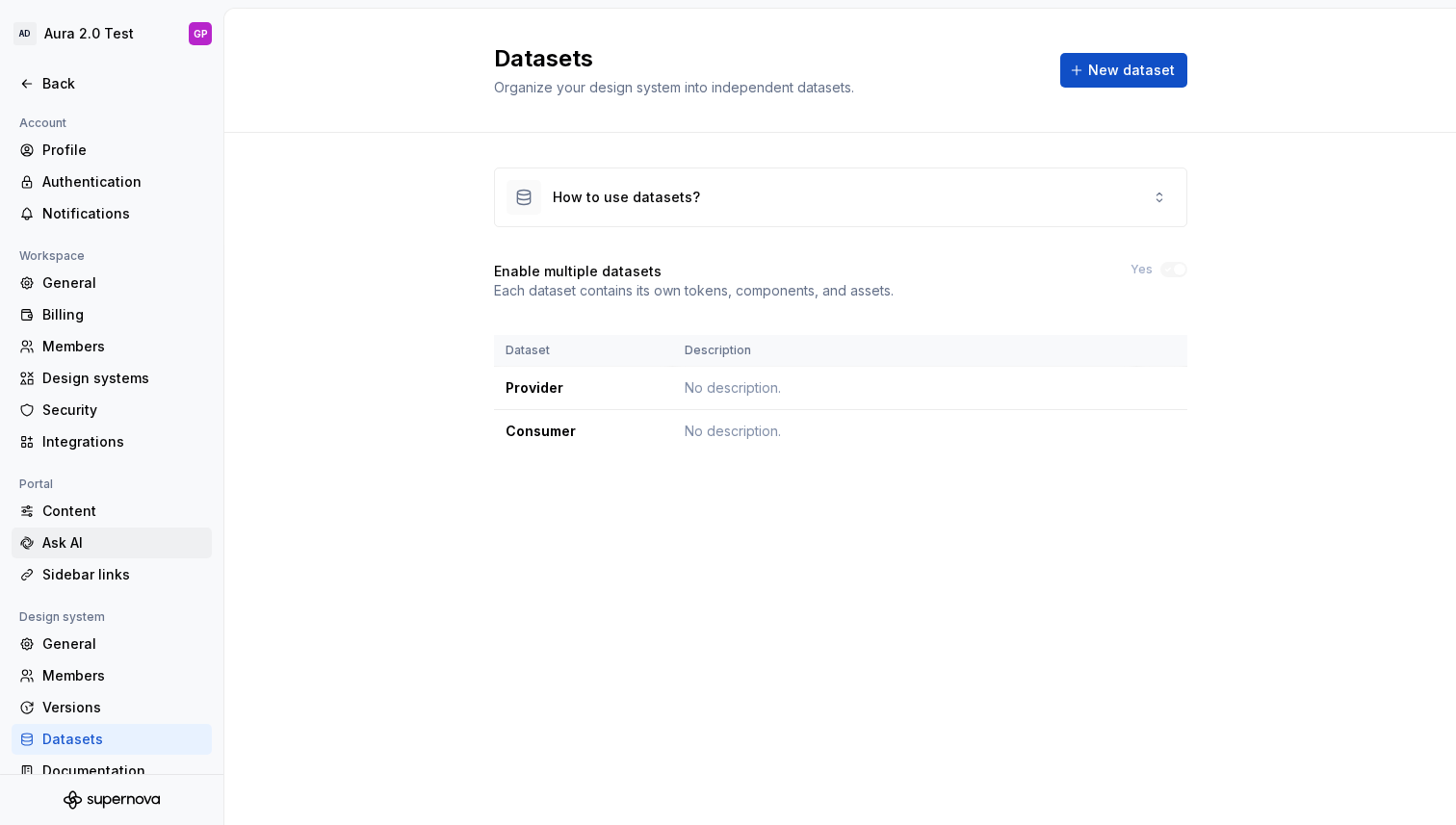
click at [53, 543] on div "Ask AI" at bounding box center [124, 542] width 162 height 19
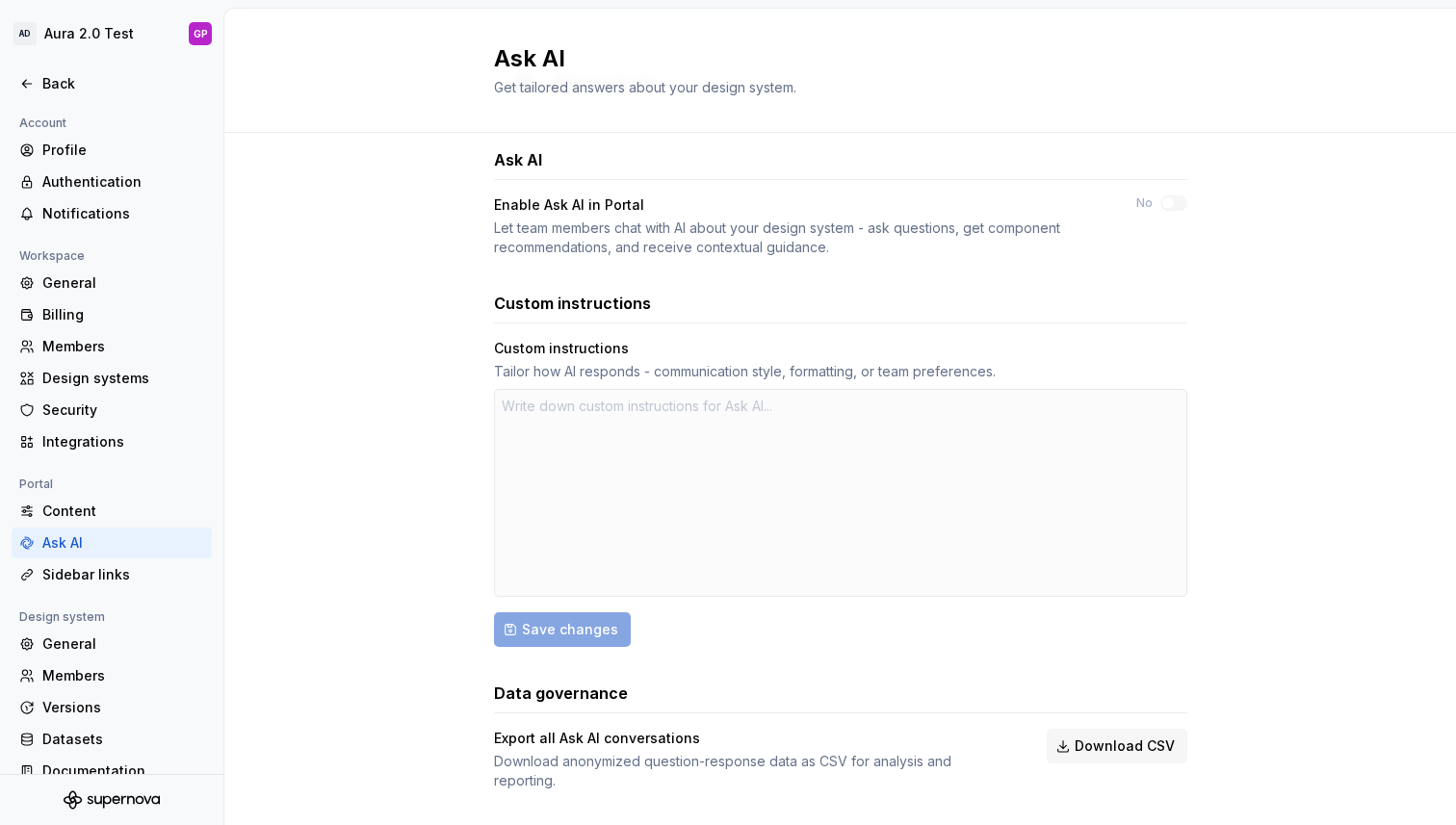
scroll to position [289, 0]
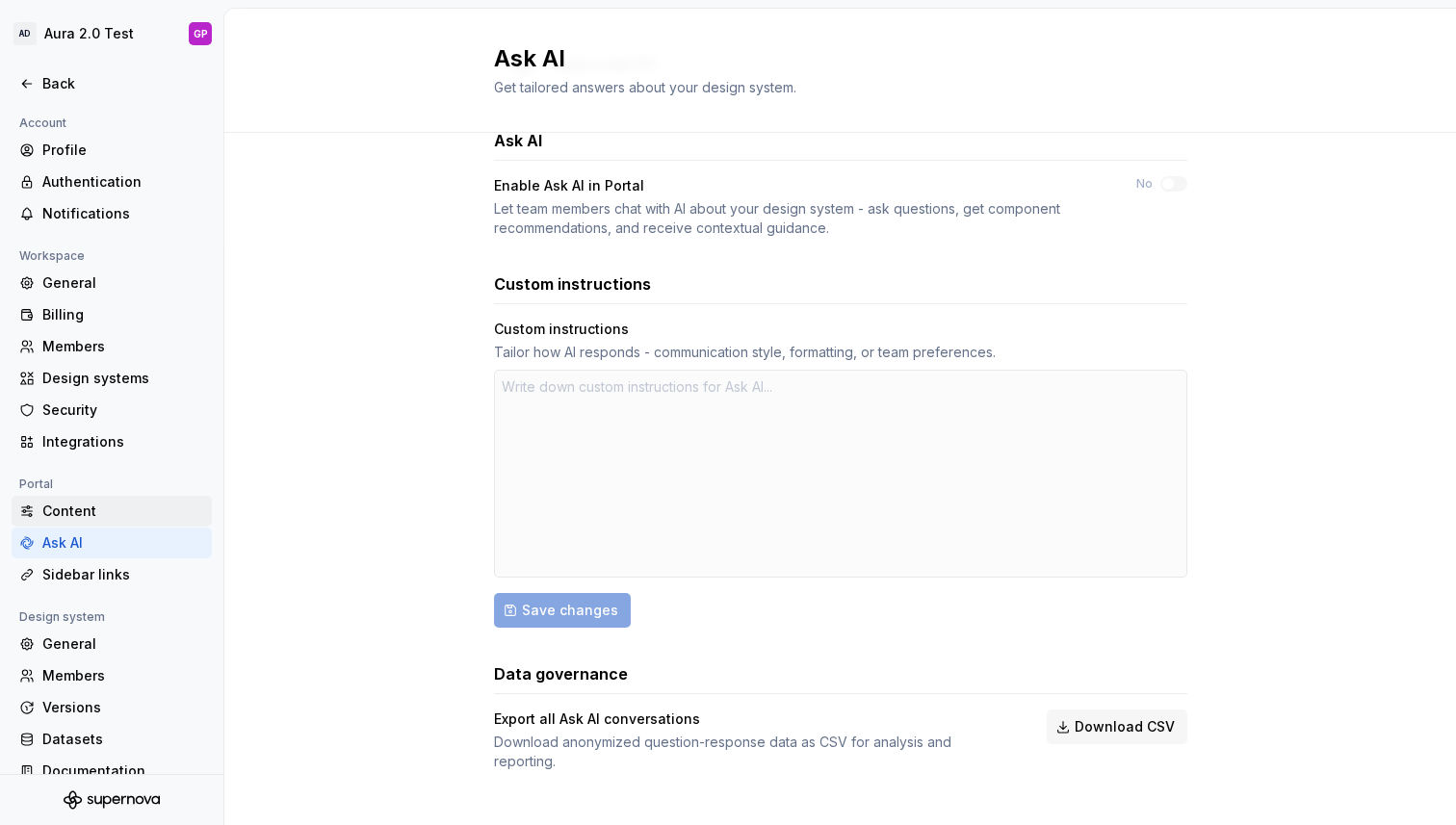
click at [54, 508] on div "Content" at bounding box center [124, 510] width 162 height 19
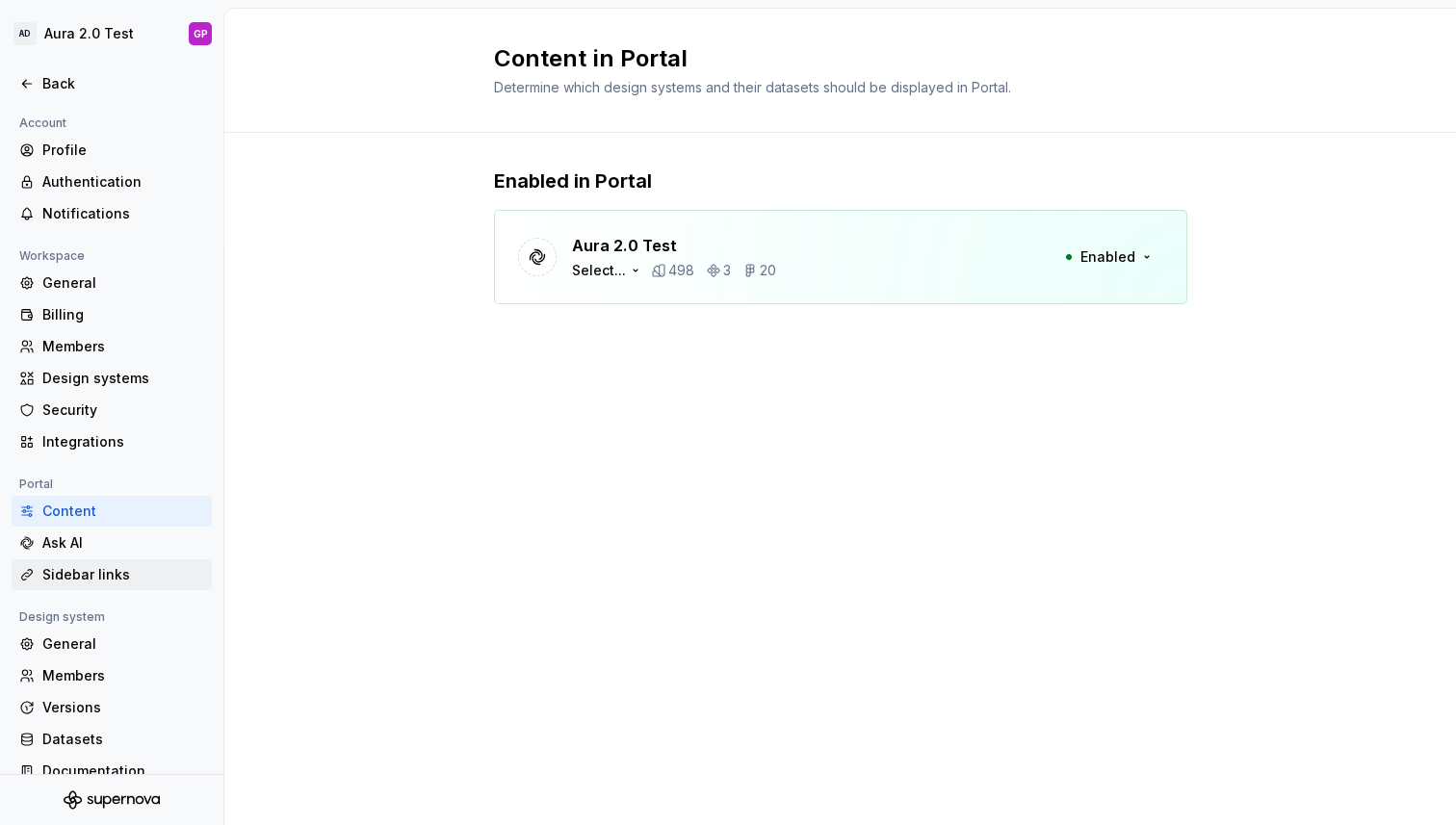
click at [47, 576] on div "Sidebar links" at bounding box center [124, 574] width 162 height 19
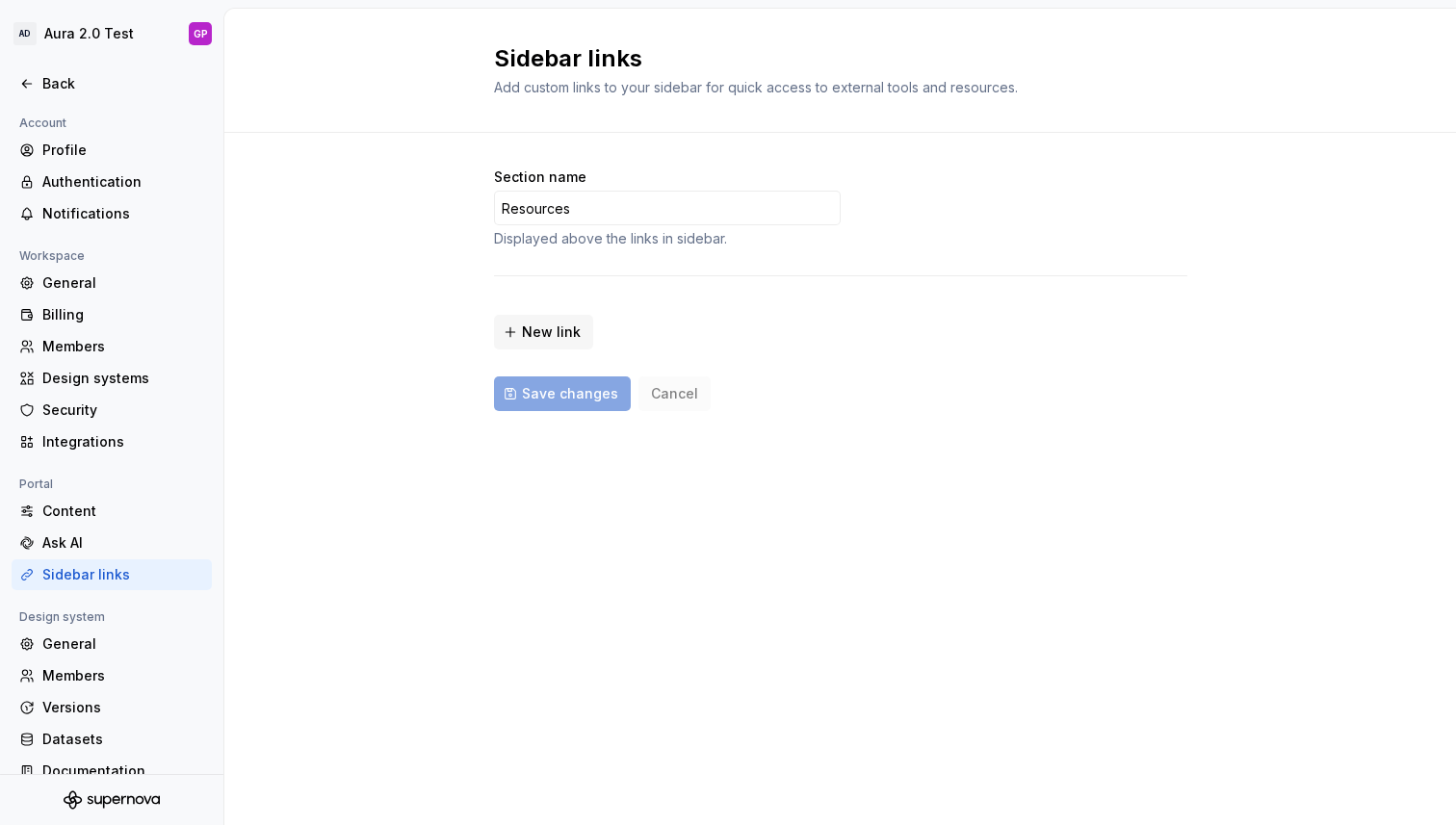
scroll to position [23, 0]
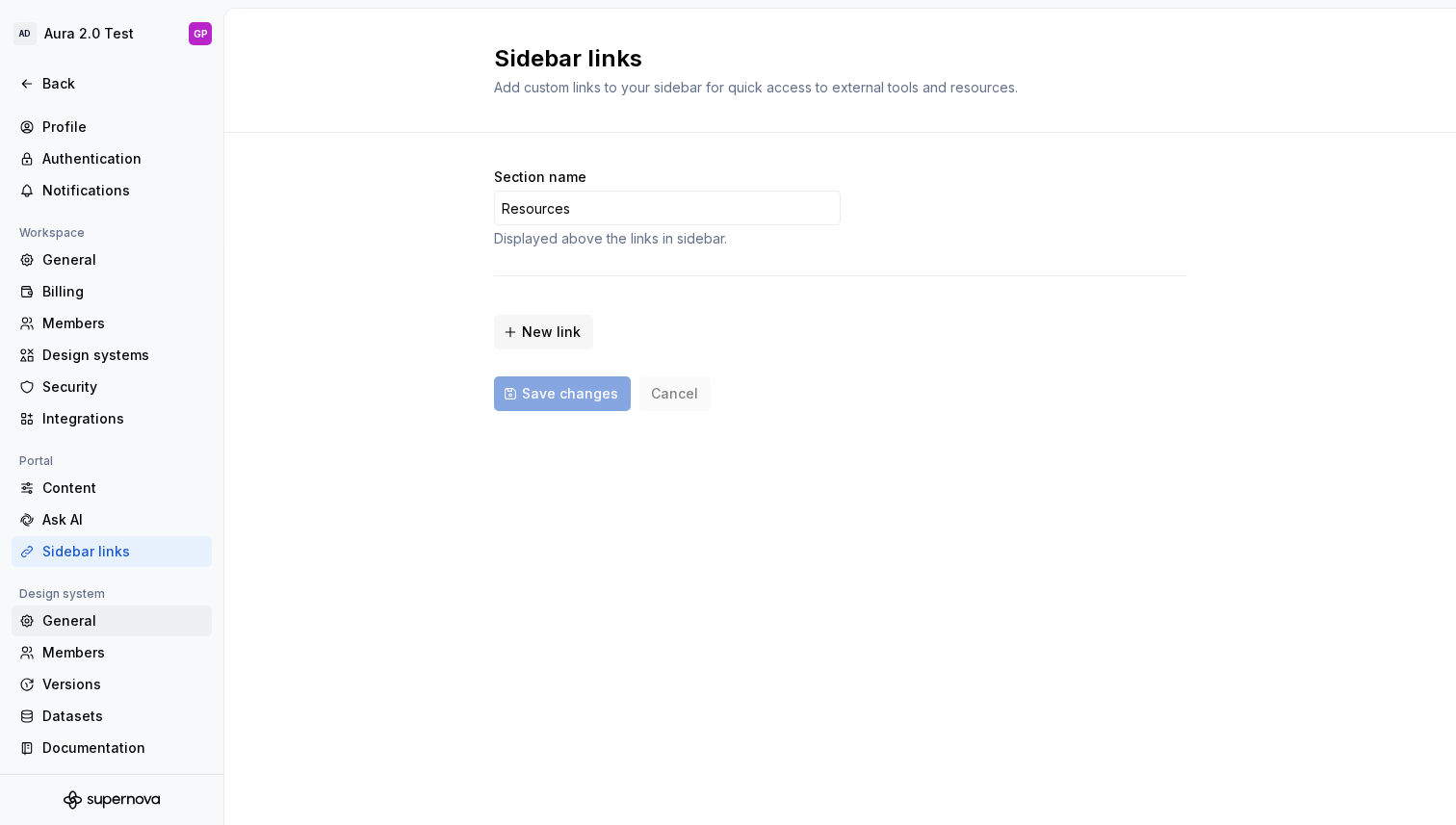
click at [52, 618] on div "General" at bounding box center [124, 620] width 162 height 19
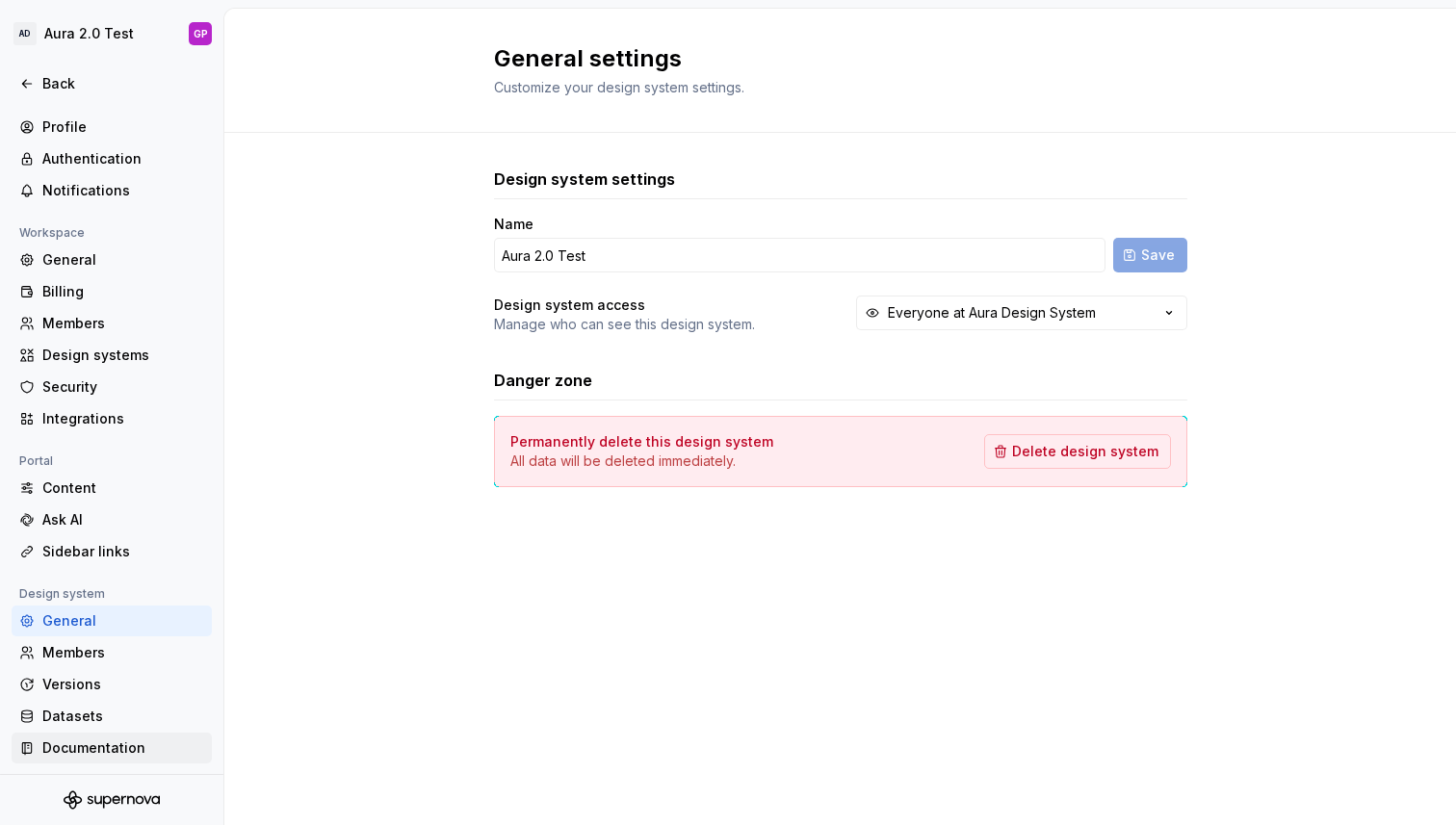
click at [67, 743] on div "Documentation" at bounding box center [124, 748] width 162 height 19
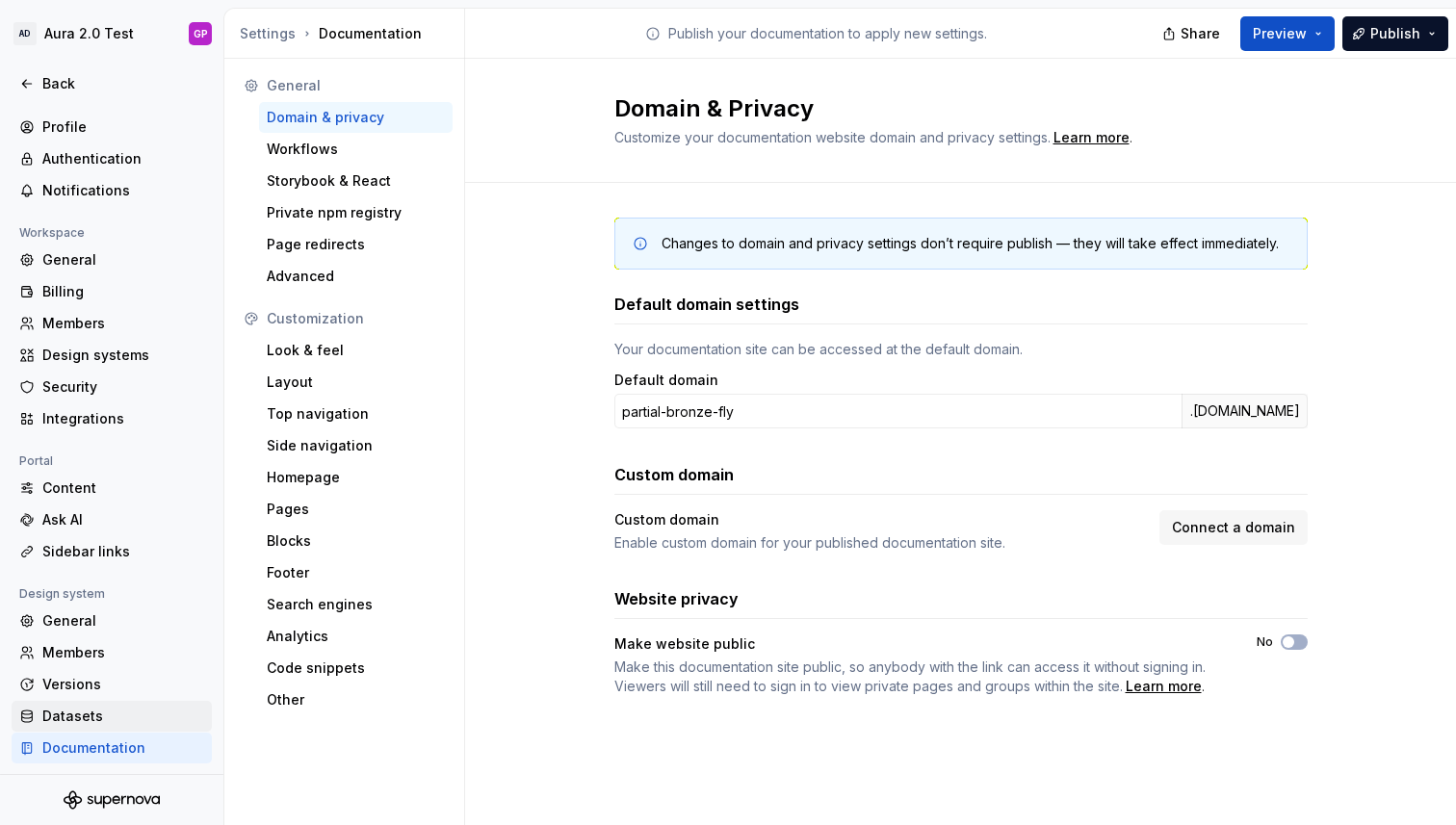
click at [55, 709] on div "Datasets" at bounding box center [124, 716] width 162 height 19
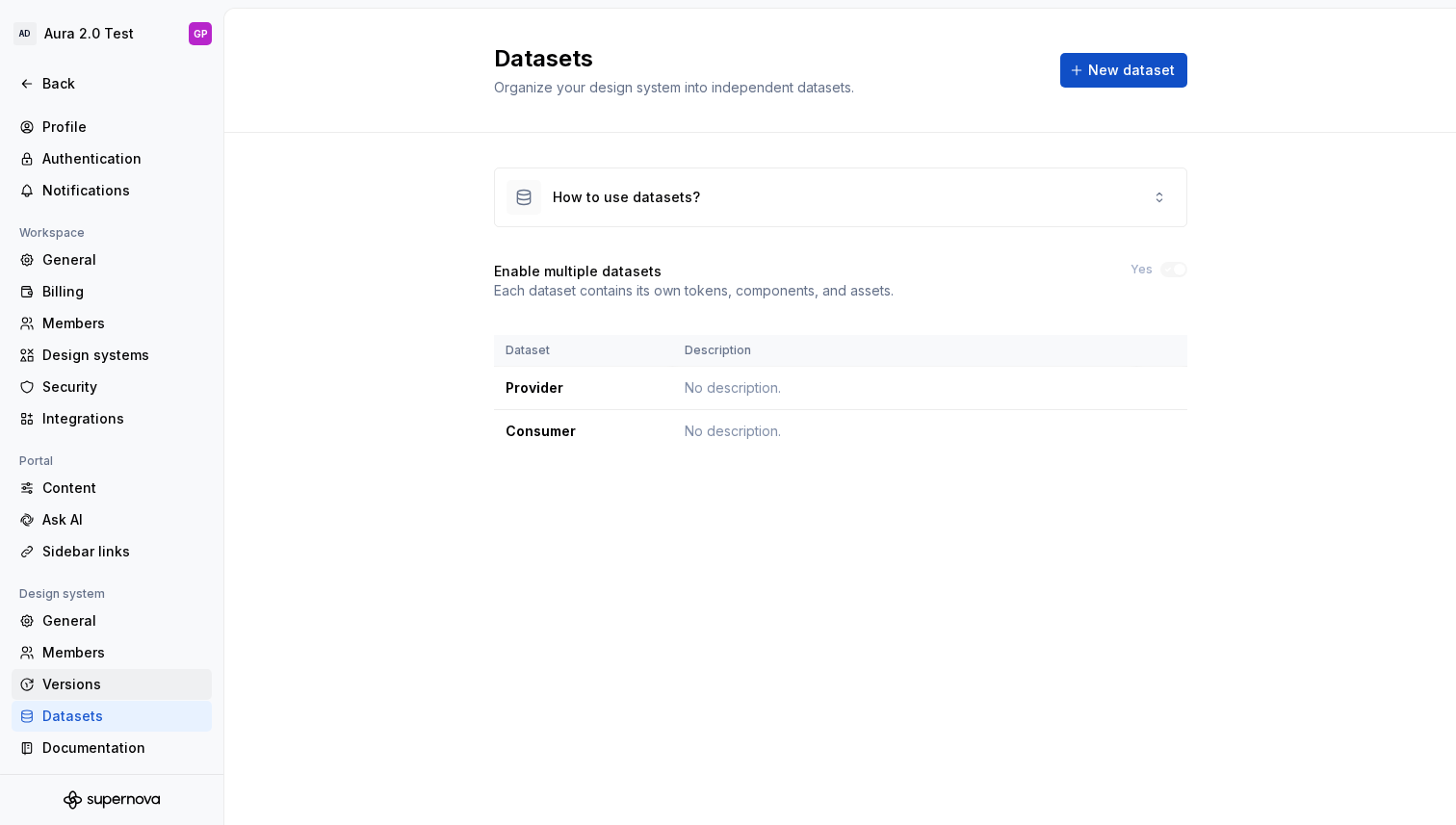
click at [63, 679] on div "Versions" at bounding box center [124, 684] width 162 height 19
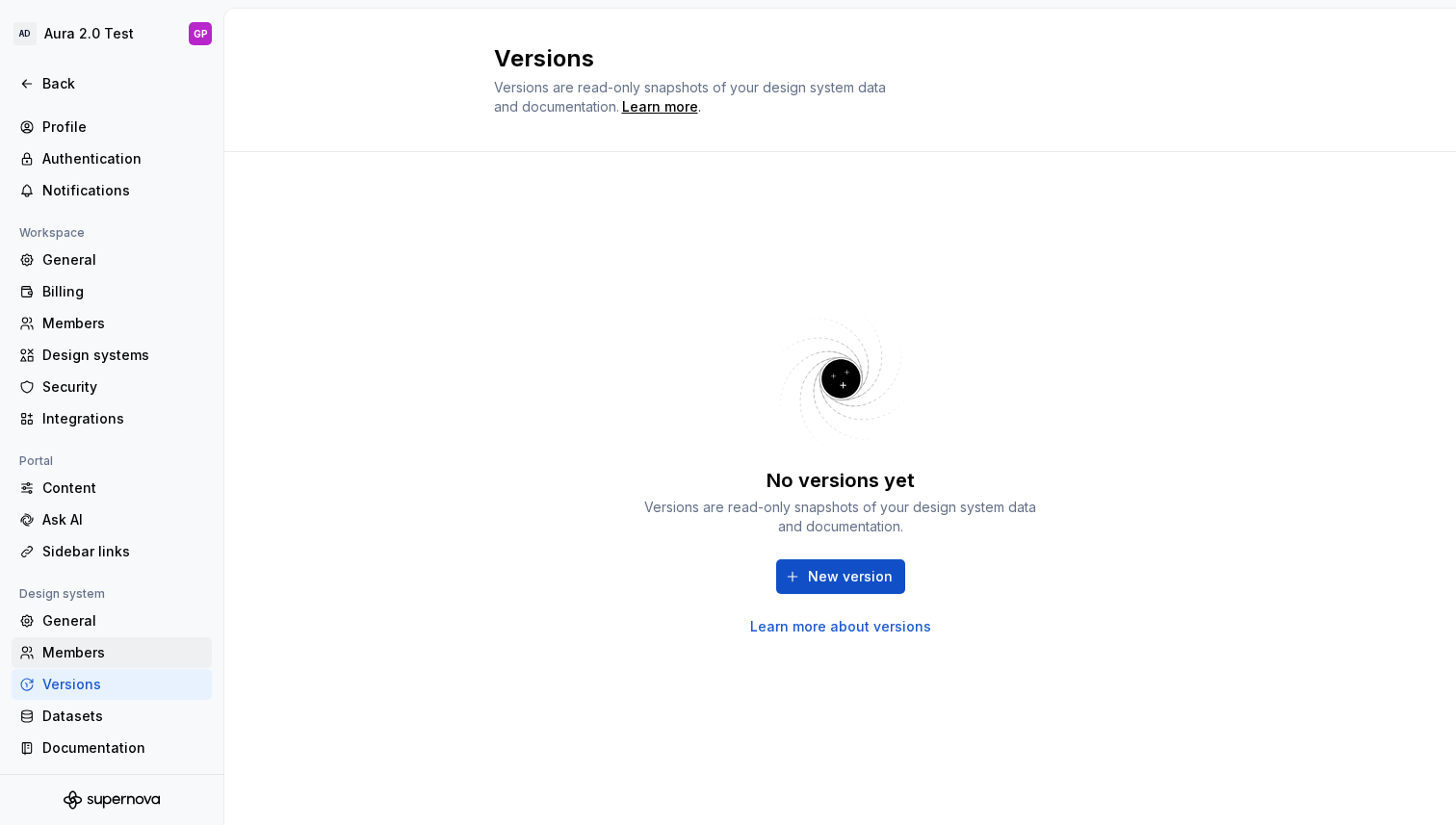
click at [61, 649] on div "Members" at bounding box center [124, 652] width 162 height 19
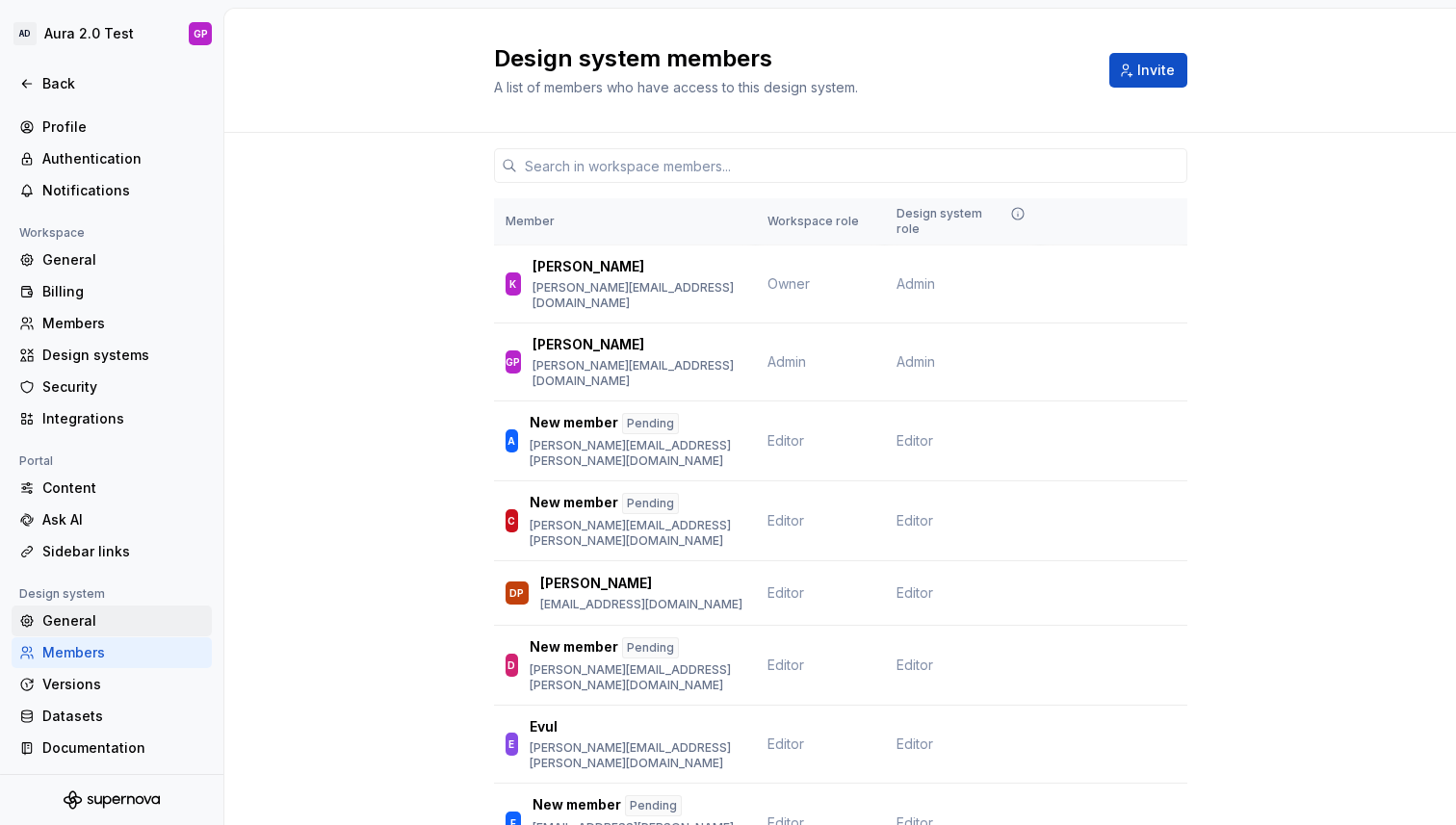
click at [61, 616] on div "General" at bounding box center [124, 620] width 162 height 19
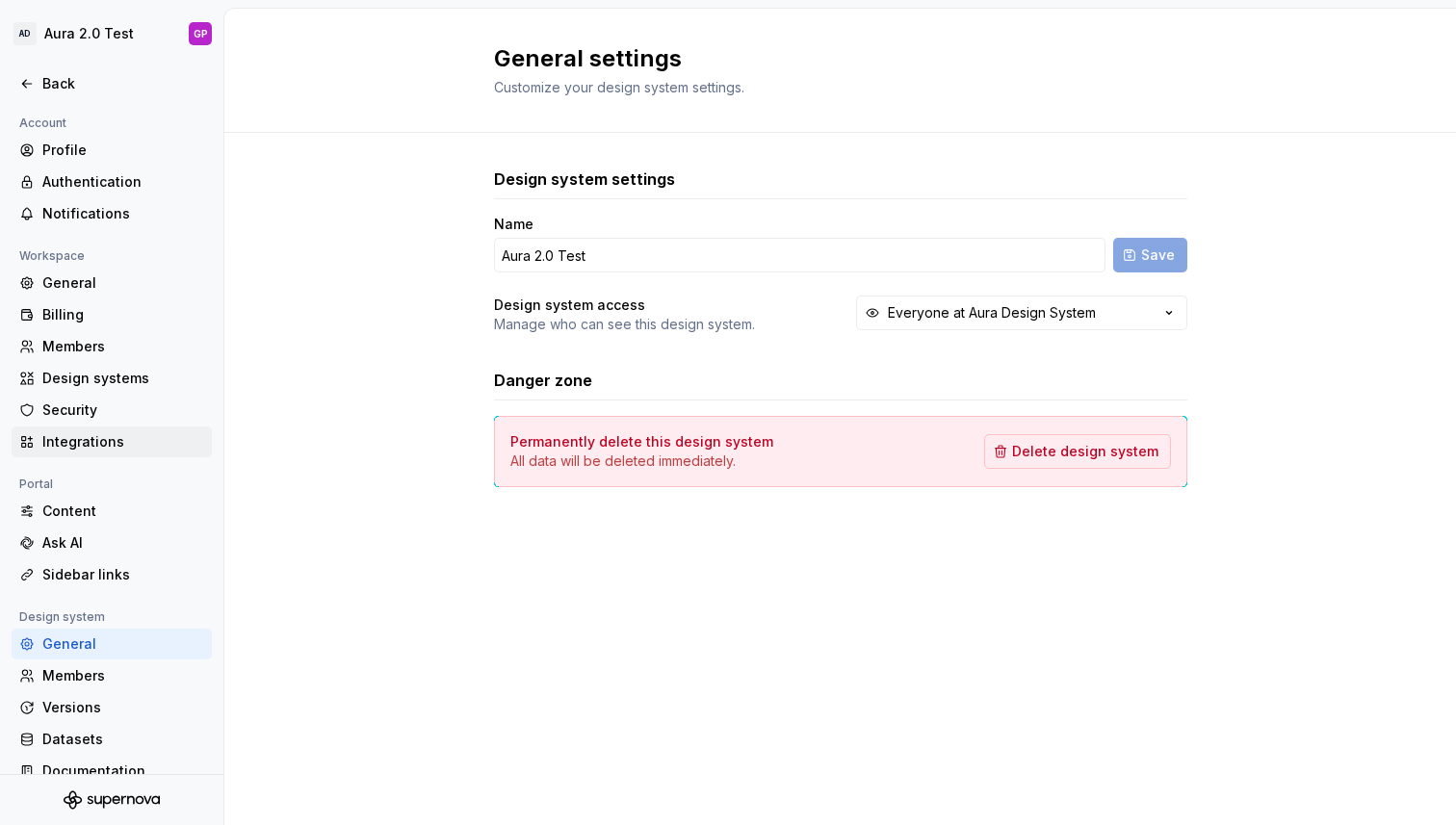
click at [66, 441] on div "Integrations" at bounding box center [124, 441] width 162 height 19
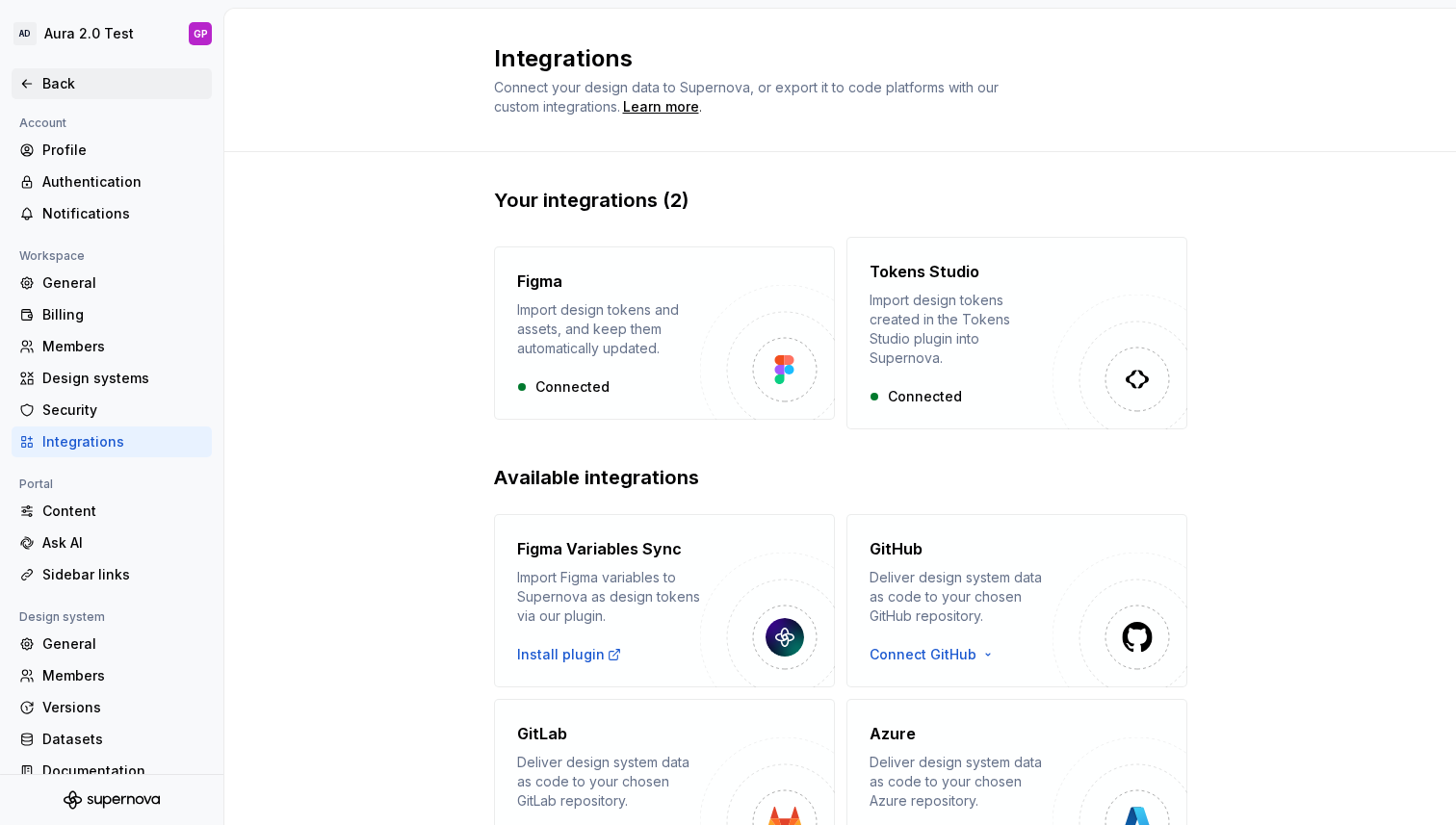
click at [39, 80] on div "Back" at bounding box center [111, 83] width 185 height 19
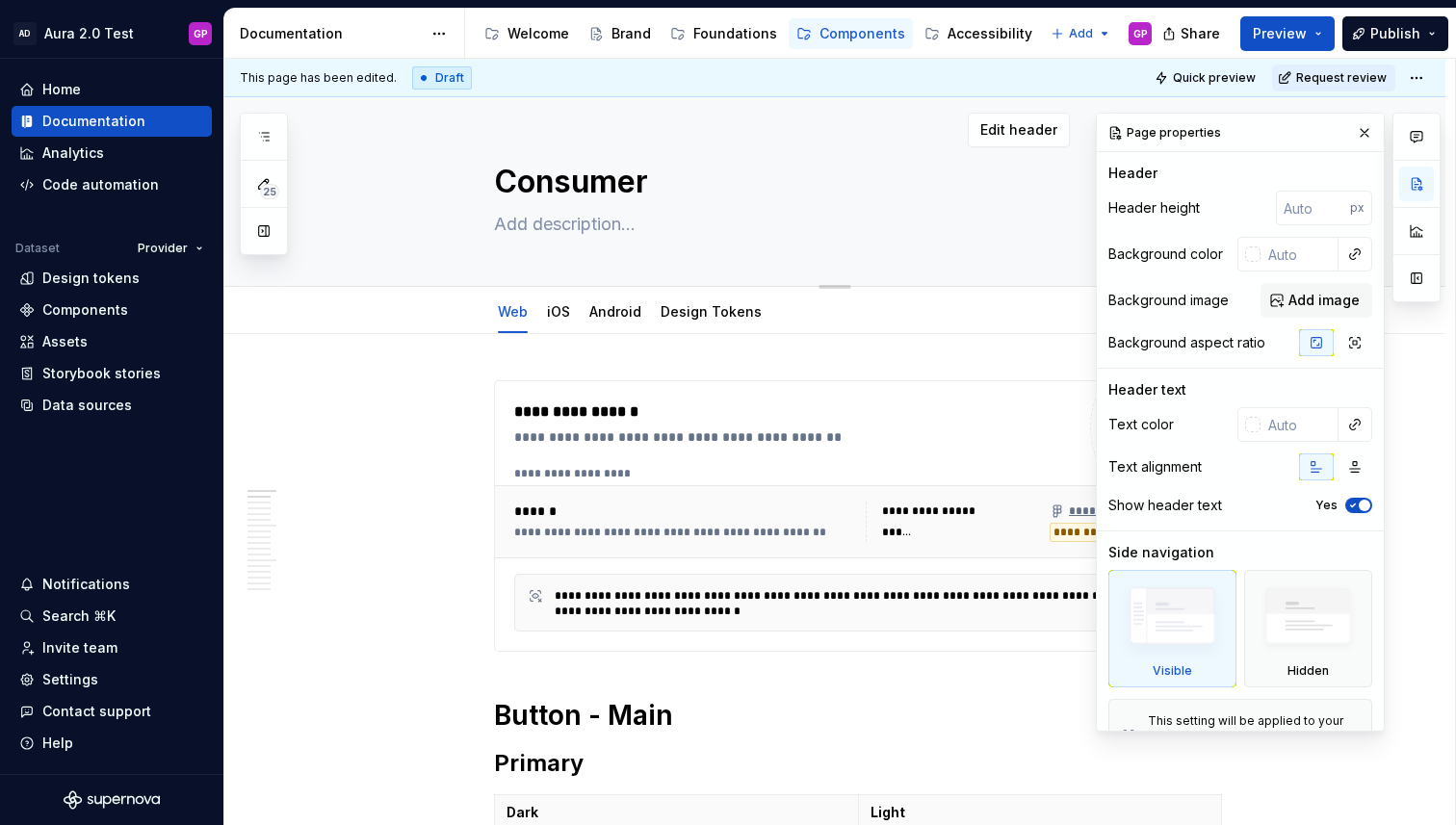
click at [1368, 131] on button "button" at bounding box center [1364, 133] width 27 height 27
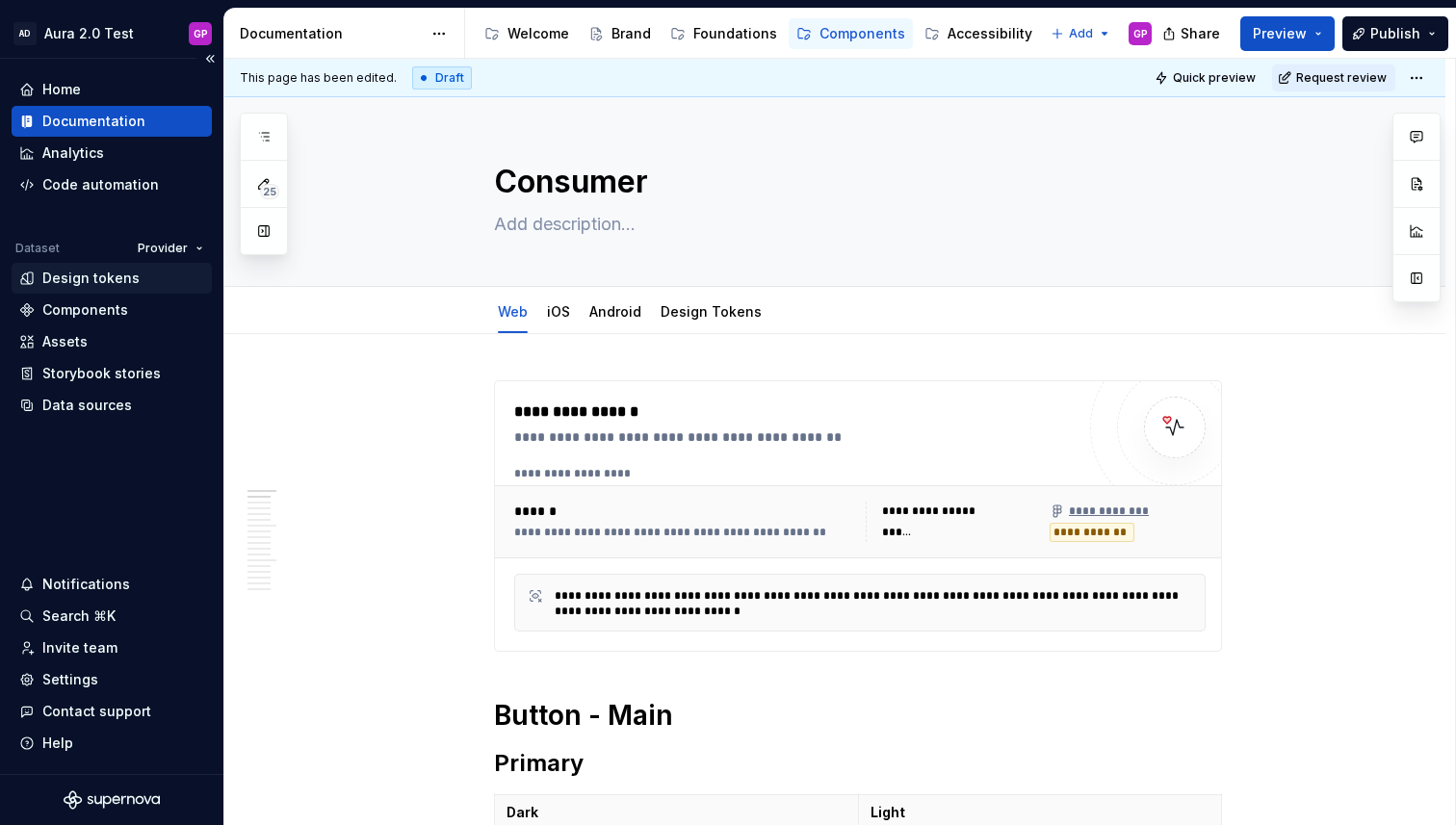
click at [60, 280] on div "Design tokens" at bounding box center [91, 278] width 97 height 19
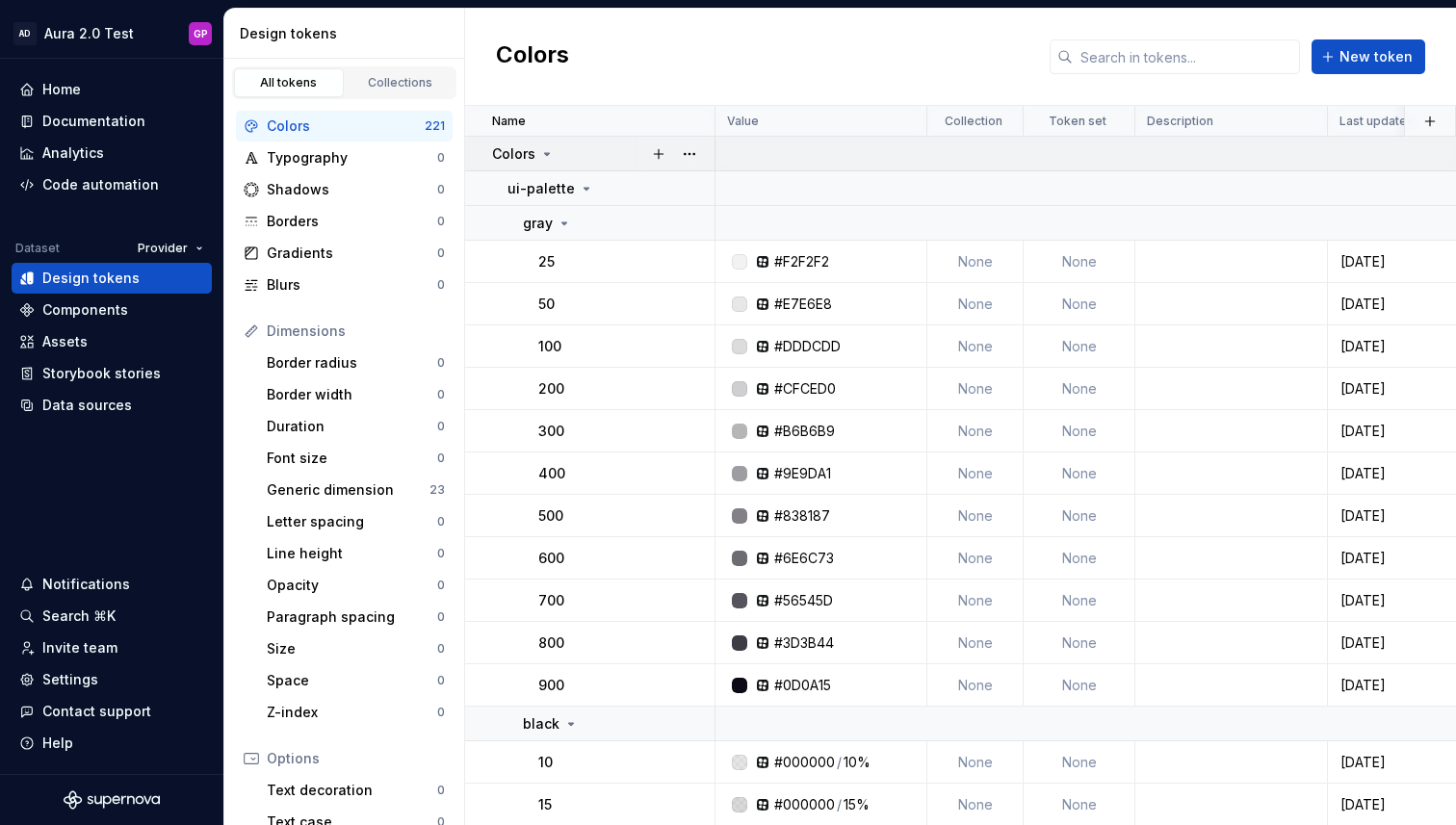
click at [545, 153] on icon at bounding box center [547, 154] width 5 height 2
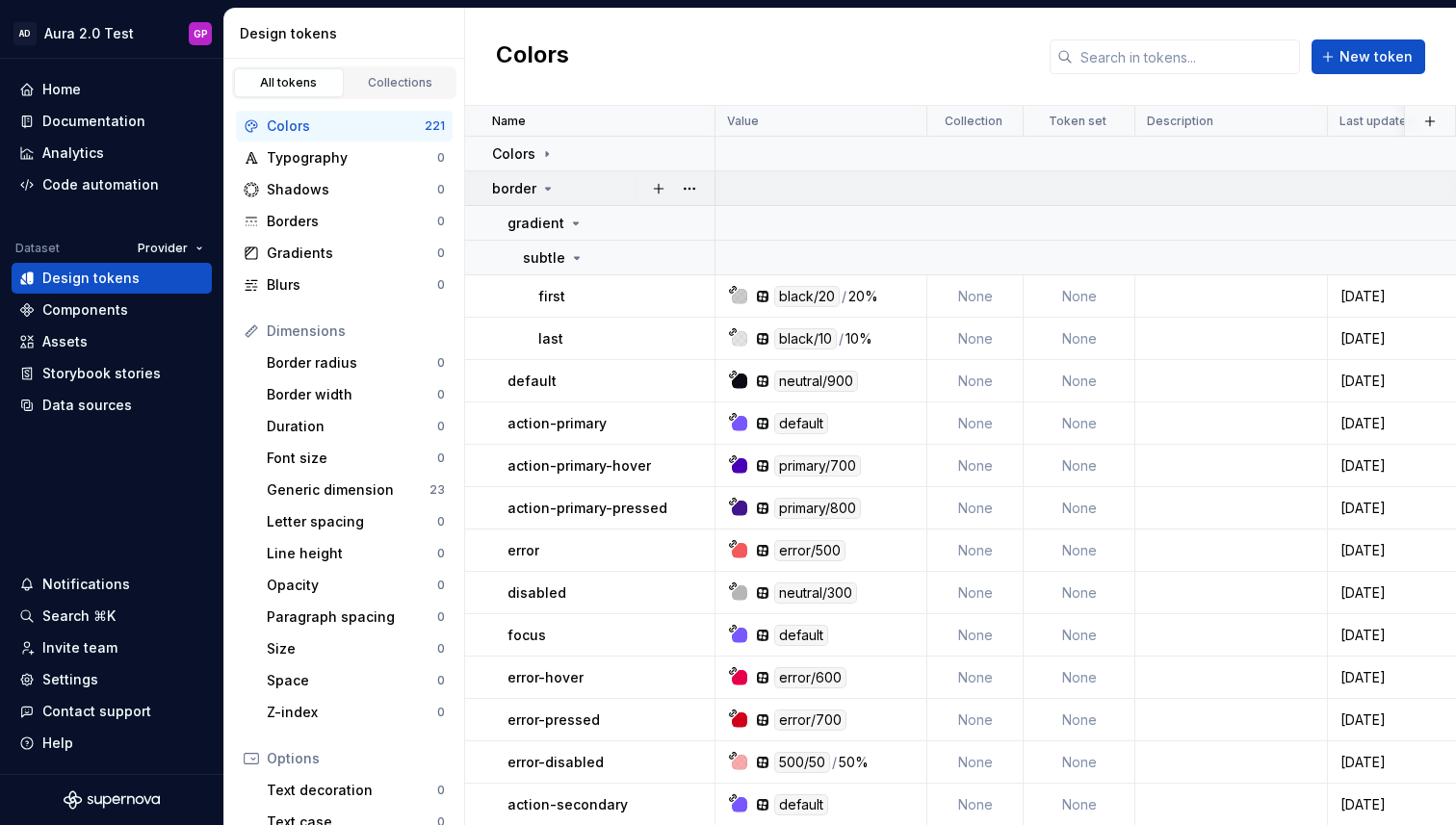
click at [546, 188] on icon at bounding box center [548, 189] width 5 height 2
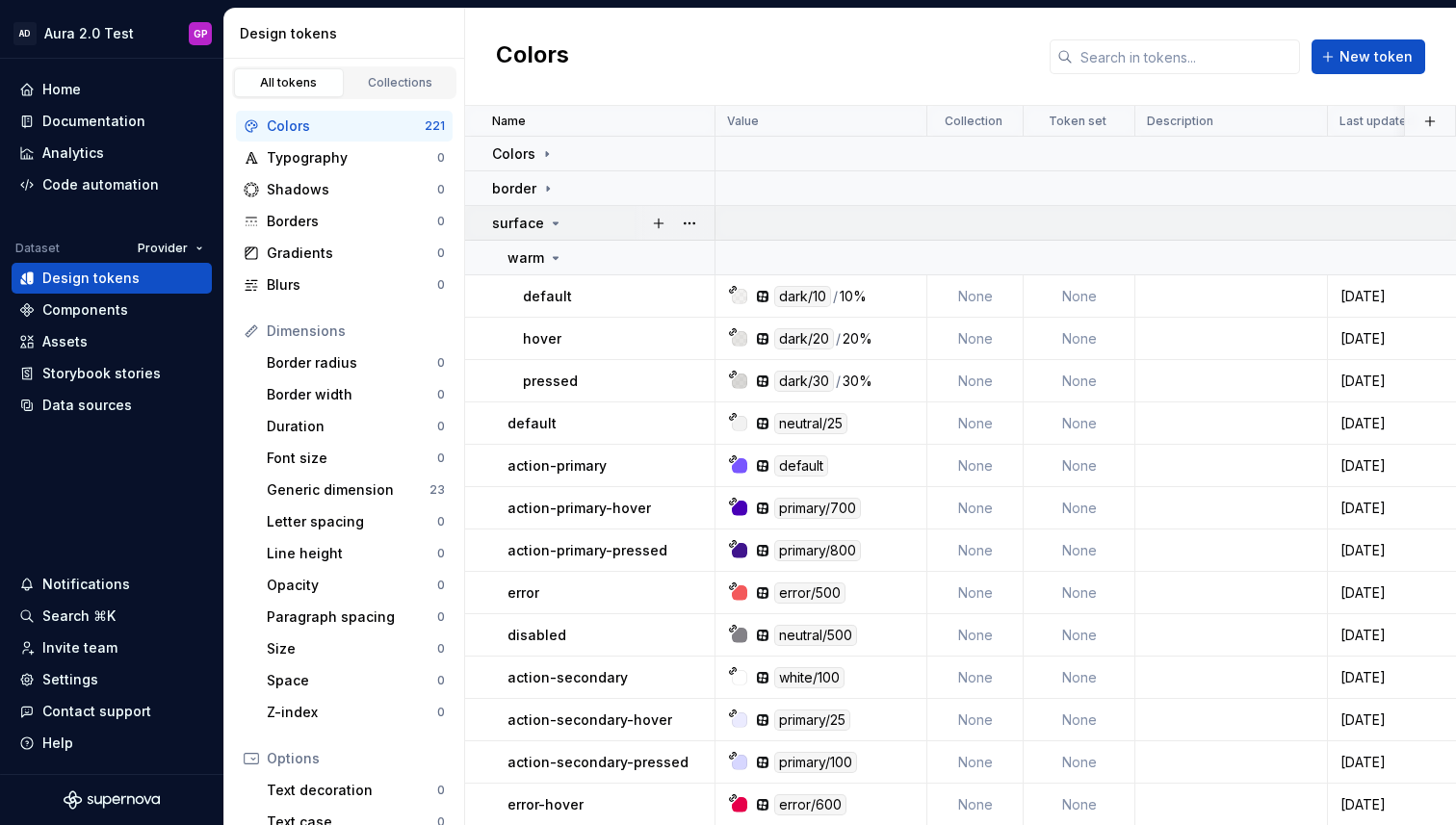
click at [543, 226] on div "surface" at bounding box center [527, 223] width 71 height 19
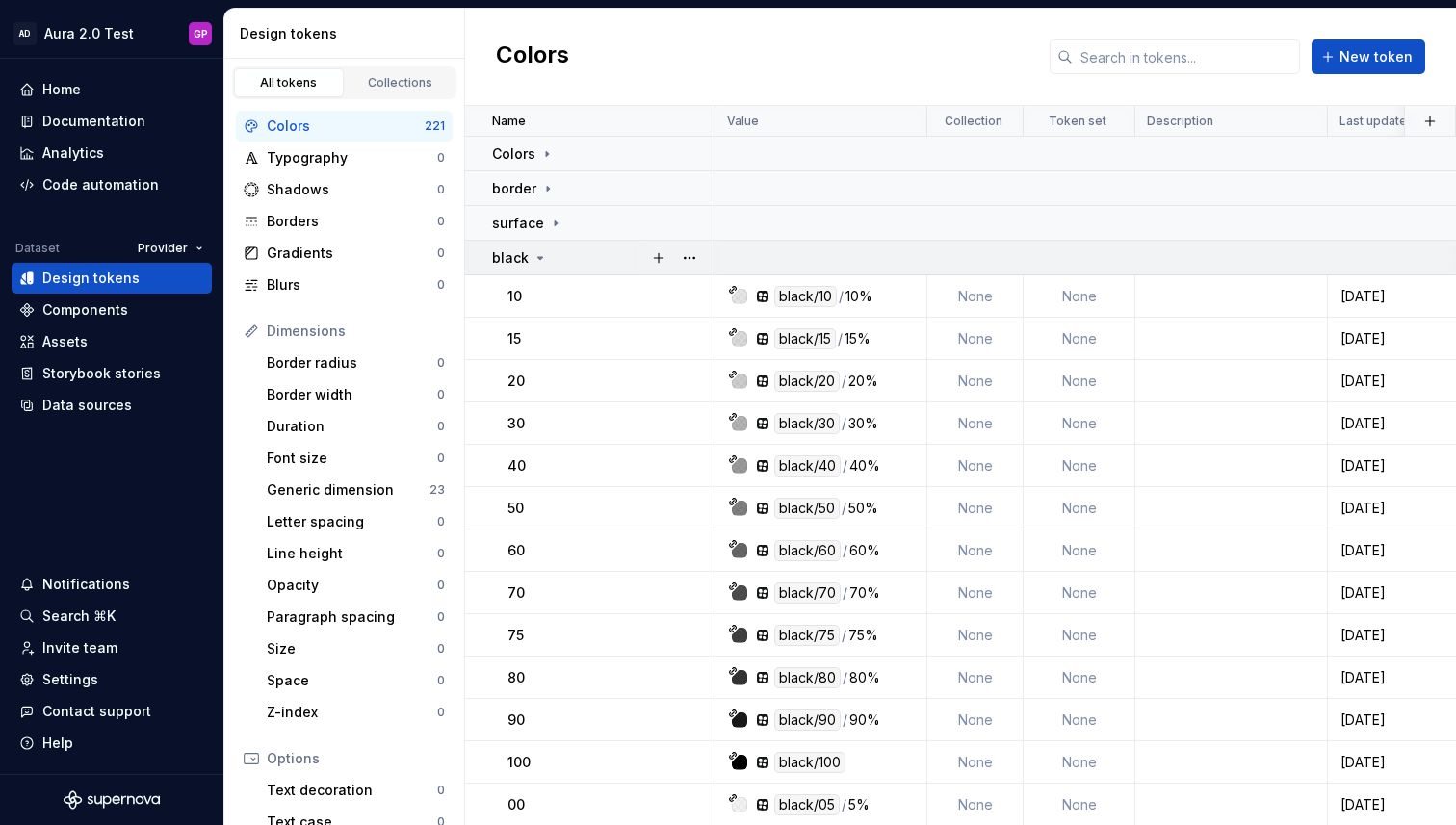
click at [538, 259] on icon at bounding box center [540, 258] width 5 height 2
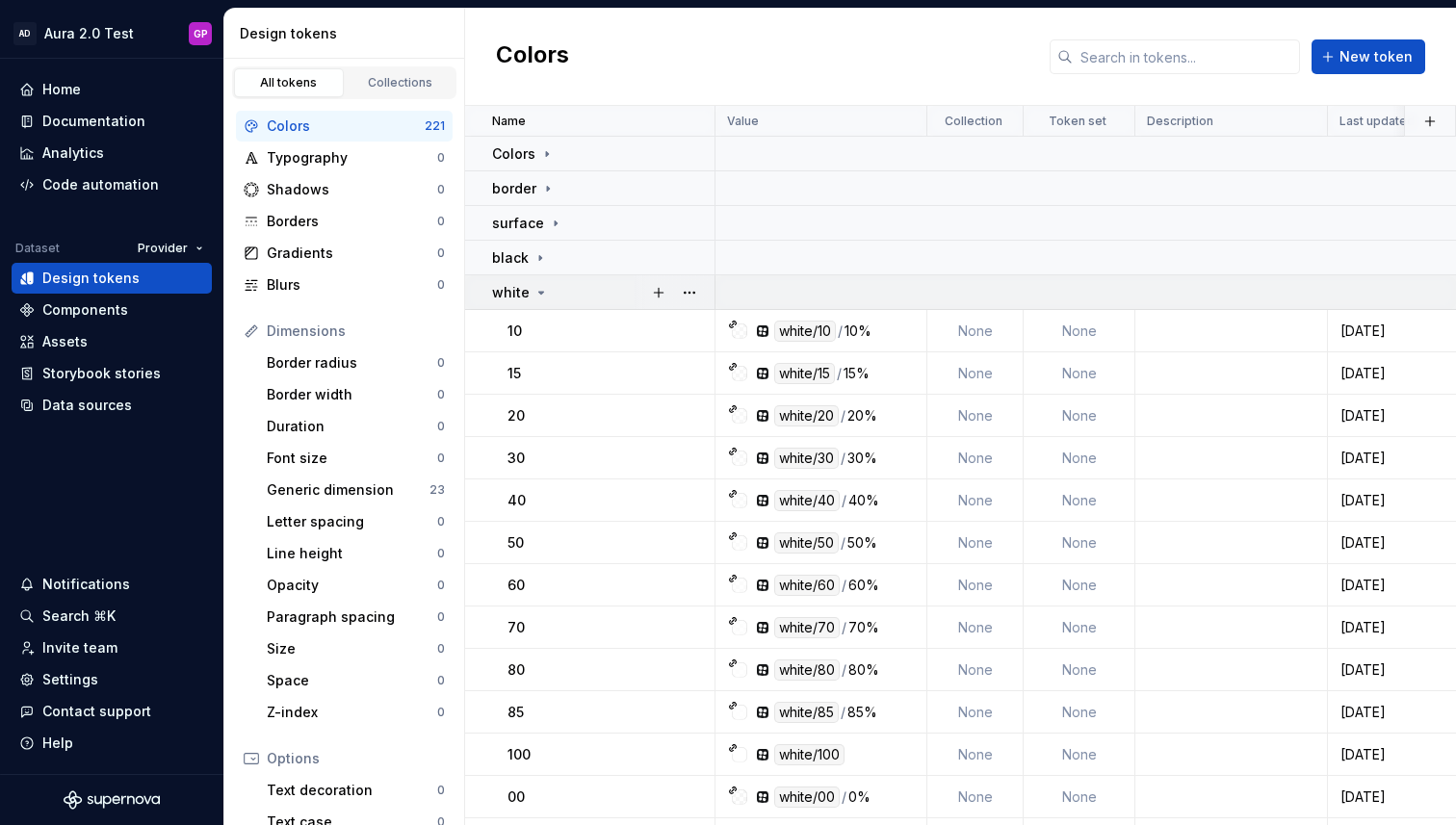
click at [539, 292] on icon at bounding box center [541, 293] width 5 height 2
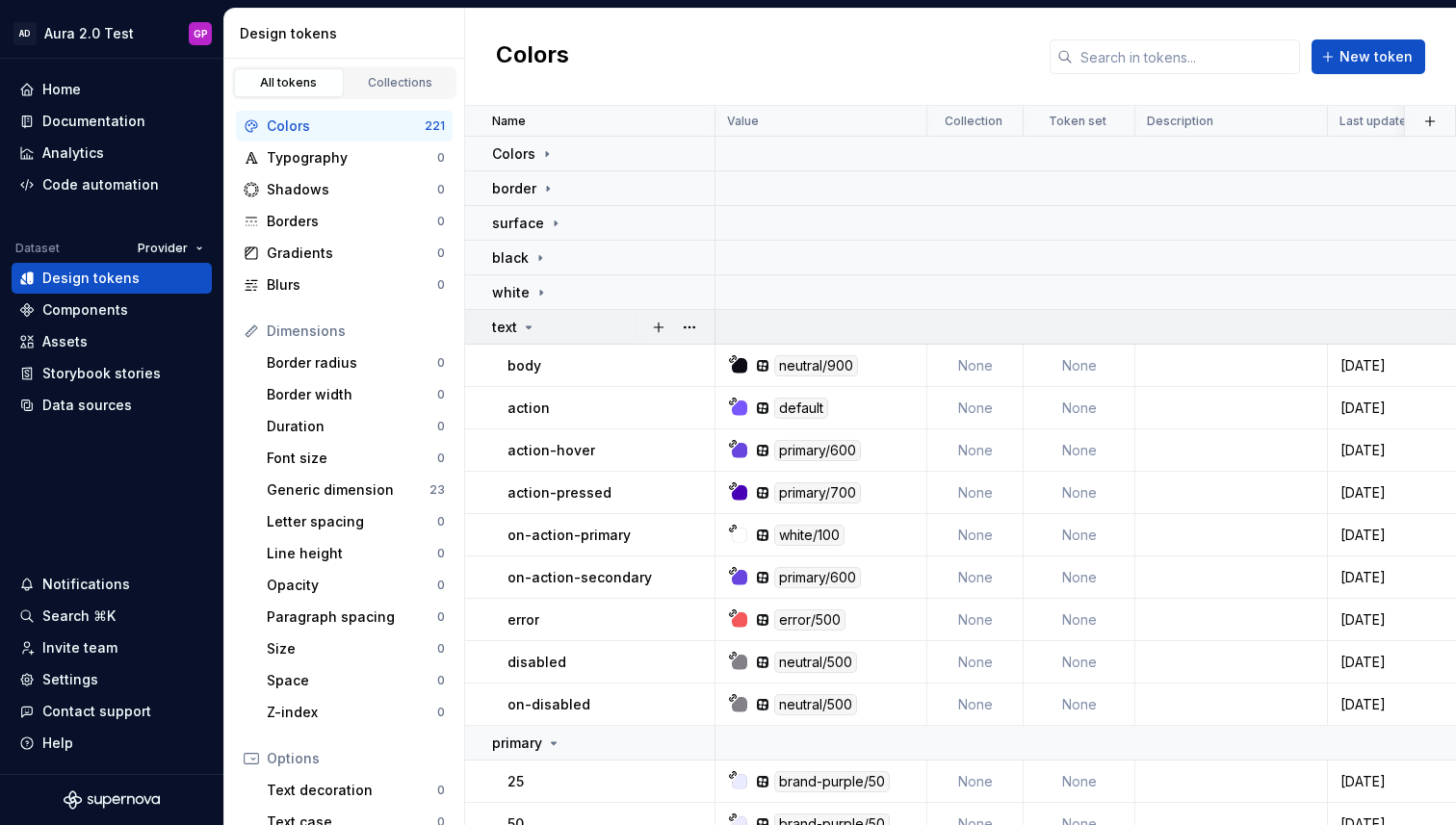
click at [527, 327] on icon at bounding box center [528, 327] width 5 height 2
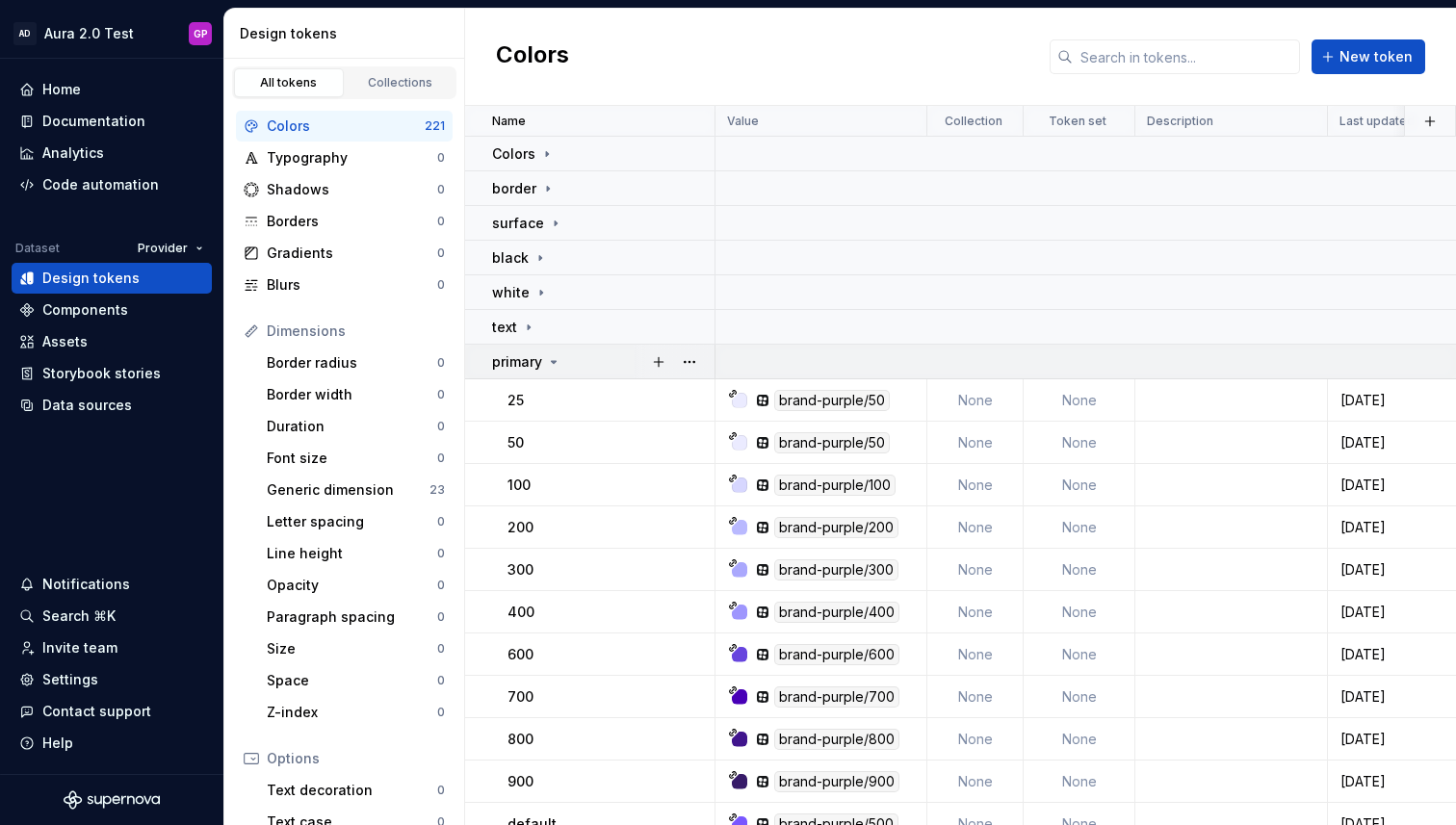
click at [547, 359] on icon at bounding box center [554, 362] width 16 height 16
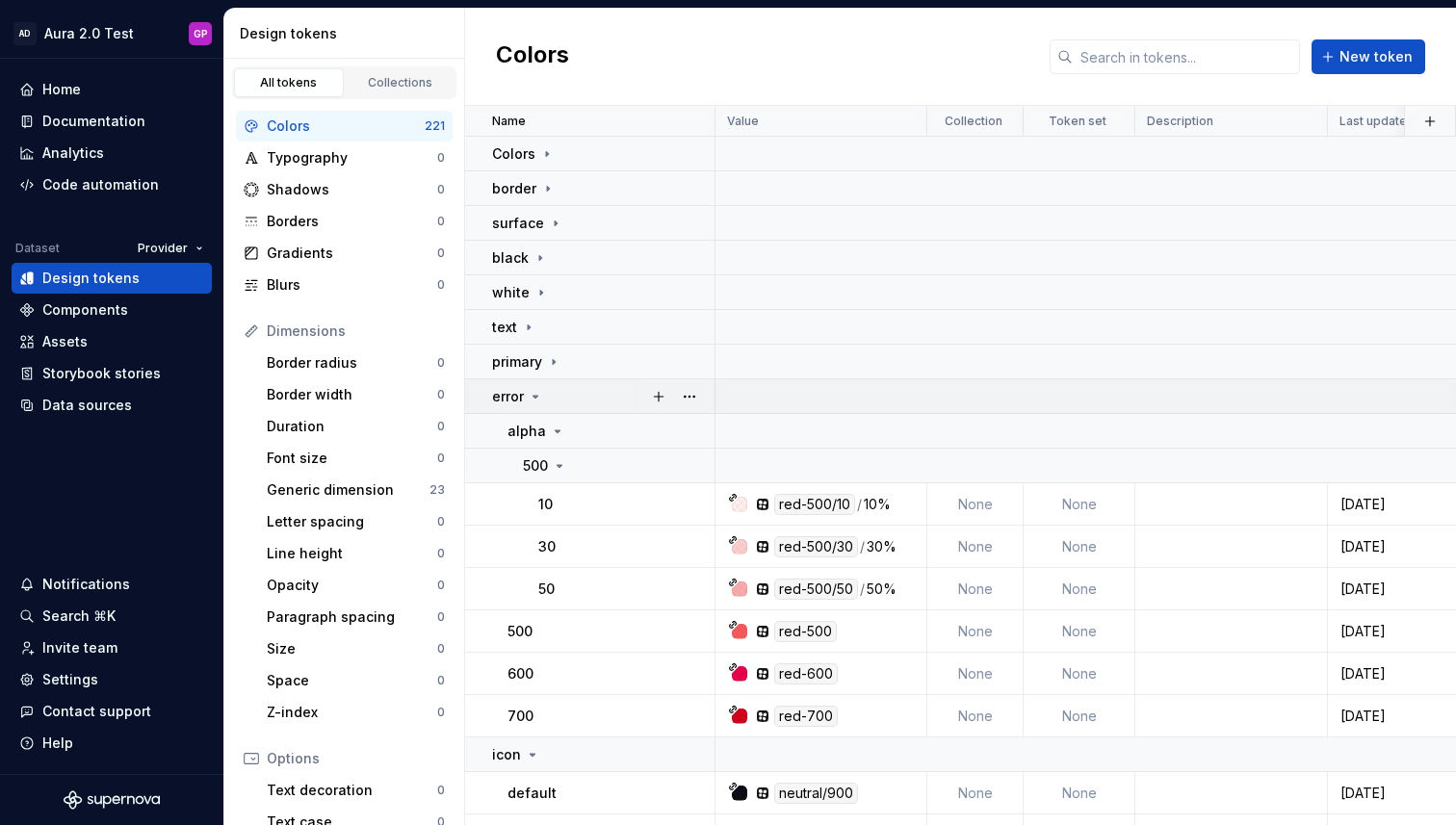
click at [530, 394] on icon at bounding box center [535, 397] width 16 height 16
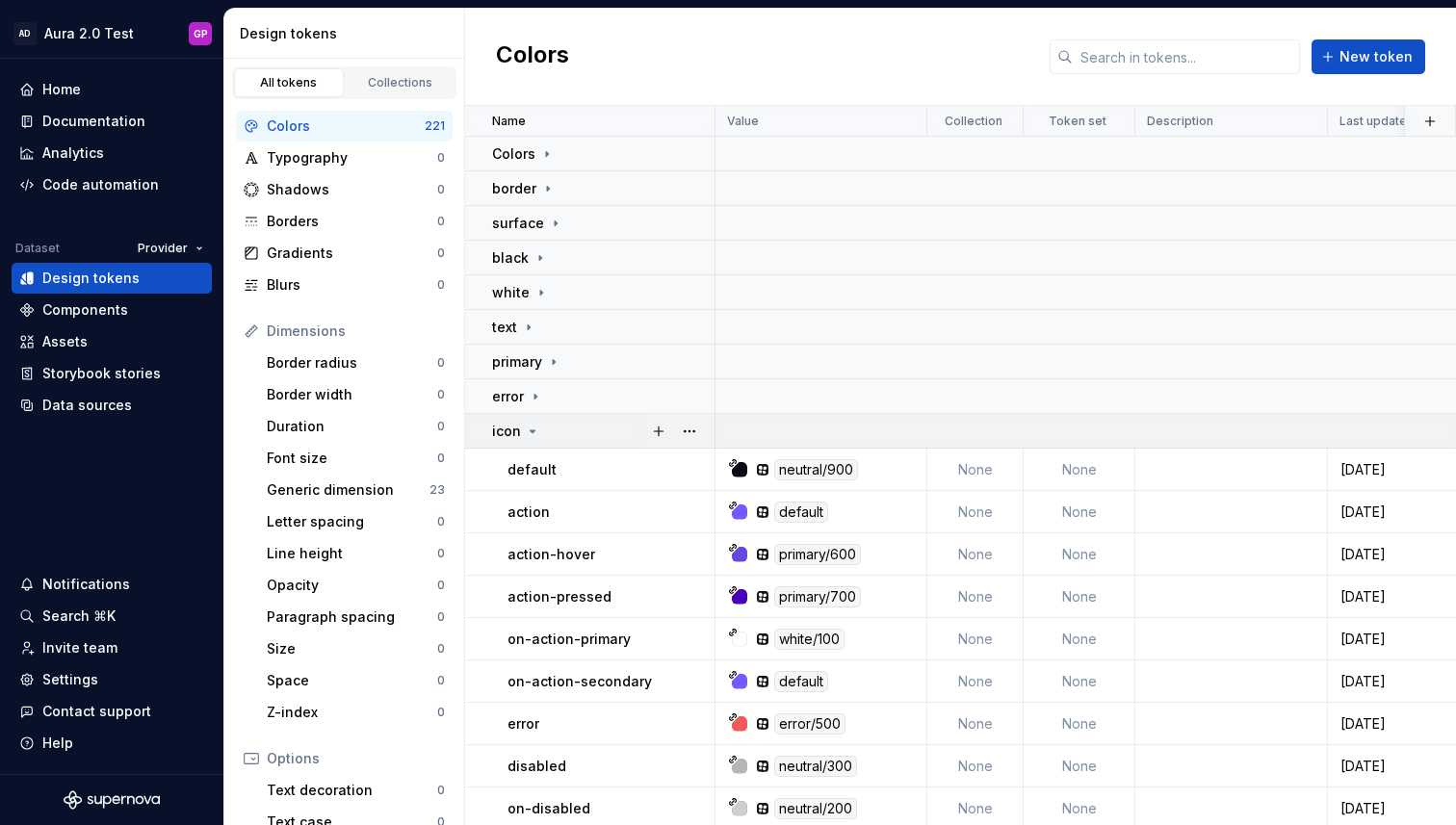
click at [526, 434] on icon at bounding box center [533, 431] width 16 height 16
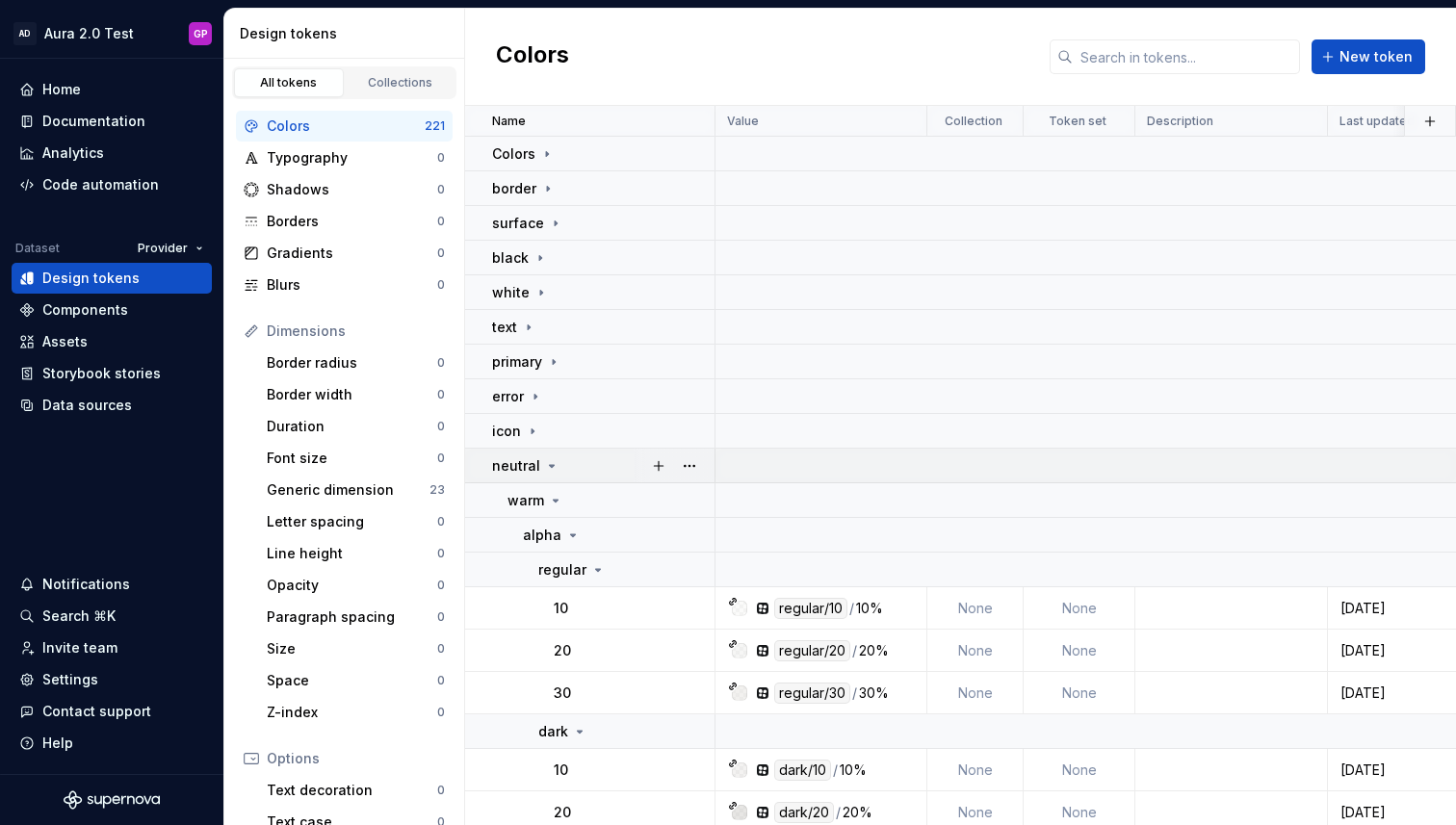
click at [550, 465] on icon at bounding box center [552, 466] width 5 height 2
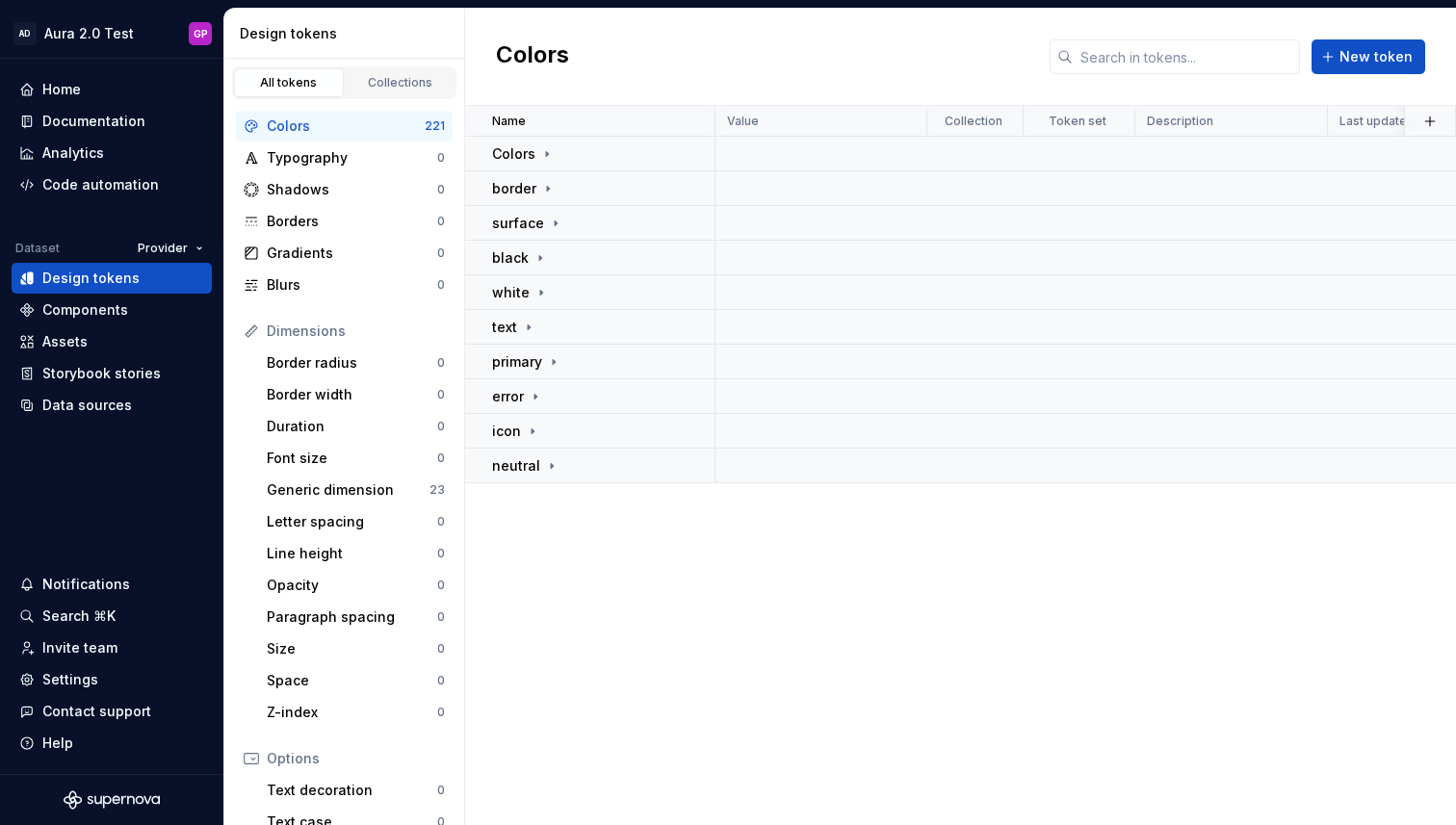
click at [197, 245] on html "AD Aura 2.0 Test GP Home Documentation Analytics Code automation Dataset Provid…" at bounding box center [728, 412] width 1456 height 825
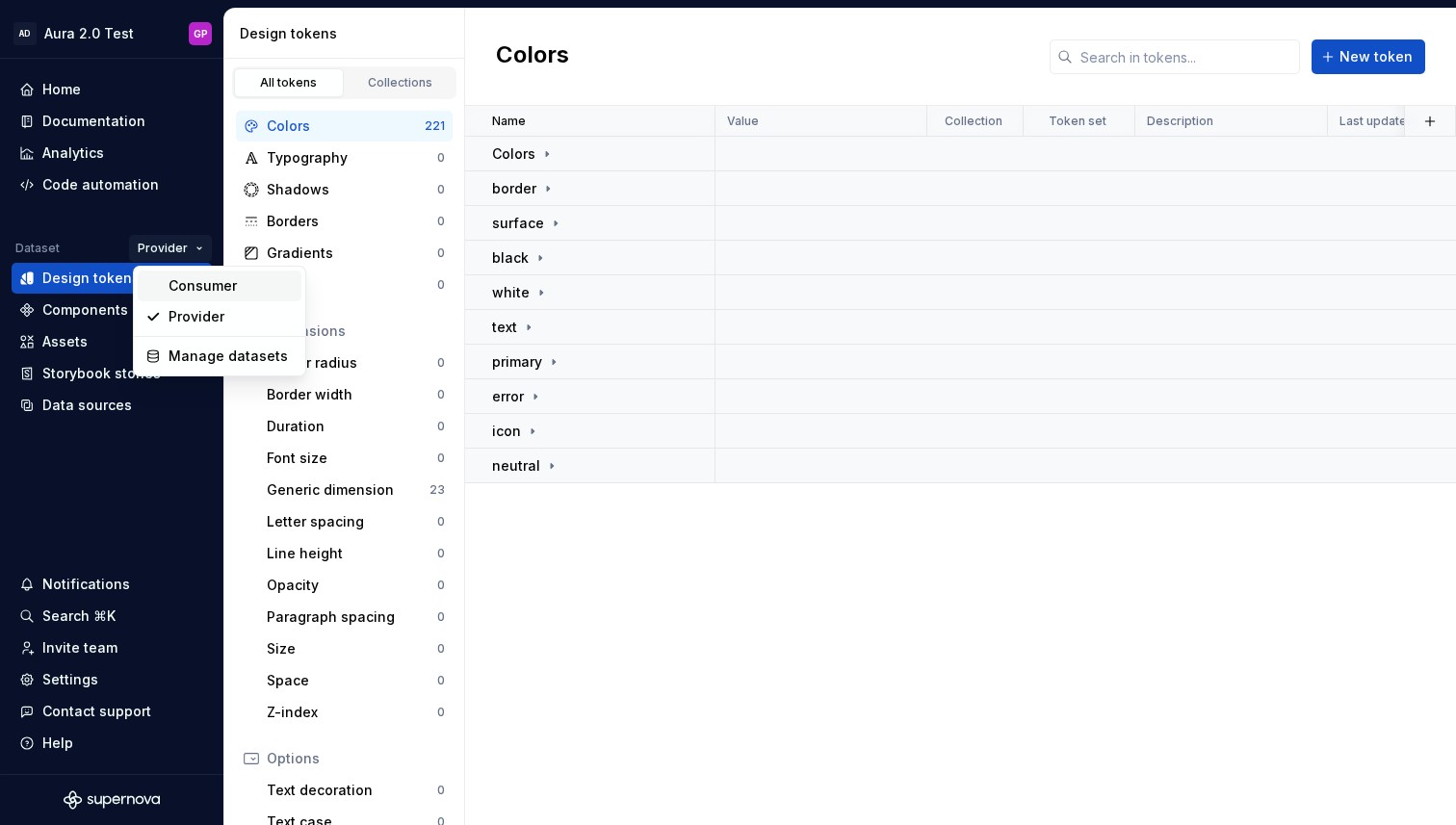
click at [197, 282] on div "Consumer" at bounding box center [230, 285] width 126 height 19
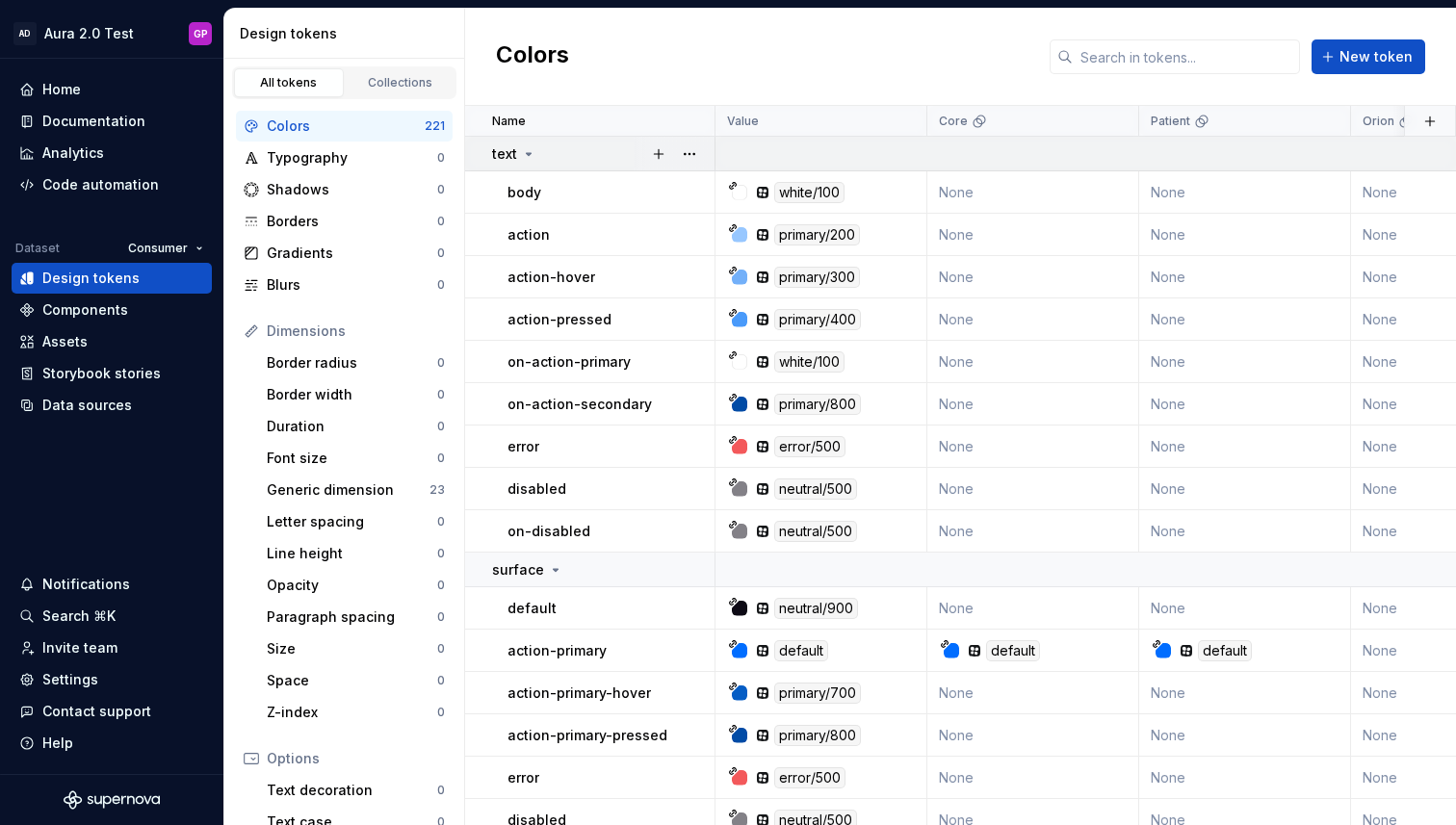
click at [527, 151] on icon at bounding box center [529, 154] width 16 height 16
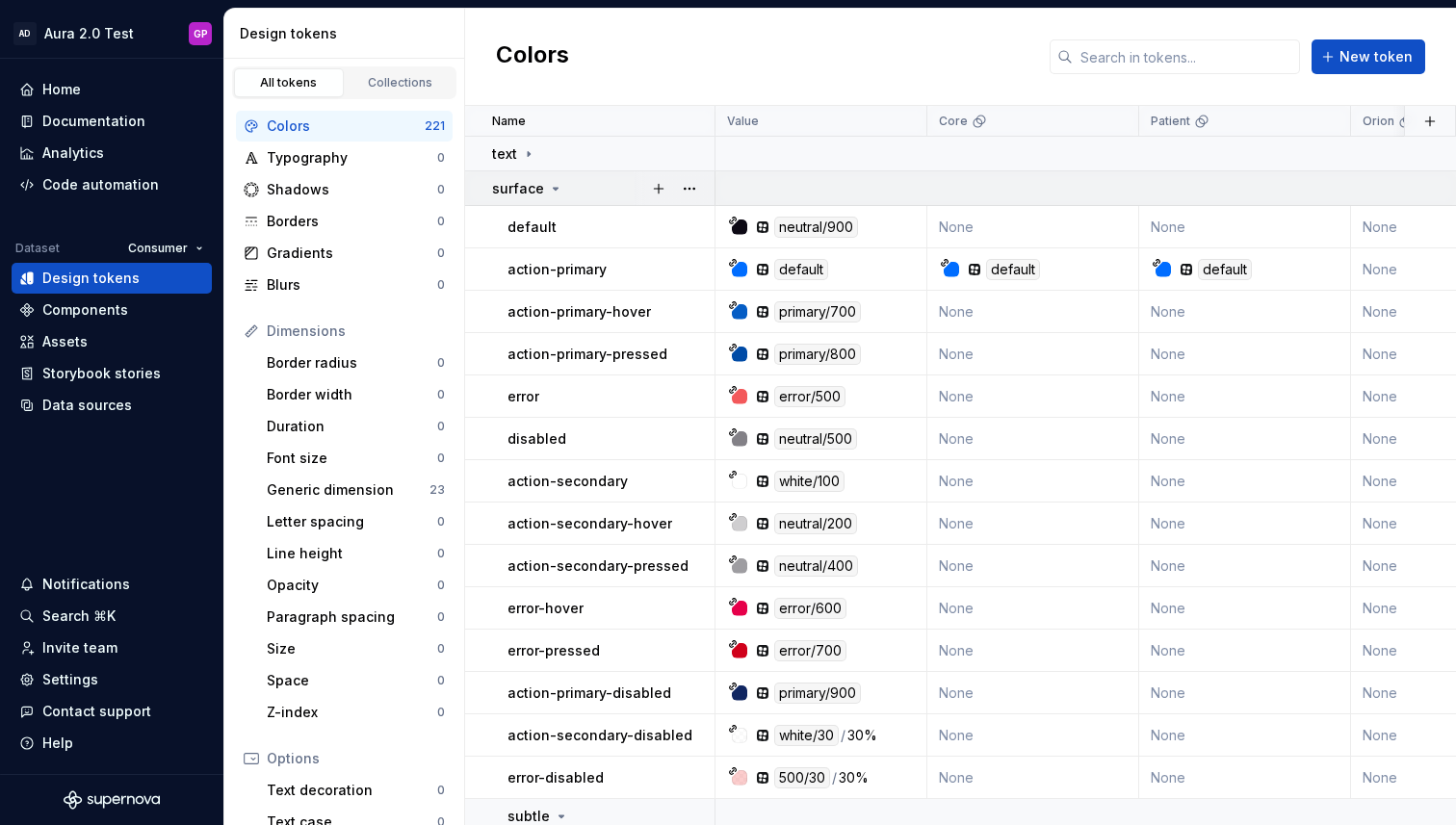
click at [543, 189] on div "surface" at bounding box center [527, 188] width 71 height 19
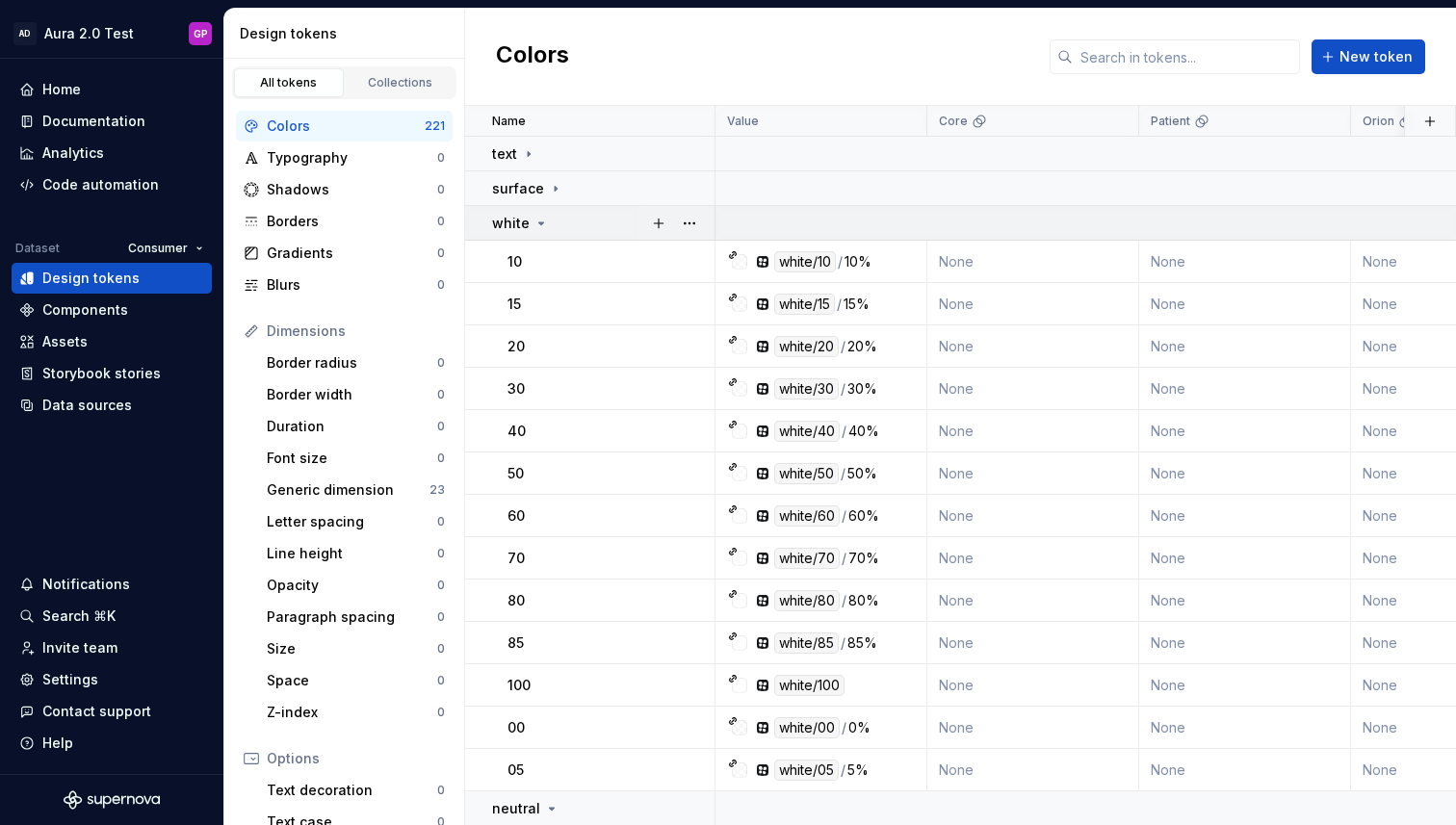
click at [543, 223] on icon at bounding box center [541, 224] width 16 height 16
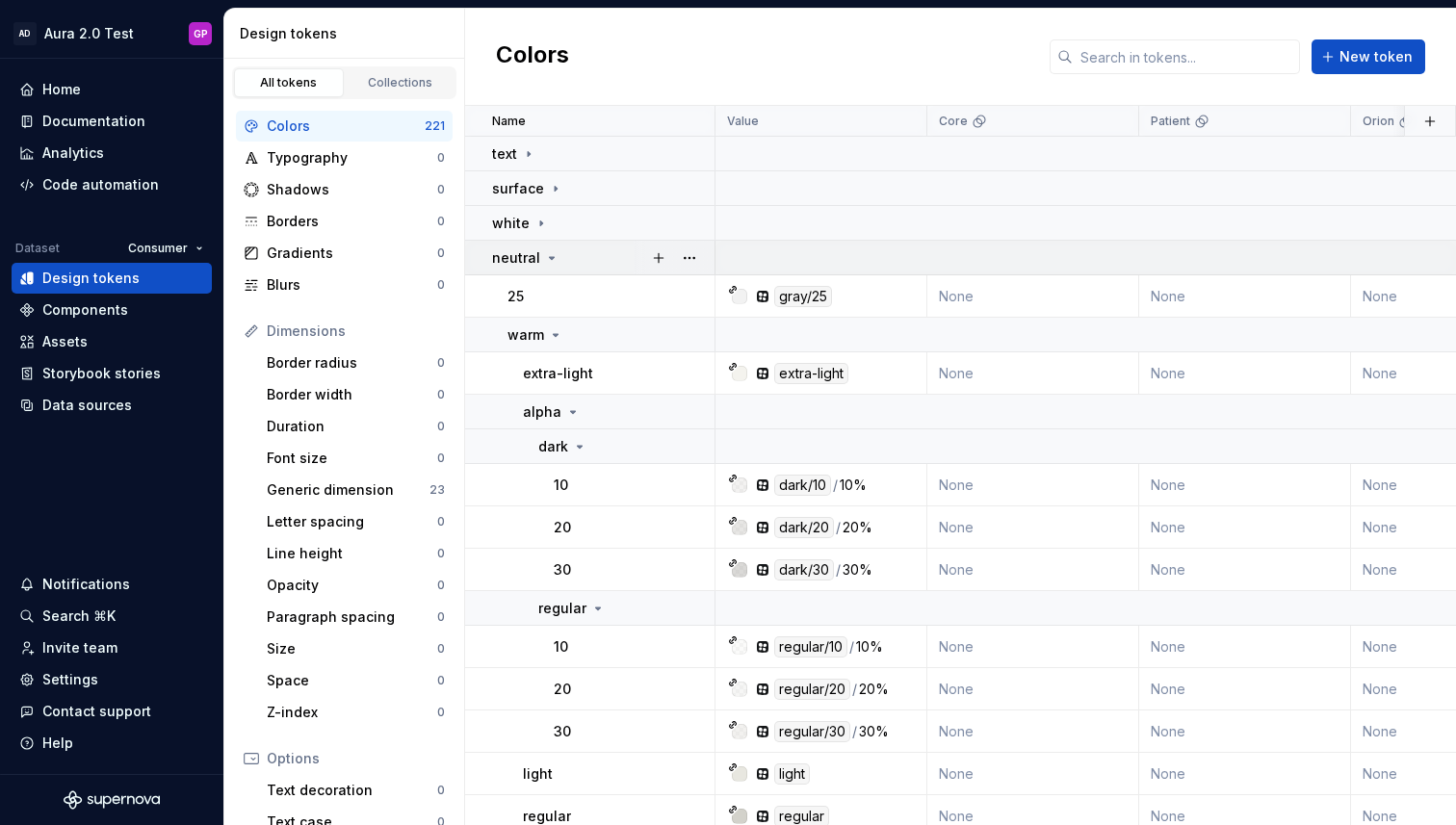
click at [549, 254] on icon at bounding box center [552, 258] width 16 height 16
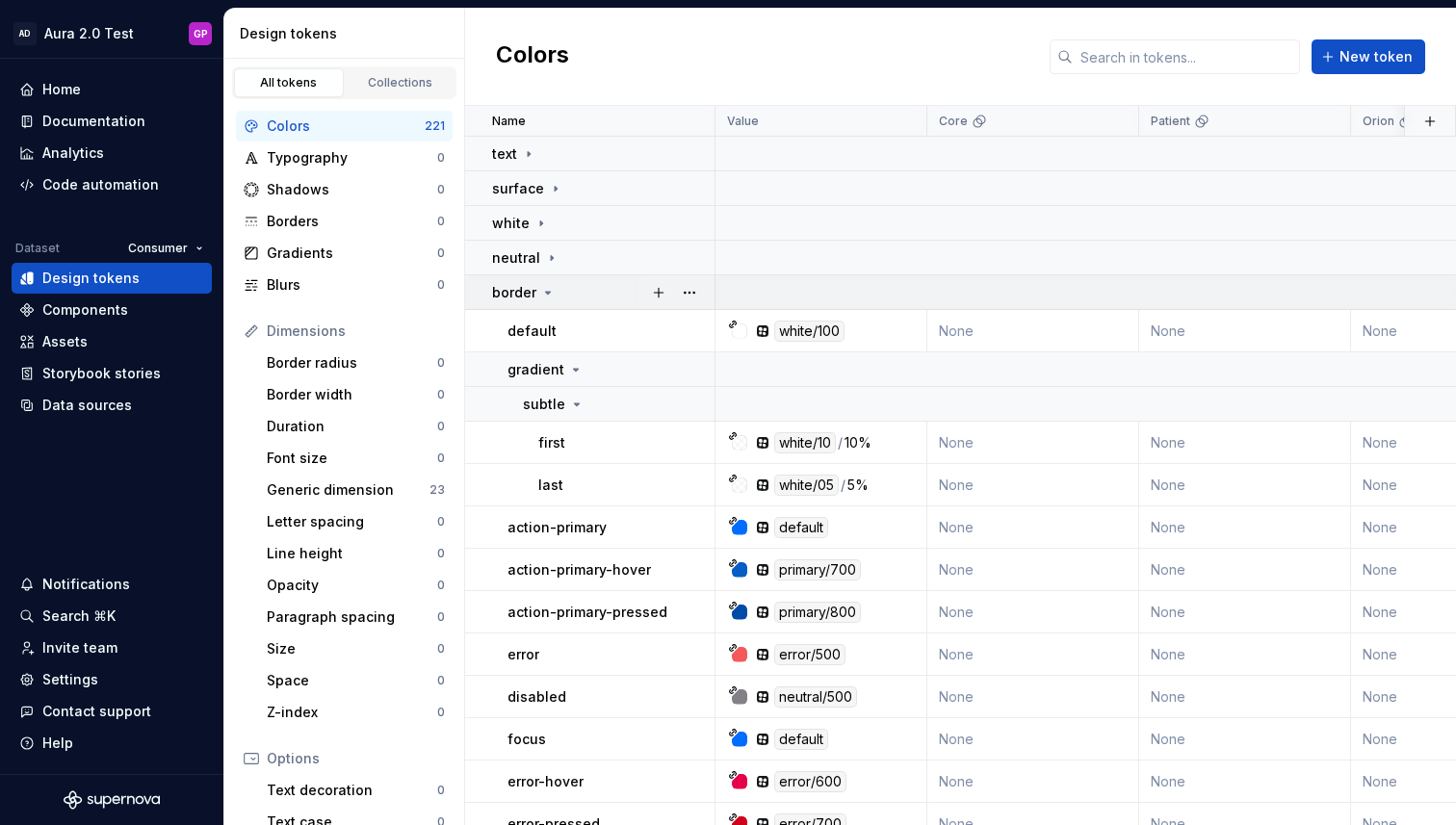
click at [546, 296] on icon at bounding box center [548, 293] width 16 height 16
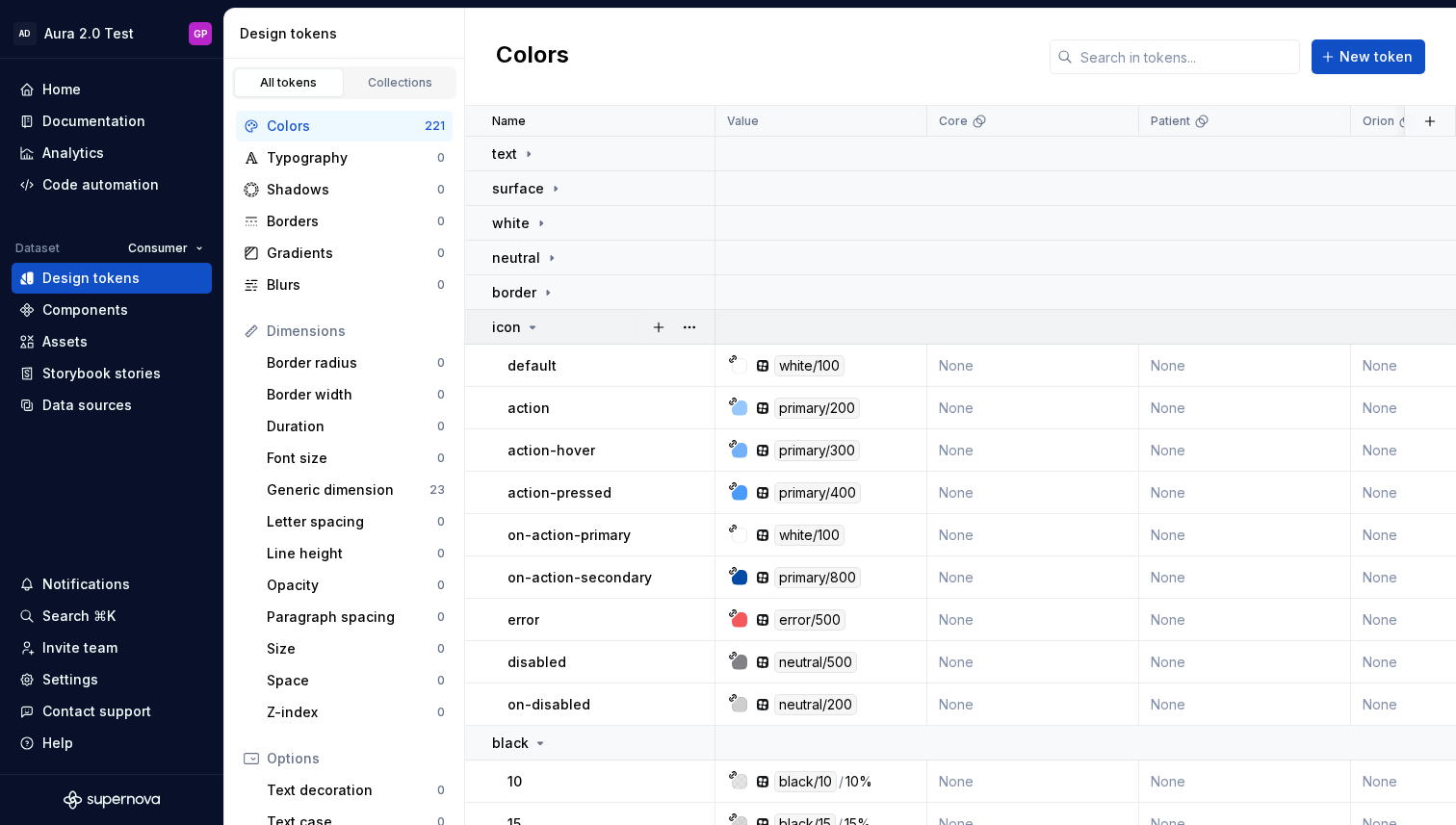
click at [536, 328] on icon at bounding box center [533, 327] width 16 height 16
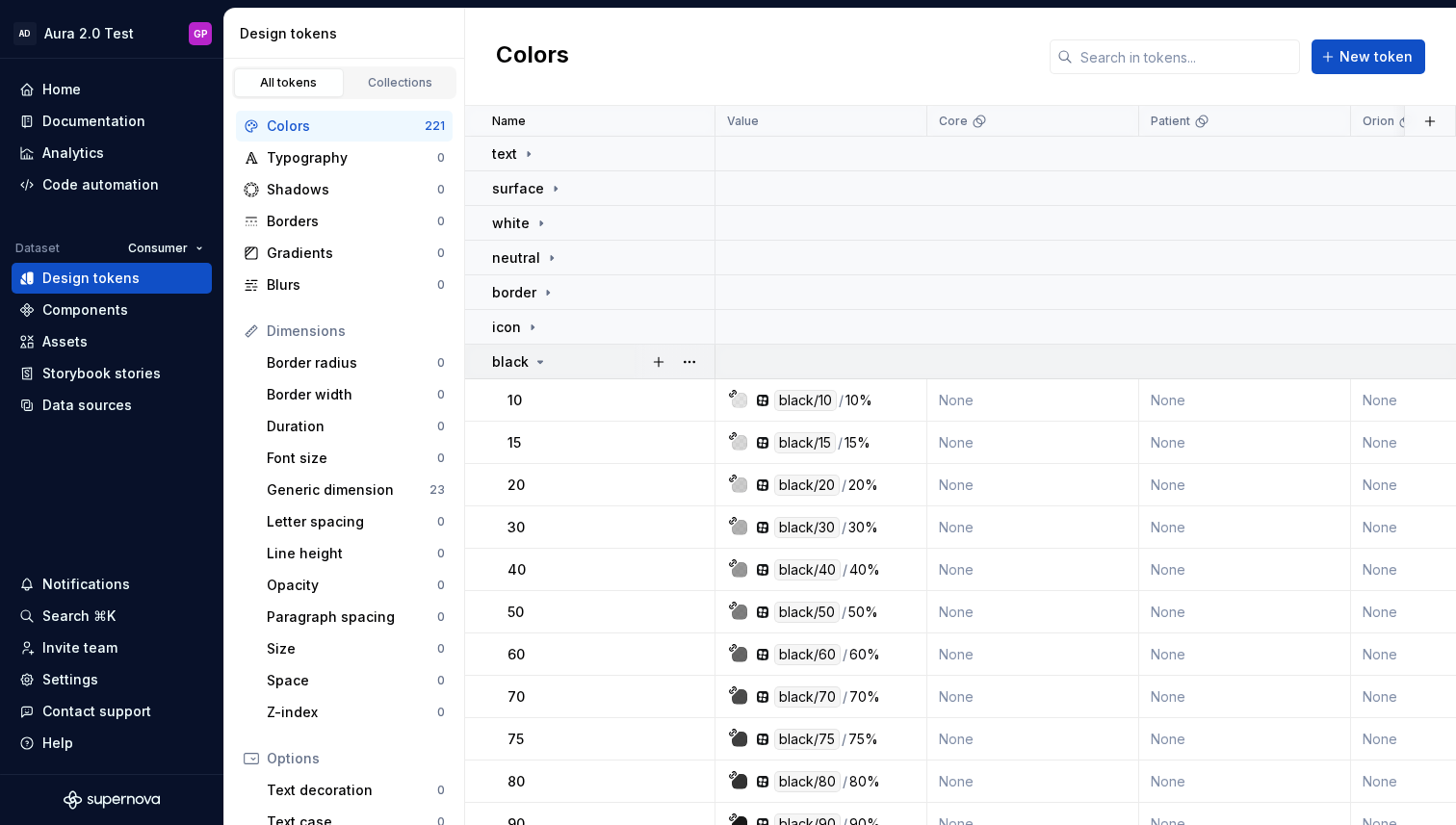
click at [545, 363] on icon at bounding box center [540, 362] width 16 height 16
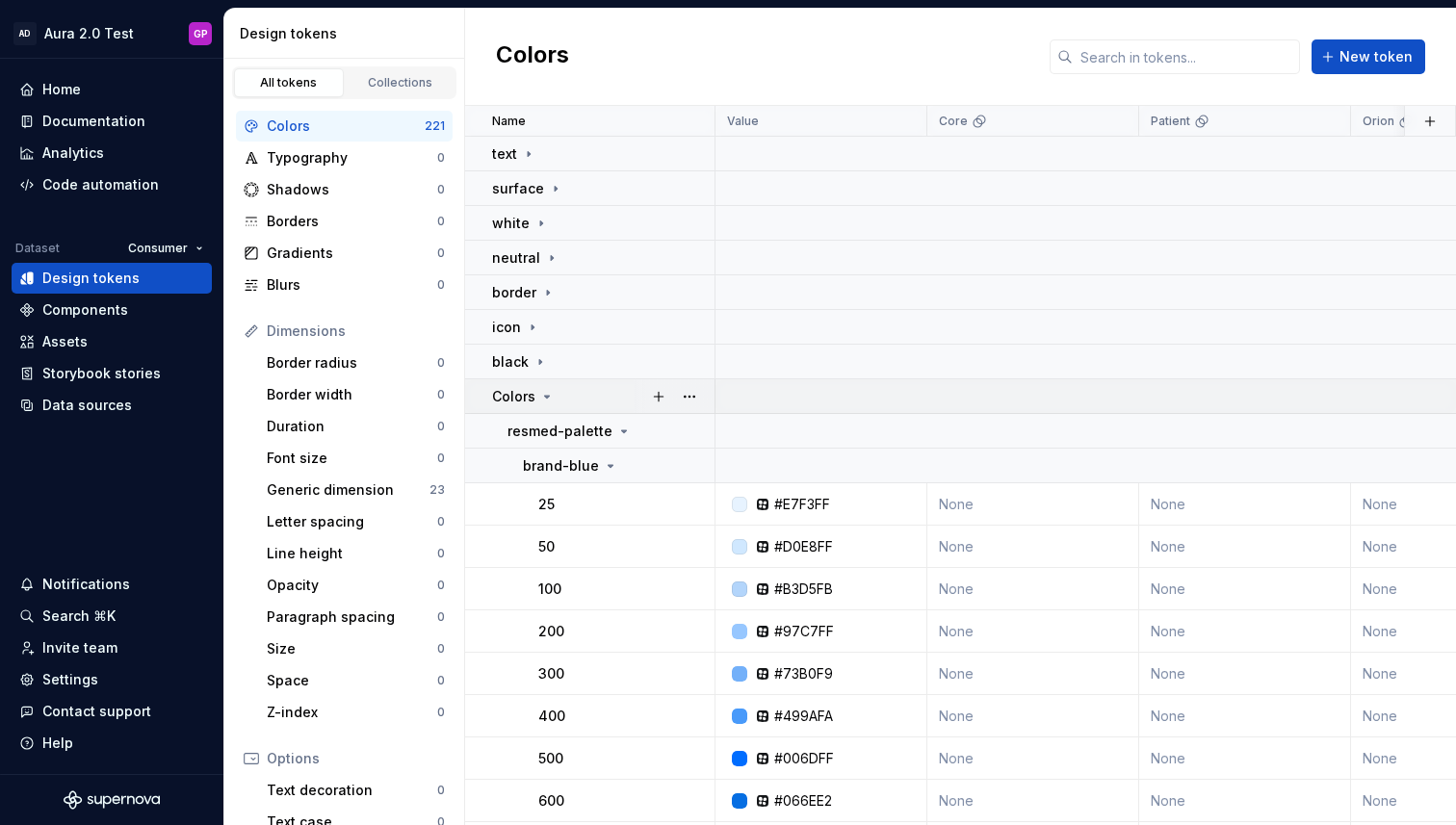
click at [541, 397] on icon at bounding box center [547, 397] width 16 height 16
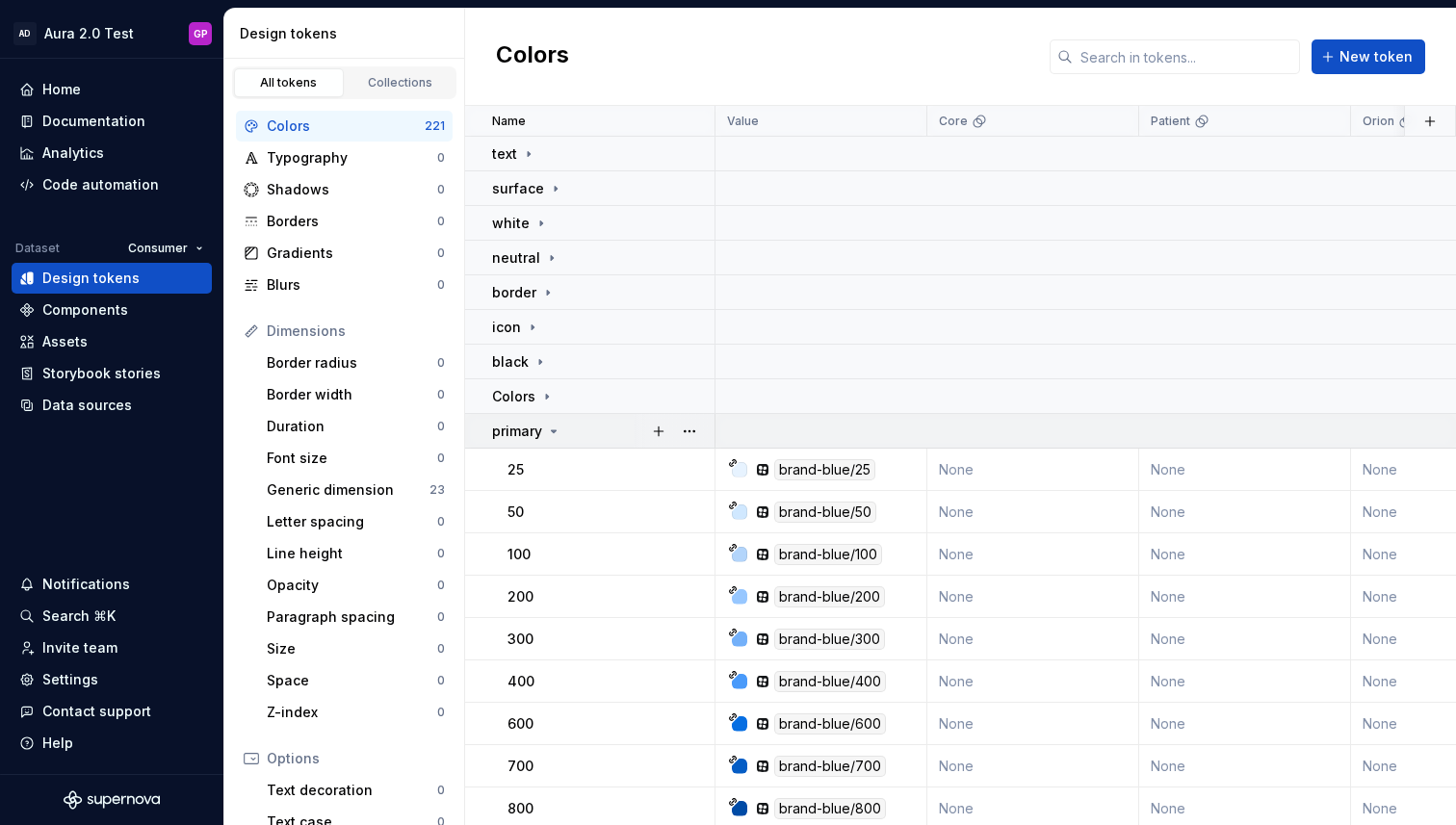
drag, startPoint x: 555, startPoint y: 432, endPoint x: 555, endPoint y: 443, distance: 11.0
click at [555, 432] on icon at bounding box center [554, 431] width 16 height 16
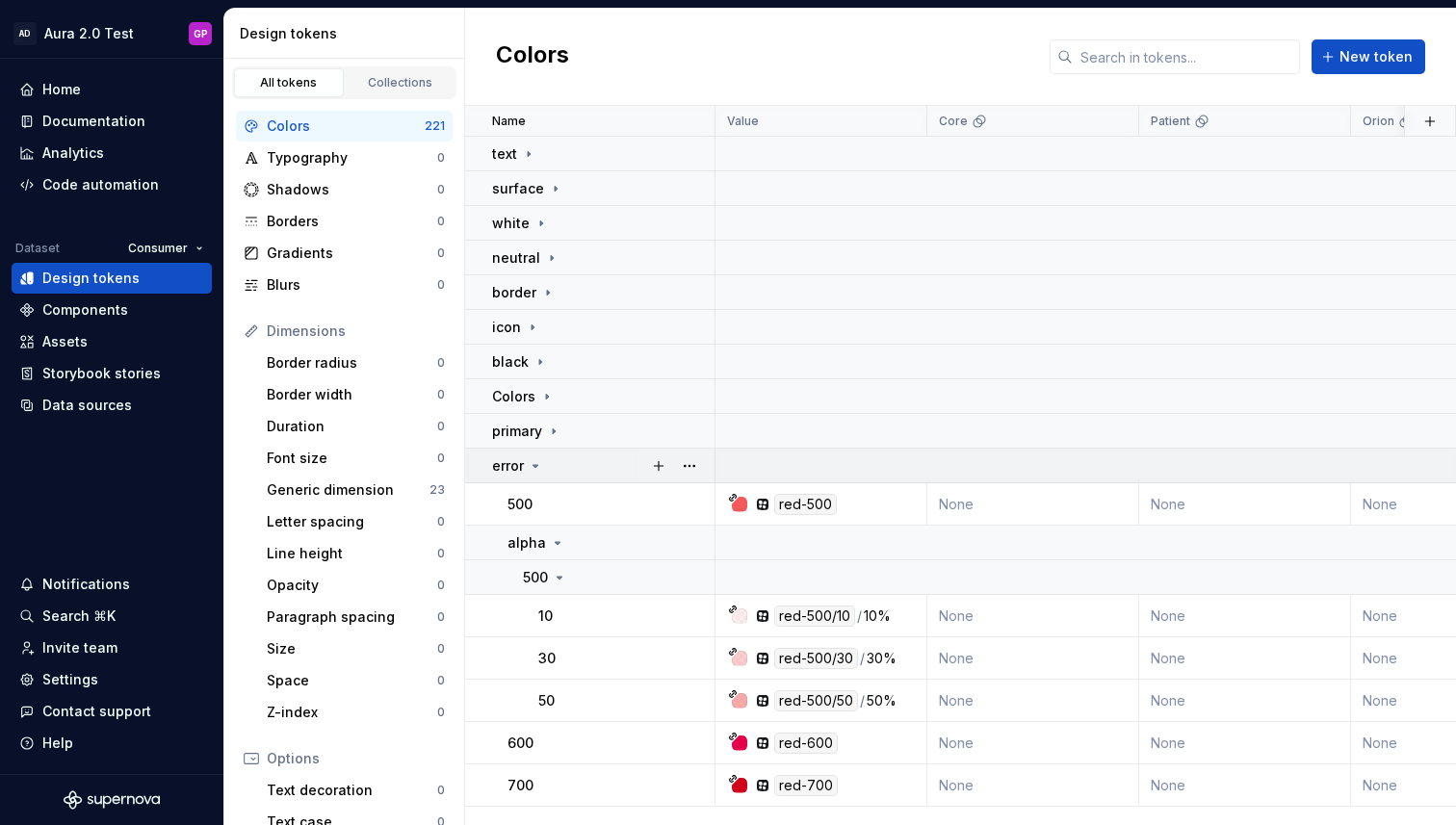
click at [536, 461] on icon at bounding box center [535, 466] width 16 height 16
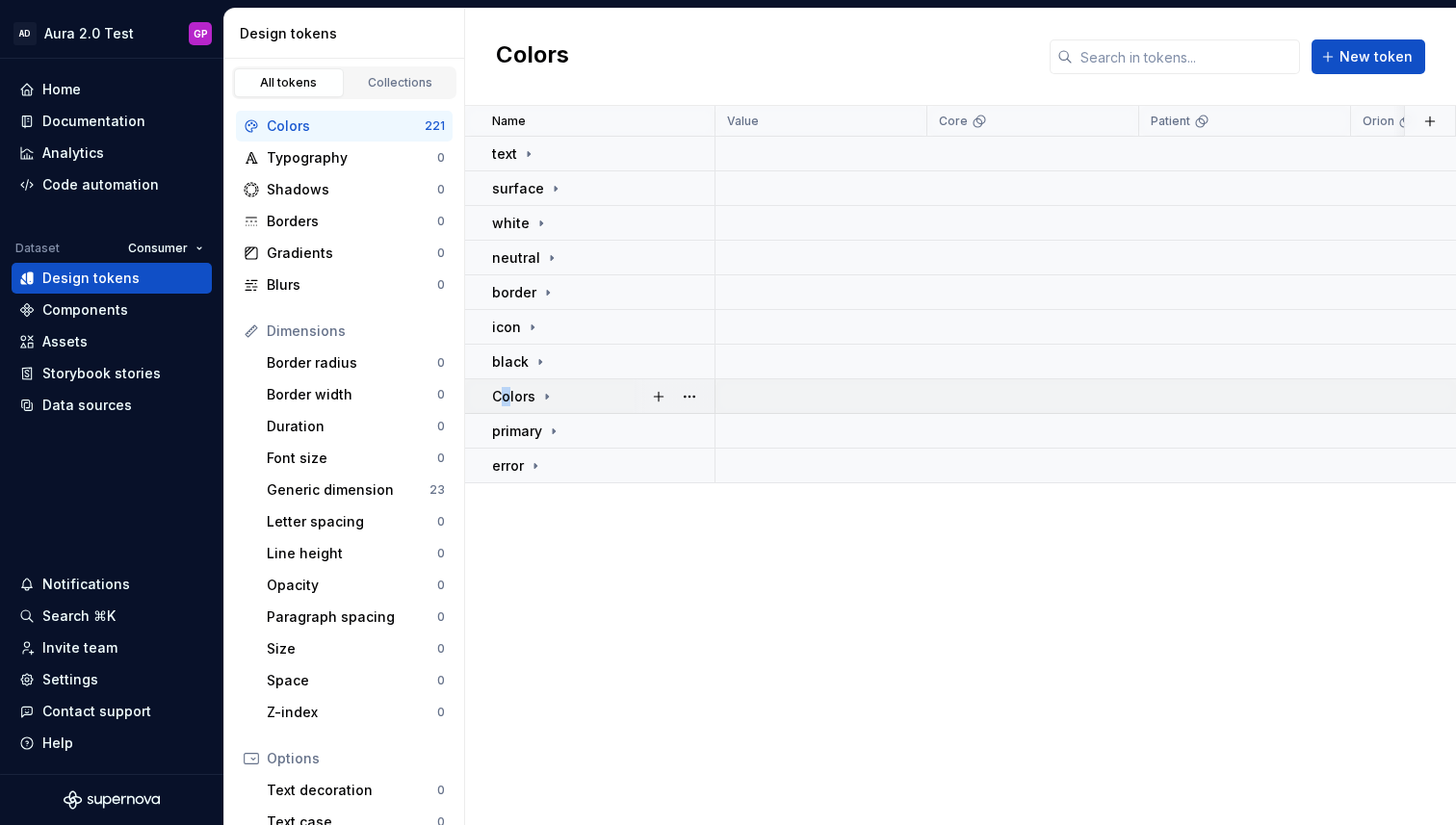
click at [503, 396] on p "Colors" at bounding box center [513, 396] width 44 height 19
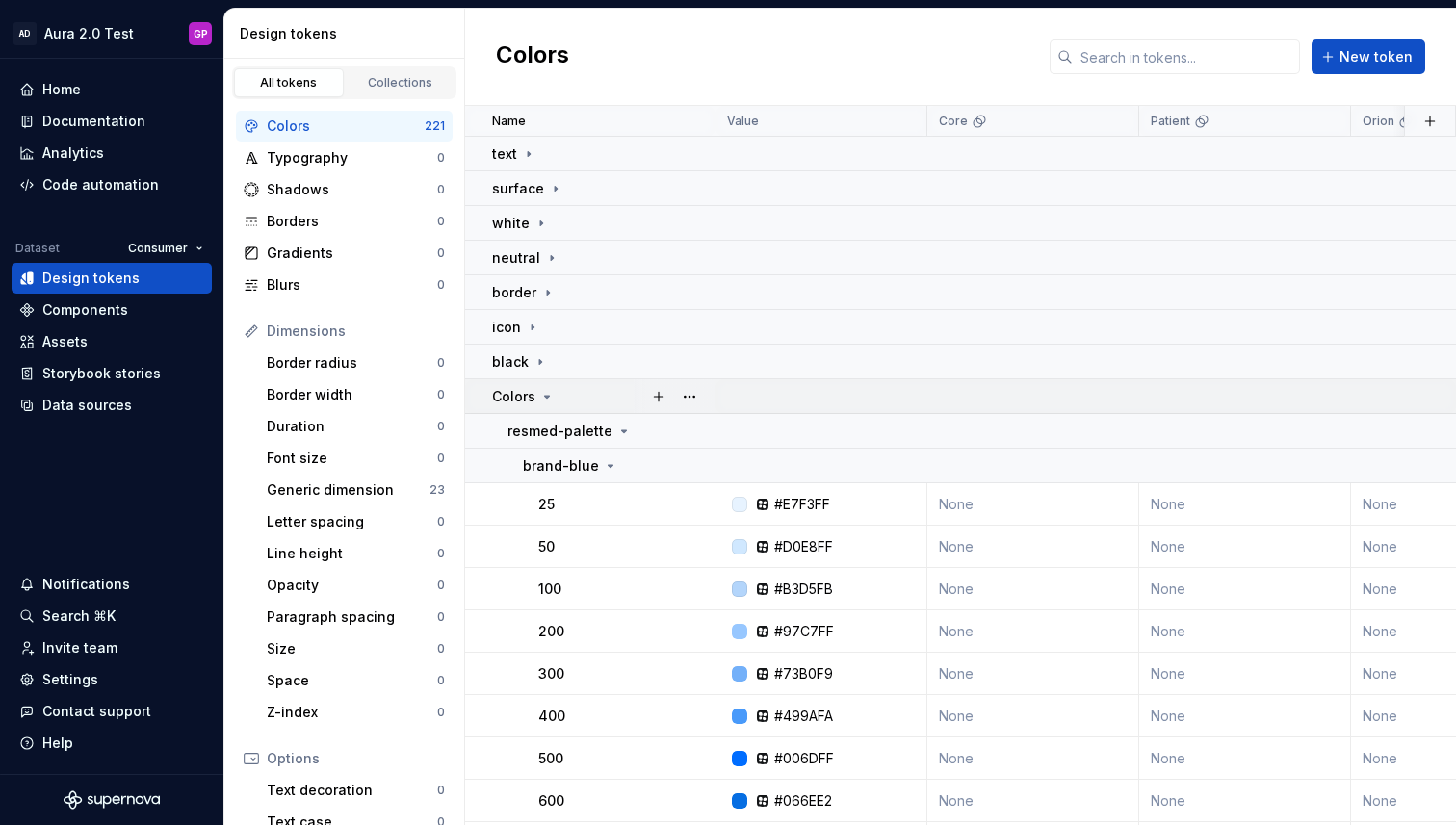
click at [545, 396] on icon at bounding box center [547, 397] width 5 height 2
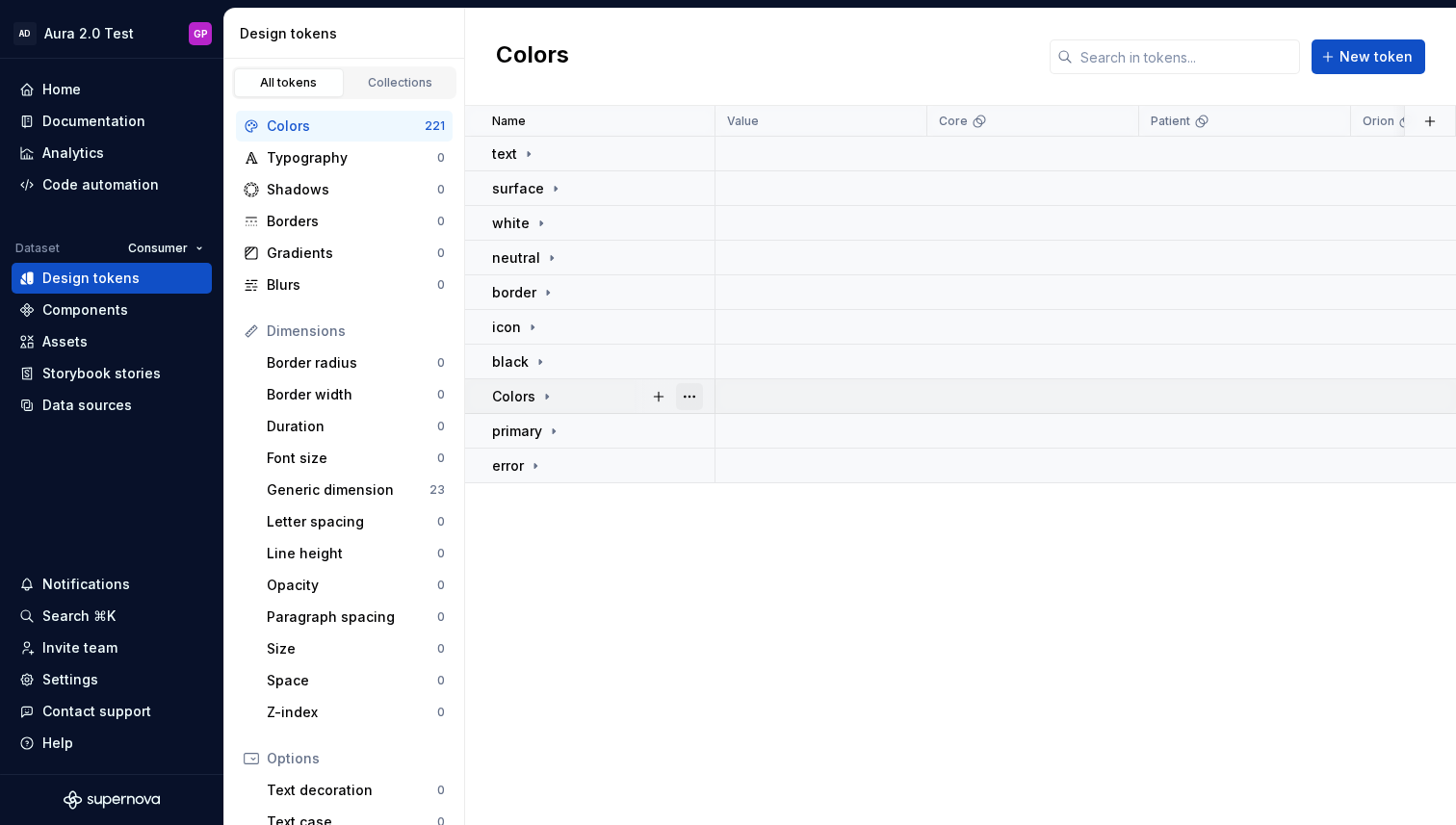
click at [692, 398] on button "button" at bounding box center [688, 396] width 27 height 27
click at [581, 558] on html "AD Aura 2.0 Test GP Home Documentation Analytics Code automation Dataset Consum…" at bounding box center [728, 412] width 1456 height 825
drag, startPoint x: 480, startPoint y: 395, endPoint x: 472, endPoint y: 203, distance: 192.2
click at [497, 635] on div "Name Value Core Patient Orion Dark Light iOS Android Web Collection Token set D…" at bounding box center [960, 465] width 991 height 719
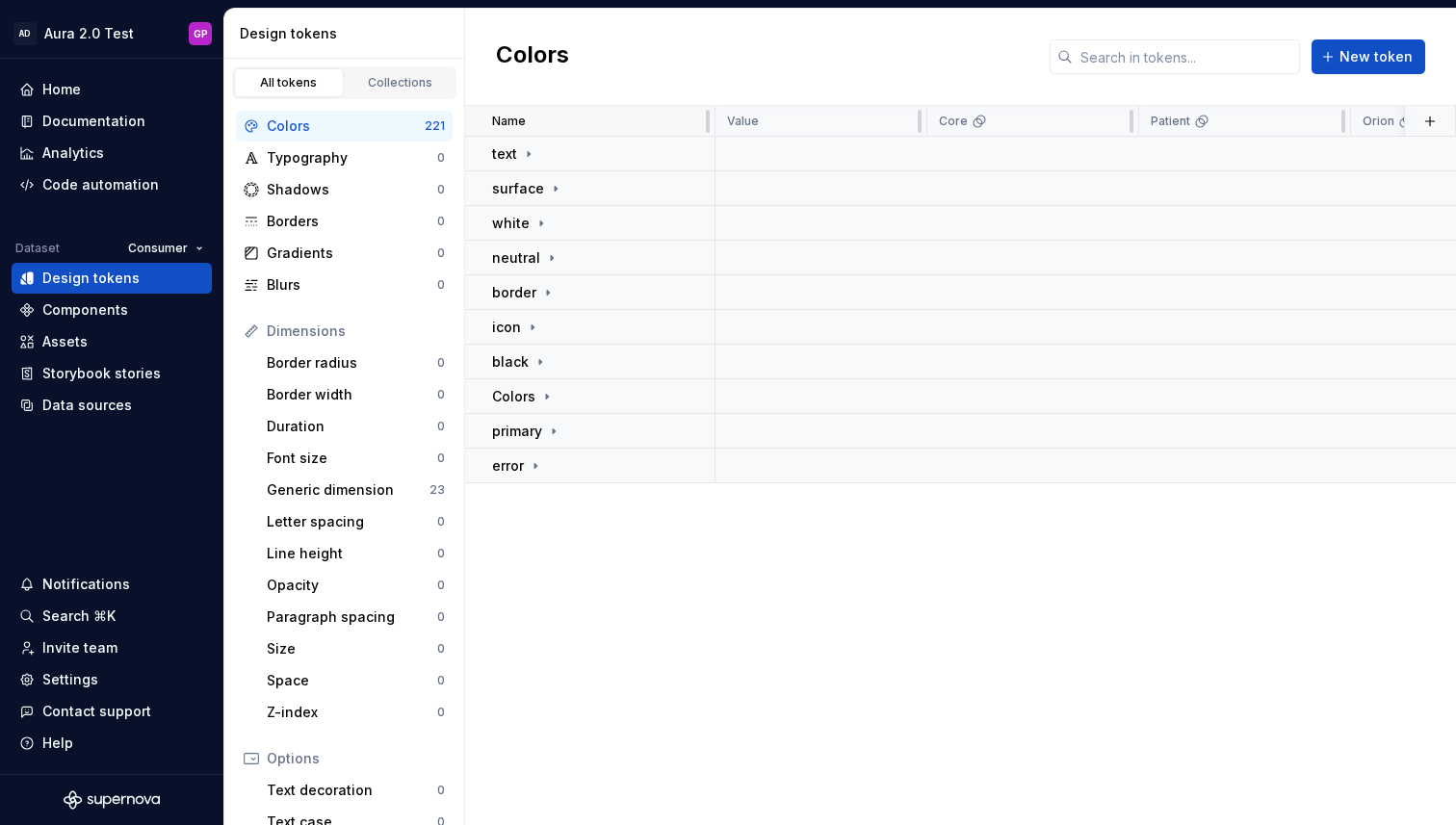
click at [689, 119] on div "Name" at bounding box center [596, 122] width 211 height 16
click at [521, 121] on p "Name" at bounding box center [508, 122] width 34 height 16
click at [588, 126] on div "Name" at bounding box center [596, 122] width 211 height 16
click at [505, 122] on p "Name" at bounding box center [508, 122] width 34 height 16
click at [597, 646] on div "Name Value Core Patient Orion Dark Light iOS Android Web Collection Token set D…" at bounding box center [960, 465] width 991 height 719
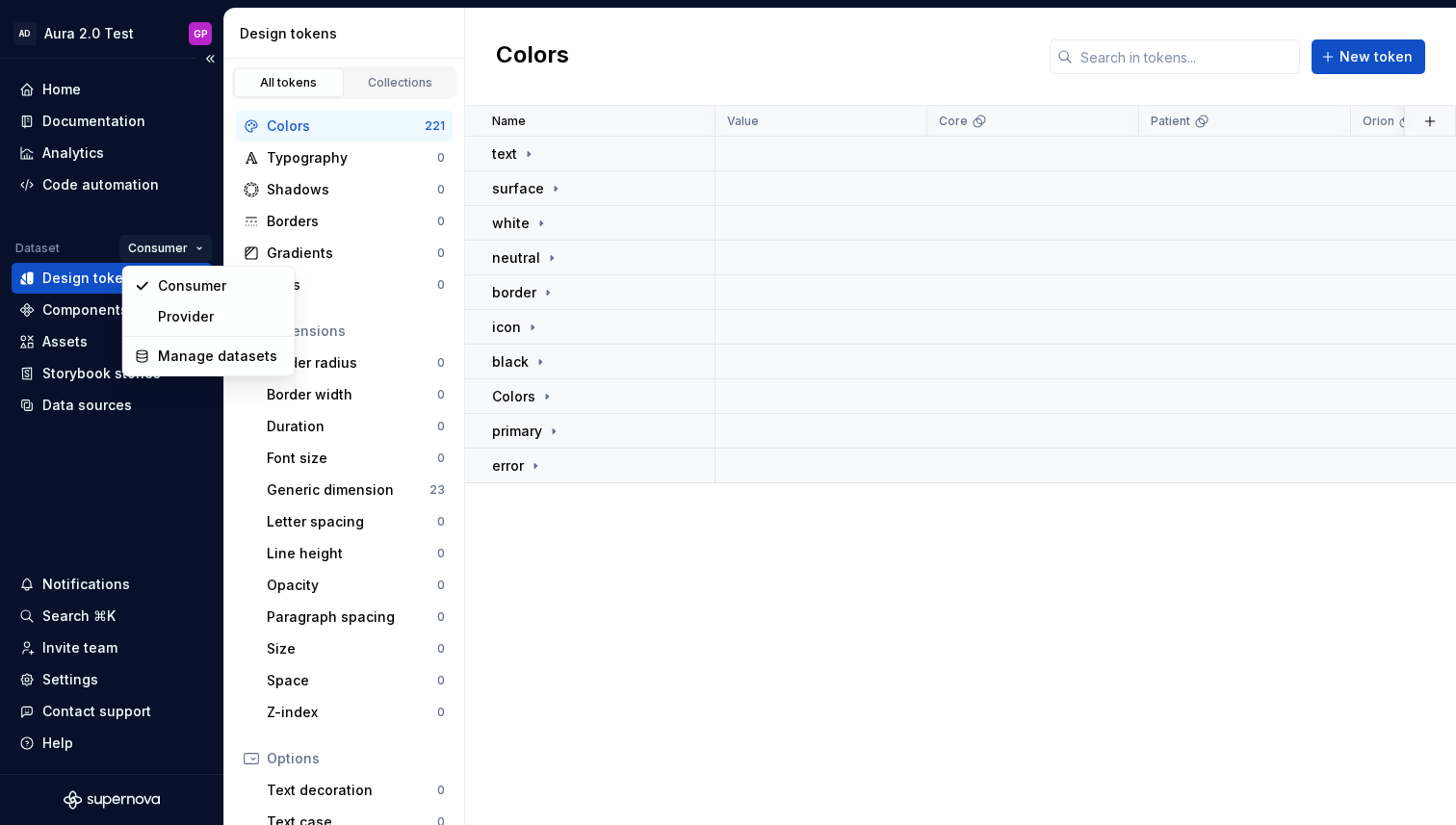
click at [197, 248] on html "AD Aura 2.0 Test GP Home Documentation Analytics Code automation Dataset Consum…" at bounding box center [728, 412] width 1456 height 825
click at [191, 318] on div "Provider" at bounding box center [221, 317] width 126 height 19
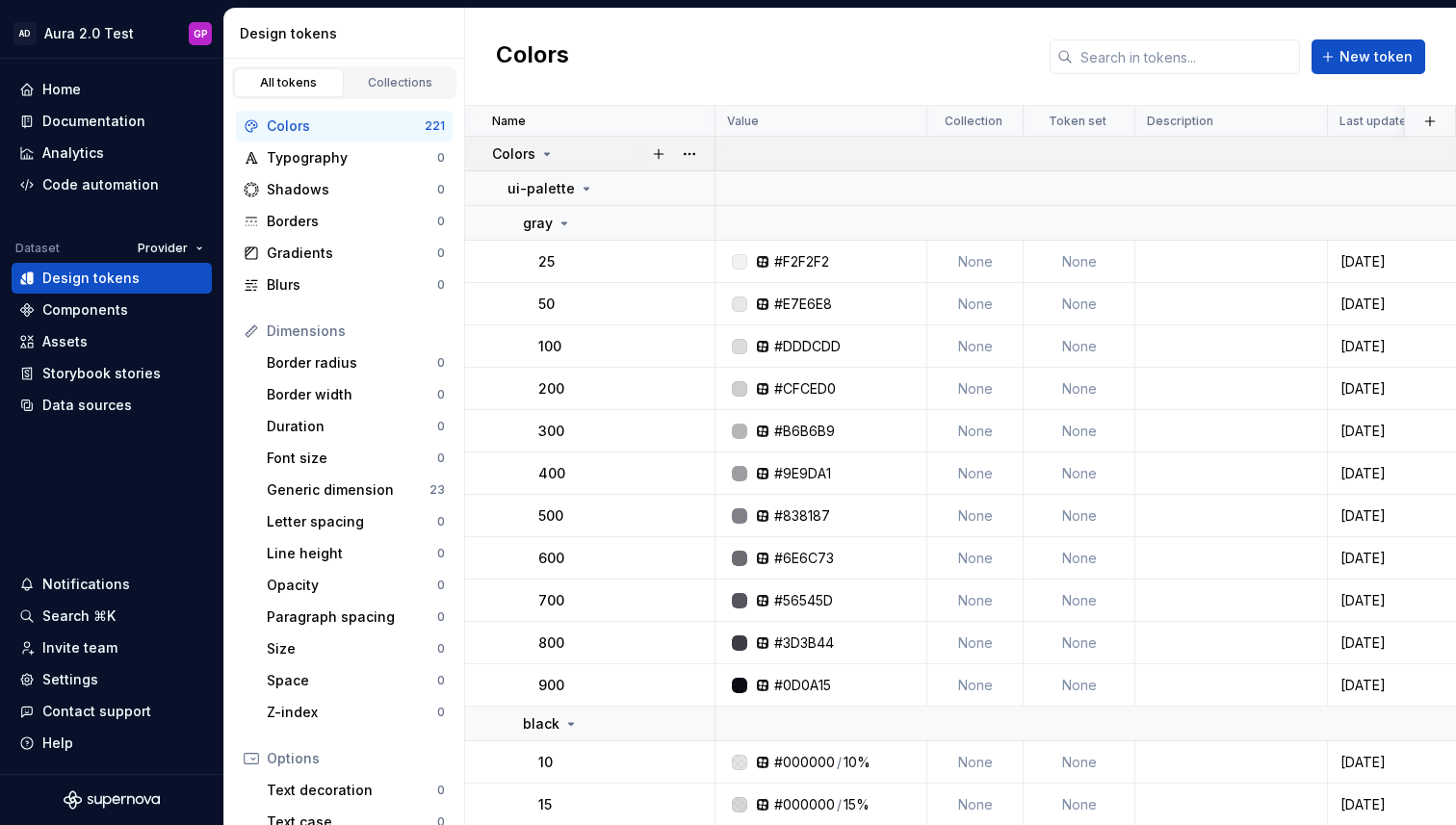
click at [546, 154] on icon at bounding box center [547, 154] width 5 height 2
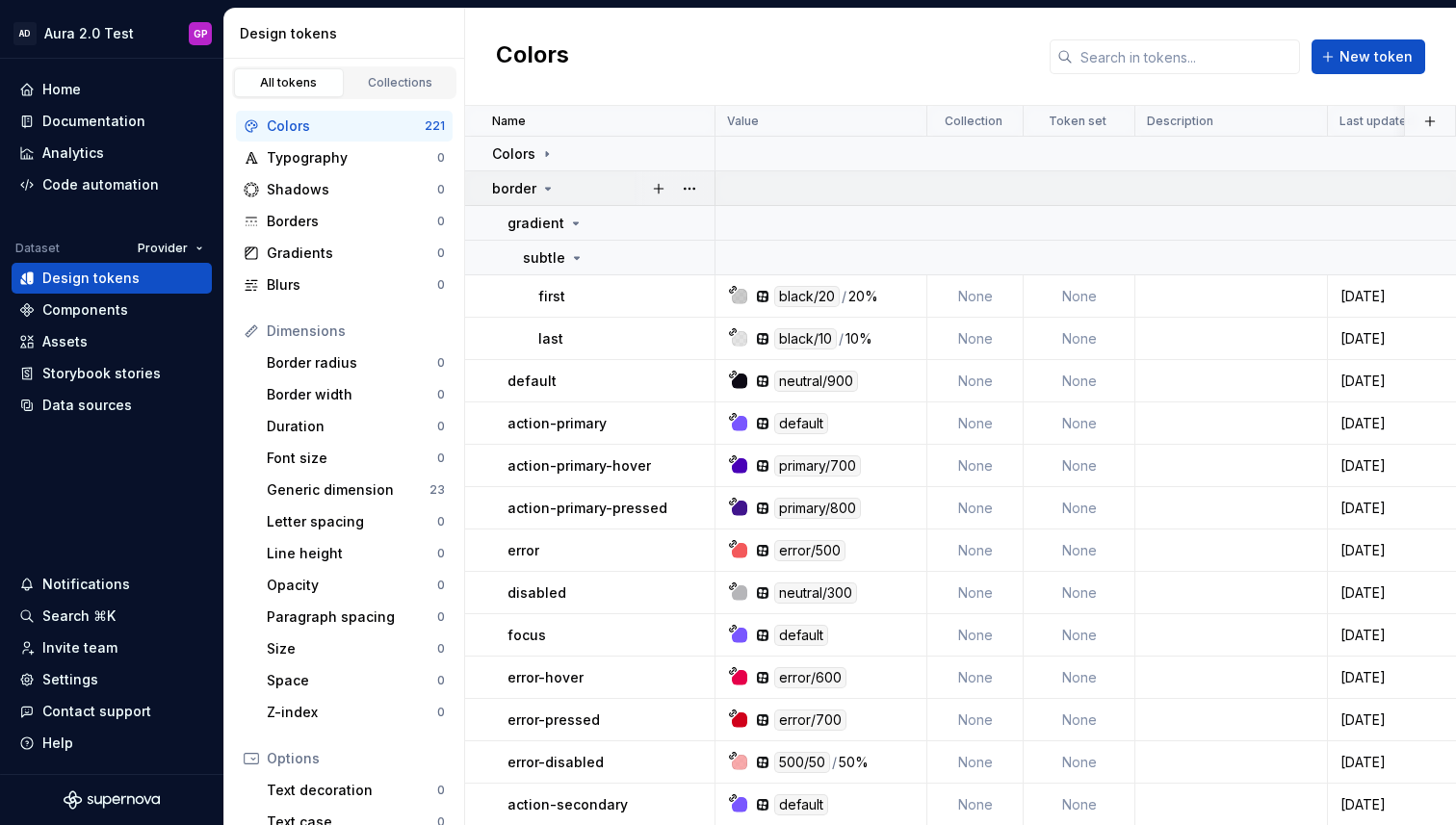
click at [547, 182] on icon at bounding box center [548, 189] width 16 height 16
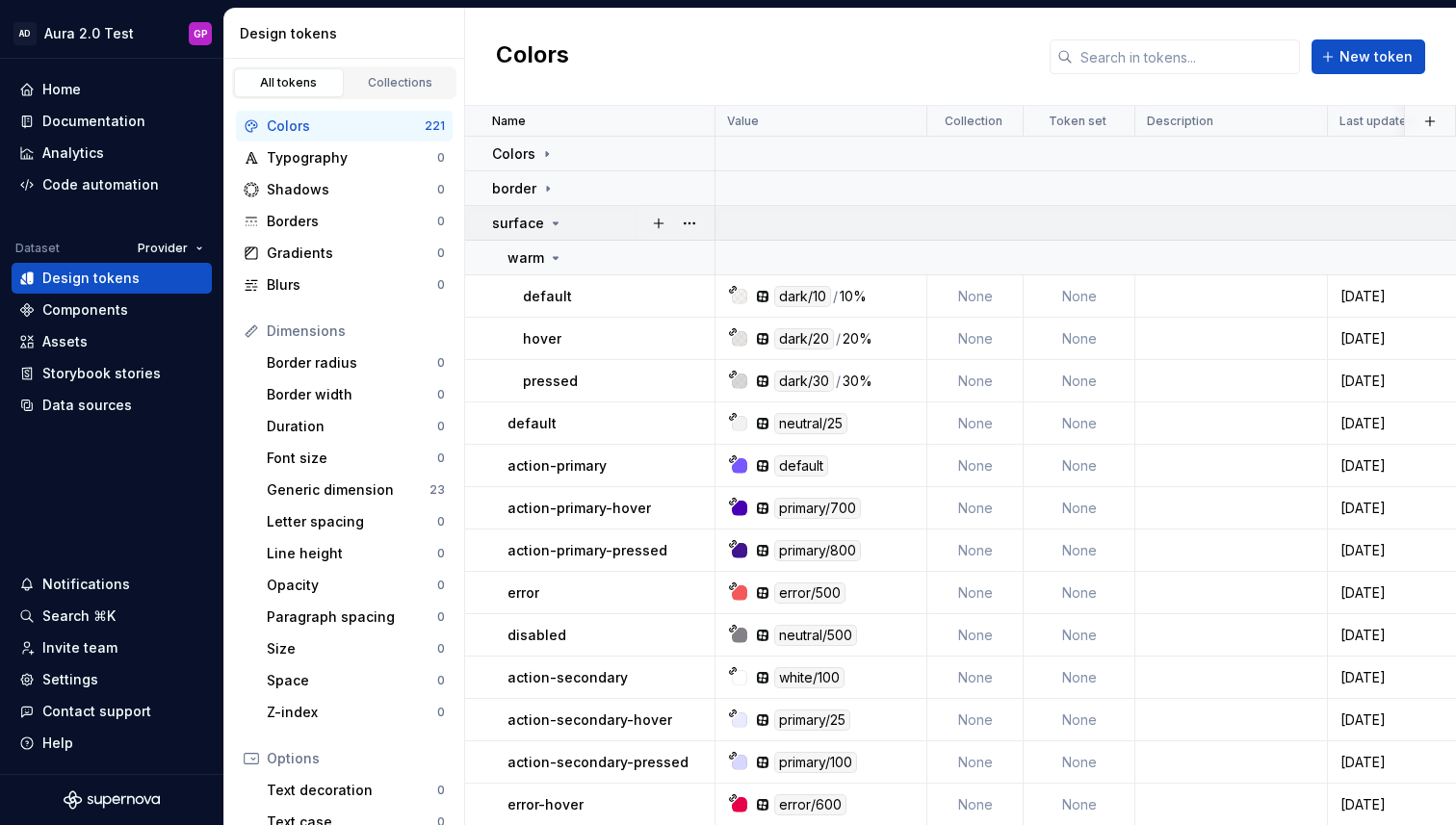
click at [543, 218] on div "surface" at bounding box center [527, 223] width 71 height 19
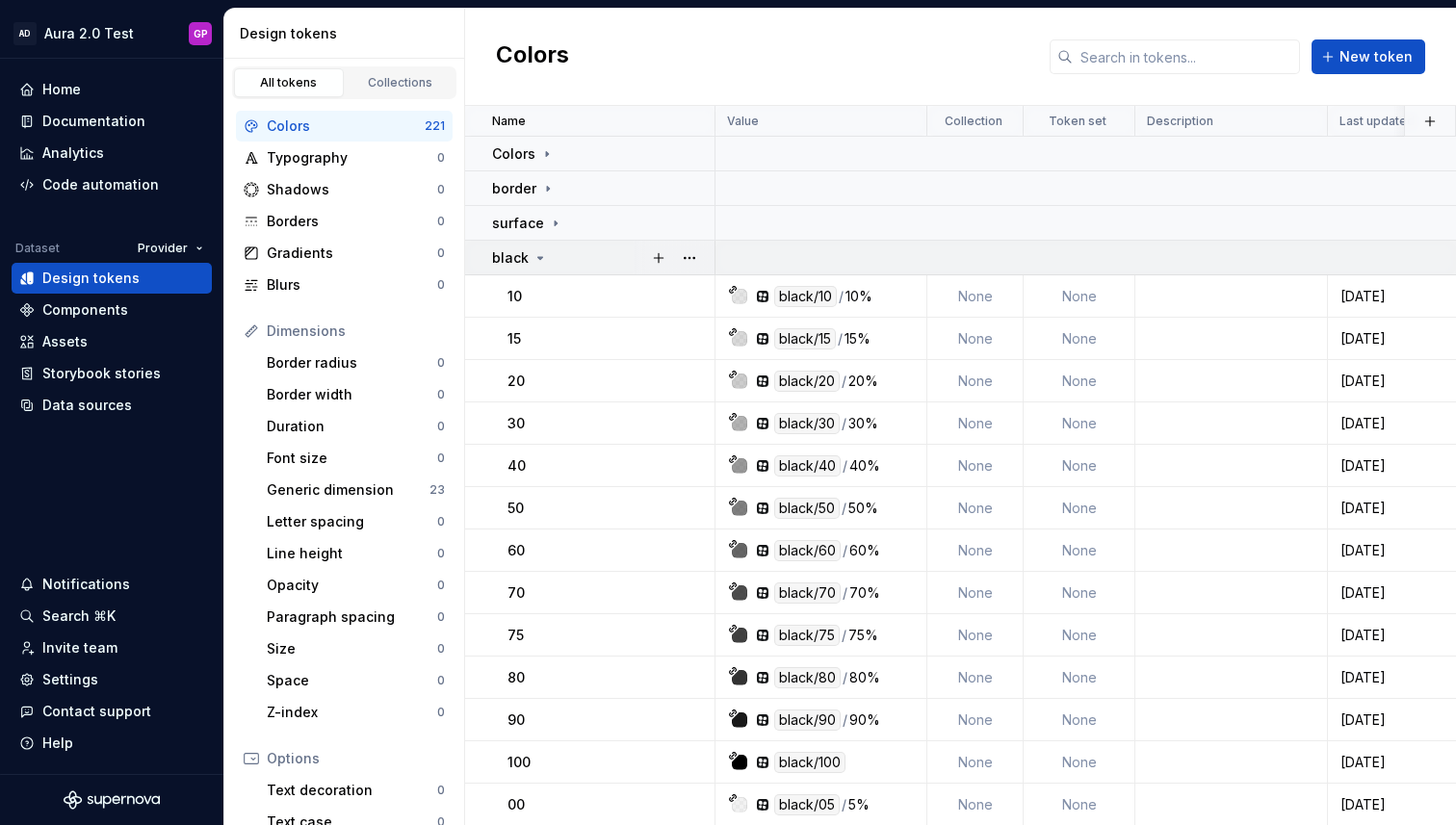
click at [555, 256] on div "black" at bounding box center [602, 257] width 222 height 19
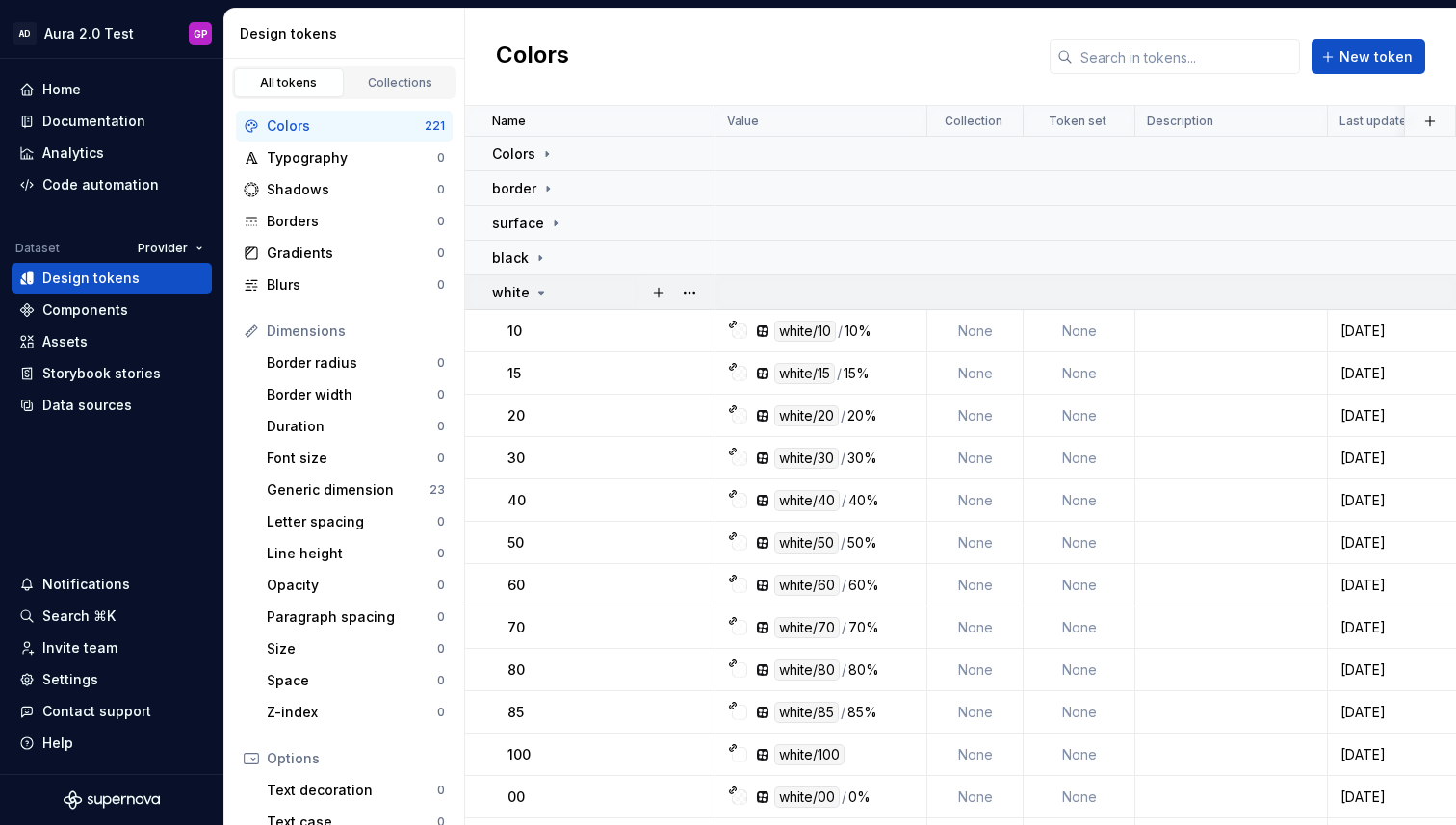
drag, startPoint x: 539, startPoint y: 286, endPoint x: 537, endPoint y: 300, distance: 14.1
click at [539, 287] on icon at bounding box center [541, 293] width 16 height 16
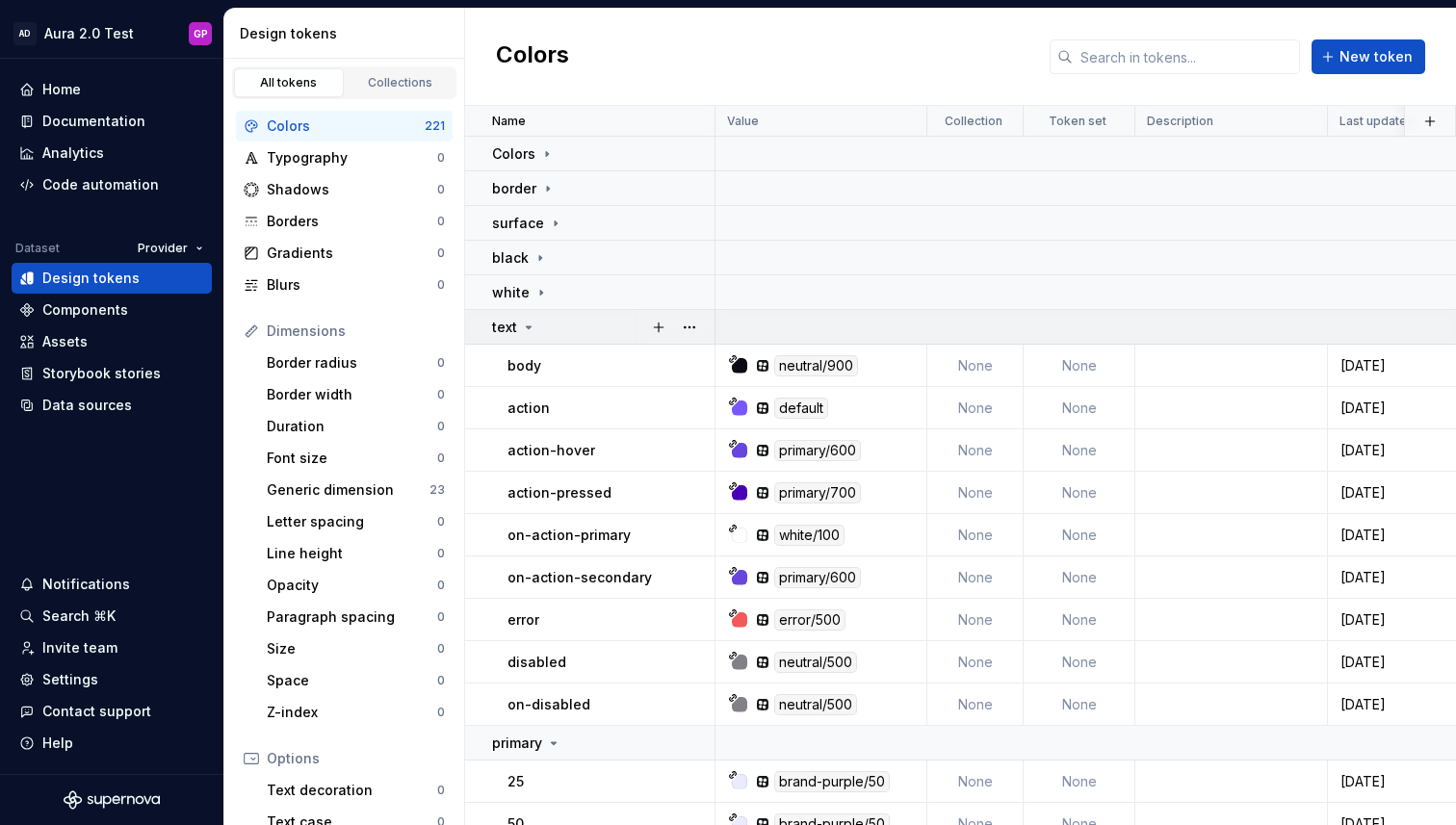
click at [536, 329] on div "text" at bounding box center [602, 326] width 222 height 19
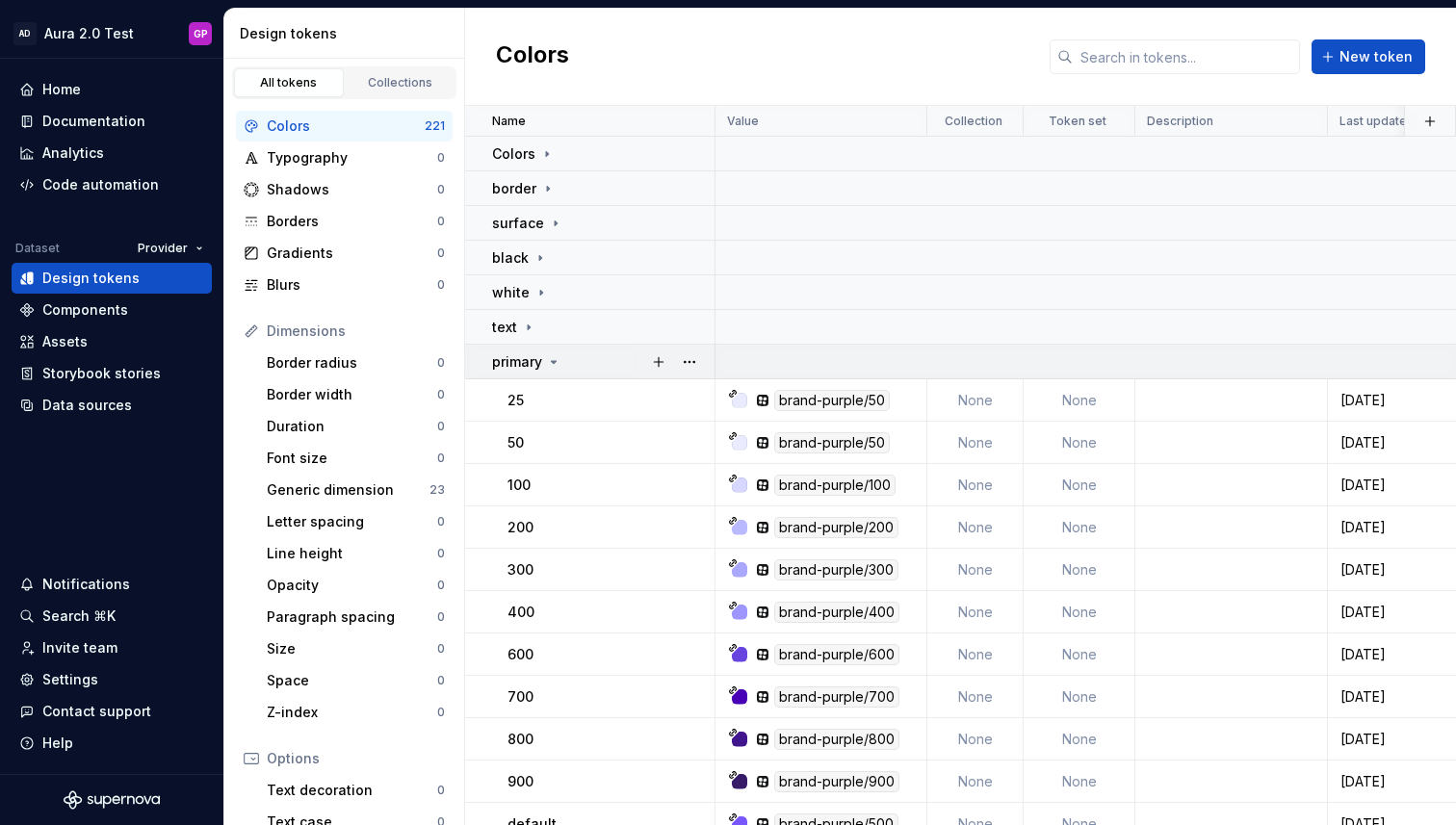
click at [552, 361] on icon at bounding box center [554, 362] width 16 height 16
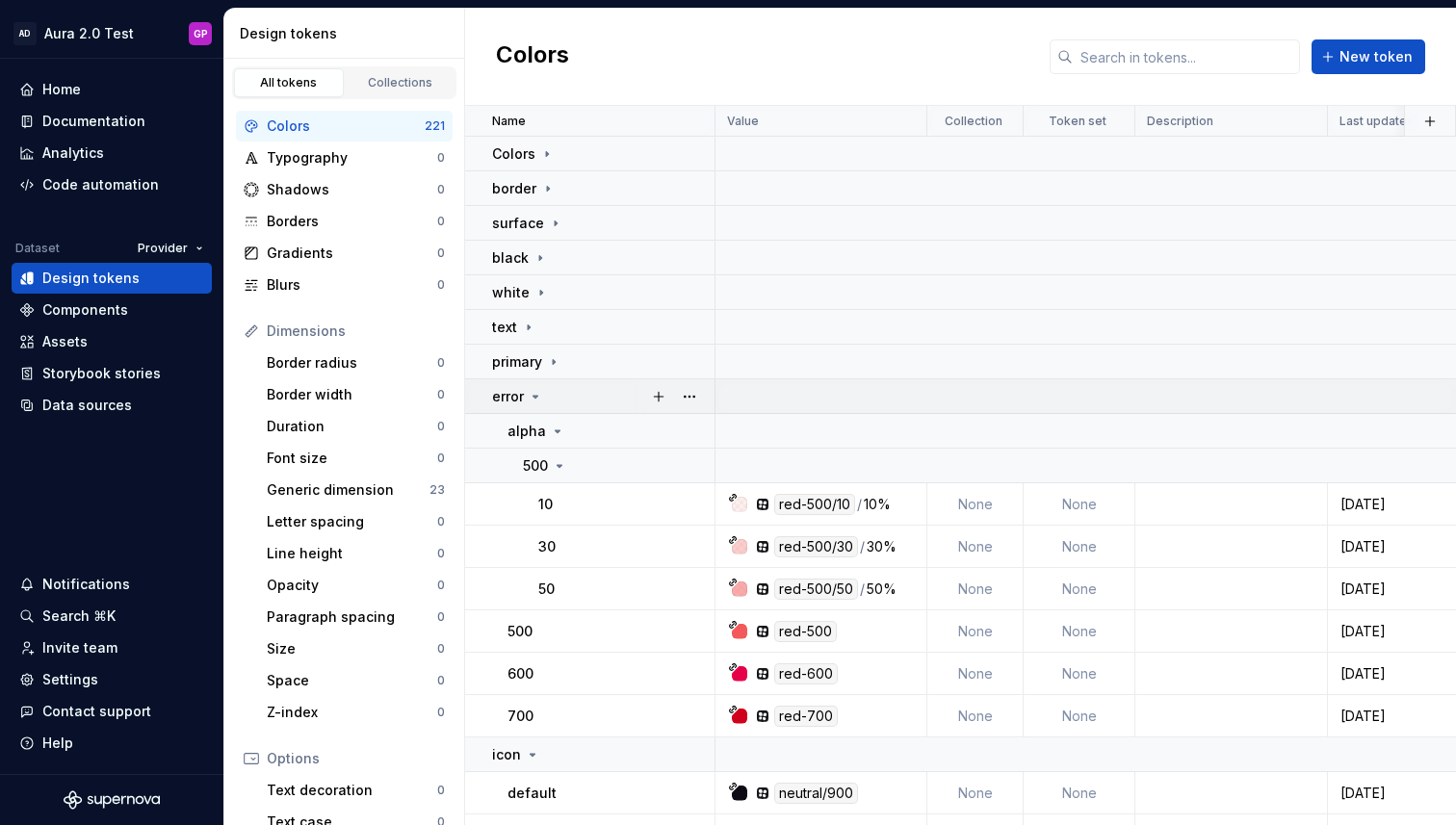
click at [535, 395] on icon at bounding box center [535, 397] width 16 height 16
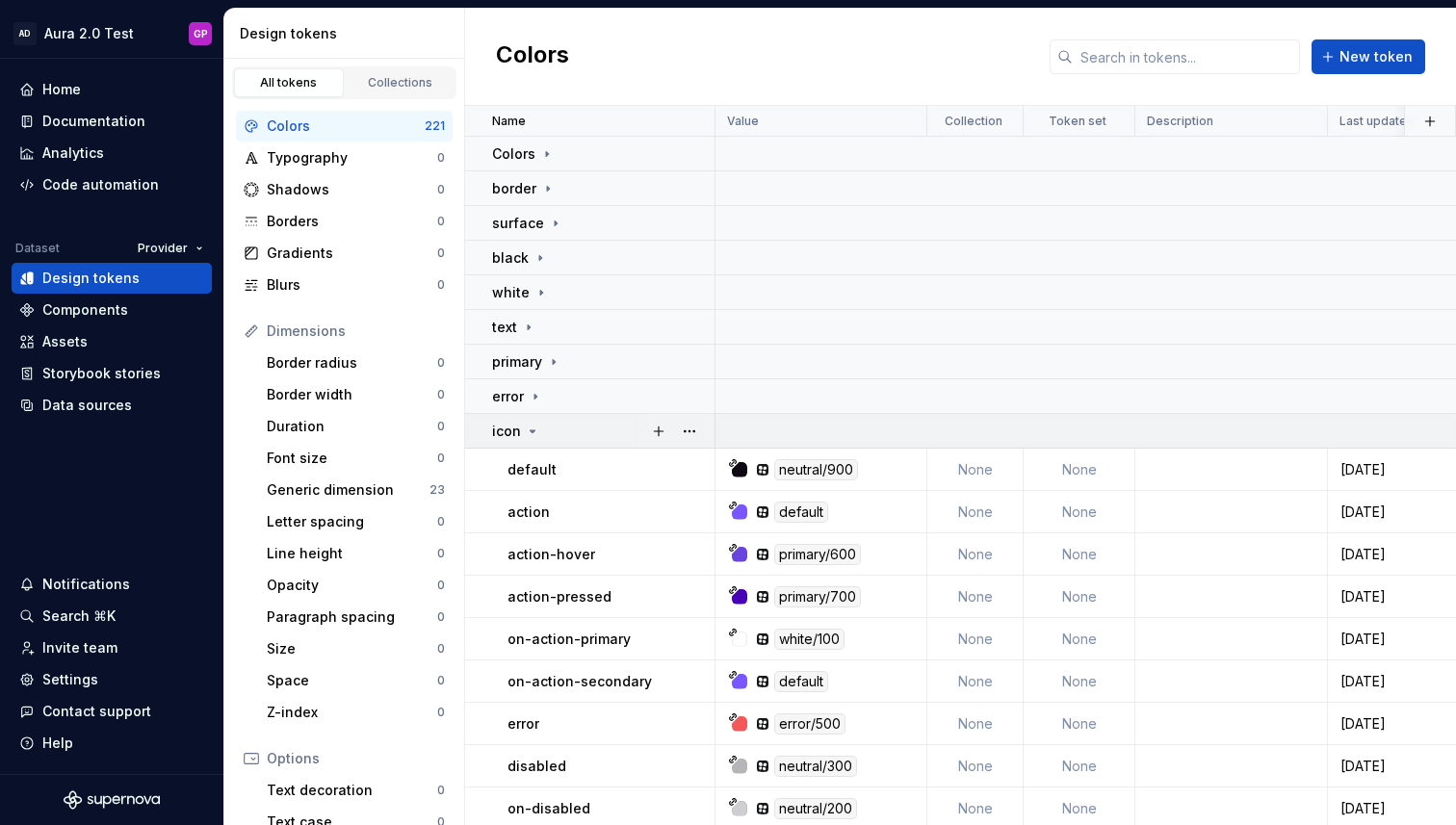
click at [535, 427] on icon at bounding box center [533, 431] width 16 height 16
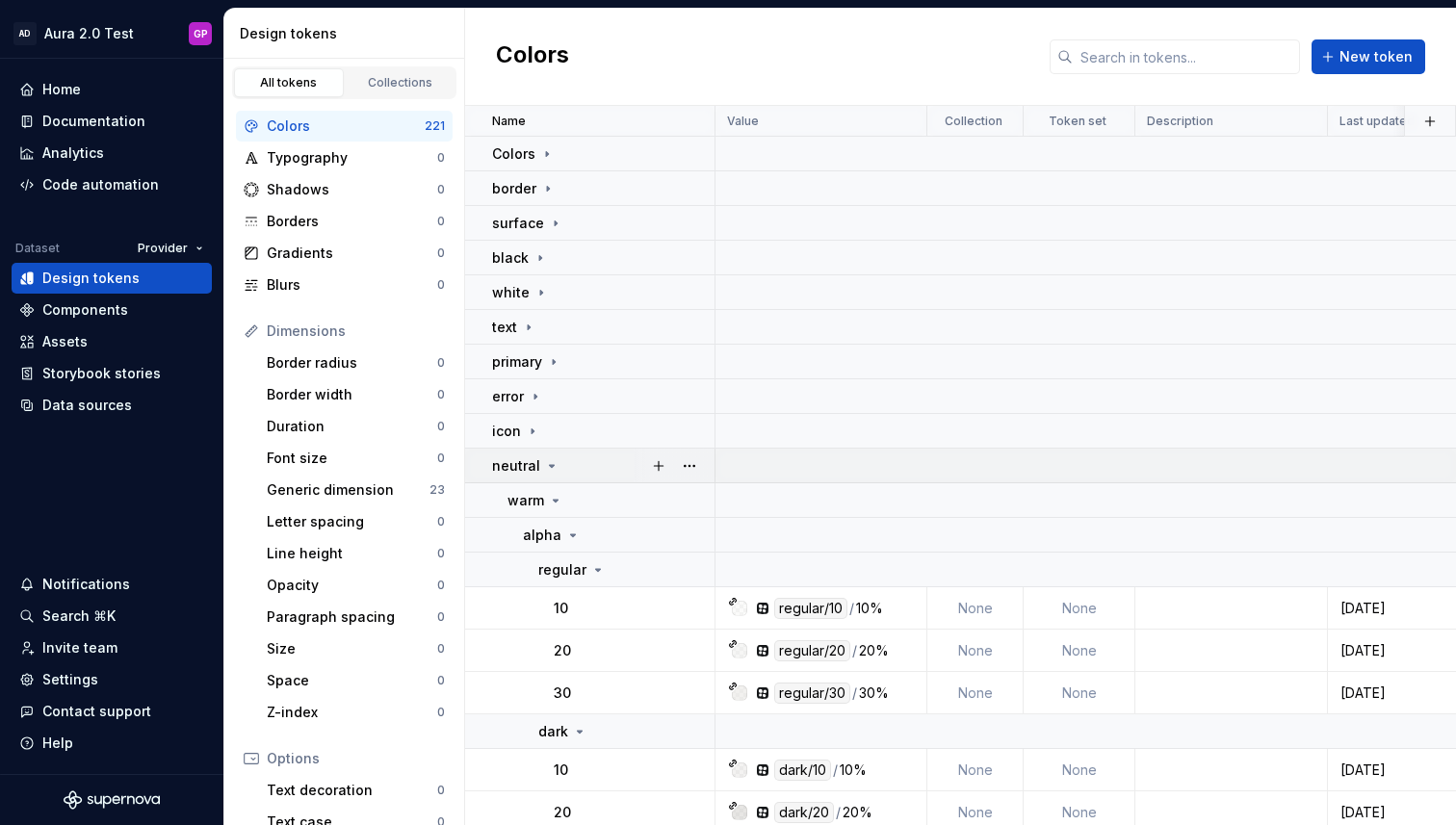
click at [550, 465] on icon at bounding box center [552, 466] width 5 height 2
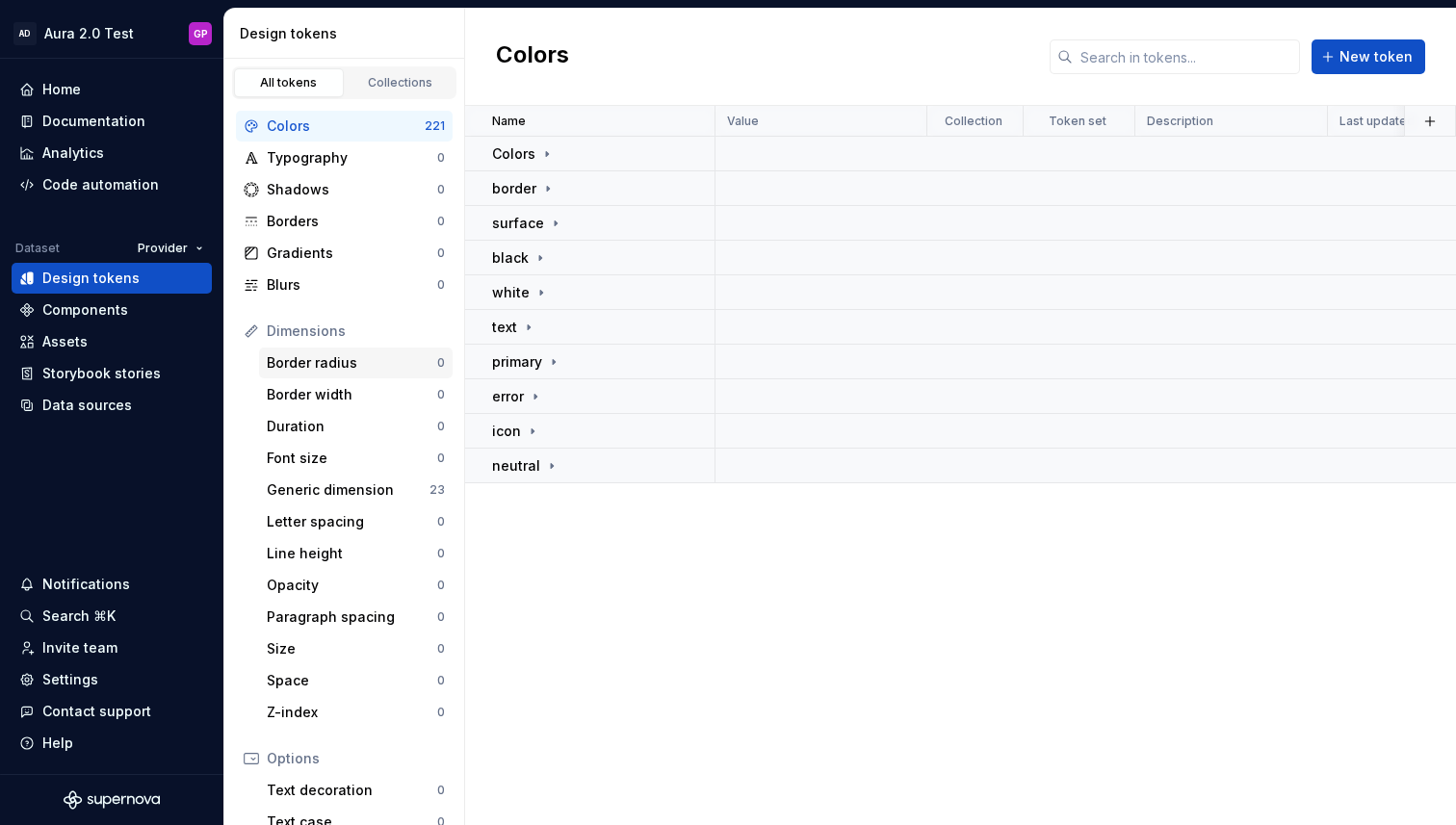
click at [315, 365] on div "Border radius" at bounding box center [352, 362] width 170 height 19
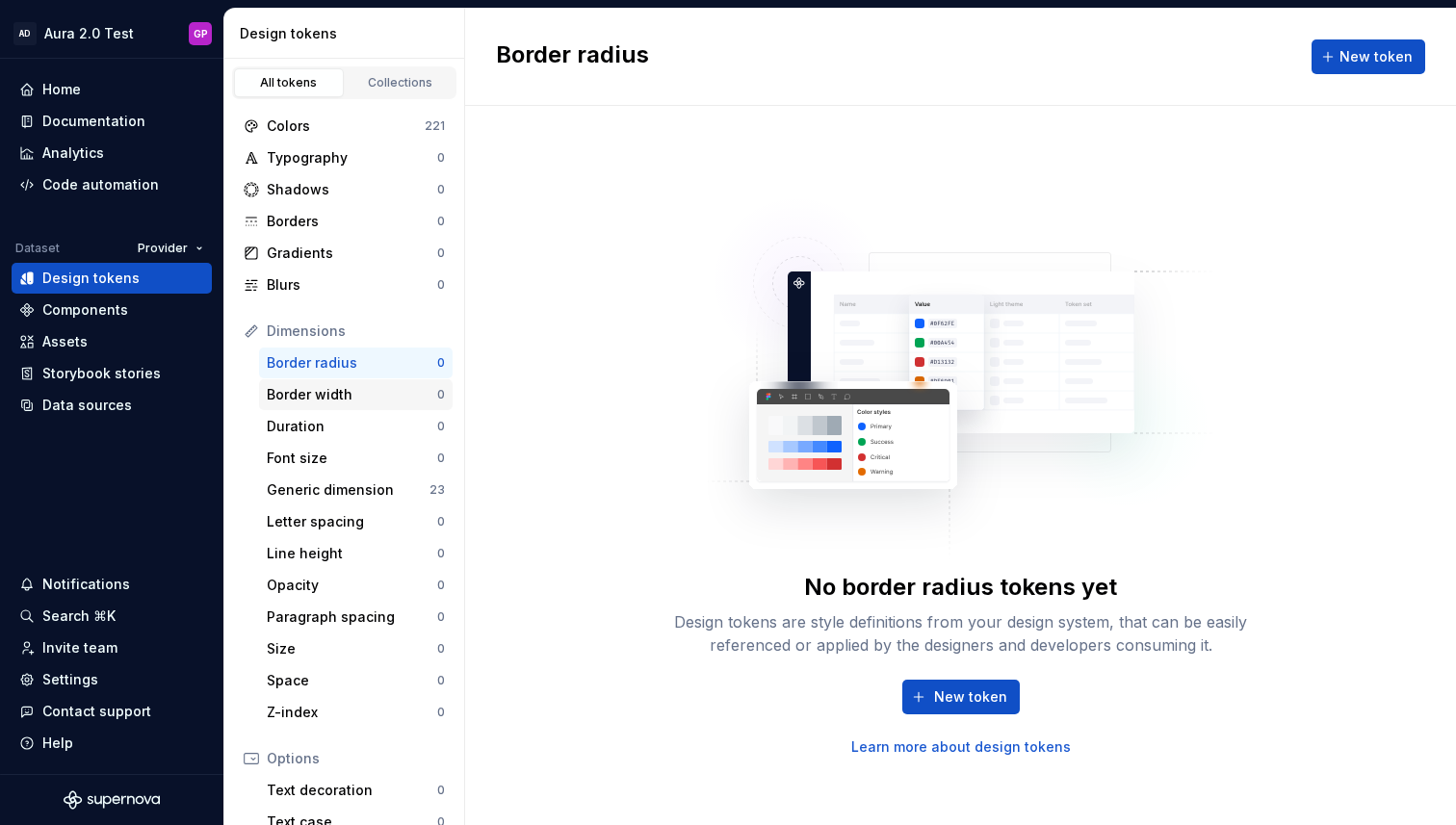
click at [297, 388] on div "Border width" at bounding box center [352, 394] width 170 height 19
click at [288, 422] on div "Duration" at bounding box center [352, 425] width 170 height 19
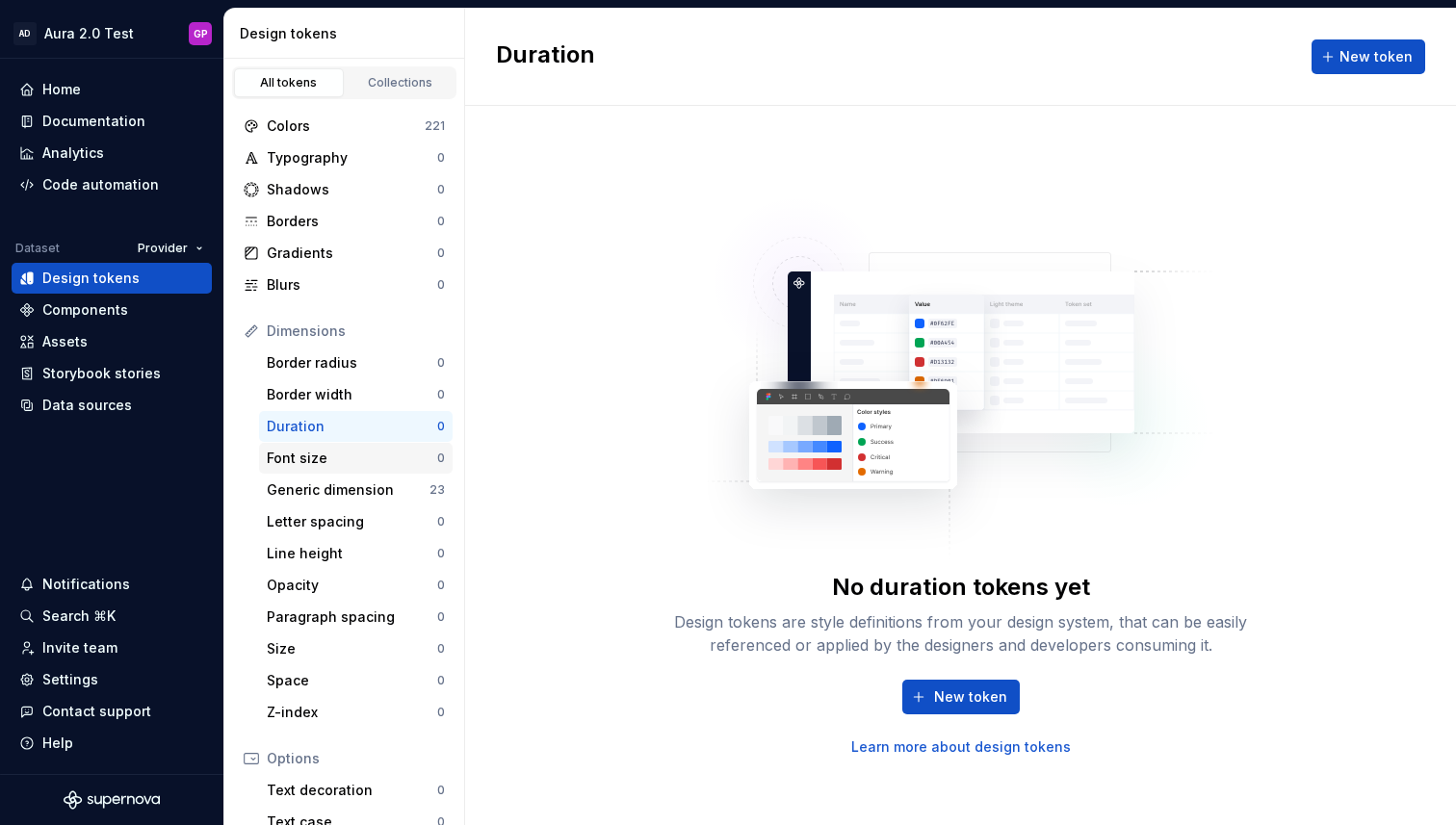
click at [286, 460] on div "Font size" at bounding box center [352, 458] width 170 height 19
click at [280, 492] on div "Generic dimension" at bounding box center [348, 490] width 163 height 19
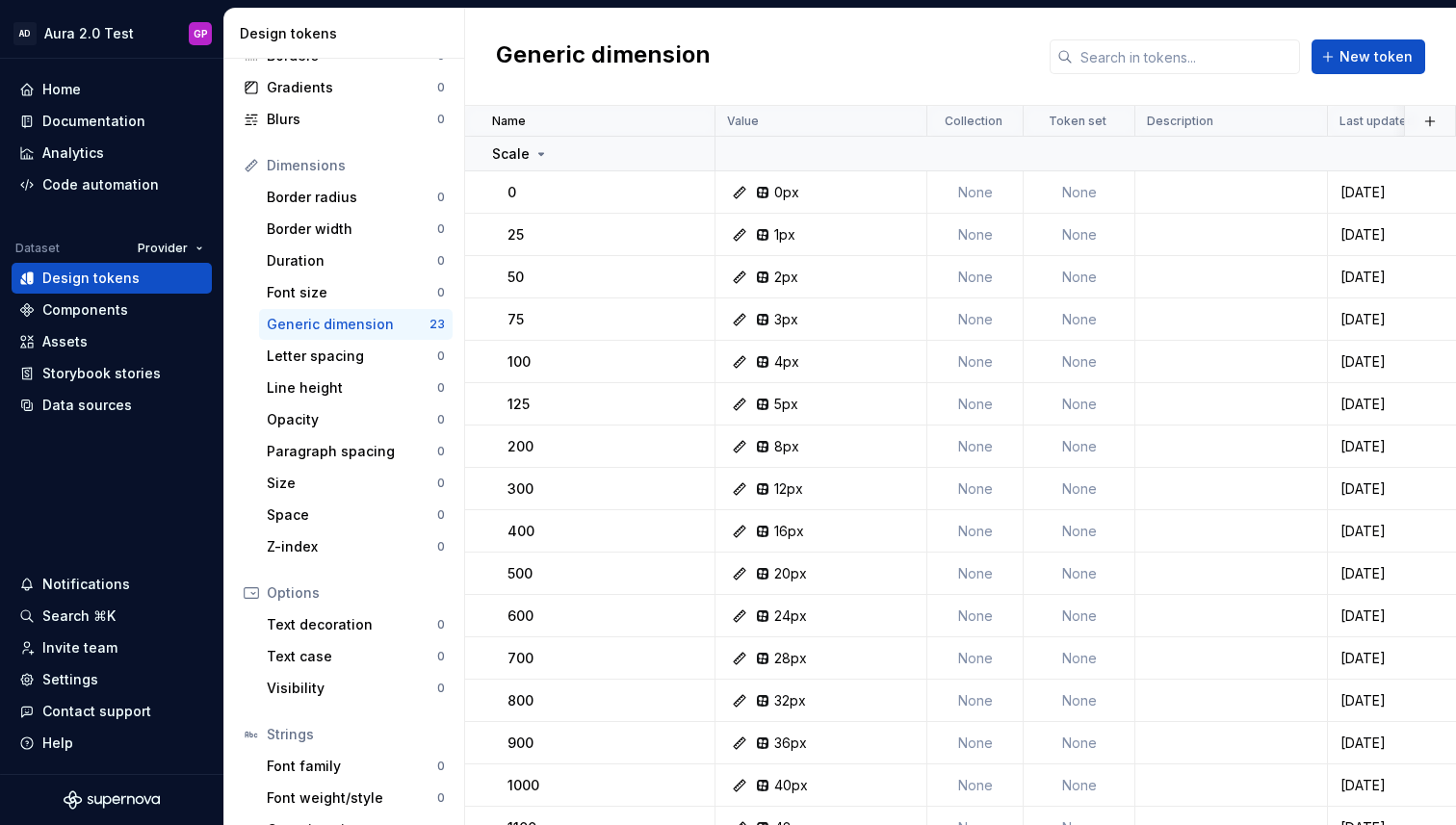
scroll to position [229, 0]
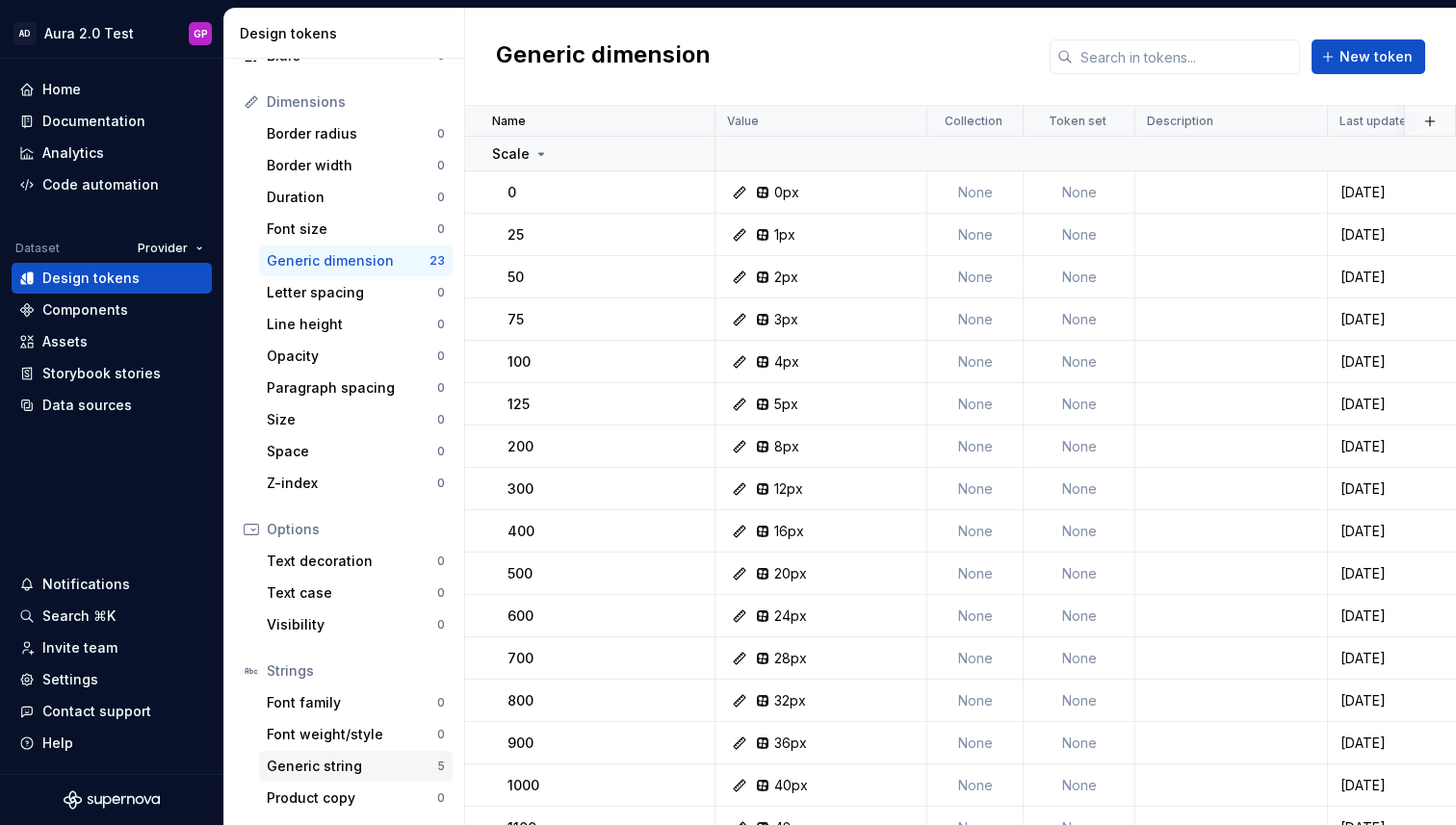
click at [319, 762] on div "Generic string" at bounding box center [352, 766] width 170 height 19
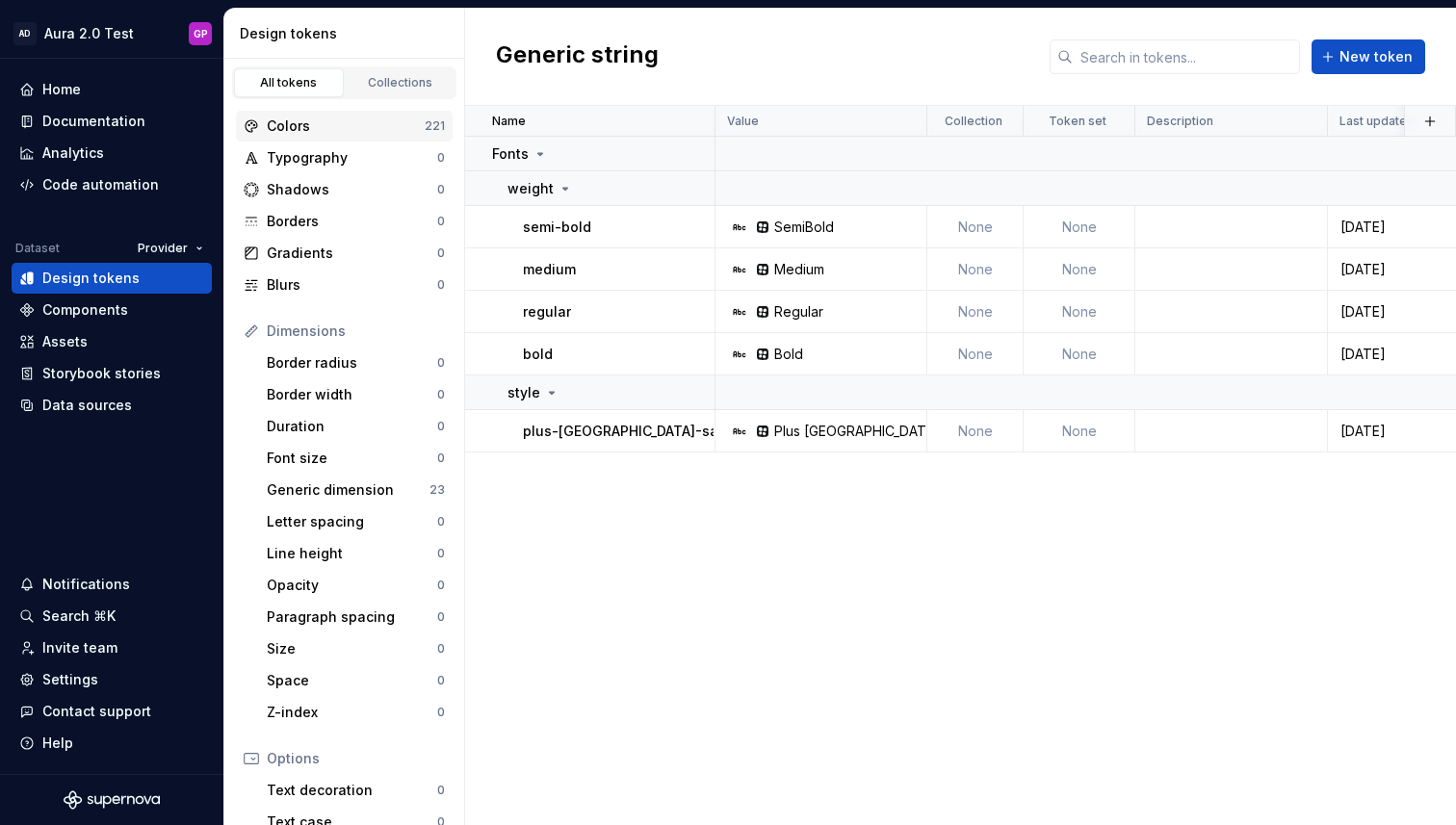
click at [296, 125] on div "Colors" at bounding box center [346, 126] width 158 height 19
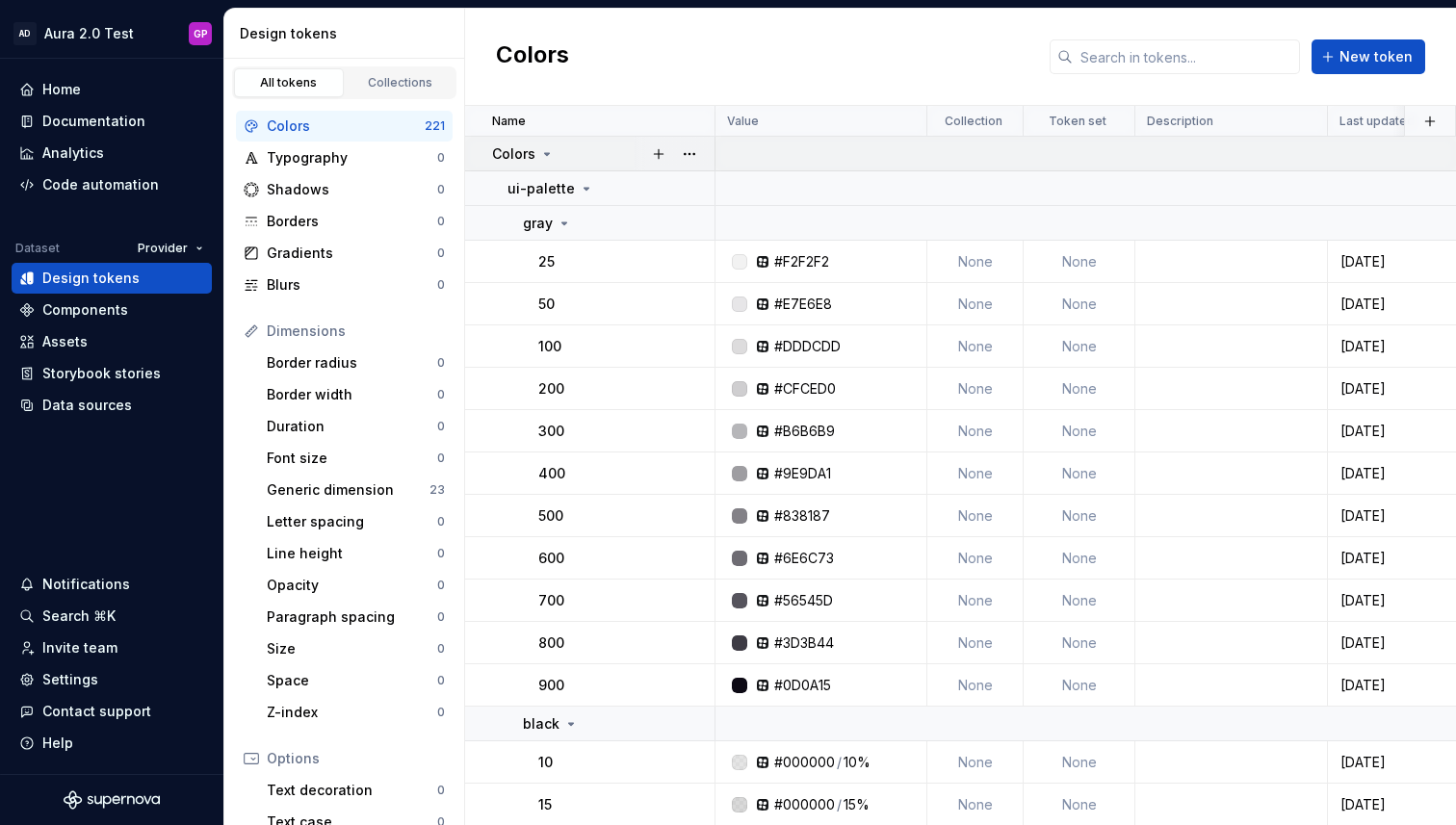
click at [548, 155] on icon at bounding box center [547, 154] width 16 height 16
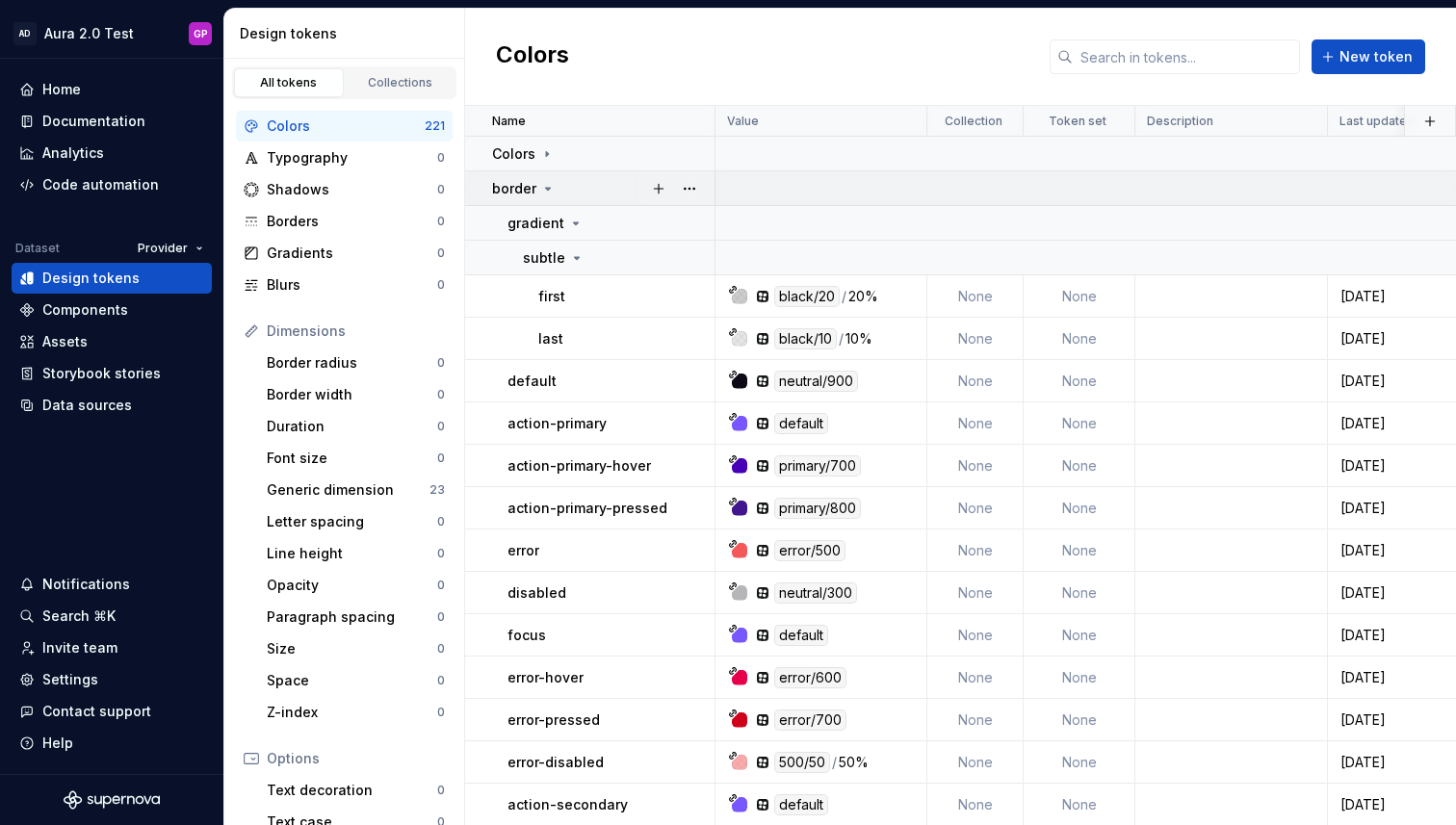
click at [548, 190] on icon at bounding box center [548, 189] width 16 height 16
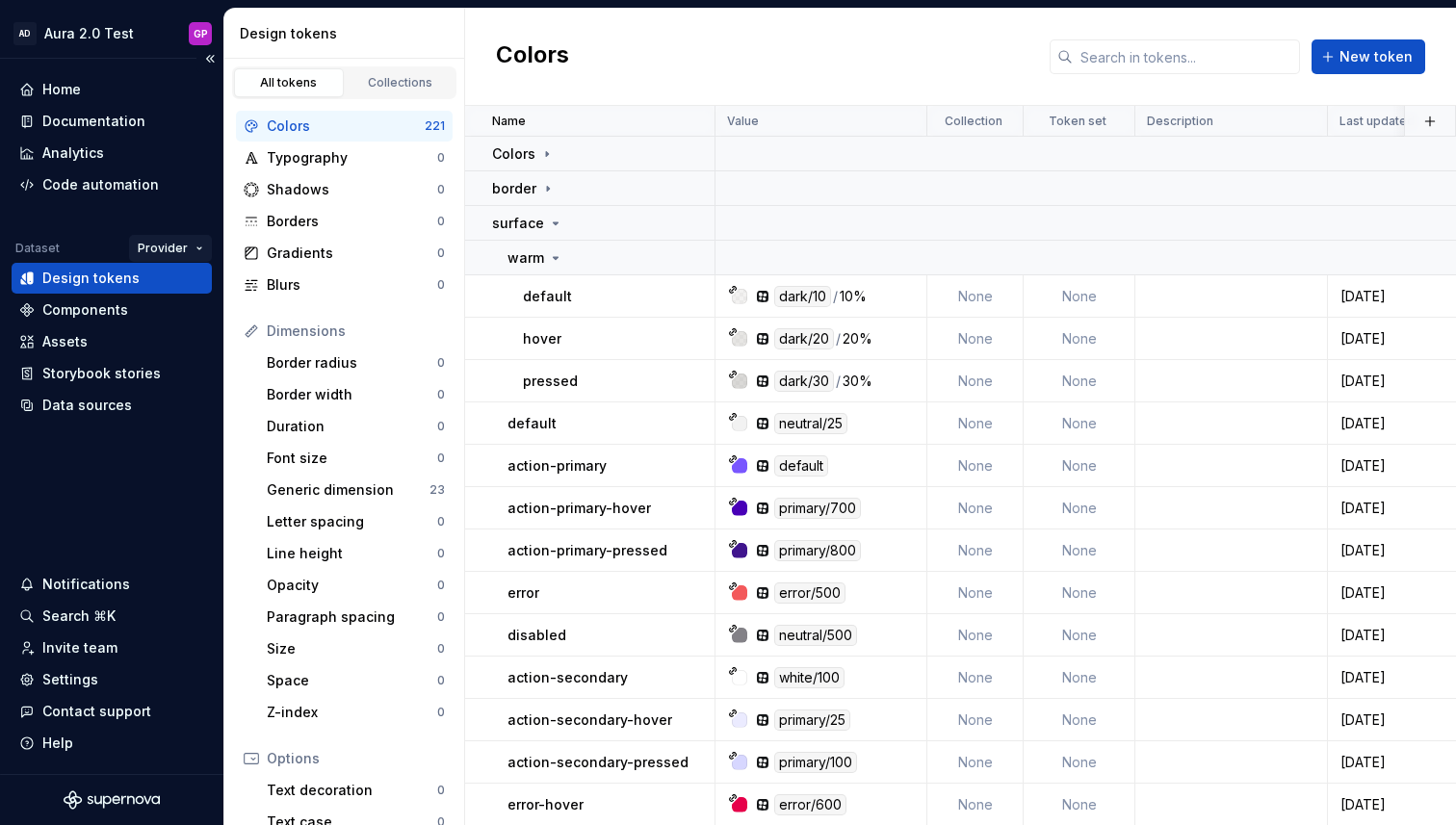
click at [187, 244] on html "AD Aura 2.0 Test GP Home Documentation Analytics Code automation Dataset Provid…" at bounding box center [728, 412] width 1456 height 825
click at [189, 289] on div "Consumer" at bounding box center [230, 285] width 126 height 19
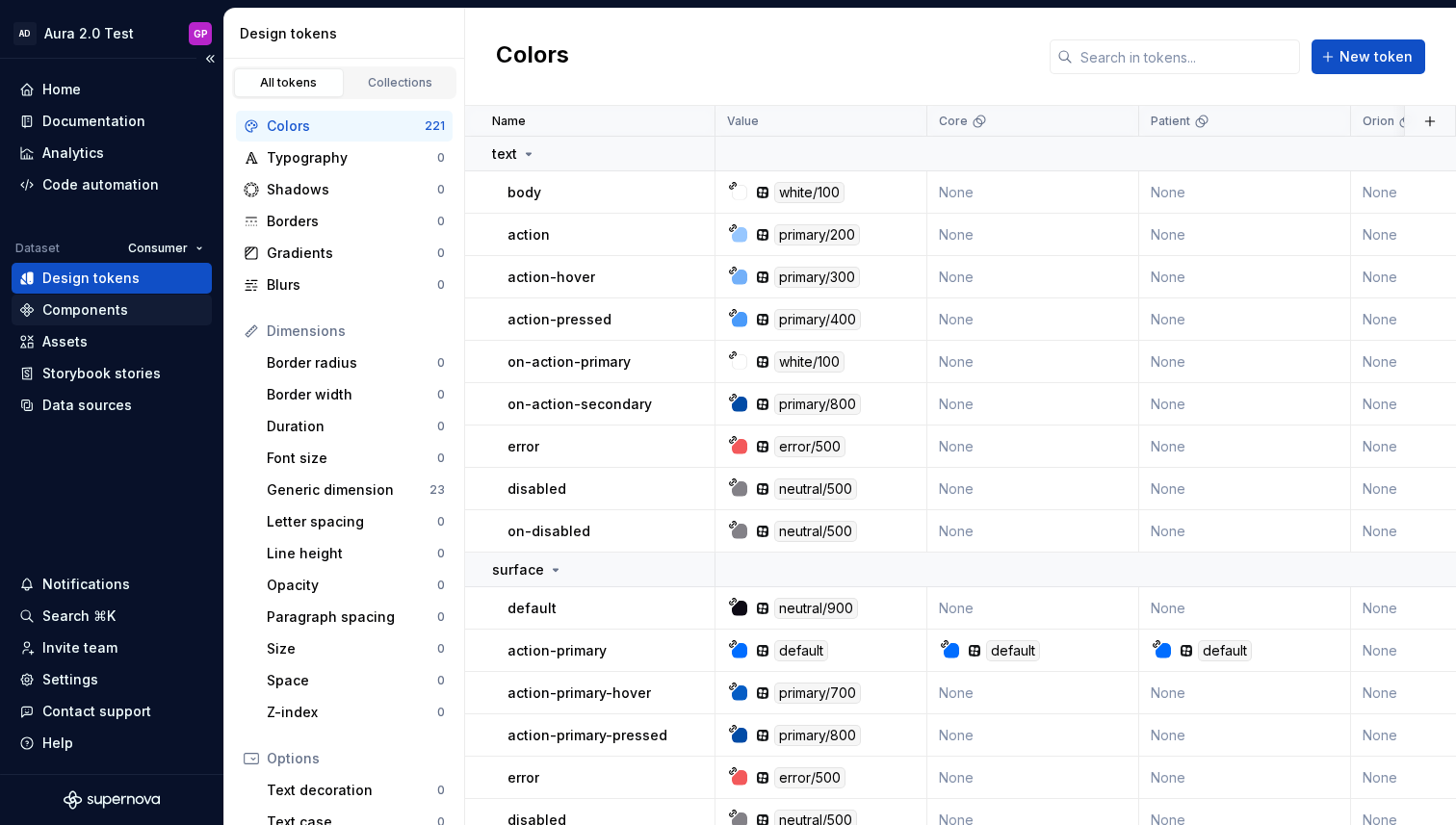
click at [57, 308] on div "Components" at bounding box center [85, 310] width 86 height 19
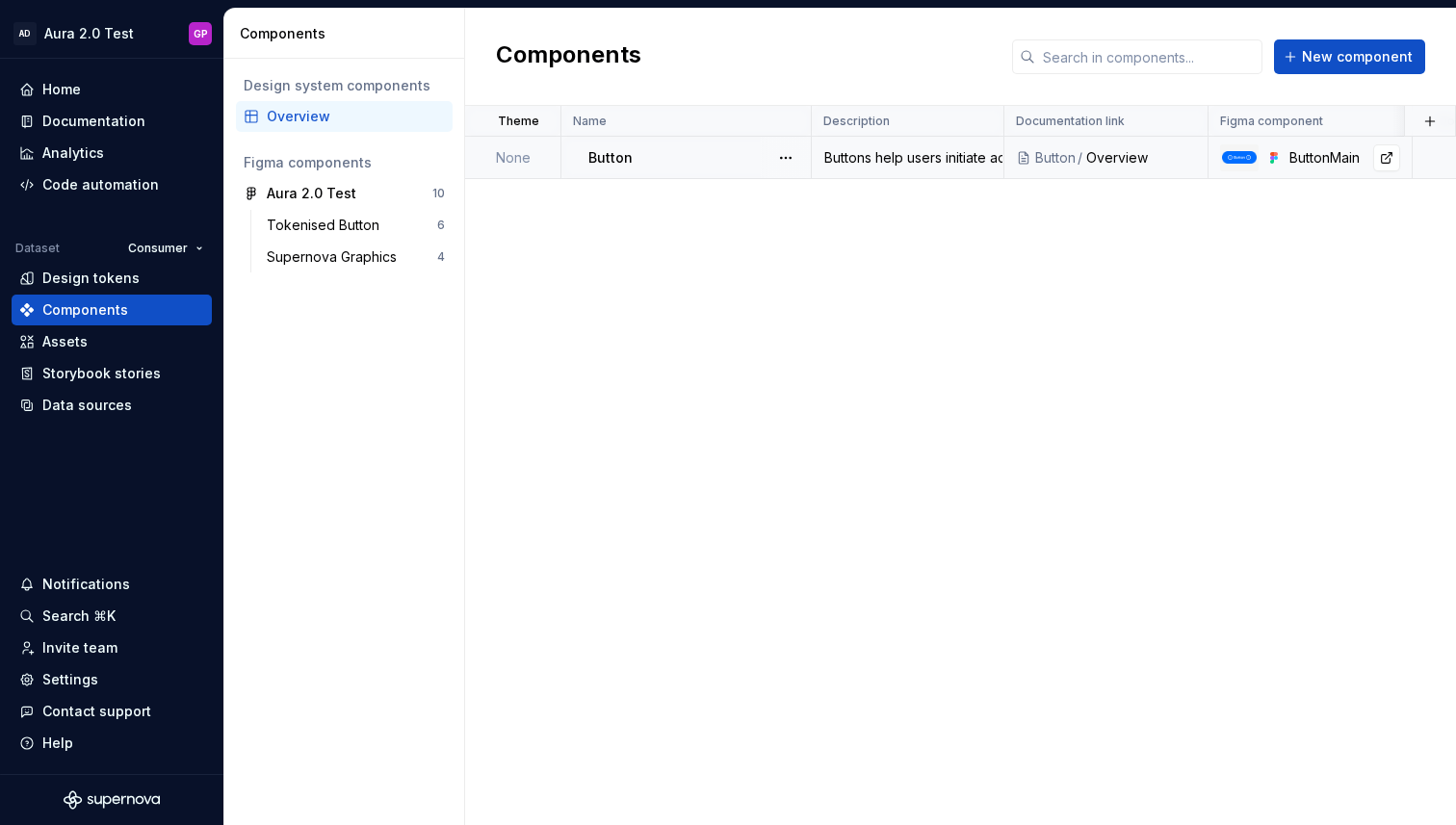
click at [1244, 158] on img at bounding box center [1238, 157] width 35 height 12
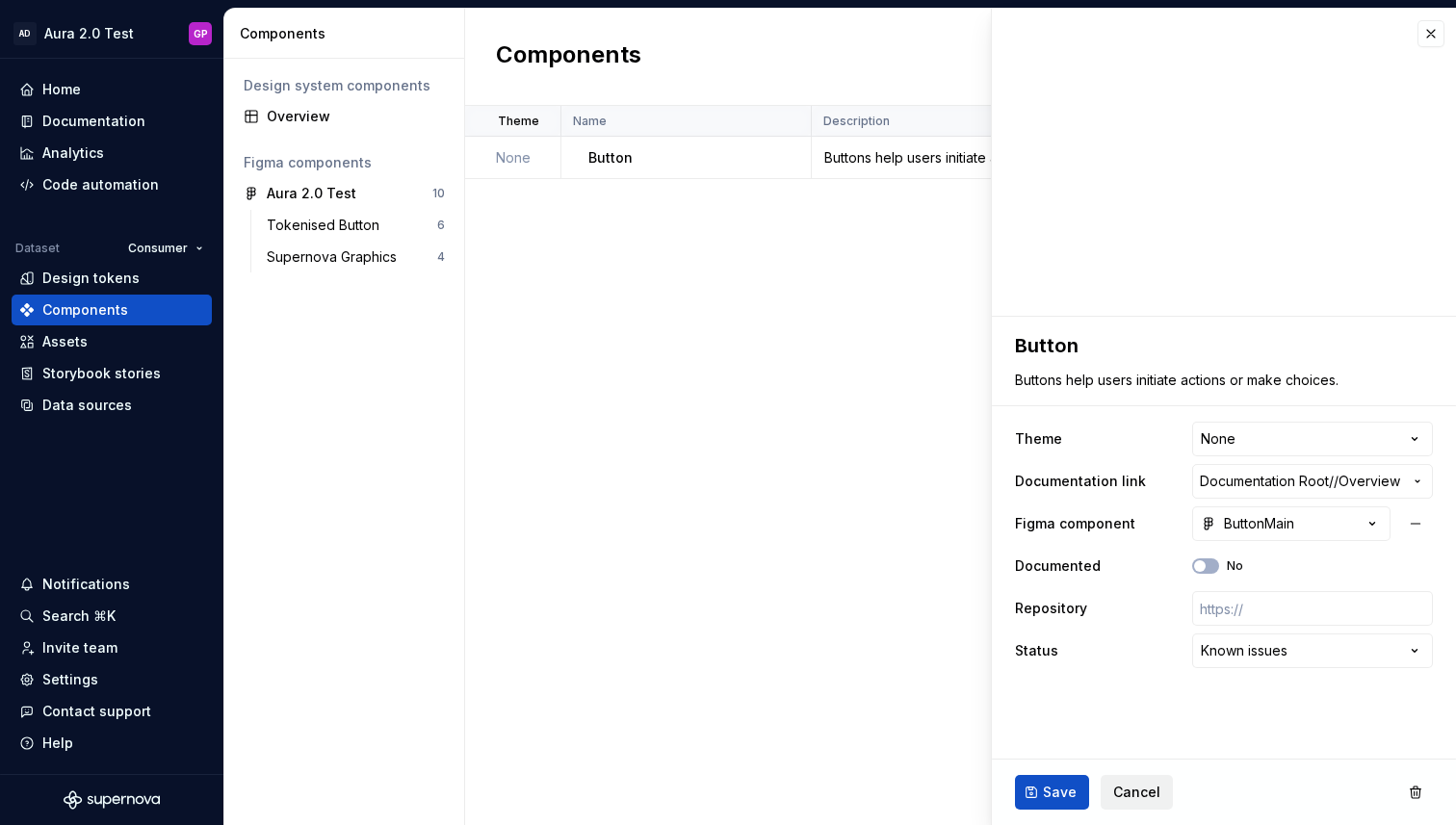
click at [1125, 796] on span "Cancel" at bounding box center [1137, 791] width 47 height 19
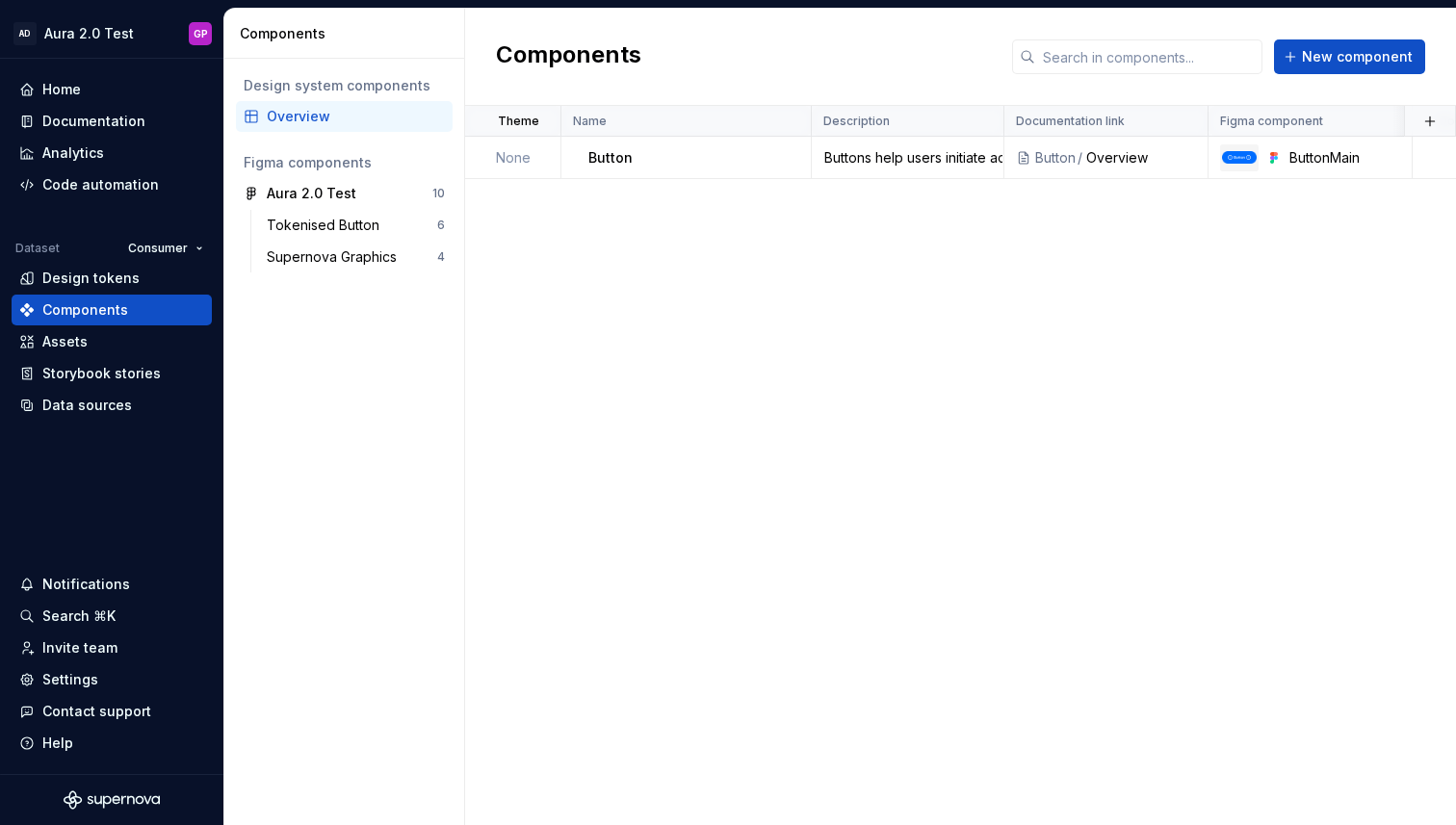
click at [1137, 795] on div "Theme Name Description Documentation link Figma component Documented Repository…" at bounding box center [960, 465] width 991 height 719
click at [867, 612] on div "Theme Name Description Documentation link Figma component Documented Repository…" at bounding box center [960, 465] width 991 height 719
click at [86, 280] on div "Design tokens" at bounding box center [91, 278] width 97 height 19
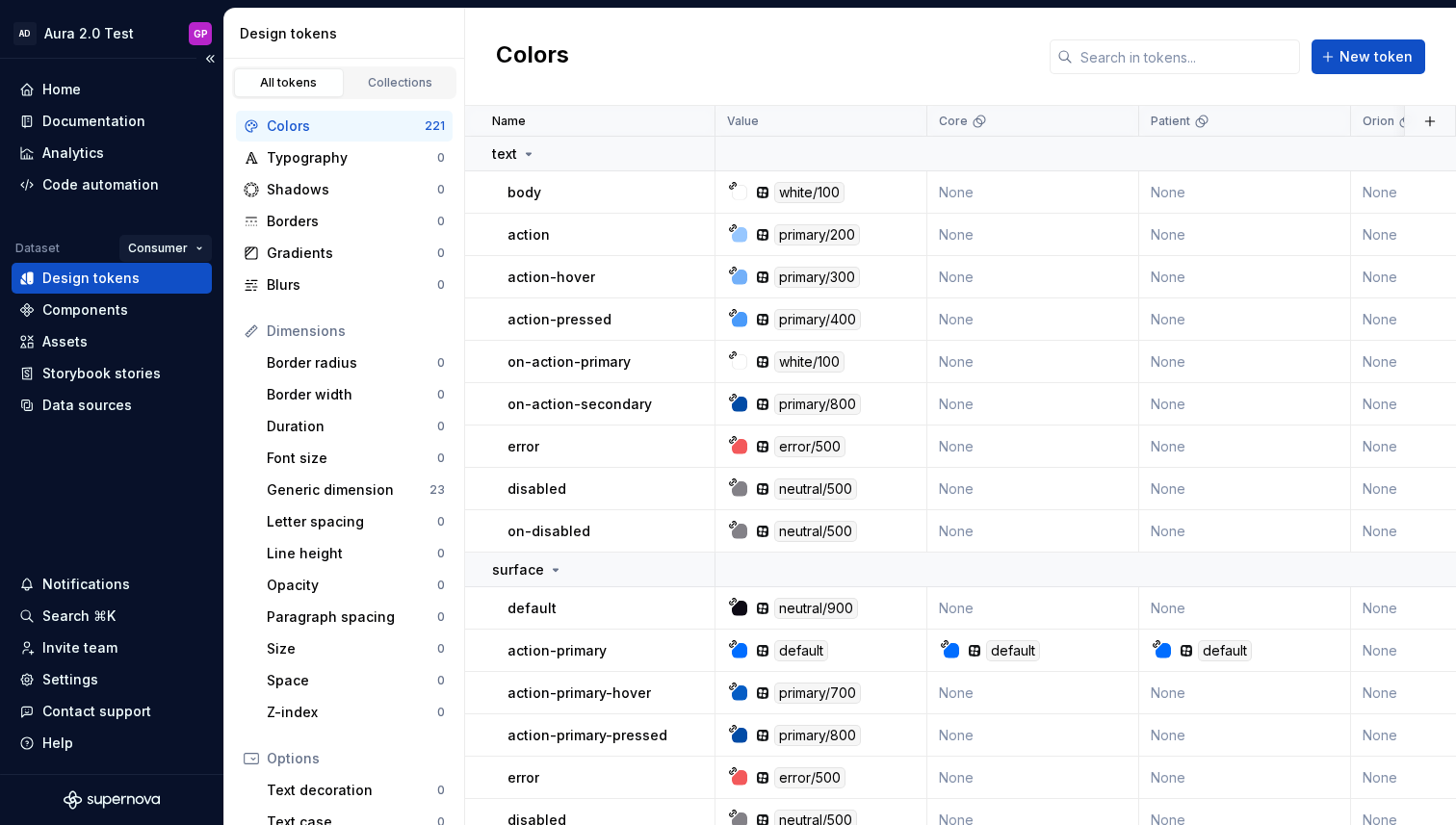
click at [184, 247] on html "AD Aura 2.0 Test GP Home Documentation Analytics Code automation Dataset Consum…" at bounding box center [728, 412] width 1456 height 825
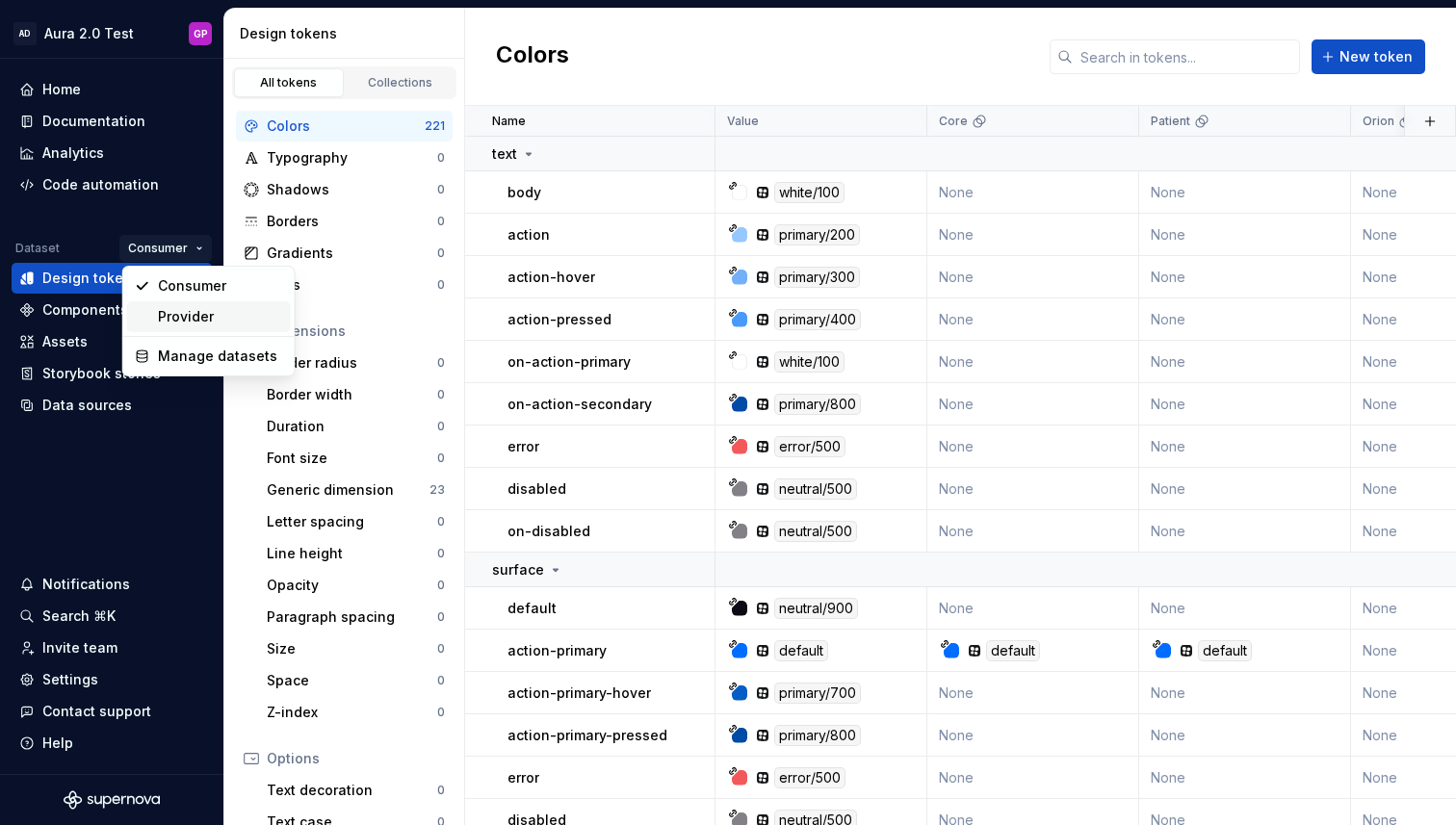
click at [170, 317] on div "Provider" at bounding box center [221, 317] width 126 height 19
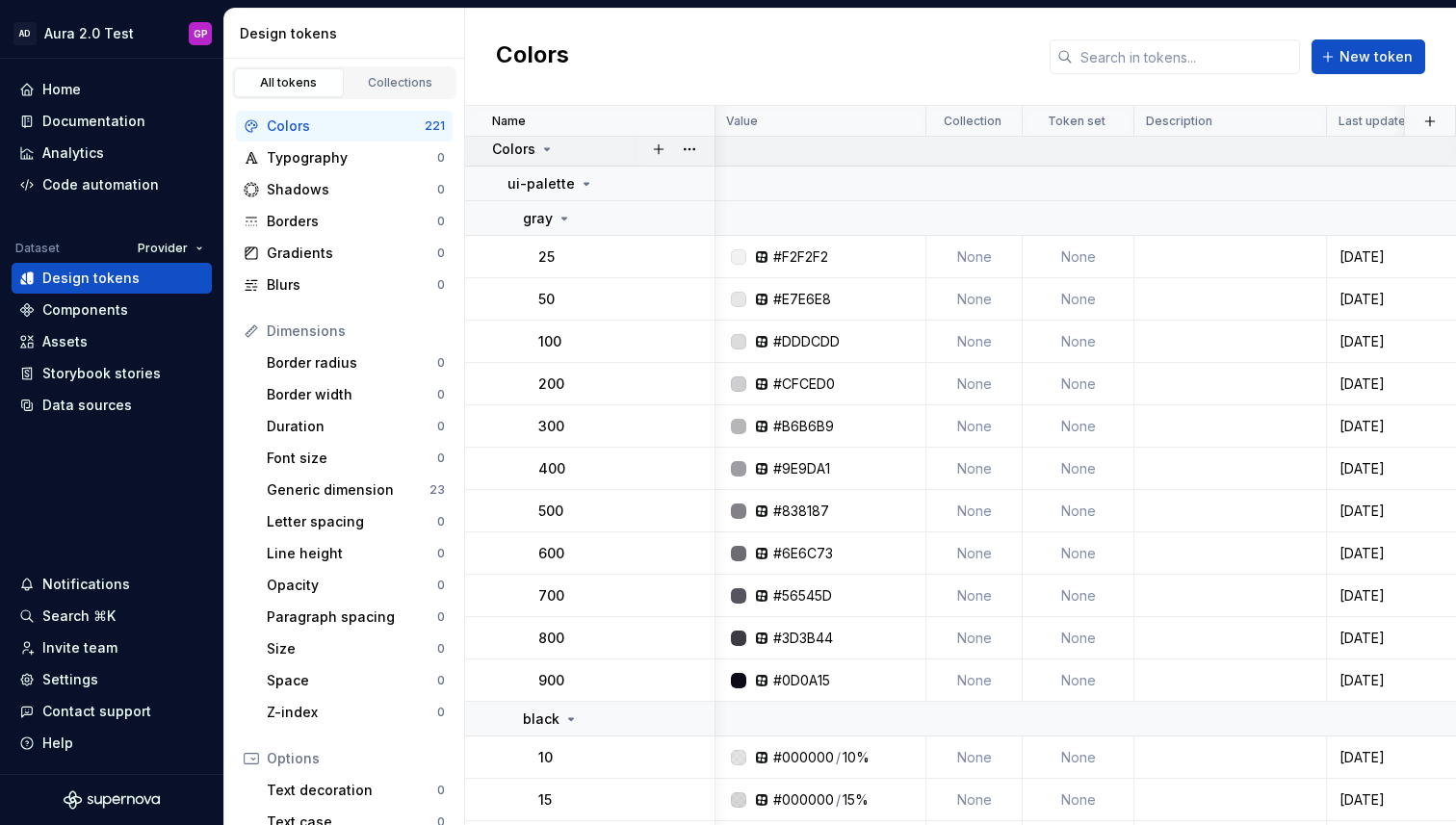
click at [548, 154] on icon at bounding box center [547, 149] width 16 height 16
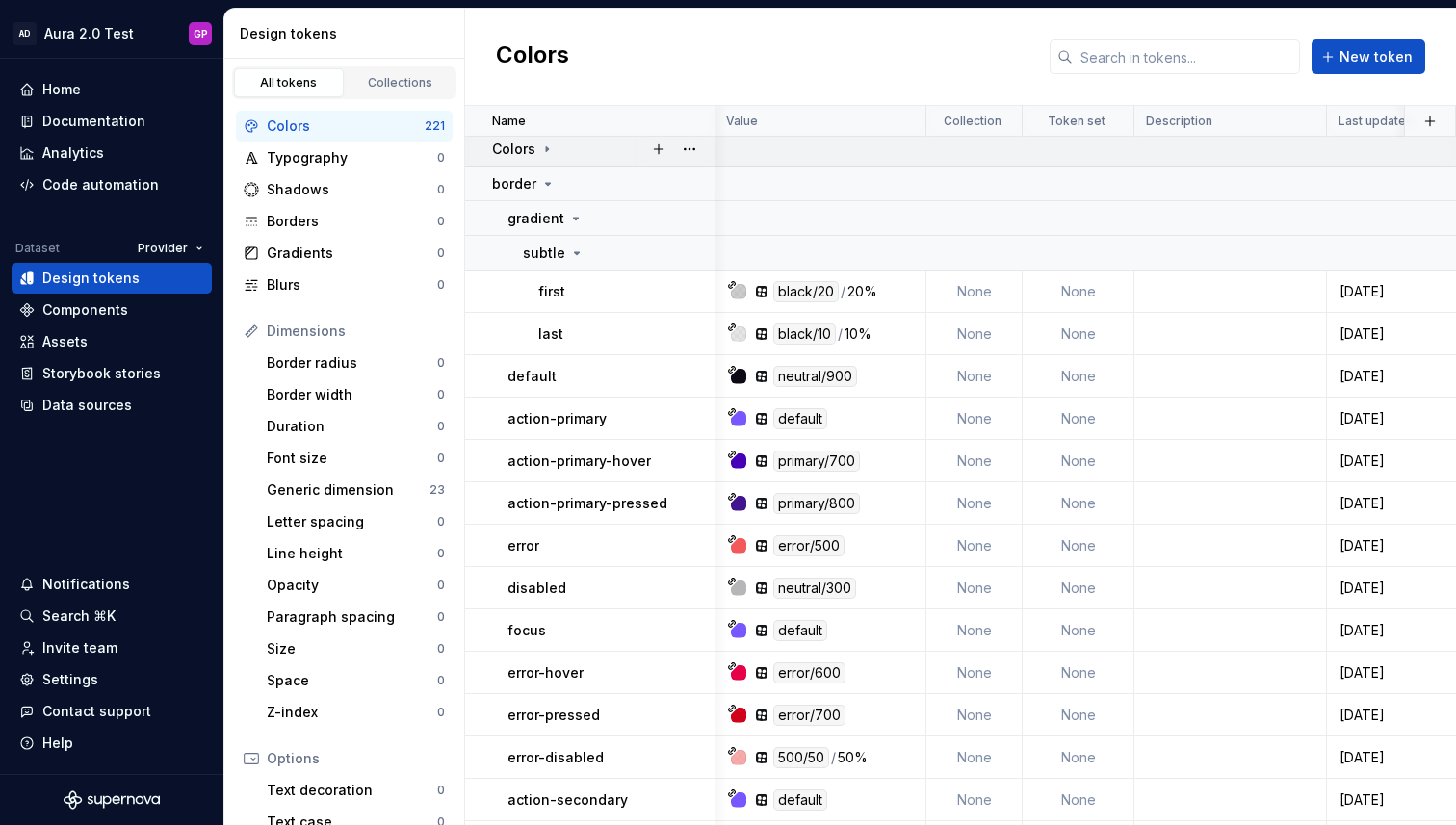
scroll to position [6, 1]
click at [194, 246] on html "AD Aura 2.0 Test GP Home Documentation Analytics Code automation Dataset Provid…" at bounding box center [728, 412] width 1456 height 825
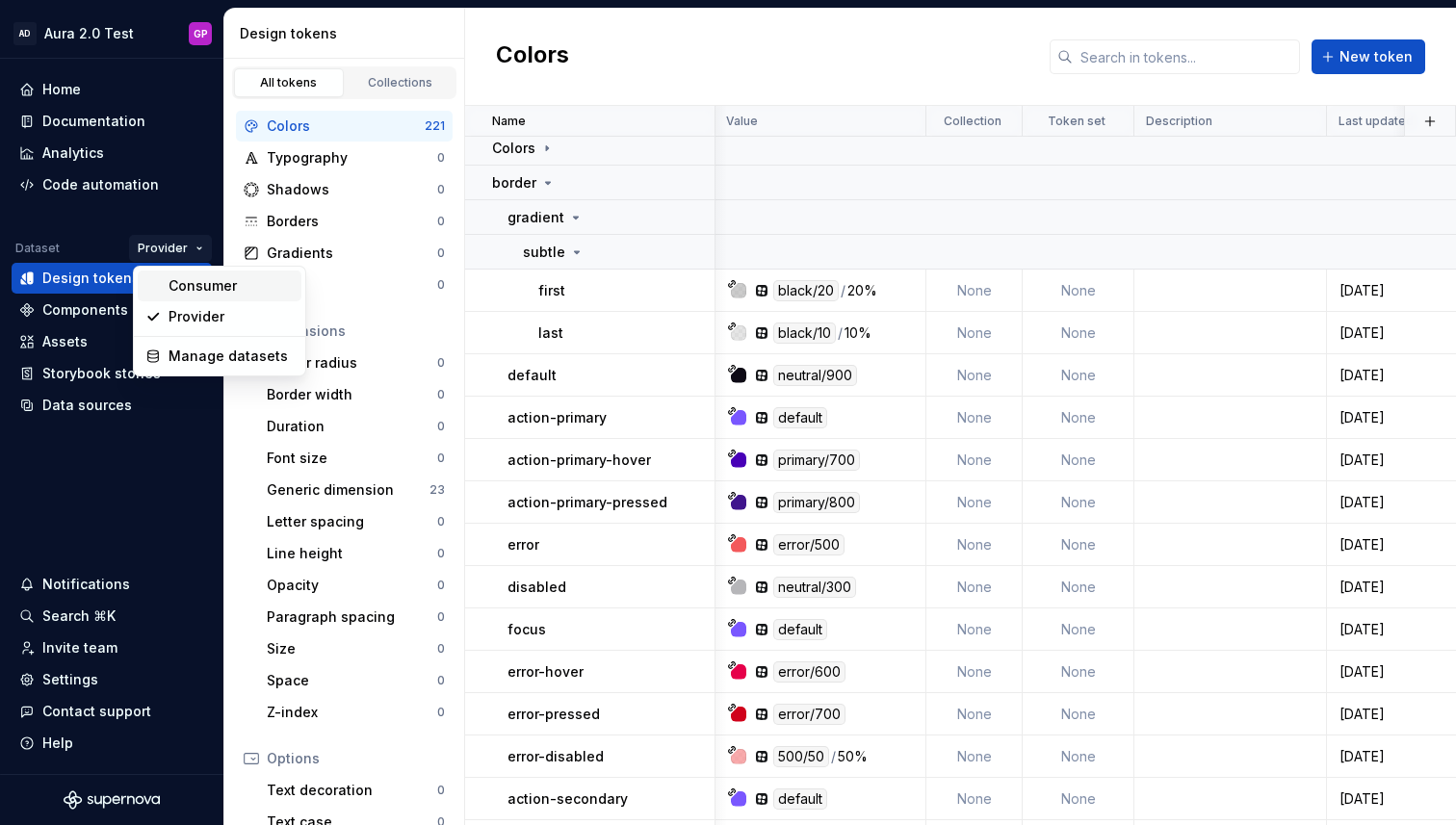
click at [195, 284] on div "Consumer" at bounding box center [230, 285] width 126 height 19
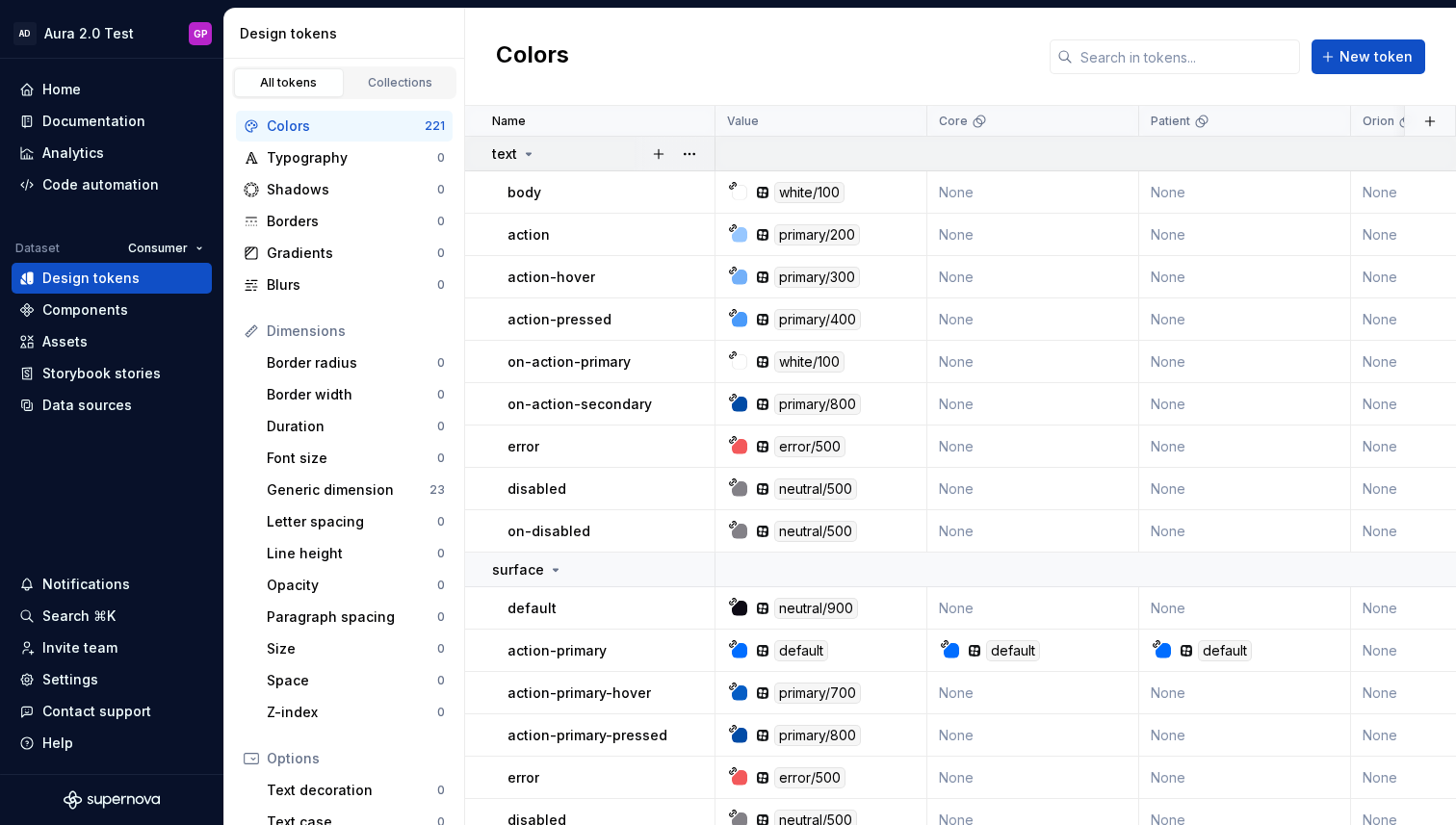
click at [532, 158] on icon at bounding box center [529, 154] width 16 height 16
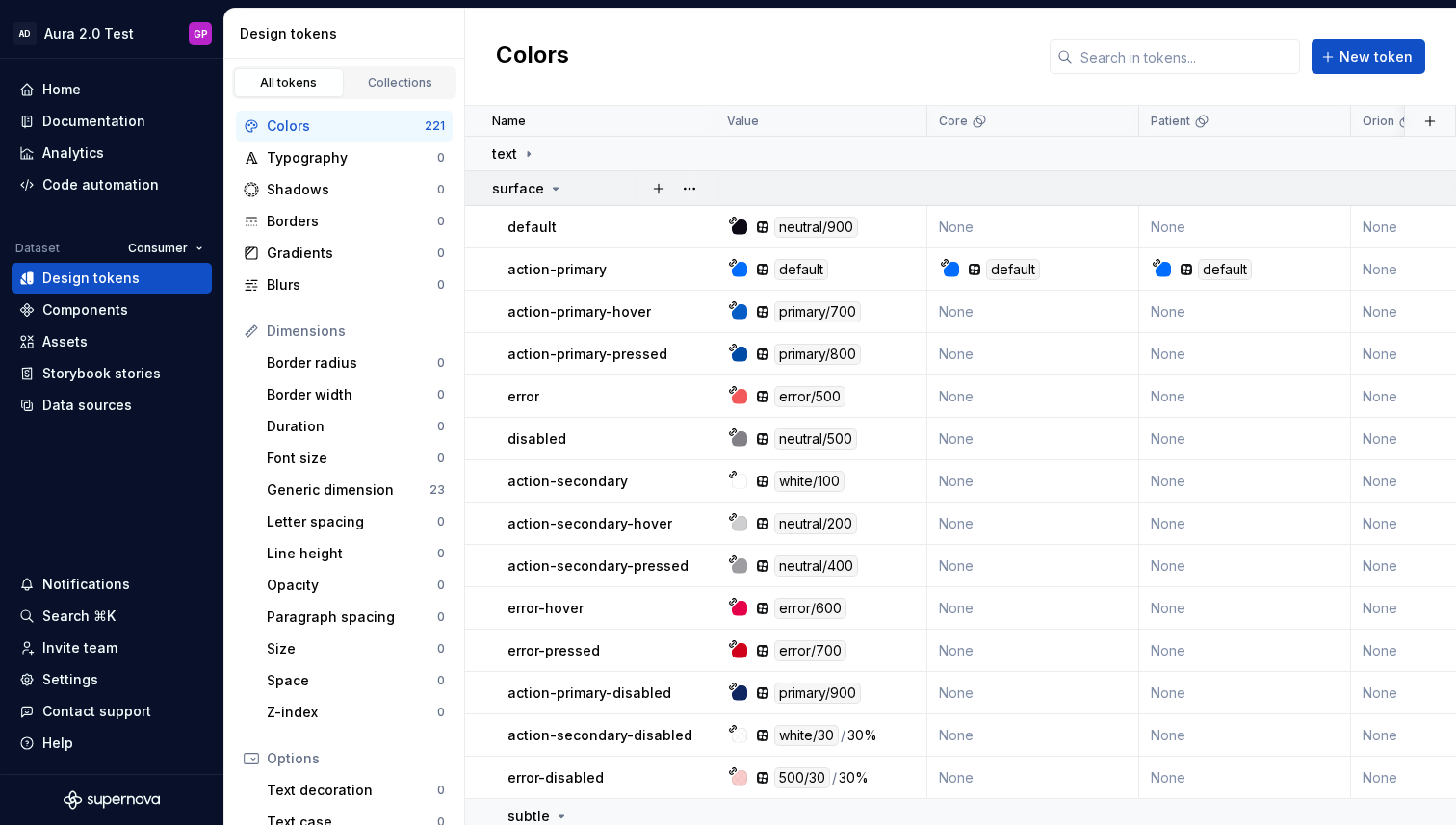
click at [554, 188] on icon at bounding box center [556, 189] width 5 height 2
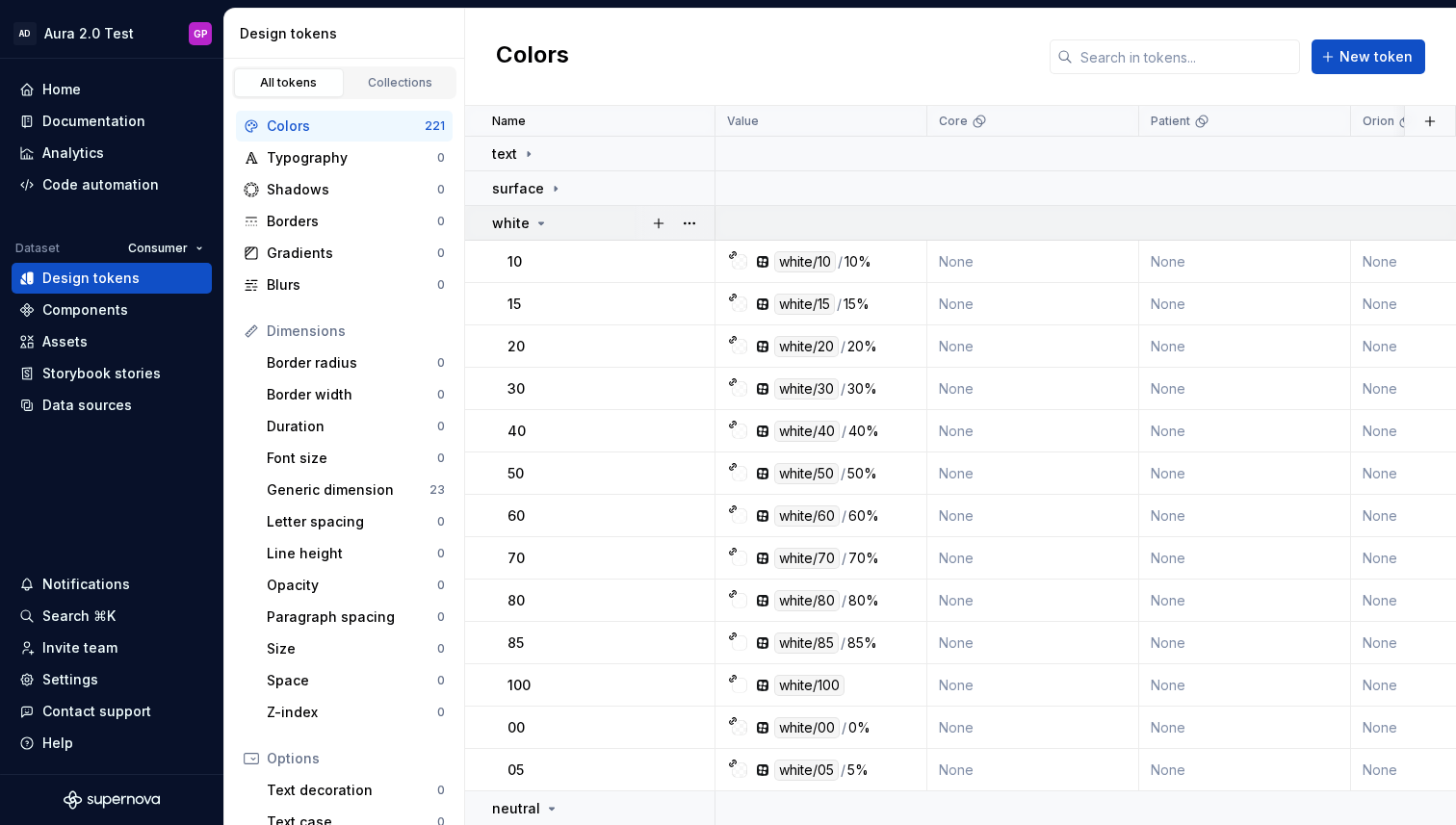
click at [540, 225] on icon at bounding box center [541, 224] width 16 height 16
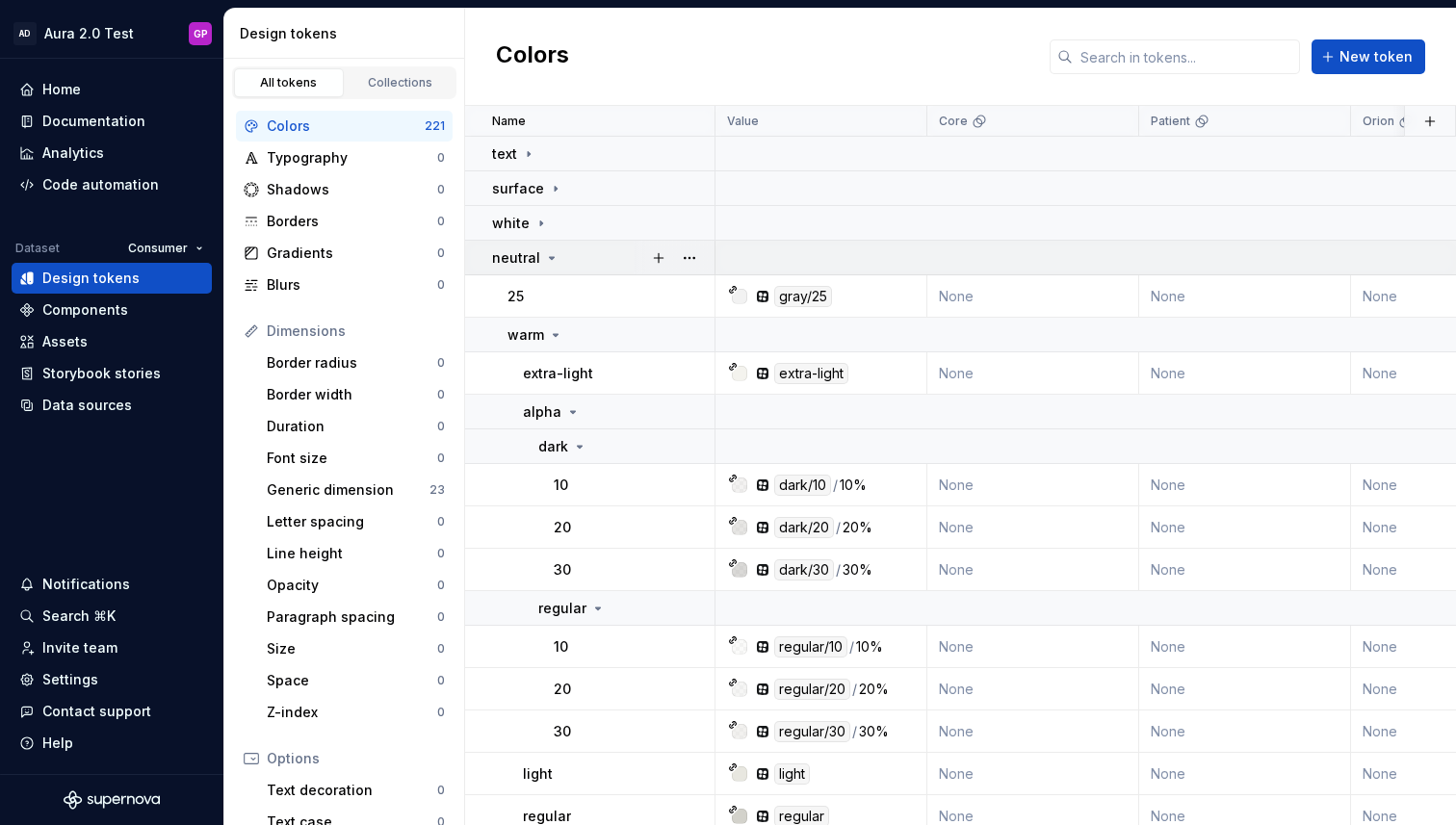
click at [547, 259] on icon at bounding box center [552, 258] width 16 height 16
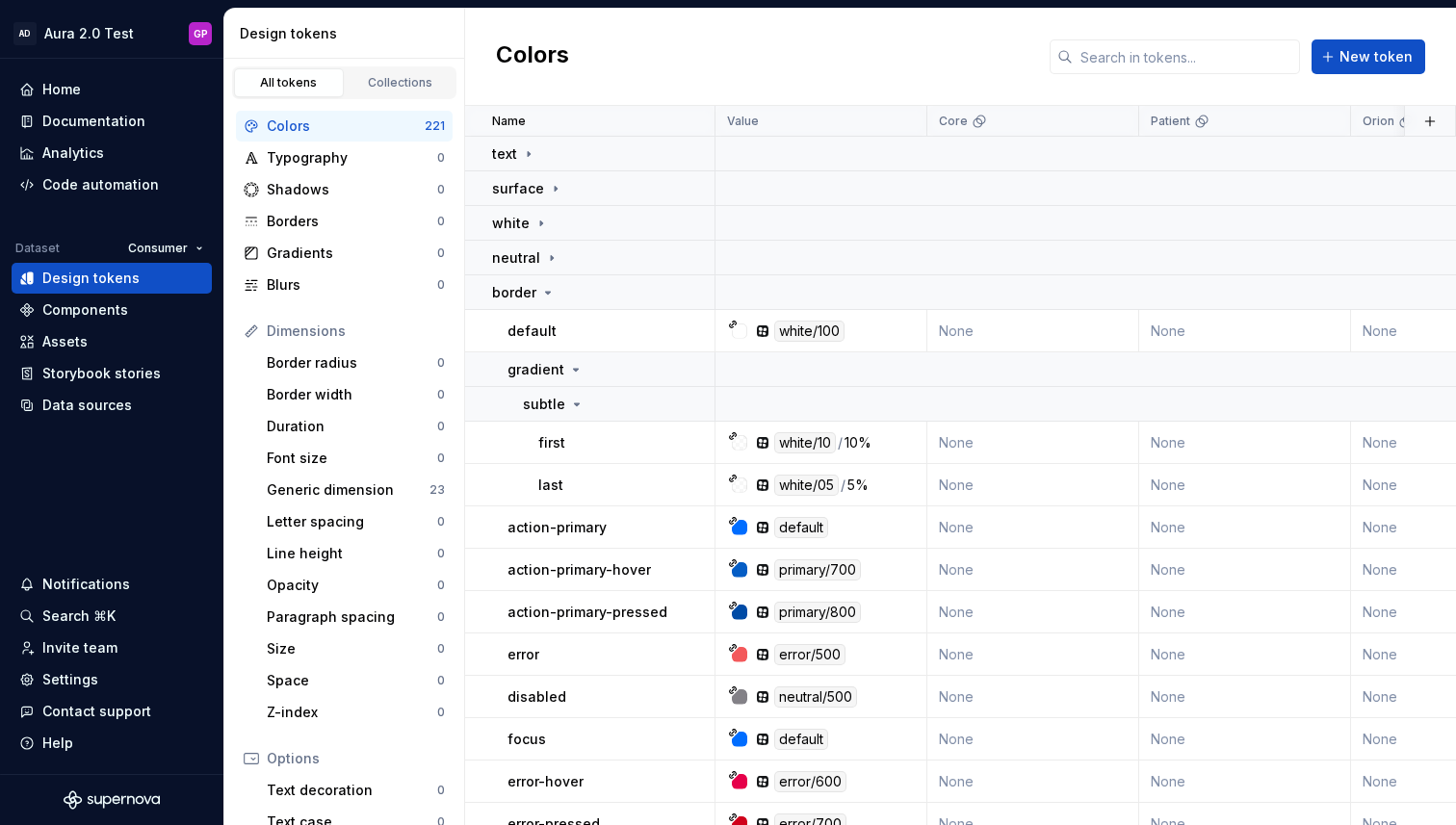
drag, startPoint x: 549, startPoint y: 291, endPoint x: 552, endPoint y: 312, distance: 21.2
click at [549, 291] on icon at bounding box center [548, 293] width 16 height 16
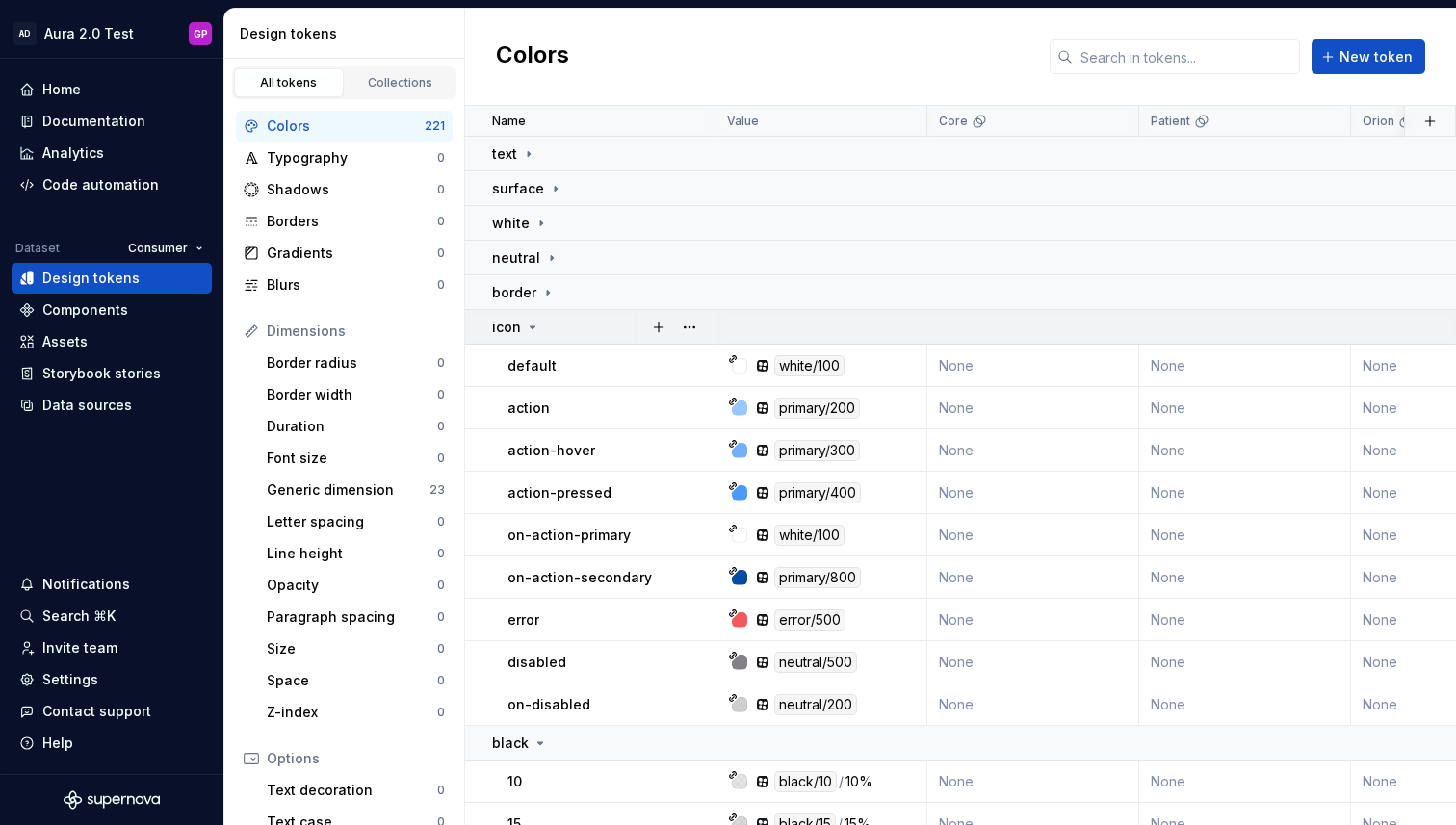
click at [530, 322] on icon at bounding box center [533, 327] width 16 height 16
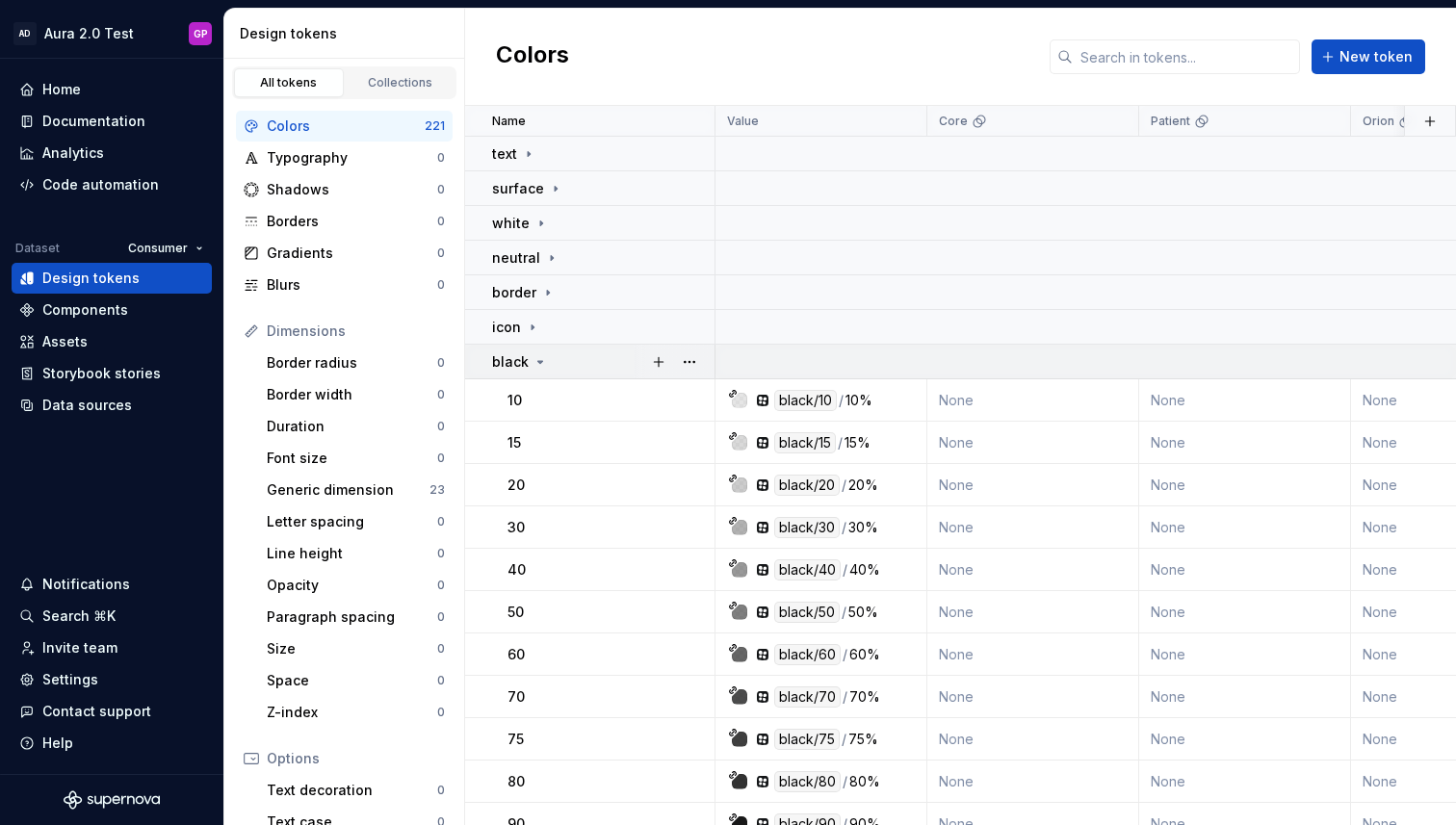
click at [538, 361] on icon at bounding box center [540, 362] width 5 height 2
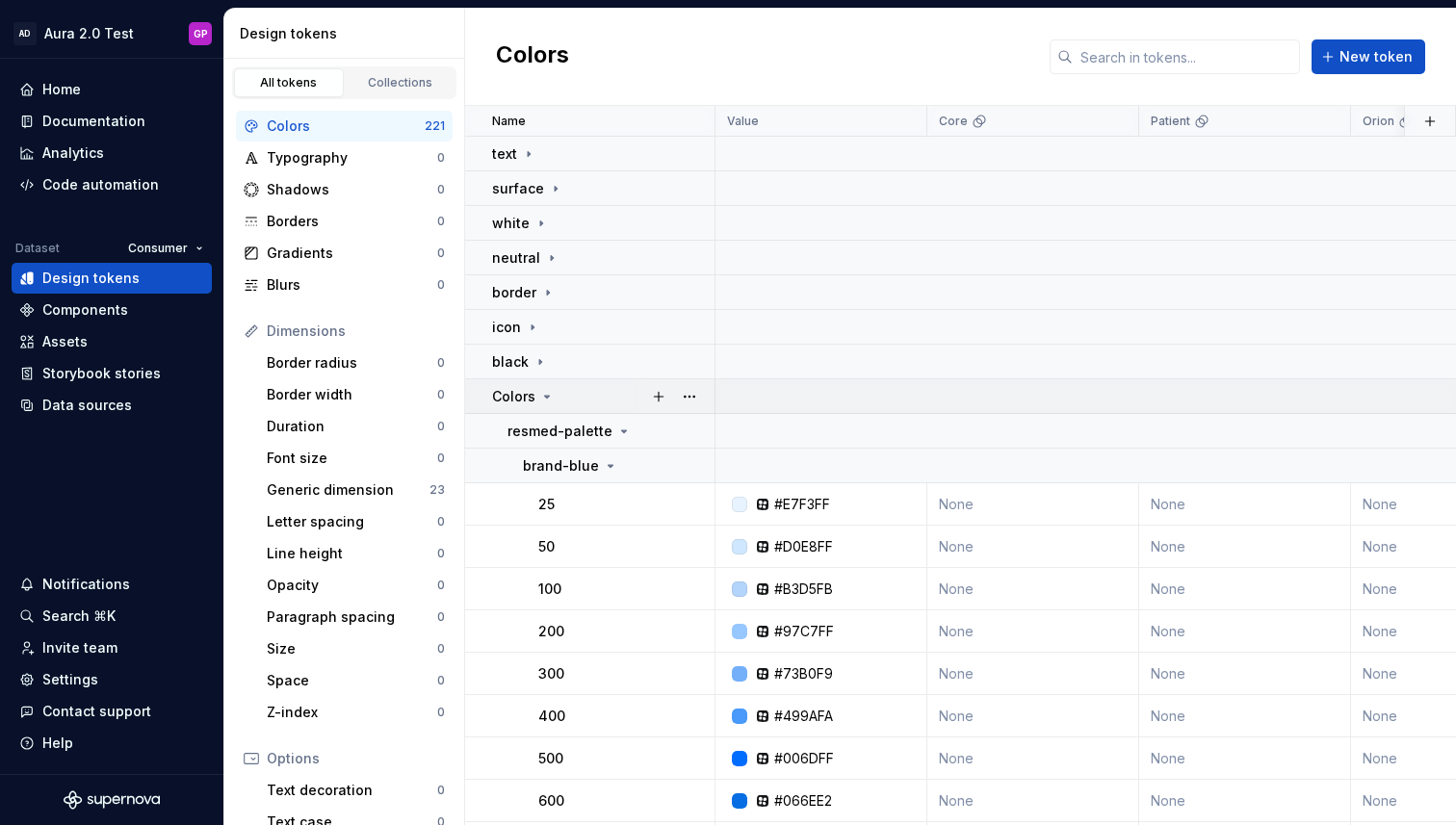
click at [544, 392] on icon at bounding box center [547, 397] width 16 height 16
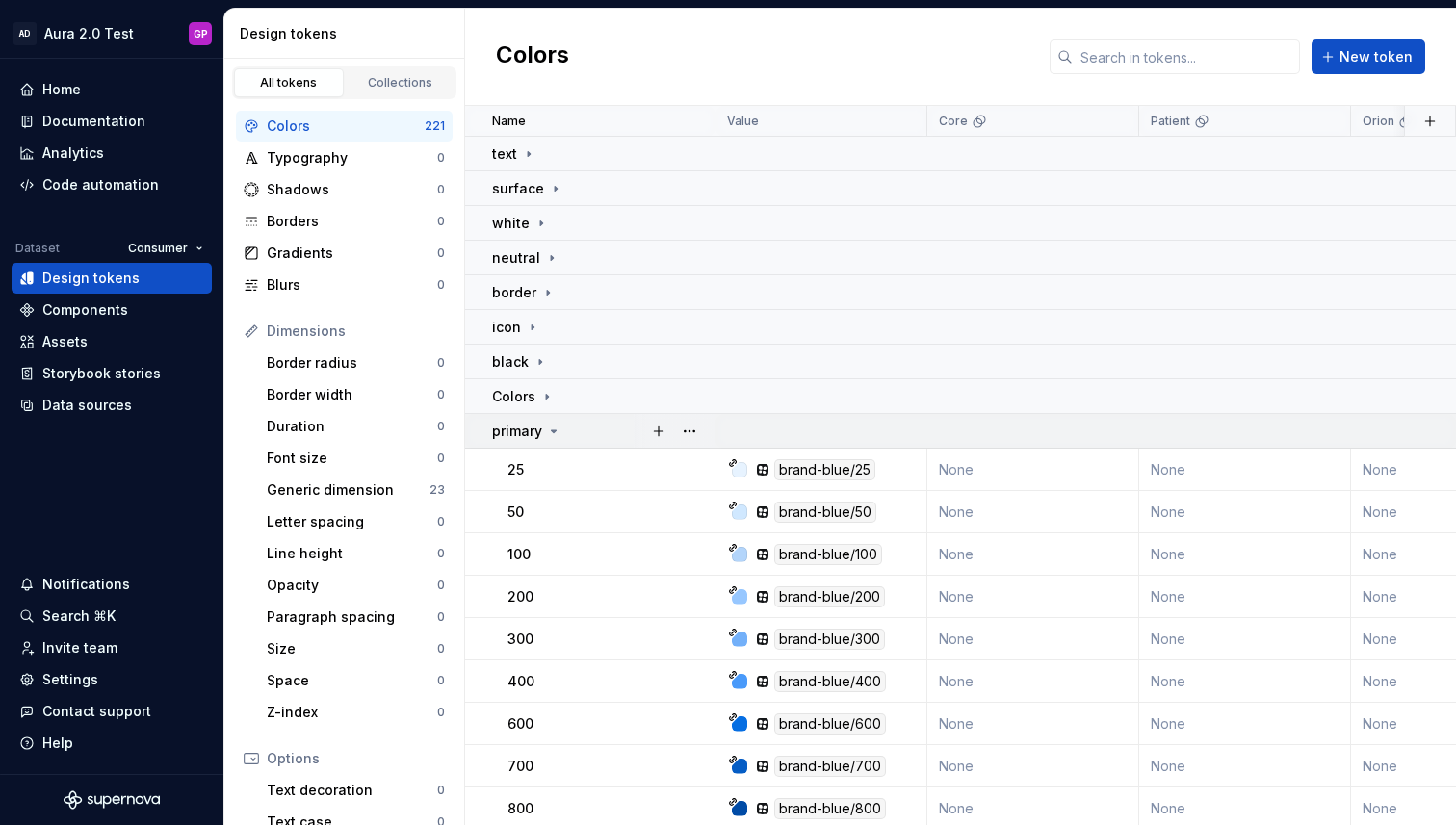
click at [554, 432] on icon at bounding box center [554, 431] width 16 height 16
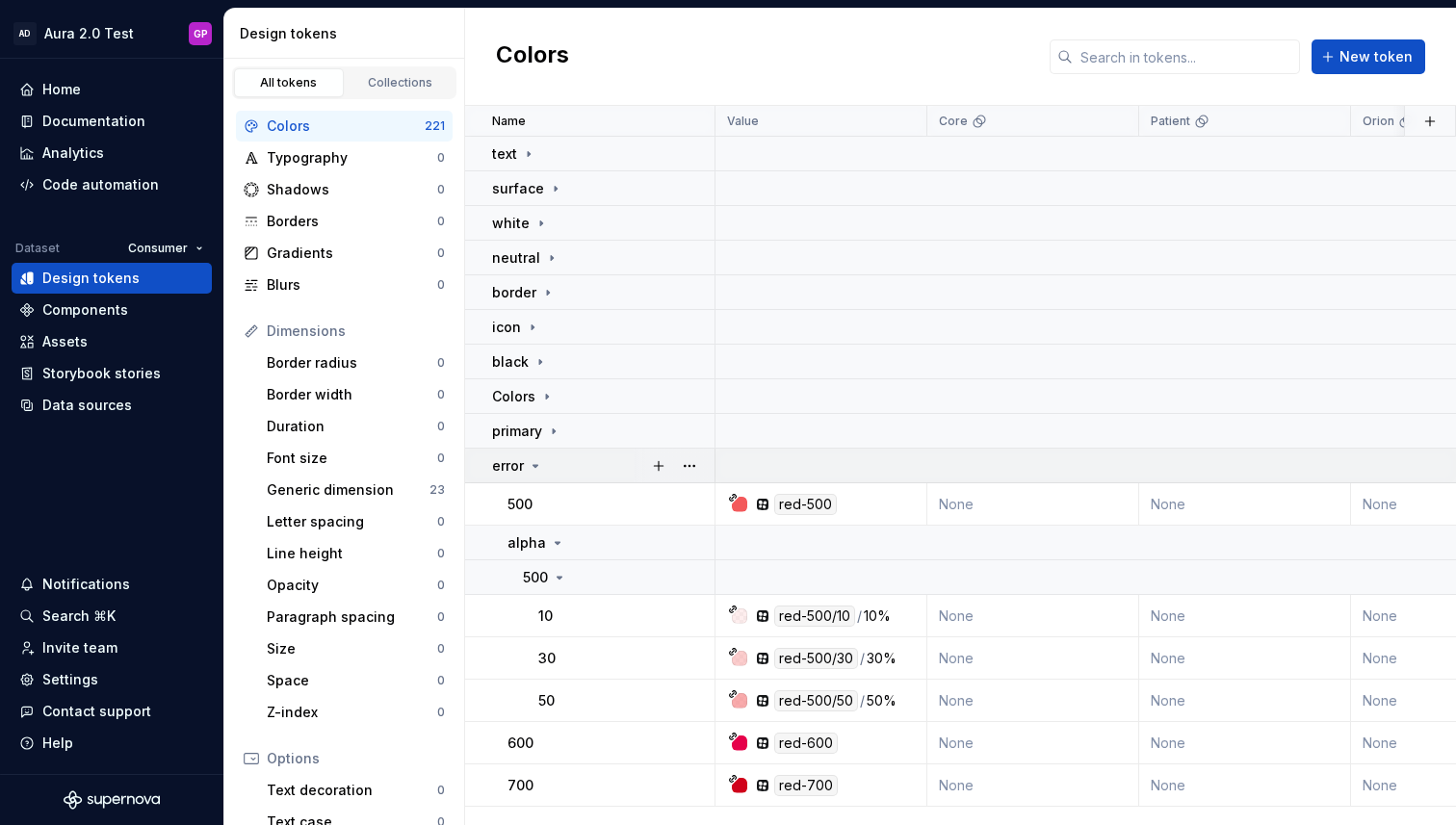
click at [532, 469] on icon at bounding box center [535, 466] width 16 height 16
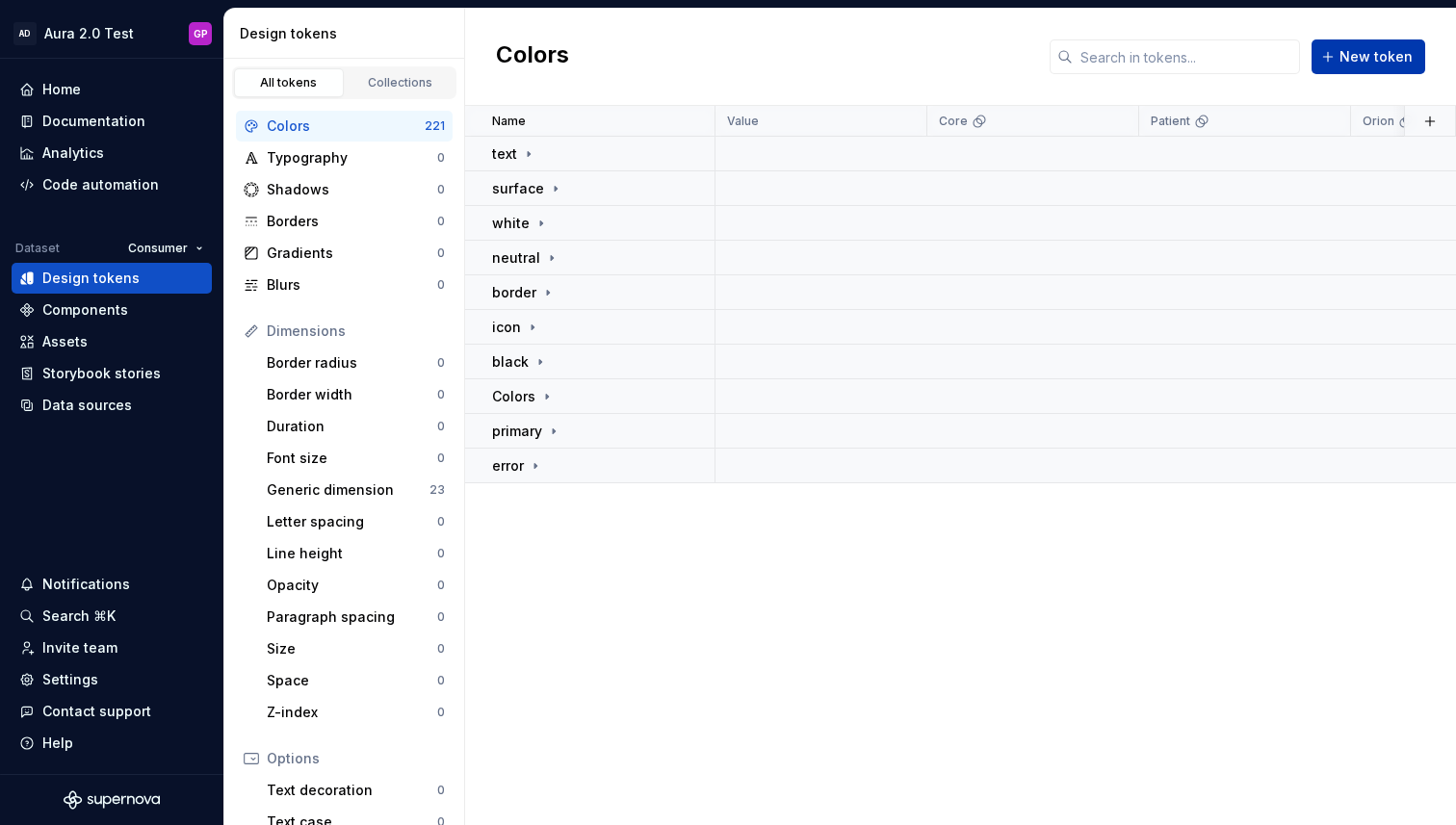
click at [1348, 56] on span "New token" at bounding box center [1376, 56] width 73 height 19
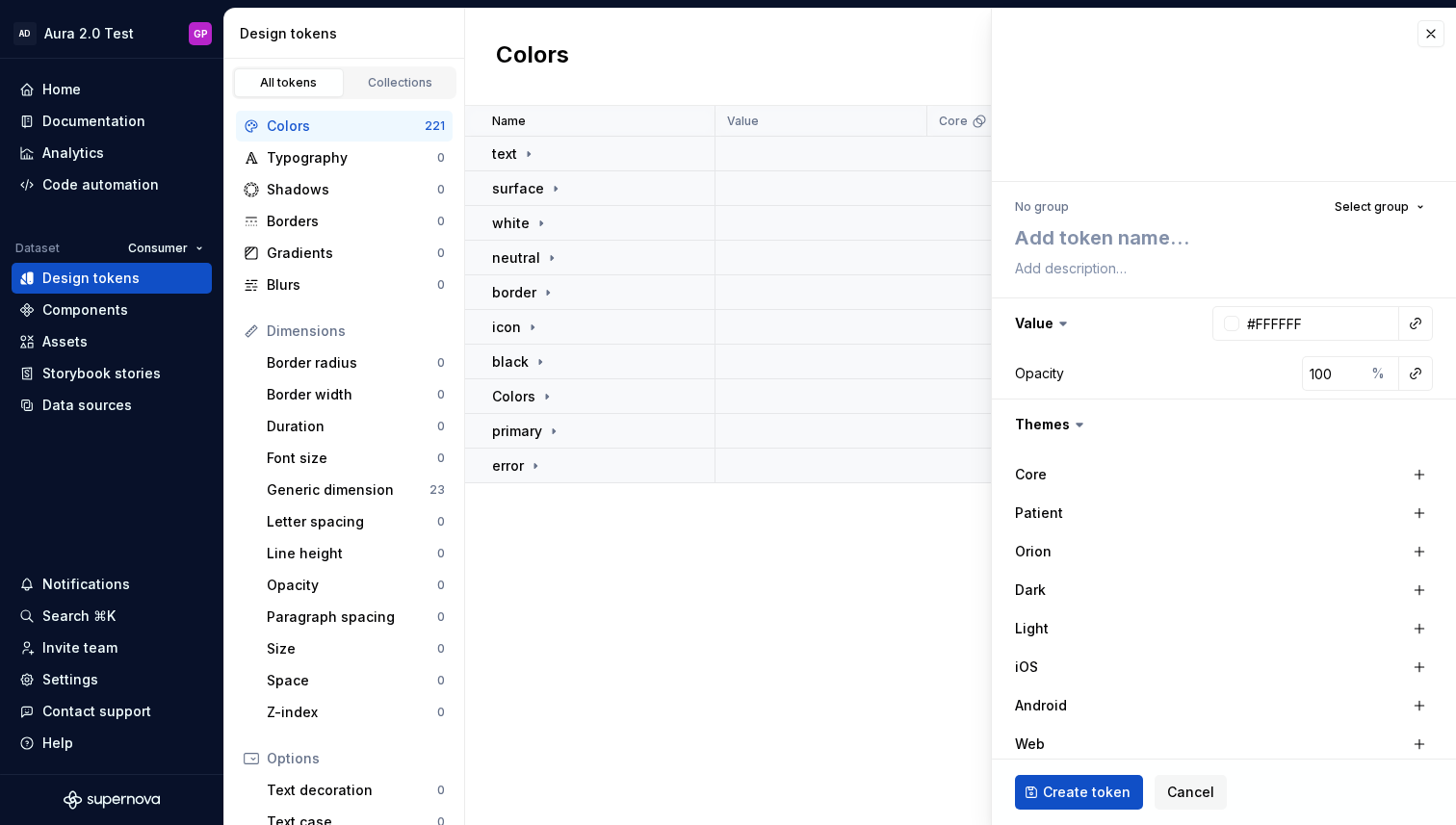
type textarea "*"
click at [1175, 792] on span "Cancel" at bounding box center [1191, 791] width 47 height 19
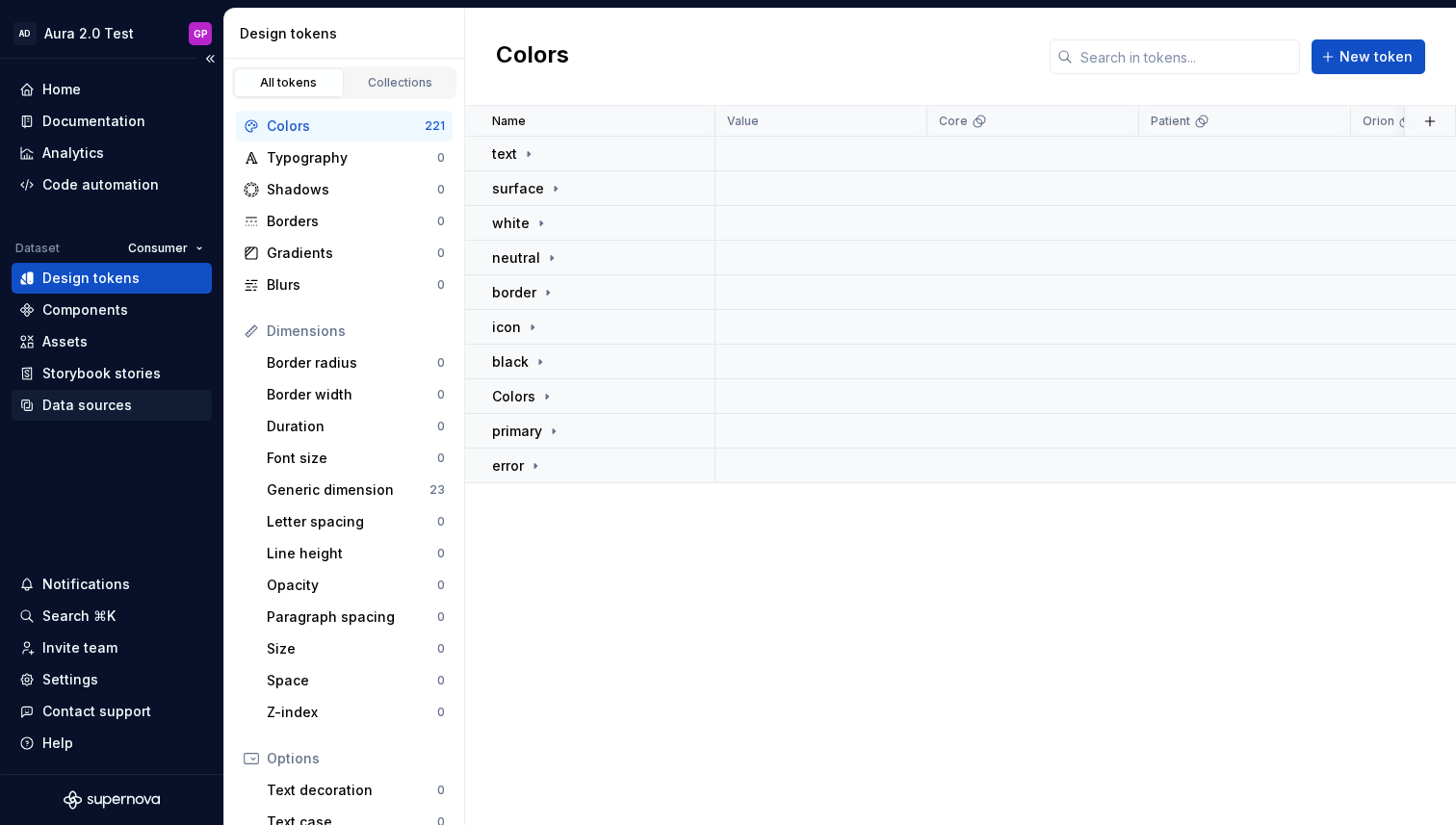
click at [81, 404] on div "Data sources" at bounding box center [87, 405] width 90 height 19
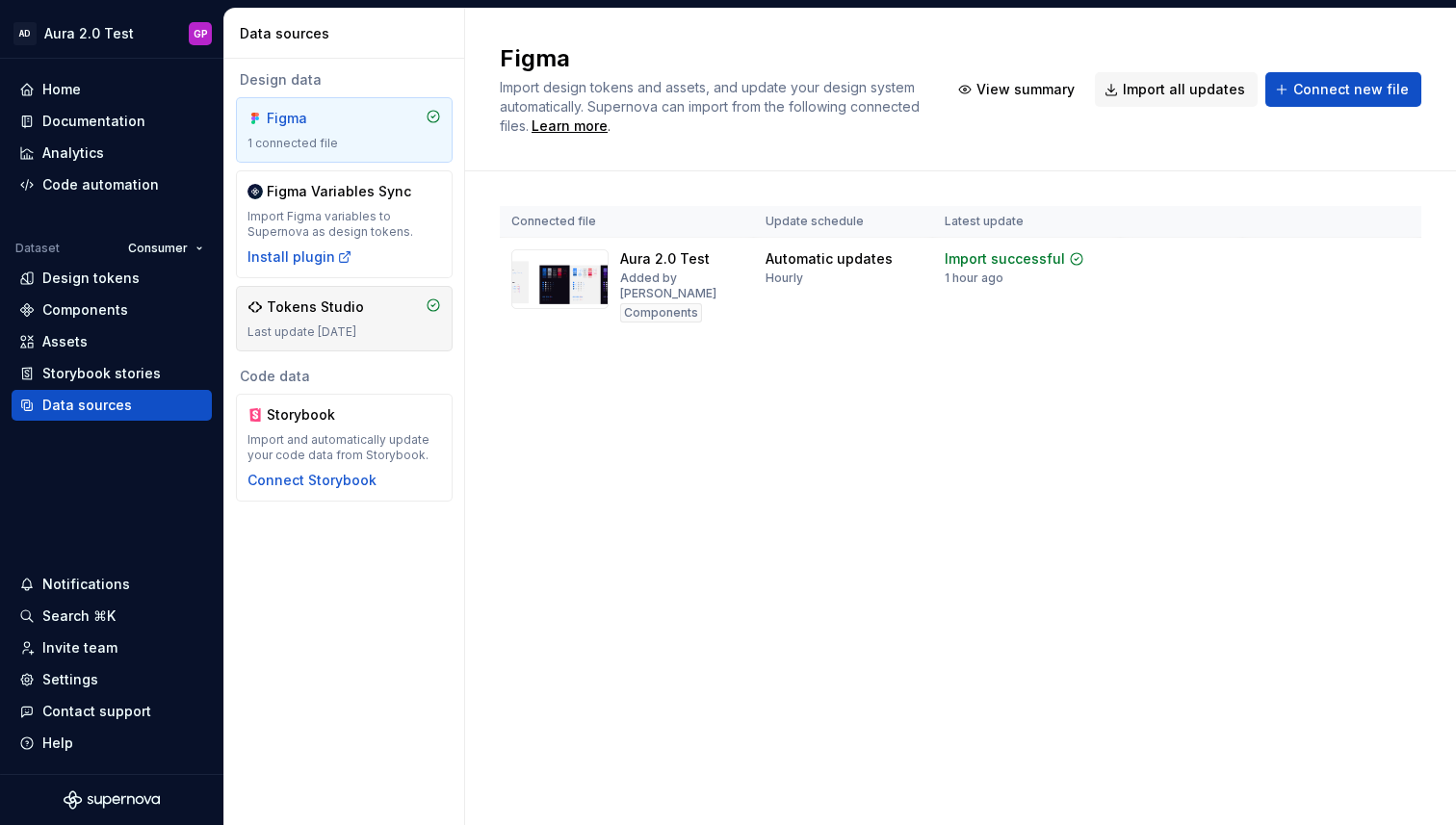
click at [307, 313] on div "Tokens Studio" at bounding box center [316, 307] width 97 height 19
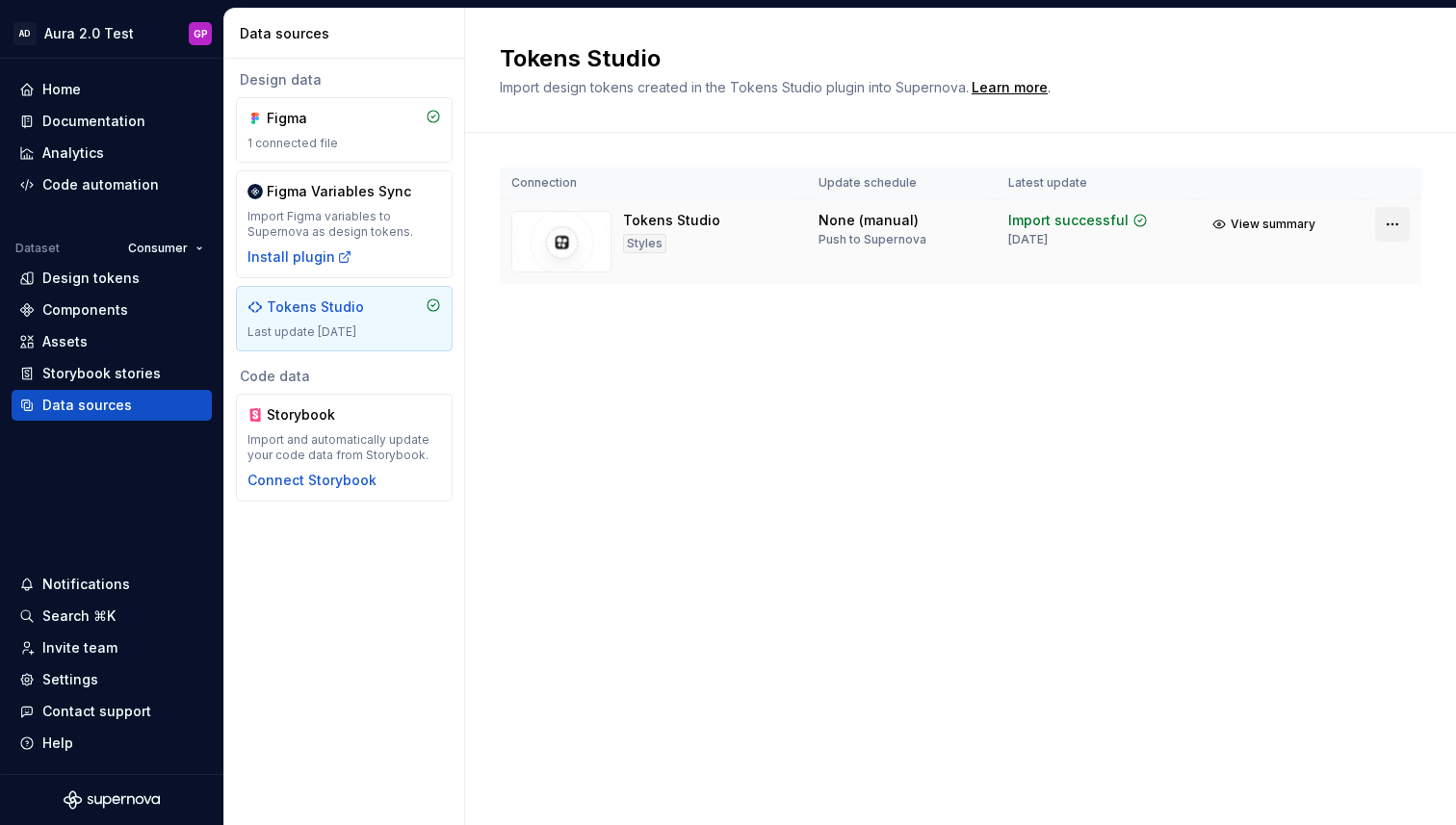
click at [1397, 227] on html "AD Aura 2.0 Test GP Home Documentation Analytics Code automation Dataset Consum…" at bounding box center [728, 412] width 1456 height 825
click at [968, 266] on html "AD Aura 2.0 Test GP Home Documentation Analytics Code automation Dataset Consum…" at bounding box center [728, 412] width 1456 height 825
click at [526, 353] on div "Connection Update schedule Latest update Tokens Studio Styles None (manual) Pus…" at bounding box center [960, 244] width 922 height 225
